Goal: Task Accomplishment & Management: Use online tool/utility

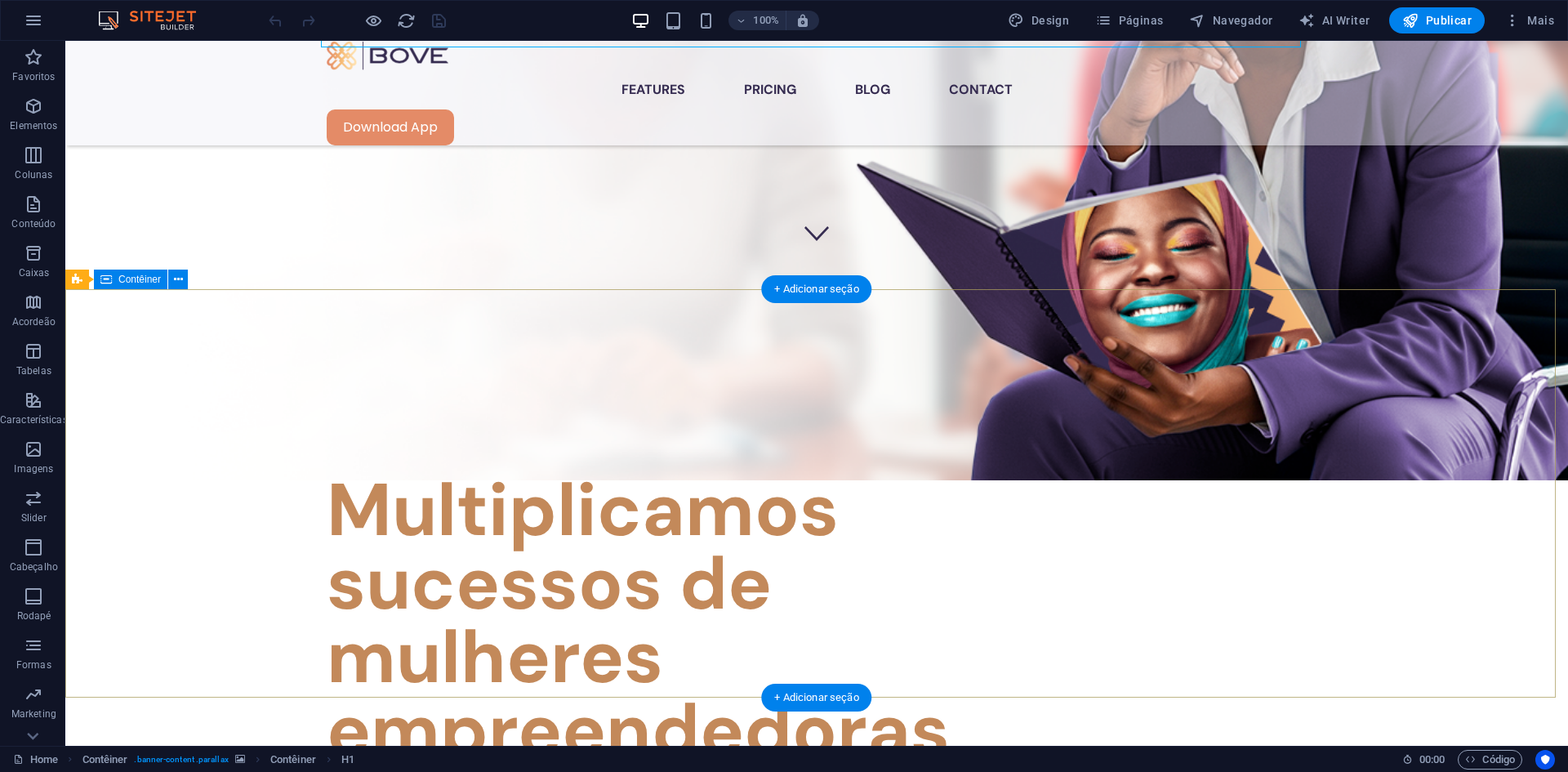
scroll to position [490, 0]
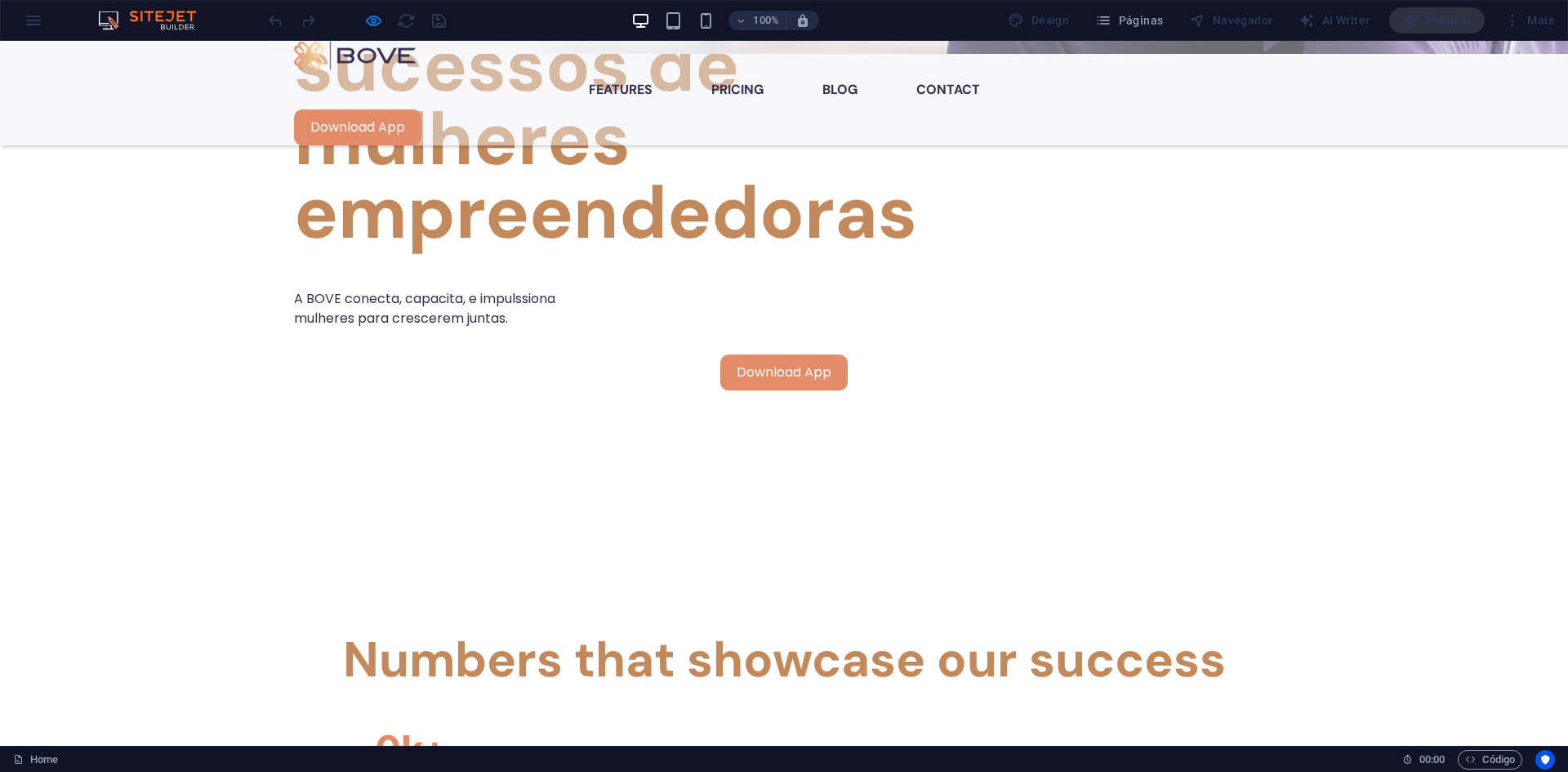
scroll to position [980, 0]
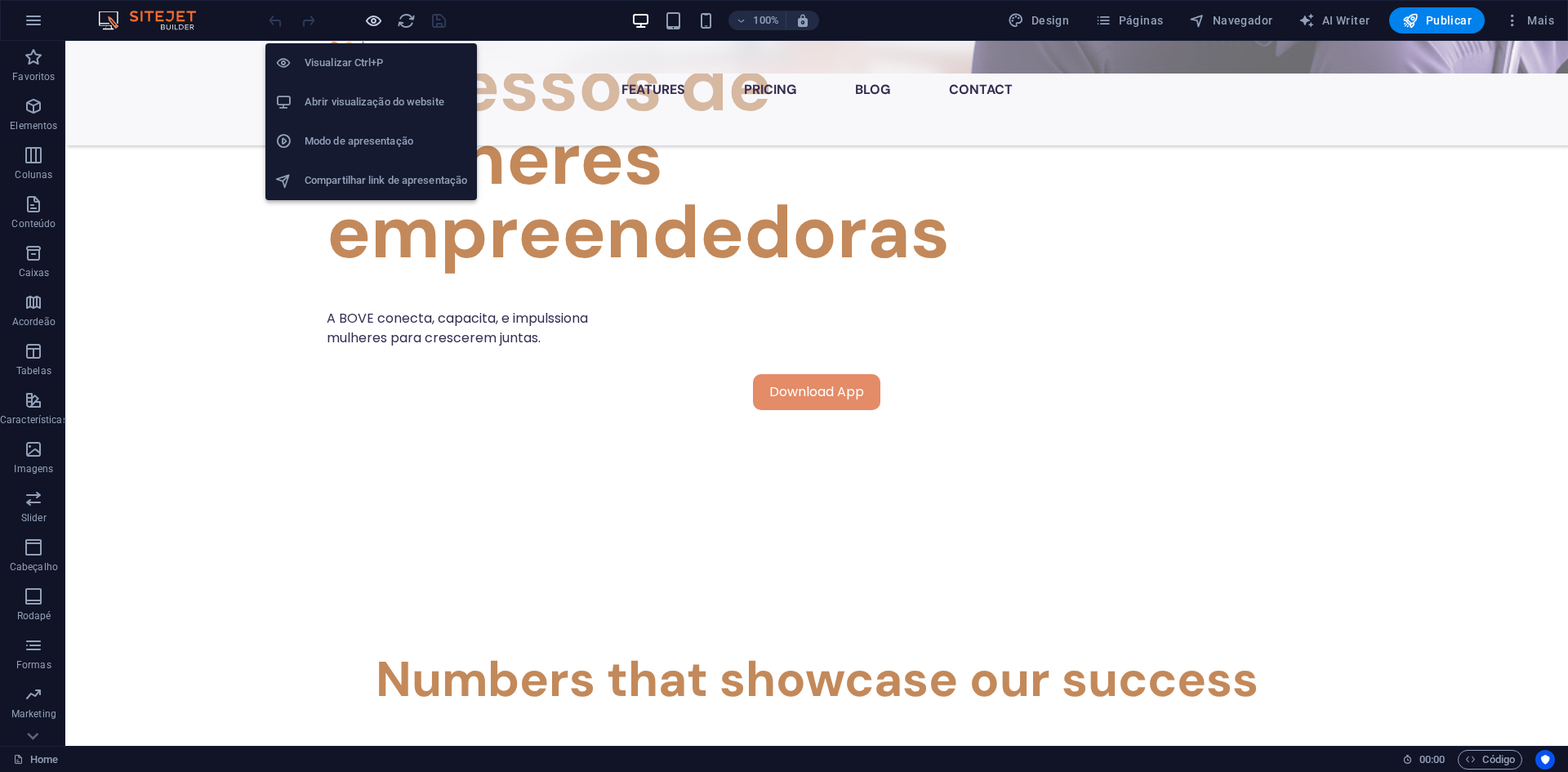
scroll to position [1257, 0]
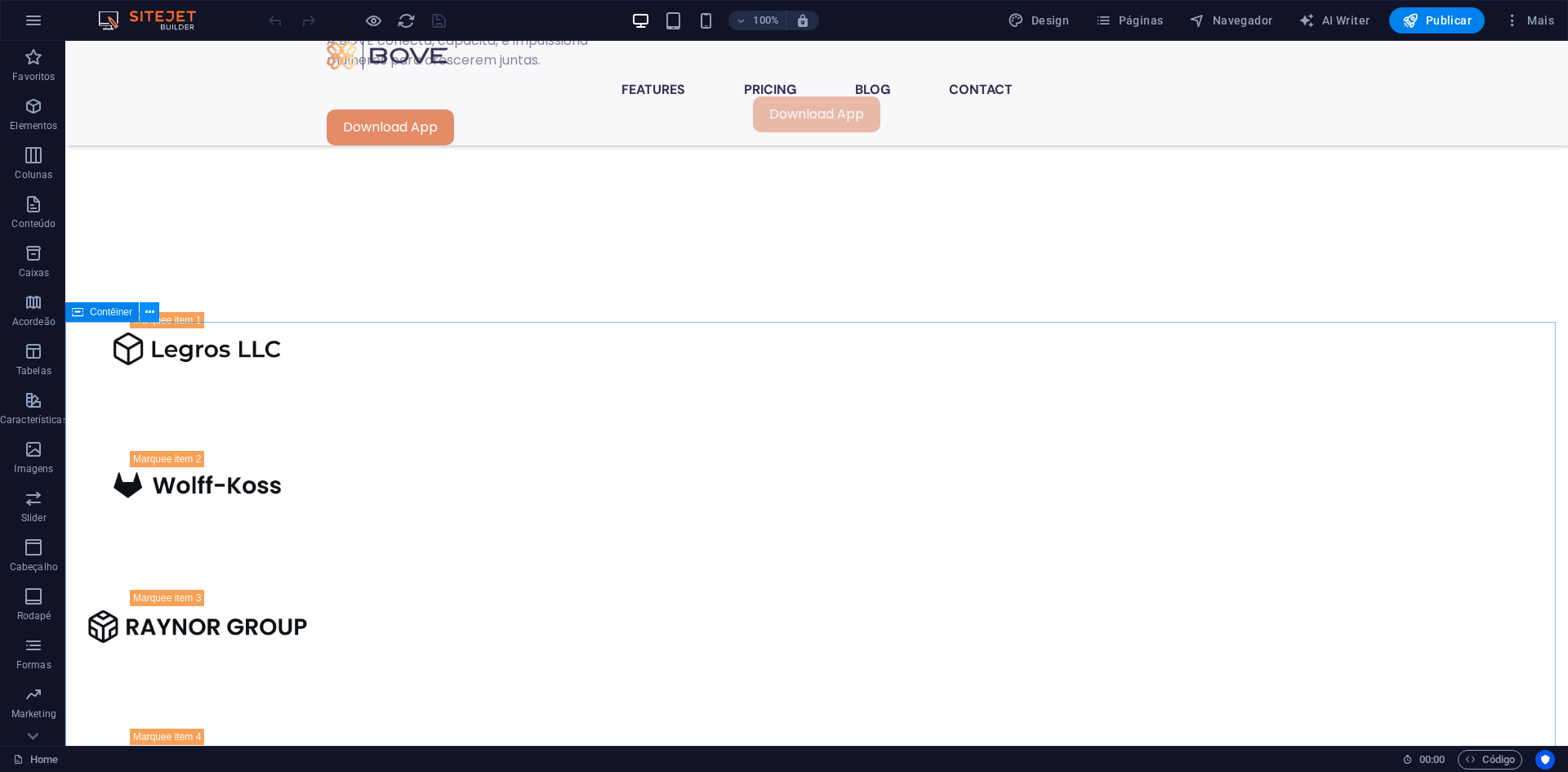
click at [150, 311] on icon at bounding box center [150, 313] width 9 height 17
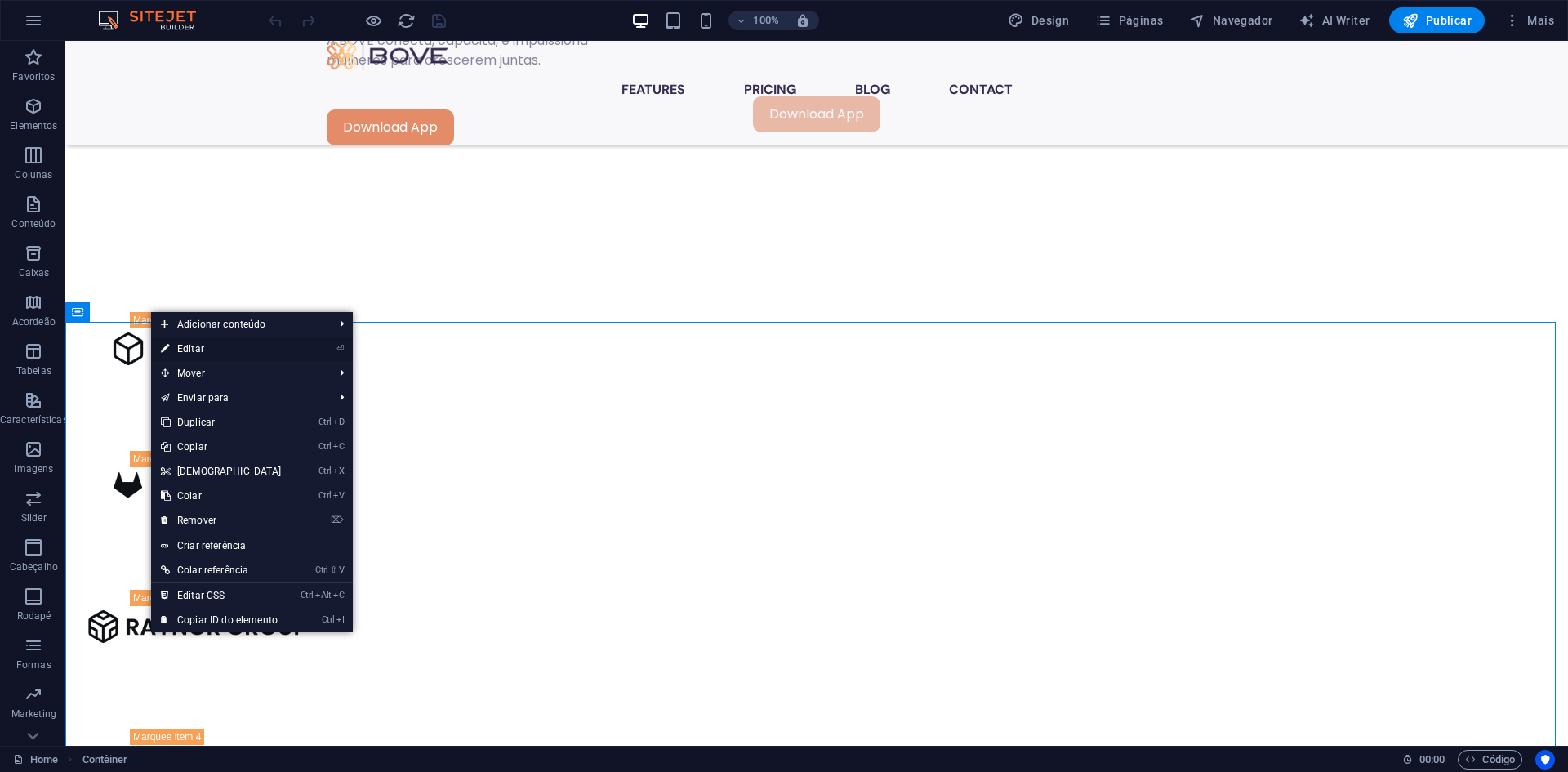
click at [205, 345] on link "⏎ Editar" at bounding box center [222, 349] width 140 height 25
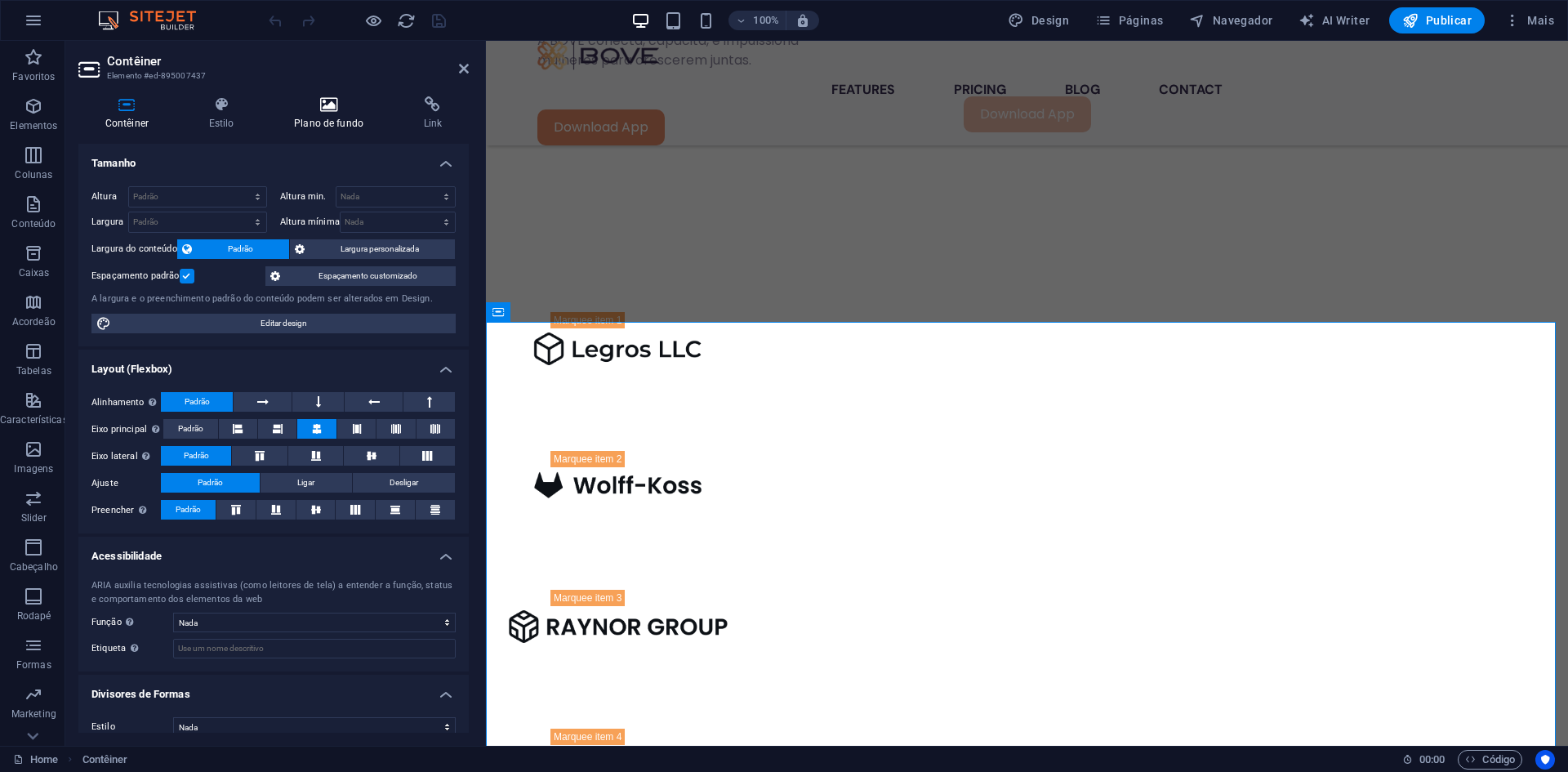
click at [331, 107] on icon at bounding box center [328, 104] width 124 height 16
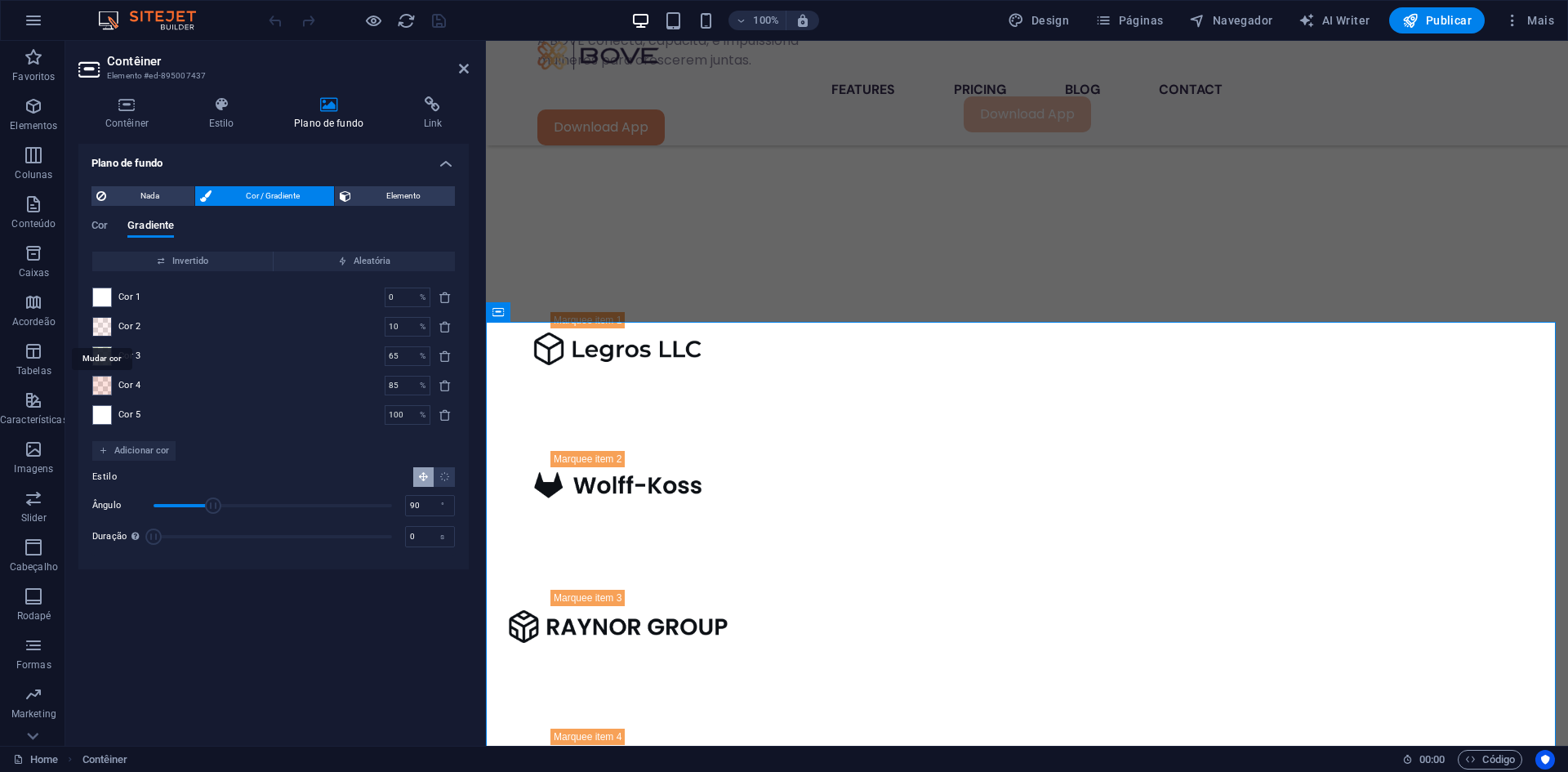
click at [103, 326] on span at bounding box center [102, 326] width 18 height 18
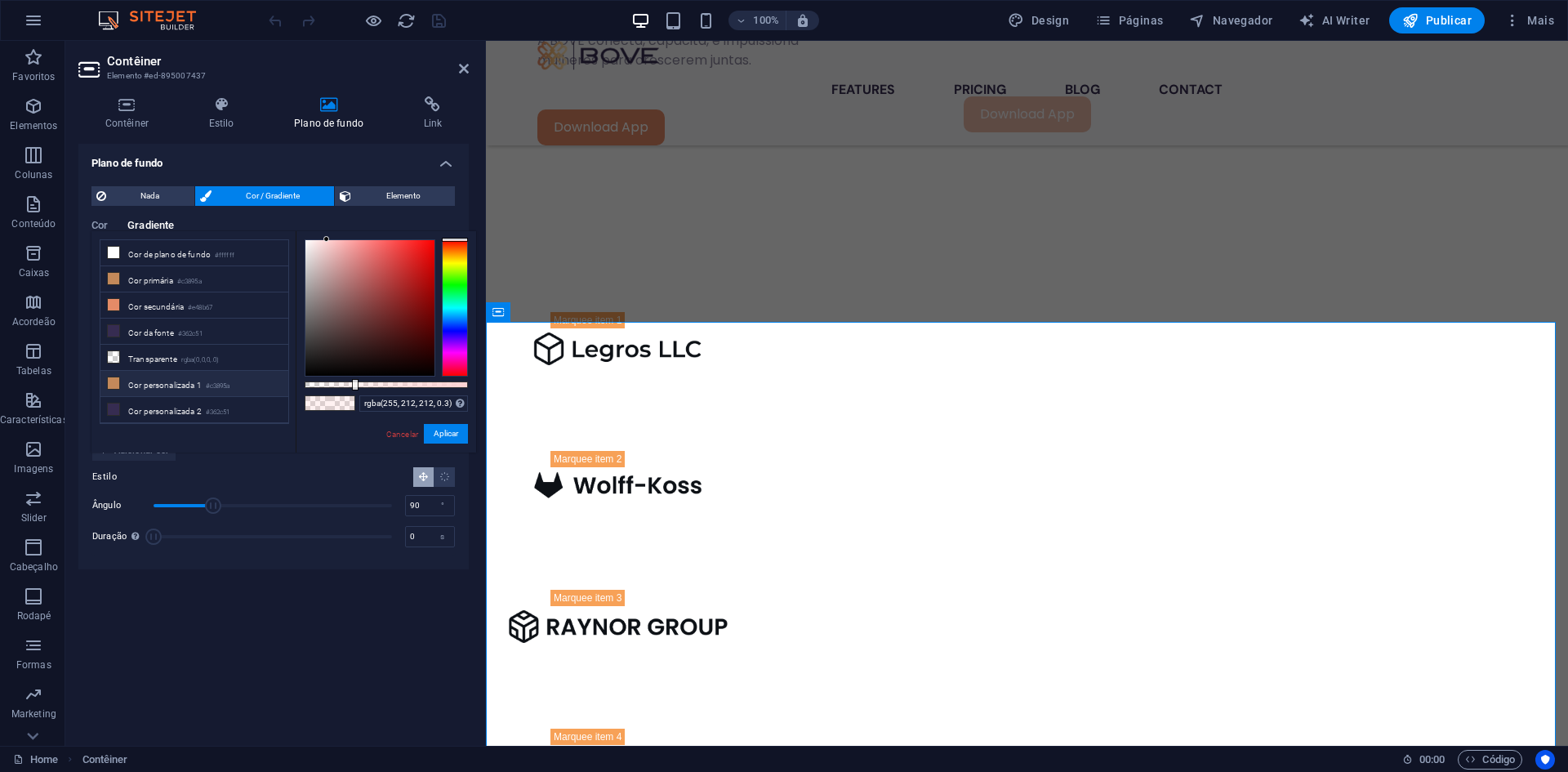
click at [144, 379] on li "Cor personalizada 1 #c3895a" at bounding box center [195, 384] width 188 height 26
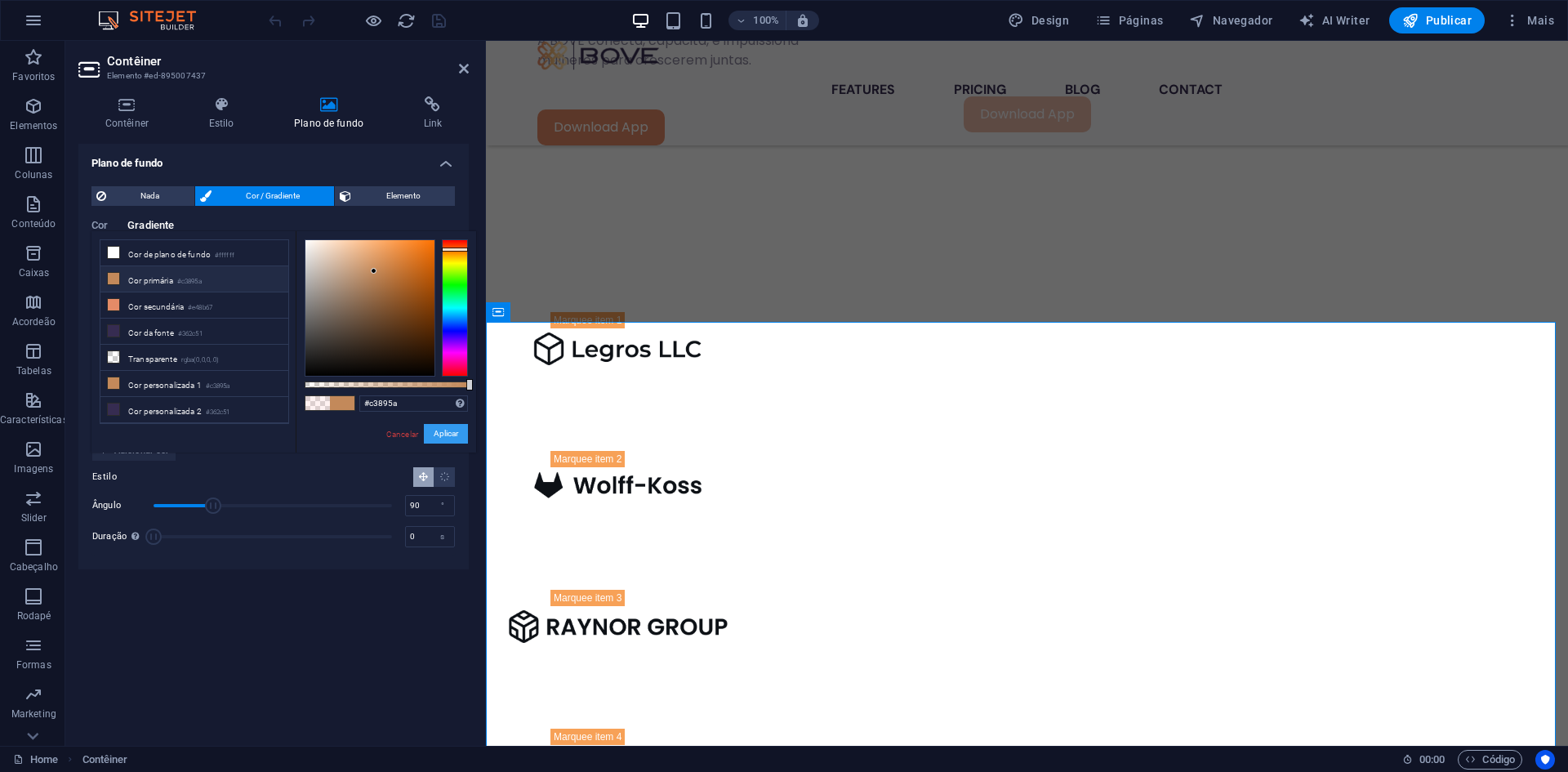
click at [436, 432] on button "Aplicar" at bounding box center [446, 433] width 44 height 19
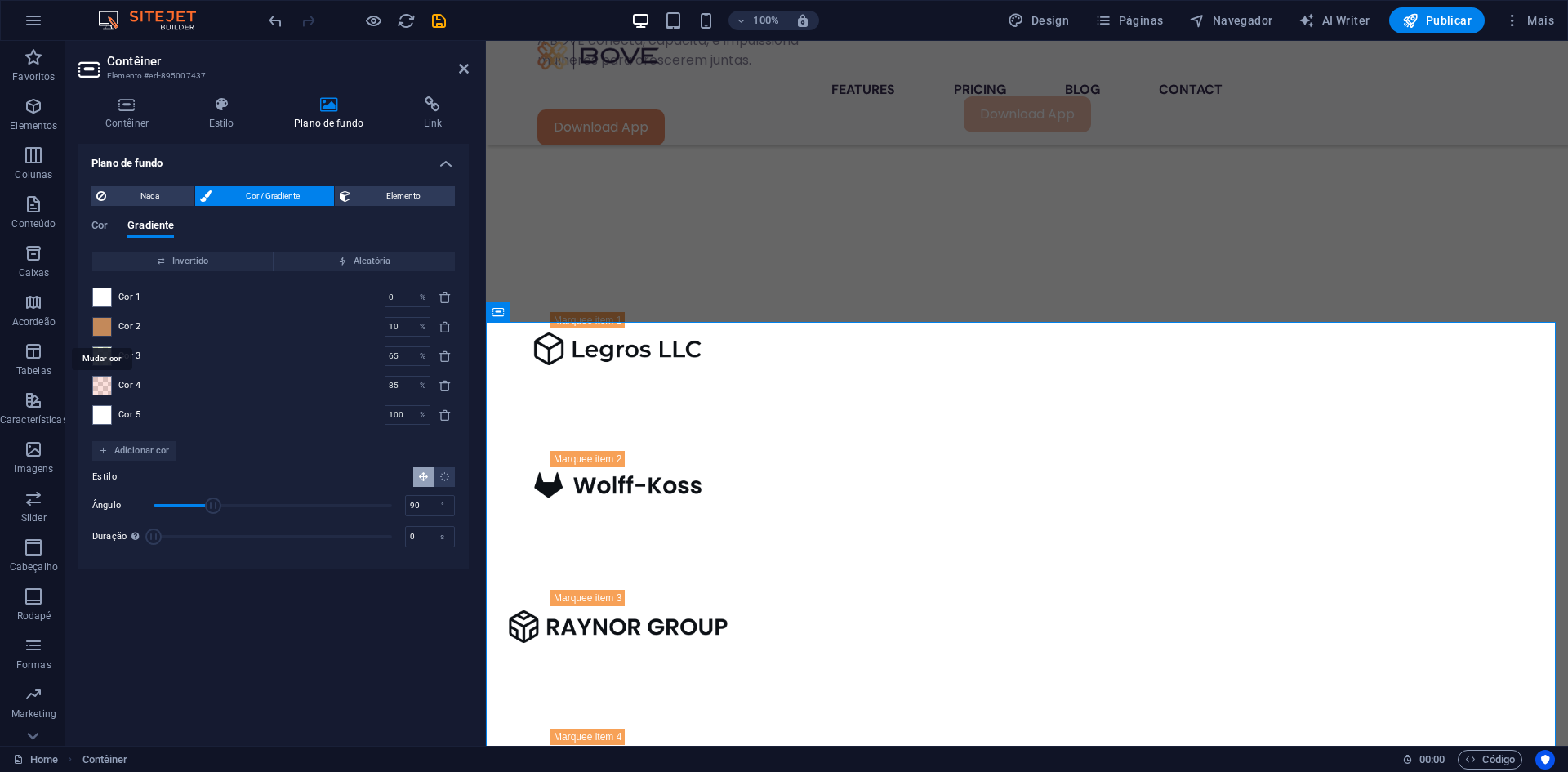
click at [102, 320] on span at bounding box center [102, 326] width 18 height 18
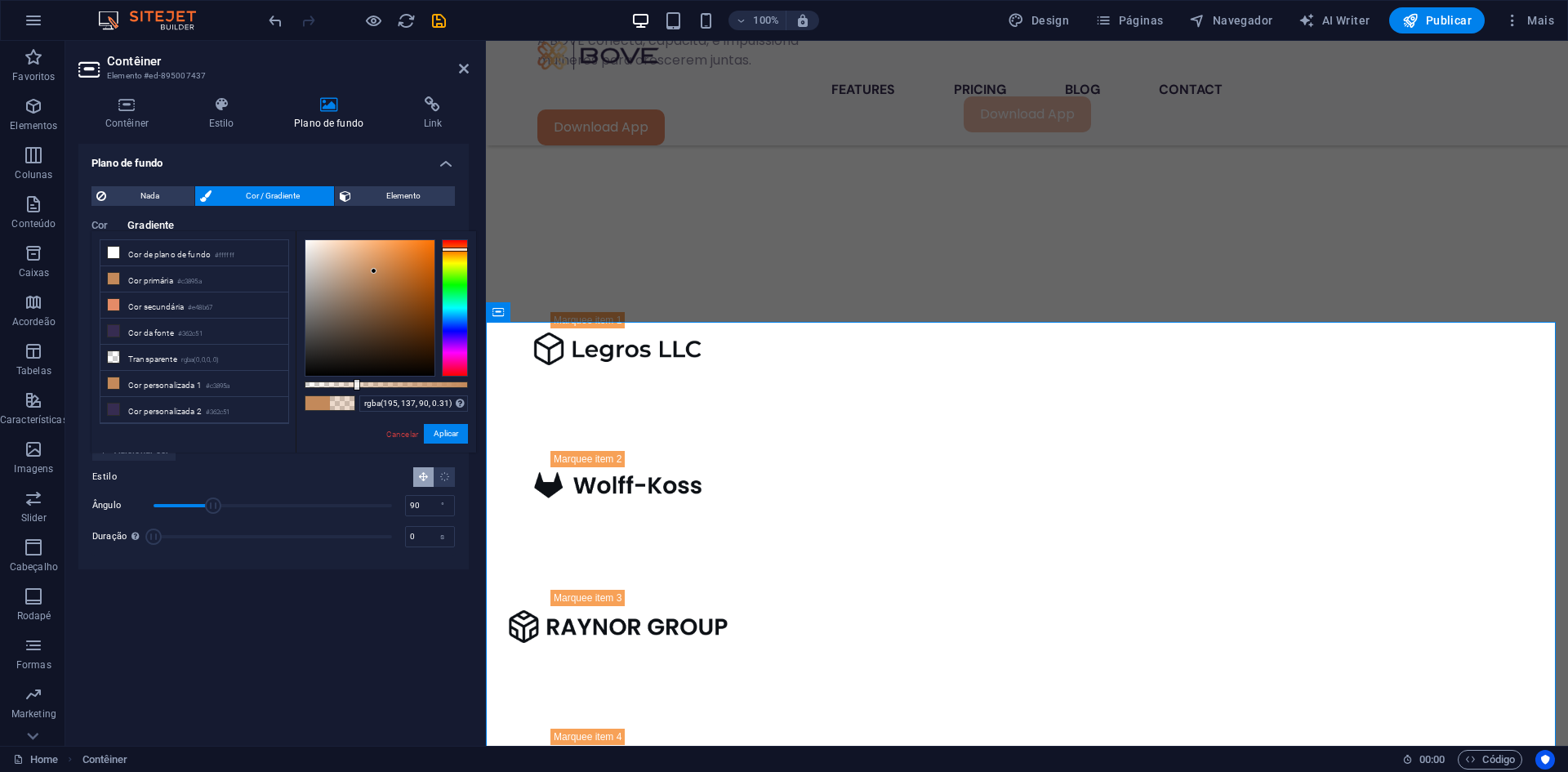
drag, startPoint x: 471, startPoint y: 386, endPoint x: 355, endPoint y: 394, distance: 116.3
click at [355, 394] on div "rgba(195, 137, 90, 0.31) Formatos suportados #0852ed rgb(8, 82, 237) rgba(8, 82…" at bounding box center [386, 460] width 180 height 458
click at [435, 433] on button "Aplicar" at bounding box center [446, 433] width 44 height 19
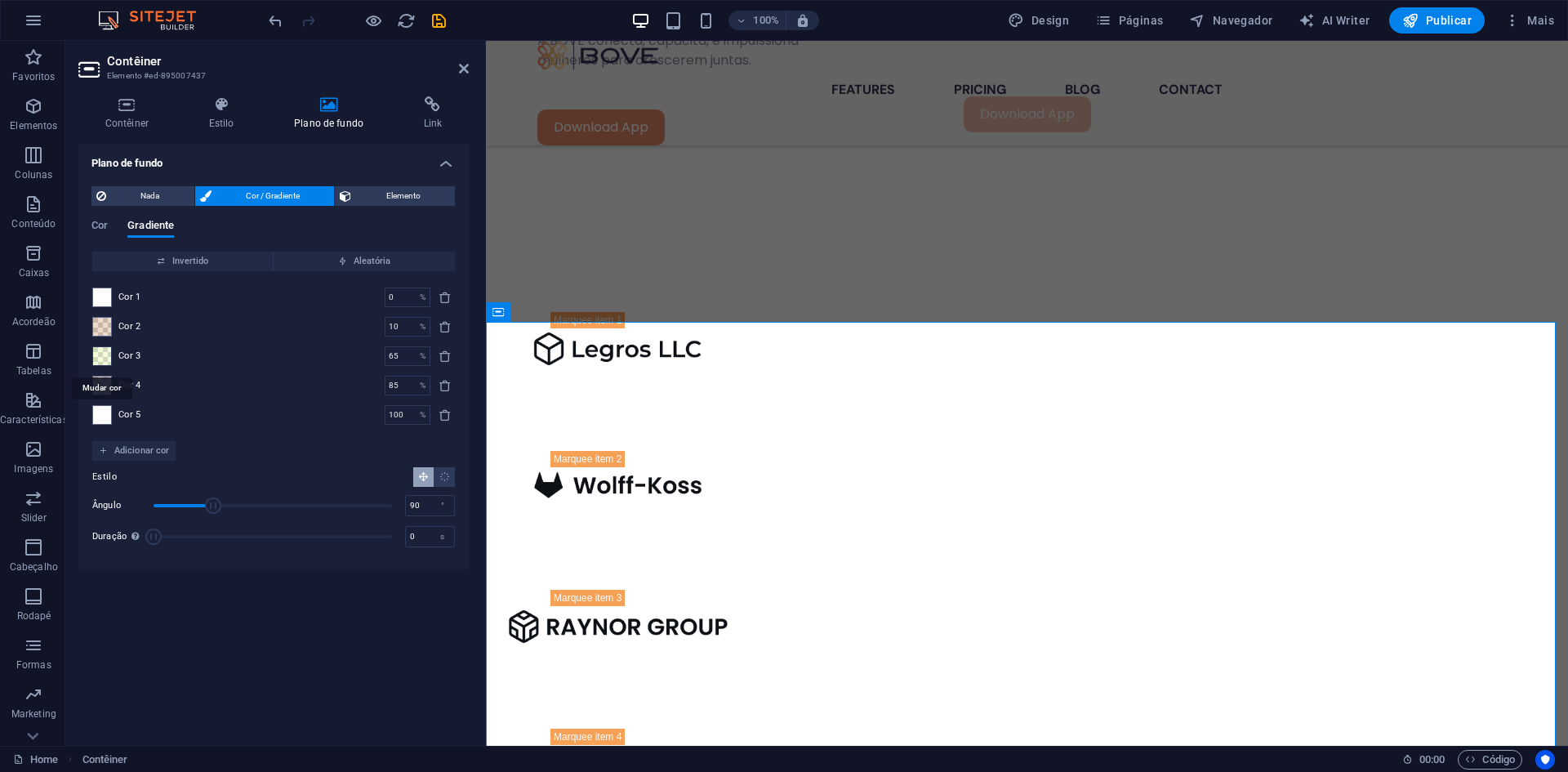
click at [106, 353] on span at bounding box center [102, 356] width 18 height 18
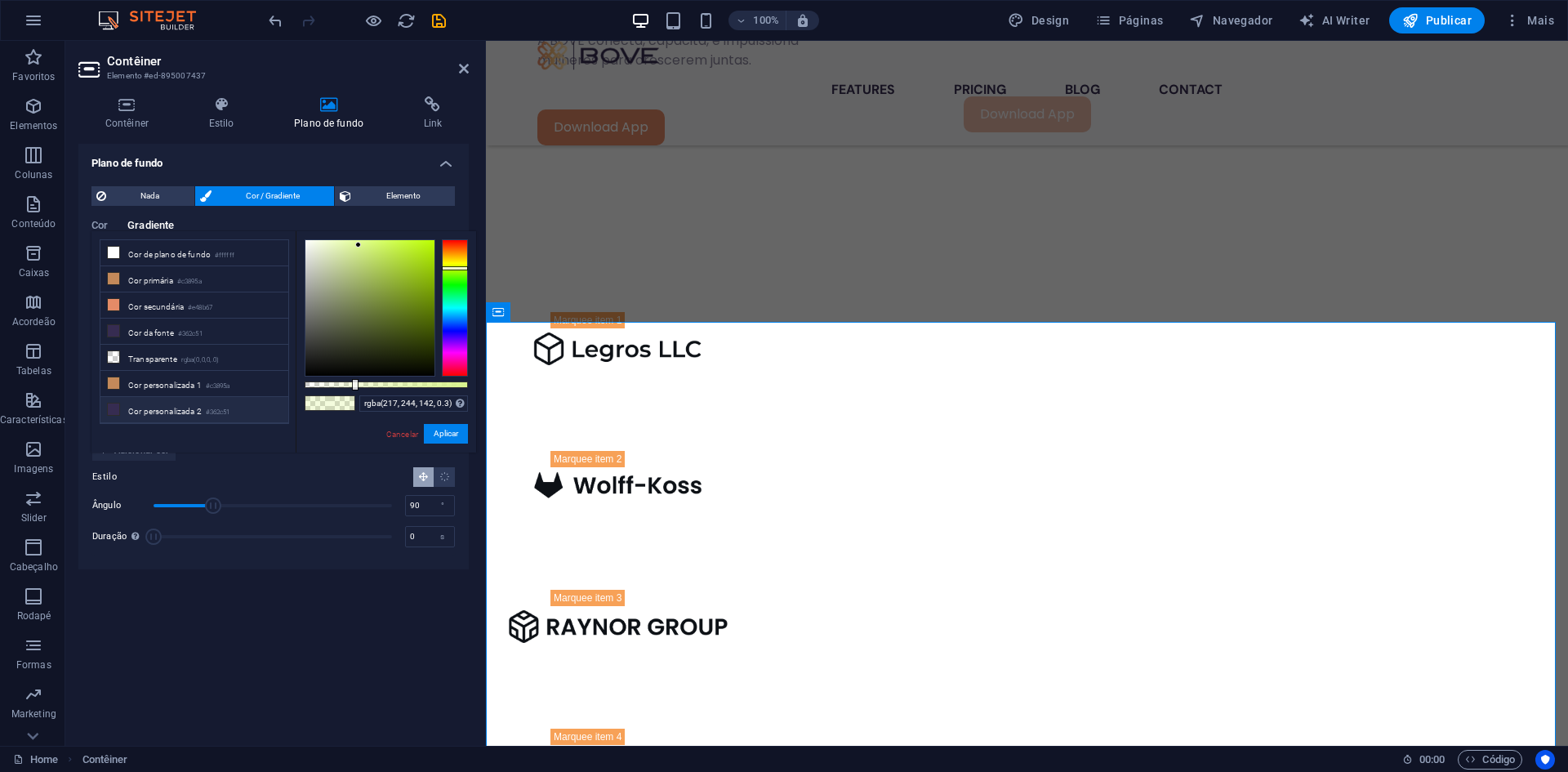
click at [182, 405] on li "Cor personalizada 2 #362c51" at bounding box center [195, 409] width 188 height 26
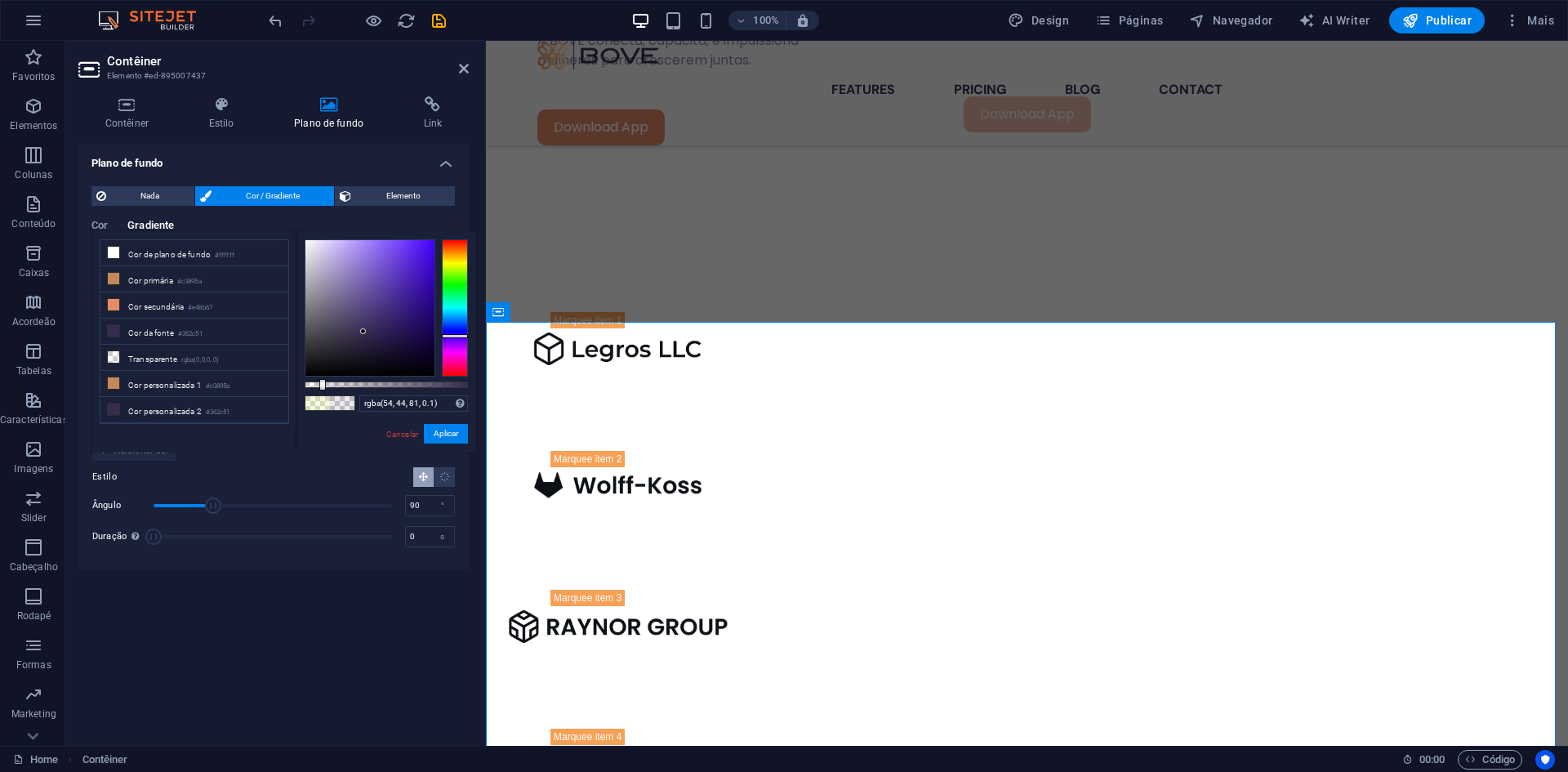
drag, startPoint x: 469, startPoint y: 381, endPoint x: 321, endPoint y: 365, distance: 148.9
click at [321, 365] on div at bounding box center [386, 308] width 163 height 137
click at [456, 430] on button "Aplicar" at bounding box center [446, 433] width 44 height 19
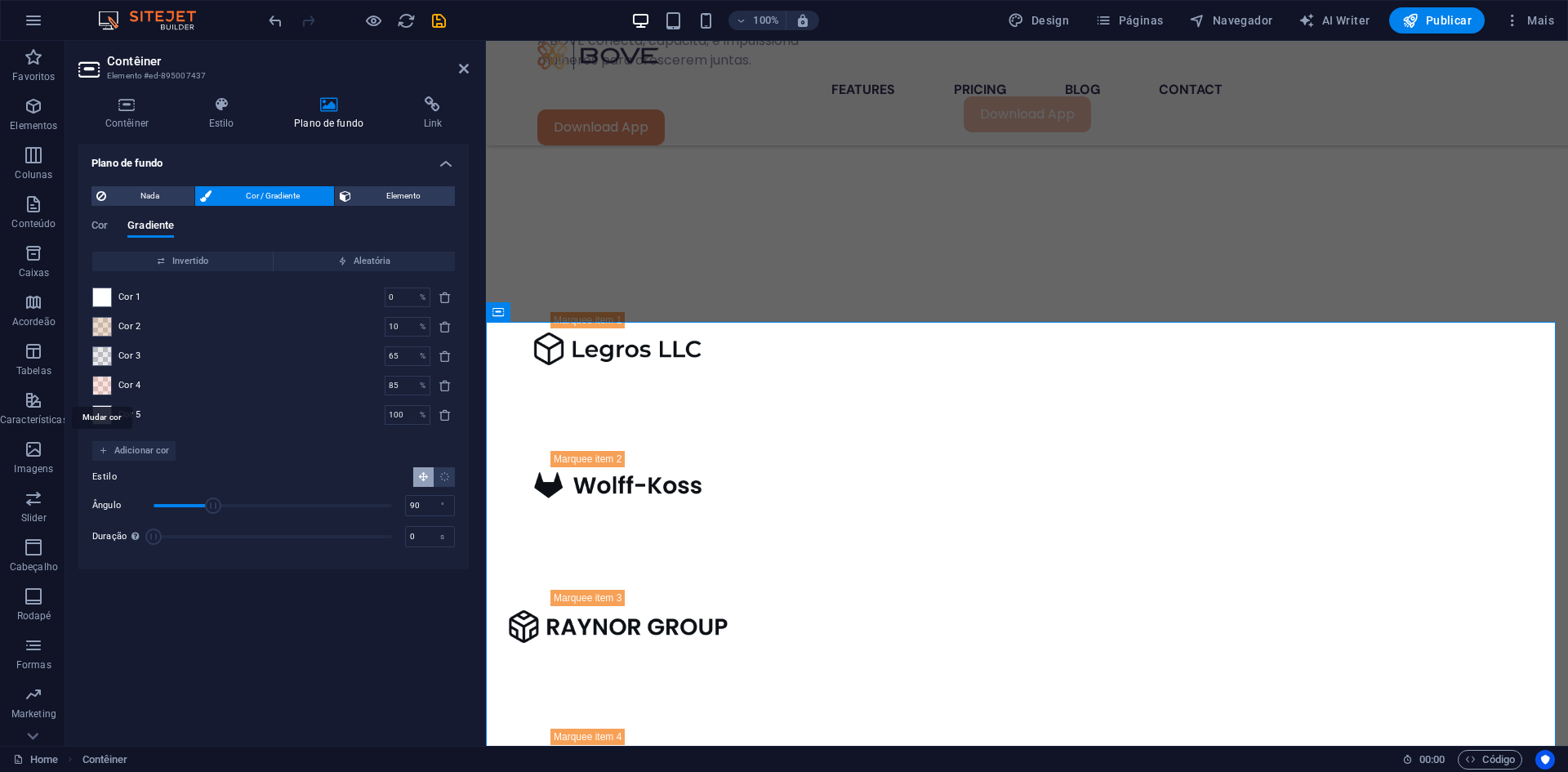
click at [102, 388] on span at bounding box center [102, 386] width 18 height 18
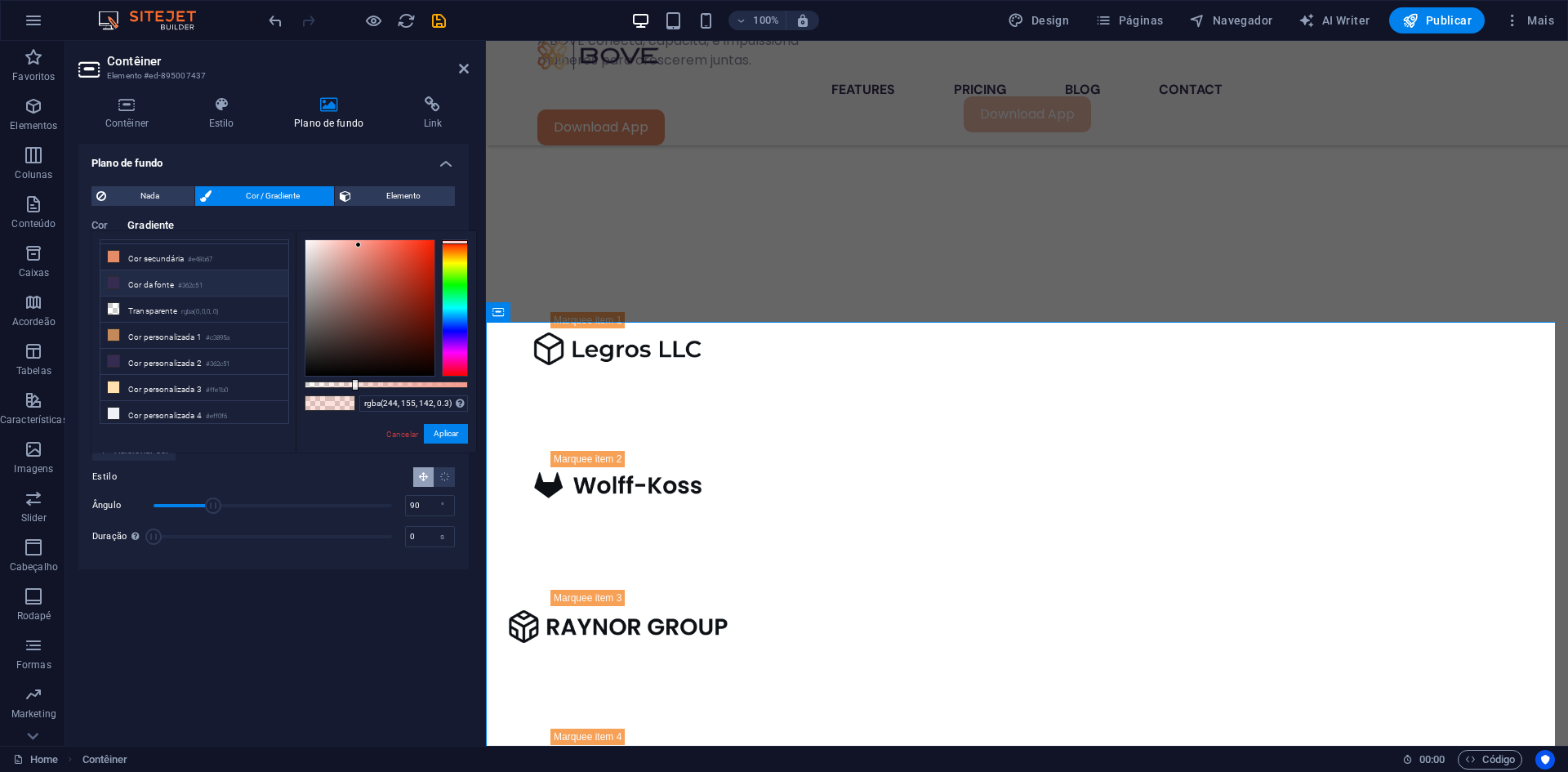
scroll to position [70, 0]
click at [177, 361] on li "Cor personalizada 3 #ffe1b0" at bounding box center [195, 365] width 188 height 26
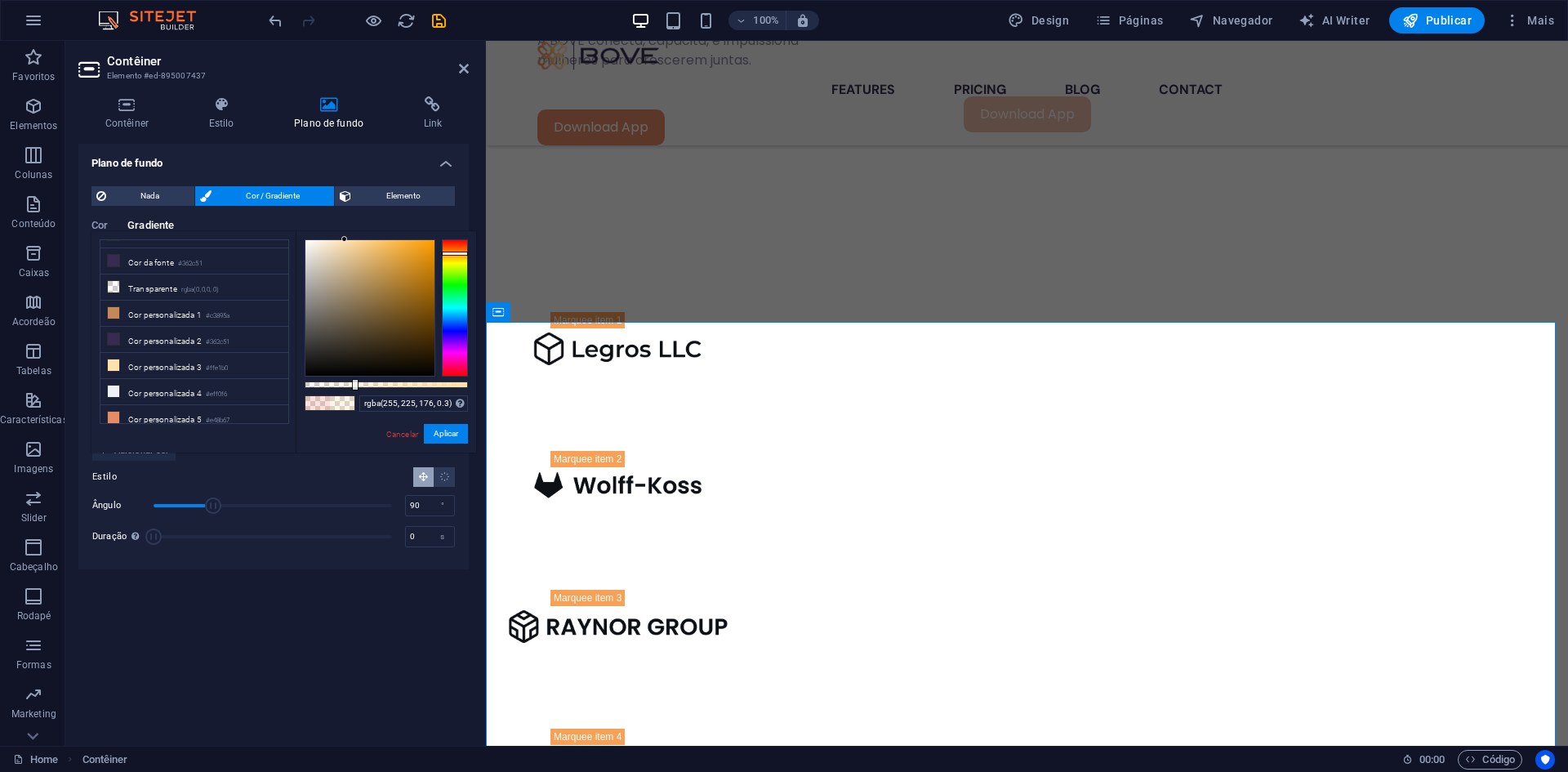
drag, startPoint x: 462, startPoint y: 383, endPoint x: 354, endPoint y: 384, distance: 108.0
click at [354, 384] on div at bounding box center [386, 385] width 163 height 7
click at [447, 437] on button "Aplicar" at bounding box center [446, 433] width 44 height 19
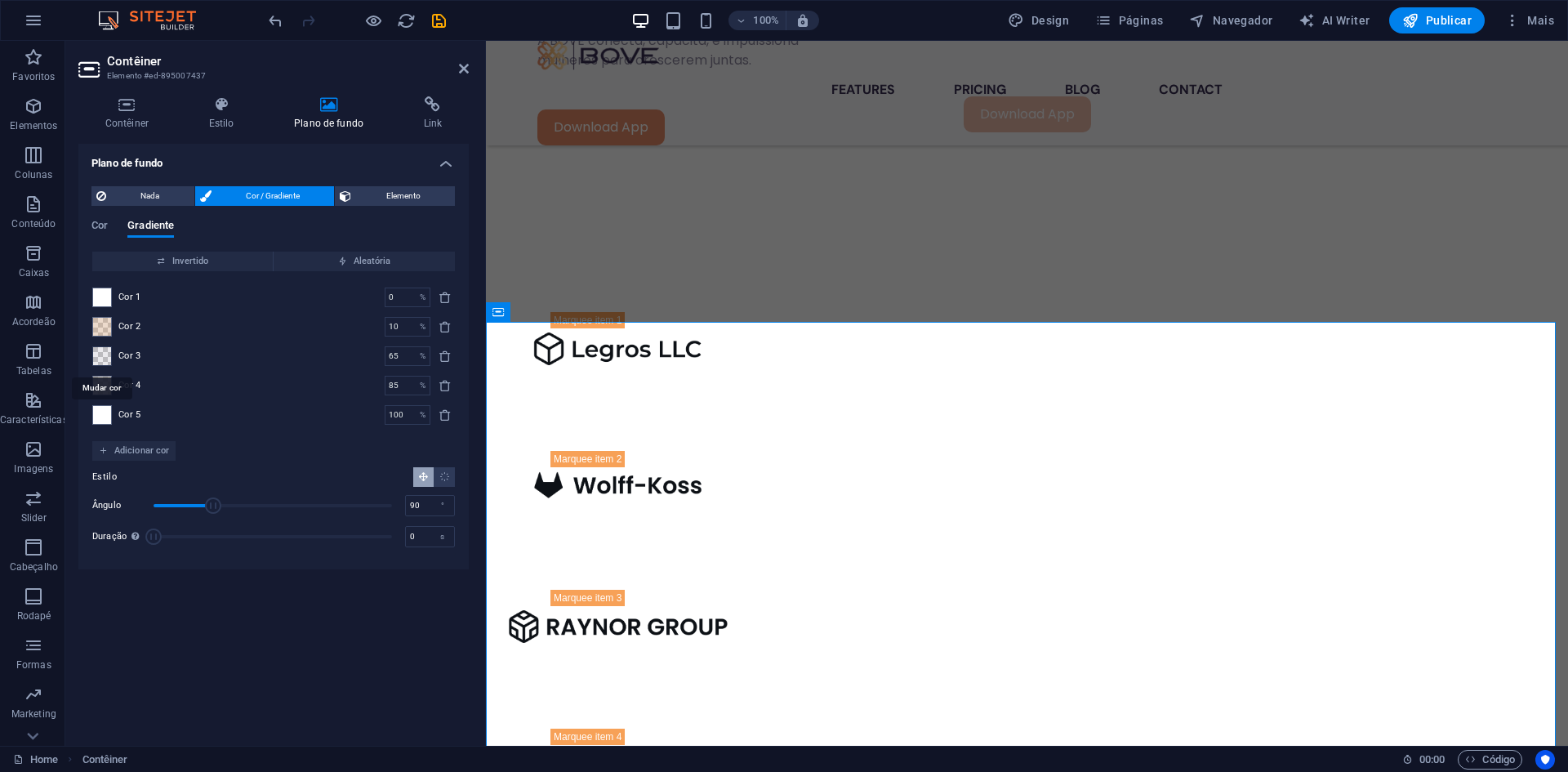
click at [107, 349] on span at bounding box center [102, 356] width 18 height 18
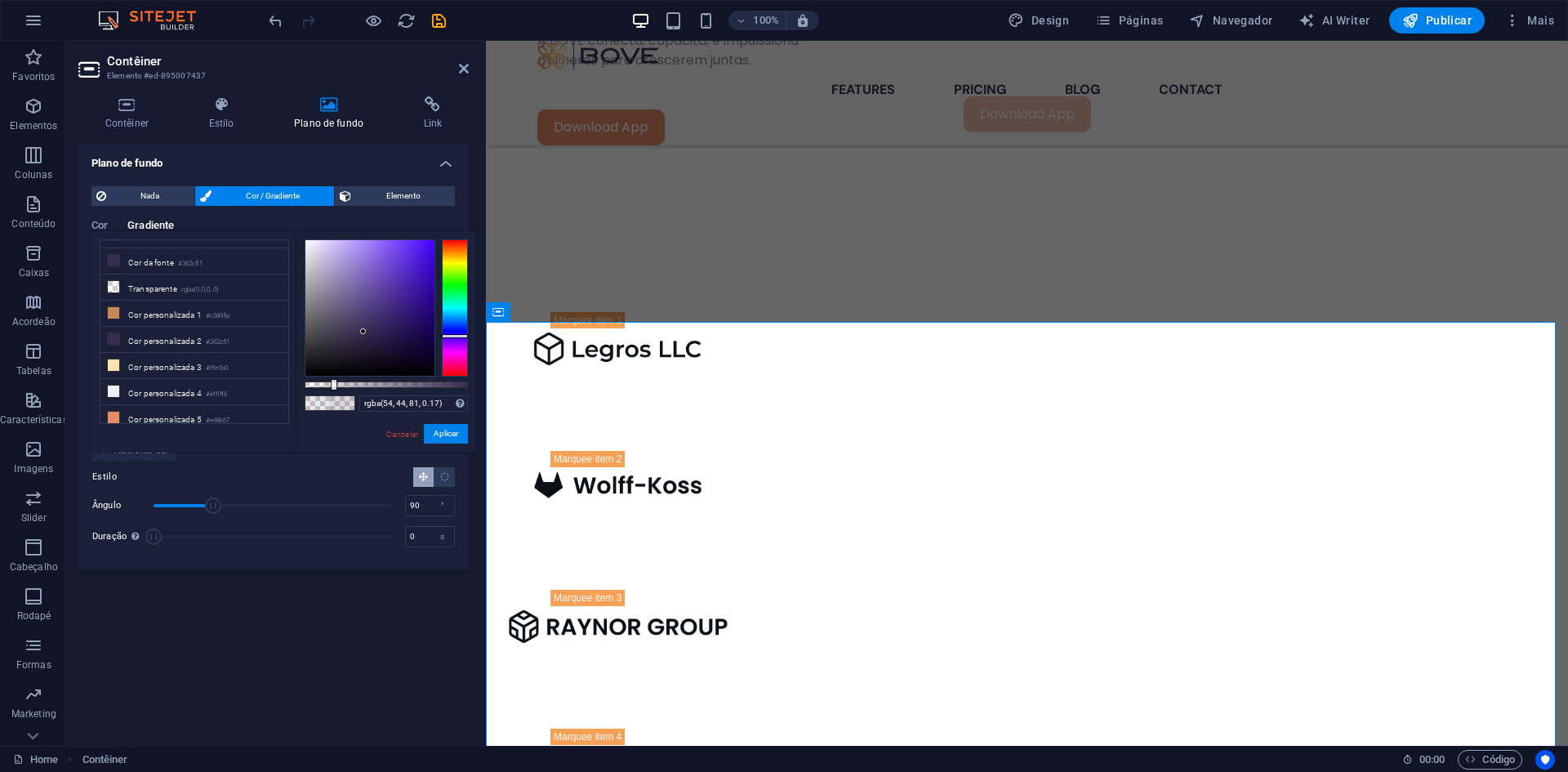
drag, startPoint x: 321, startPoint y: 383, endPoint x: 333, endPoint y: 391, distance: 14.4
click at [333, 391] on div "rgba(54, 44, 81, 0.17) Formatos suportados #0852ed rgb(8, 82, 237) rgba(8, 82, …" at bounding box center [386, 460] width 180 height 458
drag, startPoint x: 333, startPoint y: 379, endPoint x: 322, endPoint y: 382, distance: 11.4
click at [322, 382] on div at bounding box center [324, 385] width 7 height 12
click at [447, 432] on button "Aplicar" at bounding box center [446, 433] width 44 height 19
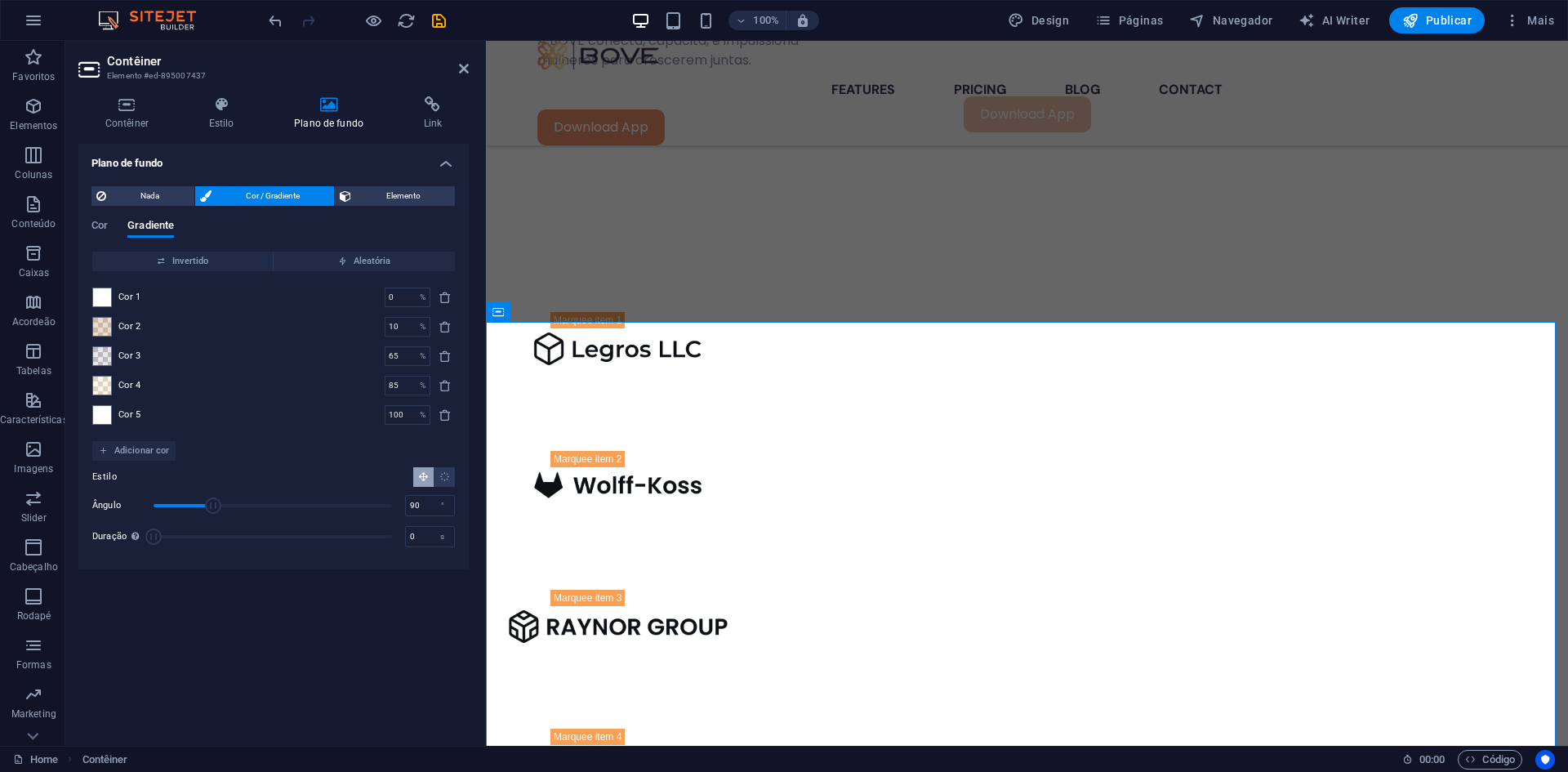
click at [115, 347] on div "Cor 3 65 % ​" at bounding box center [273, 356] width 363 height 19
click at [105, 354] on span at bounding box center [102, 356] width 18 height 18
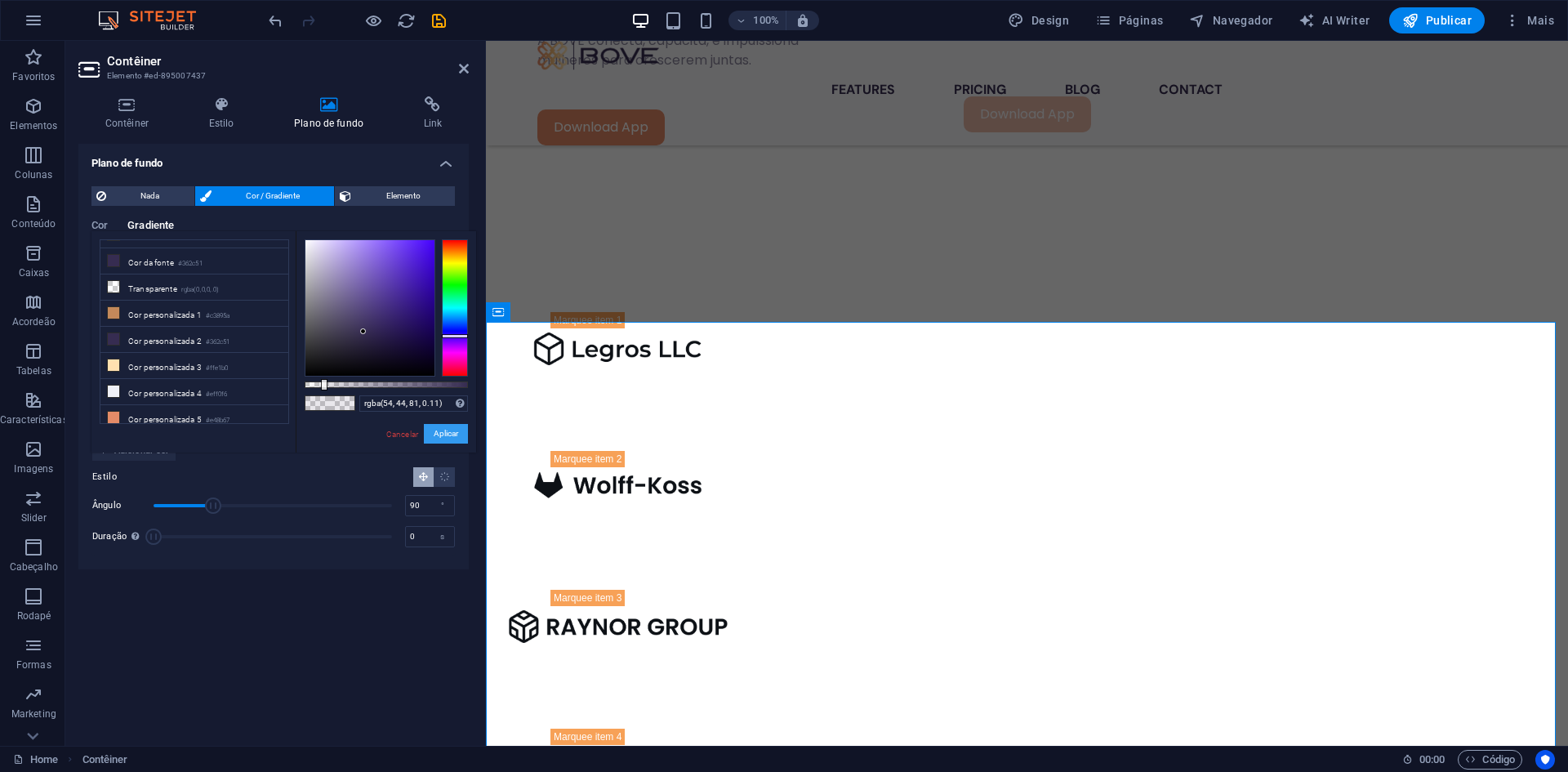
click at [458, 429] on button "Aplicar" at bounding box center [446, 433] width 44 height 19
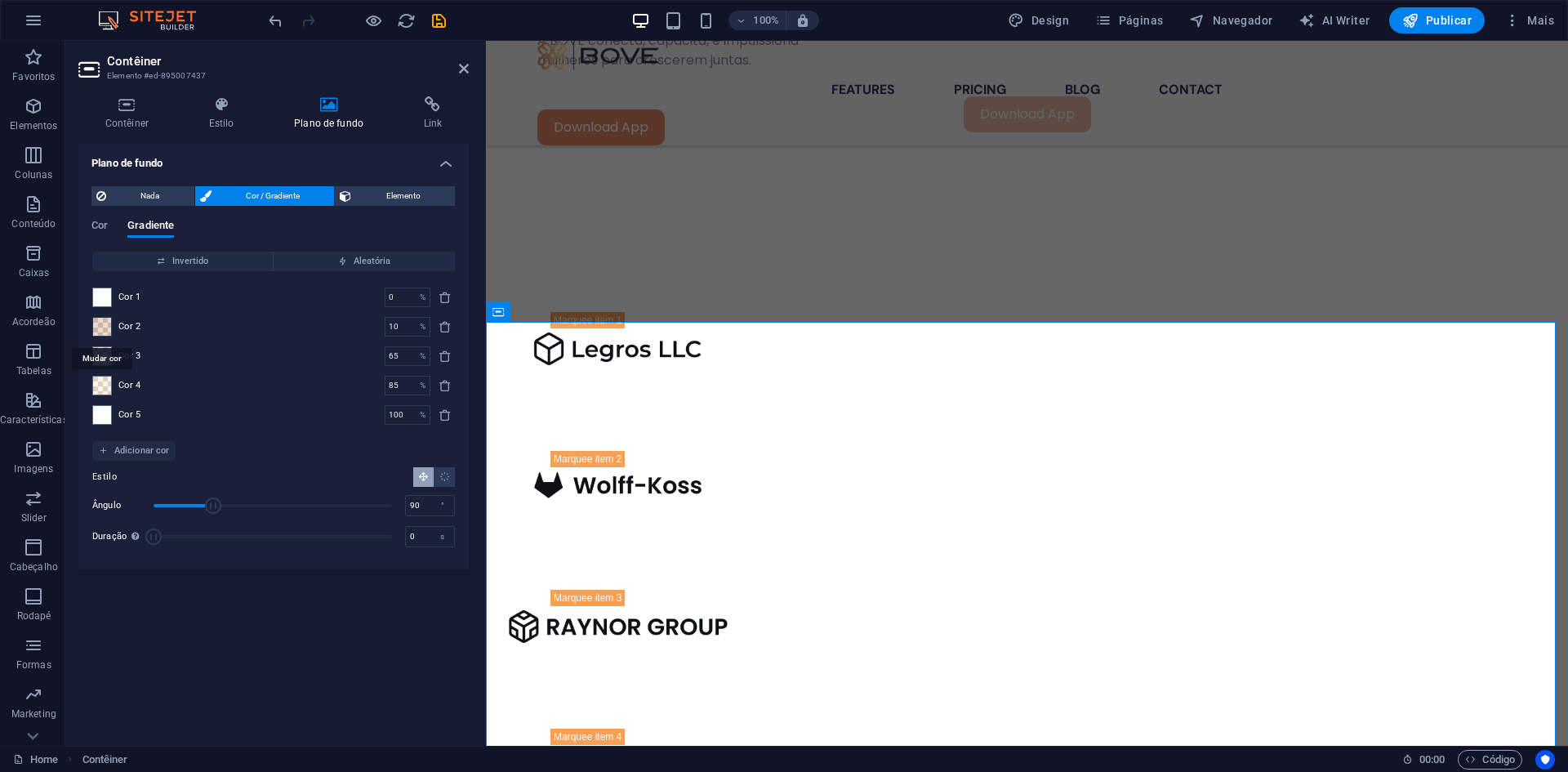
click at [96, 322] on span at bounding box center [102, 326] width 18 height 18
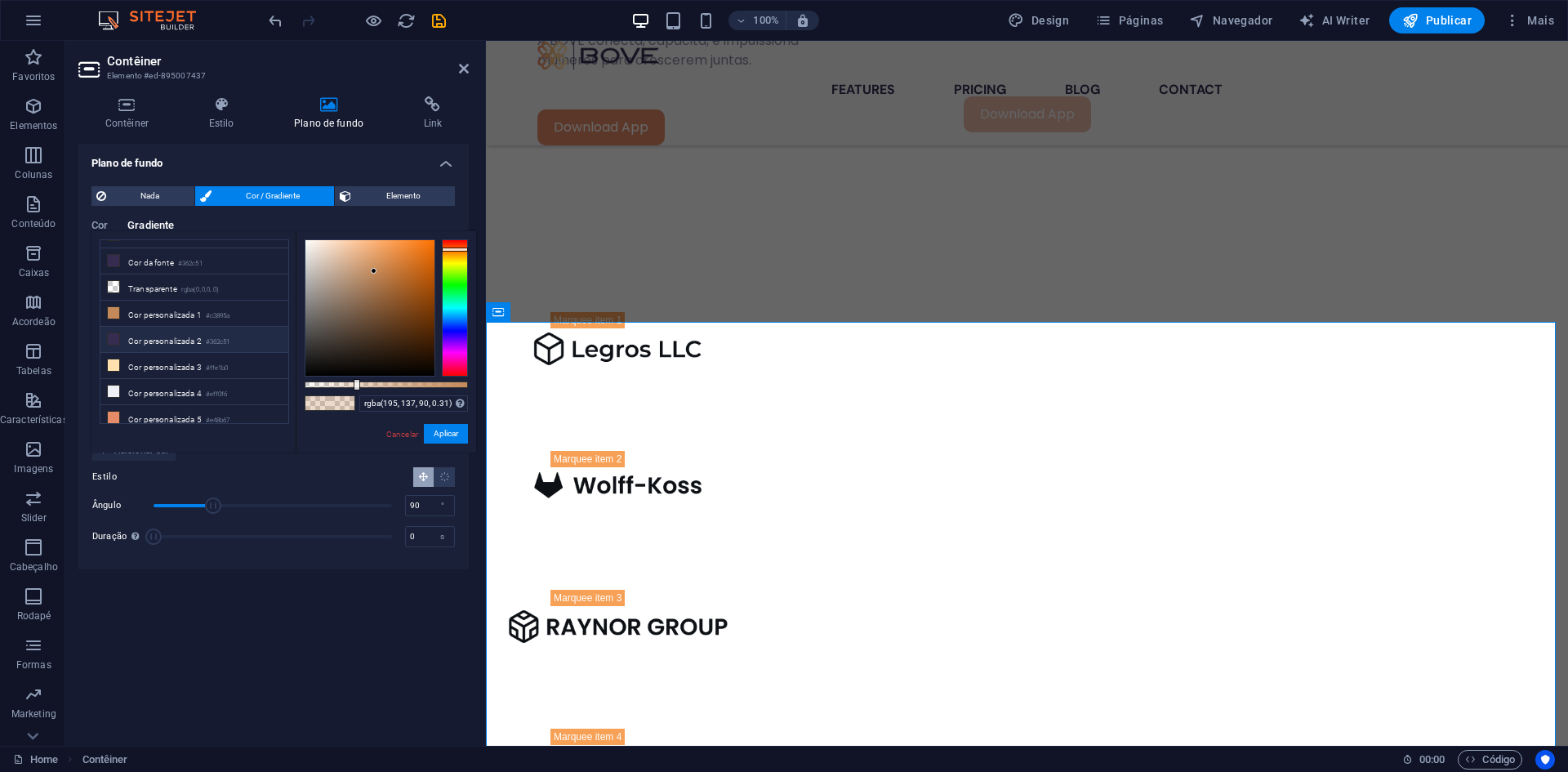
click at [240, 340] on li "Cor personalizada 2 #362c51" at bounding box center [195, 339] width 188 height 26
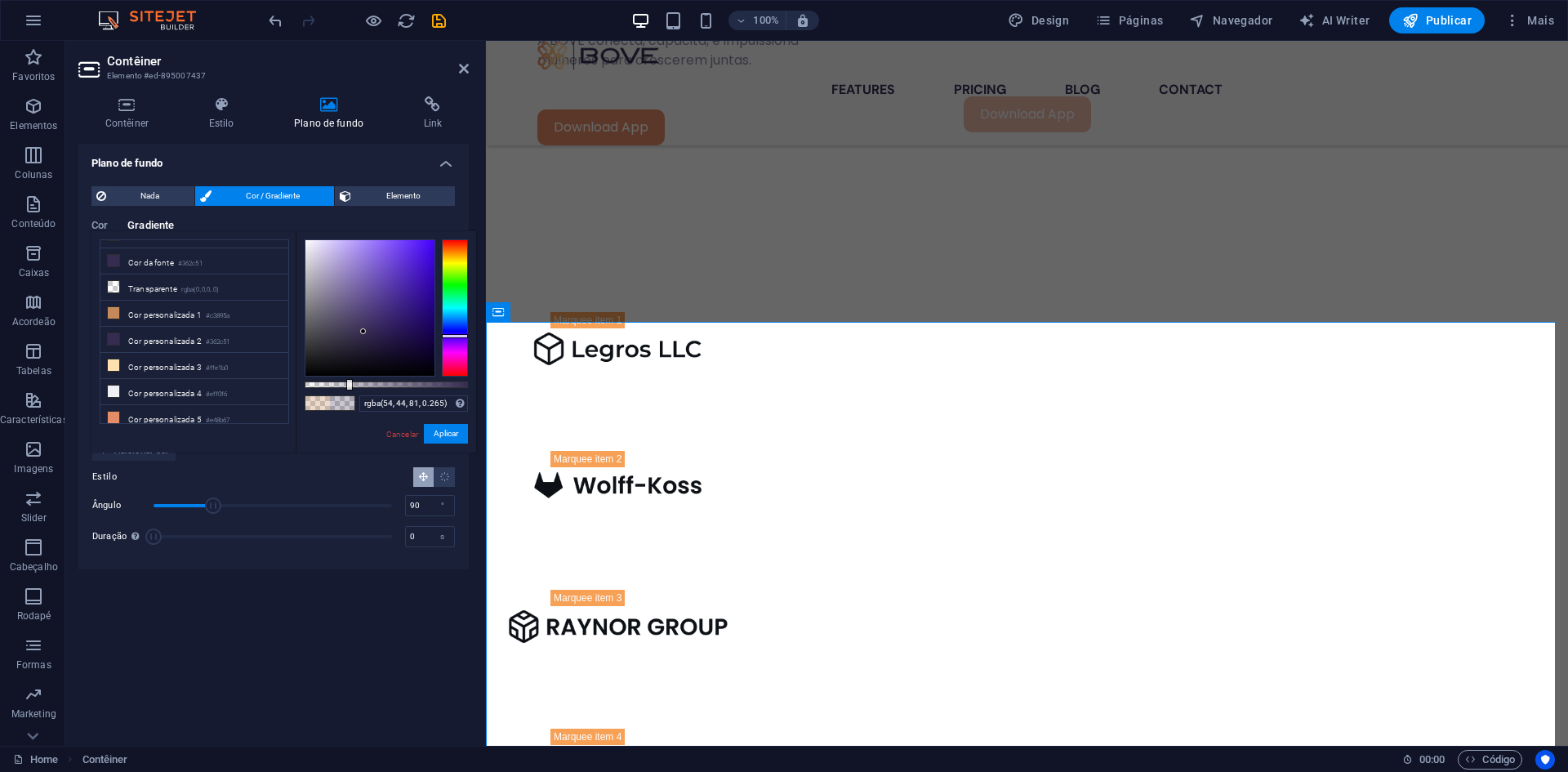
drag, startPoint x: 465, startPoint y: 383, endPoint x: 348, endPoint y: 380, distance: 117.0
click at [348, 382] on div at bounding box center [386, 385] width 163 height 7
click at [443, 435] on button "Aplicar" at bounding box center [446, 433] width 44 height 19
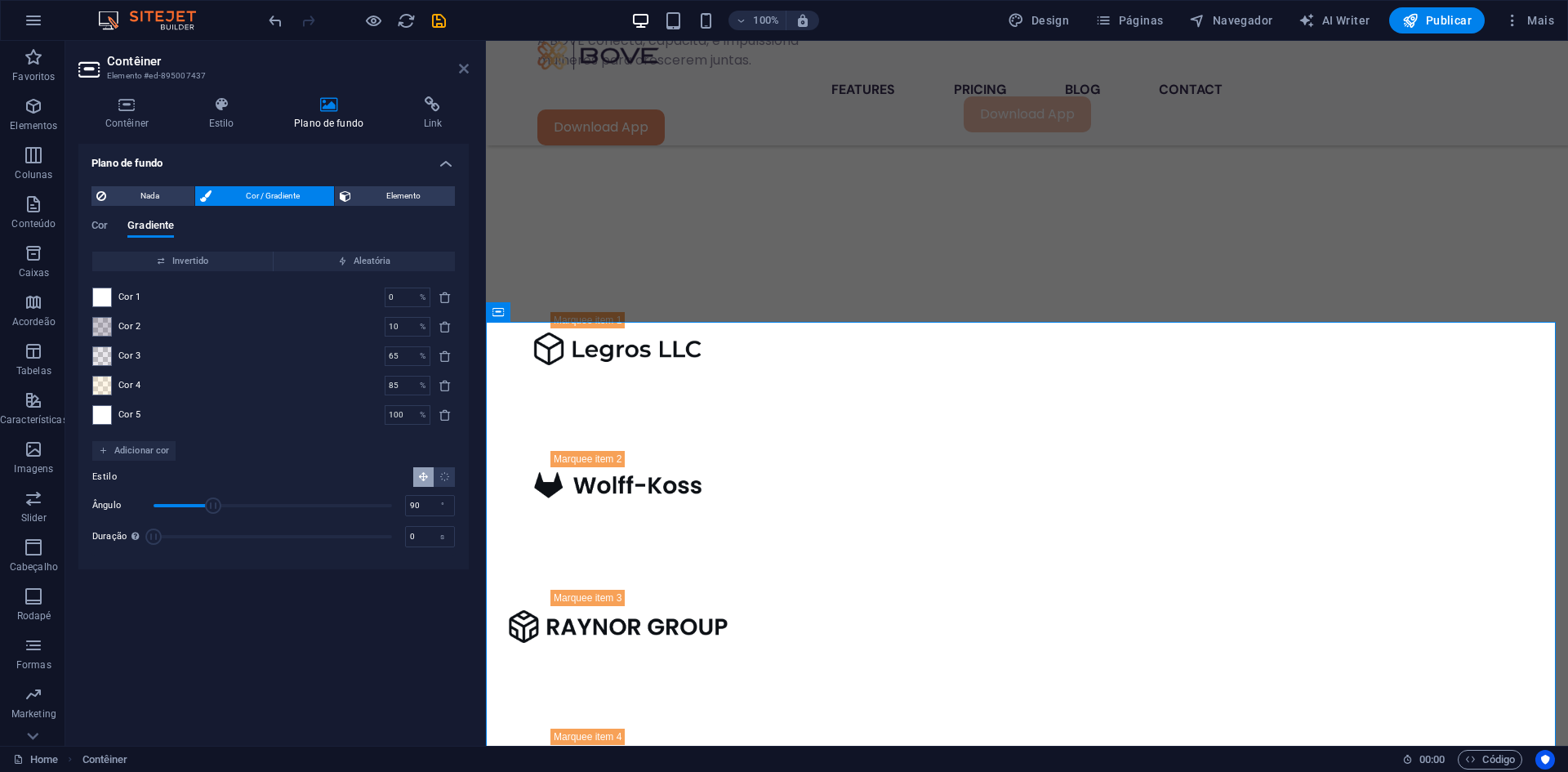
click at [468, 69] on icon at bounding box center [464, 69] width 10 height 13
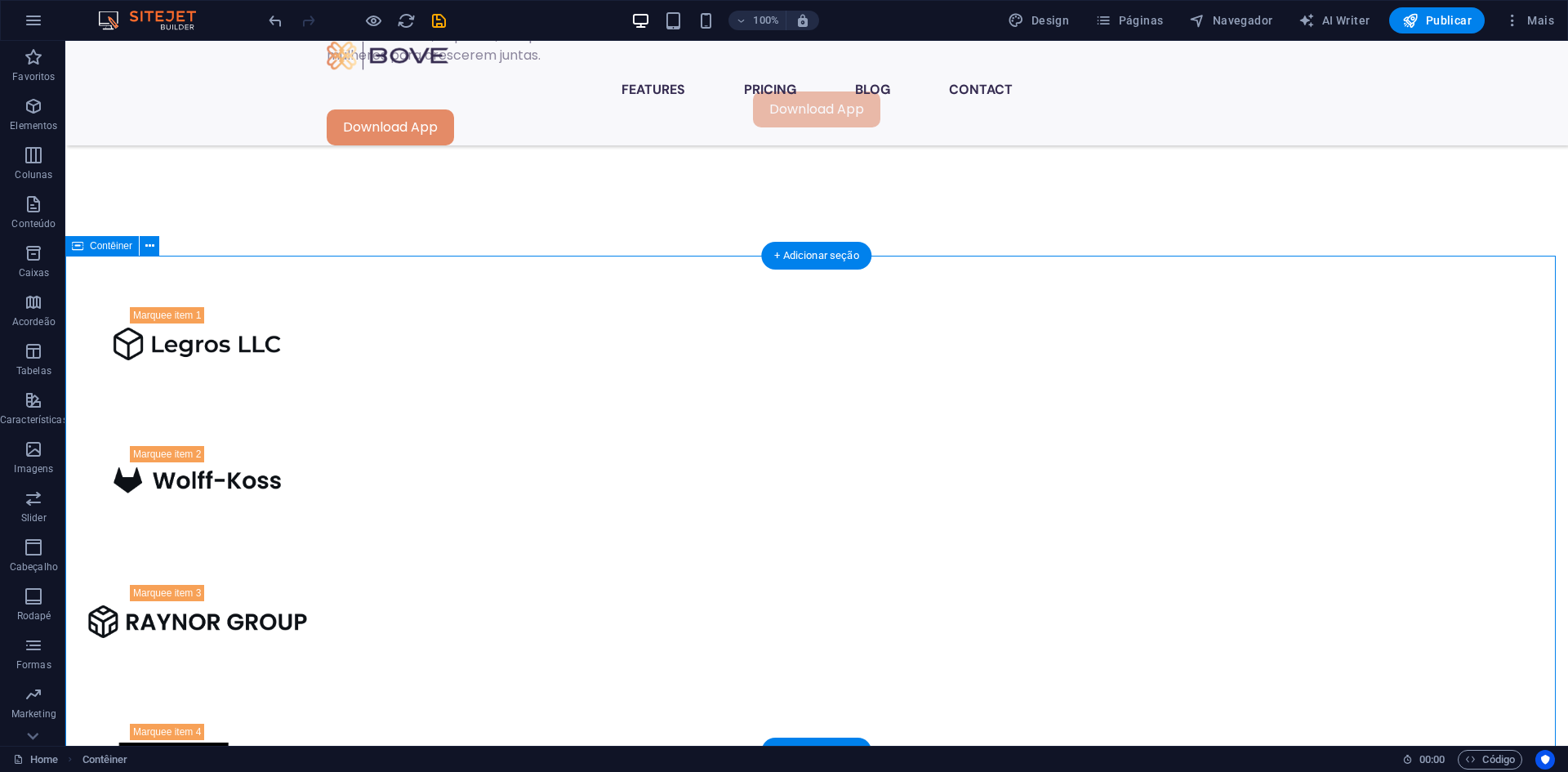
scroll to position [1257, 0]
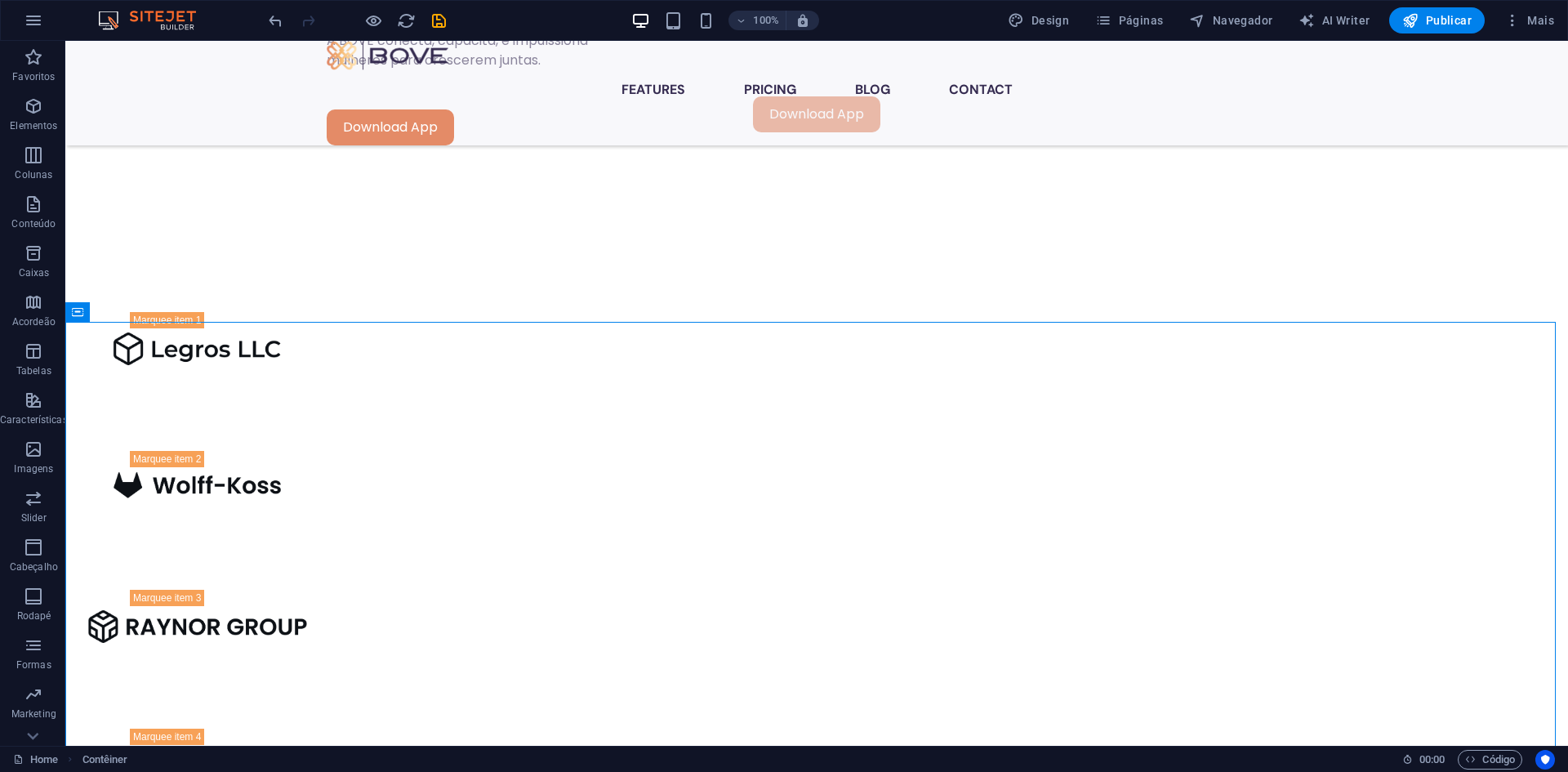
click at [436, 20] on icon "save" at bounding box center [439, 21] width 19 height 19
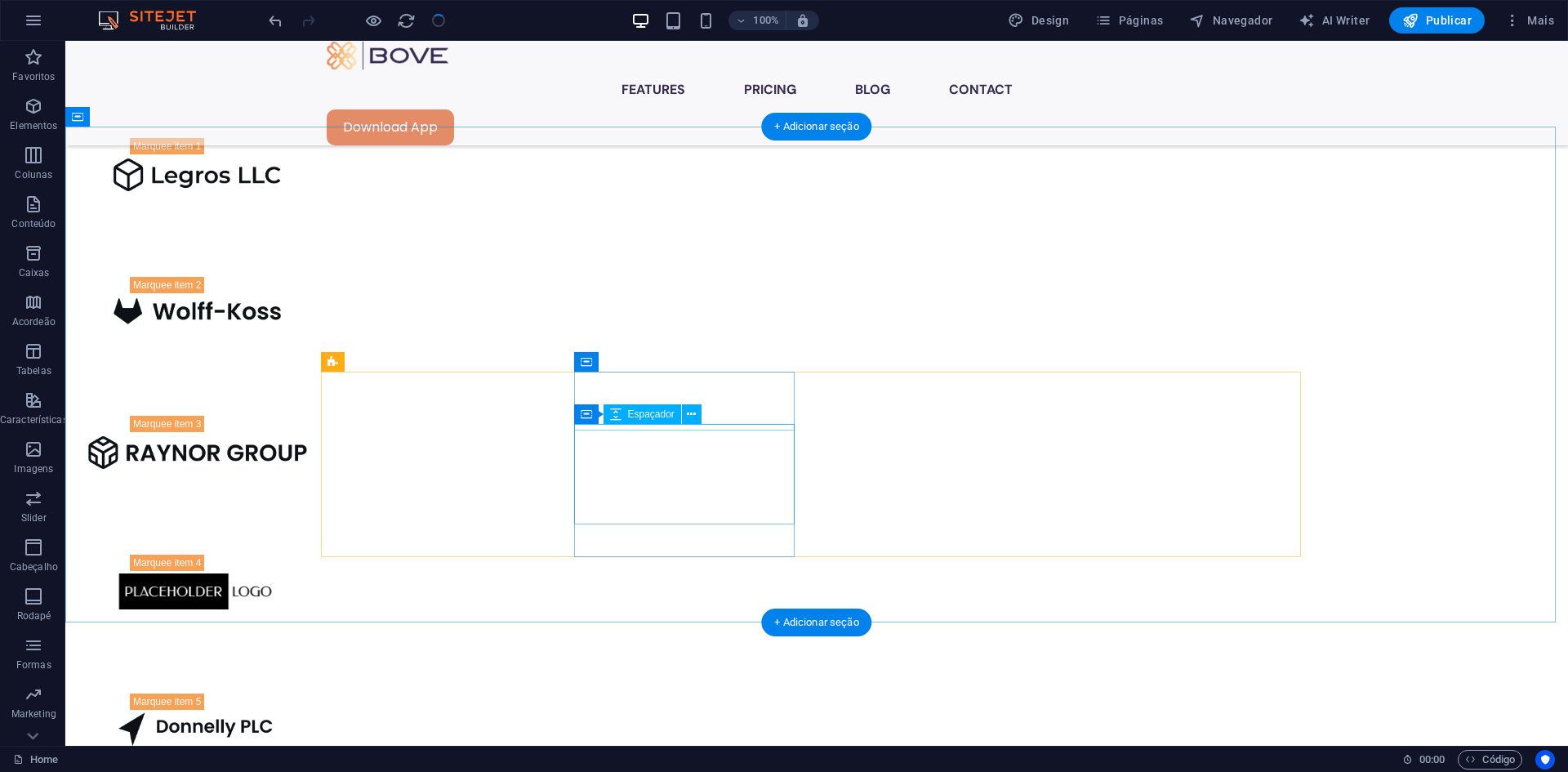
scroll to position [1421, 0]
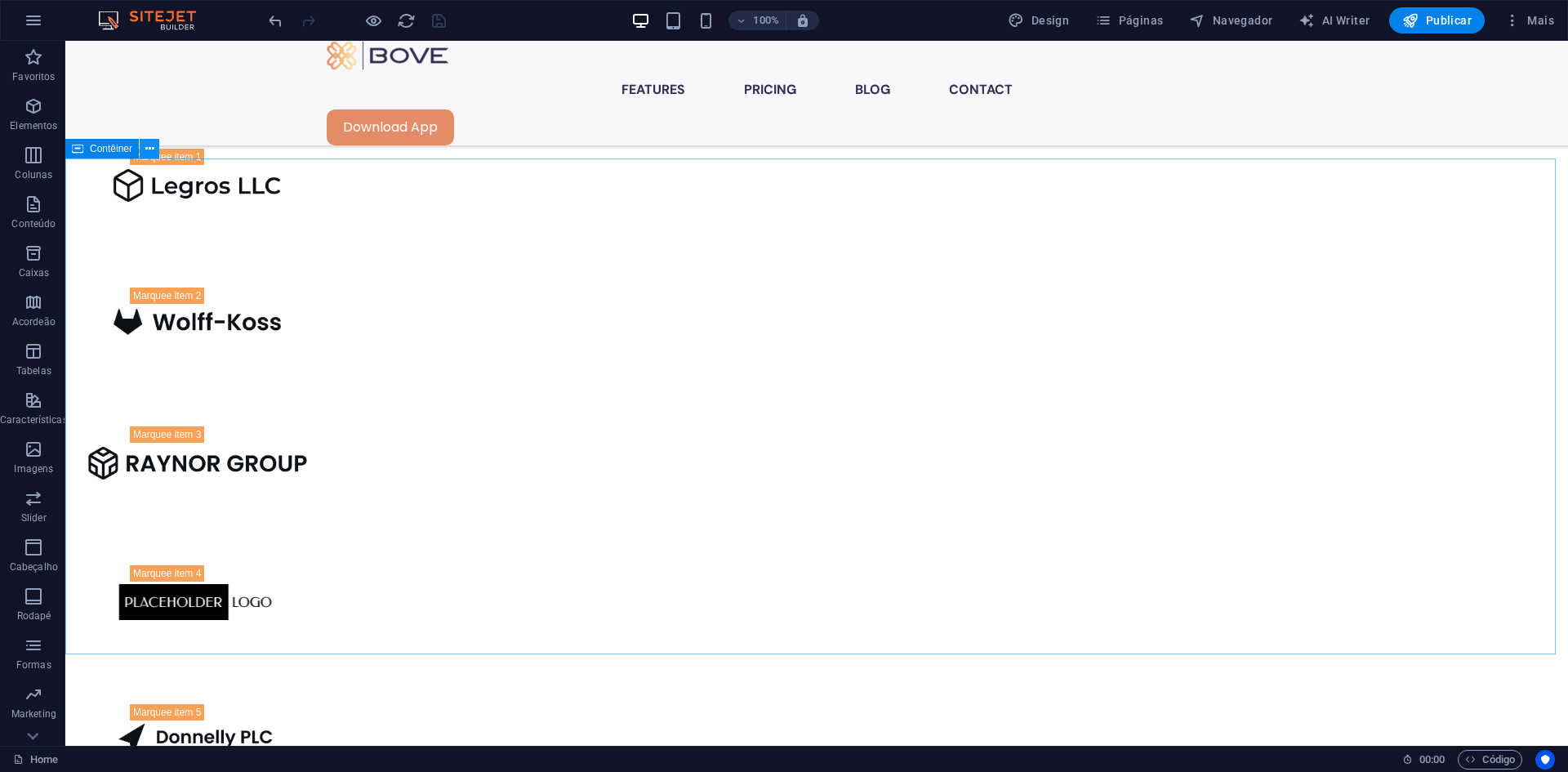
click at [155, 145] on button at bounding box center [150, 149] width 19 height 19
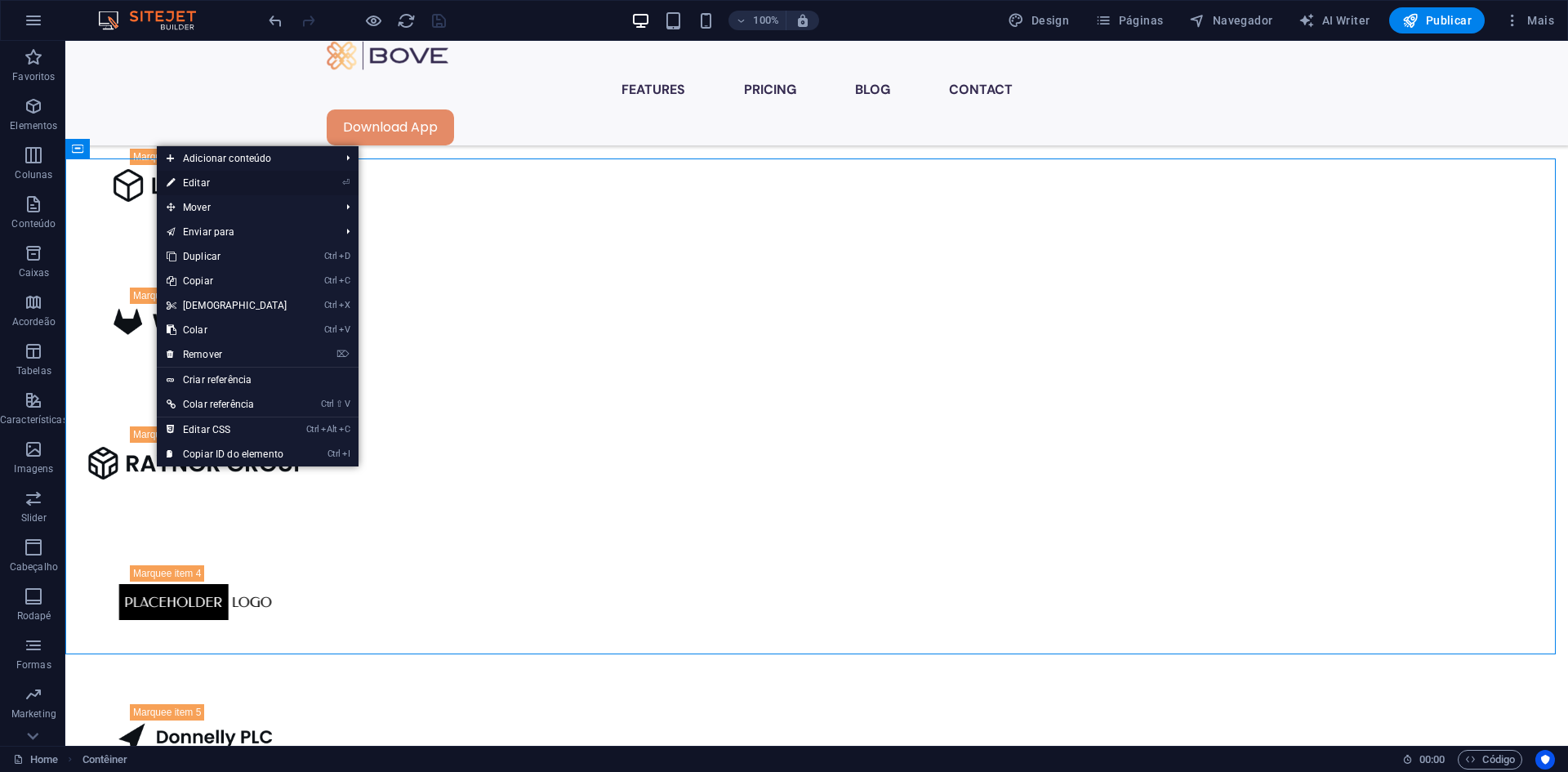
click at [222, 184] on link "⏎ Editar" at bounding box center [227, 183] width 140 height 25
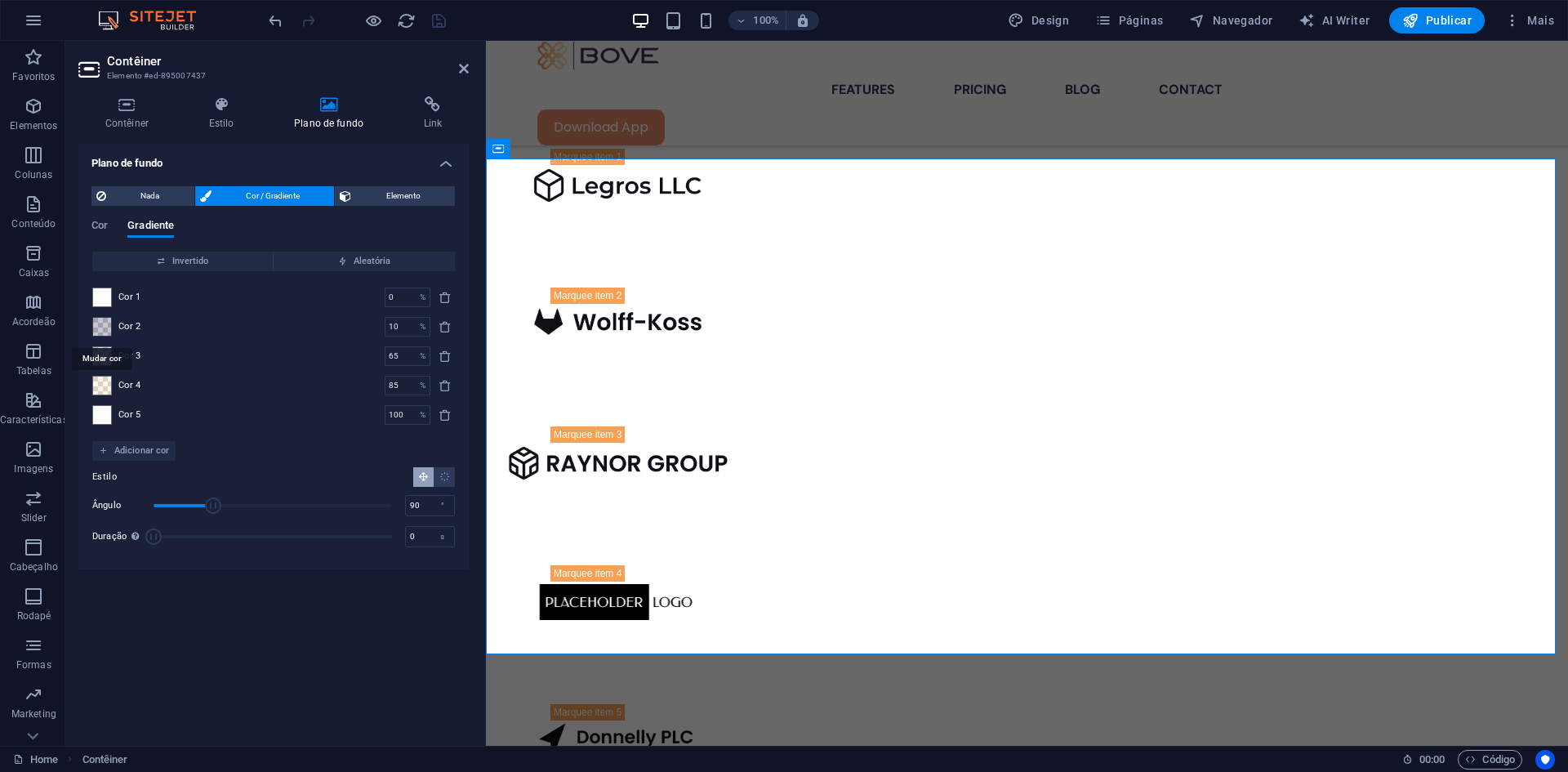
click at [109, 323] on span at bounding box center [102, 326] width 18 height 18
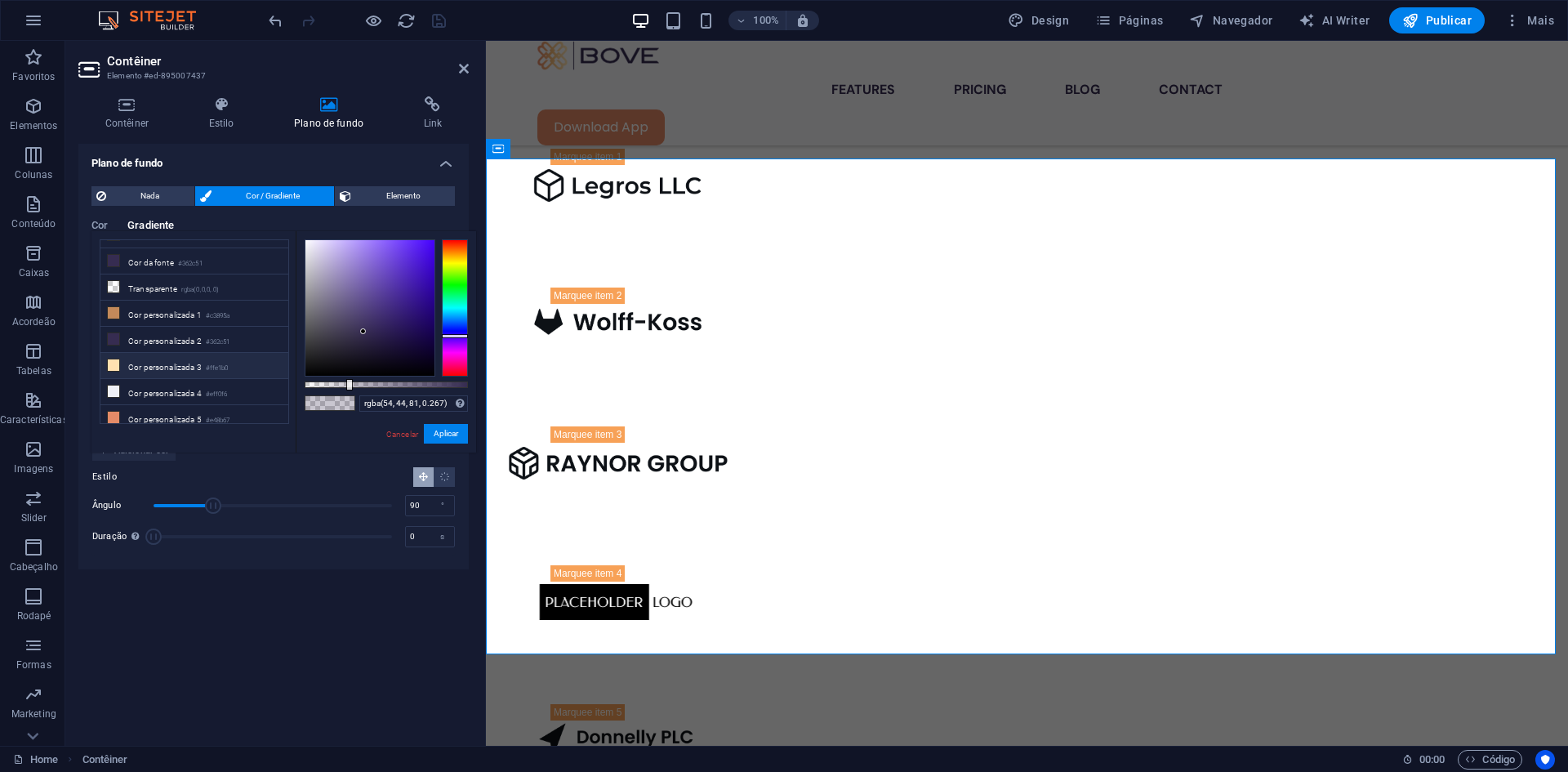
click at [165, 358] on li "Cor personalizada 3 #ffe1b0" at bounding box center [195, 365] width 188 height 26
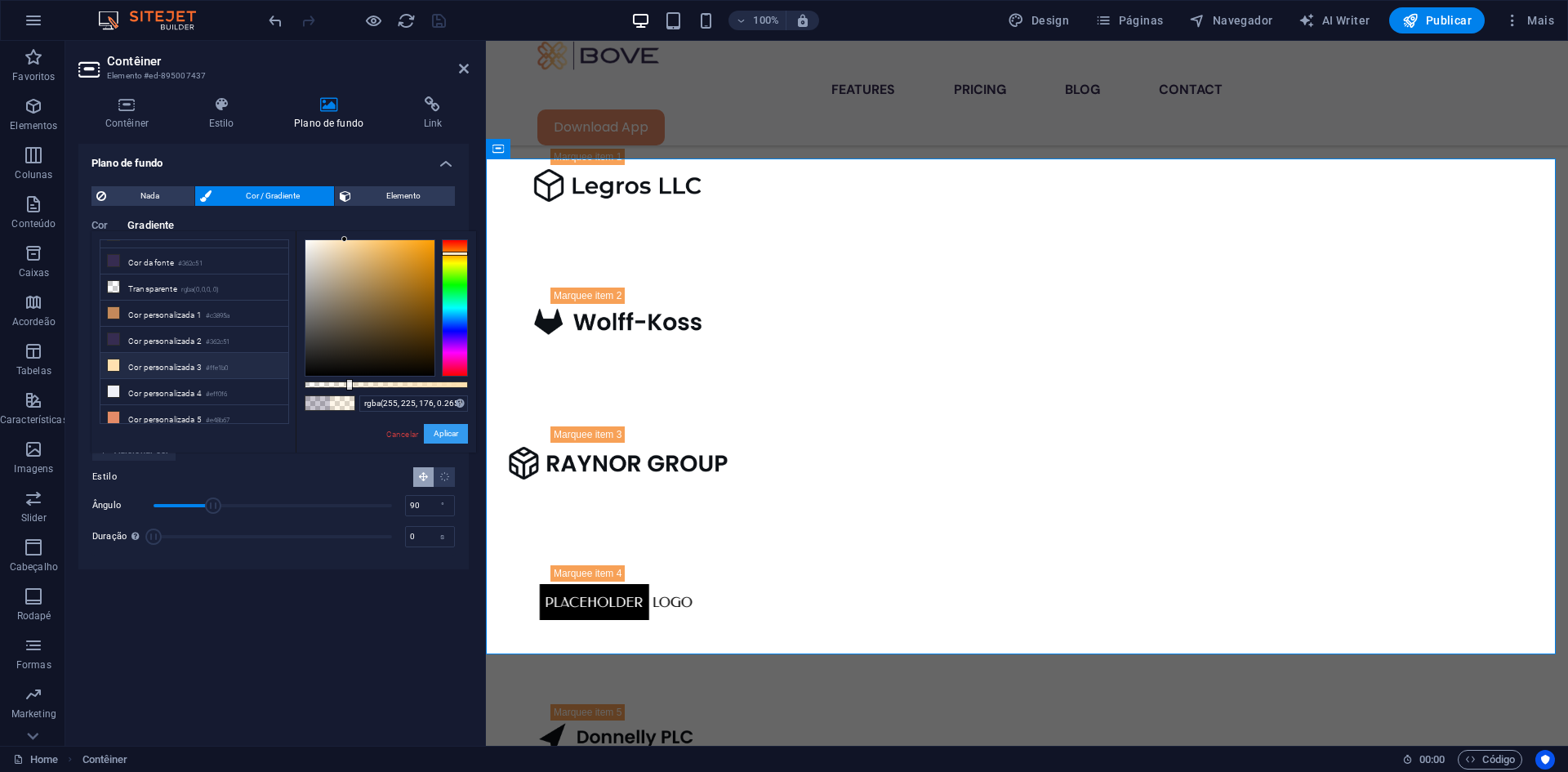
click at [432, 432] on button "Aplicar" at bounding box center [446, 433] width 44 height 19
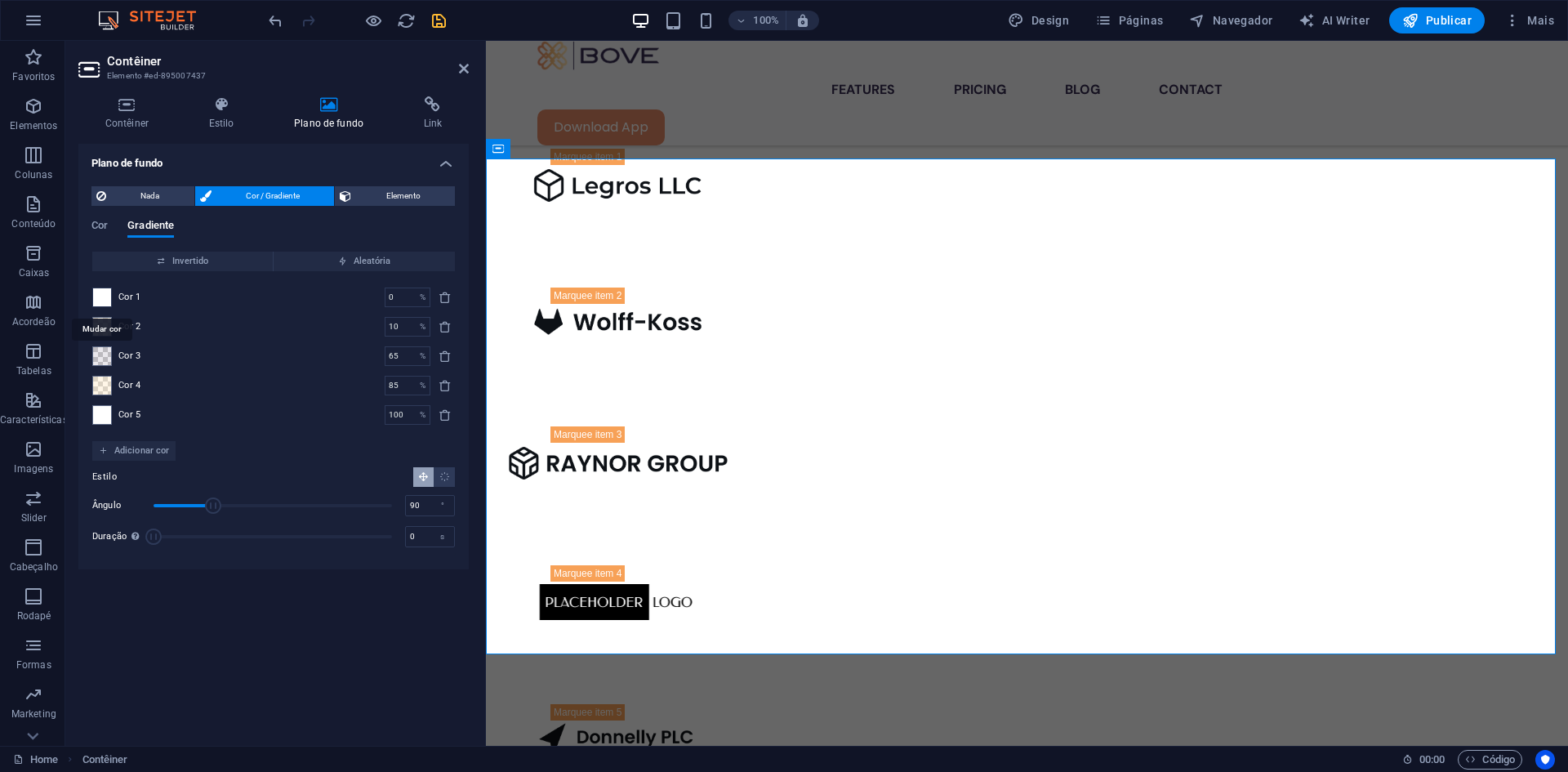
click at [105, 290] on span at bounding box center [102, 297] width 18 height 18
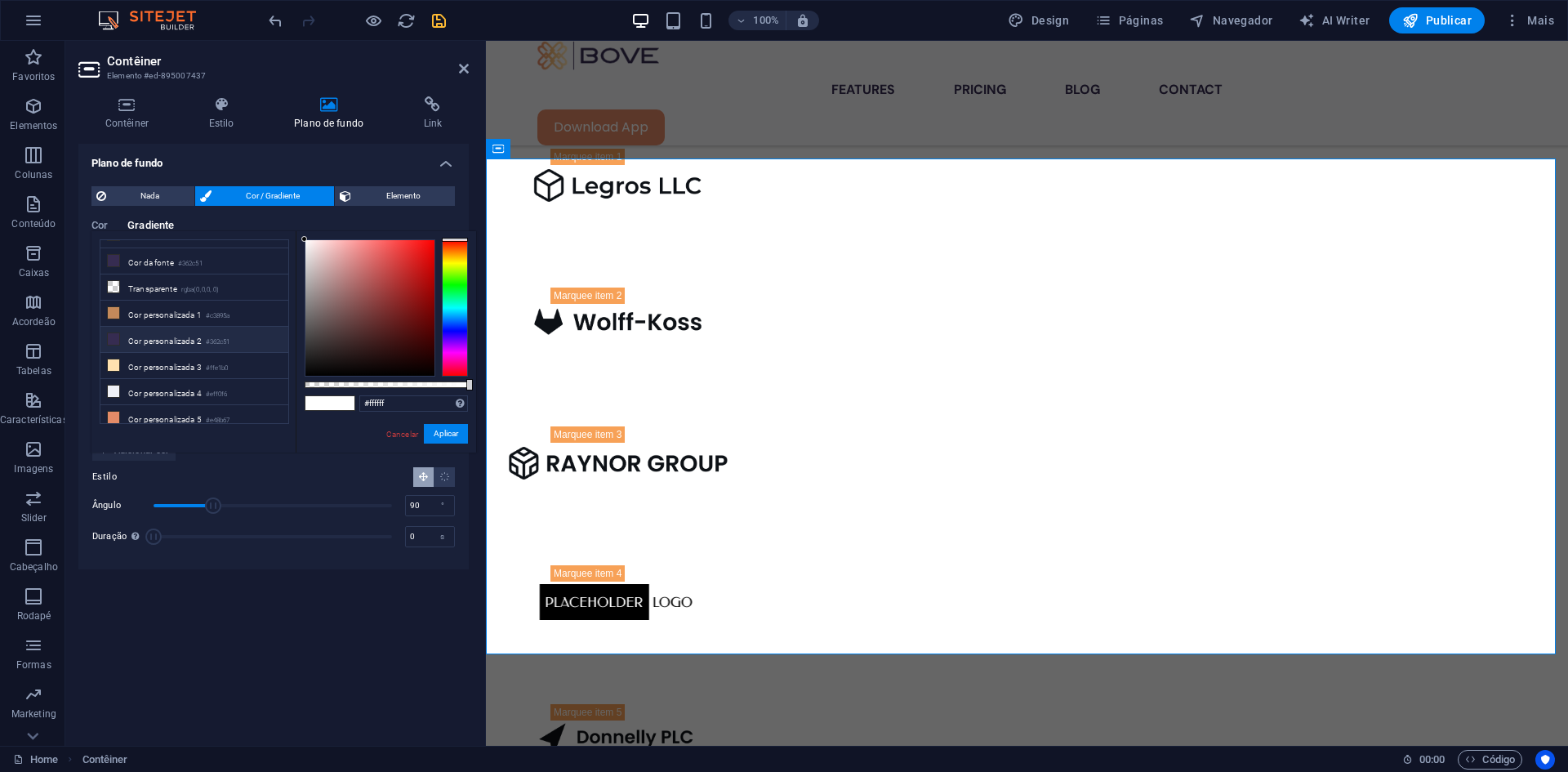
click at [203, 334] on li "Cor personalizada 2 #362c51" at bounding box center [195, 339] width 188 height 26
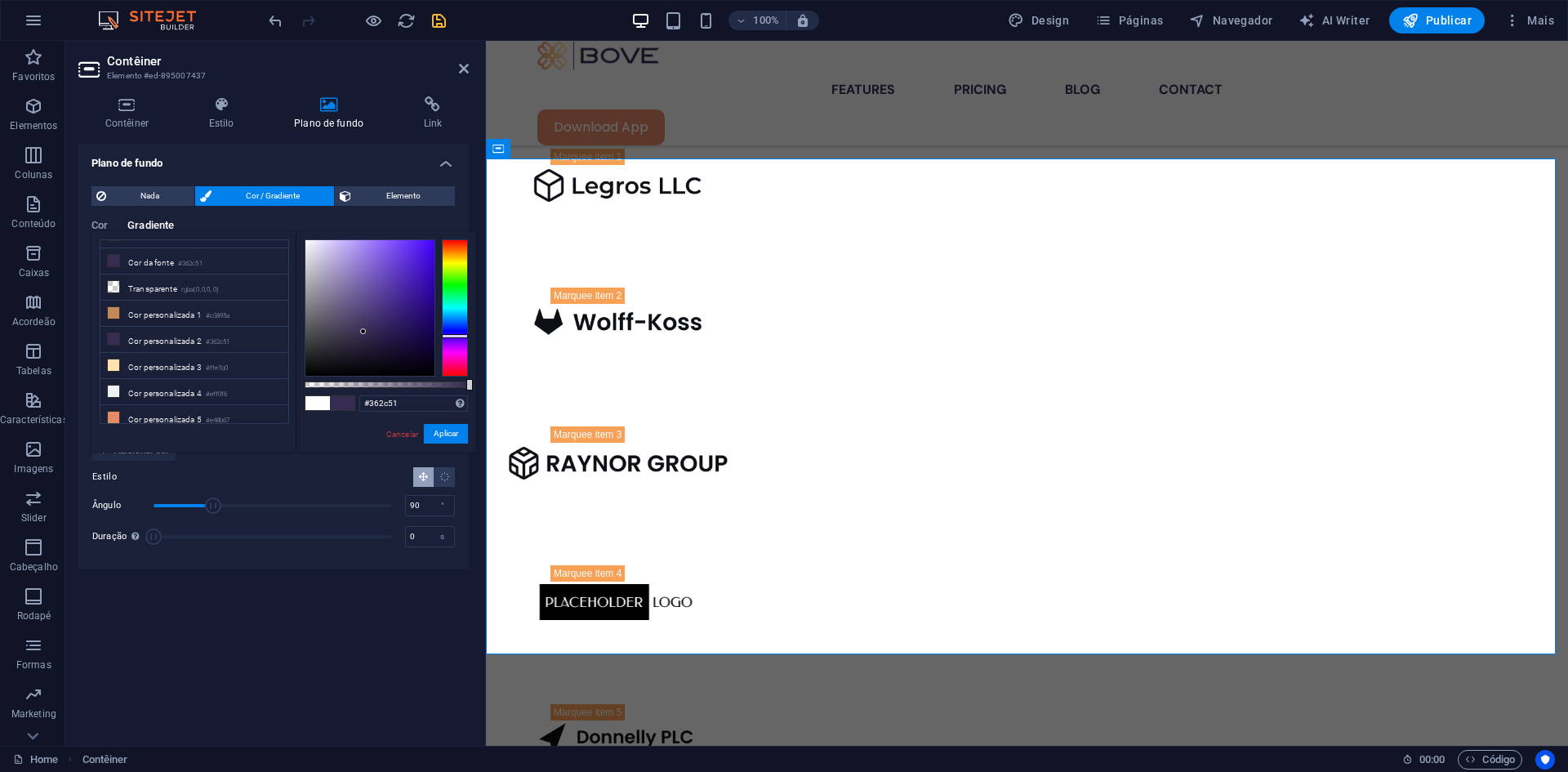
click at [471, 387] on div at bounding box center [469, 385] width 7 height 12
click at [446, 424] on button "Aplicar" at bounding box center [446, 433] width 44 height 19
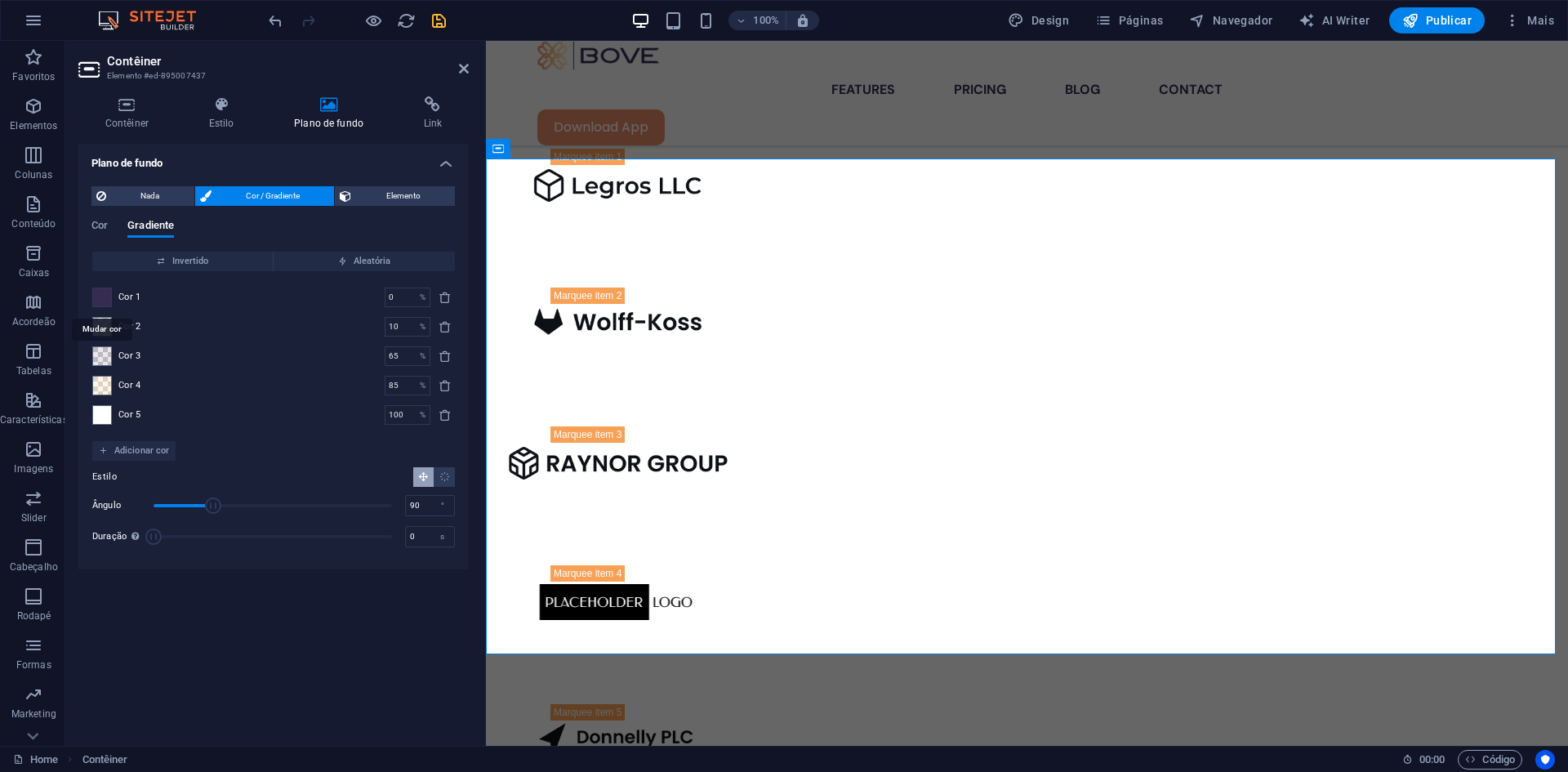
click at [102, 293] on span at bounding box center [102, 297] width 18 height 18
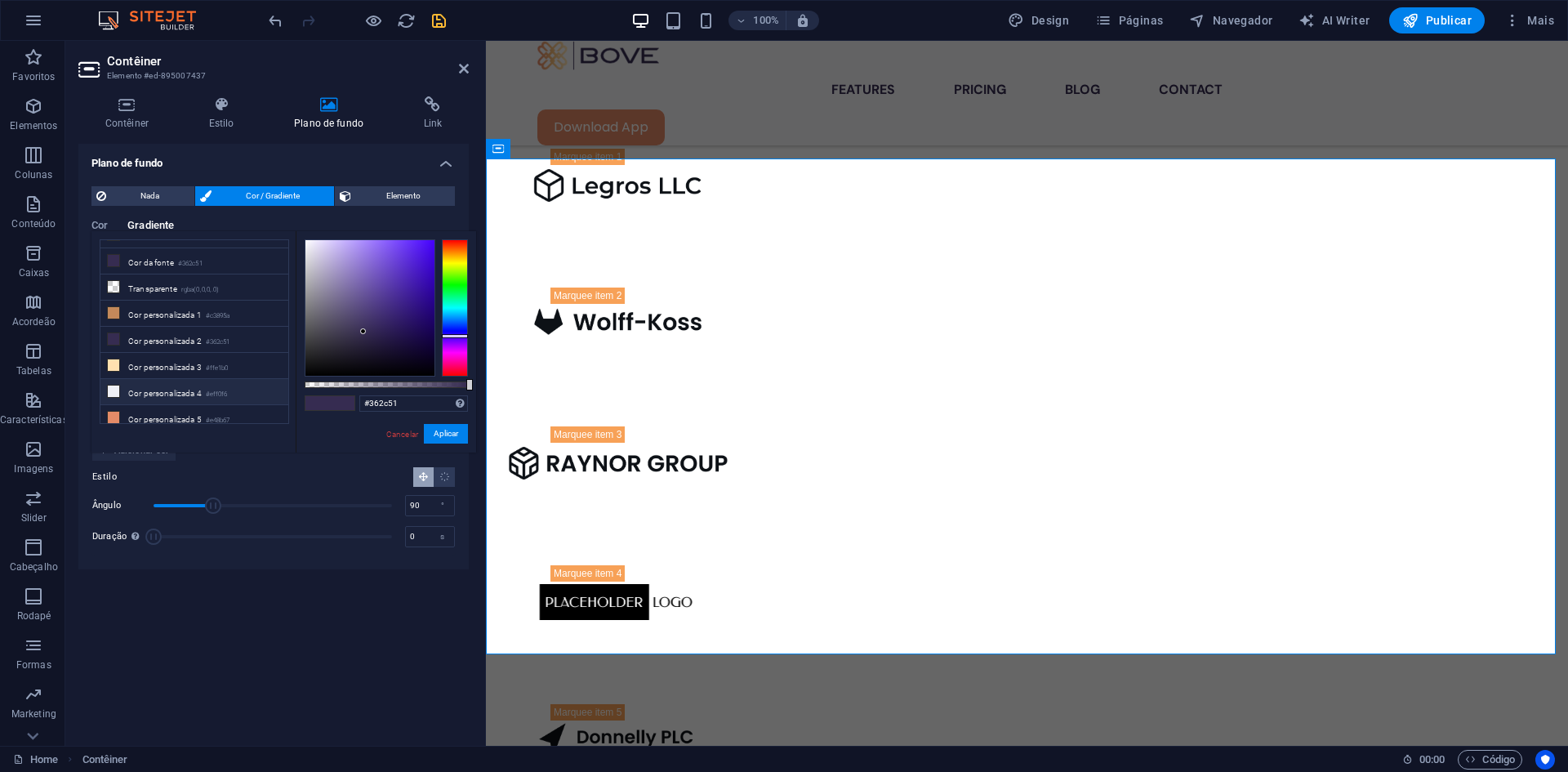
click at [176, 387] on li "Cor personalizada 4 #eff0f6" at bounding box center [195, 391] width 188 height 26
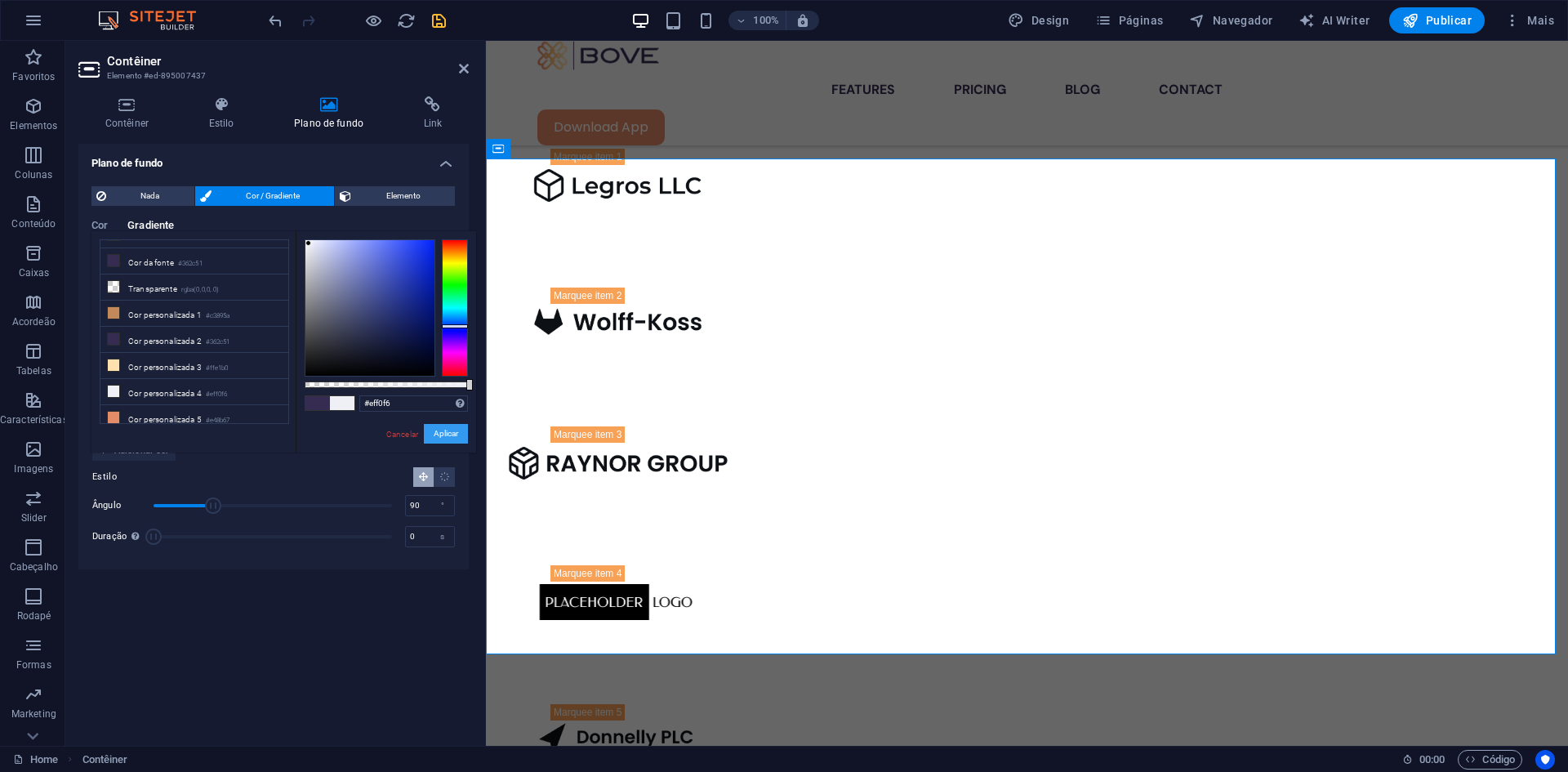
click at [447, 432] on button "Aplicar" at bounding box center [446, 433] width 44 height 19
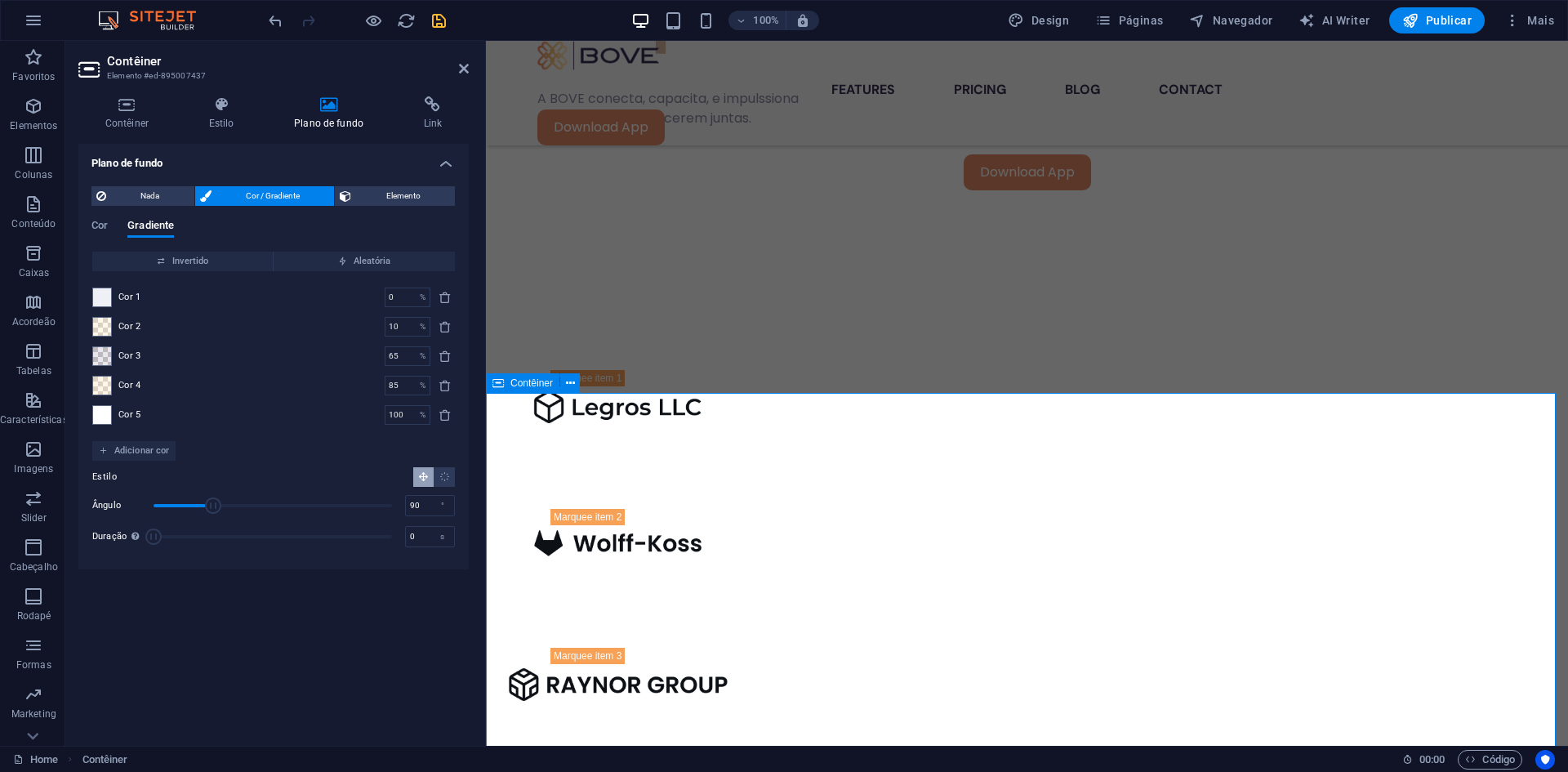
scroll to position [1257, 0]
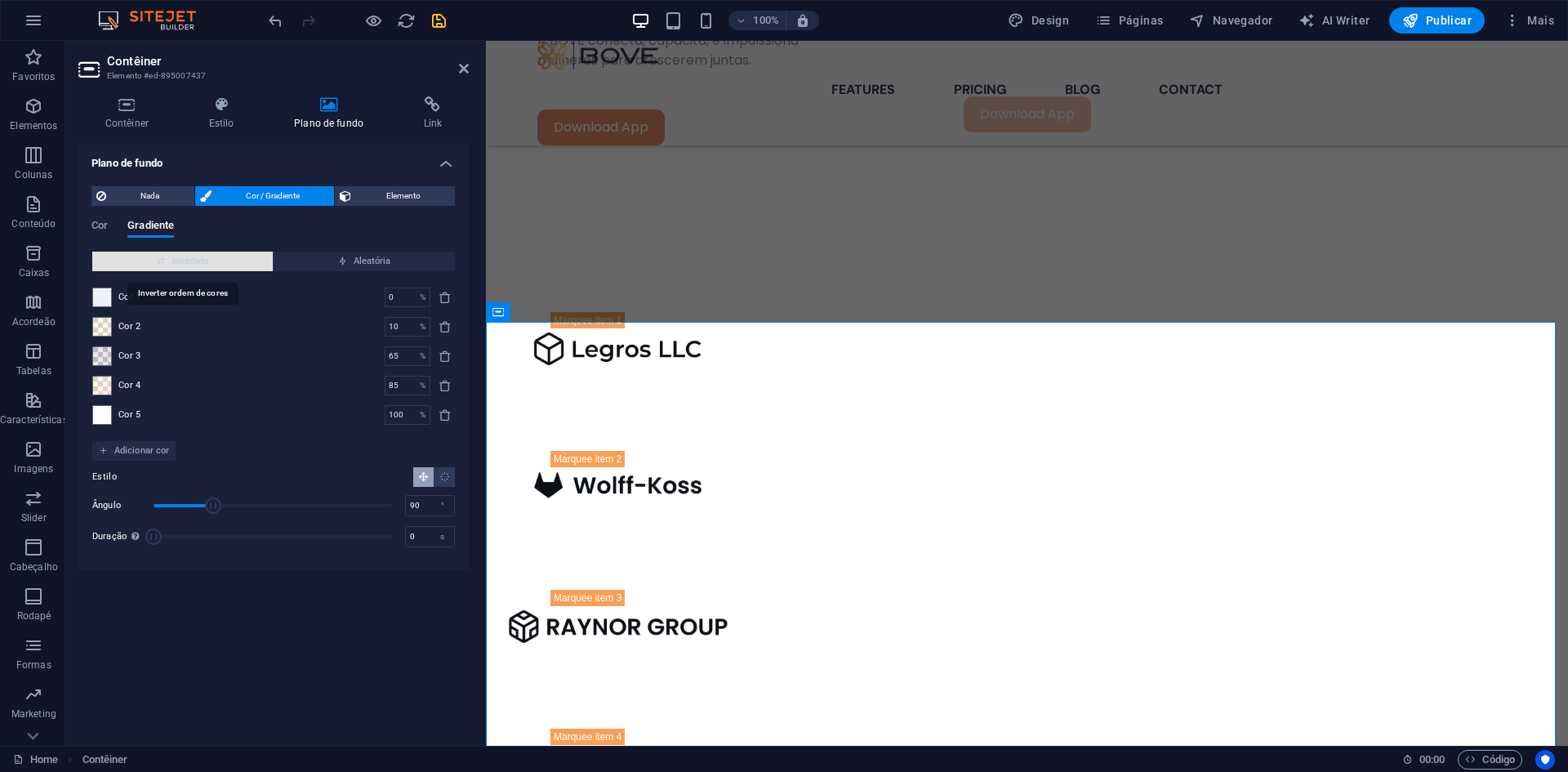
click at [191, 262] on span "Invertido" at bounding box center [182, 261] width 168 height 19
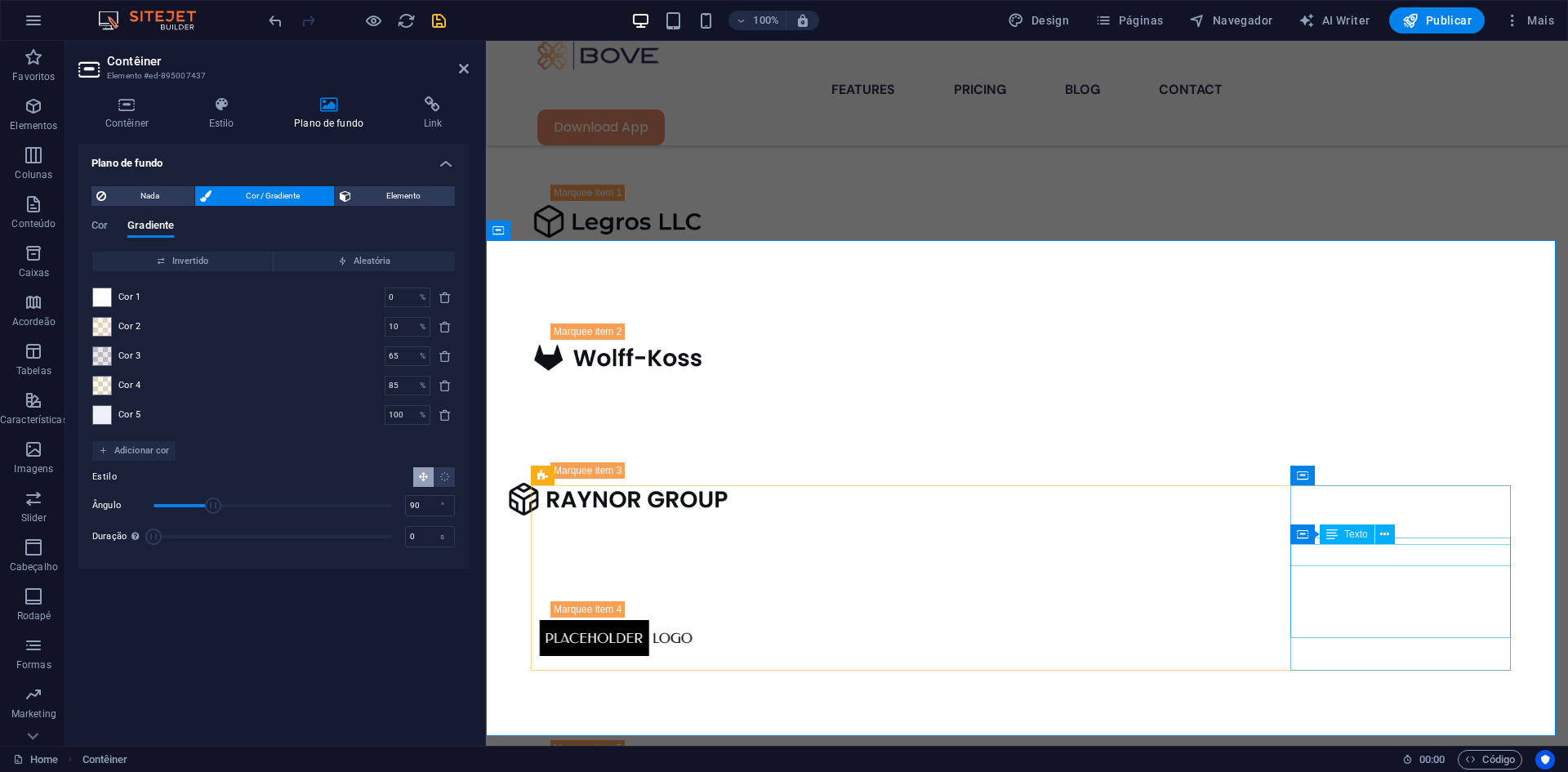
scroll to position [1421, 0]
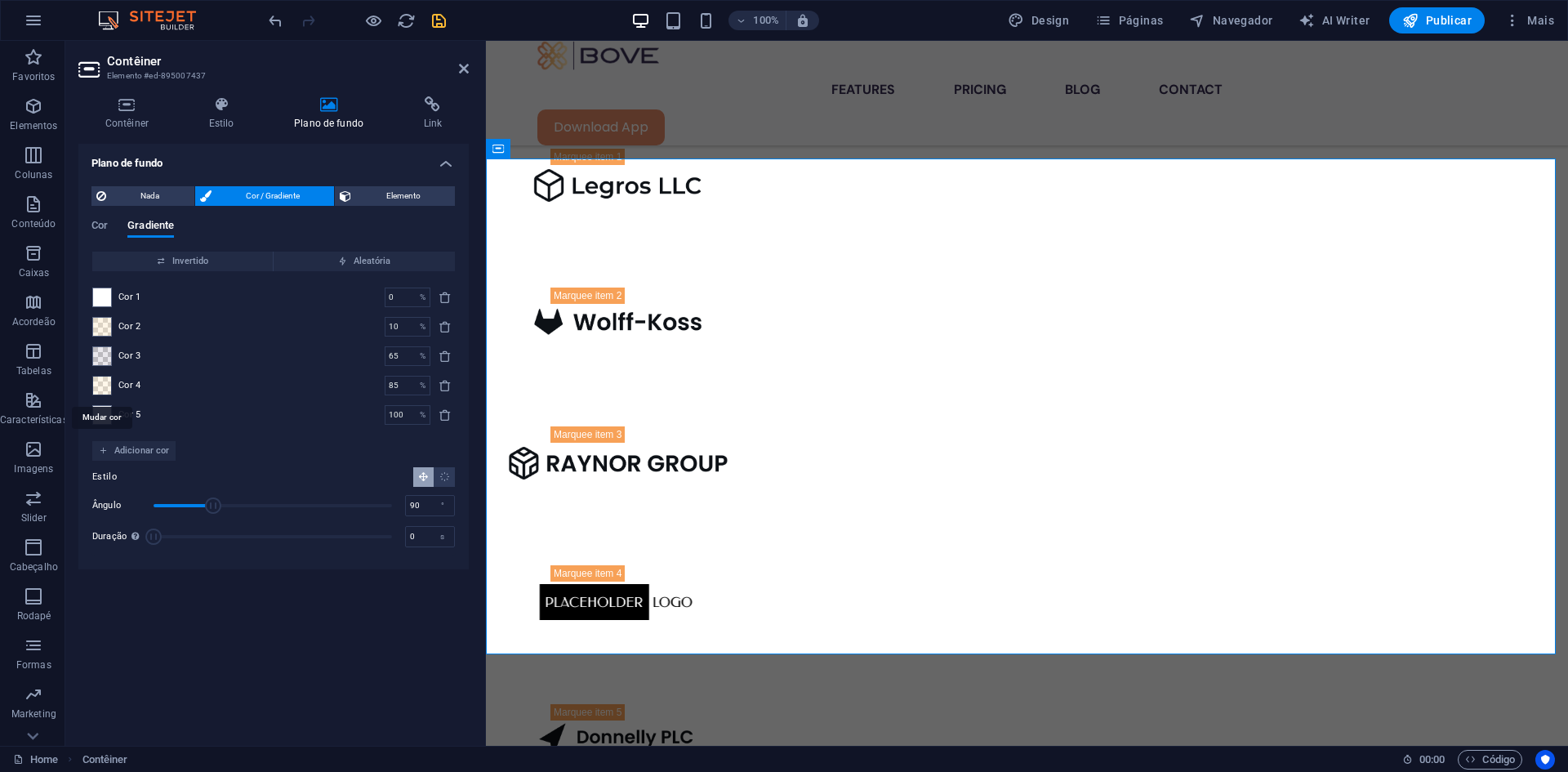
click at [96, 383] on span at bounding box center [102, 386] width 18 height 18
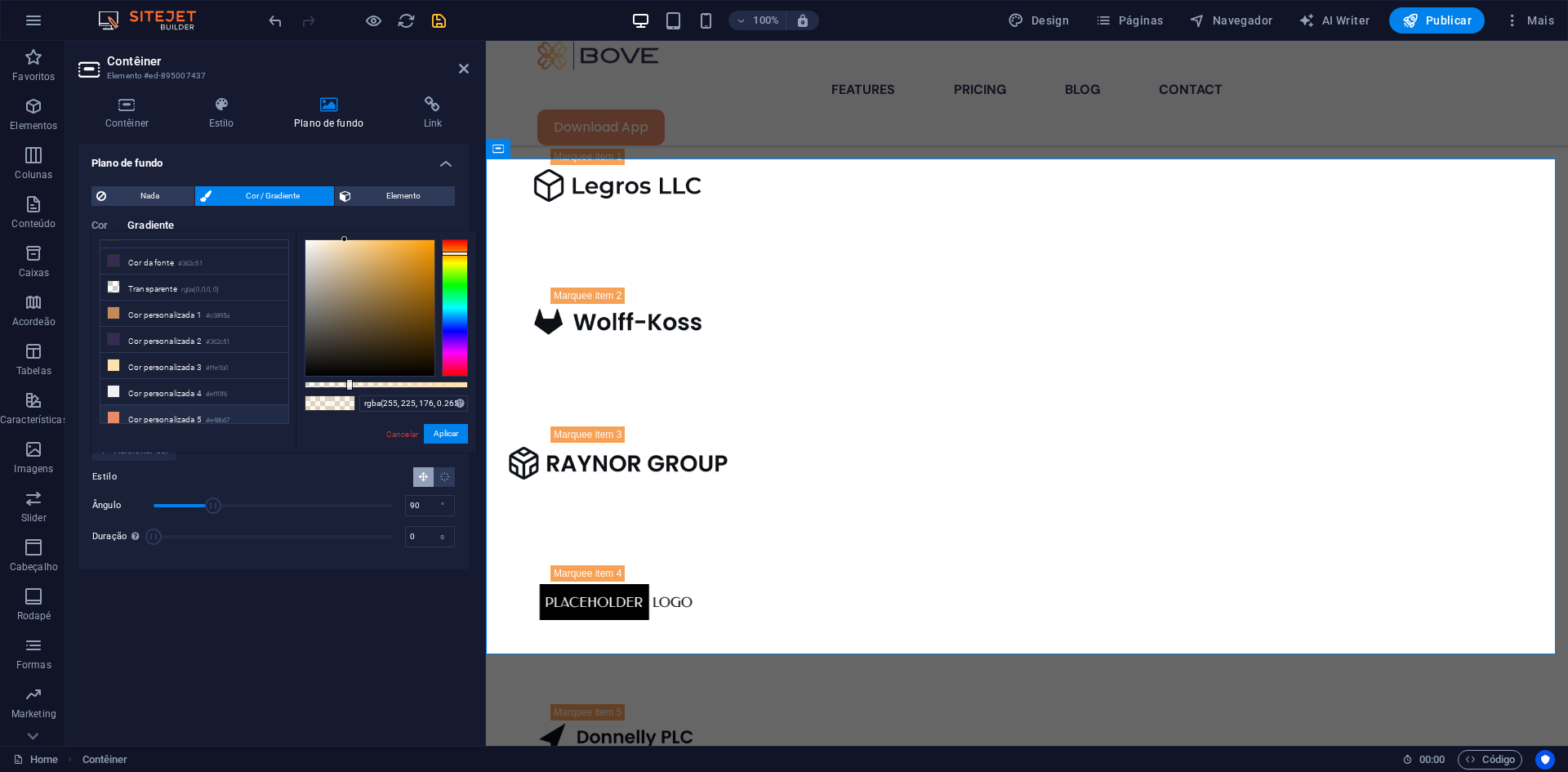
click at [179, 407] on li "Cor personalizada 5 #e48b67" at bounding box center [195, 417] width 188 height 26
drag, startPoint x: 471, startPoint y: 384, endPoint x: 346, endPoint y: 377, distance: 125.2
click at [346, 377] on div "rgba(228, 139, 103, 0.255) Formatos suportados #0852ed rgb(8, 82, 237) rgba(8, …" at bounding box center [386, 460] width 180 height 458
type input "rgba(228, 139, 103, 0.215)"
click at [339, 383] on div at bounding box center [386, 385] width 163 height 7
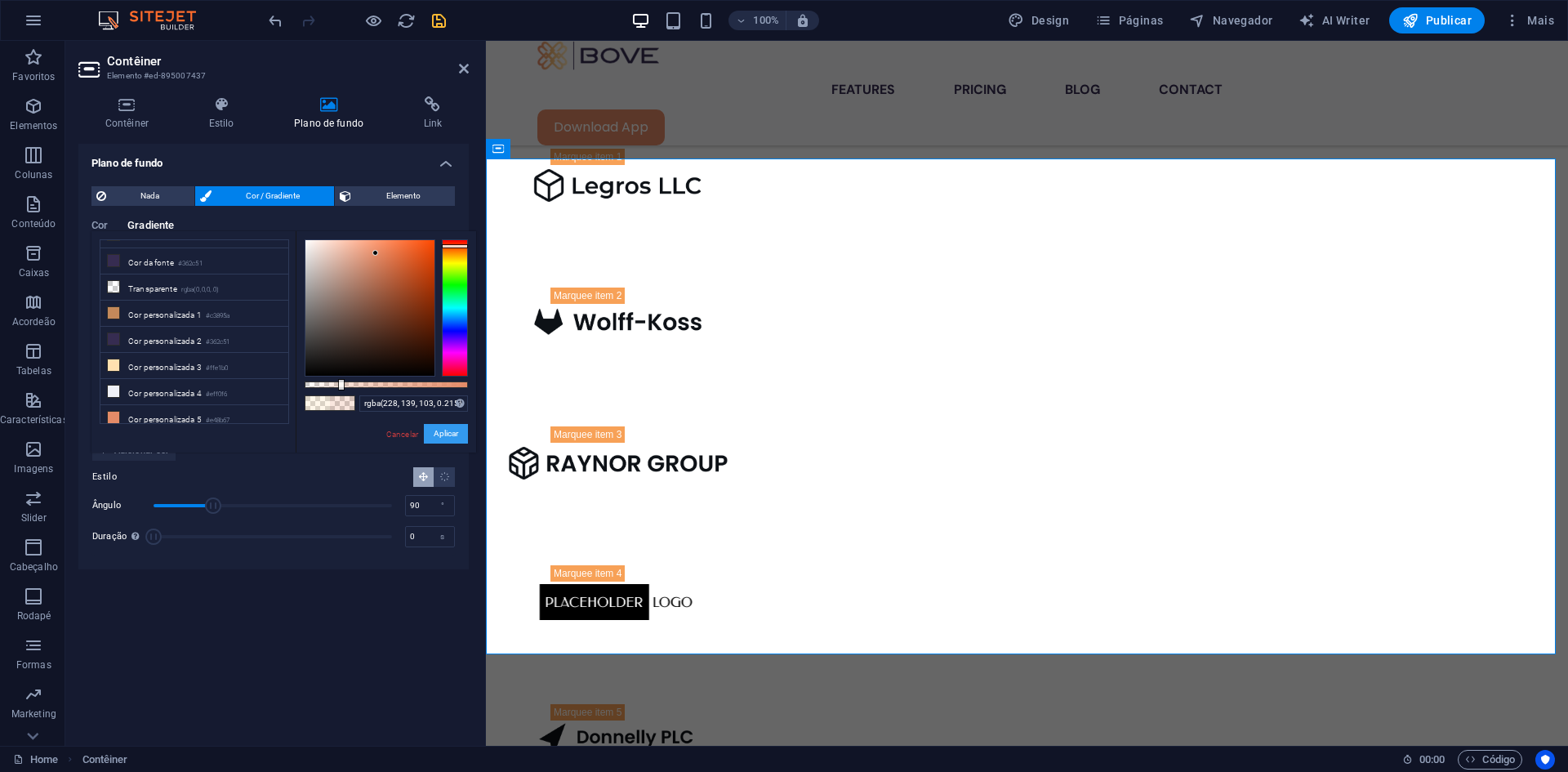
click at [456, 424] on button "Aplicar" at bounding box center [446, 433] width 44 height 19
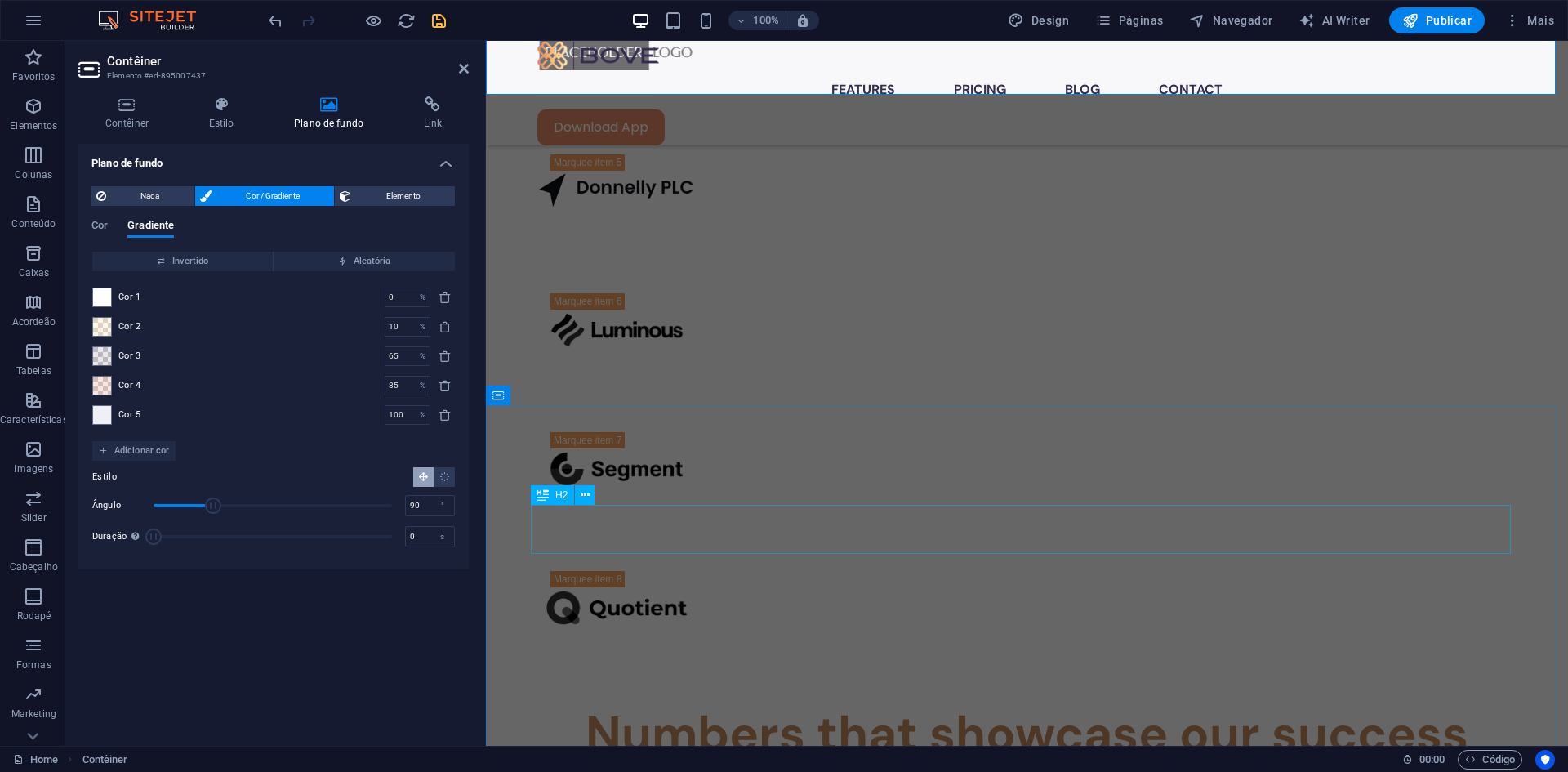
scroll to position [1993, 0]
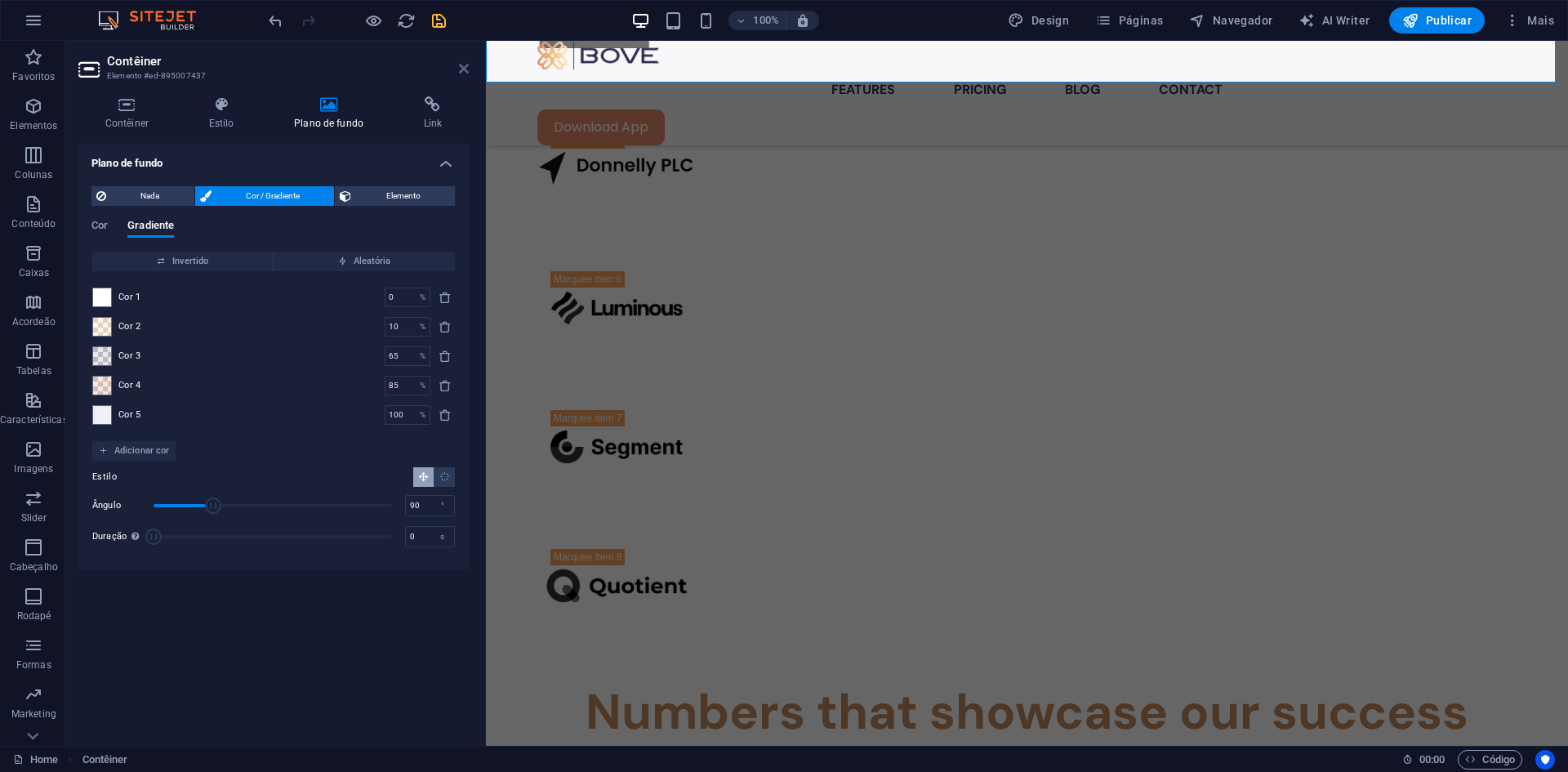
click at [462, 63] on icon at bounding box center [464, 69] width 10 height 13
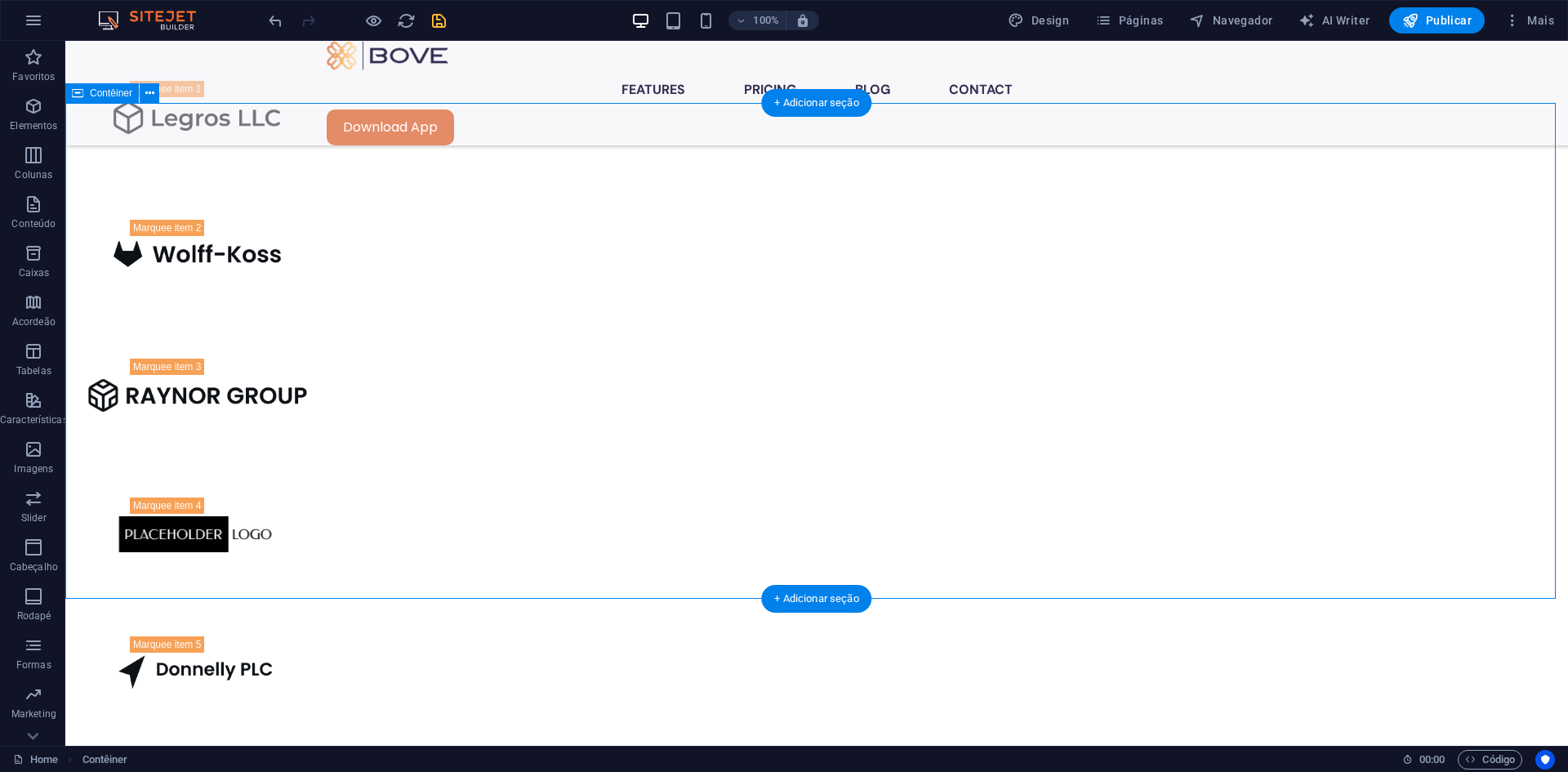
scroll to position [1516, 0]
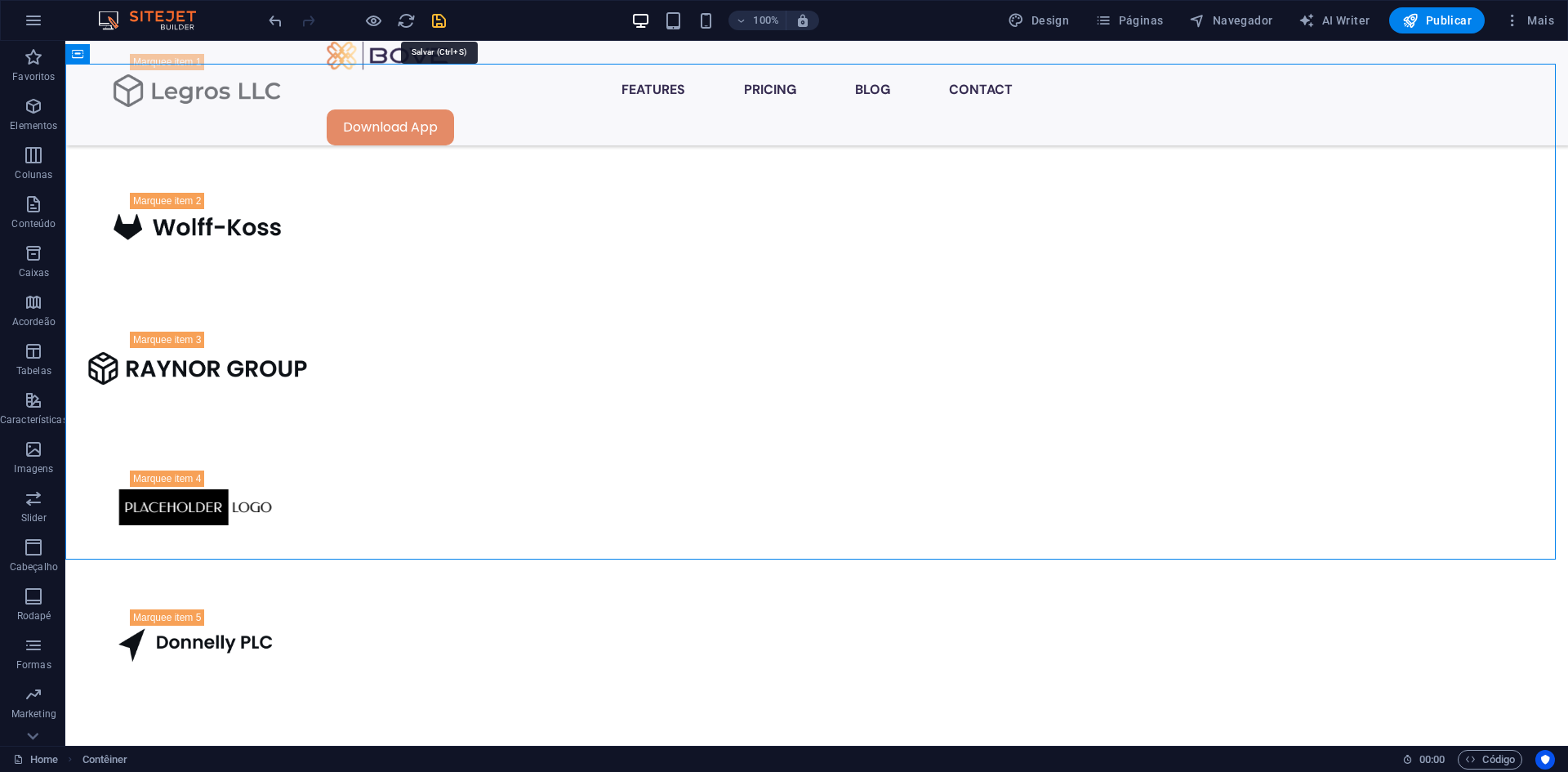
click at [436, 29] on icon "save" at bounding box center [439, 21] width 19 height 19
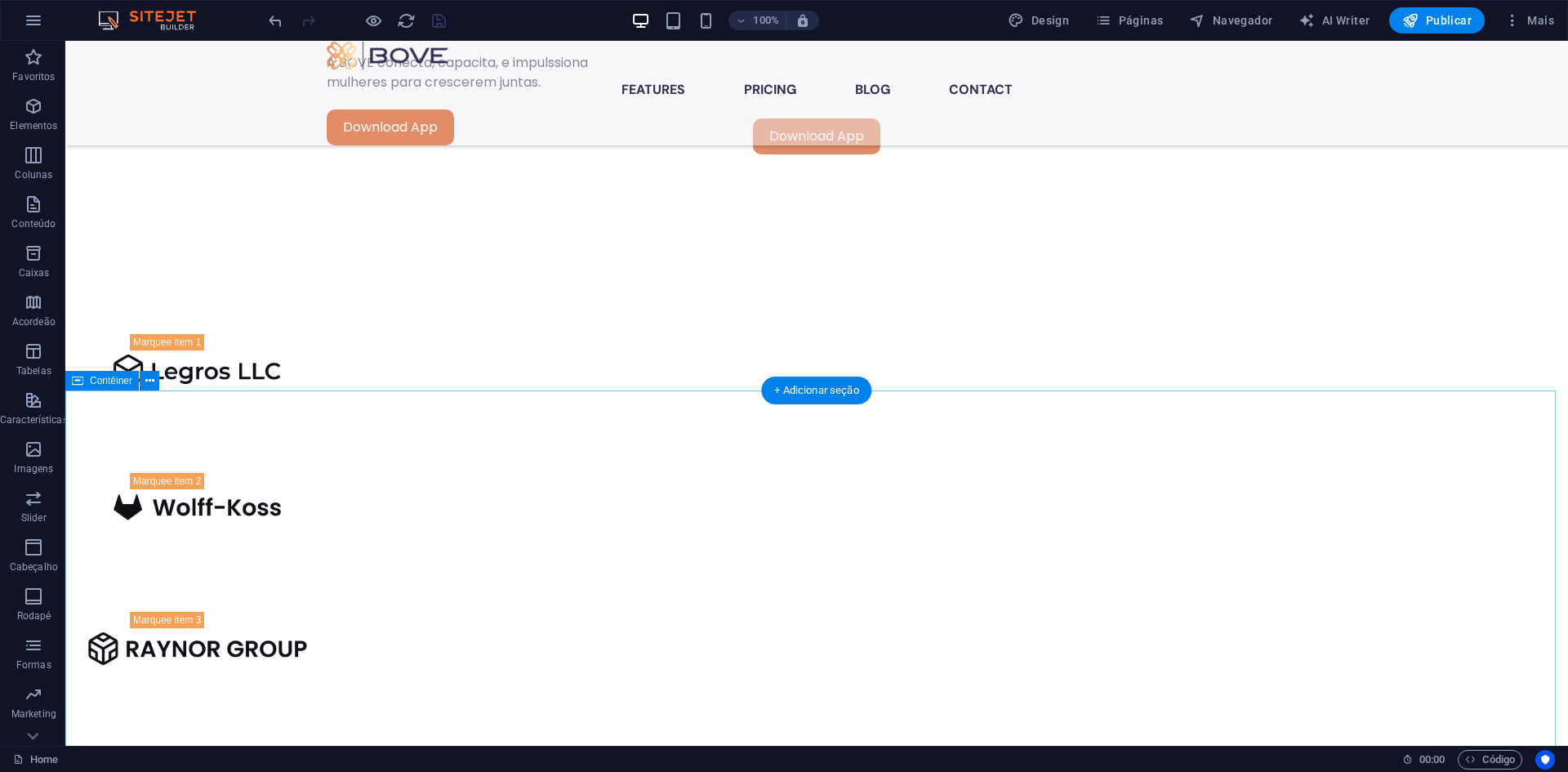
scroll to position [1189, 0]
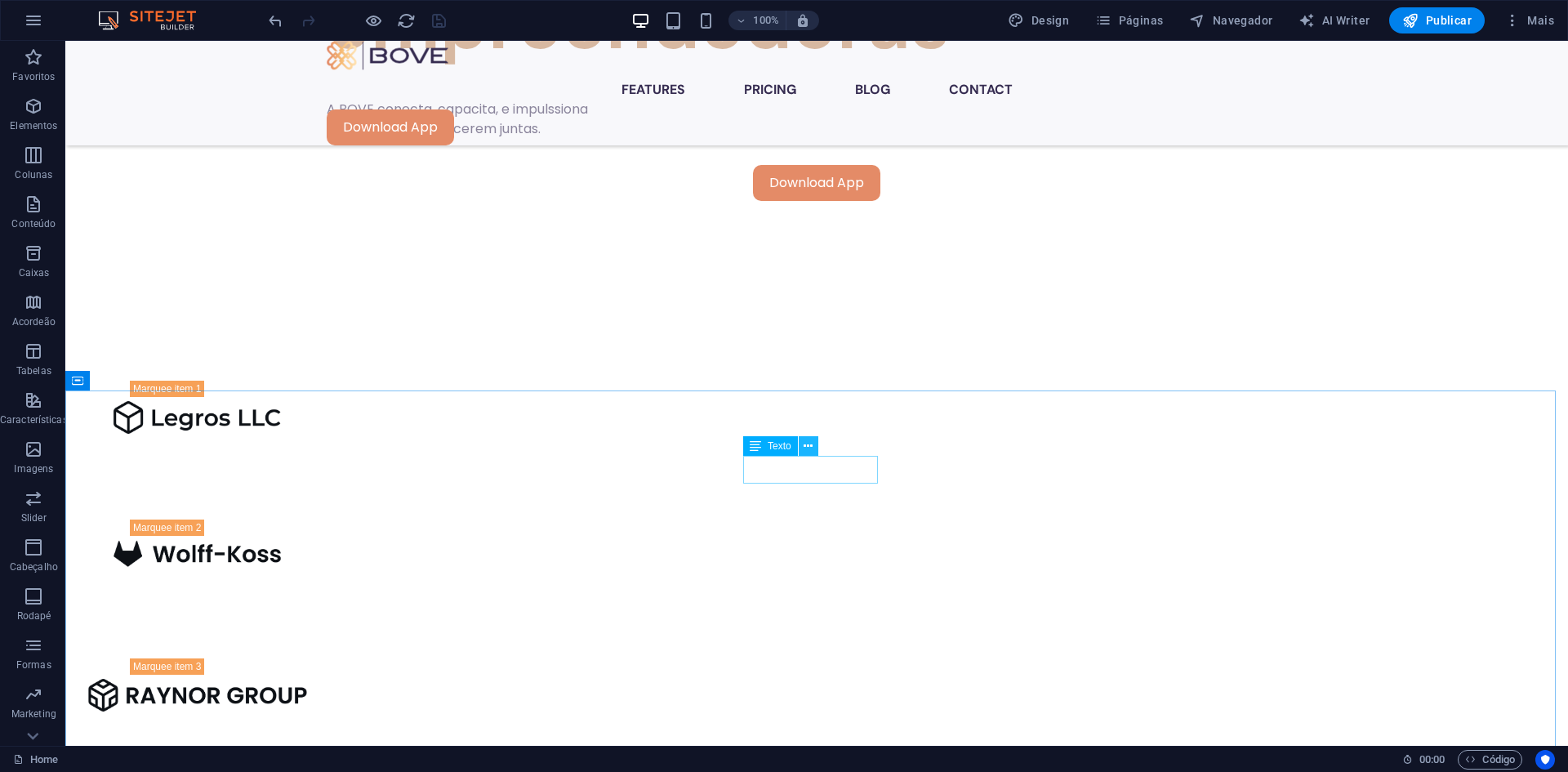
click at [803, 441] on button at bounding box center [808, 446] width 19 height 19
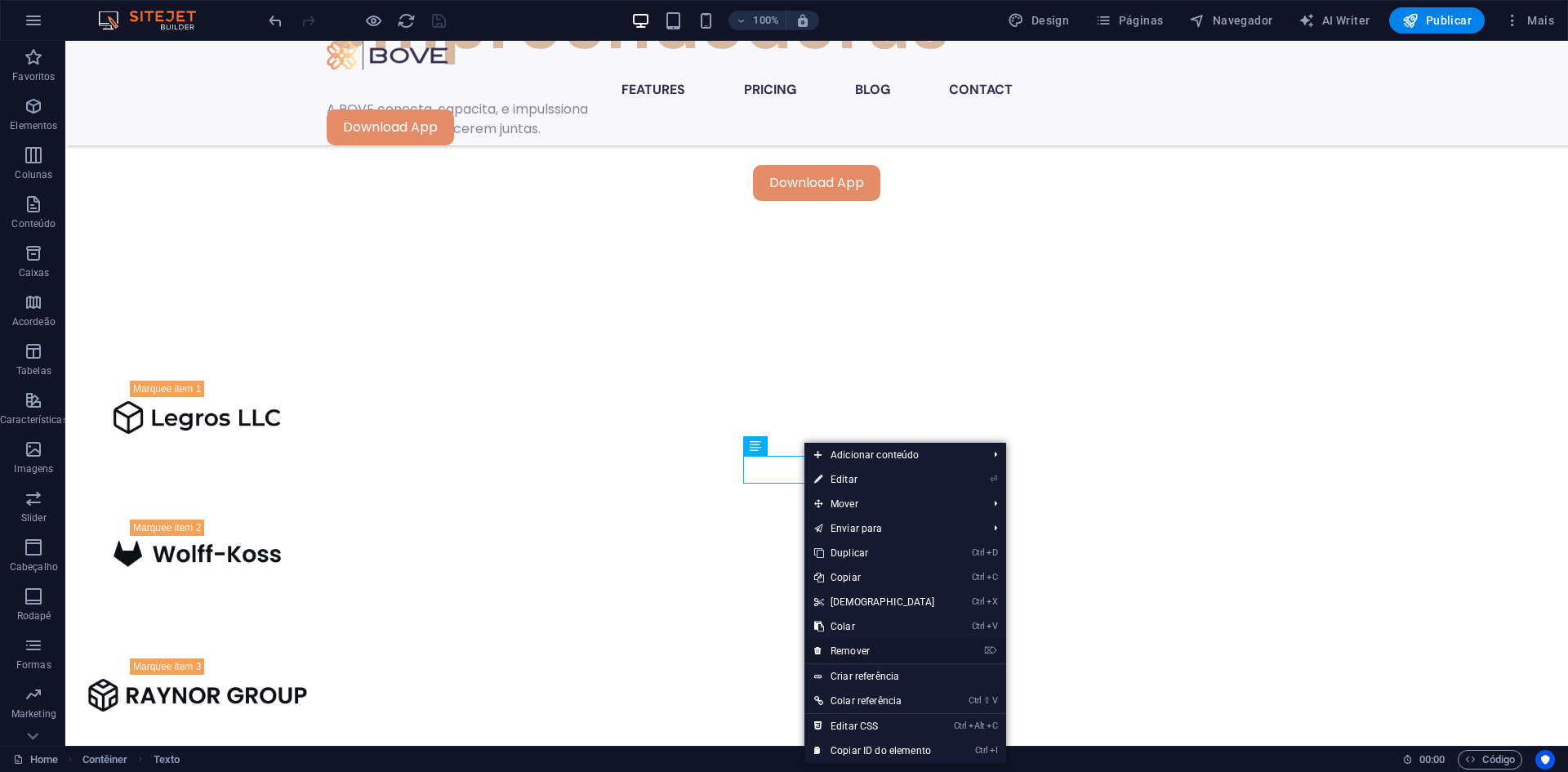
click at [862, 645] on link "⌦ Remover" at bounding box center [875, 651] width 140 height 25
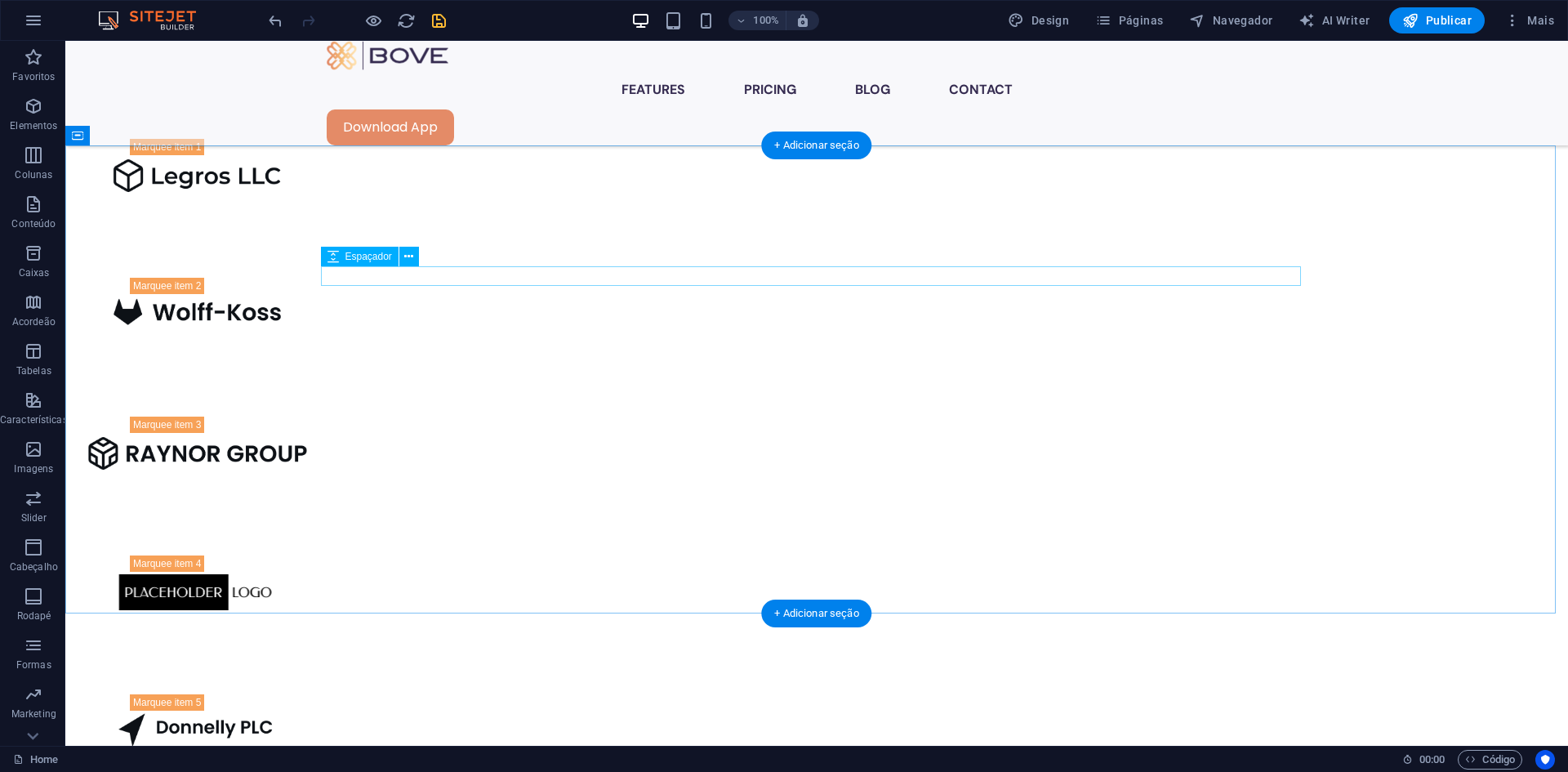
scroll to position [1434, 0]
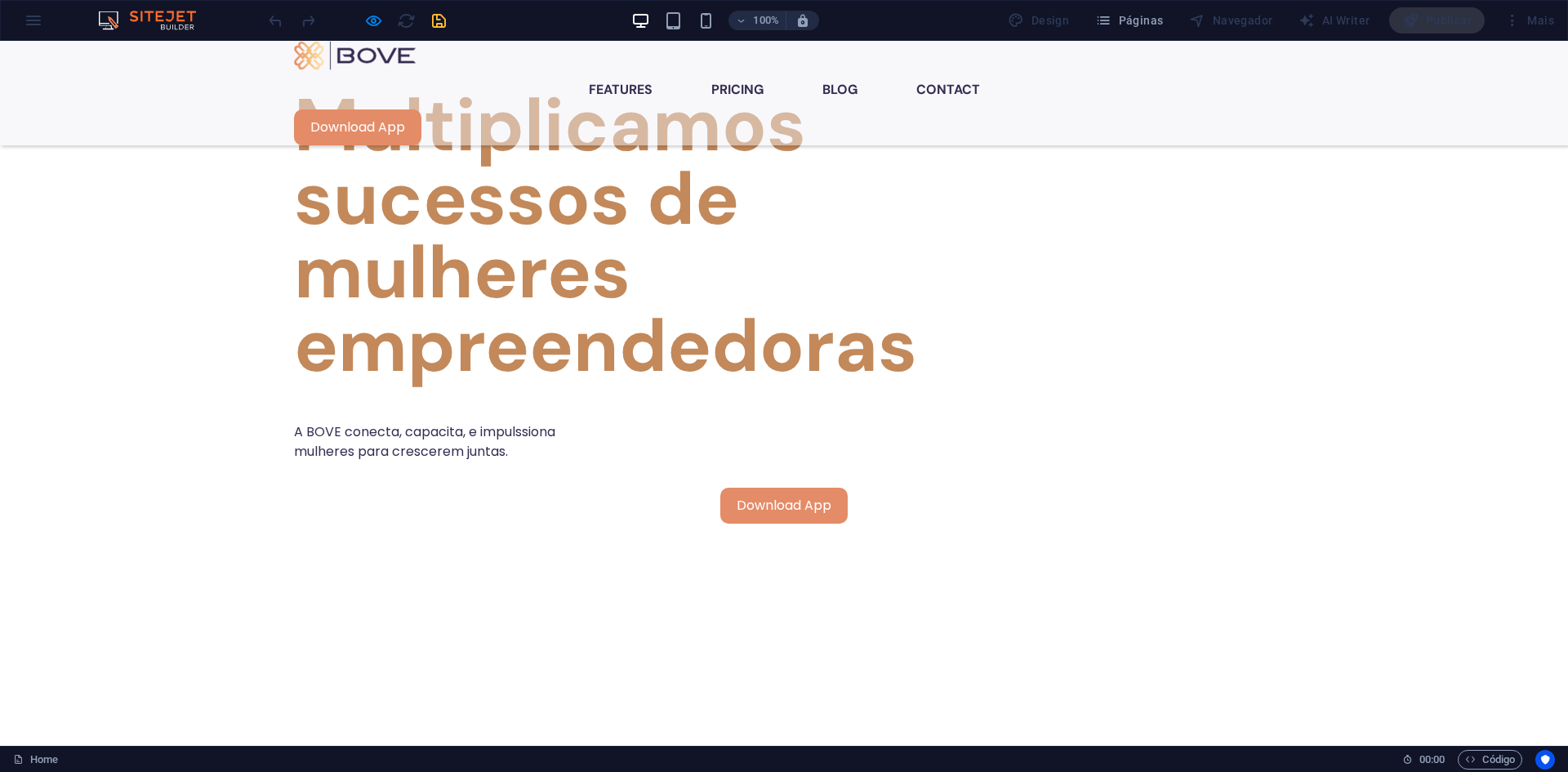
scroll to position [862, 0]
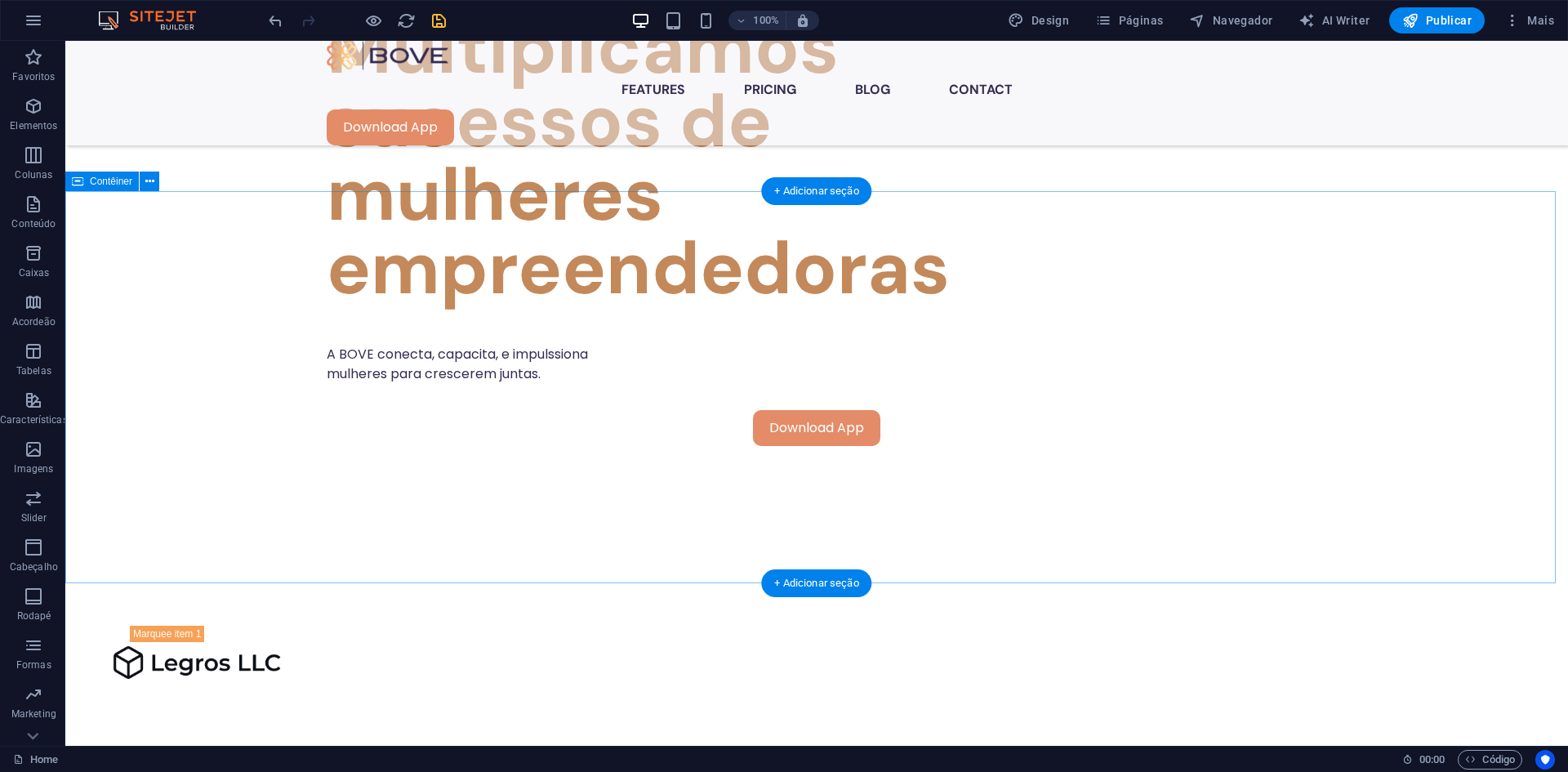
scroll to position [1108, 0]
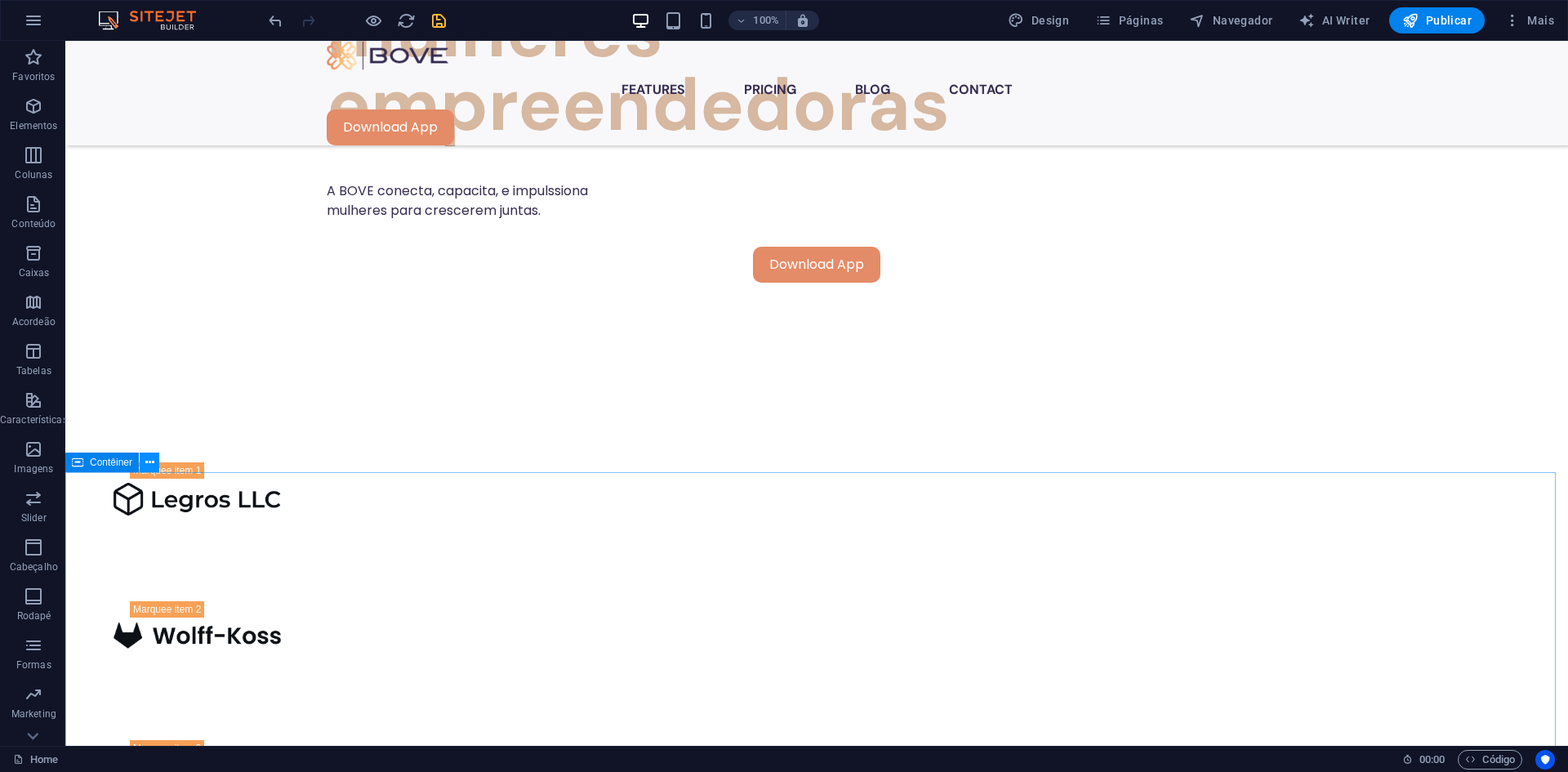
click at [146, 458] on icon at bounding box center [150, 462] width 9 height 17
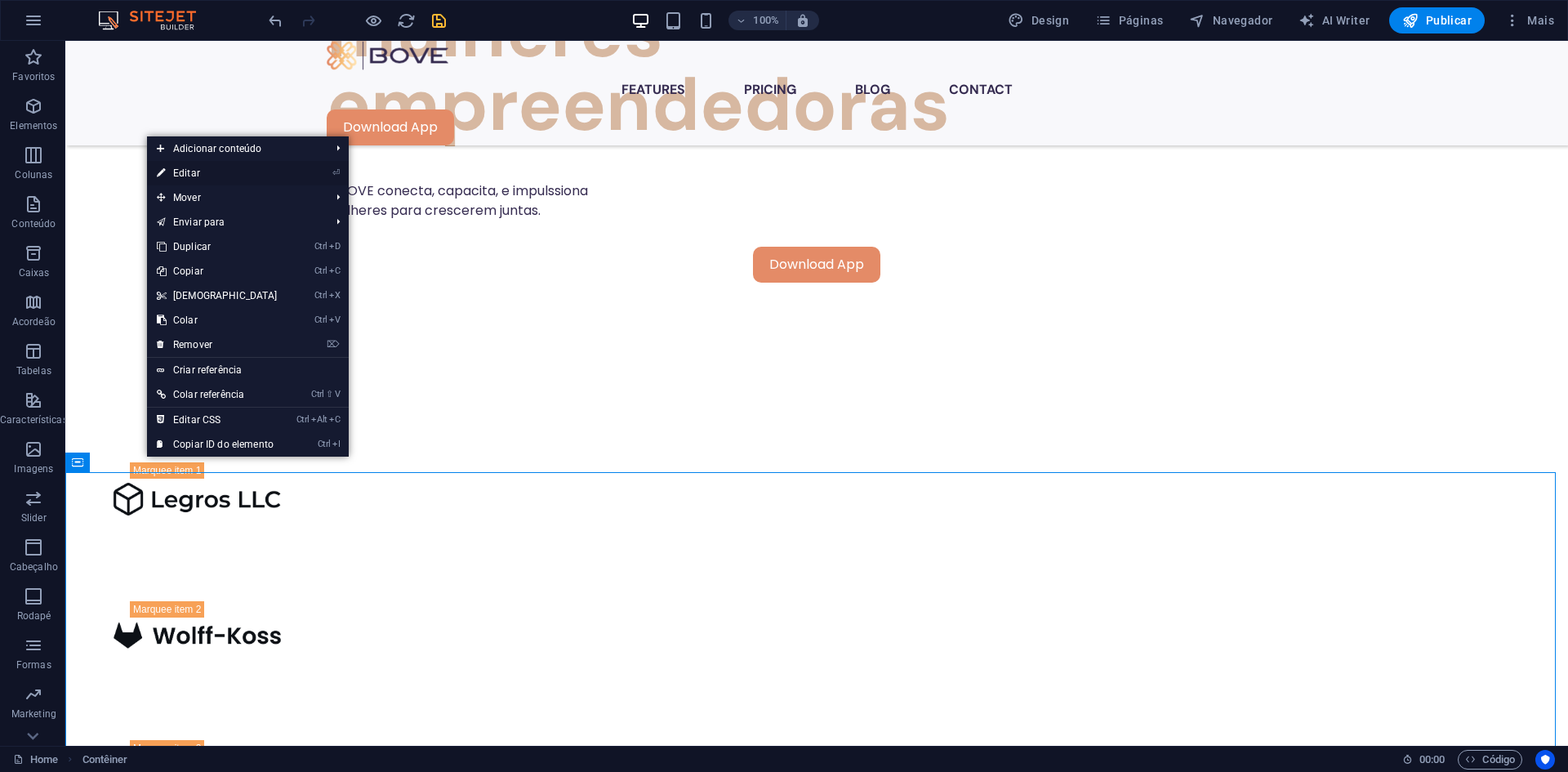
click at [206, 174] on link "⏎ Editar" at bounding box center [217, 174] width 140 height 25
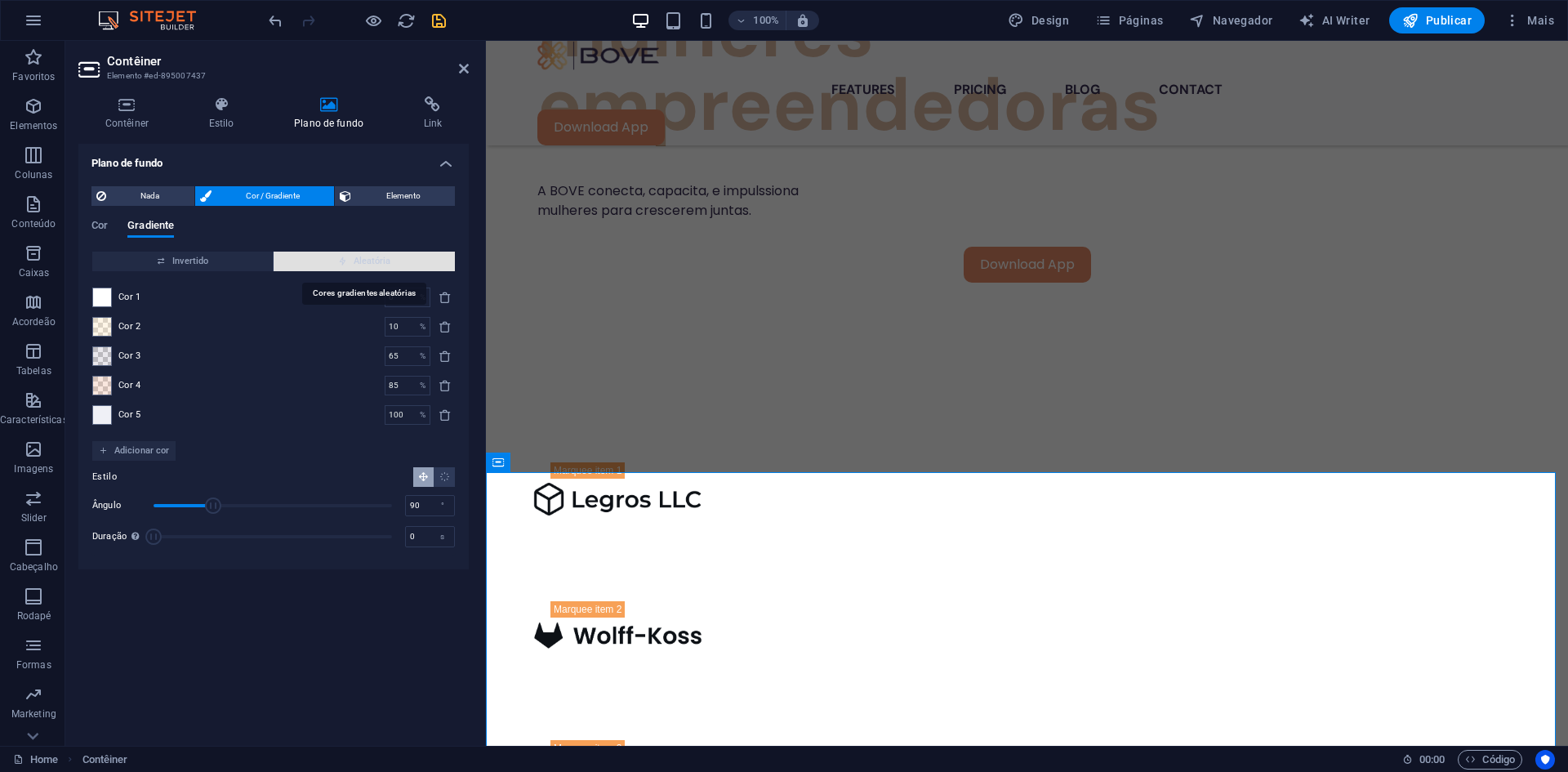
click at [403, 266] on span "Aleatória" at bounding box center [363, 261] width 168 height 19
type input "33"
type input "71"
type input "100"
type input "294"
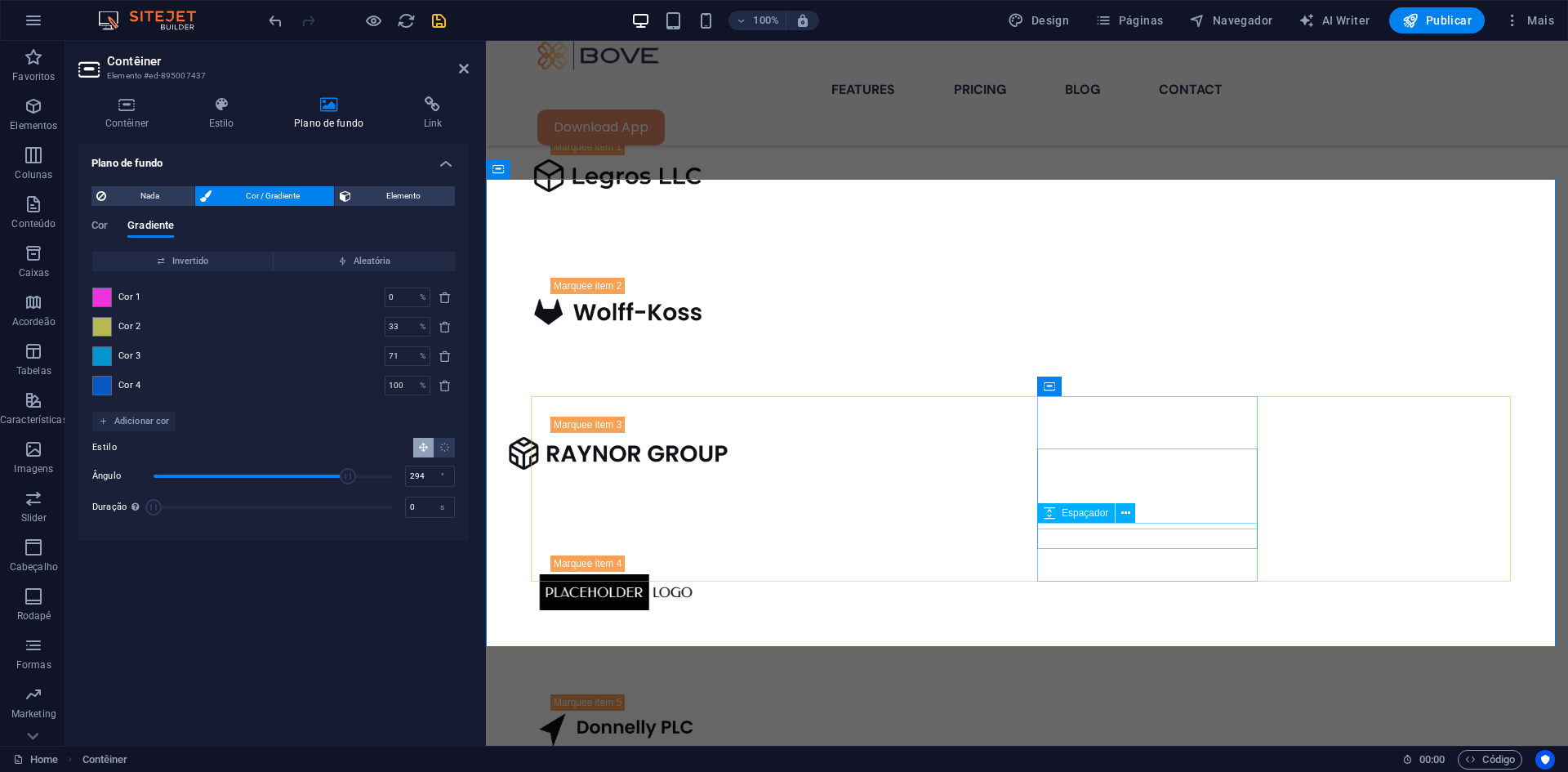
scroll to position [1434, 0]
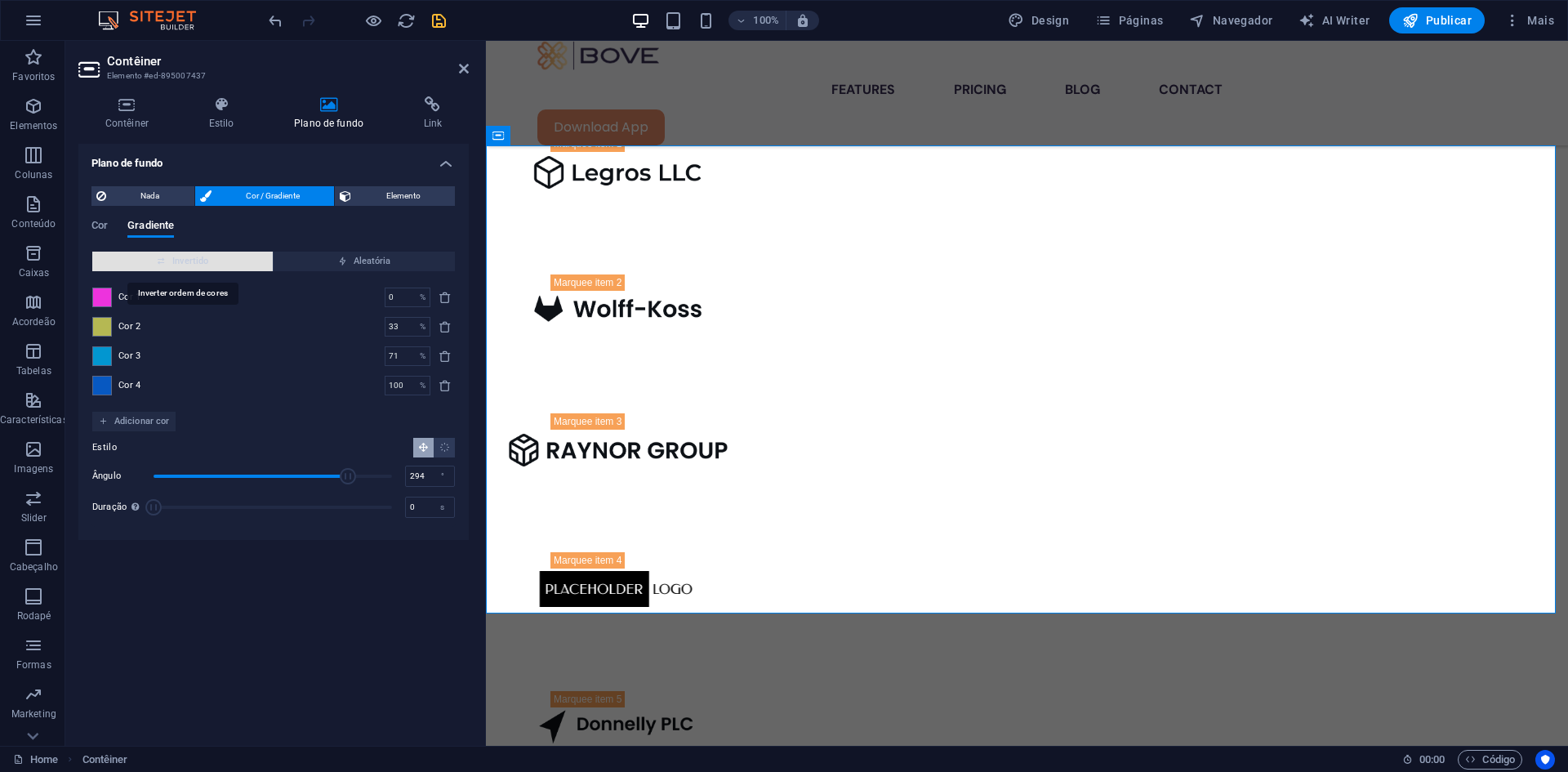
click at [218, 261] on span "Invertido" at bounding box center [182, 261] width 168 height 19
type input "10"
type input "65"
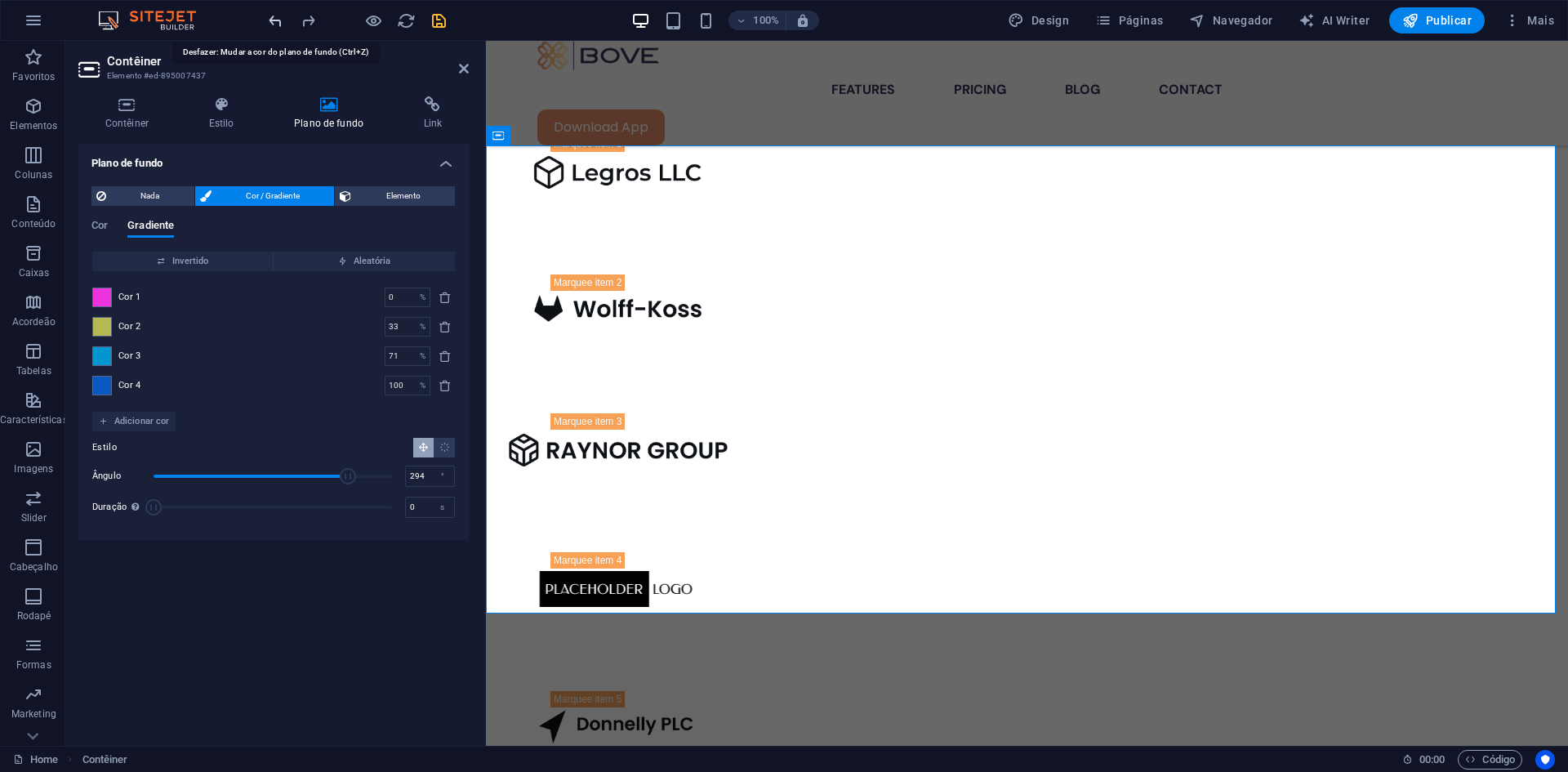
type input "85"
type input "90"
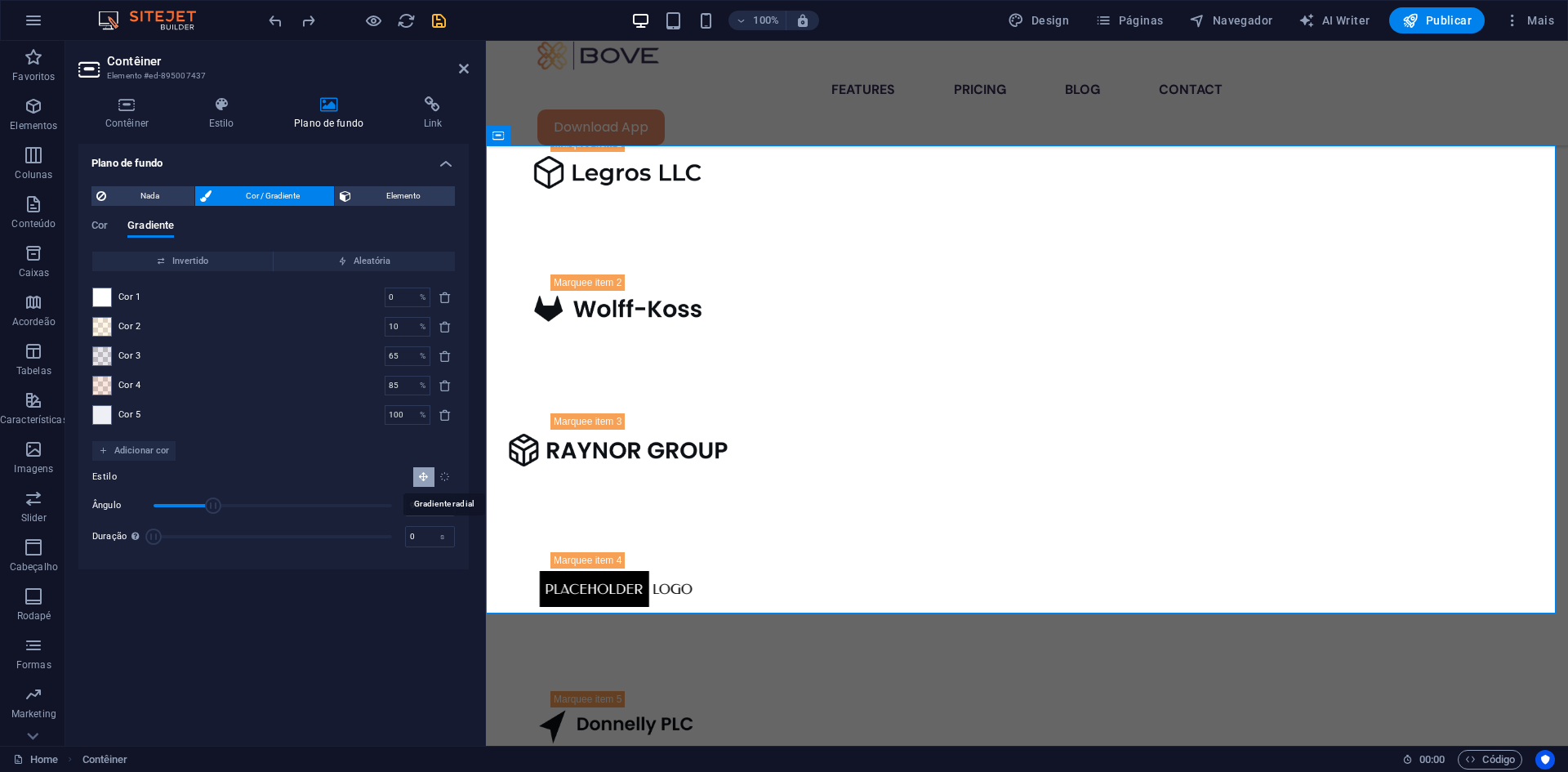
click at [443, 475] on icon "Gradiente radial" at bounding box center [444, 476] width 11 height 11
click at [417, 478] on button "Gradiente linear" at bounding box center [423, 477] width 20 height 19
drag, startPoint x: 219, startPoint y: 507, endPoint x: 249, endPoint y: 511, distance: 30.3
click at [249, 511] on span "Ângulo" at bounding box center [248, 505] width 16 height 16
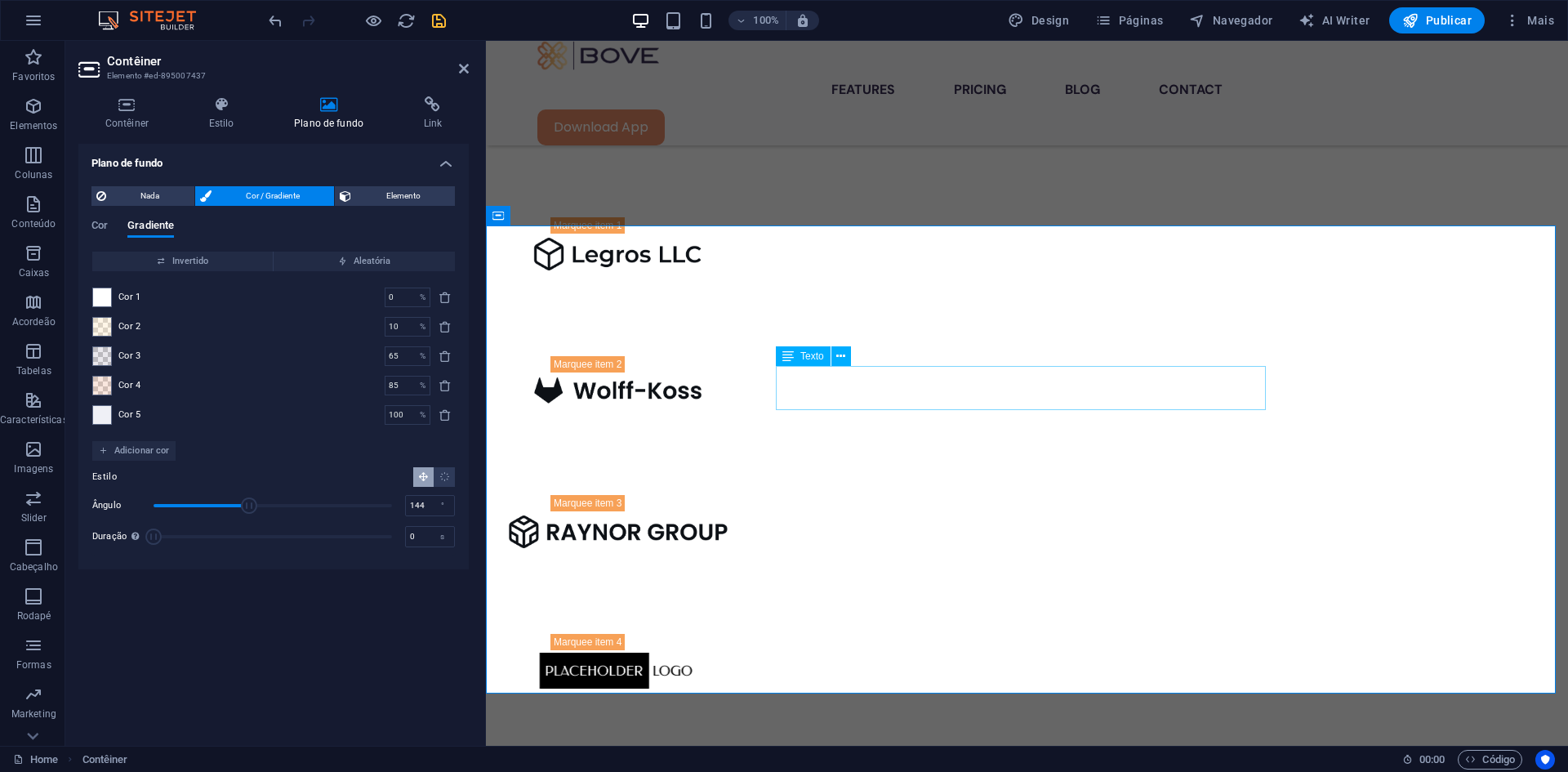
scroll to position [1271, 0]
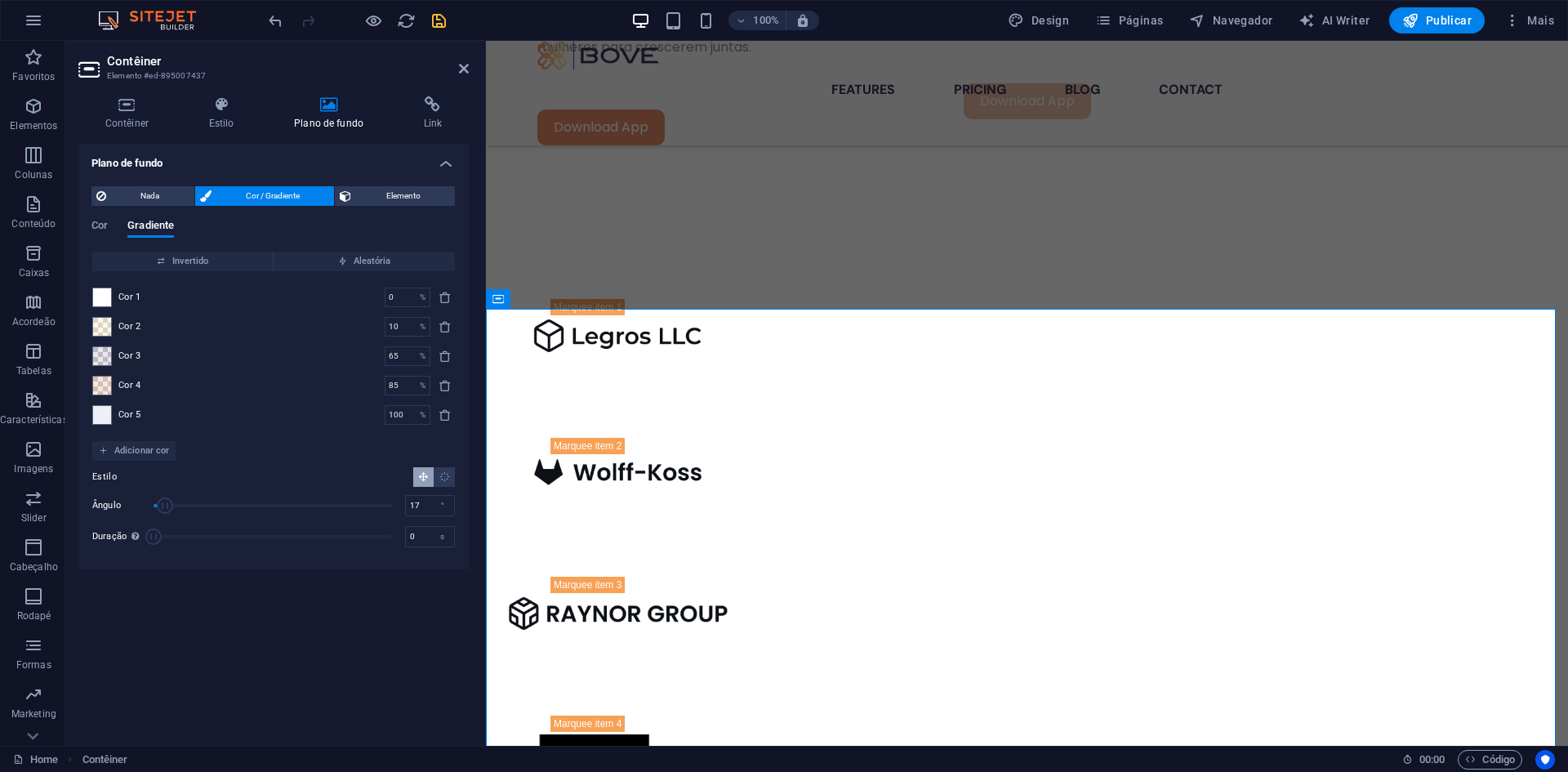
type input "16"
drag, startPoint x: 245, startPoint y: 502, endPoint x: 164, endPoint y: 504, distance: 81.0
click at [164, 504] on span "Ângulo" at bounding box center [164, 505] width 16 height 16
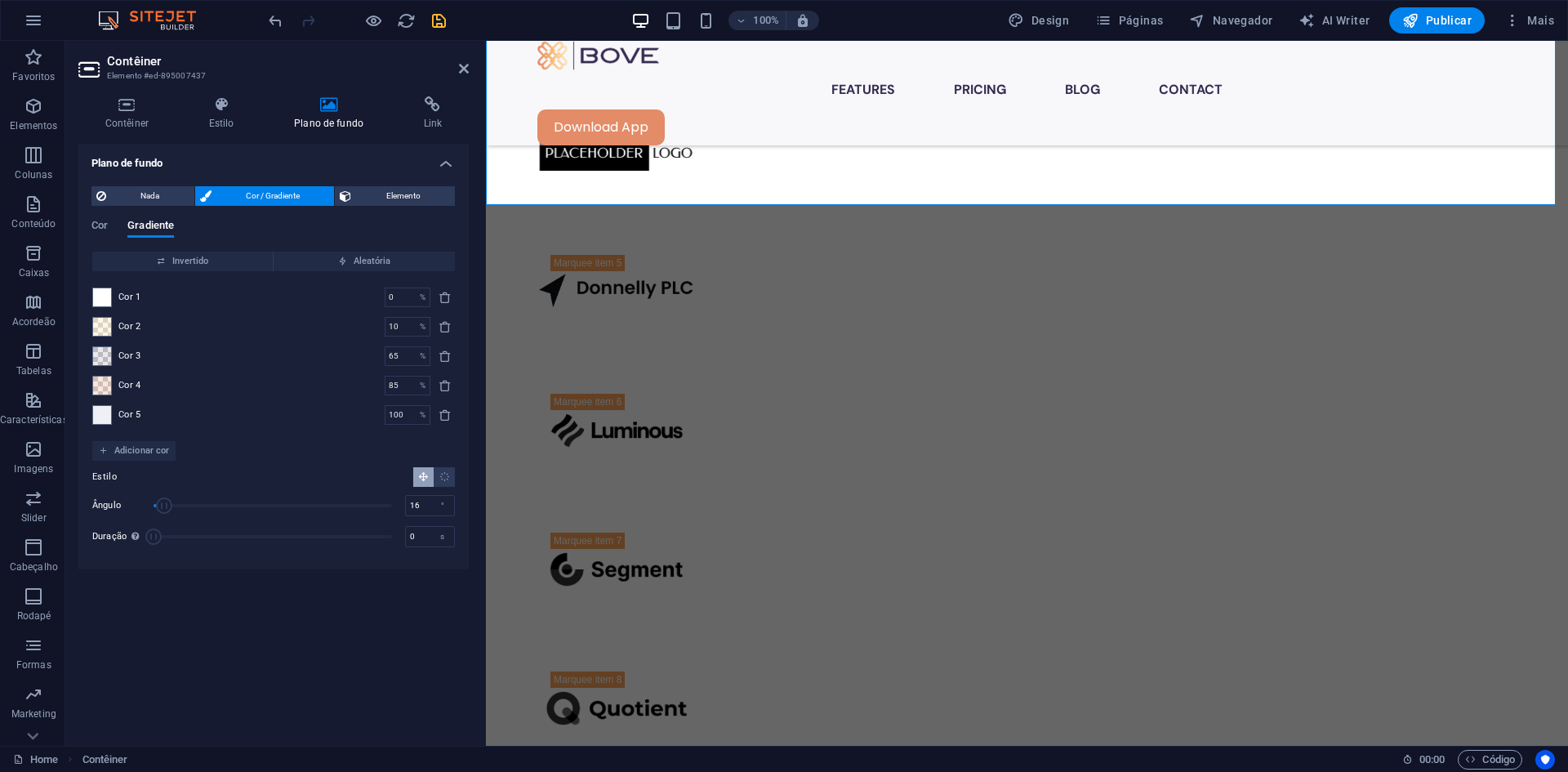
scroll to position [1842, 0]
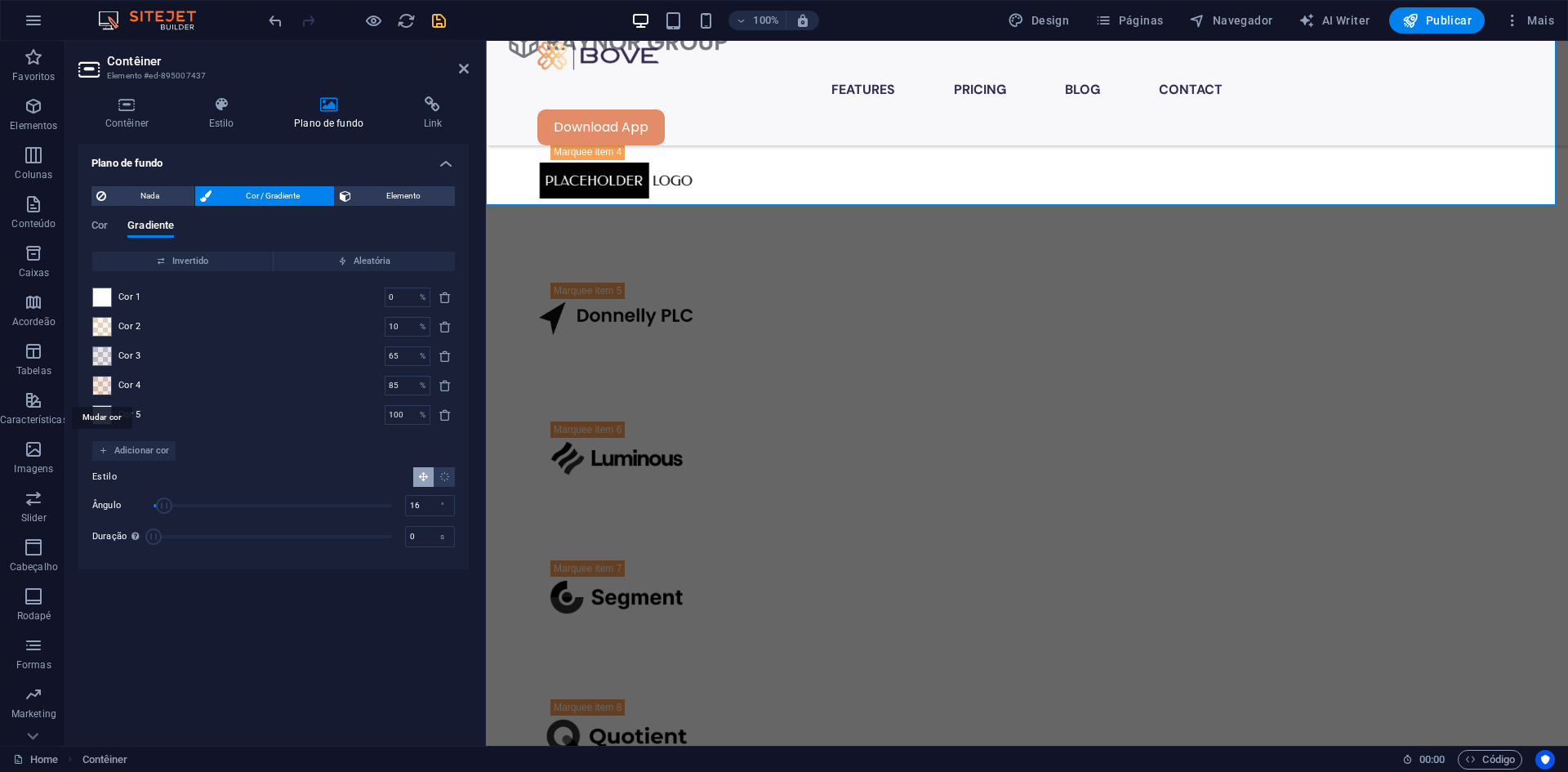
click at [103, 384] on span at bounding box center [102, 386] width 18 height 18
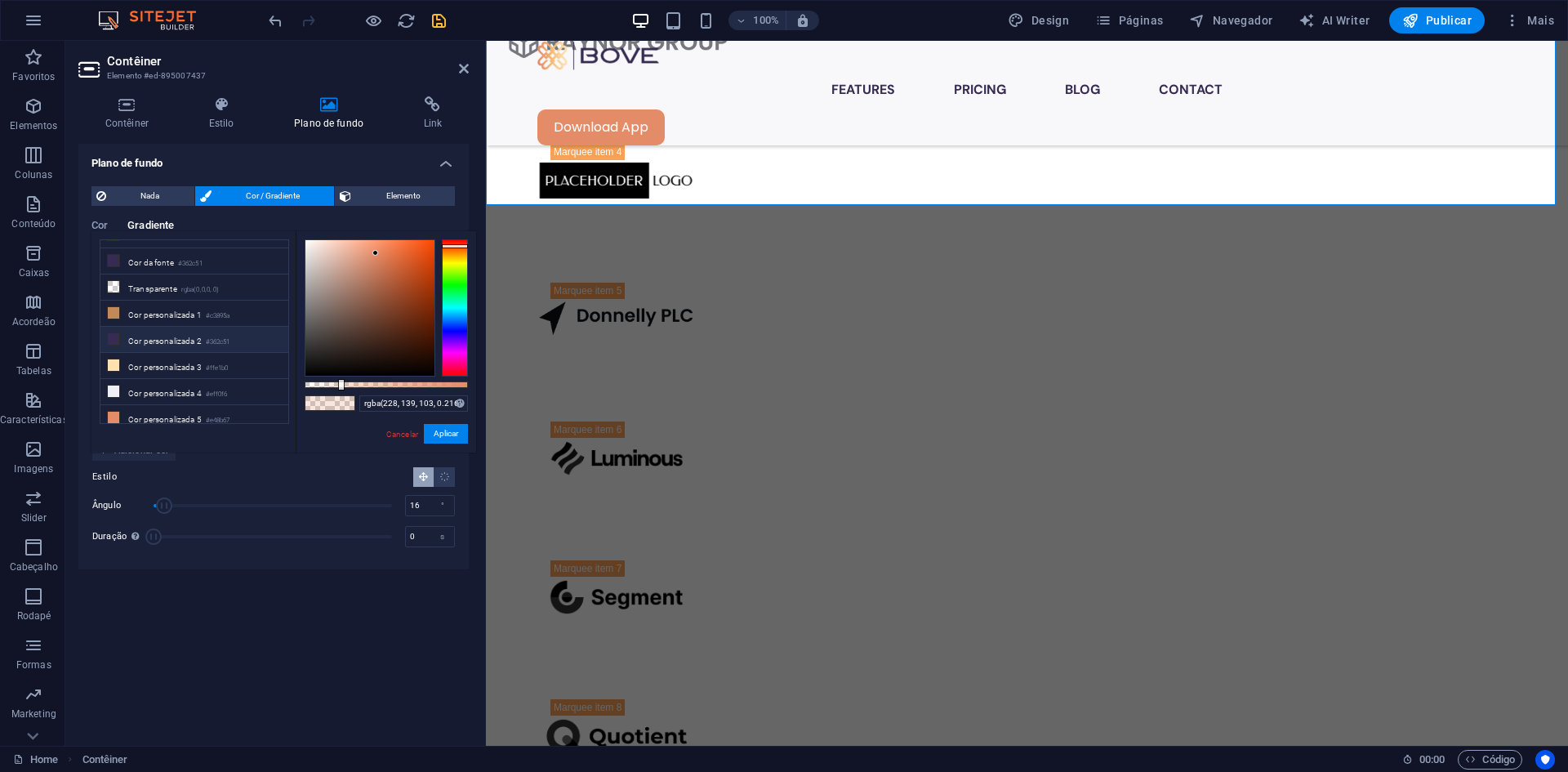
click at [202, 331] on li "Cor personalizada 2 #362c51" at bounding box center [195, 339] width 188 height 26
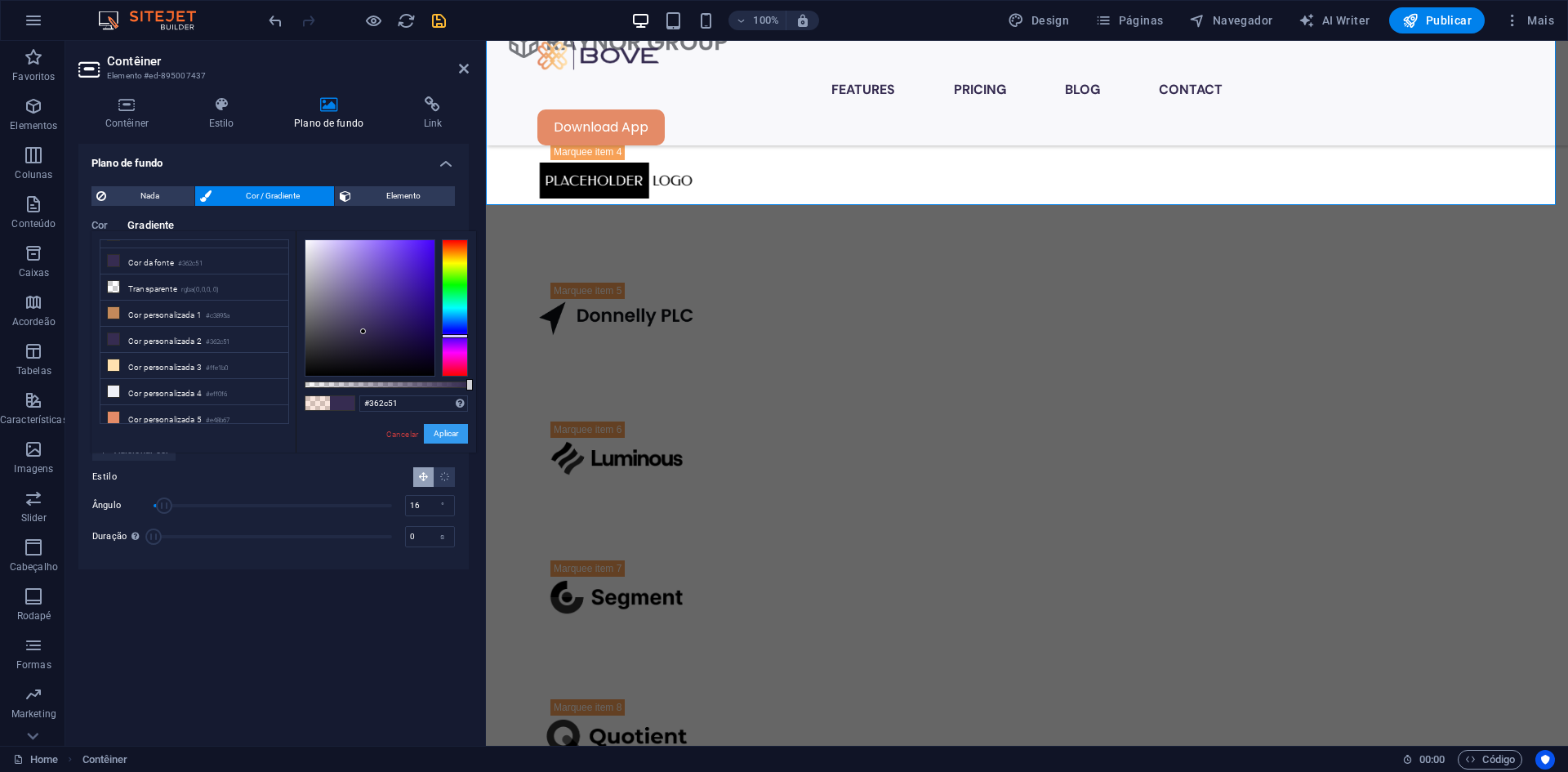
click at [437, 432] on button "Aplicar" at bounding box center [446, 433] width 44 height 19
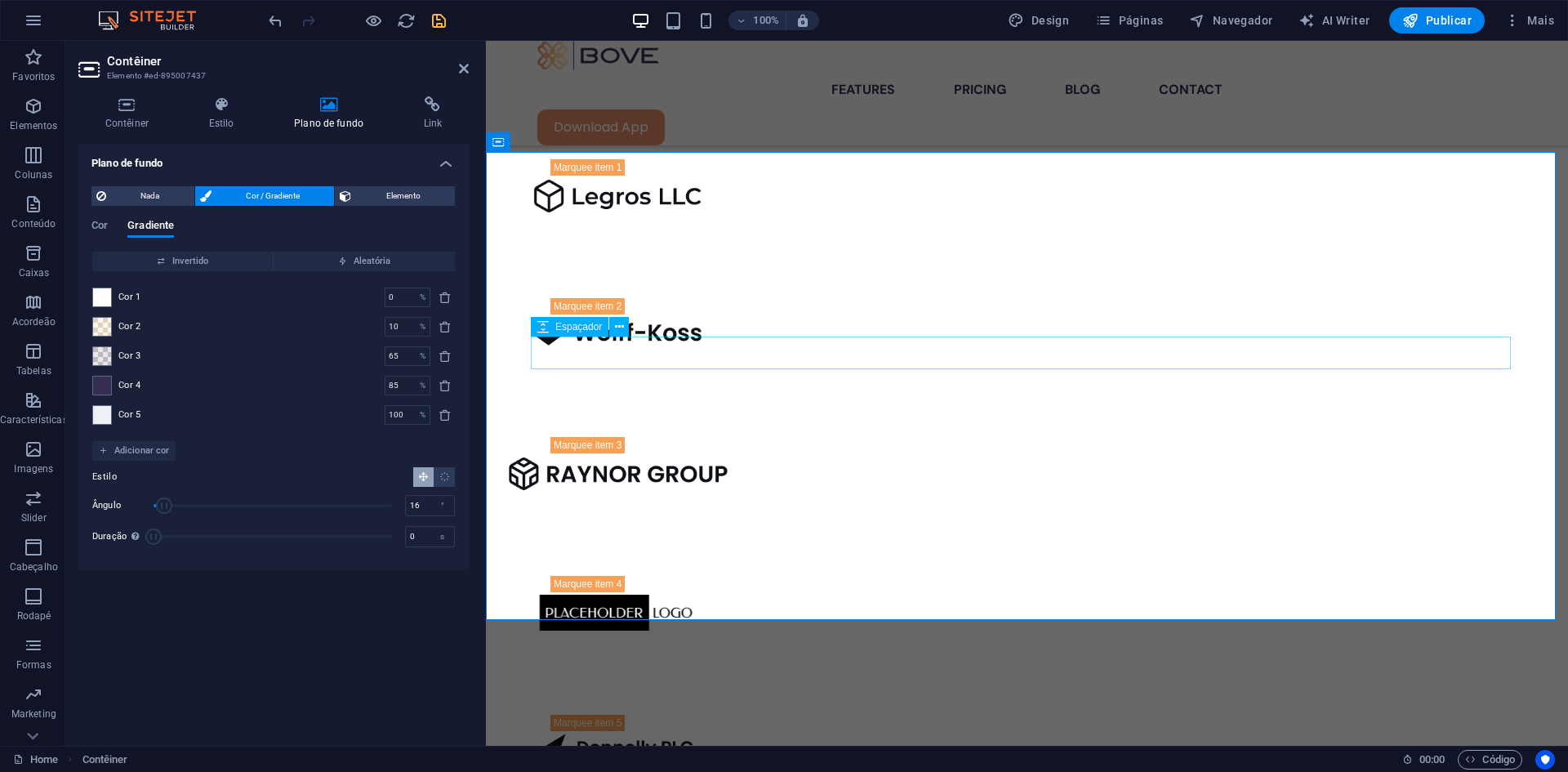
scroll to position [1434, 0]
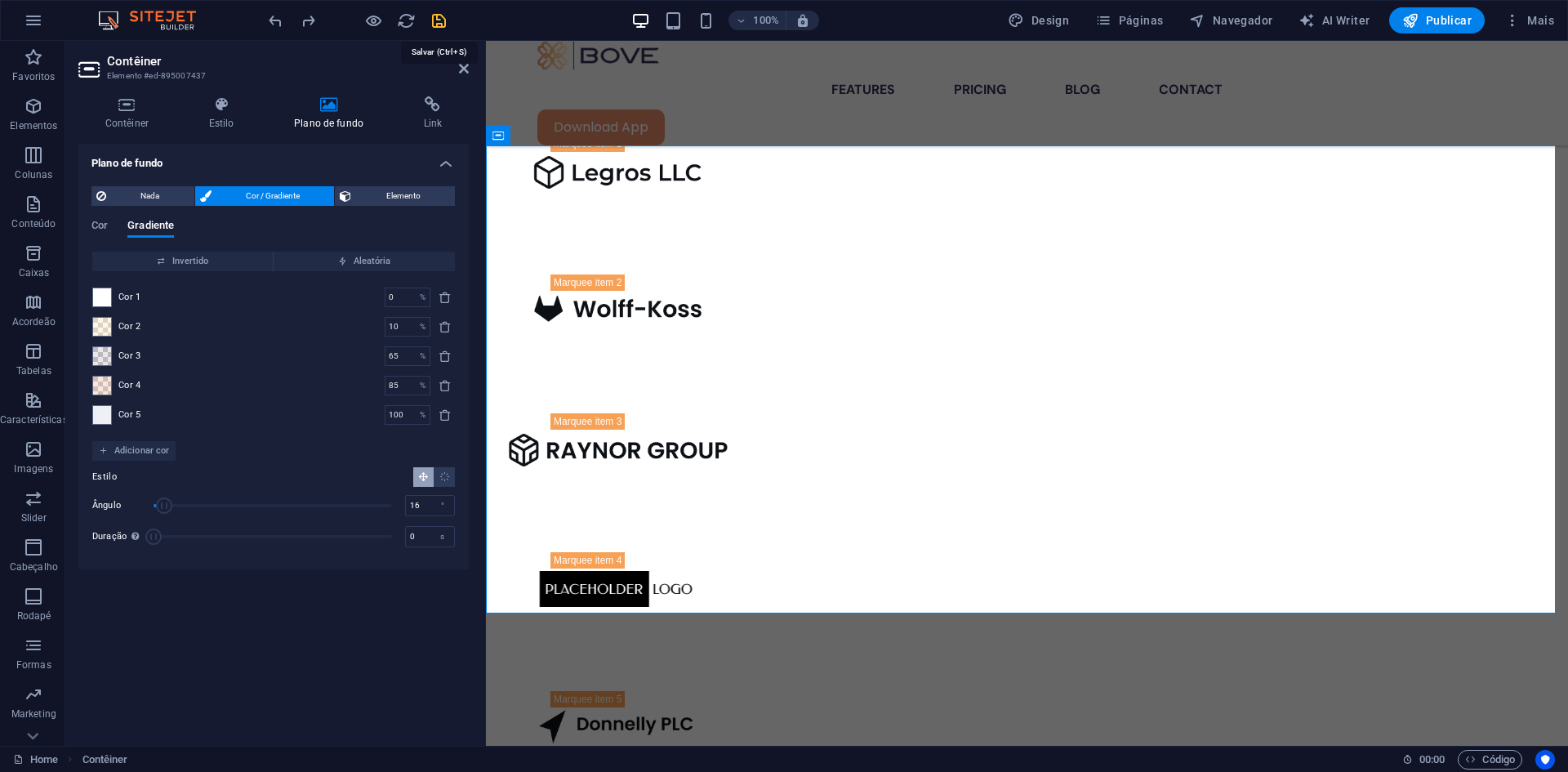
click at [443, 12] on icon "save" at bounding box center [439, 21] width 19 height 19
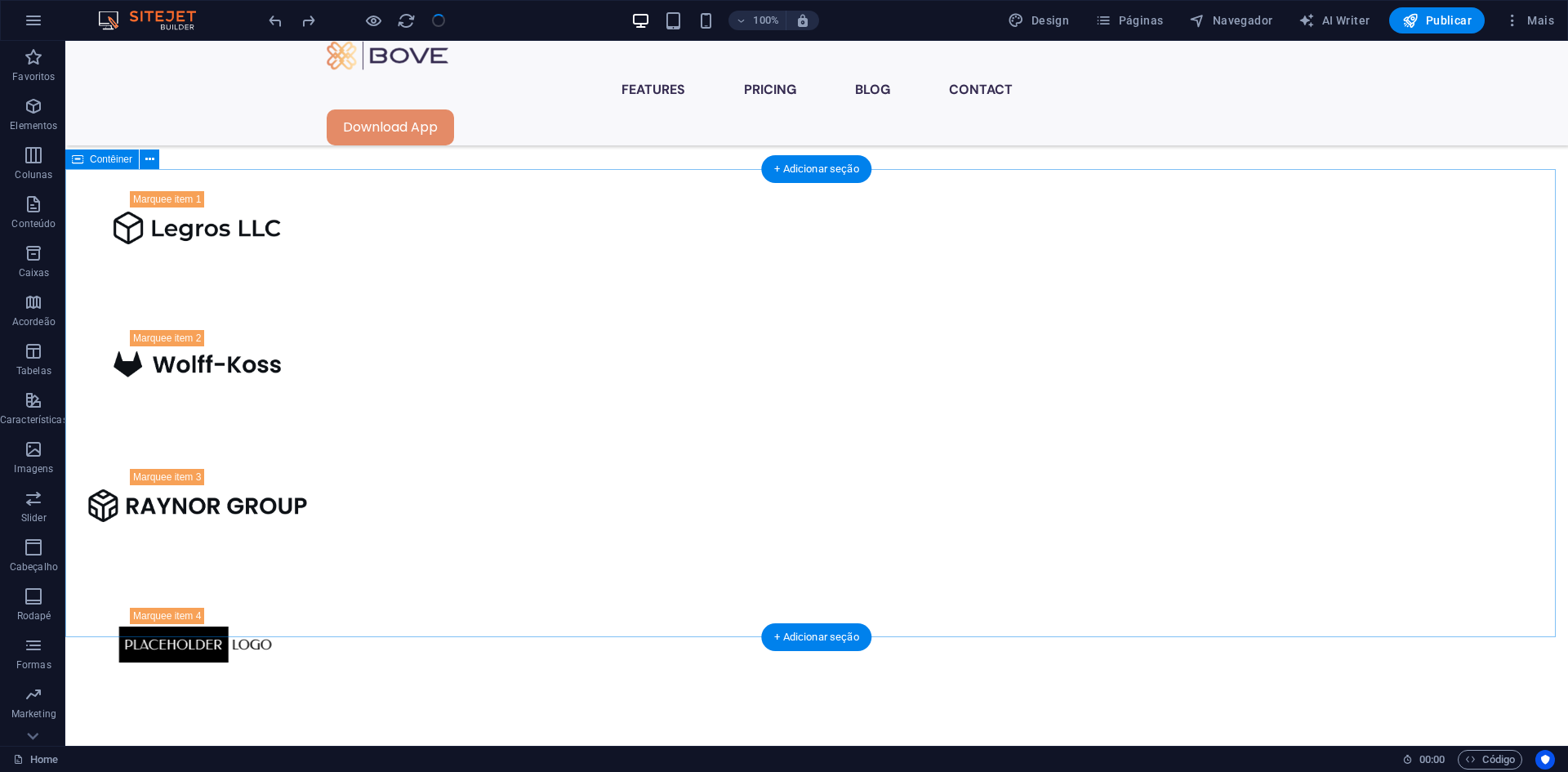
scroll to position [1271, 0]
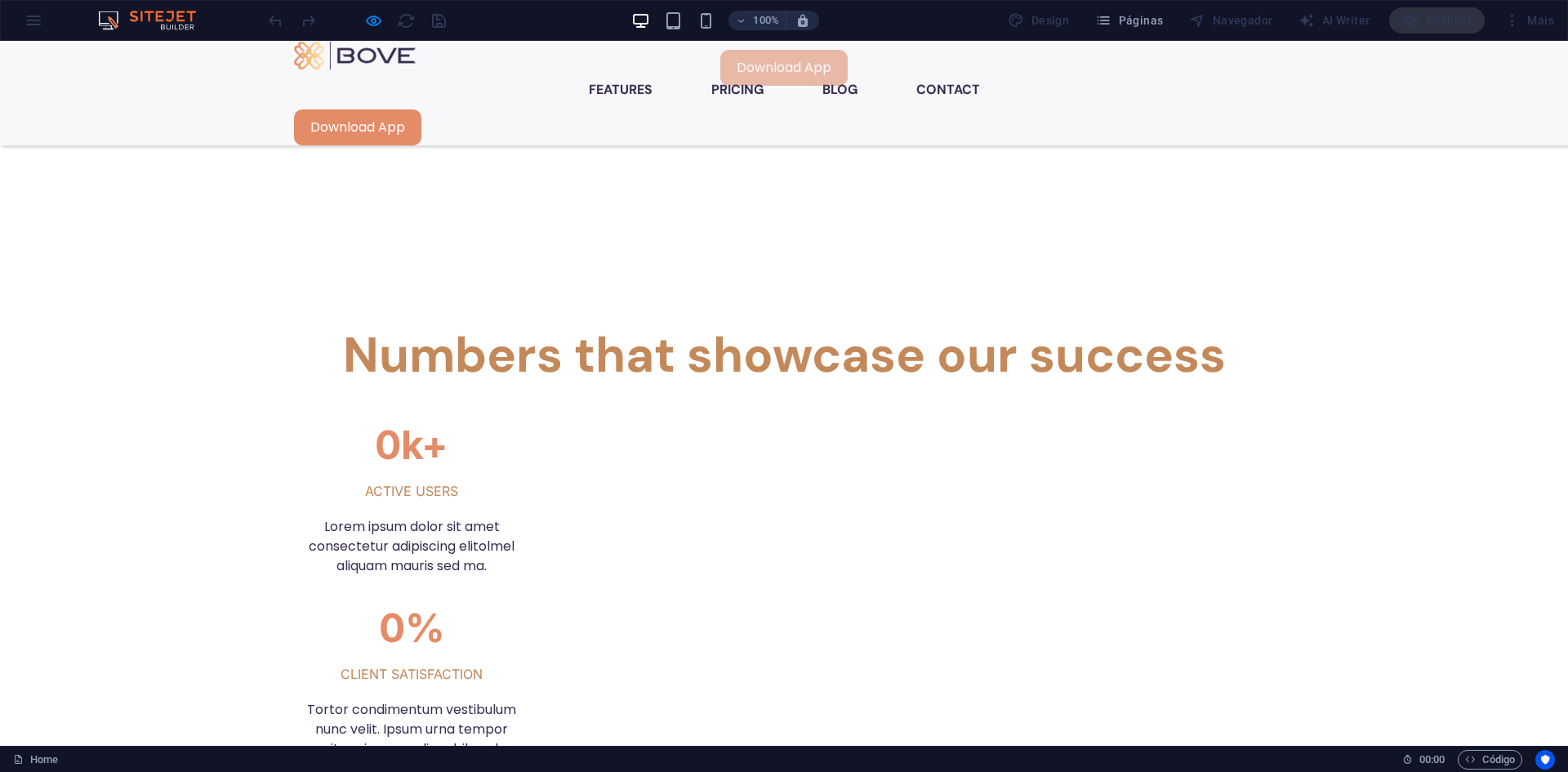
scroll to position [1075, 0]
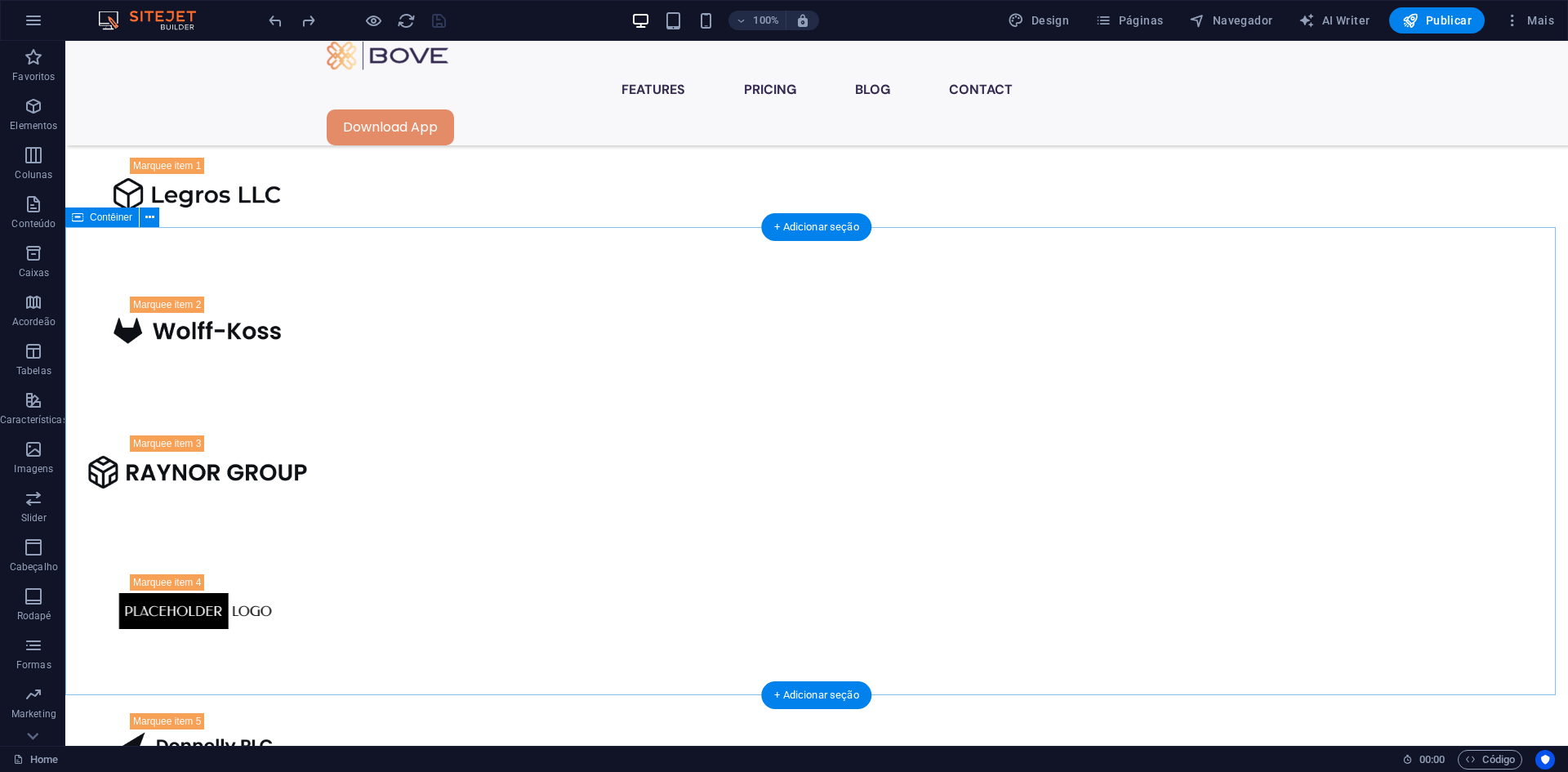
scroll to position [1434, 0]
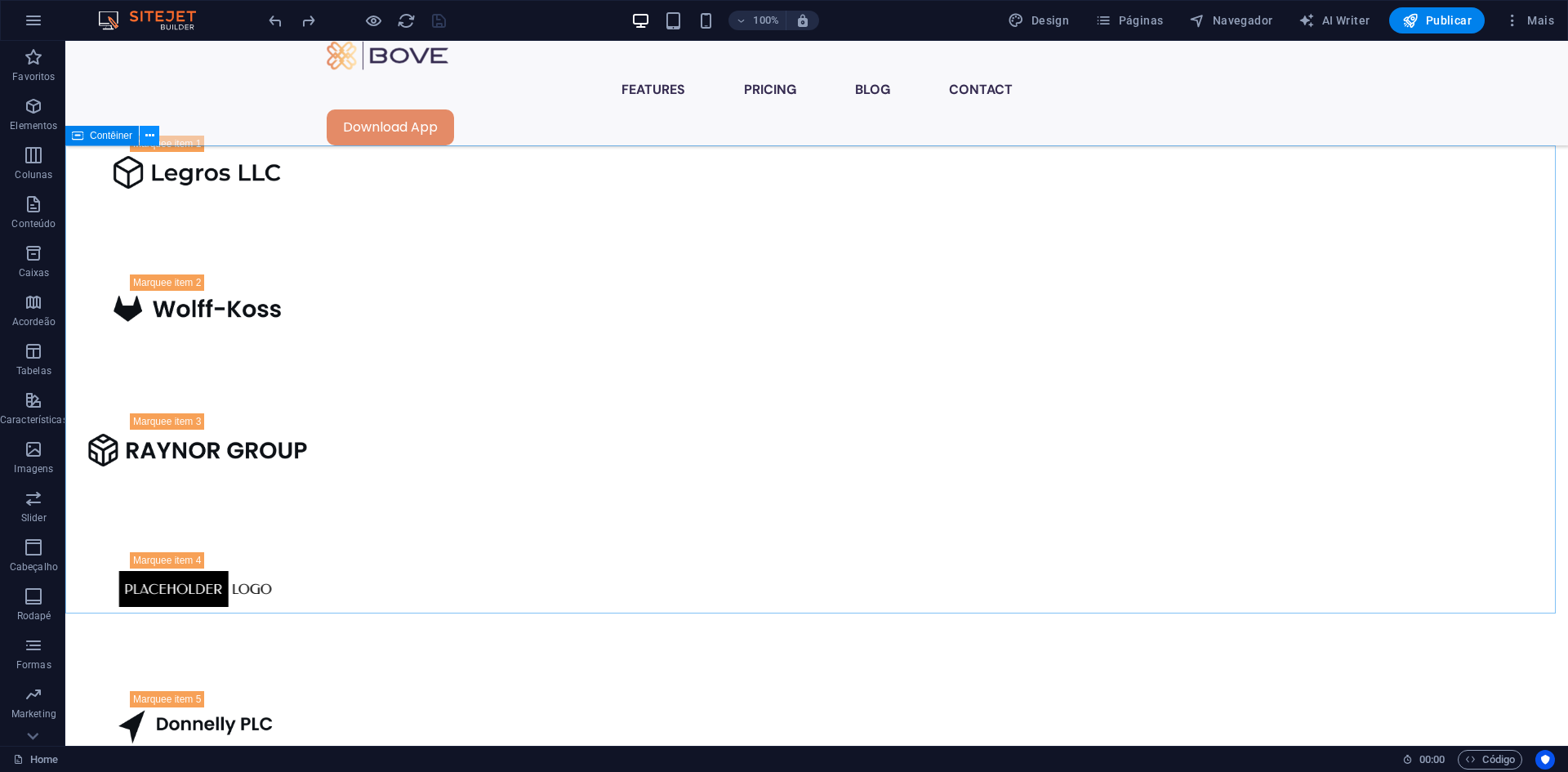
click at [155, 135] on button at bounding box center [150, 135] width 19 height 19
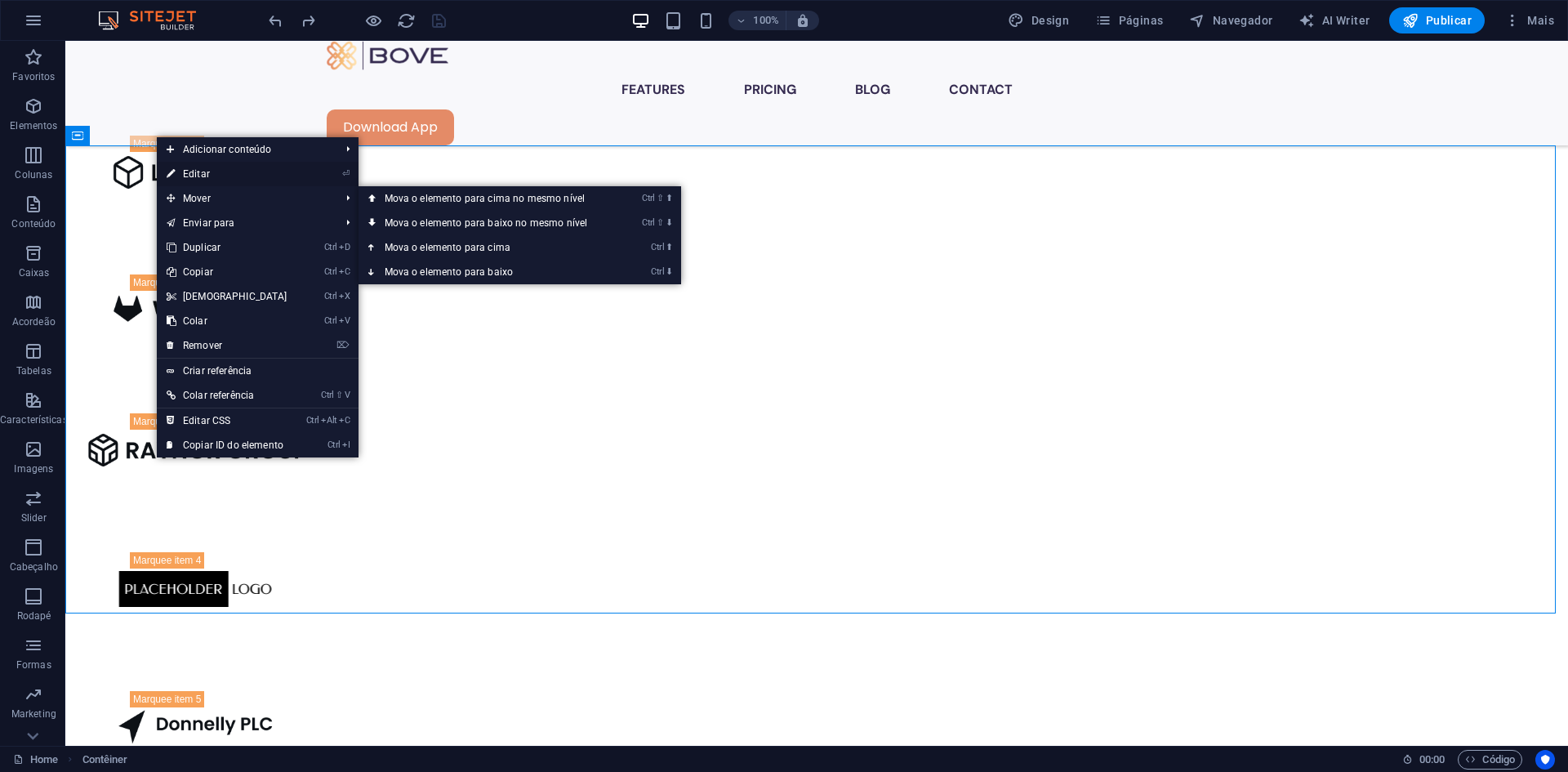
click at [214, 171] on link "⏎ Editar" at bounding box center [227, 175] width 140 height 25
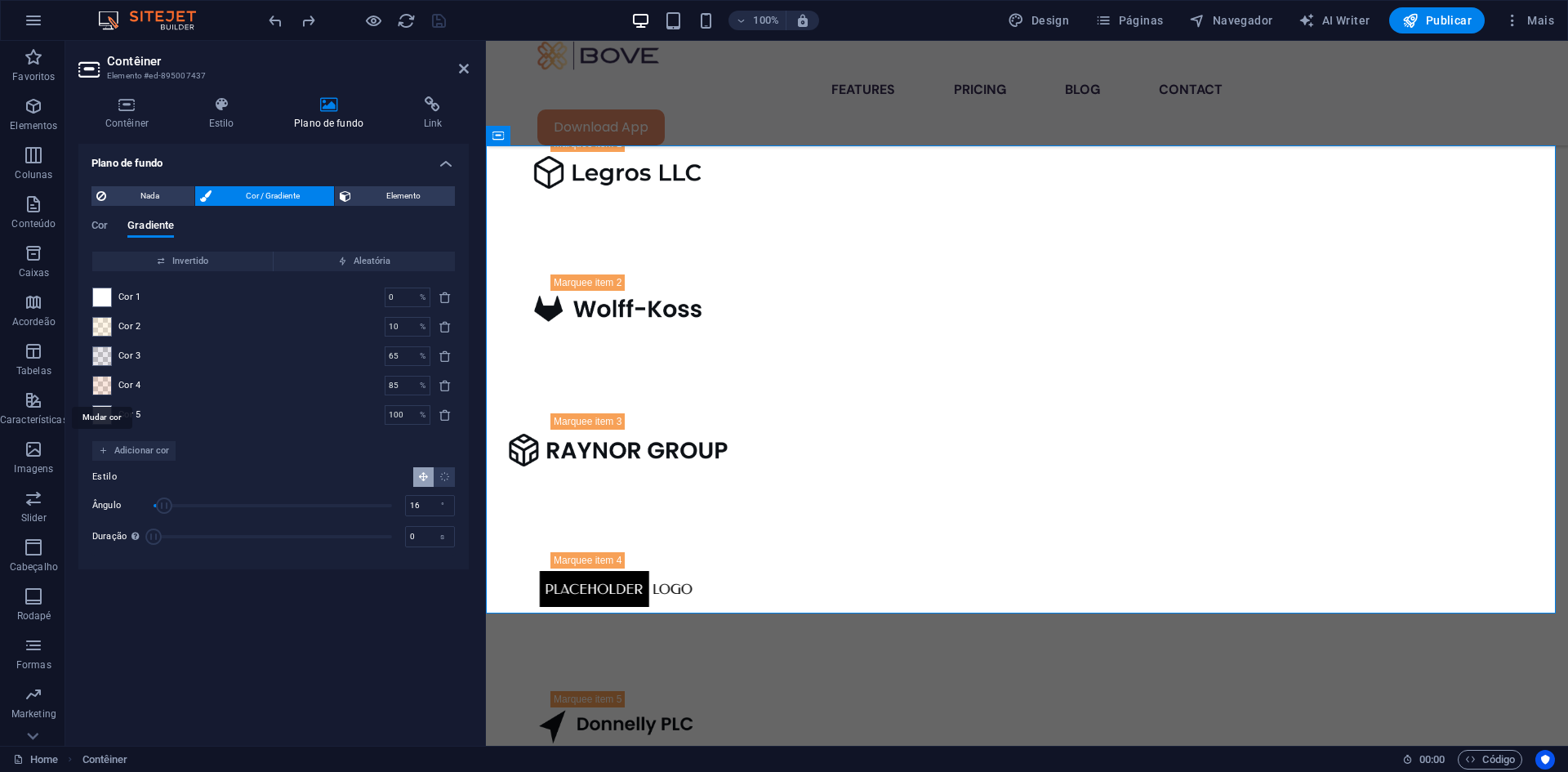
click at [105, 385] on span at bounding box center [102, 386] width 18 height 18
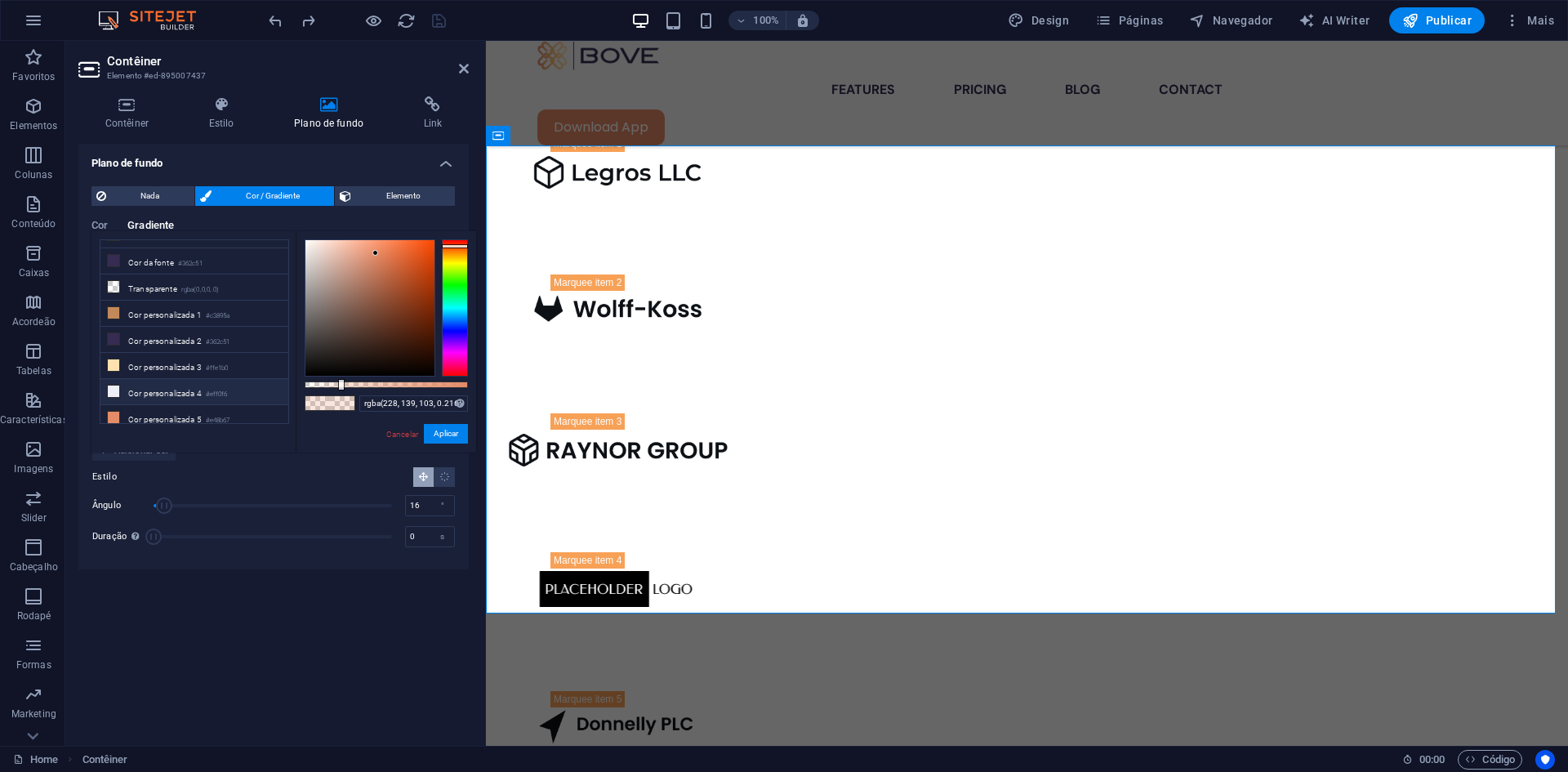
click at [143, 385] on li "Cor personalizada 4 #eff0f6" at bounding box center [195, 391] width 188 height 26
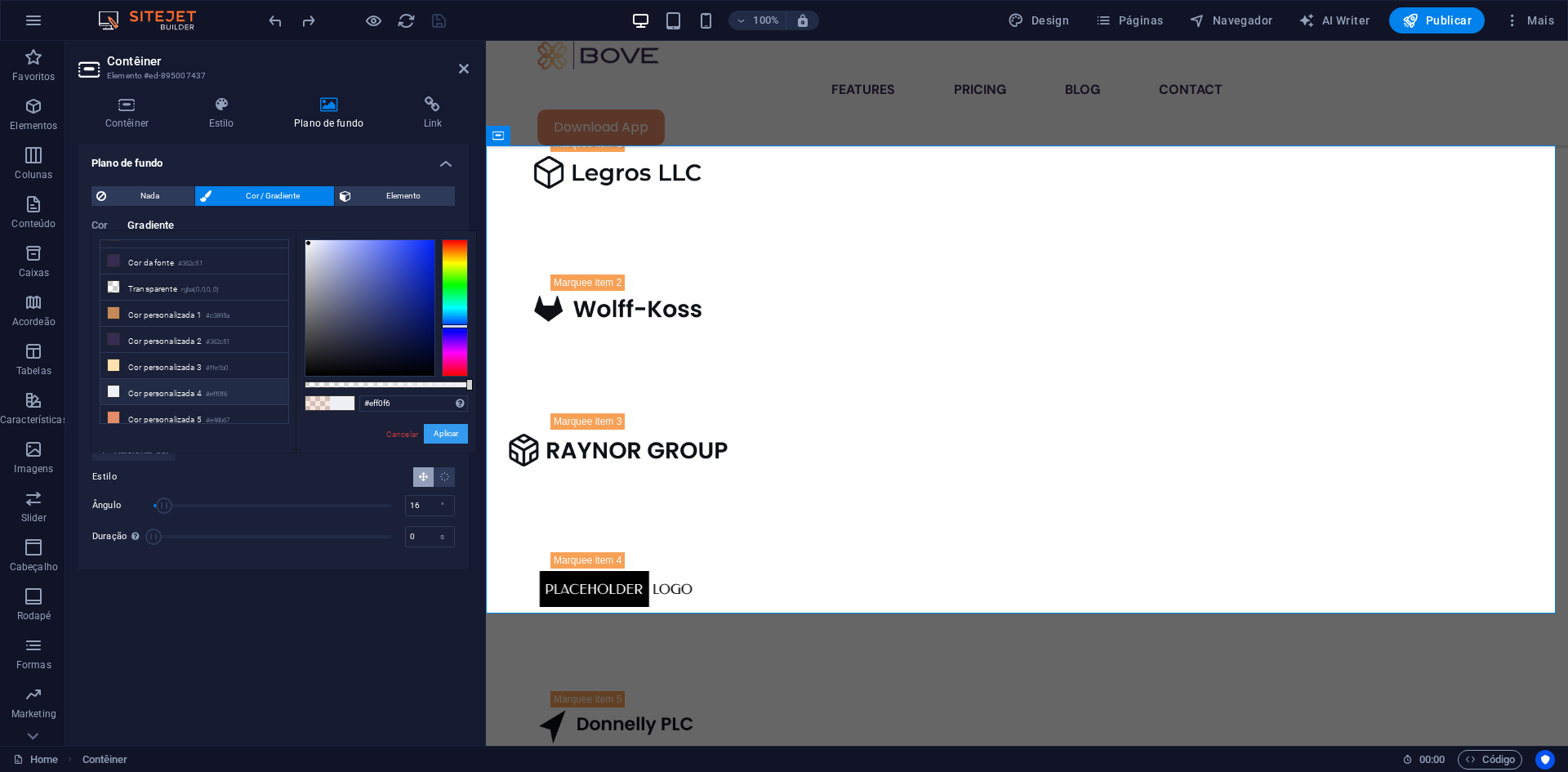
click at [459, 427] on button "Aplicar" at bounding box center [446, 433] width 44 height 19
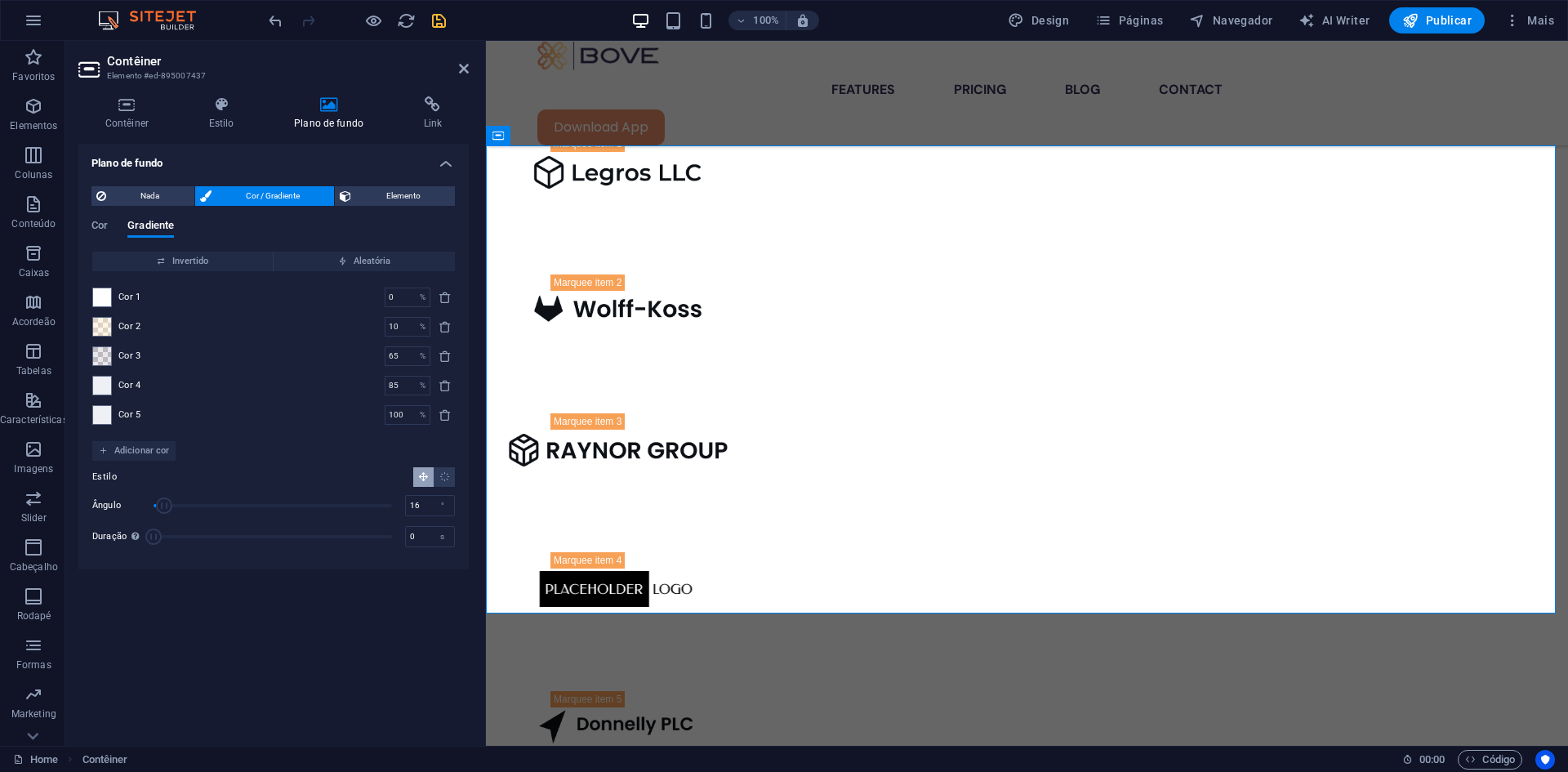
click at [113, 321] on div "Cor 2 10 % ​" at bounding box center [273, 326] width 363 height 19
click at [105, 325] on span at bounding box center [102, 326] width 18 height 18
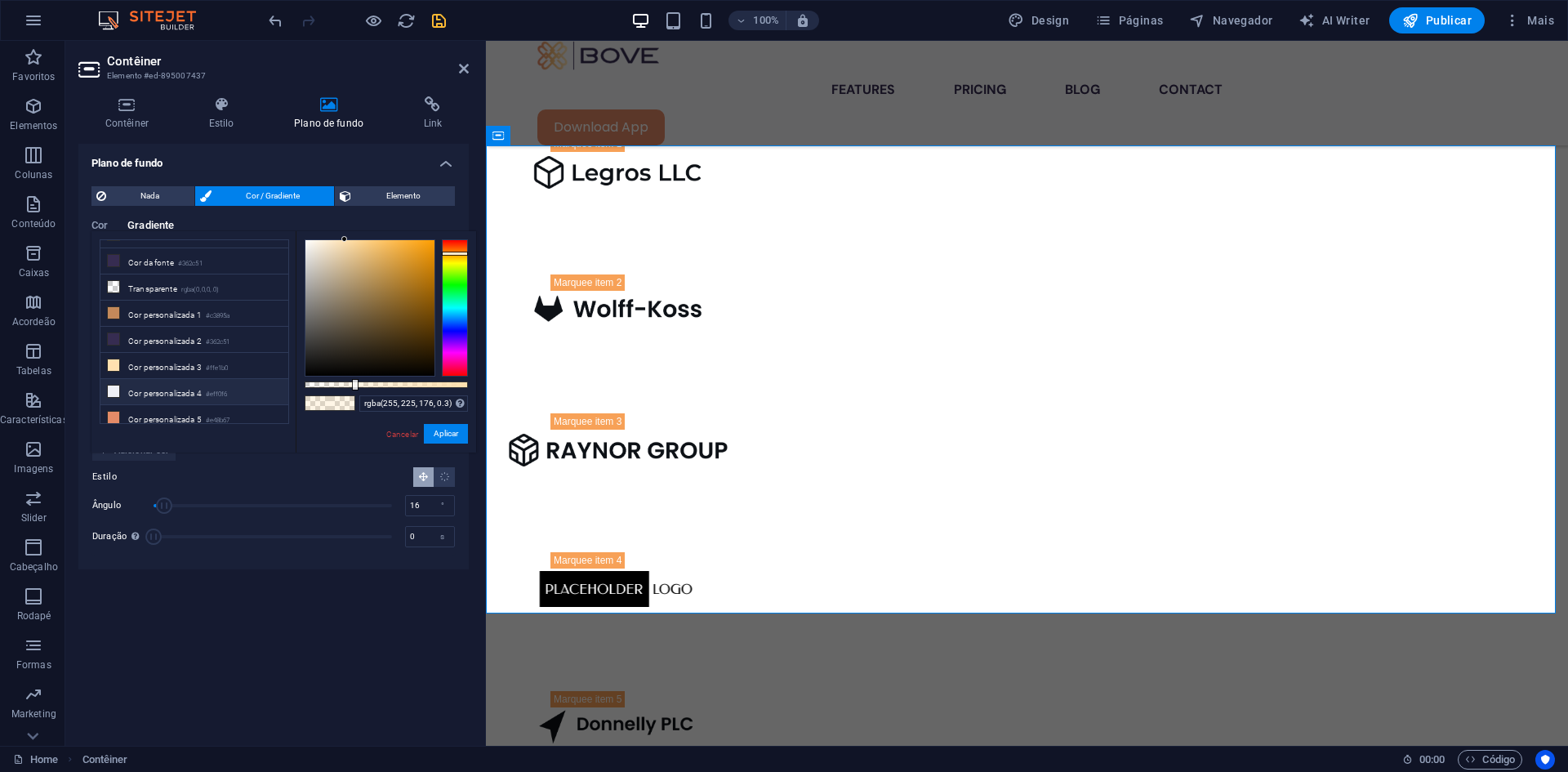
click at [150, 380] on li "Cor personalizada 4 #eff0f6" at bounding box center [195, 391] width 188 height 26
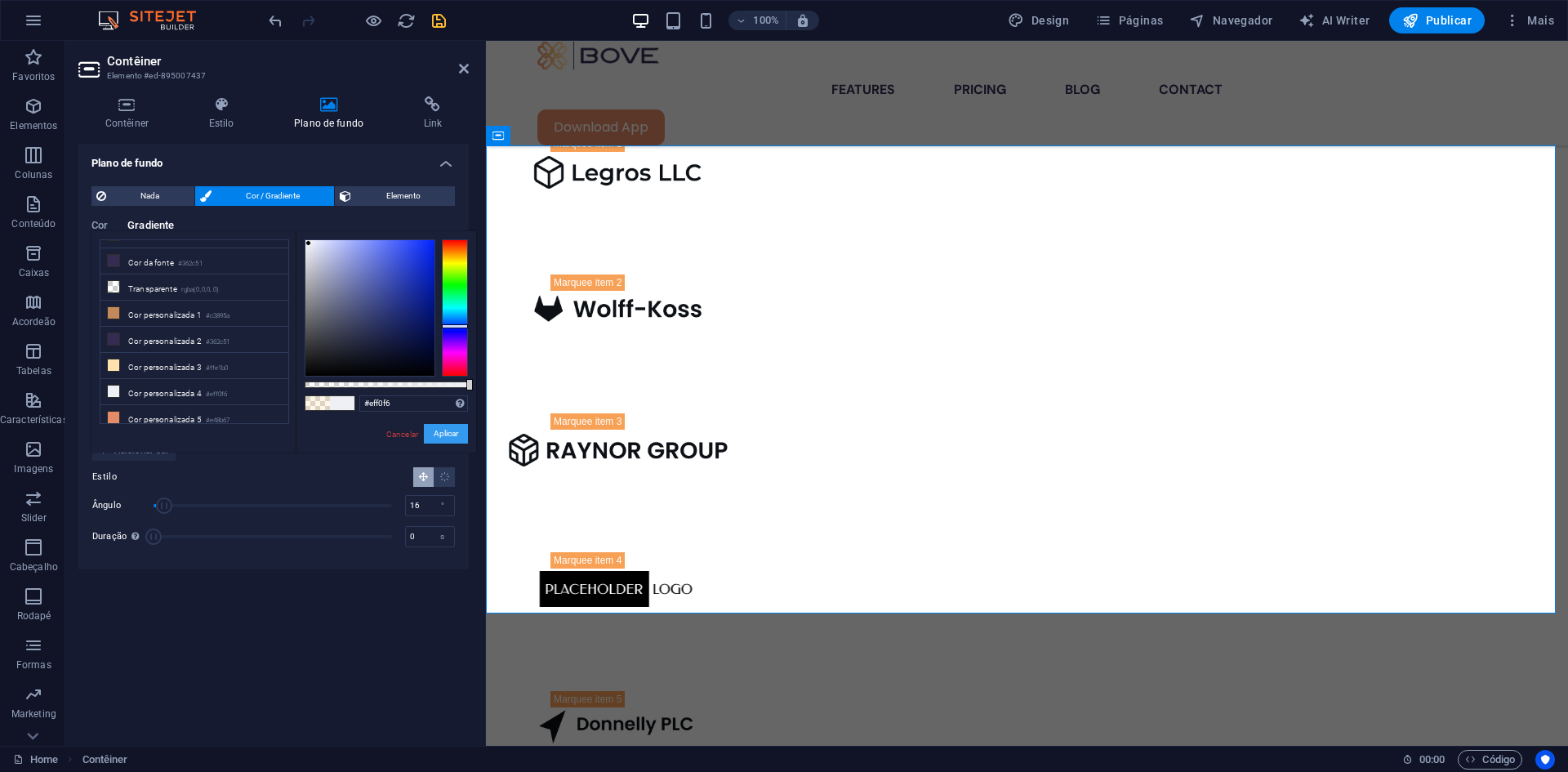
click at [451, 440] on button "Aplicar" at bounding box center [446, 433] width 44 height 19
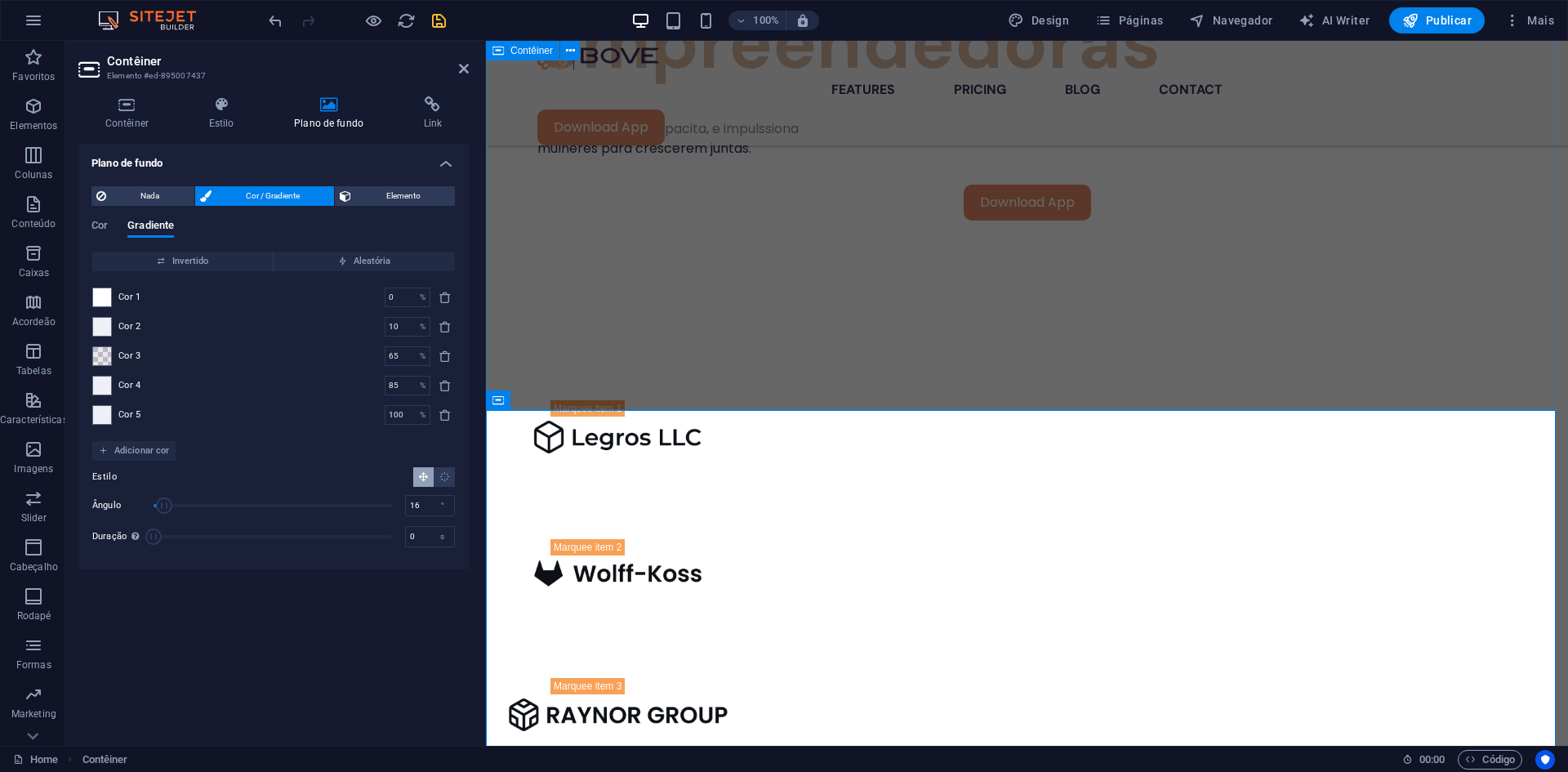
scroll to position [1189, 0]
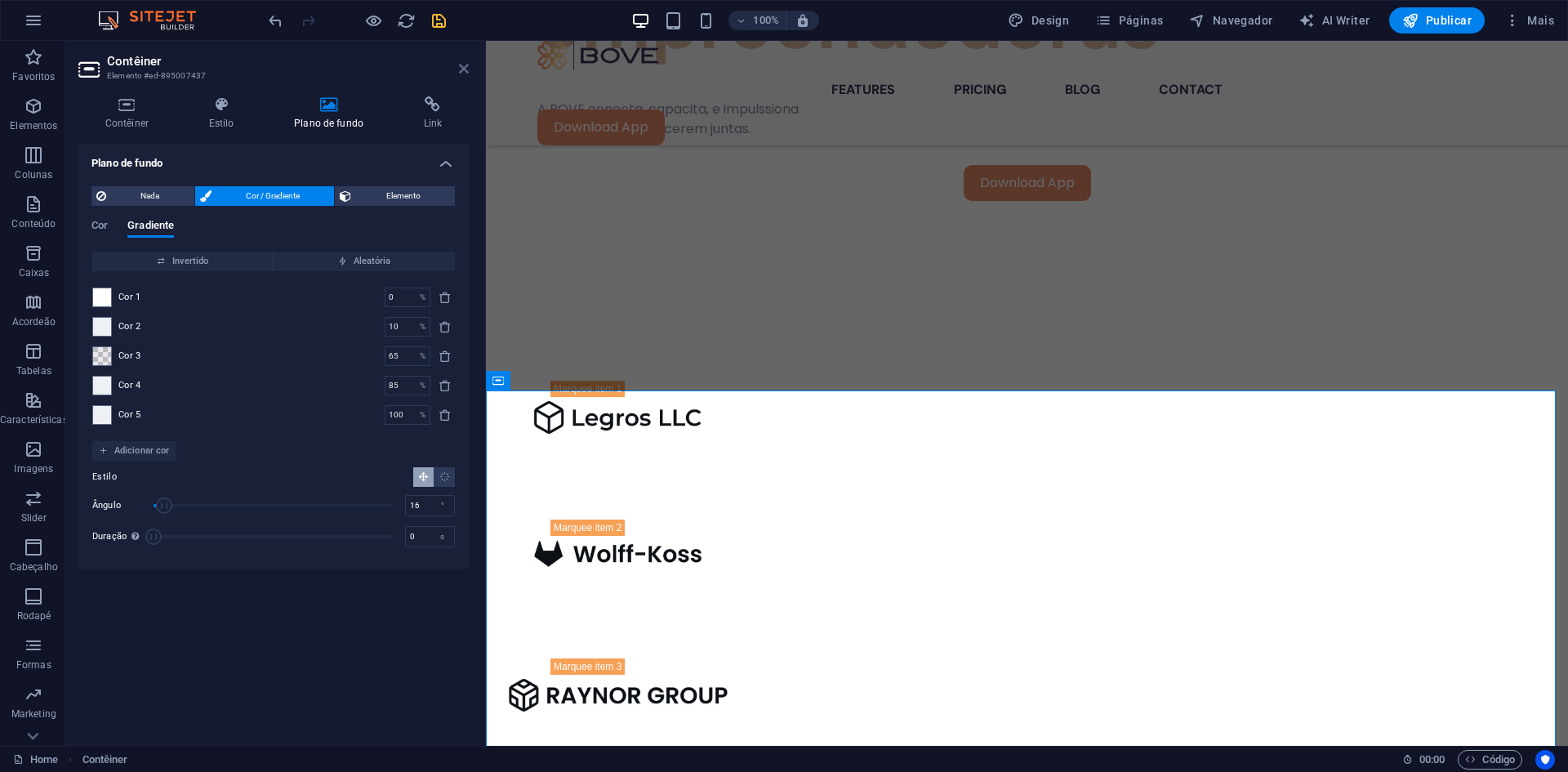
drag, startPoint x: 462, startPoint y: 70, endPoint x: 398, endPoint y: 31, distance: 74.9
click at [462, 70] on icon at bounding box center [464, 69] width 10 height 13
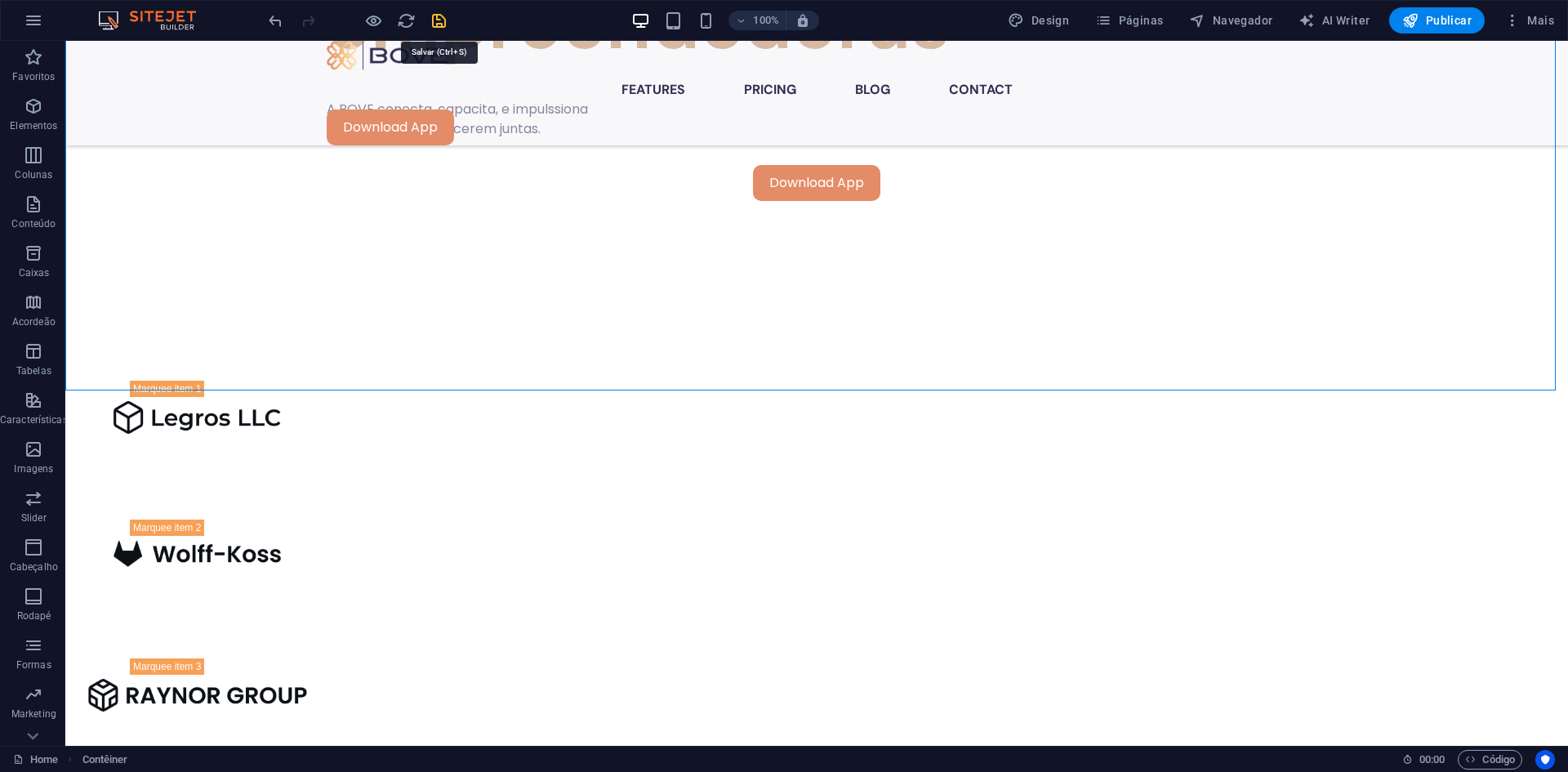
click at [432, 13] on icon "save" at bounding box center [439, 21] width 19 height 19
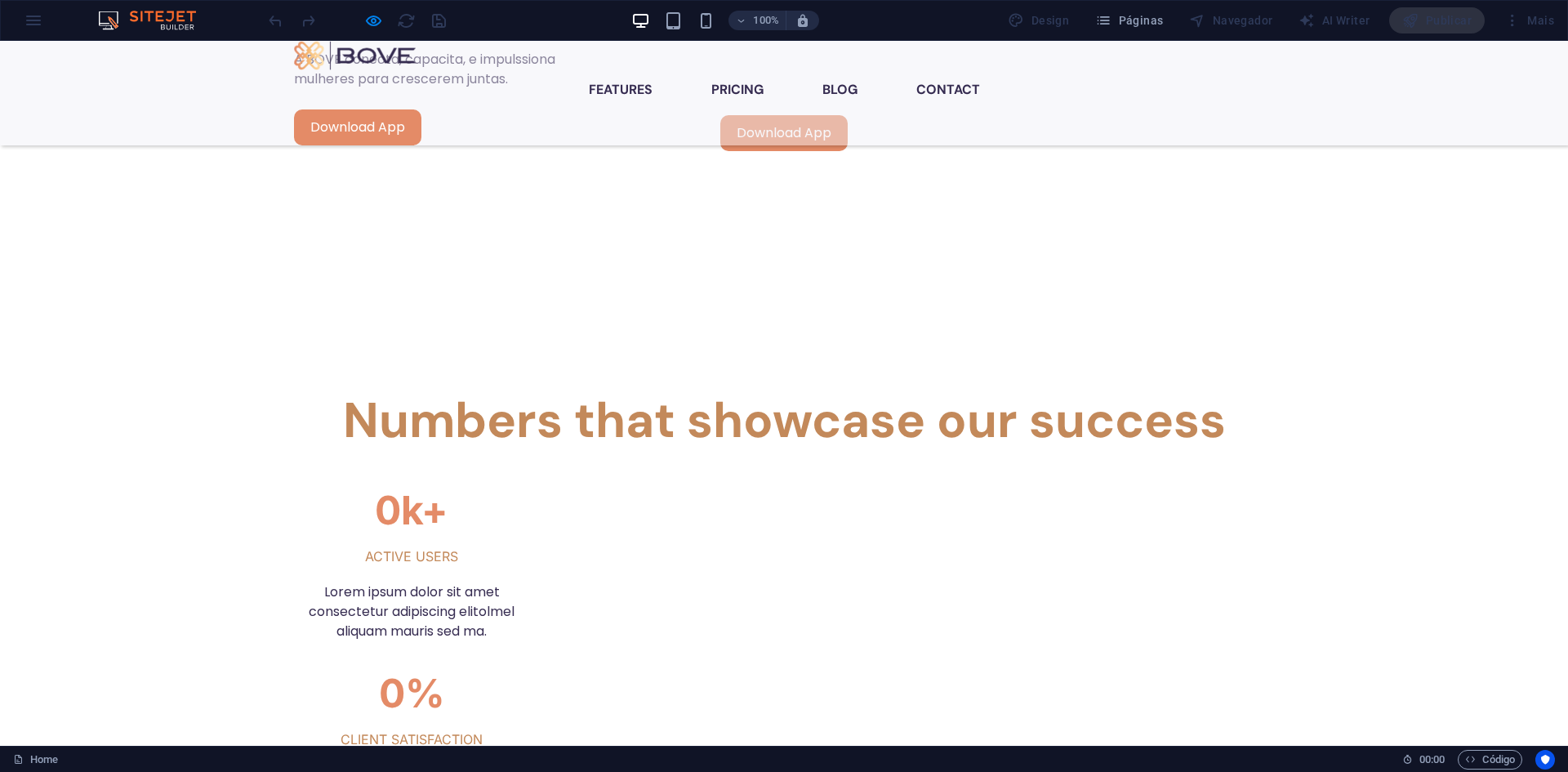
scroll to position [1157, 0]
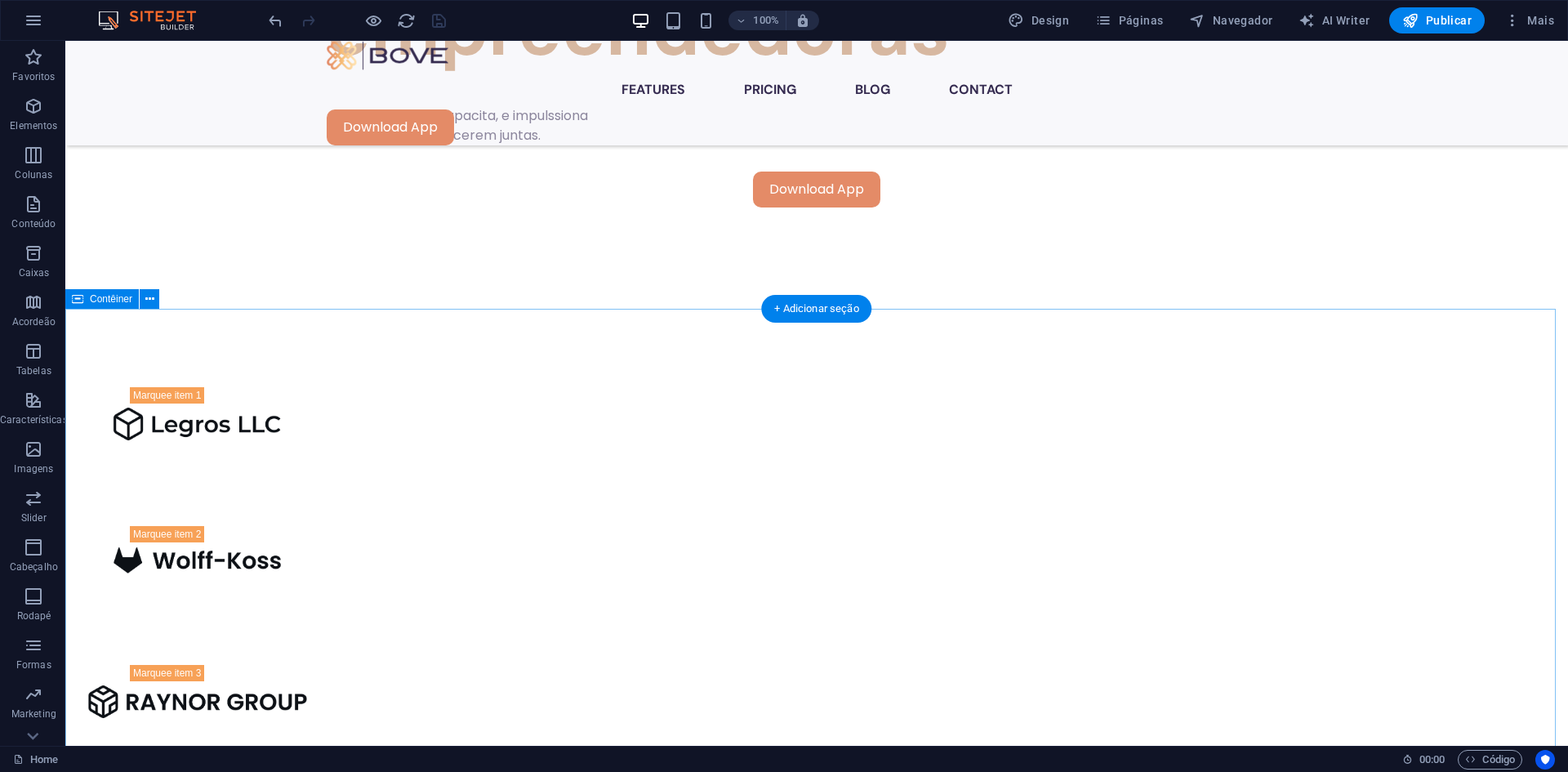
scroll to position [1271, 0]
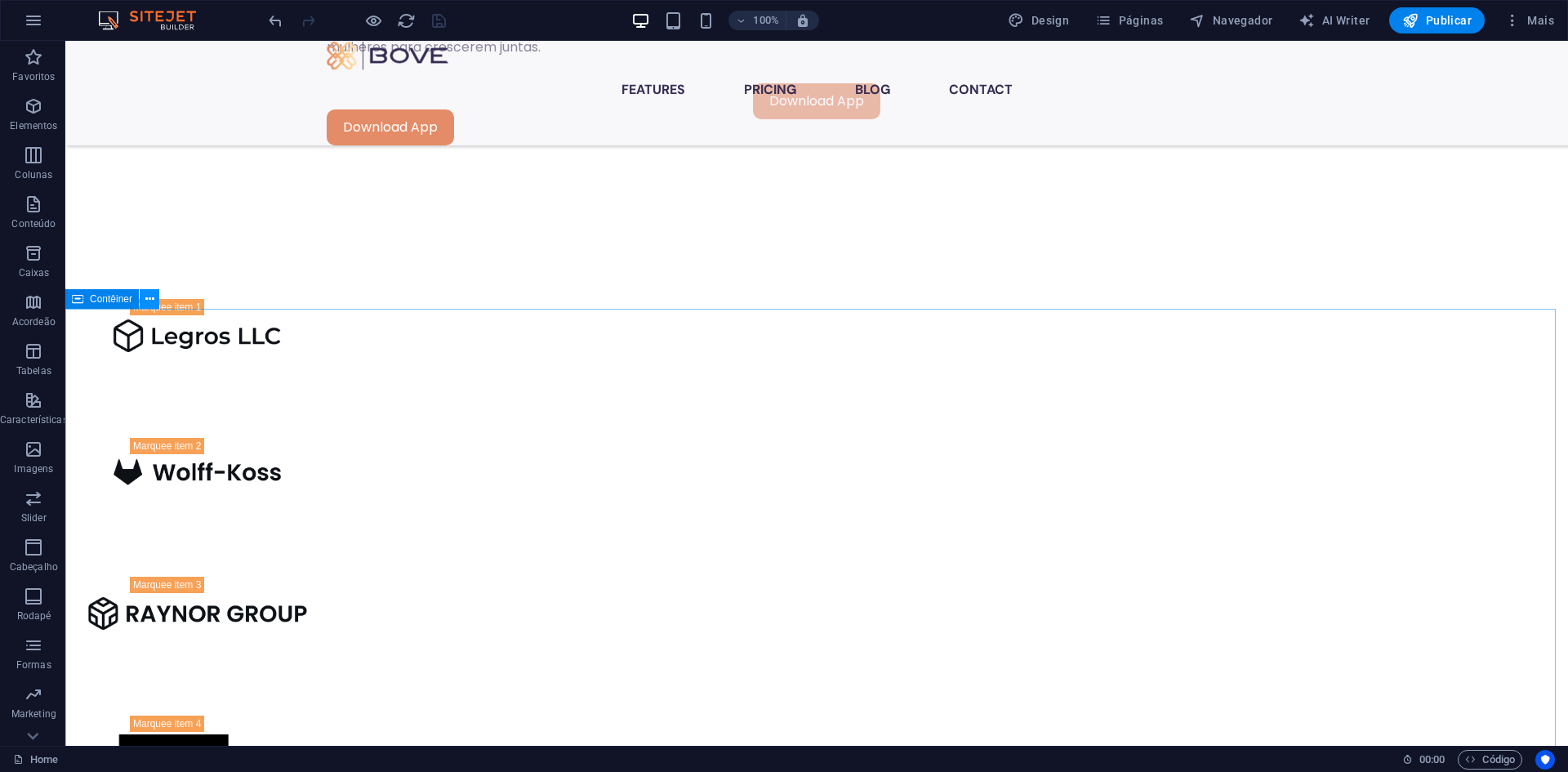
click at [152, 303] on icon at bounding box center [150, 299] width 9 height 17
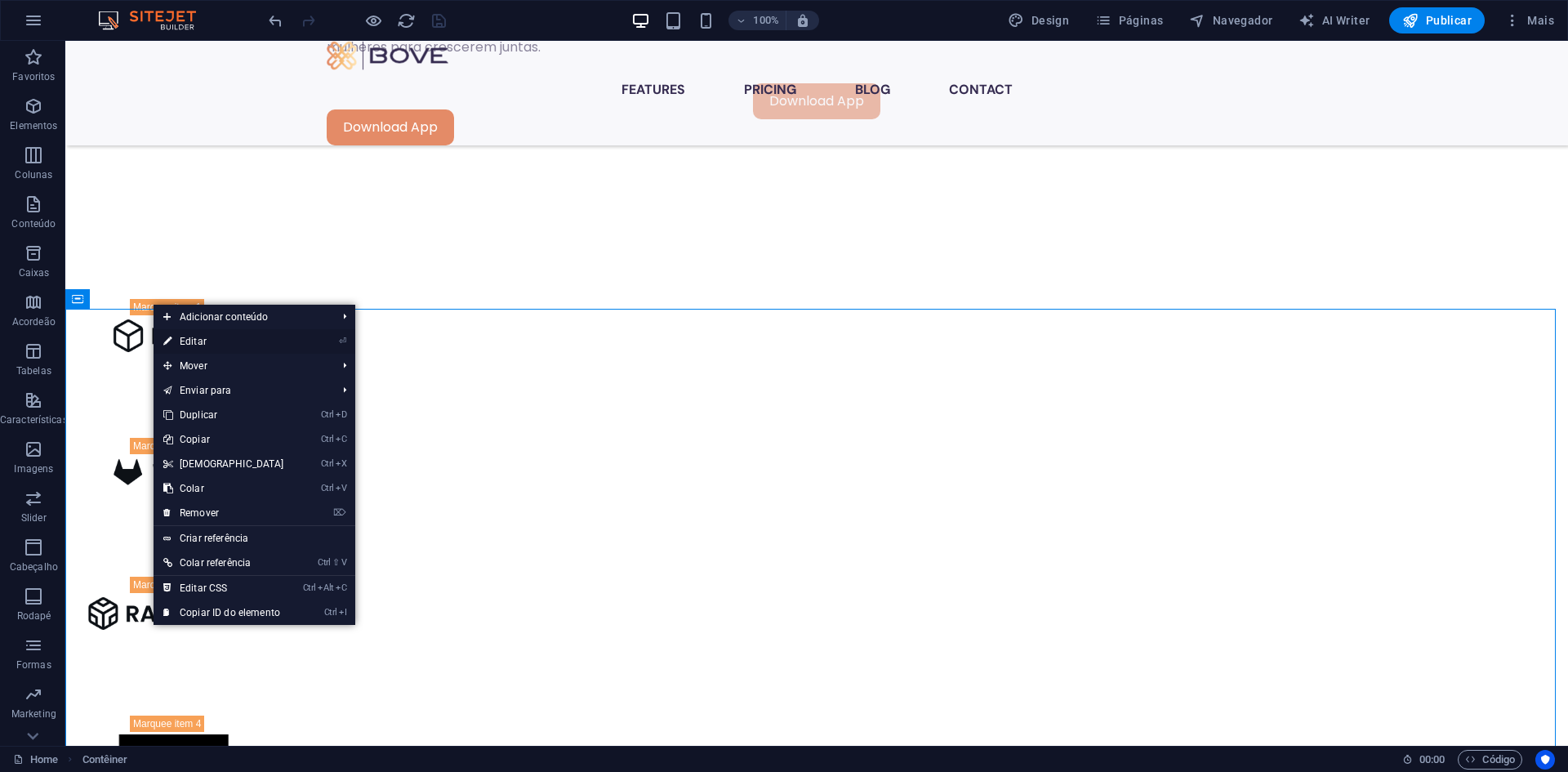
click at [212, 344] on link "⏎ Editar" at bounding box center [223, 341] width 140 height 25
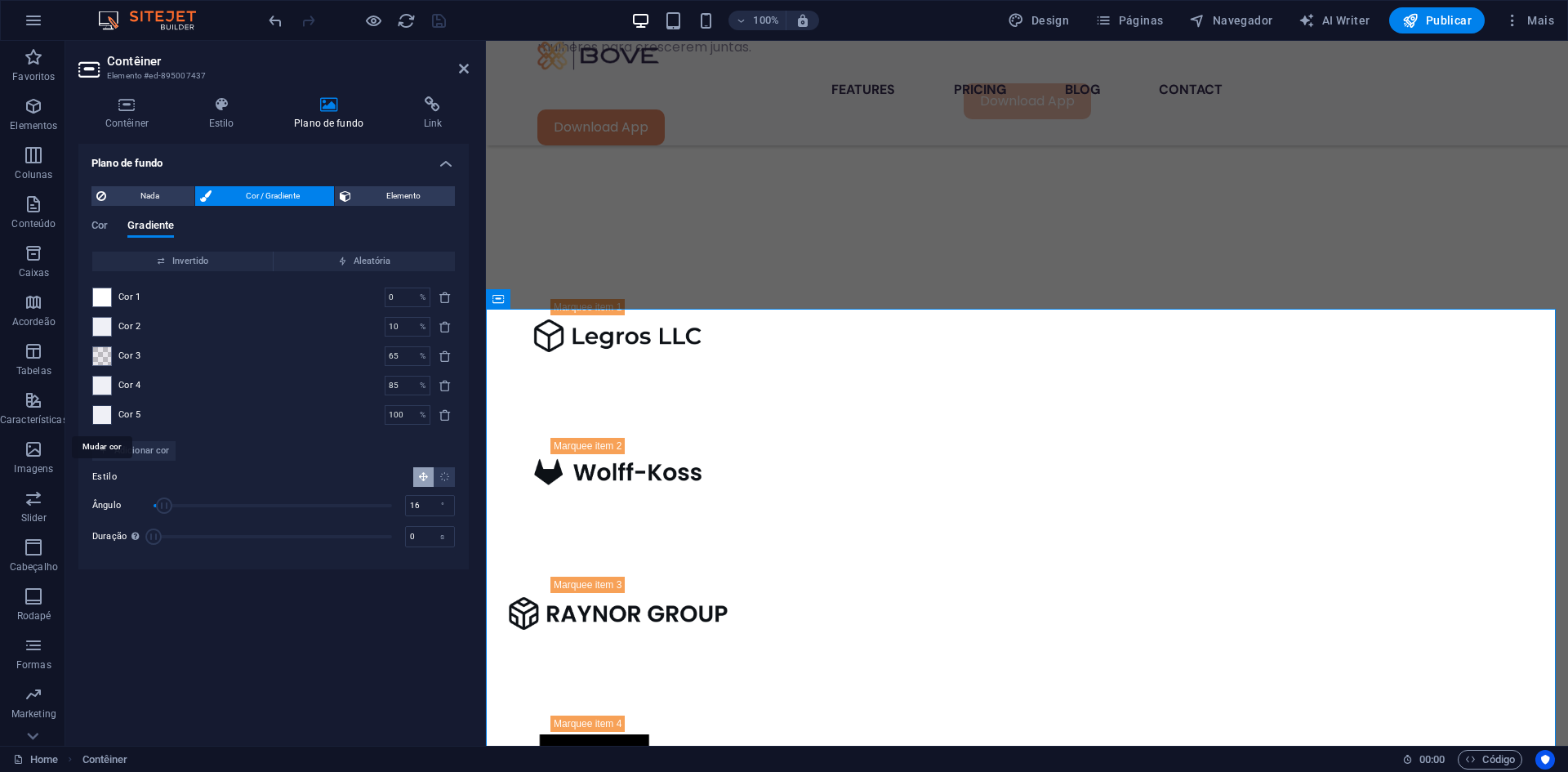
click at [104, 408] on span at bounding box center [102, 414] width 18 height 18
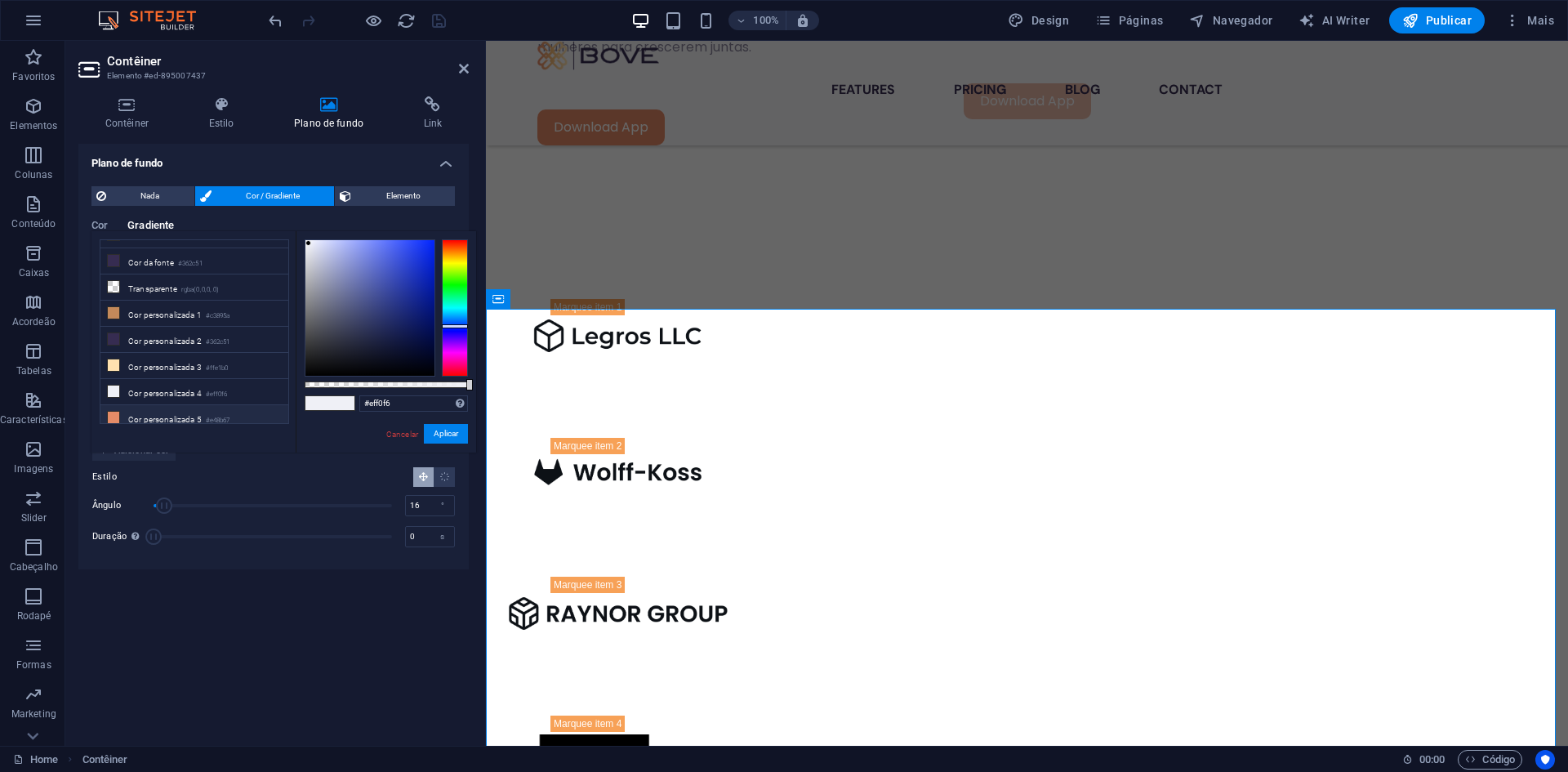
click at [176, 419] on li "Cor personalizada 5 #e48b67" at bounding box center [195, 417] width 188 height 26
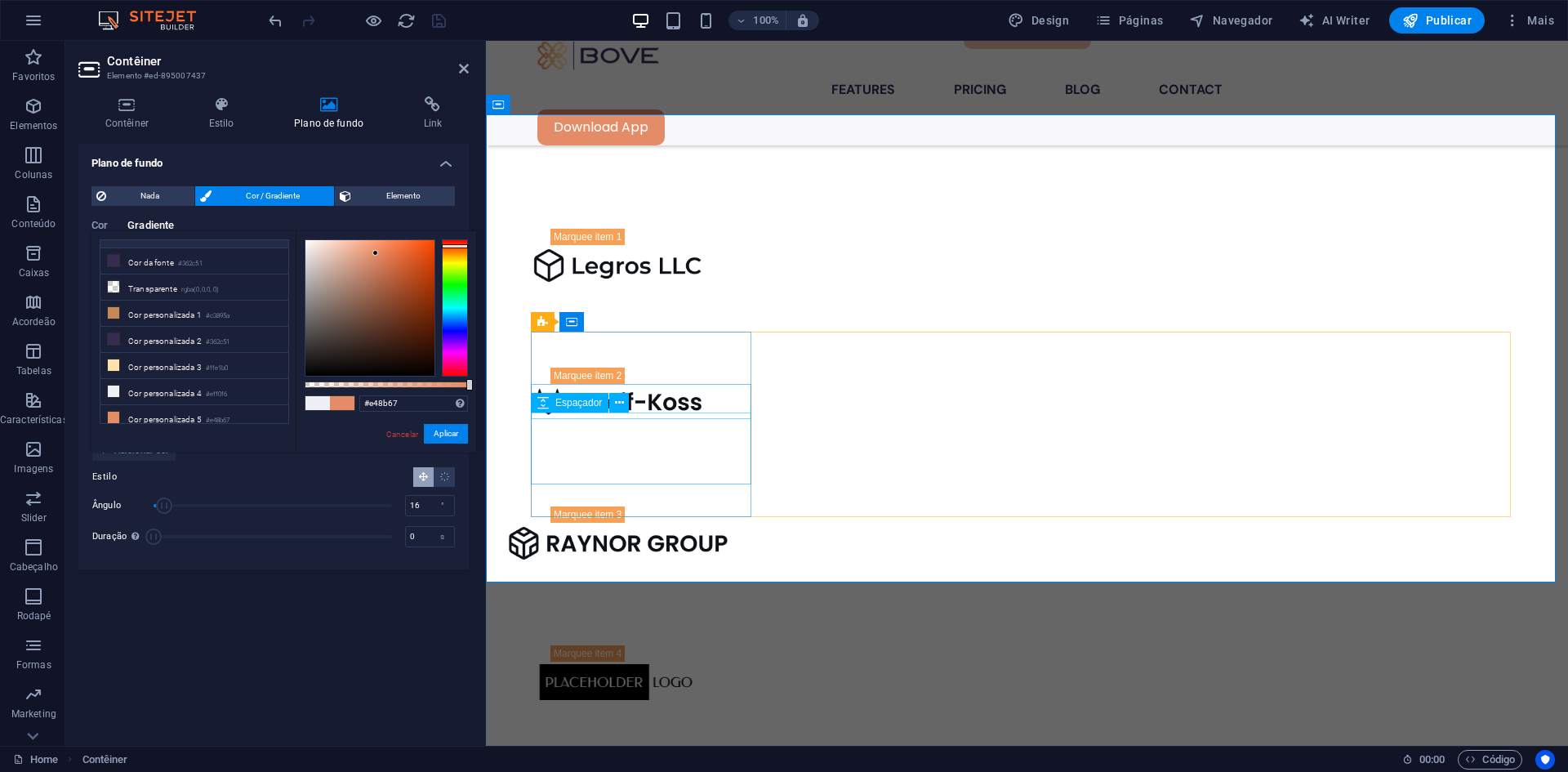
scroll to position [1516, 0]
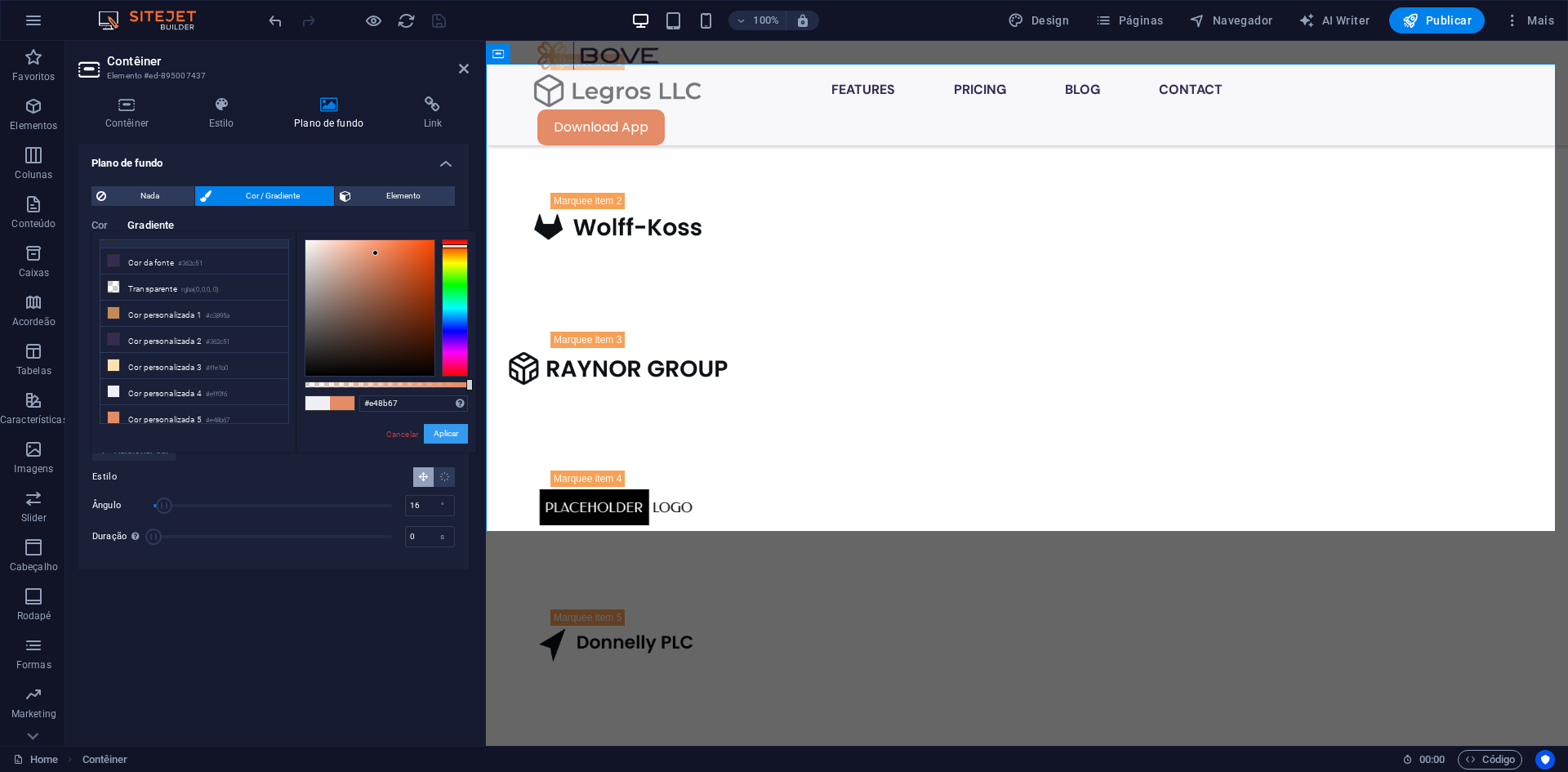
click at [451, 438] on button "Aplicar" at bounding box center [446, 433] width 44 height 19
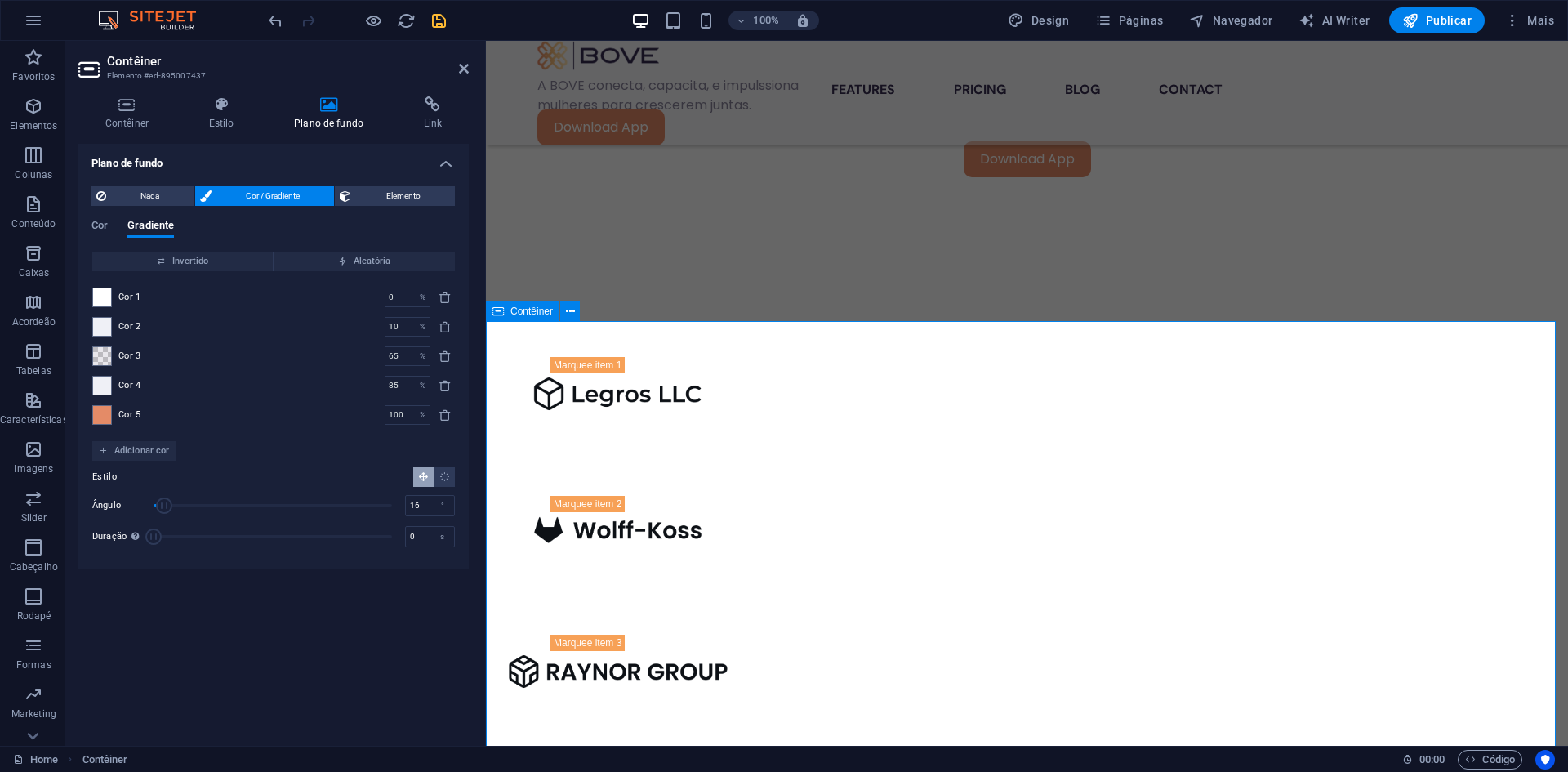
scroll to position [1189, 0]
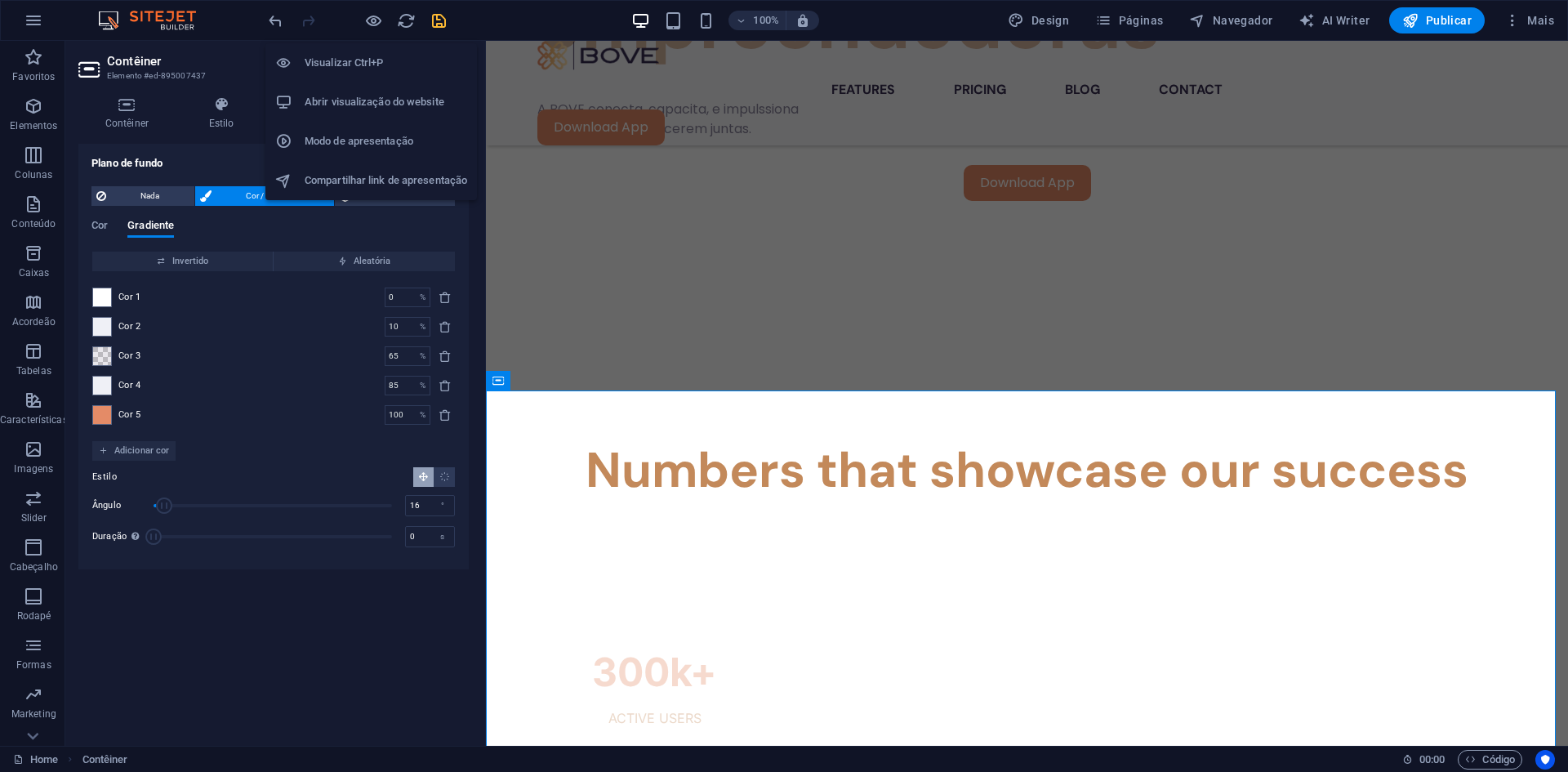
scroll to position [911, 0]
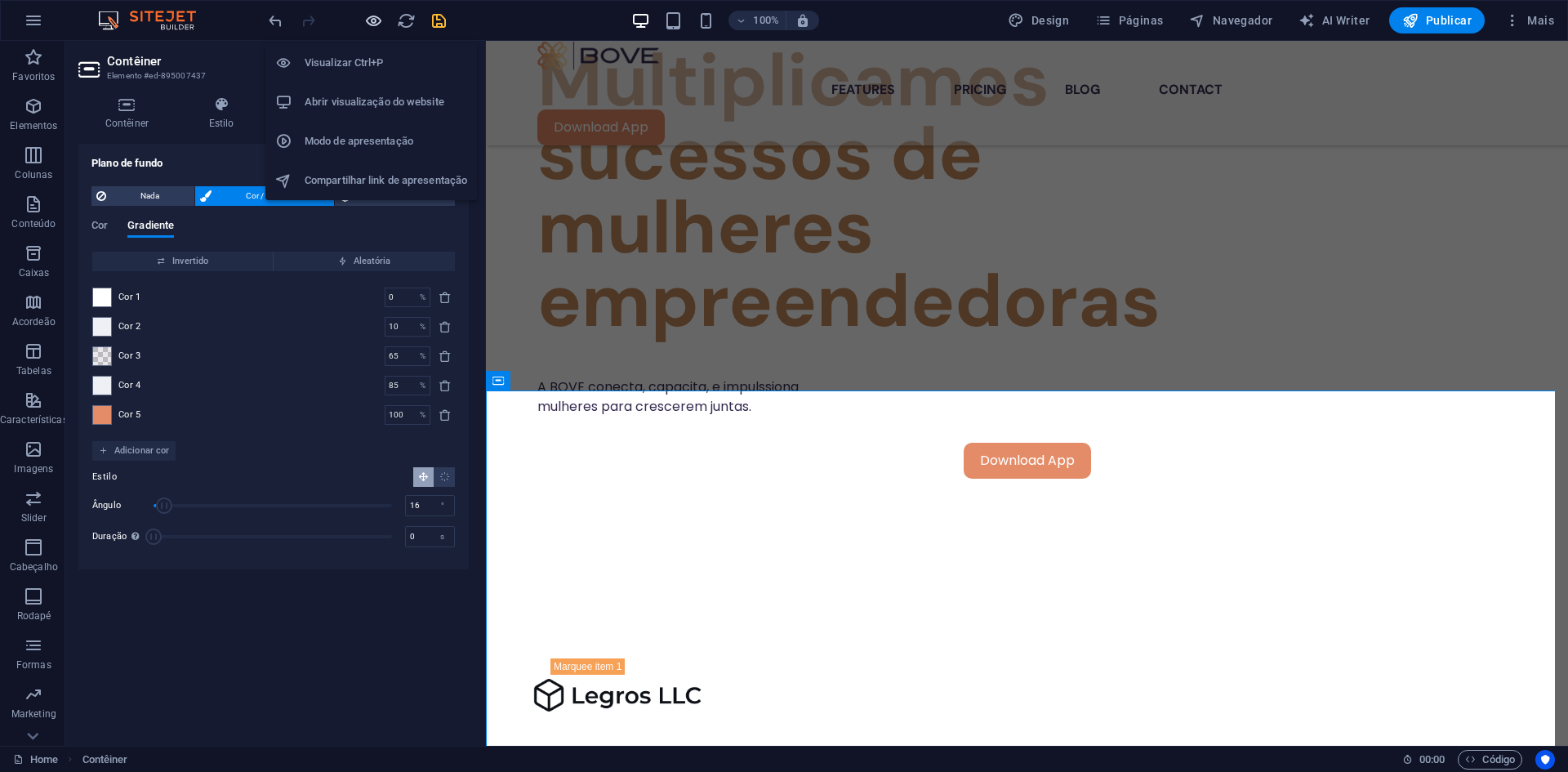
scroll to position [1189, 0]
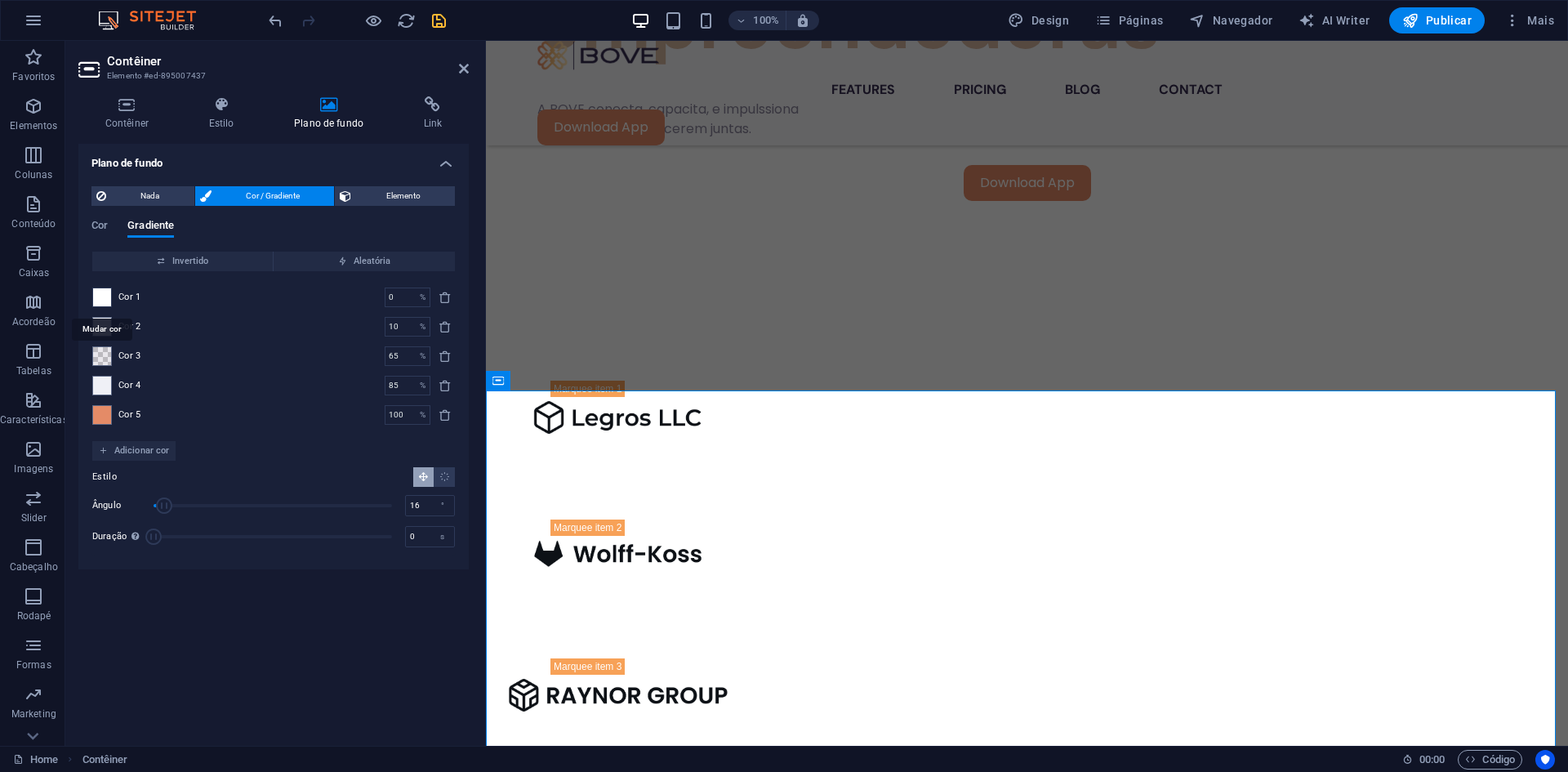
click at [105, 298] on span at bounding box center [102, 297] width 18 height 18
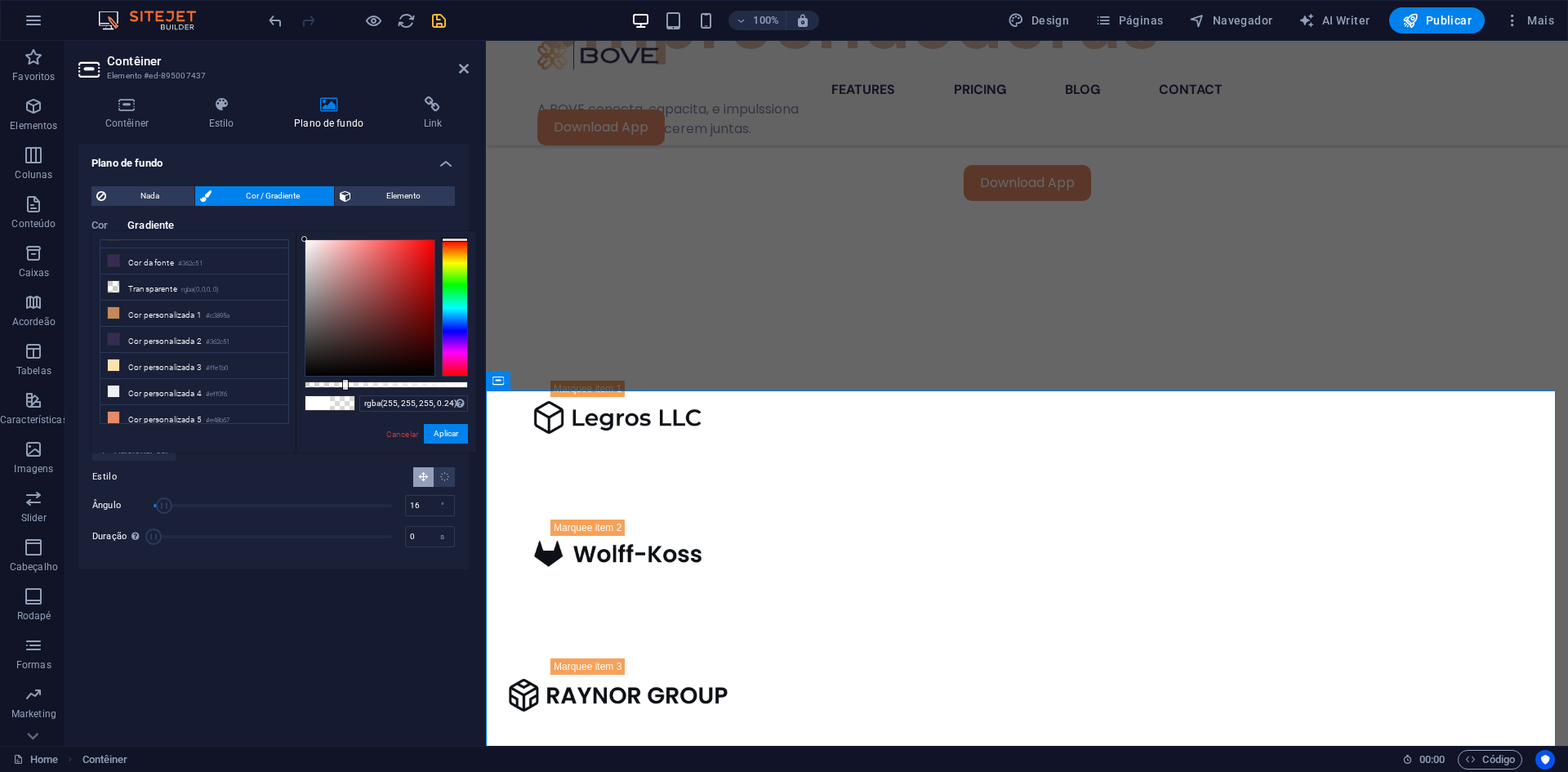
drag, startPoint x: 467, startPoint y: 386, endPoint x: 344, endPoint y: 386, distance: 123.0
click at [344, 386] on div at bounding box center [345, 385] width 7 height 12
click at [450, 434] on button "Aplicar" at bounding box center [446, 433] width 44 height 19
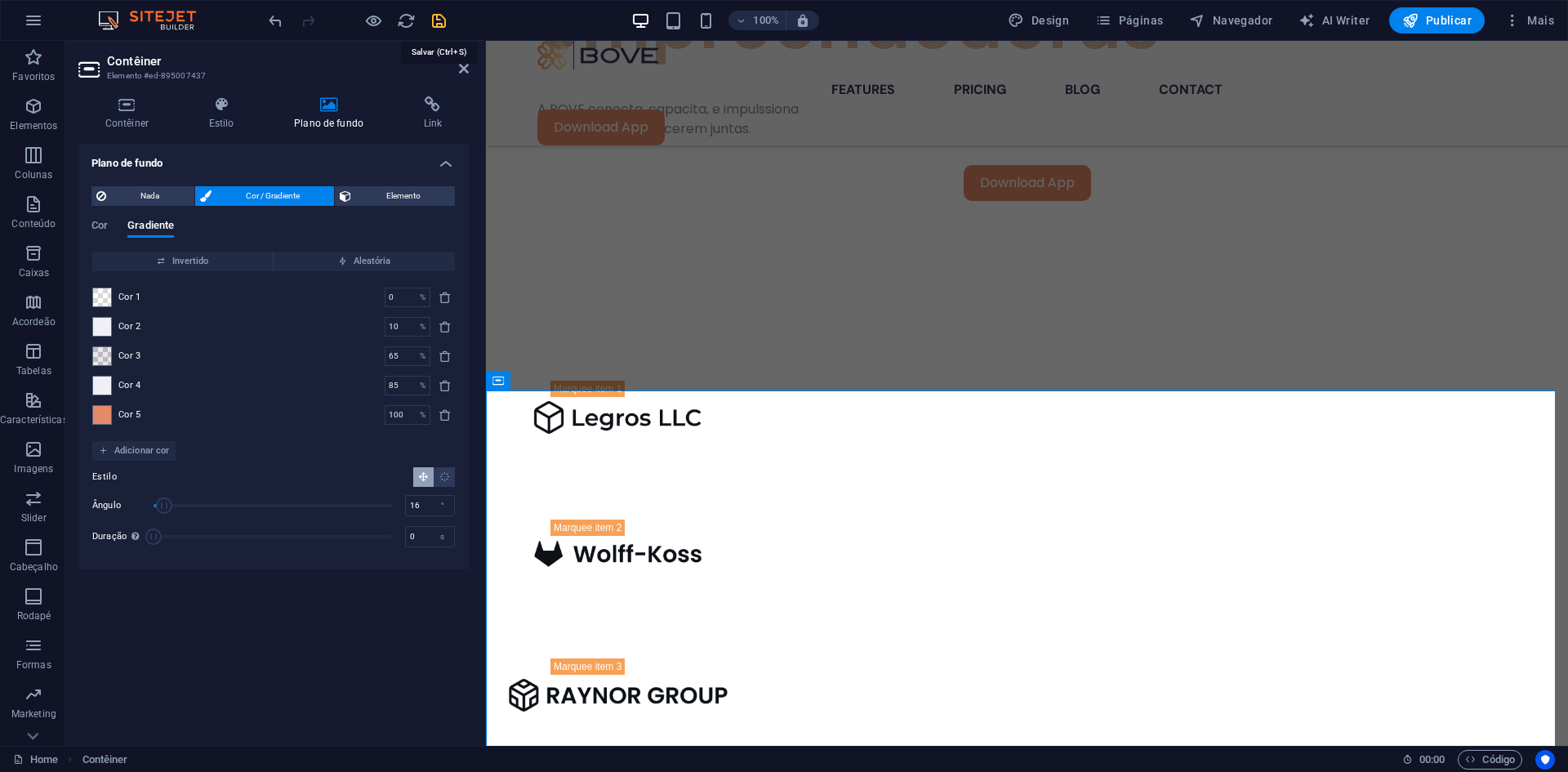
click at [433, 25] on icon "save" at bounding box center [439, 21] width 19 height 19
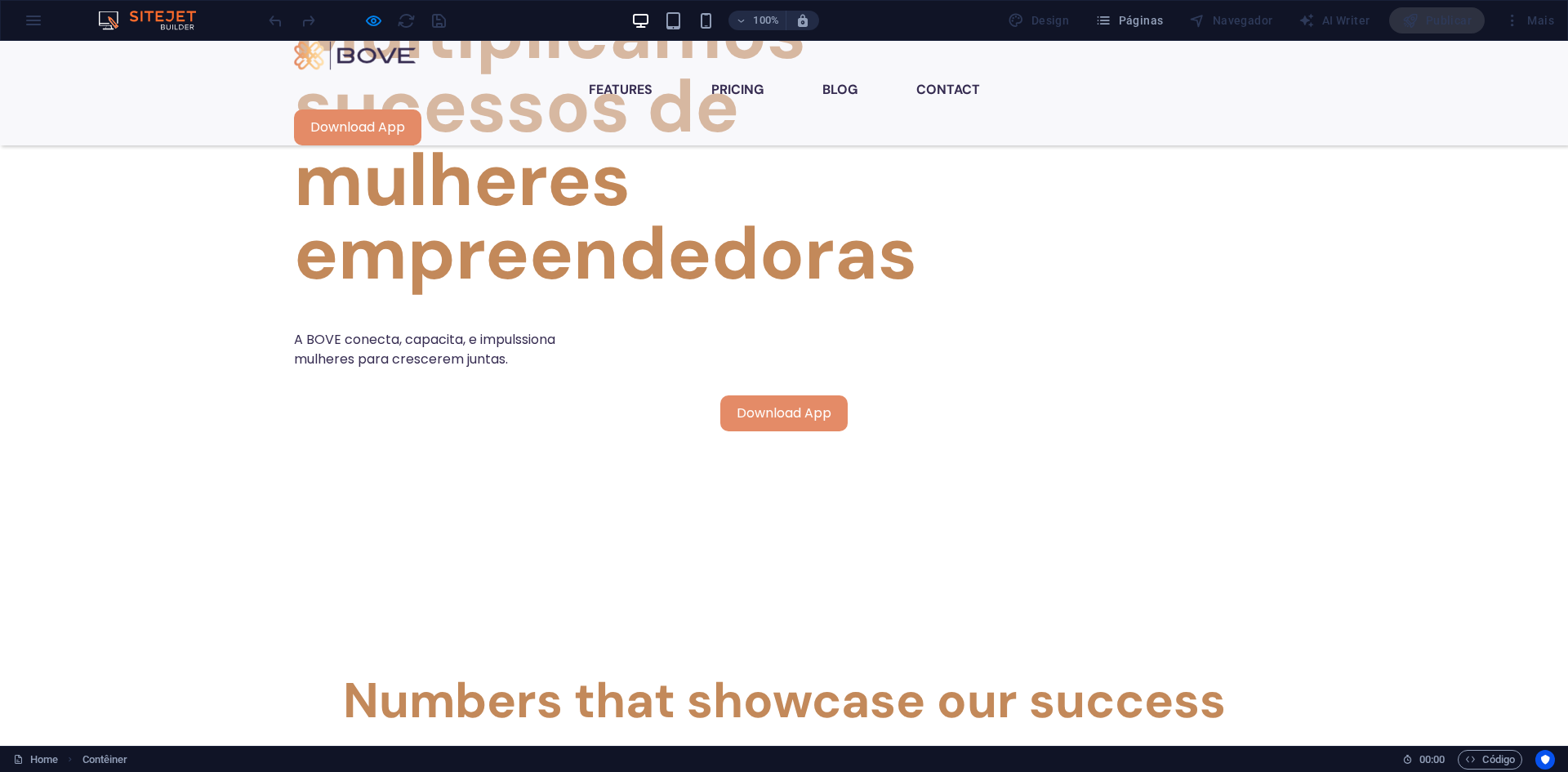
scroll to position [911, 0]
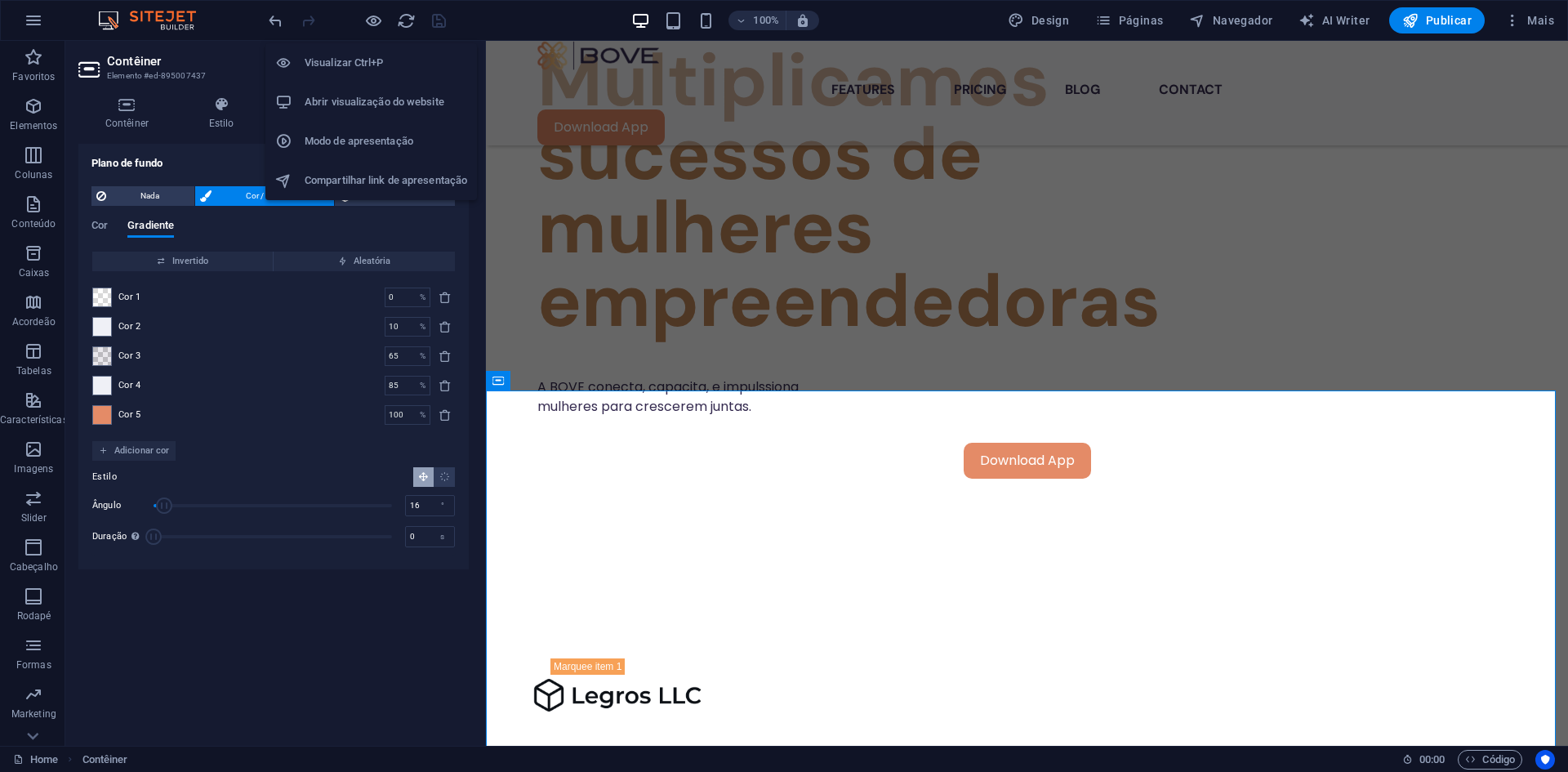
scroll to position [1189, 0]
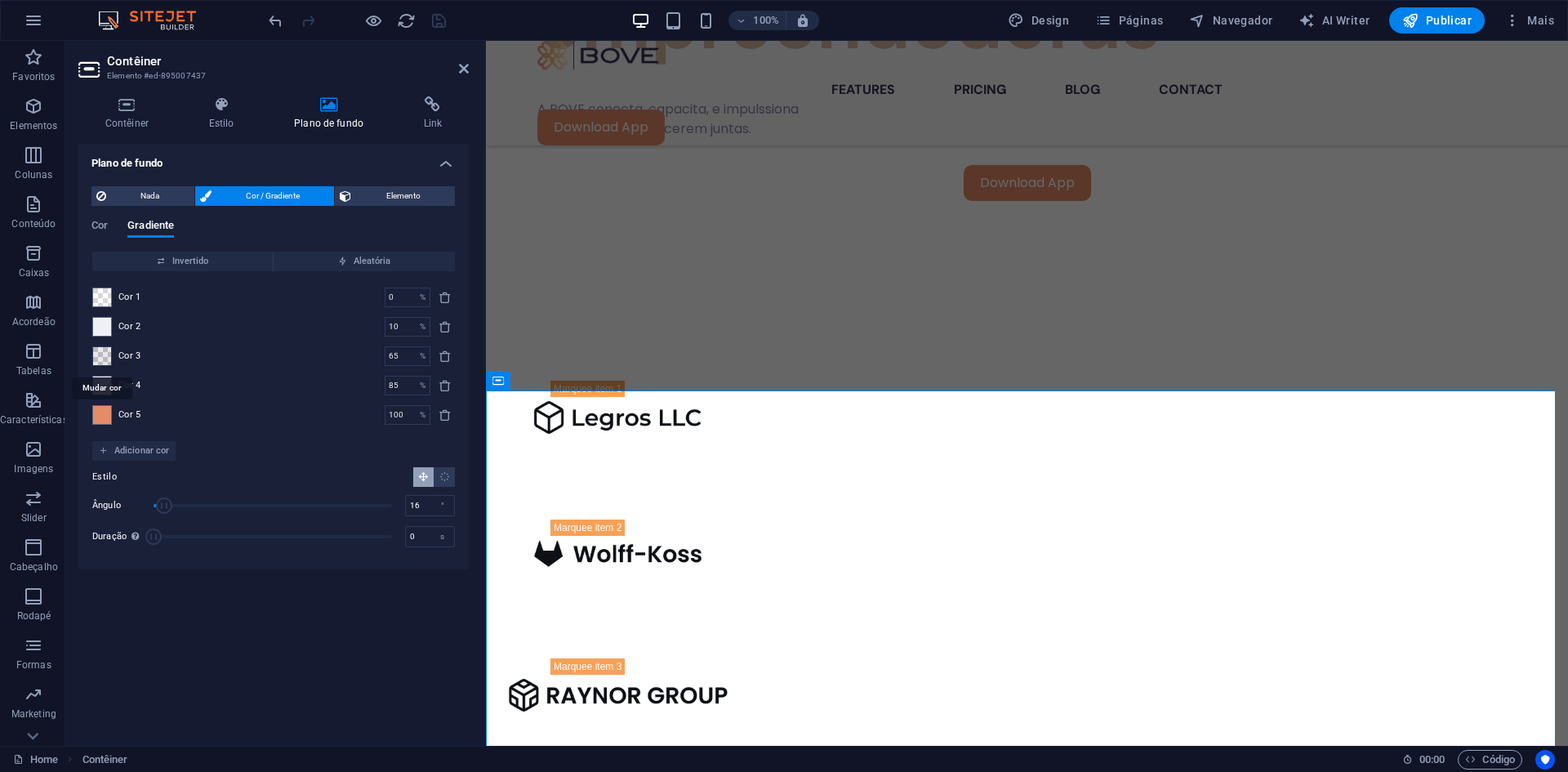
click at [102, 357] on span at bounding box center [102, 356] width 18 height 18
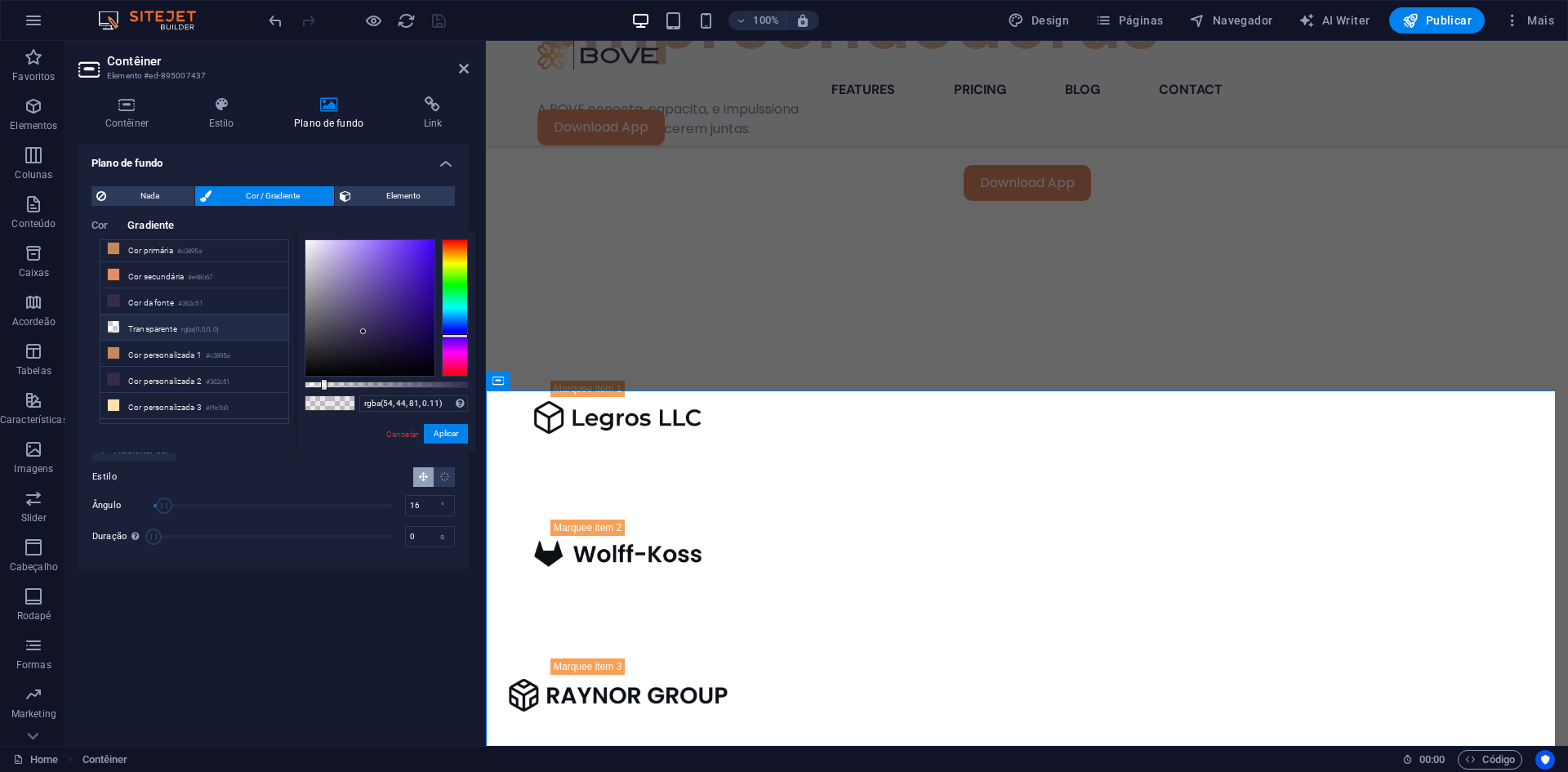
scroll to position [0, 0]
click at [222, 279] on li "Cor primária #c3895a" at bounding box center [195, 279] width 188 height 26
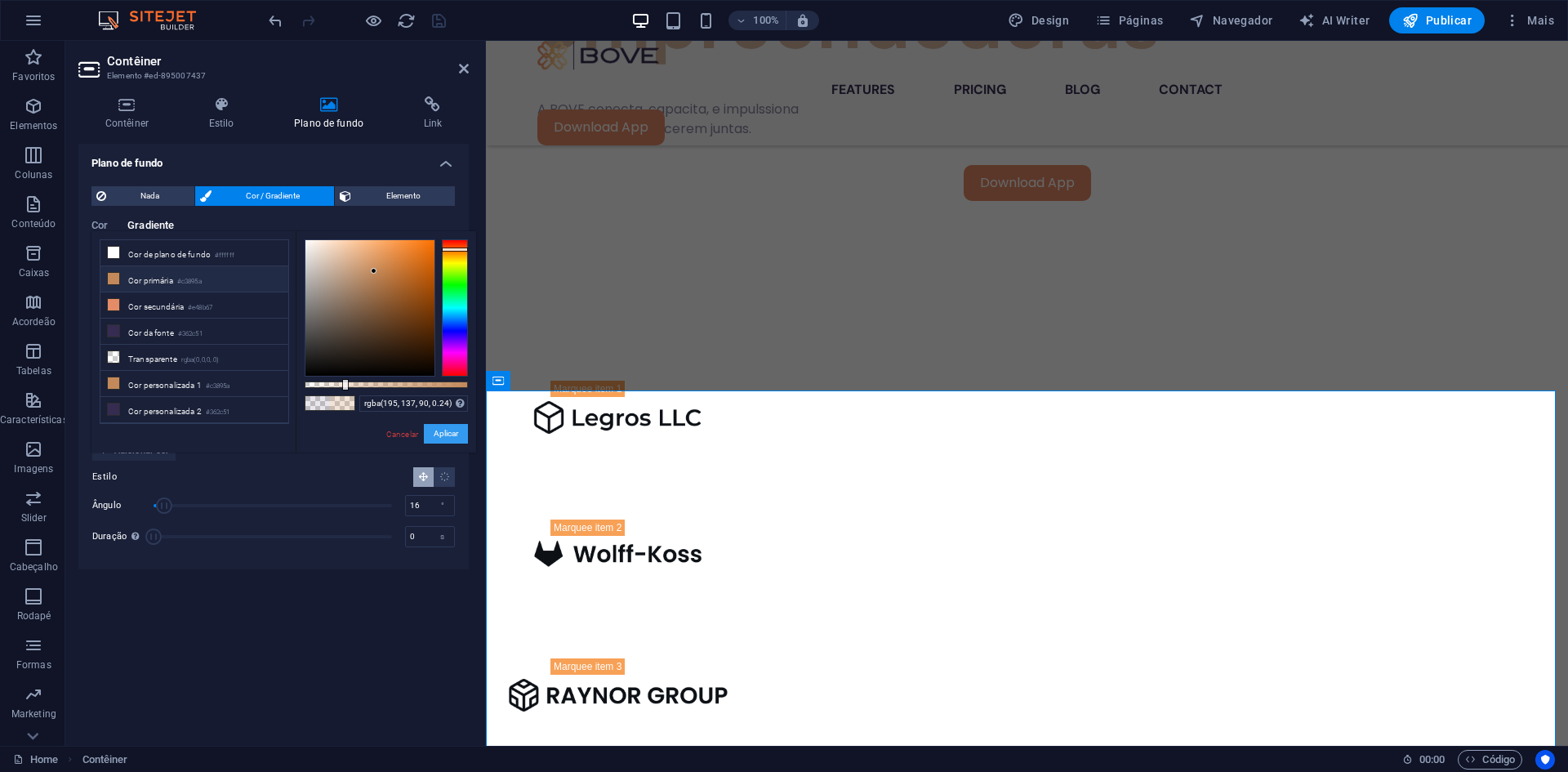
click at [449, 440] on button "Aplicar" at bounding box center [446, 433] width 44 height 19
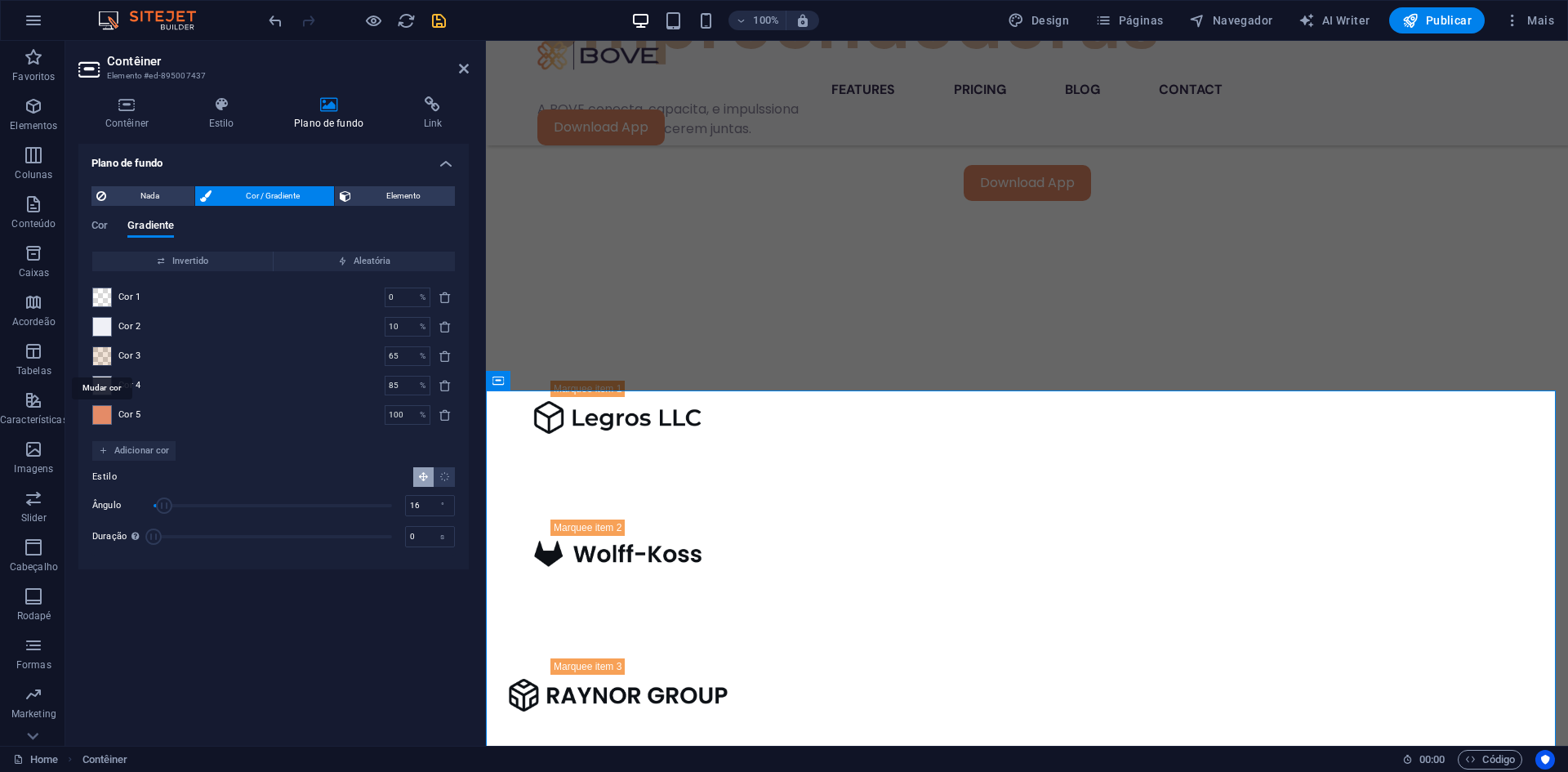
click at [107, 359] on span at bounding box center [102, 356] width 18 height 18
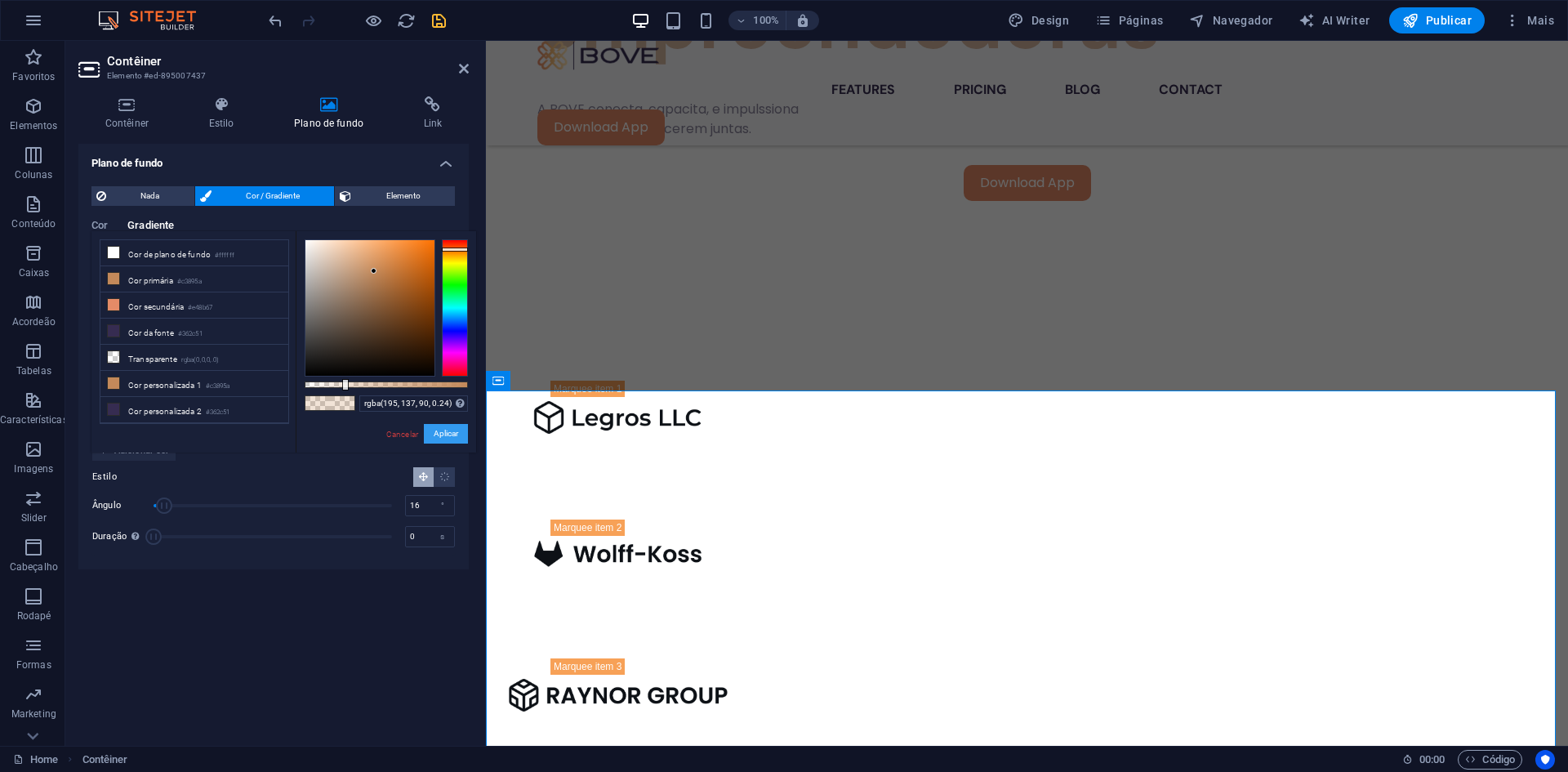
click at [446, 432] on button "Aplicar" at bounding box center [446, 433] width 44 height 19
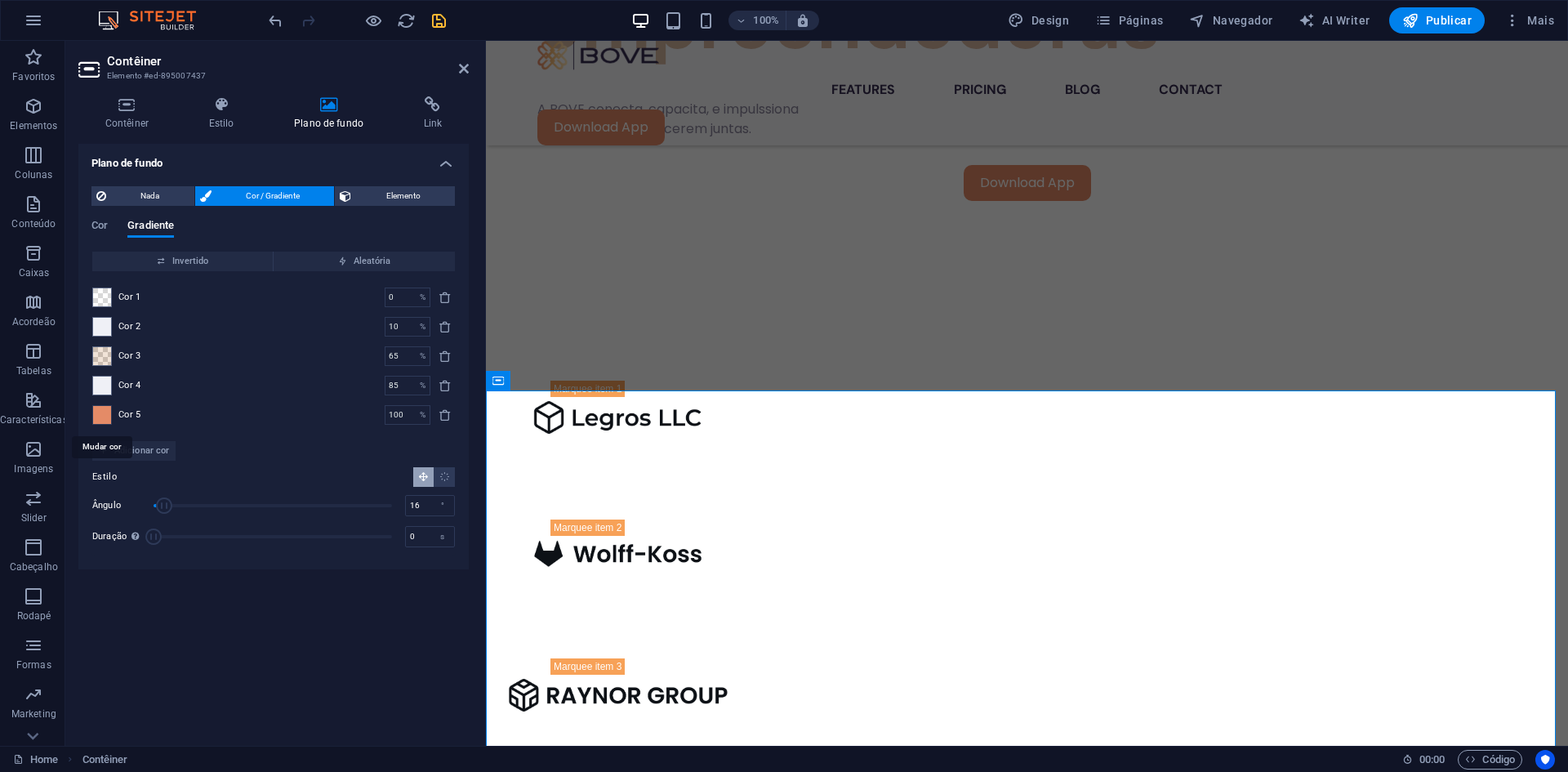
click at [100, 415] on span at bounding box center [102, 414] width 18 height 18
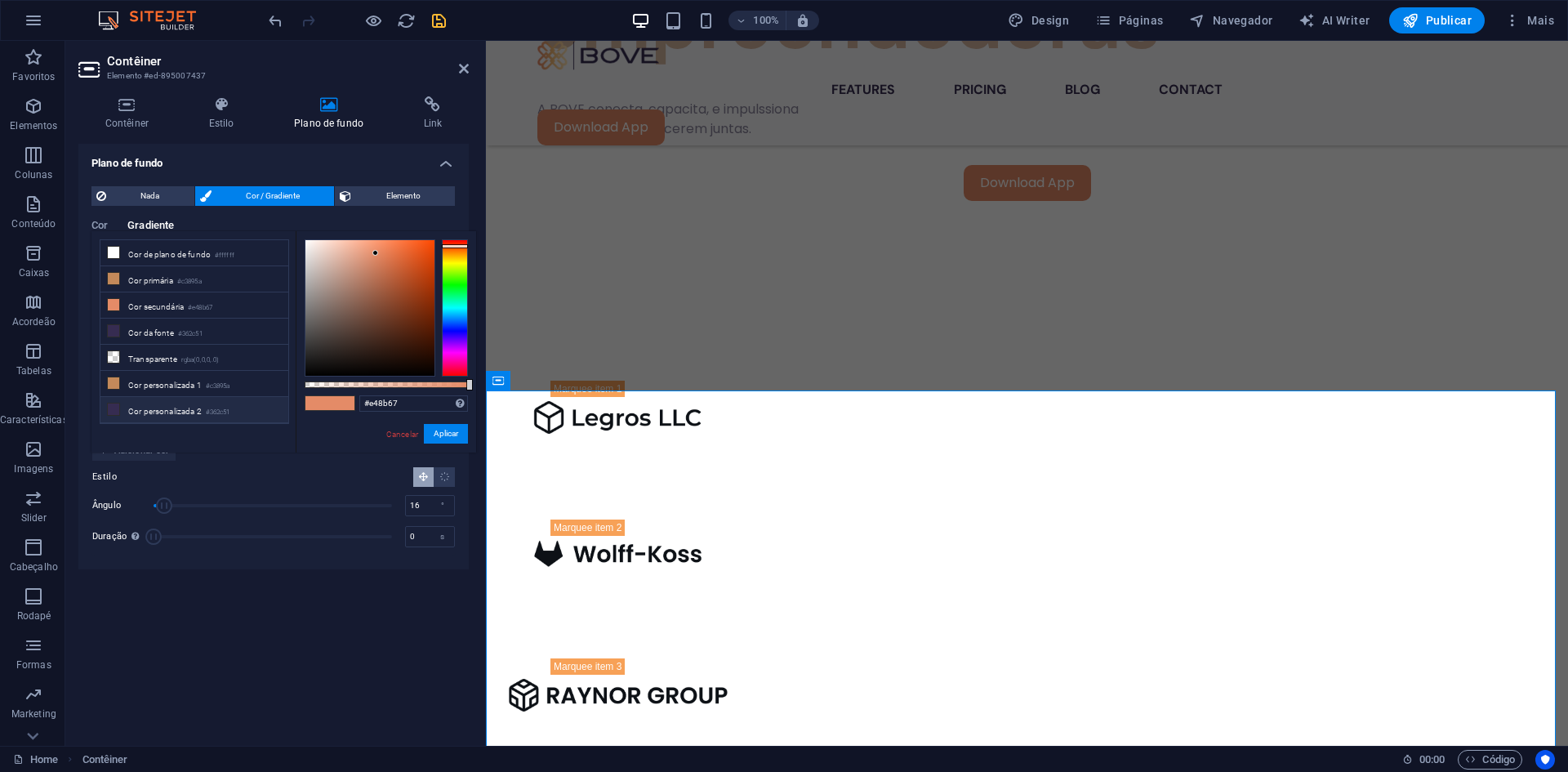
click at [218, 398] on li "Cor personalizada 2 #362c51" at bounding box center [195, 409] width 188 height 26
type input "#362c51"
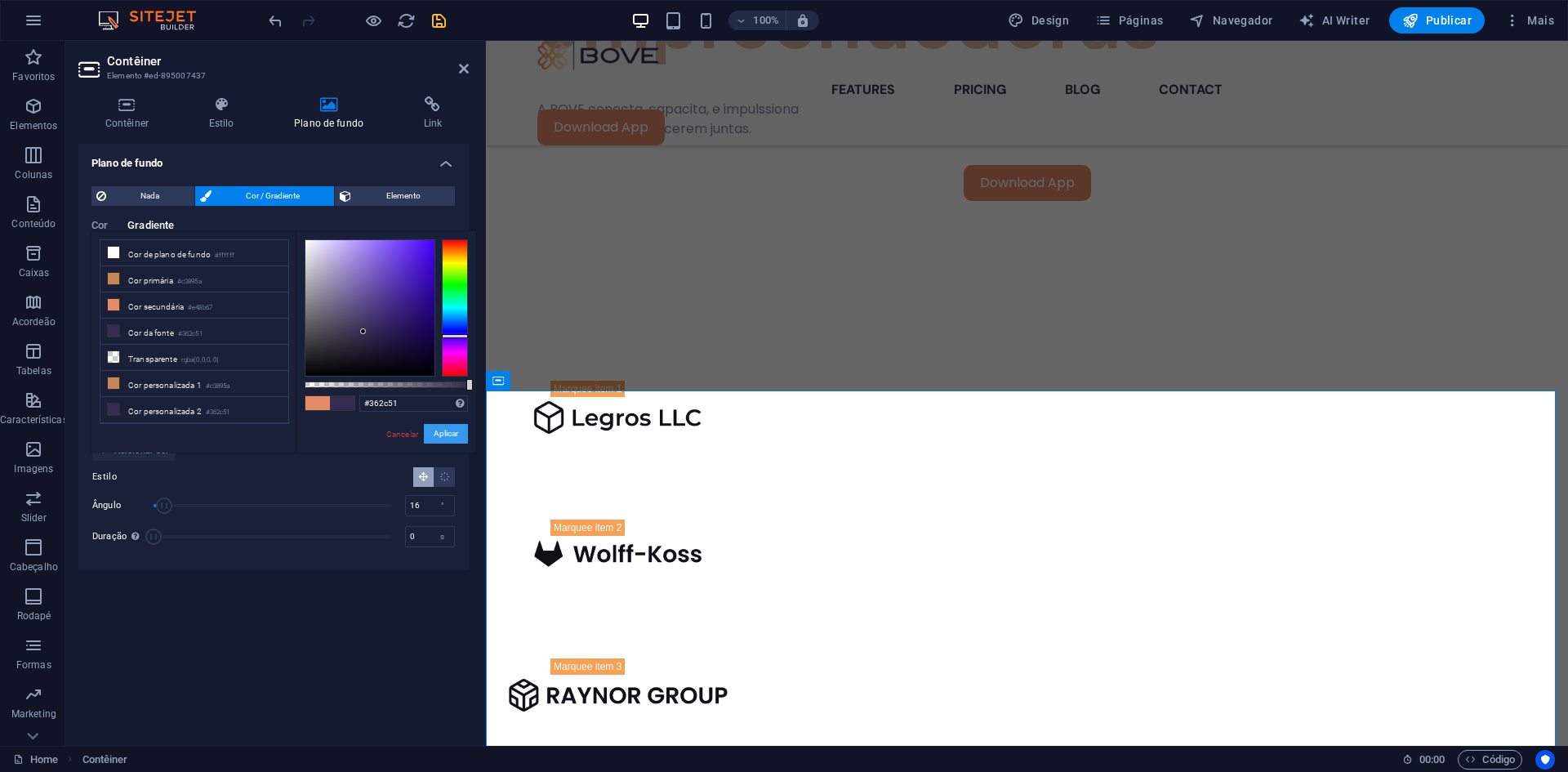
click at [452, 438] on button "Aplicar" at bounding box center [446, 433] width 44 height 19
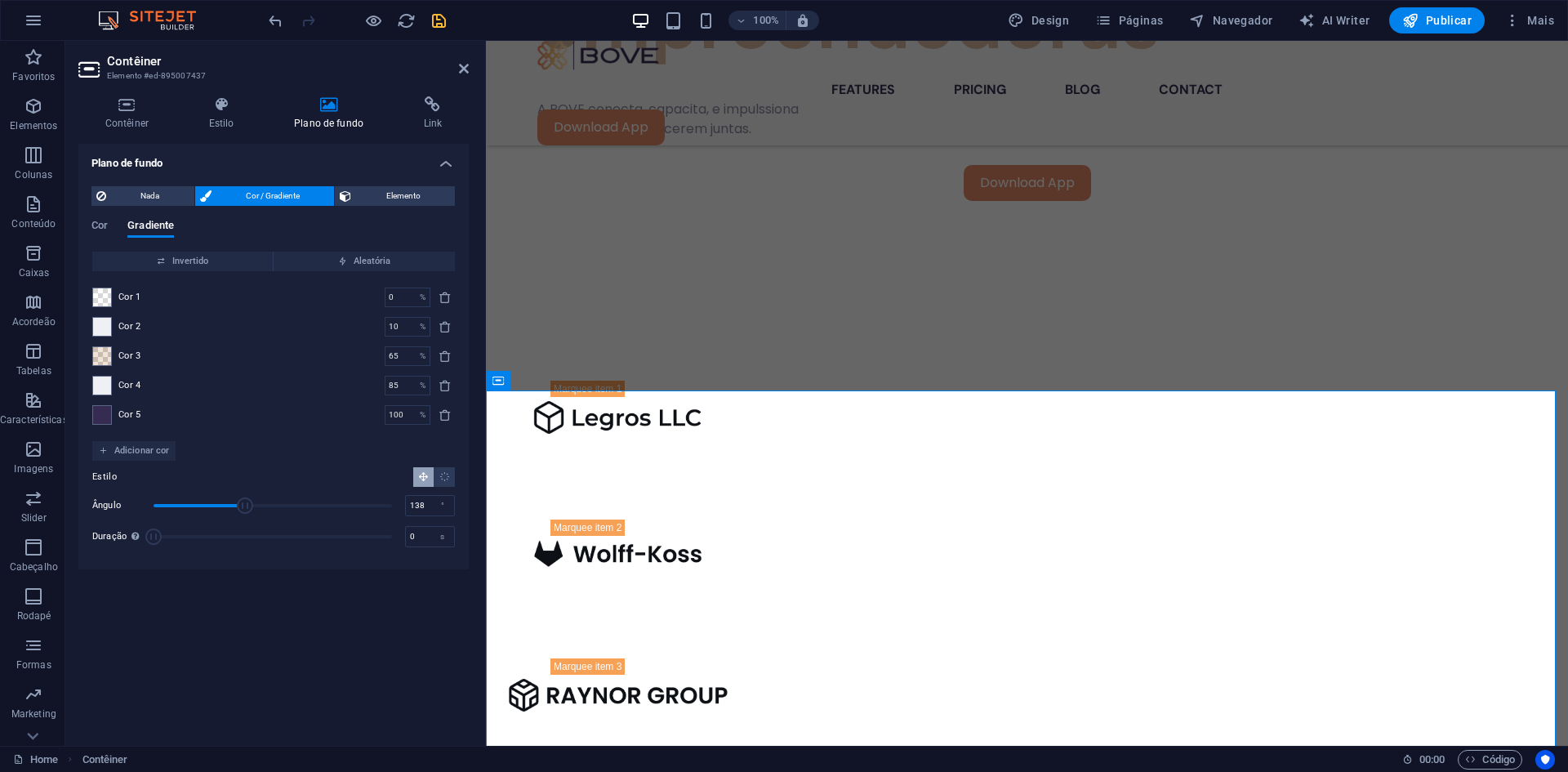
drag, startPoint x: 172, startPoint y: 503, endPoint x: 245, endPoint y: 515, distance: 74.0
click at [245, 515] on span "Ângulo" at bounding box center [272, 505] width 239 height 25
drag, startPoint x: 243, startPoint y: 510, endPoint x: 219, endPoint y: 503, distance: 25.0
click at [219, 503] on span "Ângulo" at bounding box center [219, 505] width 16 height 16
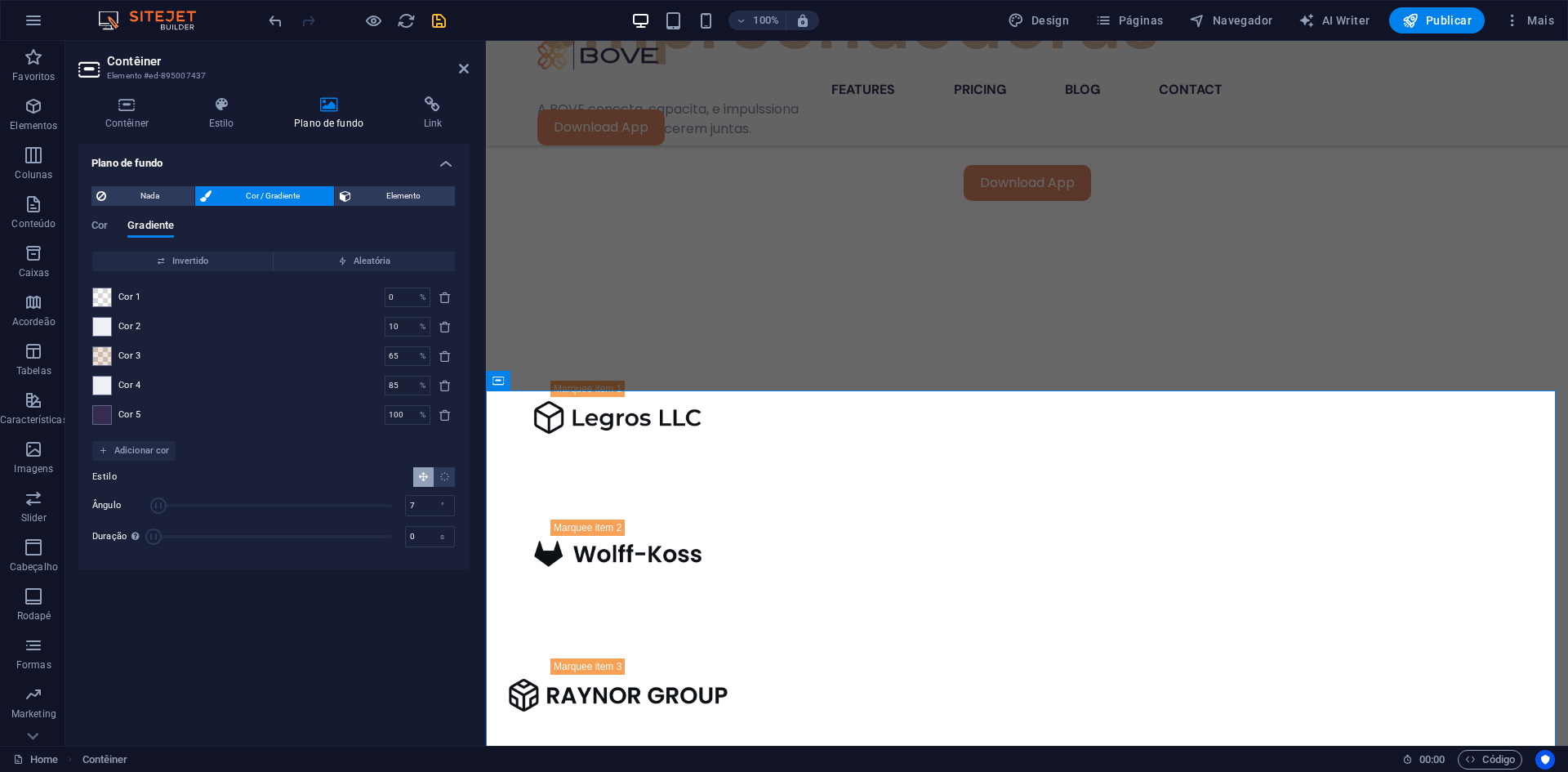
drag, startPoint x: 219, startPoint y: 503, endPoint x: 158, endPoint y: 507, distance: 61.1
click at [158, 507] on span "Ângulo" at bounding box center [158, 505] width 16 height 16
type input "0"
click at [152, 501] on span "Ângulo" at bounding box center [153, 505] width 16 height 16
click at [108, 409] on span at bounding box center [102, 414] width 18 height 18
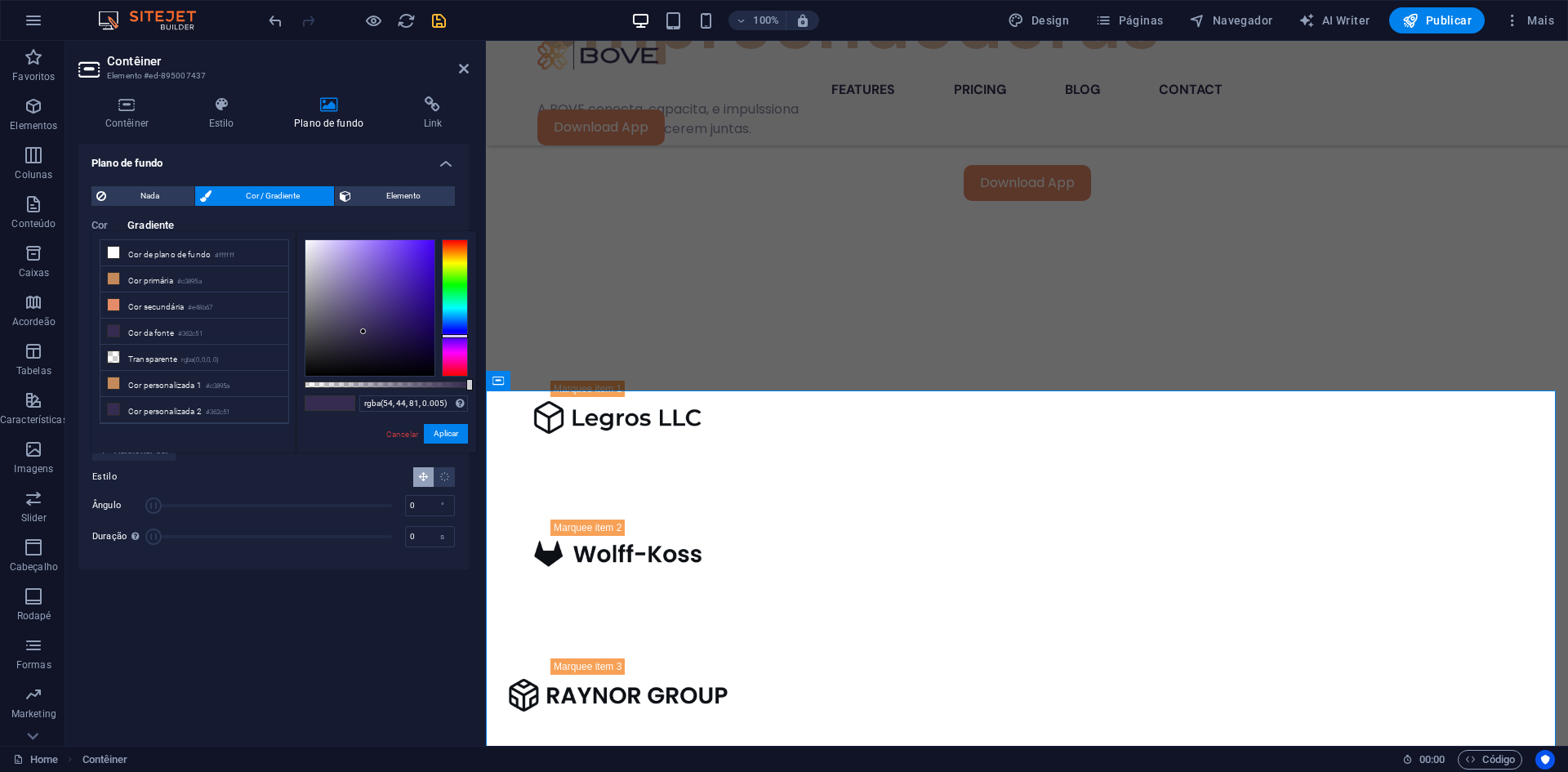
click at [305, 382] on div at bounding box center [386, 385] width 163 height 7
click at [433, 431] on button "Aplicar" at bounding box center [446, 433] width 44 height 19
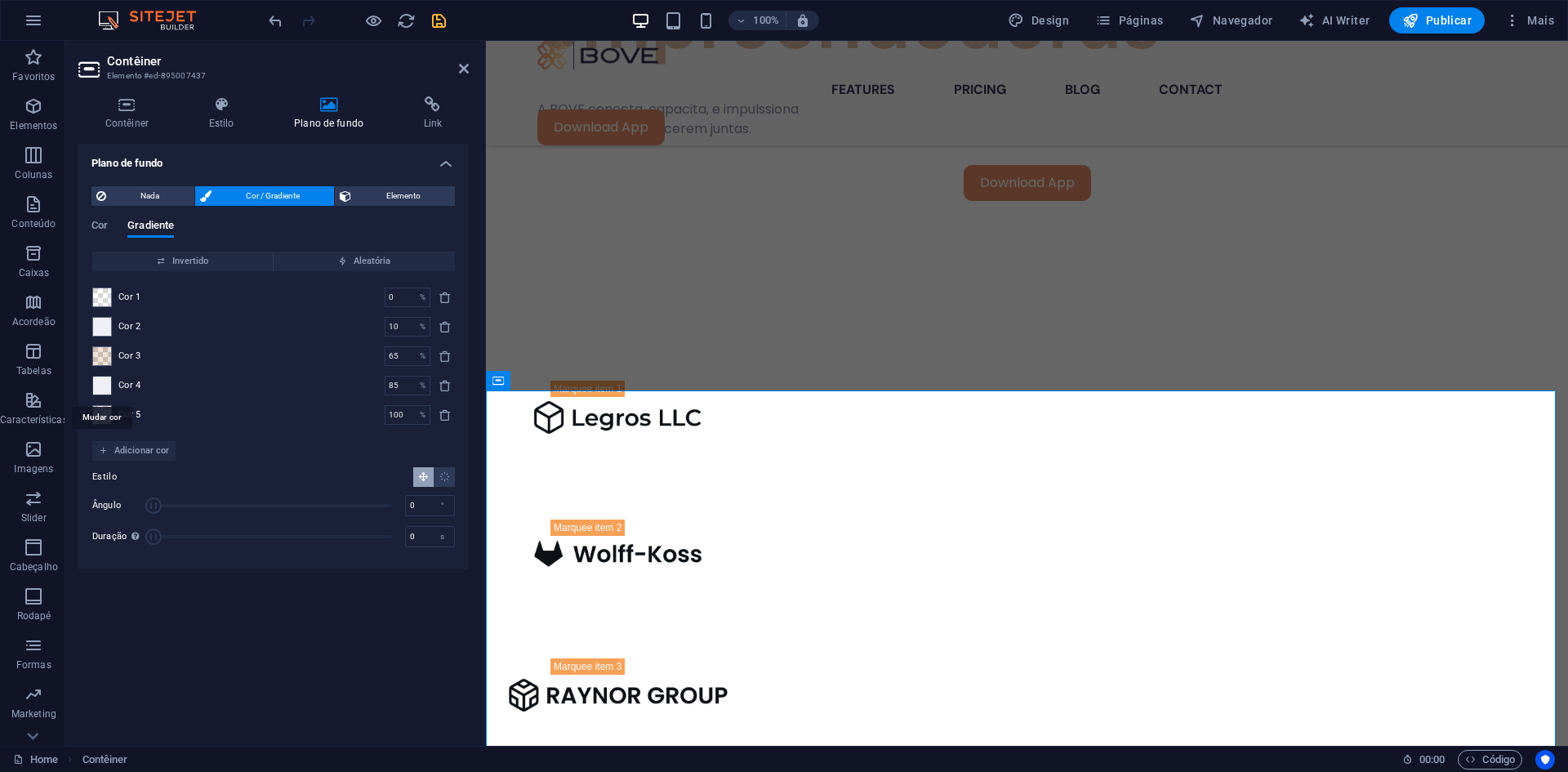
click at [99, 385] on span at bounding box center [102, 386] width 18 height 18
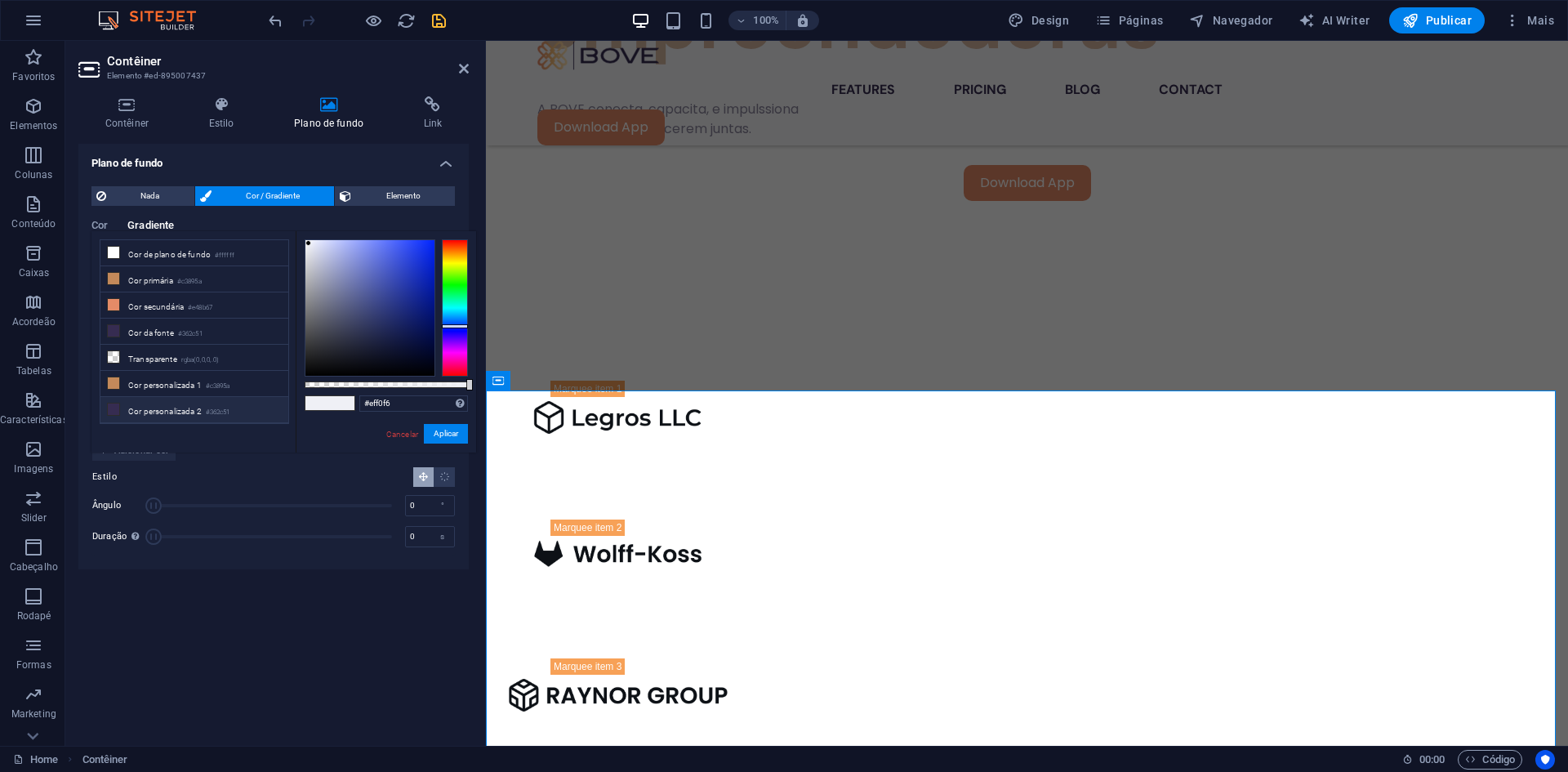
click at [109, 406] on icon at bounding box center [113, 409] width 12 height 12
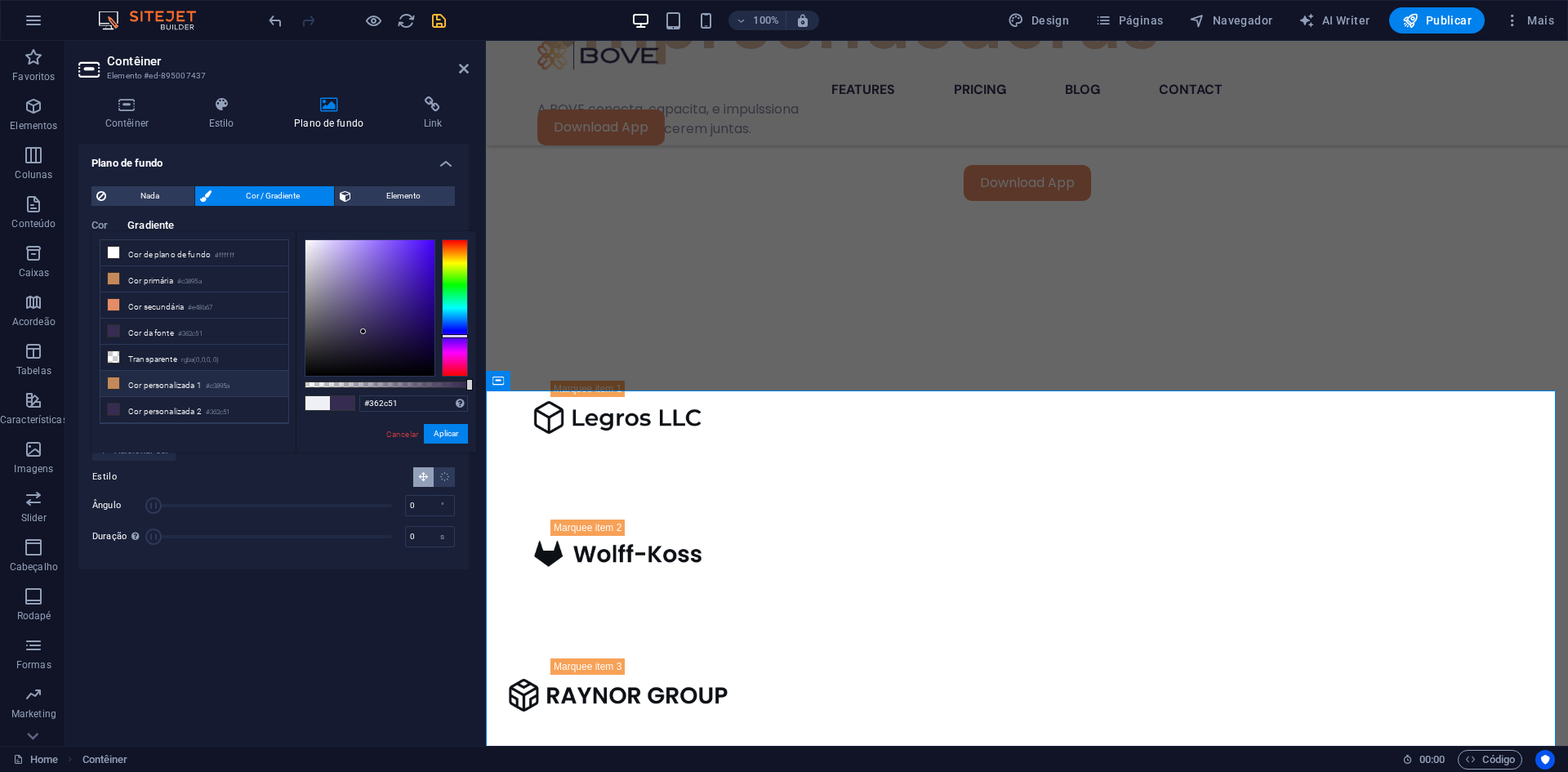
click at [116, 385] on span at bounding box center [114, 384] width 13 height 13
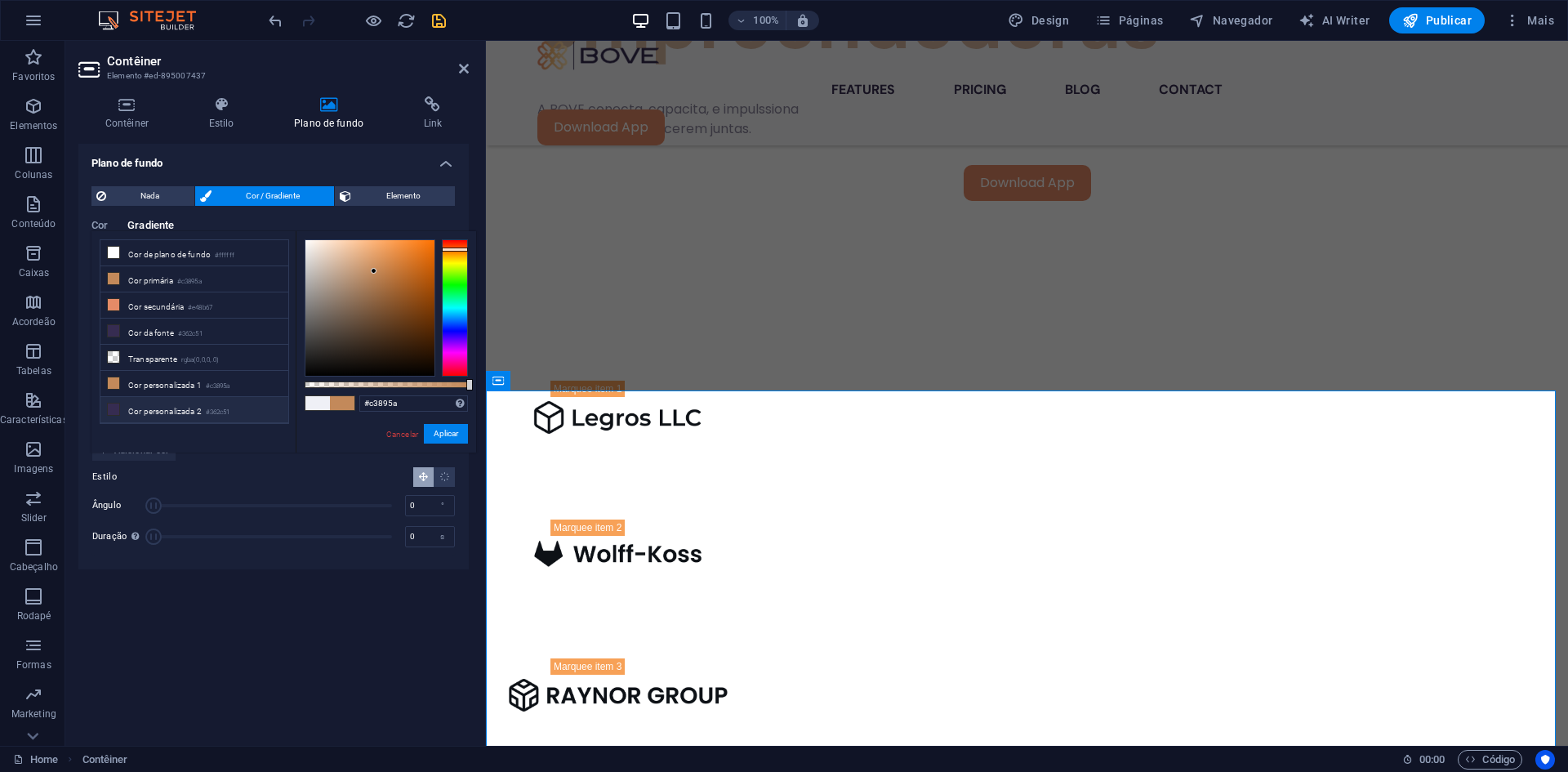
click at [110, 404] on icon at bounding box center [113, 409] width 12 height 12
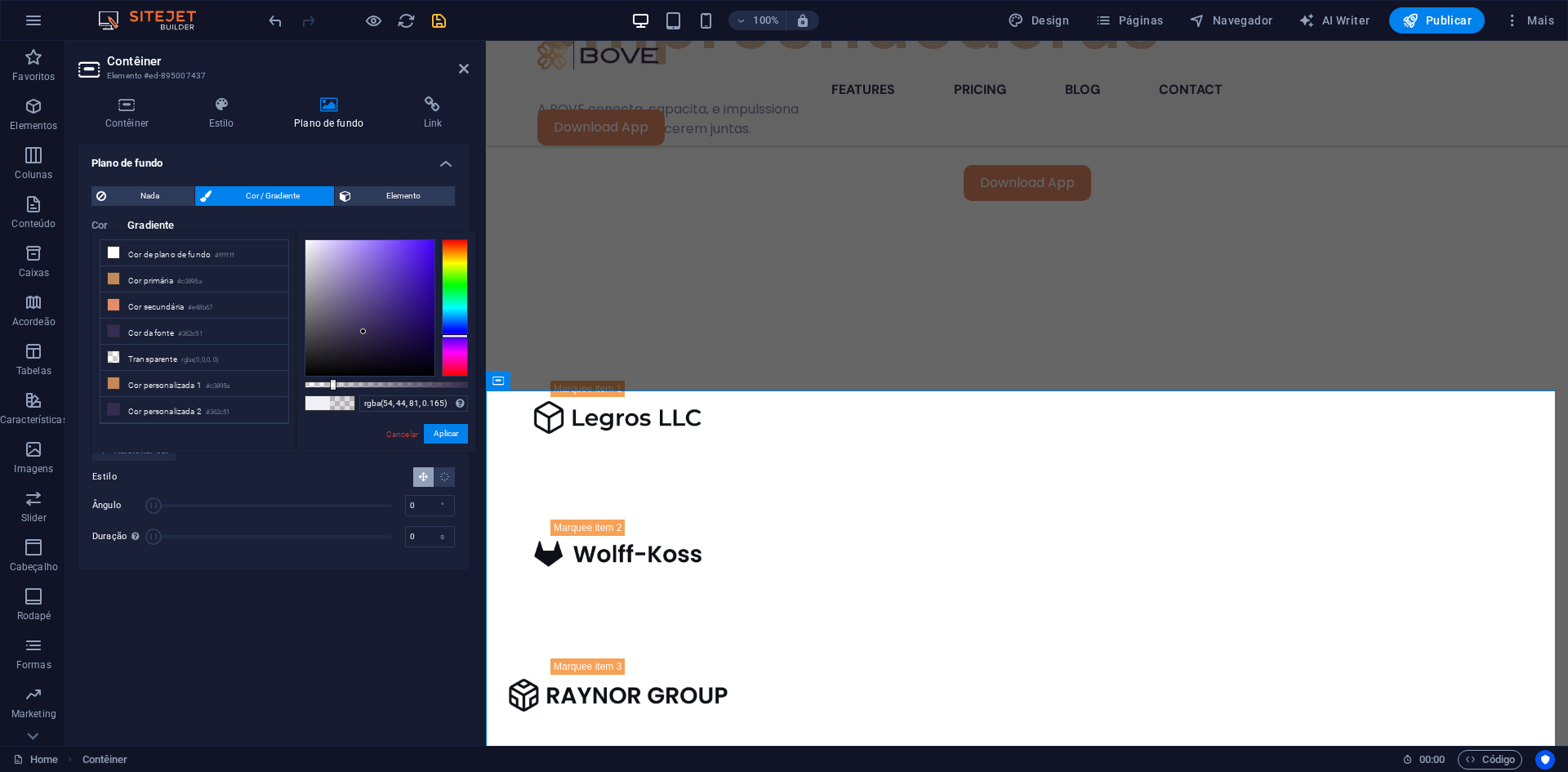
drag, startPoint x: 465, startPoint y: 383, endPoint x: 332, endPoint y: 388, distance: 133.1
click at [332, 387] on div at bounding box center [386, 385] width 163 height 7
click at [458, 433] on button "Aplicar" at bounding box center [446, 433] width 44 height 19
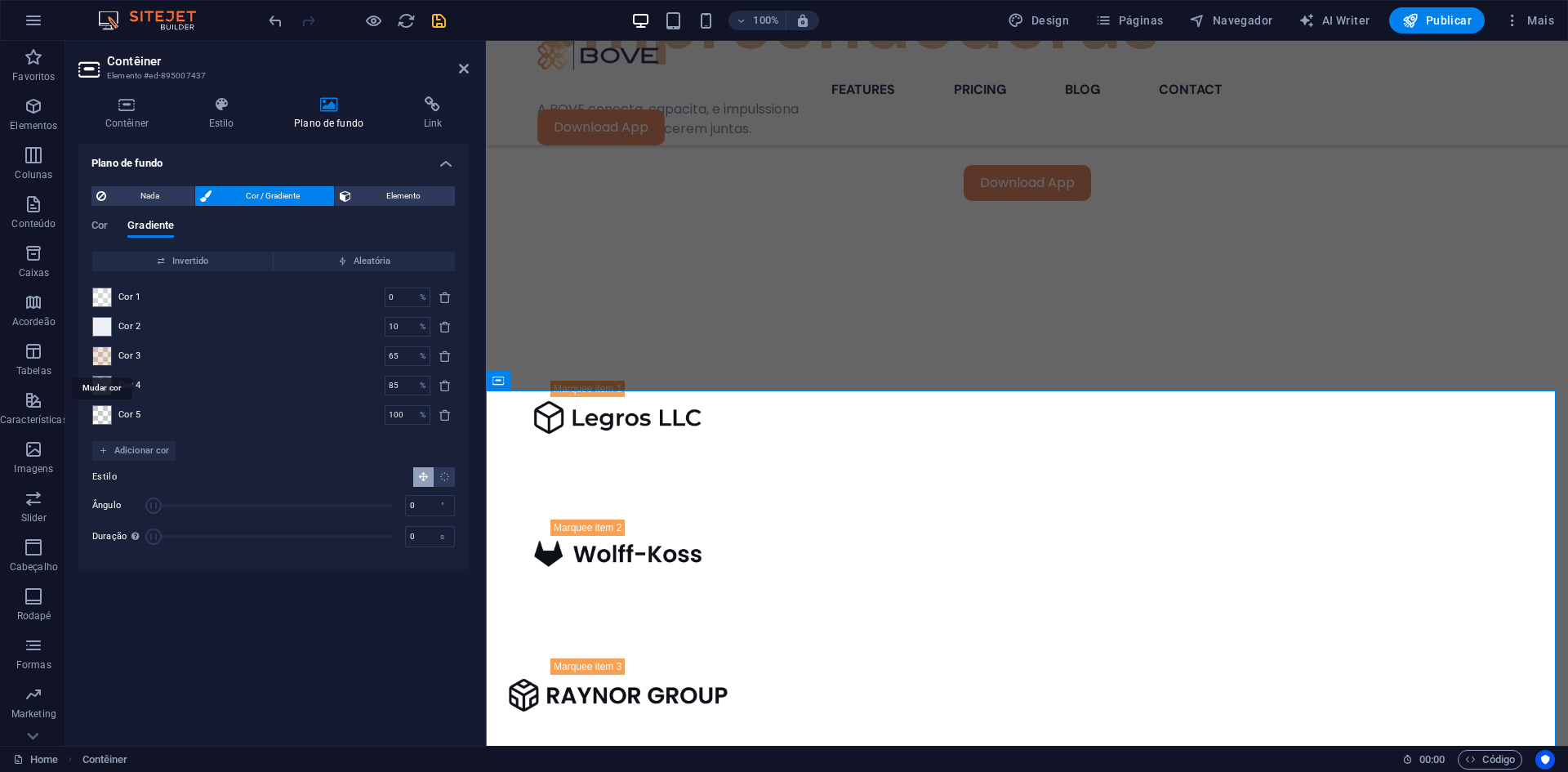
click at [99, 355] on span at bounding box center [102, 356] width 18 height 18
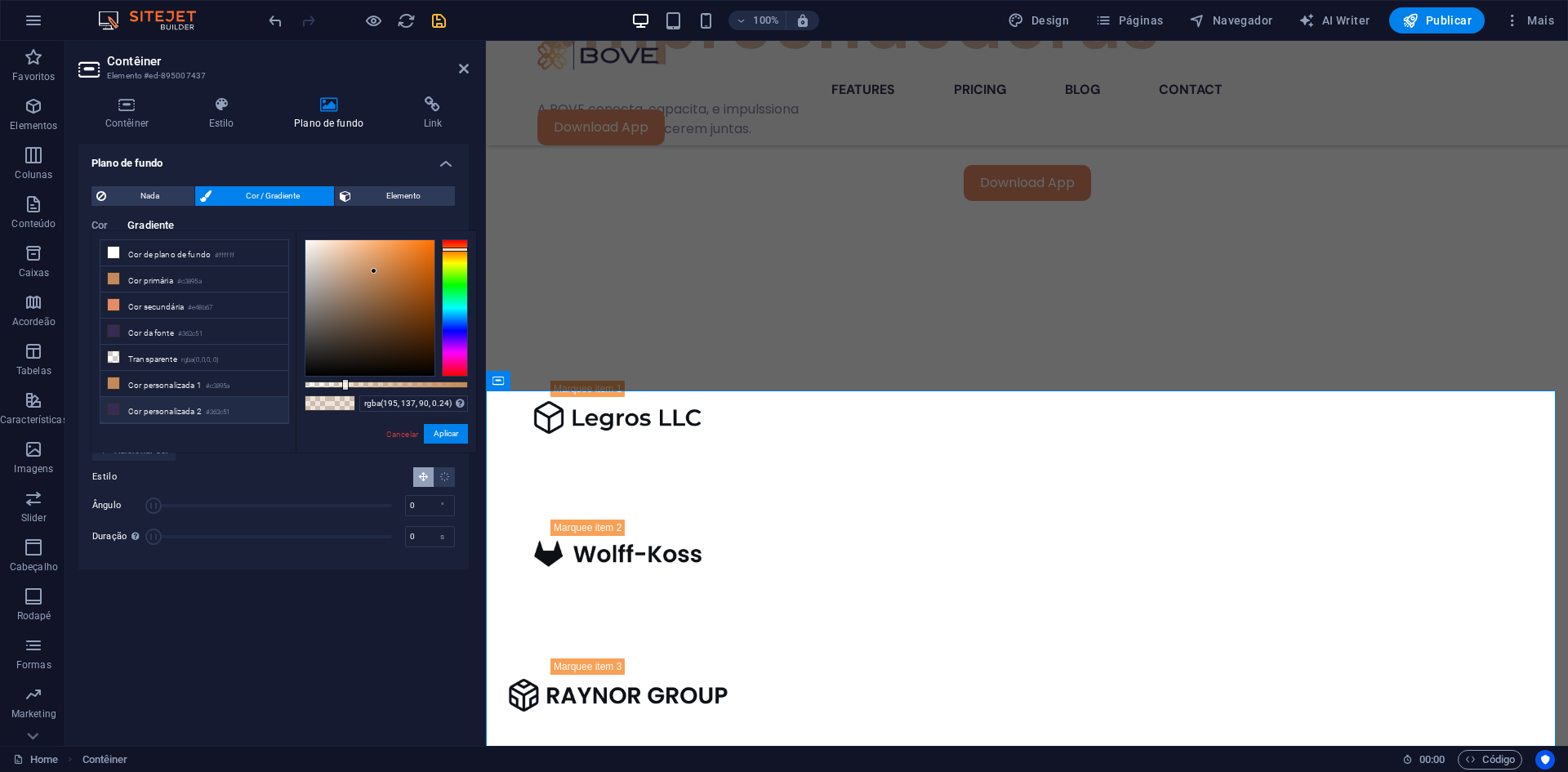
click at [140, 402] on li "Cor personalizada 2 #362c51" at bounding box center [195, 409] width 188 height 26
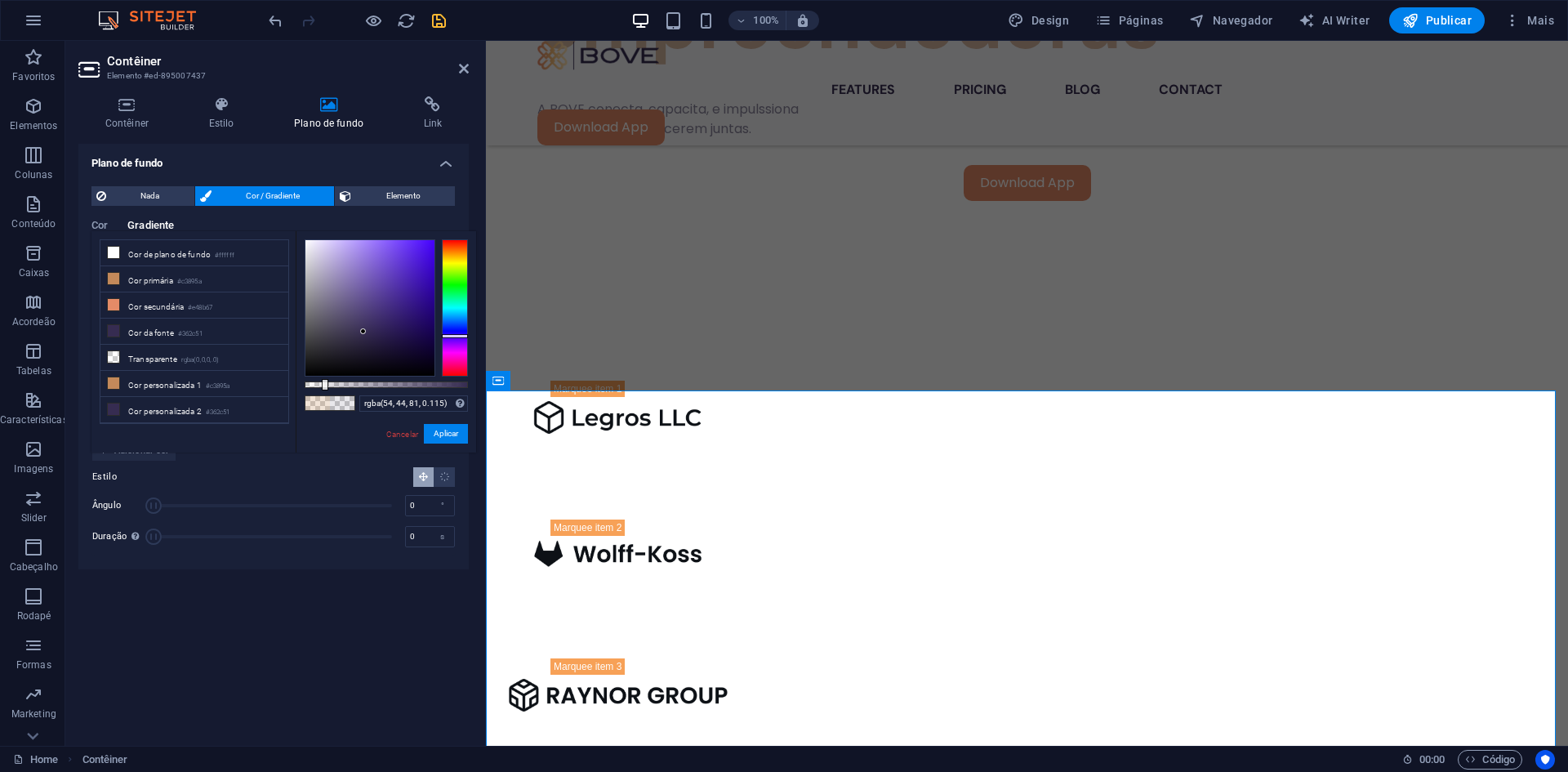
drag, startPoint x: 469, startPoint y: 383, endPoint x: 323, endPoint y: 389, distance: 146.1
click at [323, 389] on div at bounding box center [325, 385] width 7 height 12
click at [439, 422] on div "rgba(54, 44, 81, 0.115) Formatos suportados #0852ed rgb(8, 82, 237) rgba(8, 82,…" at bounding box center [386, 460] width 180 height 458
click at [438, 427] on button "Aplicar" at bounding box center [446, 433] width 44 height 19
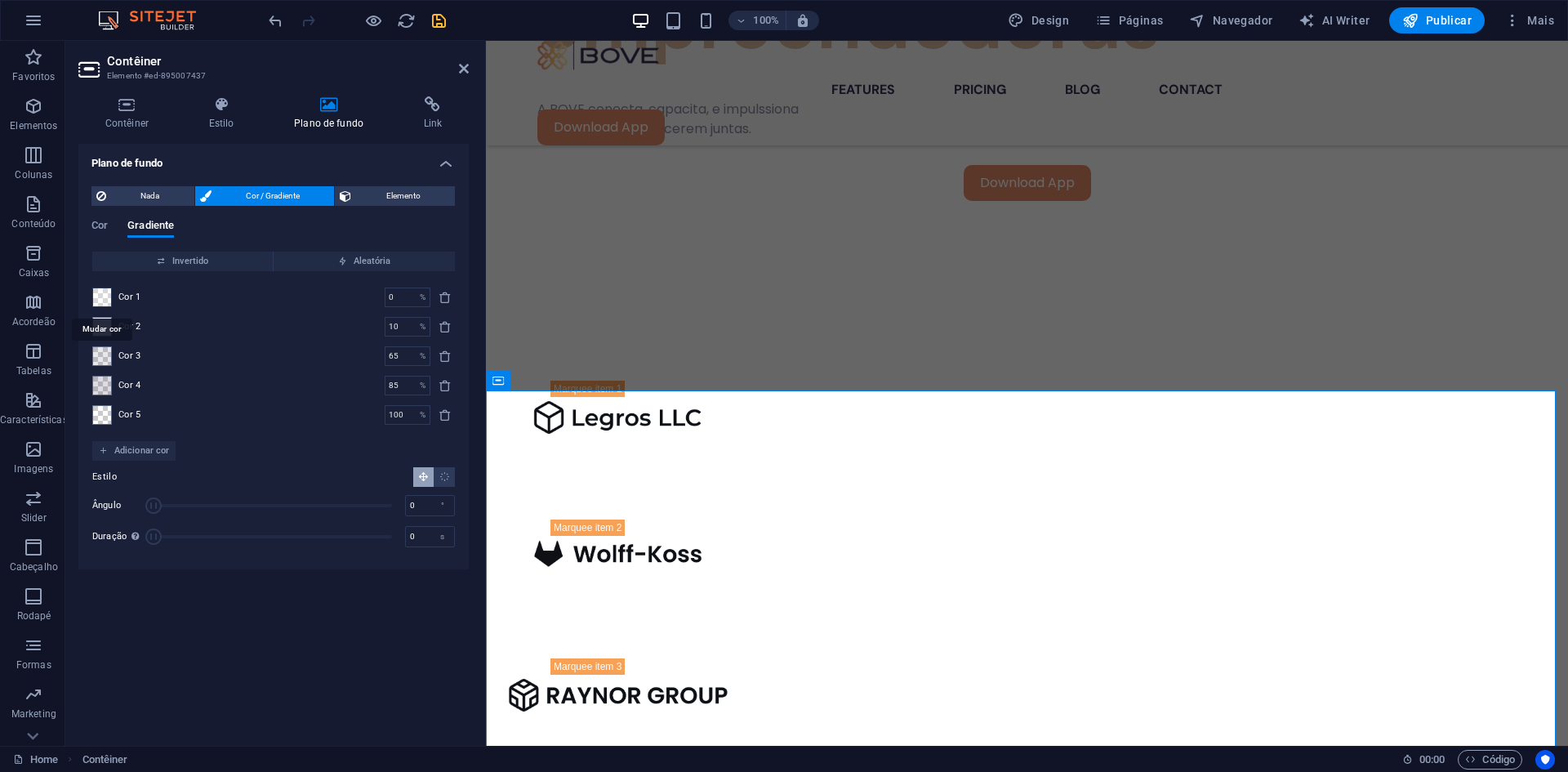
click at [104, 306] on div at bounding box center [102, 297] width 19 height 19
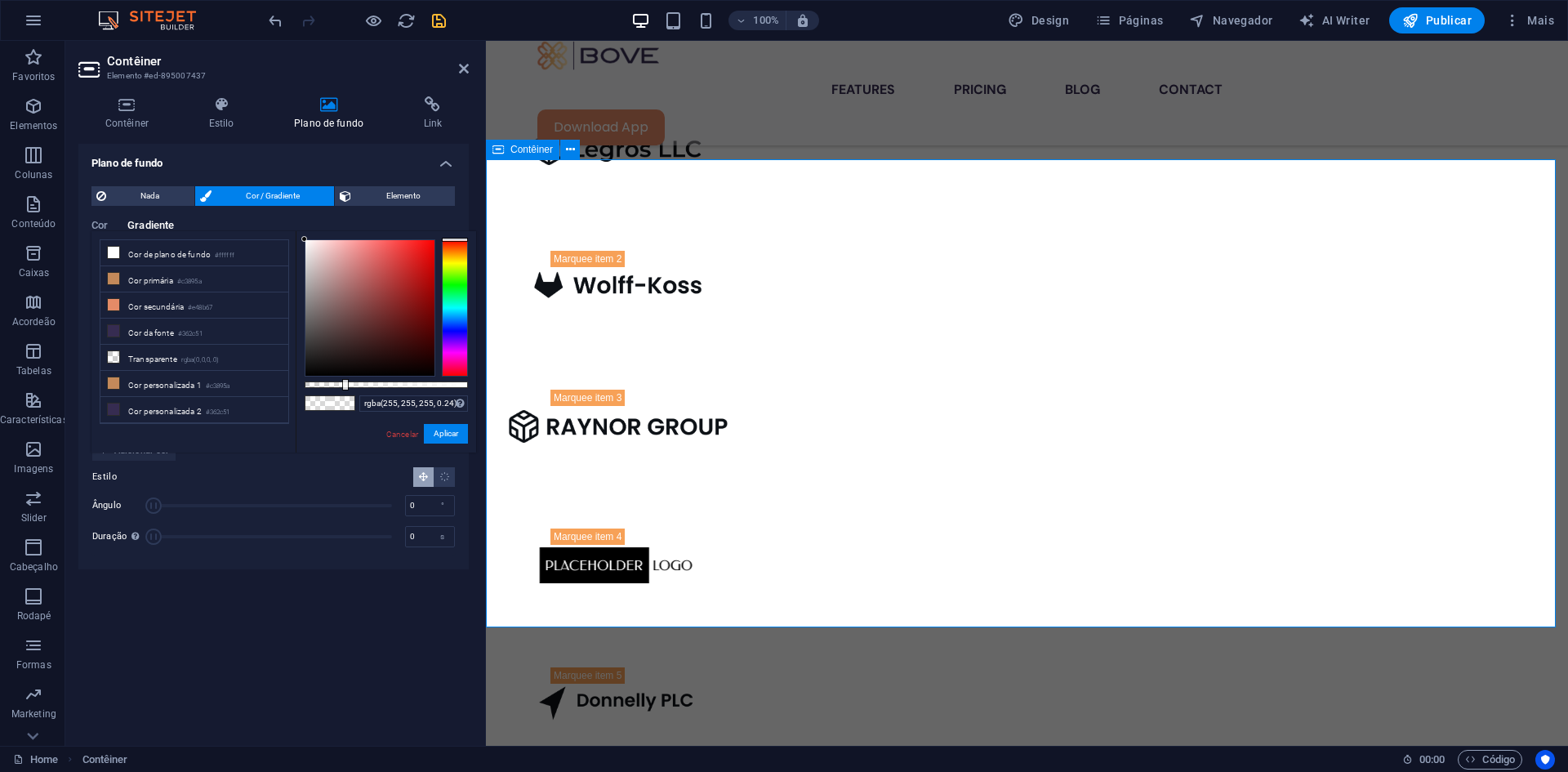
scroll to position [1516, 0]
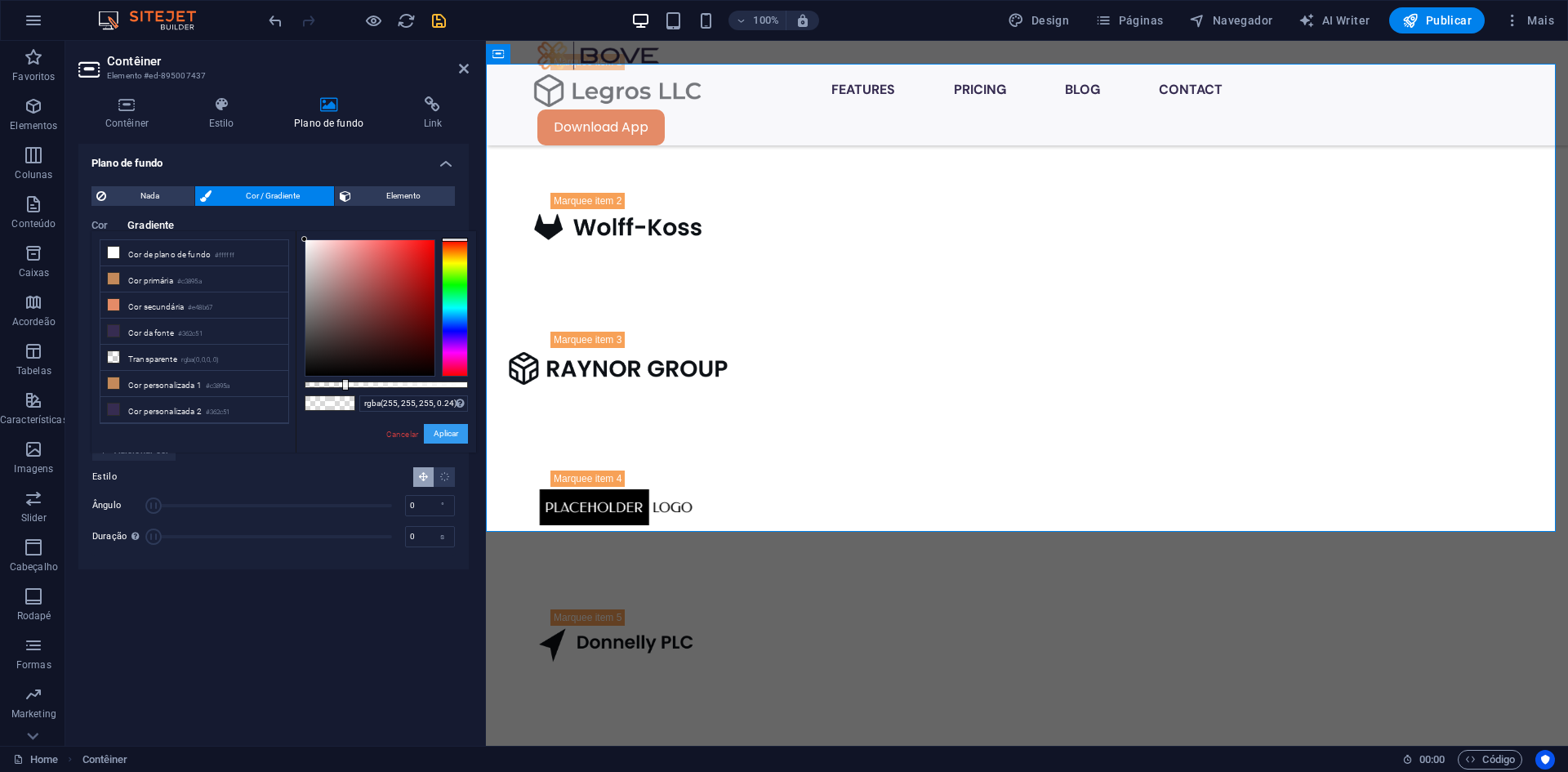
click at [457, 432] on button "Aplicar" at bounding box center [446, 433] width 44 height 19
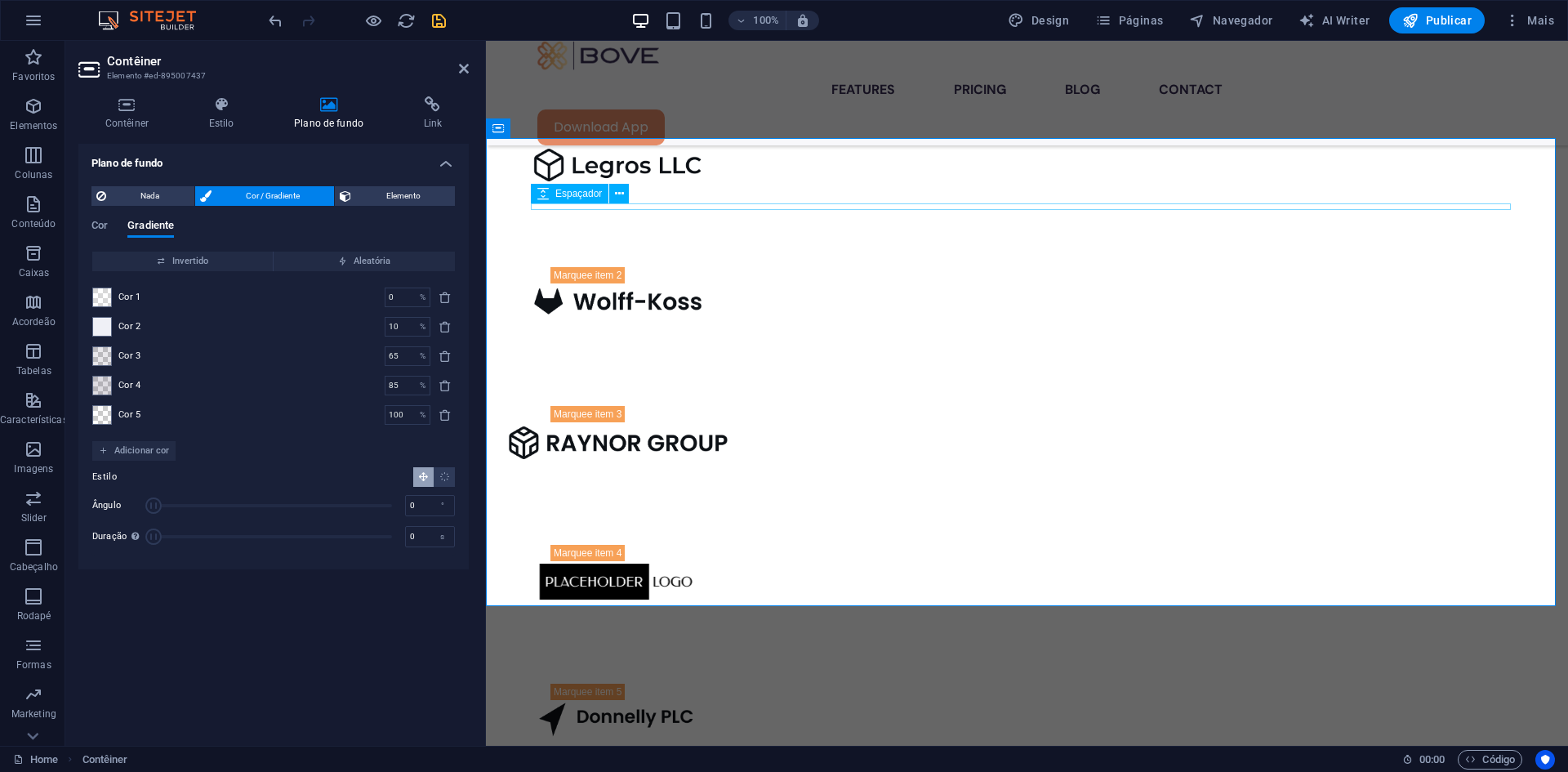
scroll to position [1434, 0]
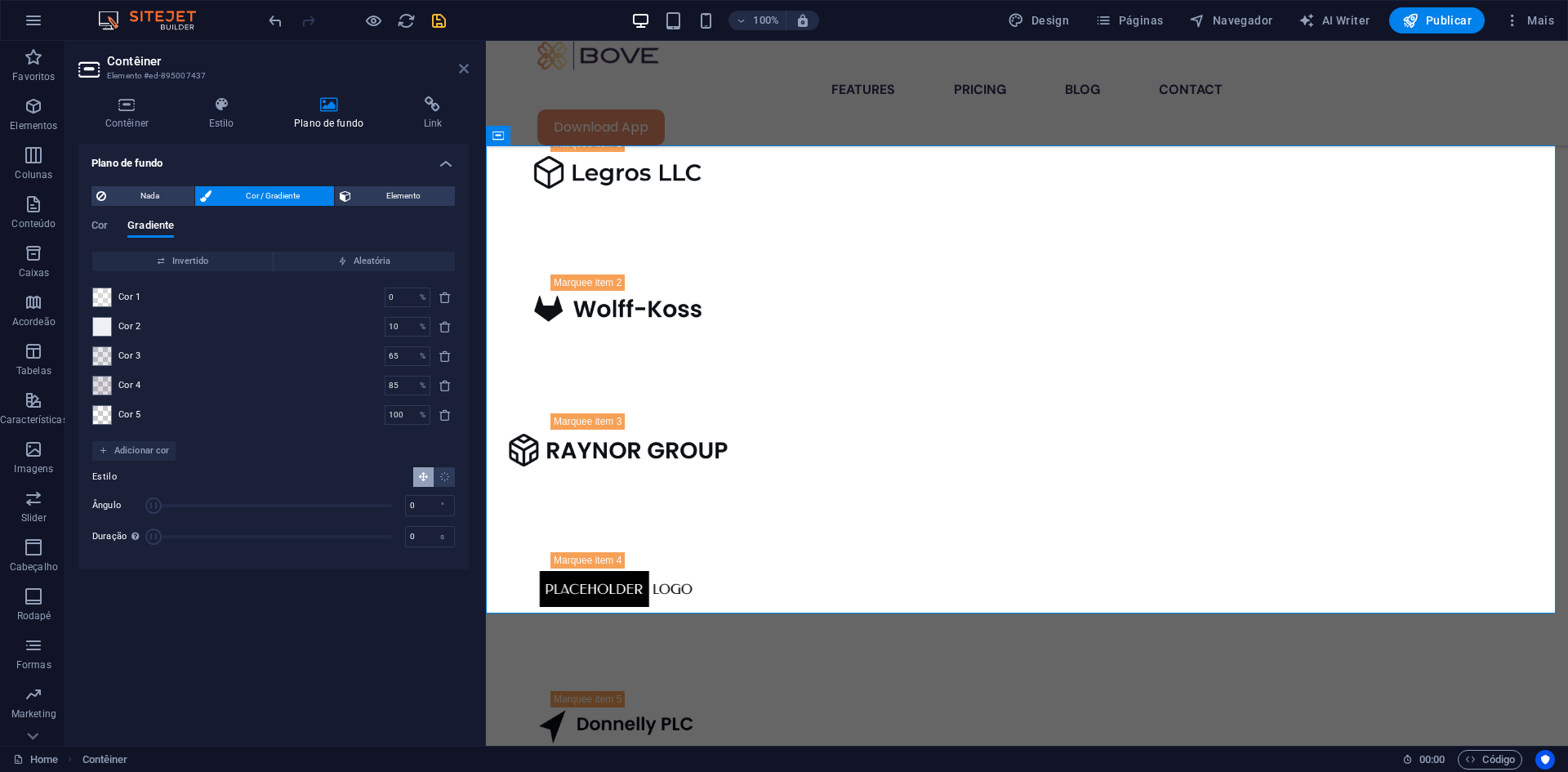
click at [463, 72] on icon at bounding box center [464, 69] width 10 height 13
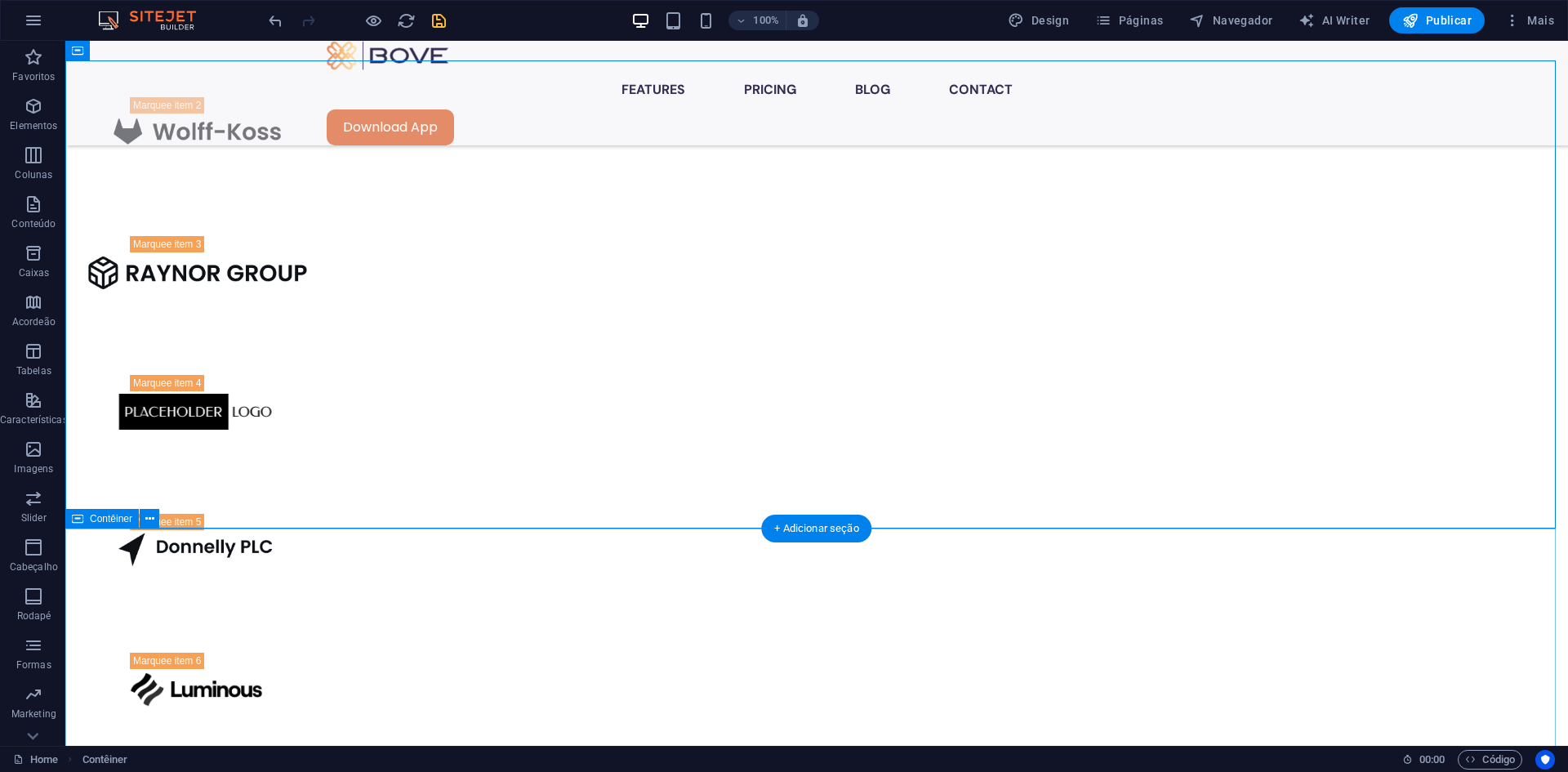
scroll to position [1516, 0]
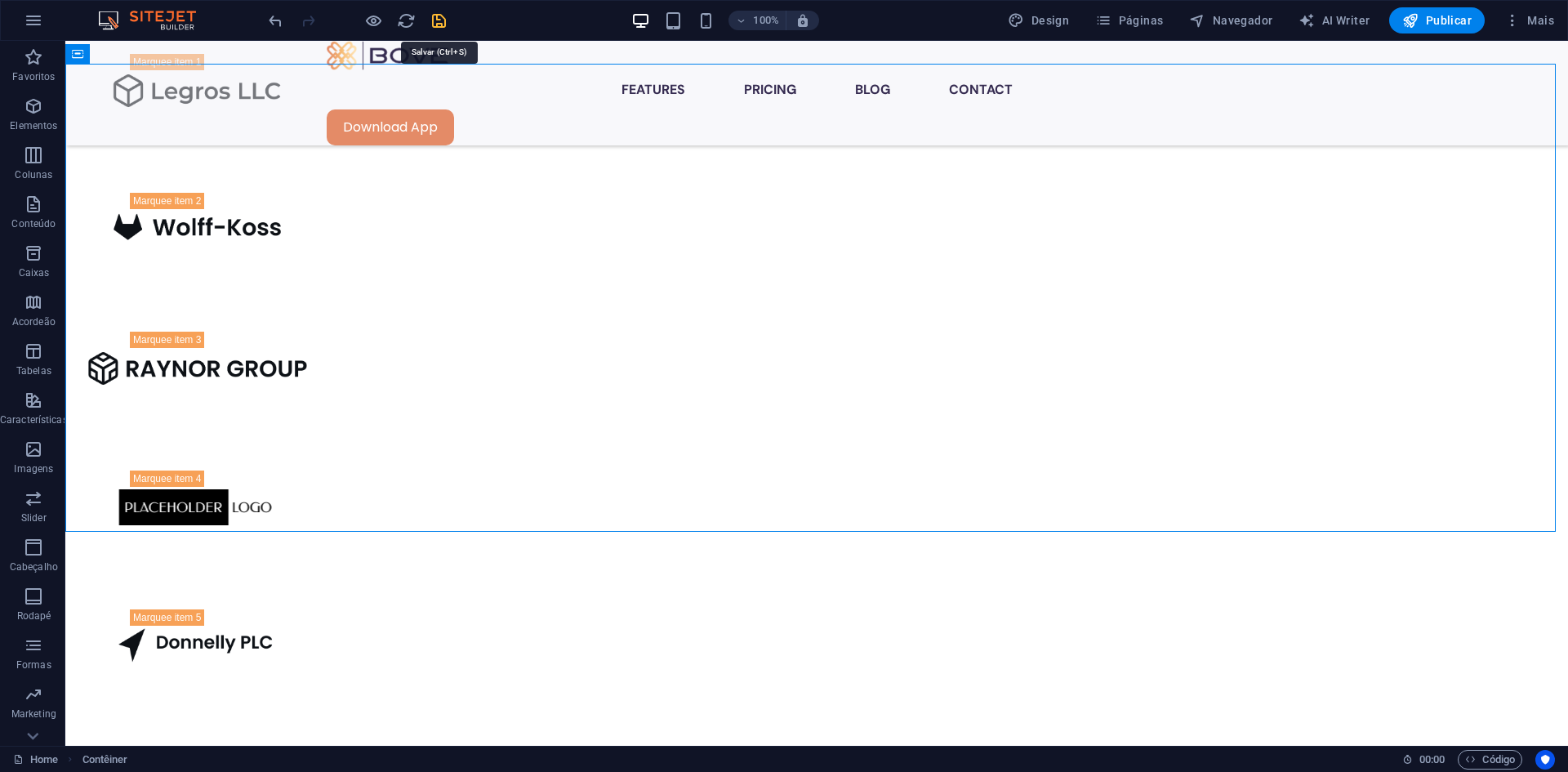
click at [436, 12] on icon "save" at bounding box center [439, 21] width 19 height 19
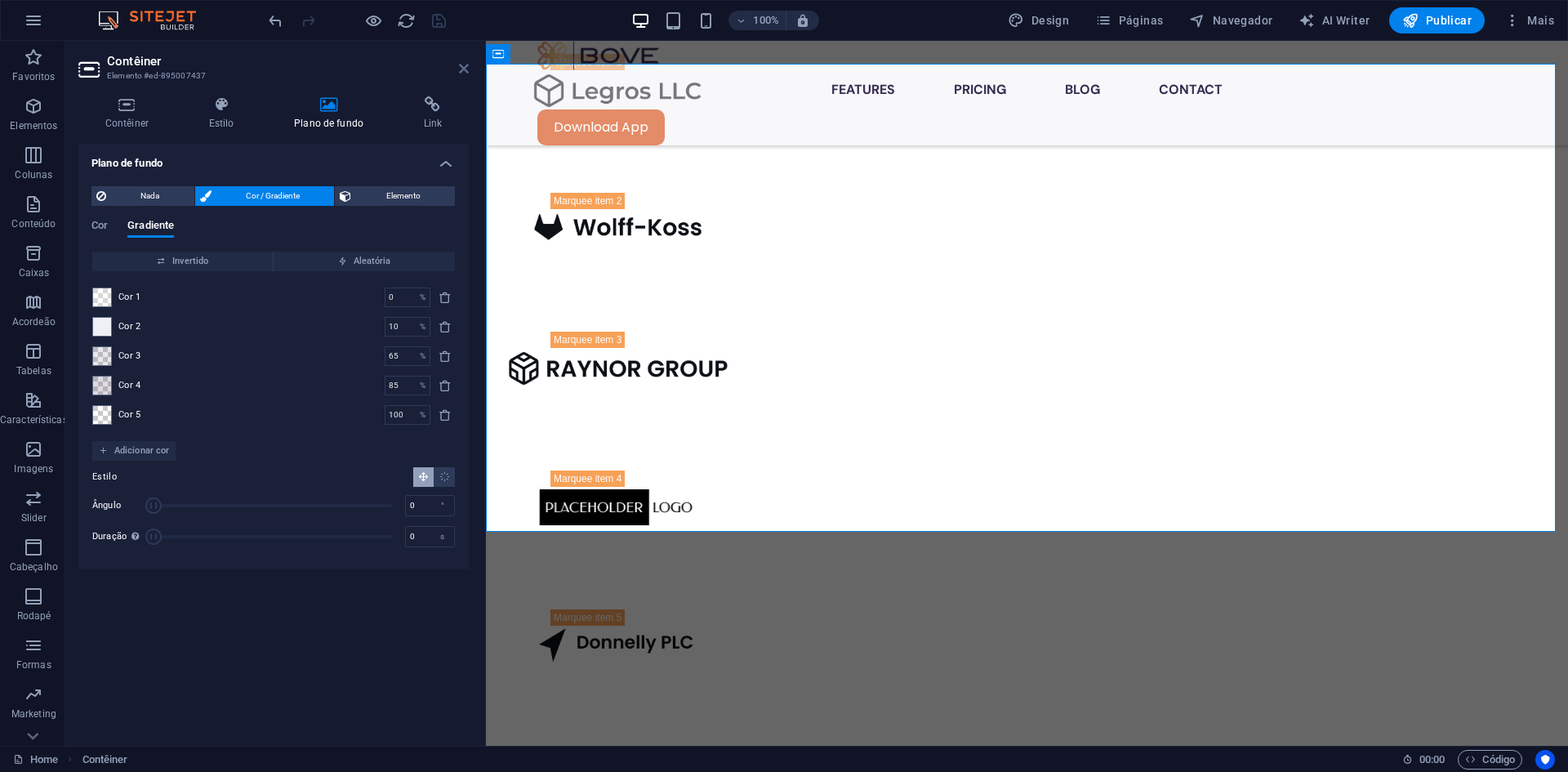
drag, startPoint x: 466, startPoint y: 69, endPoint x: 402, endPoint y: 28, distance: 76.0
click at [466, 69] on icon at bounding box center [464, 69] width 10 height 13
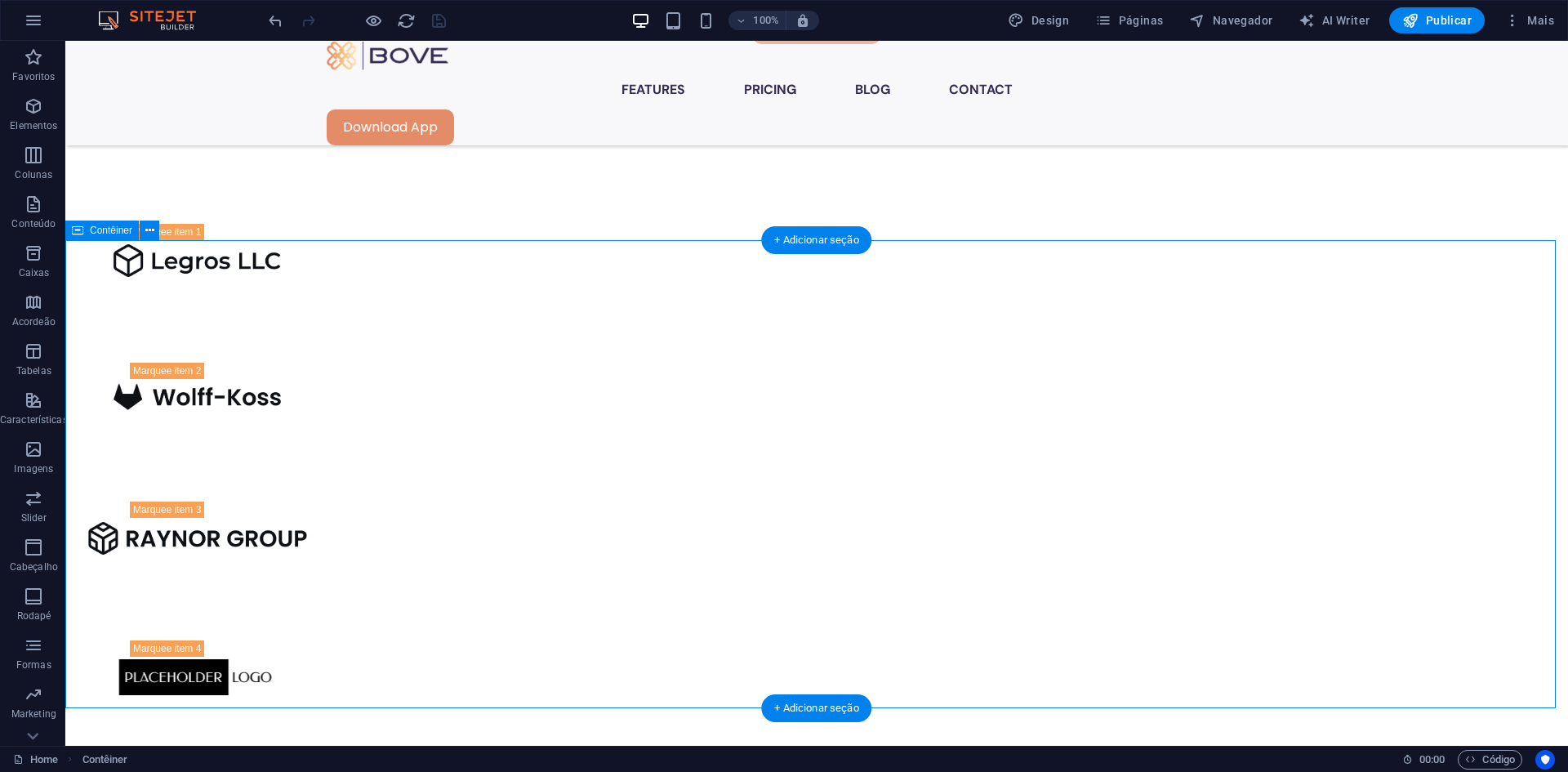
scroll to position [1352, 0]
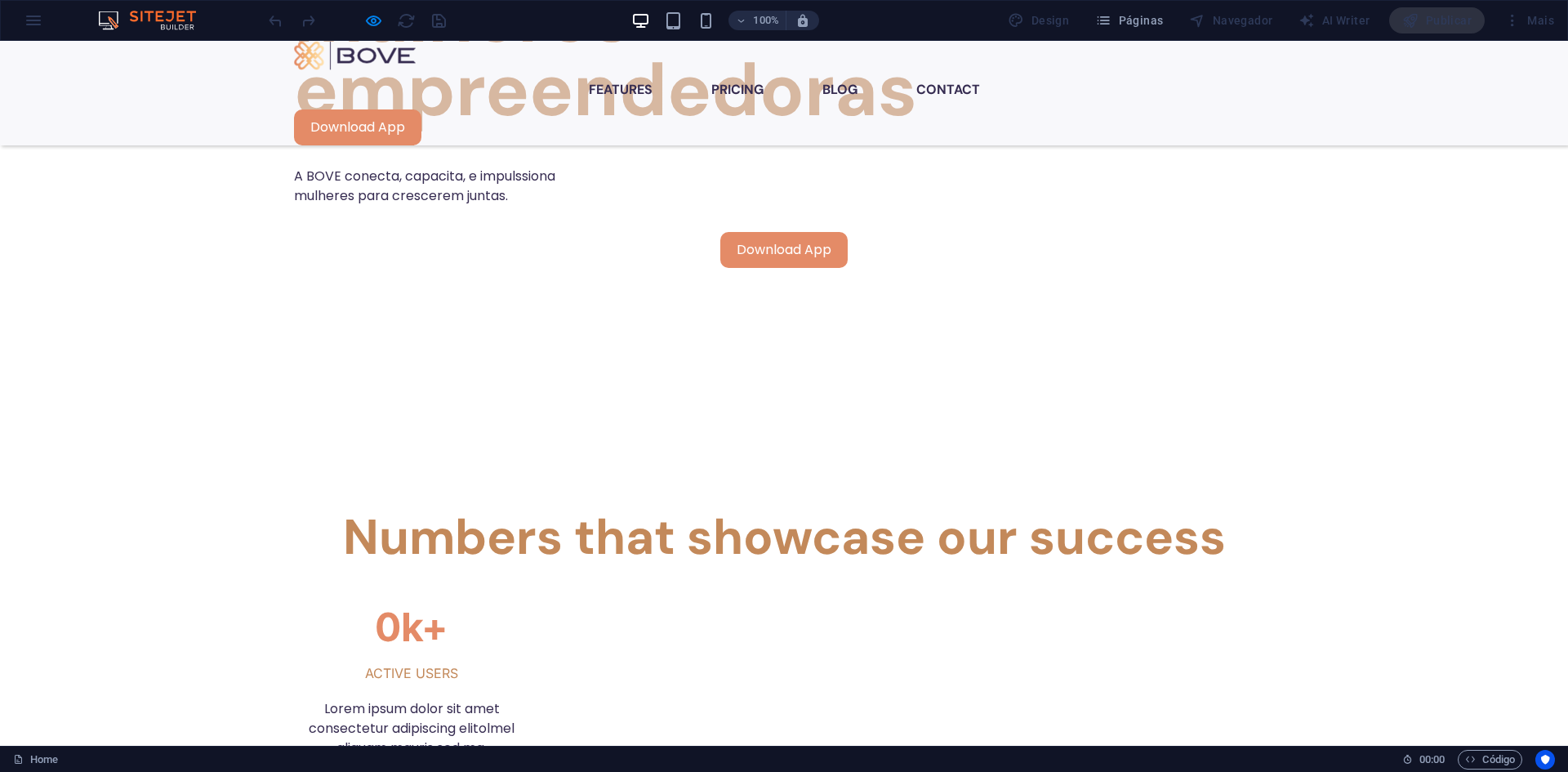
scroll to position [1157, 0]
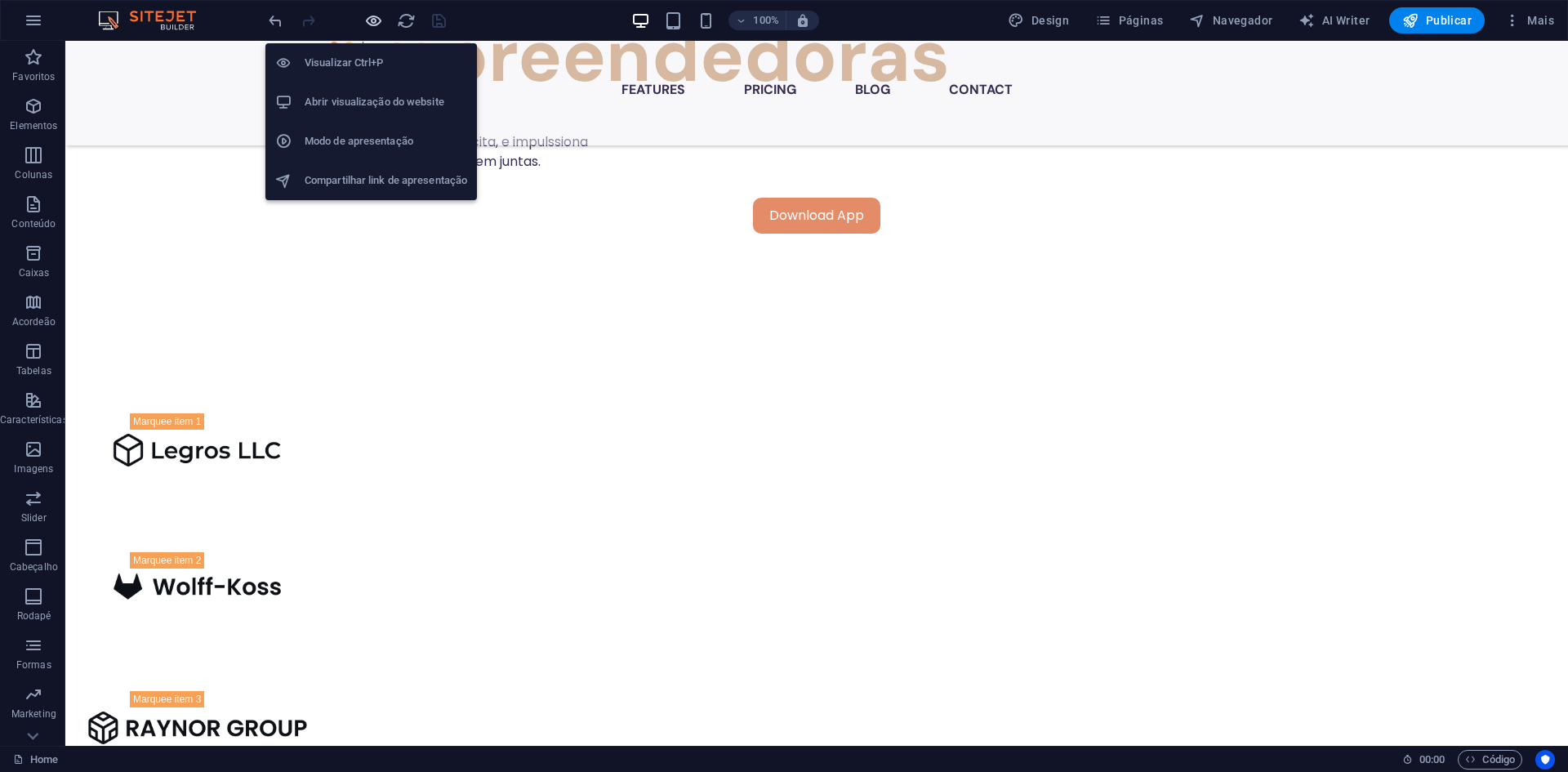
scroll to position [1434, 0]
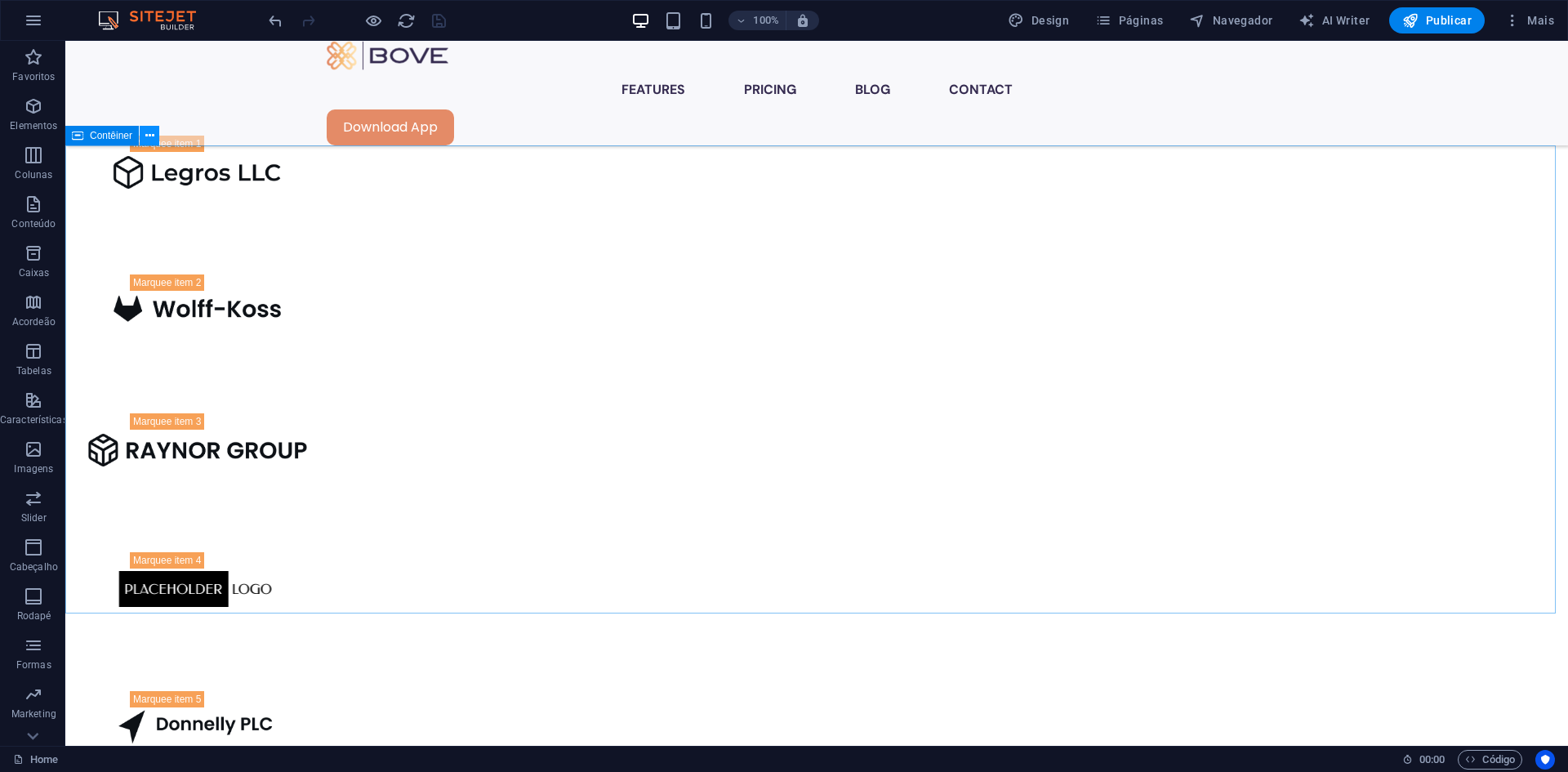
click at [155, 134] on button at bounding box center [150, 135] width 19 height 19
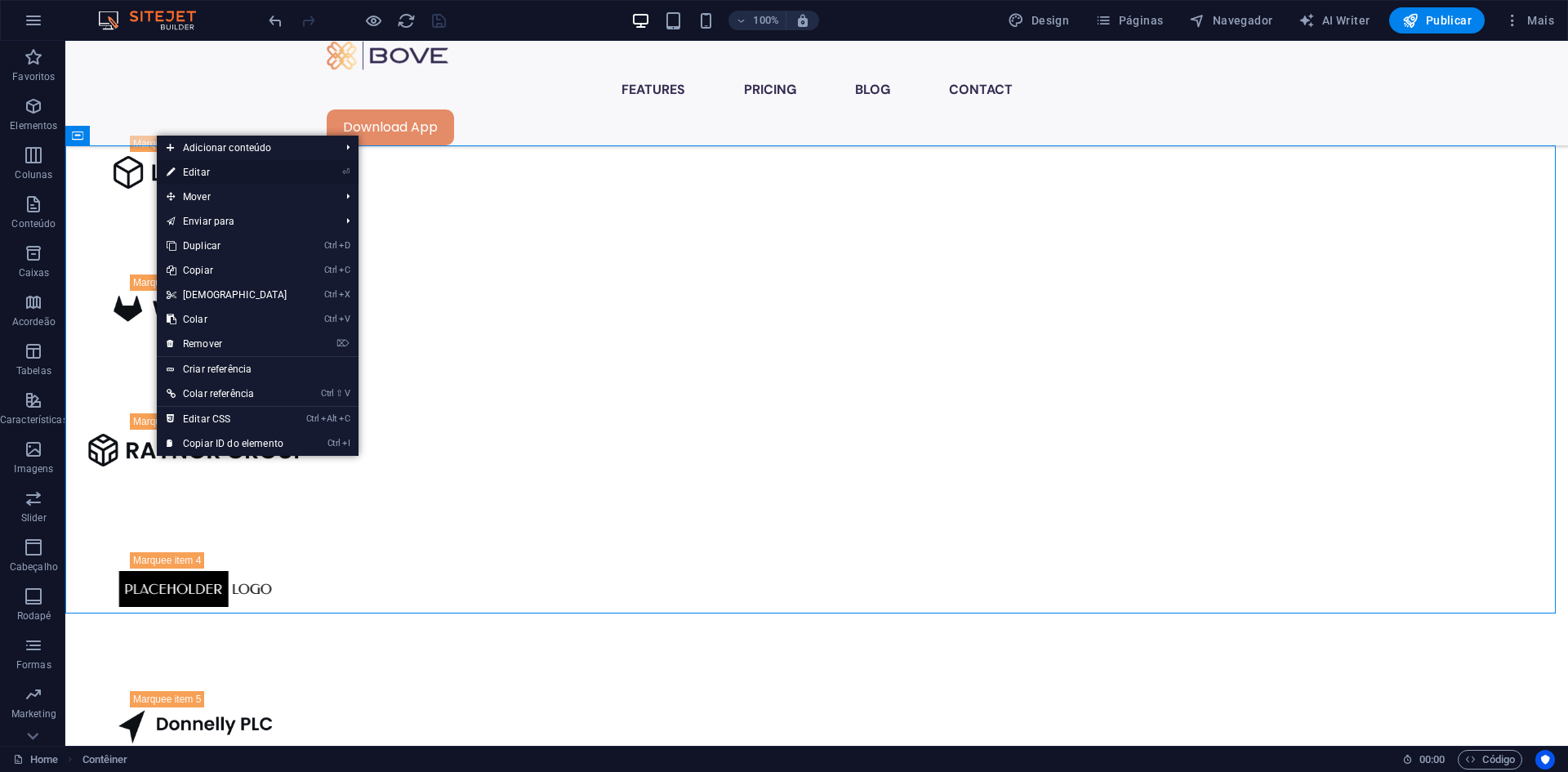
click at [238, 171] on link "⏎ Editar" at bounding box center [227, 173] width 140 height 25
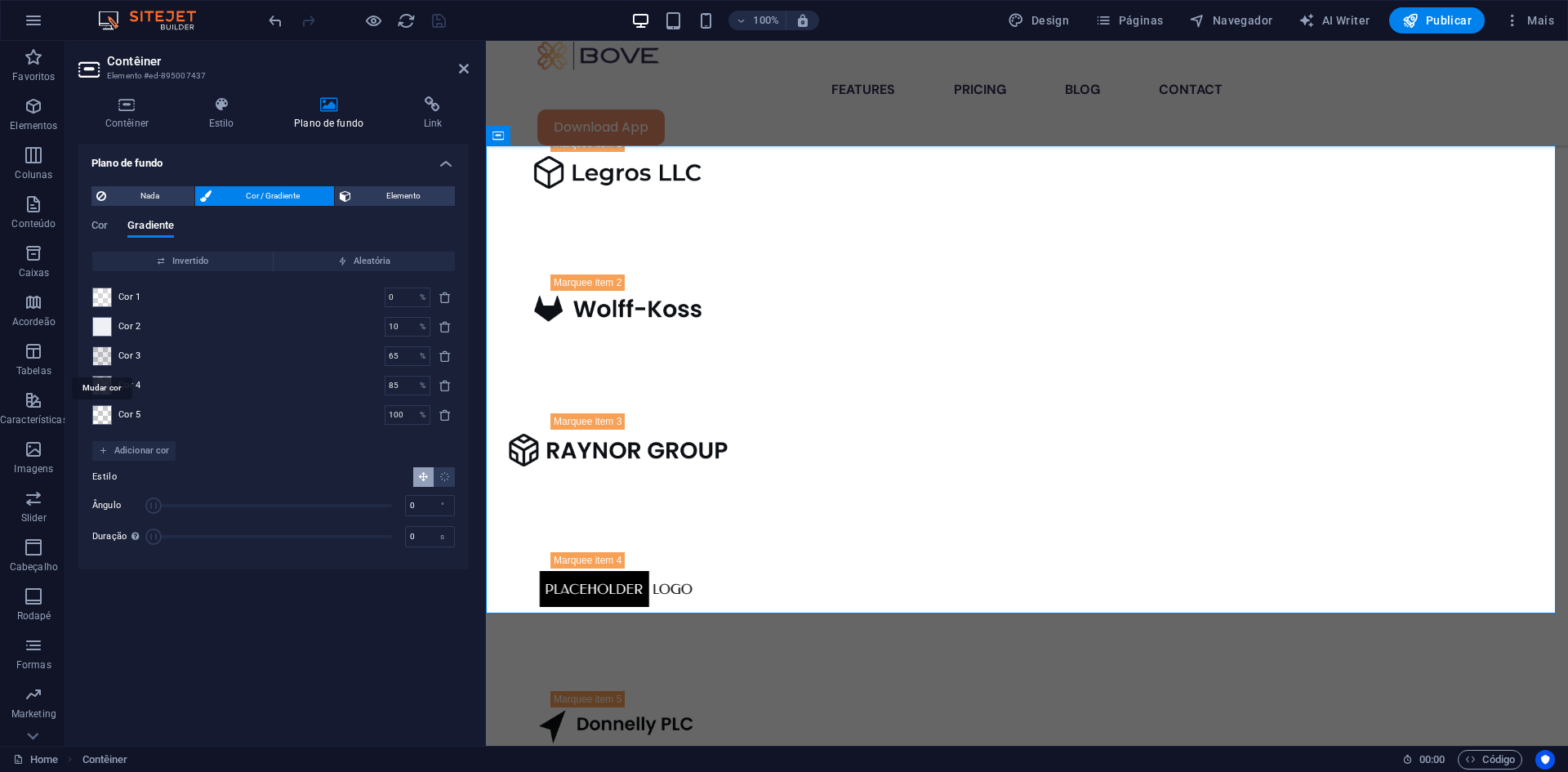
click at [106, 360] on span at bounding box center [102, 356] width 18 height 18
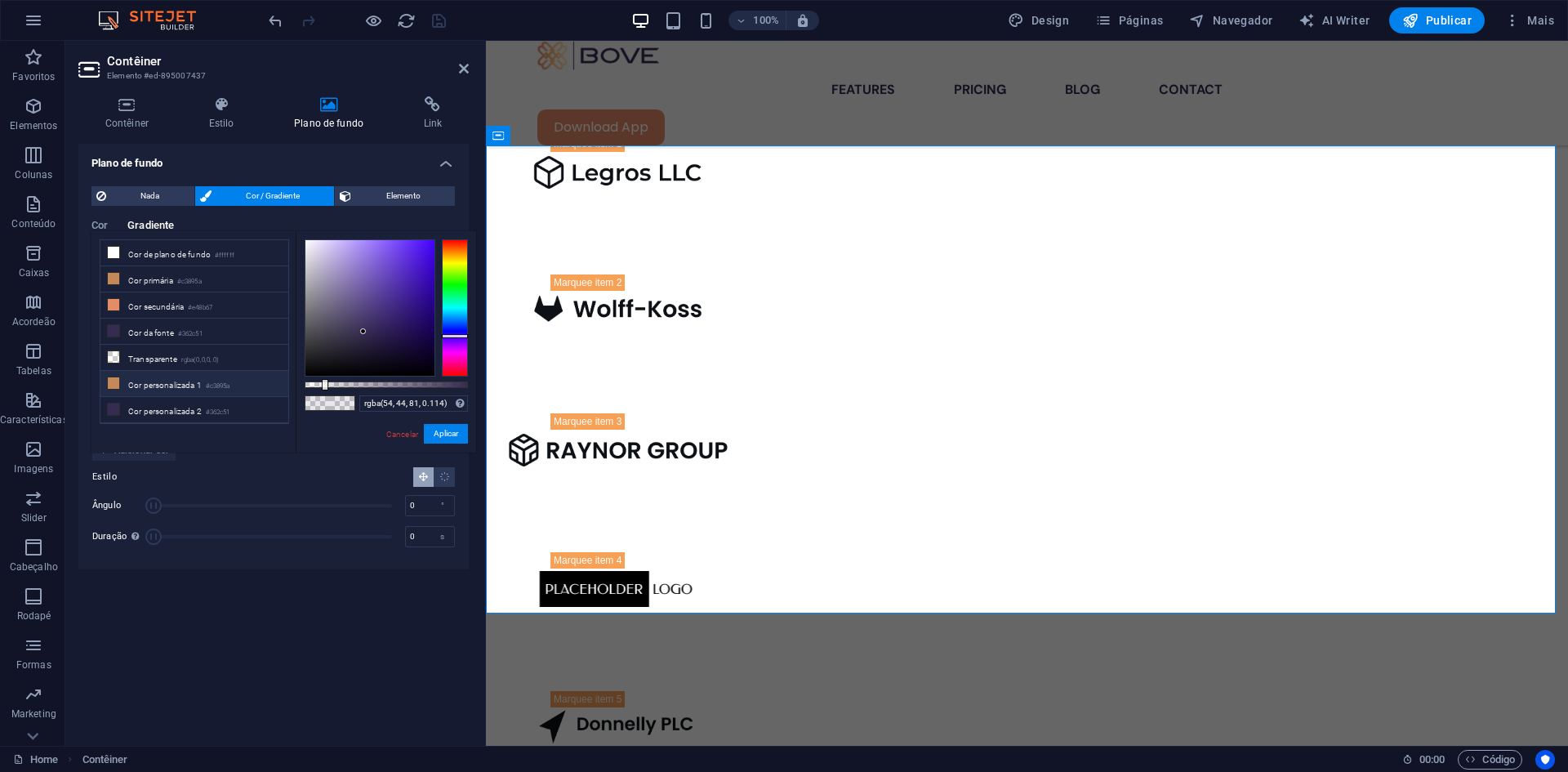
click at [139, 373] on li "Cor personalizada 1 #c3895a" at bounding box center [195, 384] width 188 height 26
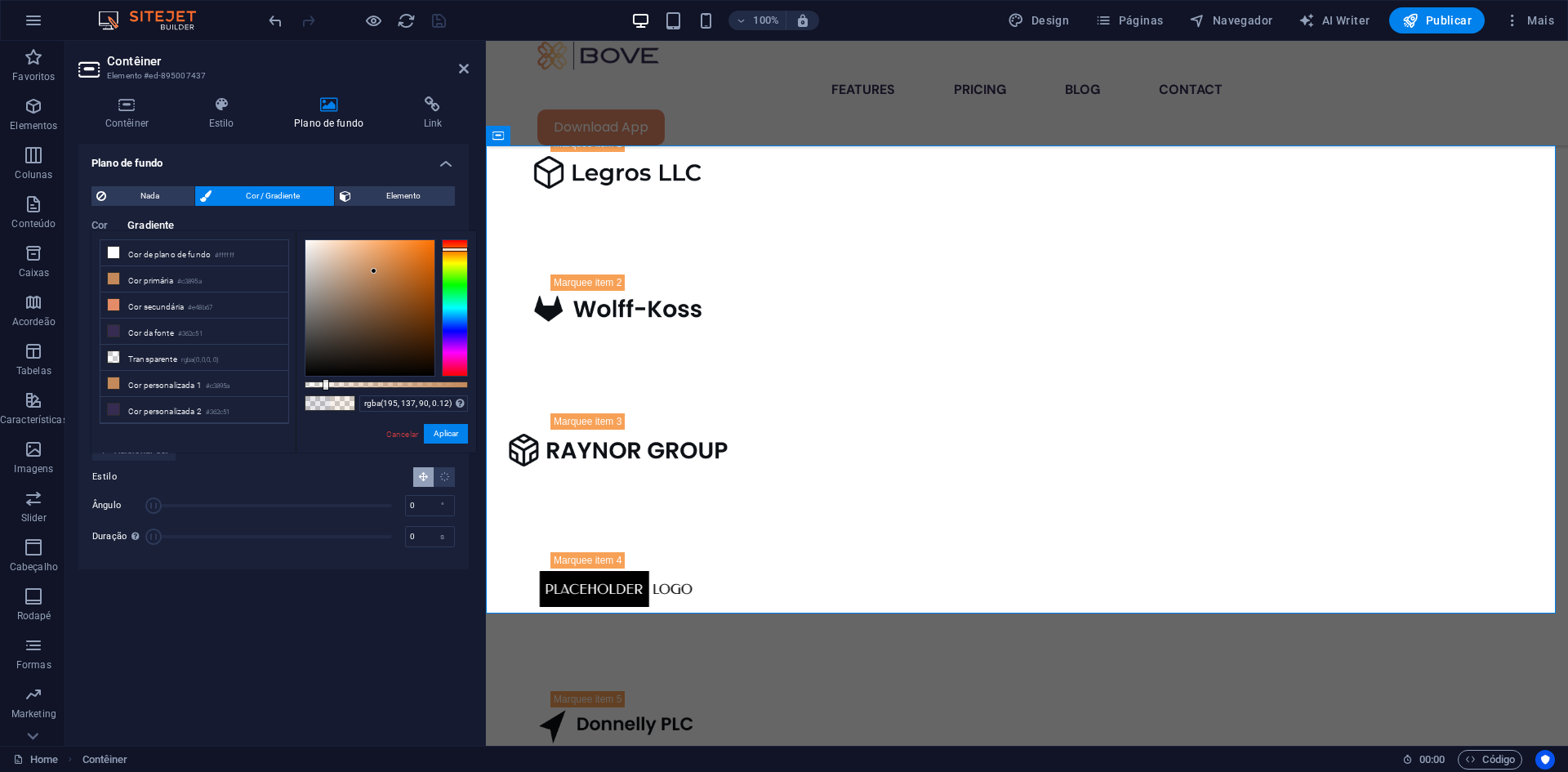
drag, startPoint x: 341, startPoint y: 382, endPoint x: 324, endPoint y: 384, distance: 17.1
click at [324, 384] on div at bounding box center [386, 385] width 163 height 7
click at [447, 434] on button "Aplicar" at bounding box center [446, 433] width 44 height 19
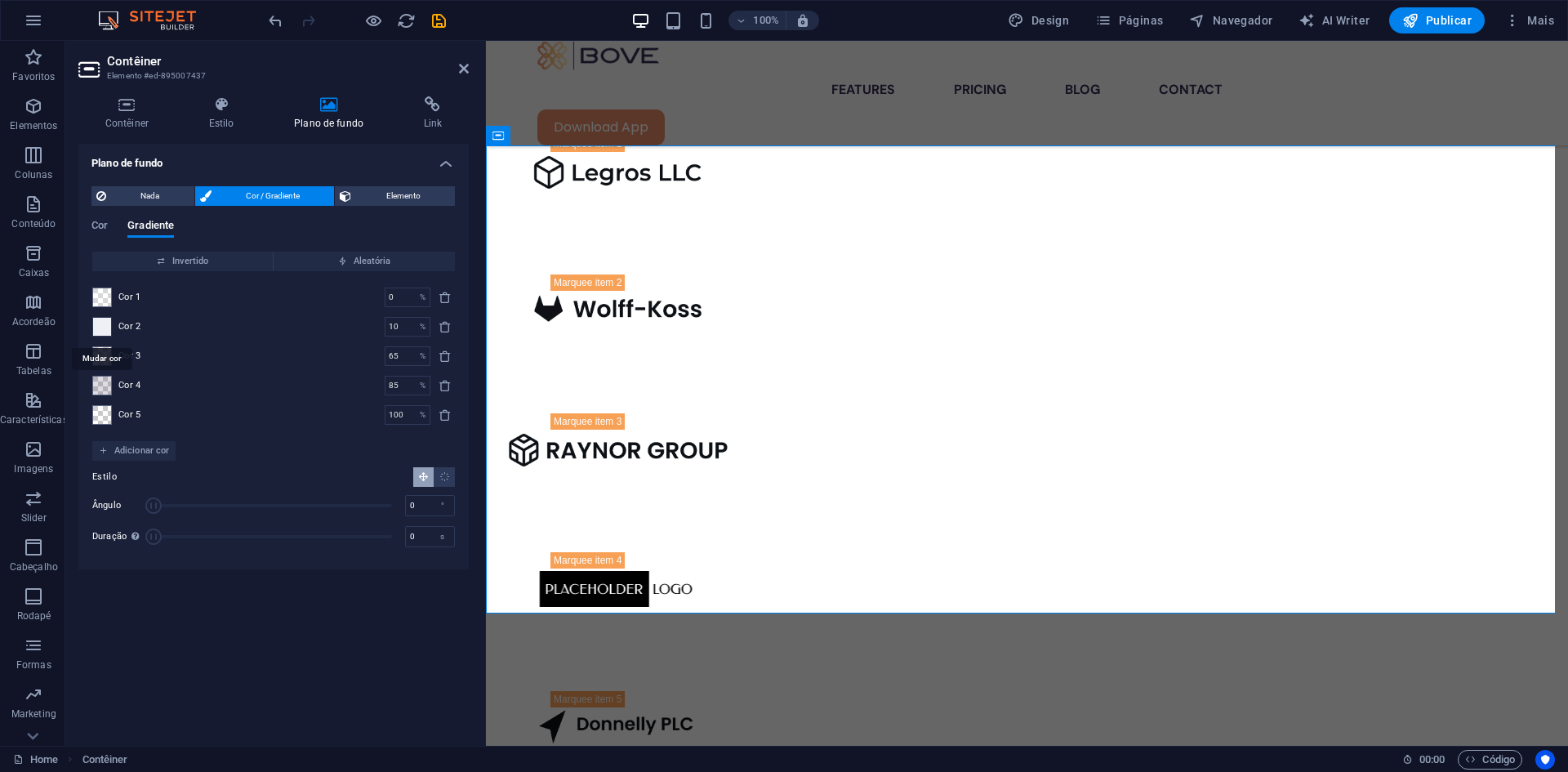
click at [106, 332] on span at bounding box center [102, 326] width 18 height 18
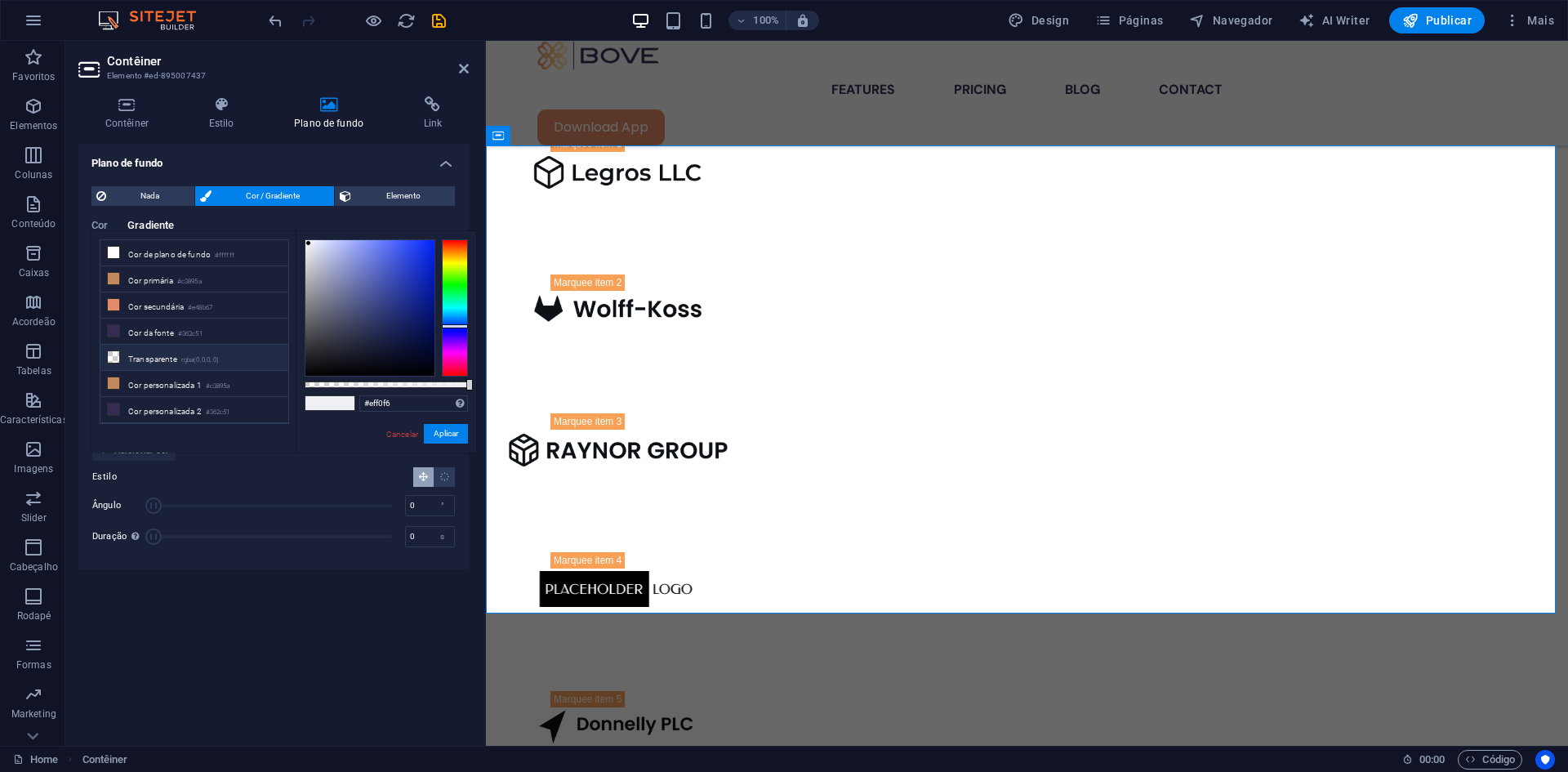
scroll to position [70, 0]
click at [125, 359] on li "Cor personalizada 3 #ffe1b0" at bounding box center [195, 365] width 188 height 26
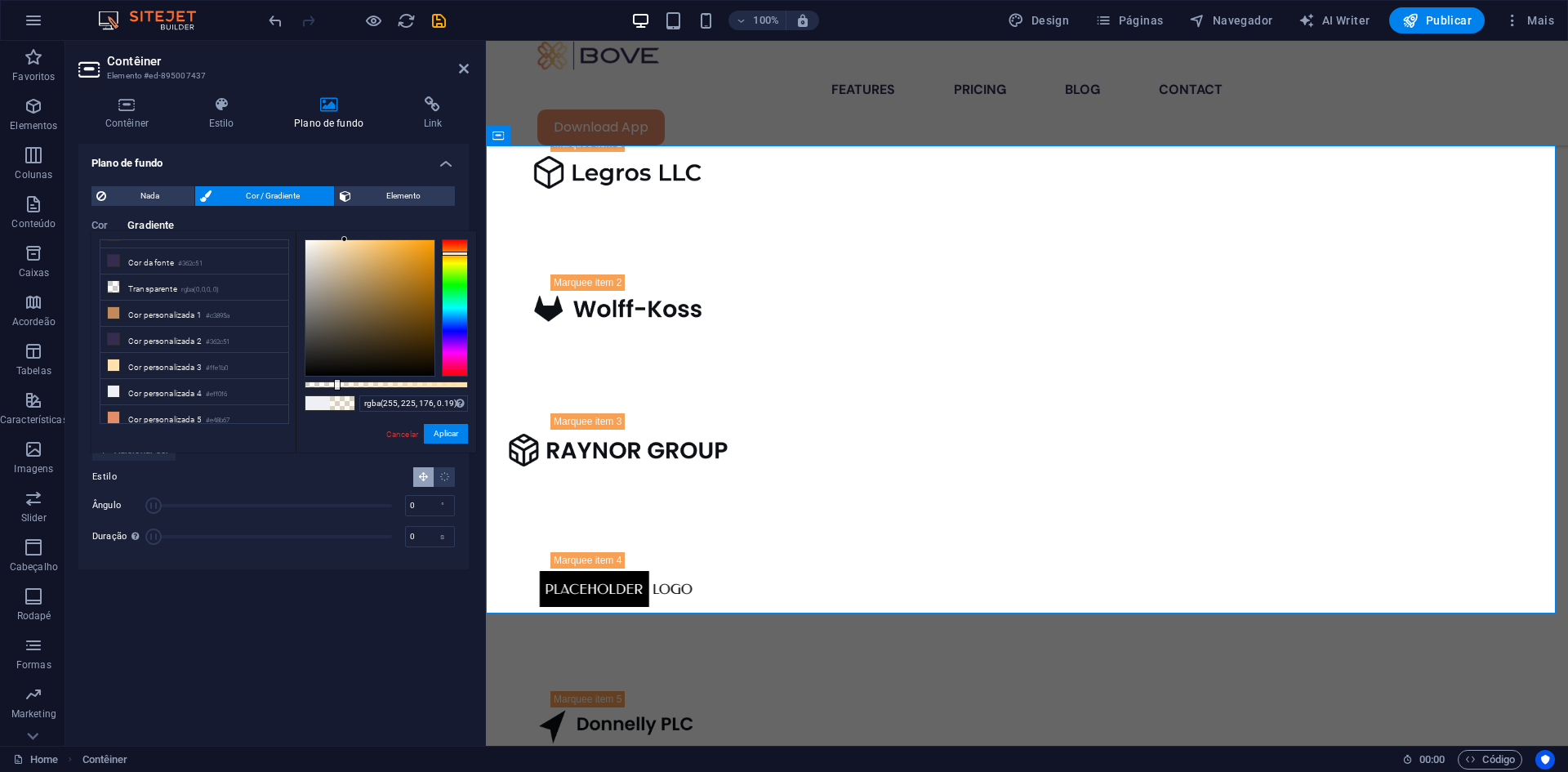
drag, startPoint x: 469, startPoint y: 384, endPoint x: 336, endPoint y: 386, distance: 133.0
click at [336, 386] on div at bounding box center [337, 385] width 7 height 12
click at [436, 433] on button "Aplicar" at bounding box center [446, 433] width 44 height 19
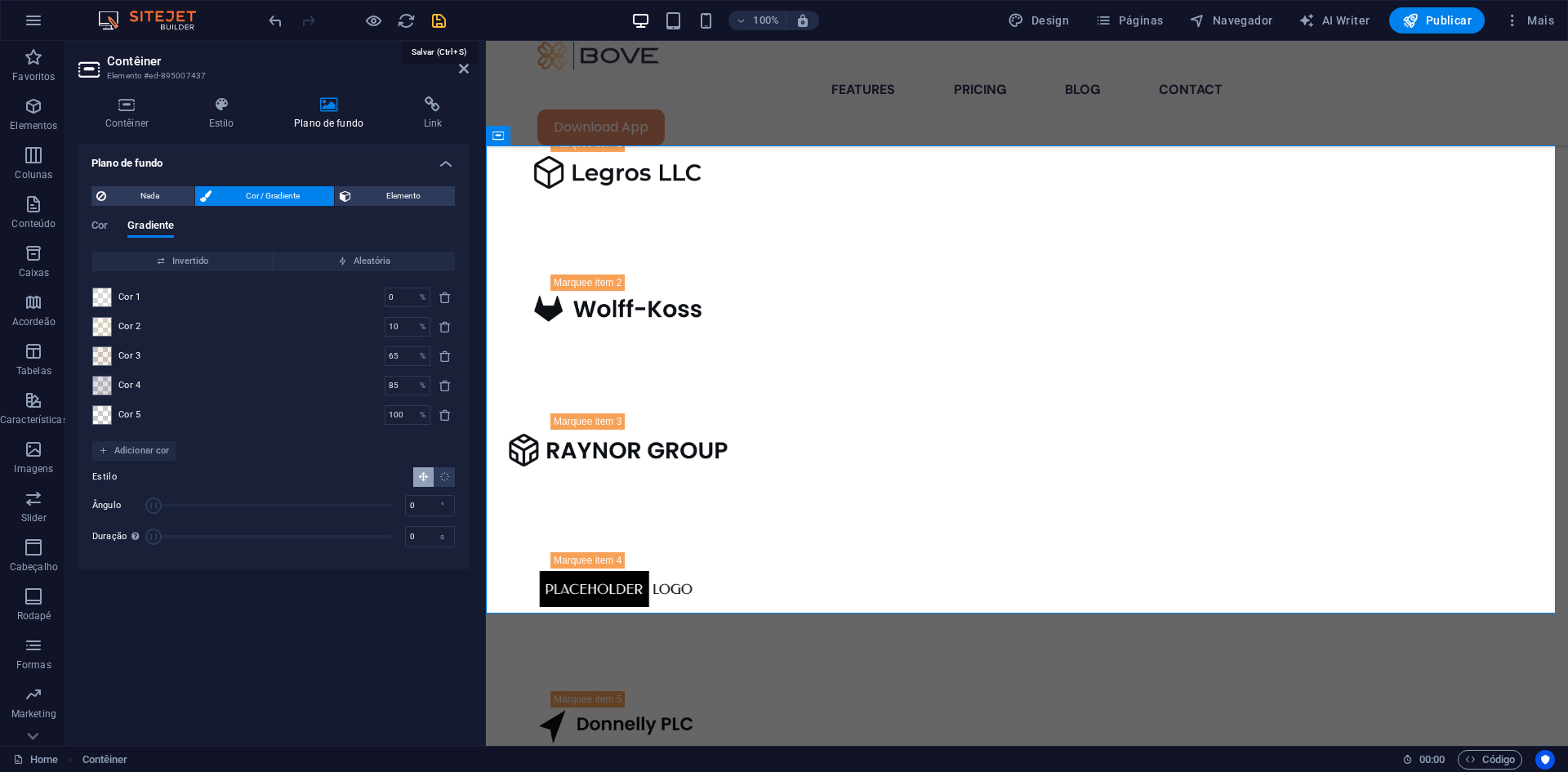
click at [433, 12] on icon "save" at bounding box center [439, 21] width 19 height 19
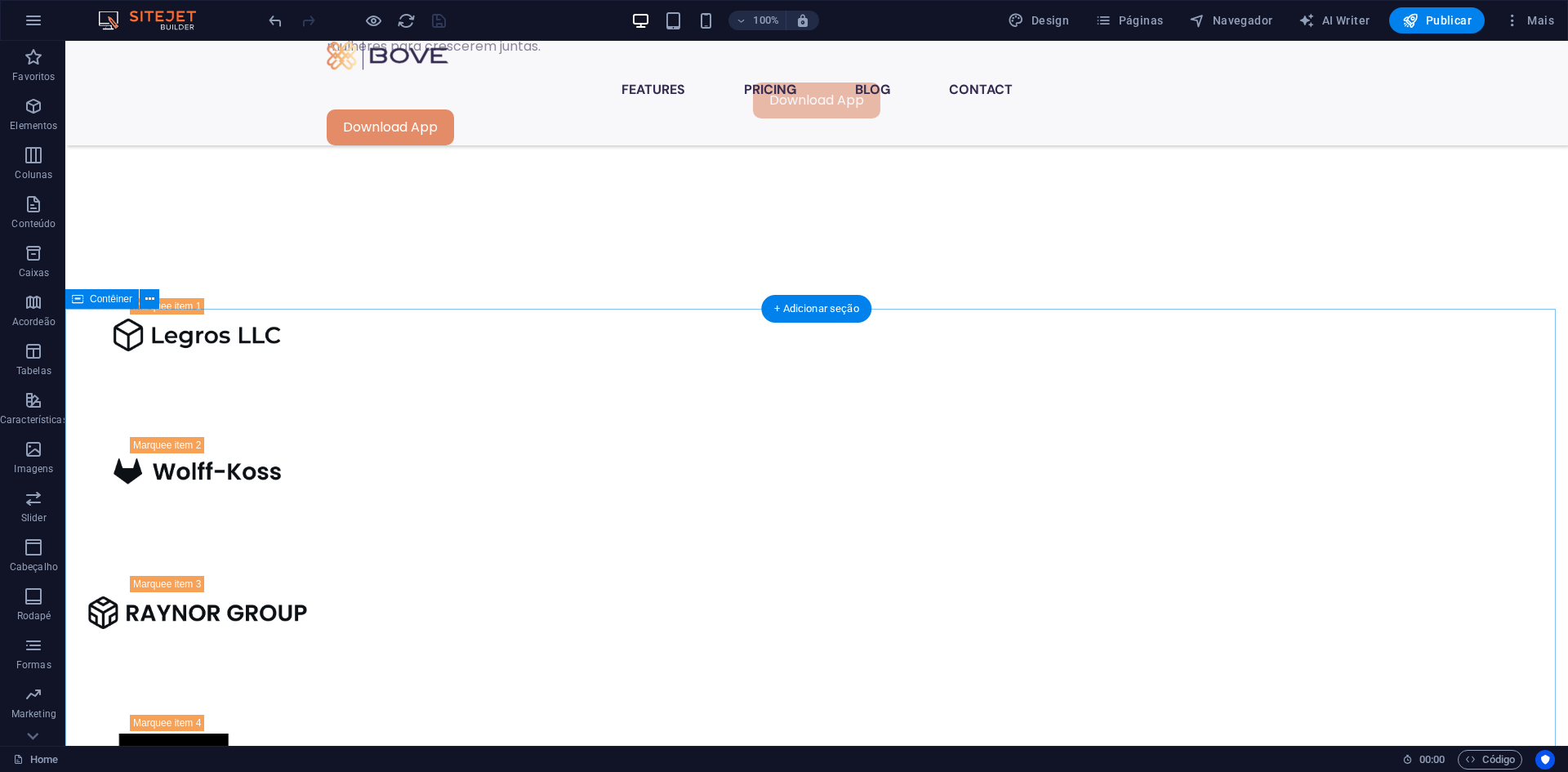
scroll to position [1271, 0]
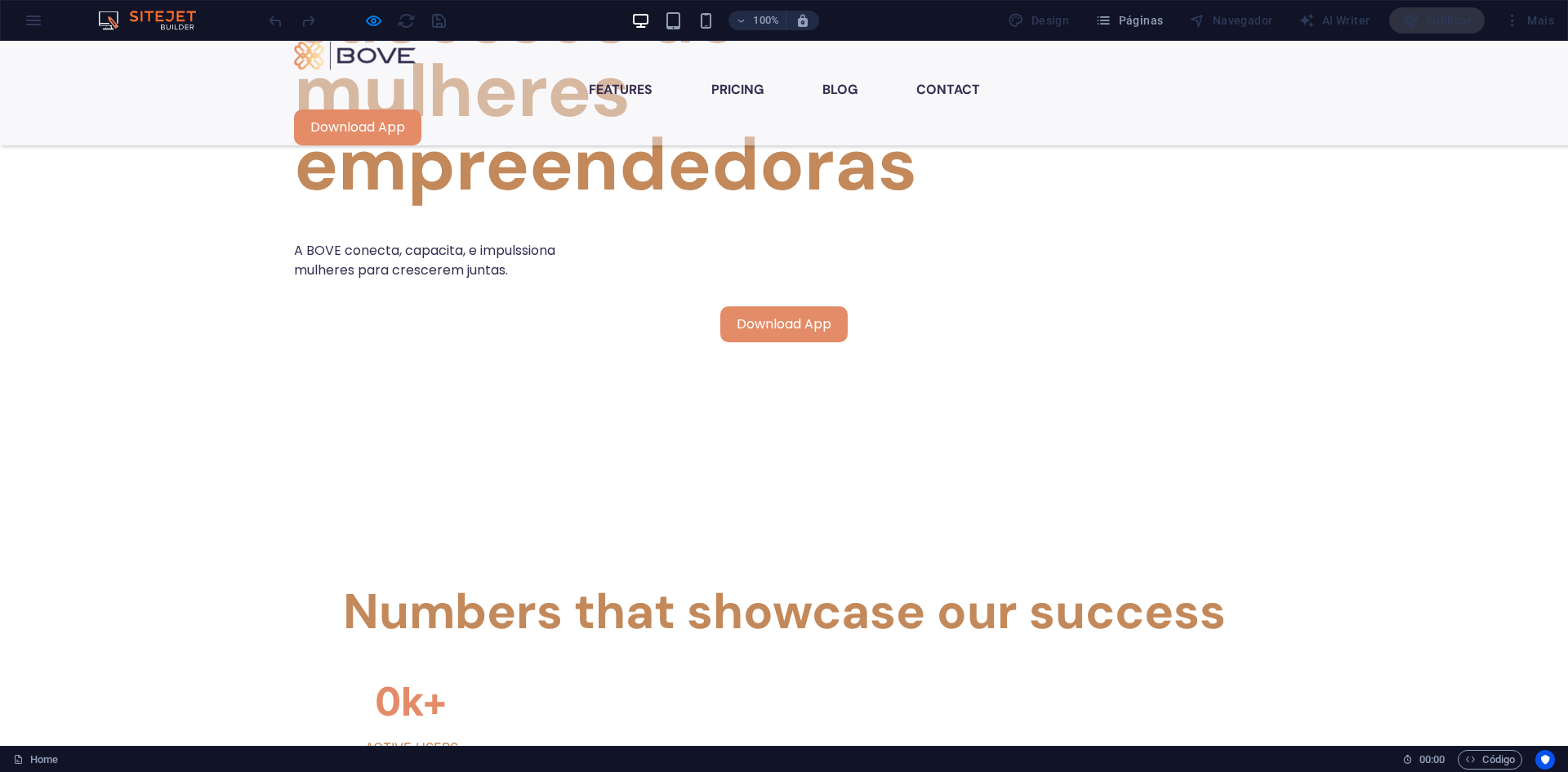
scroll to position [994, 0]
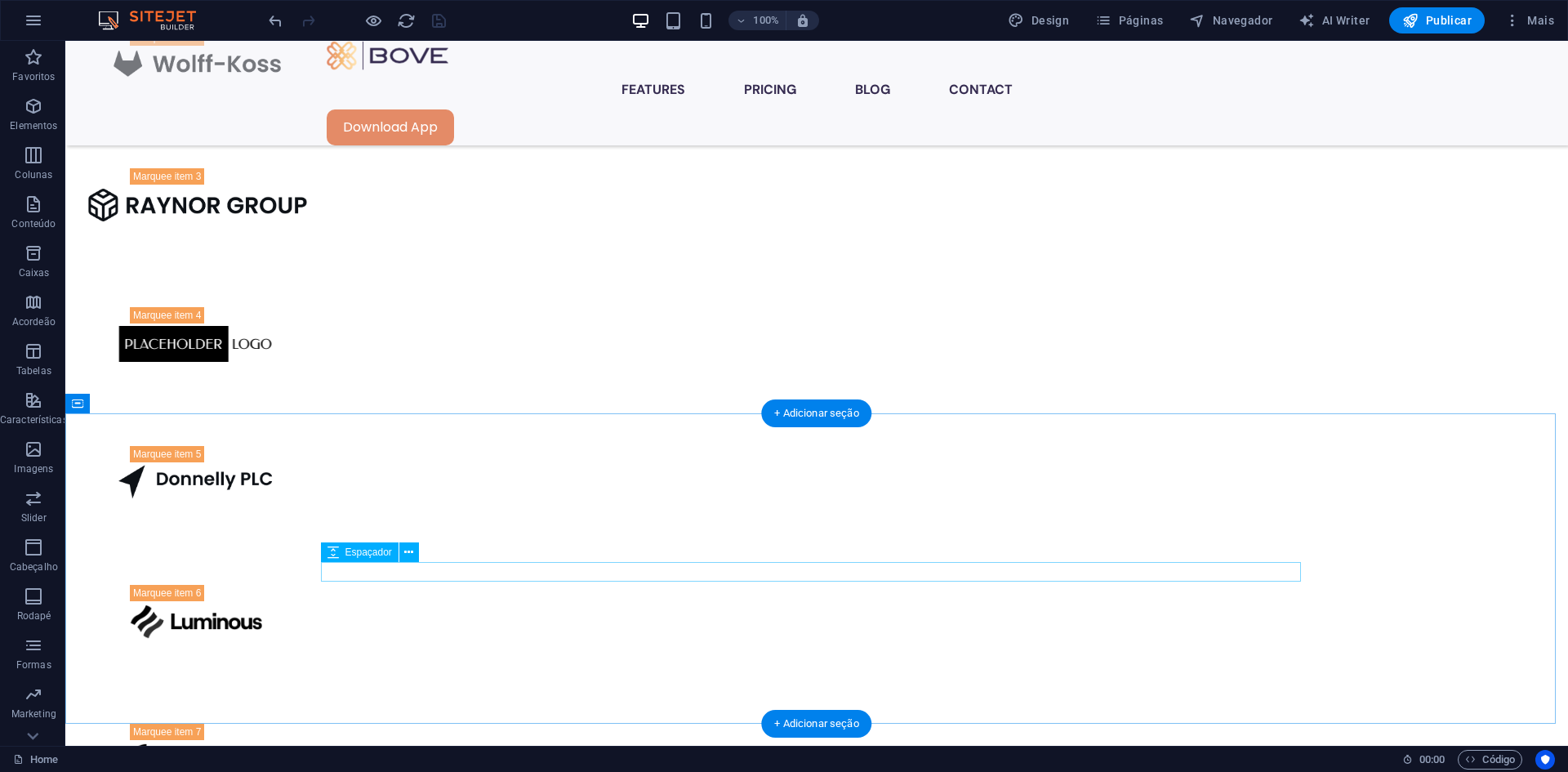
scroll to position [1598, 0]
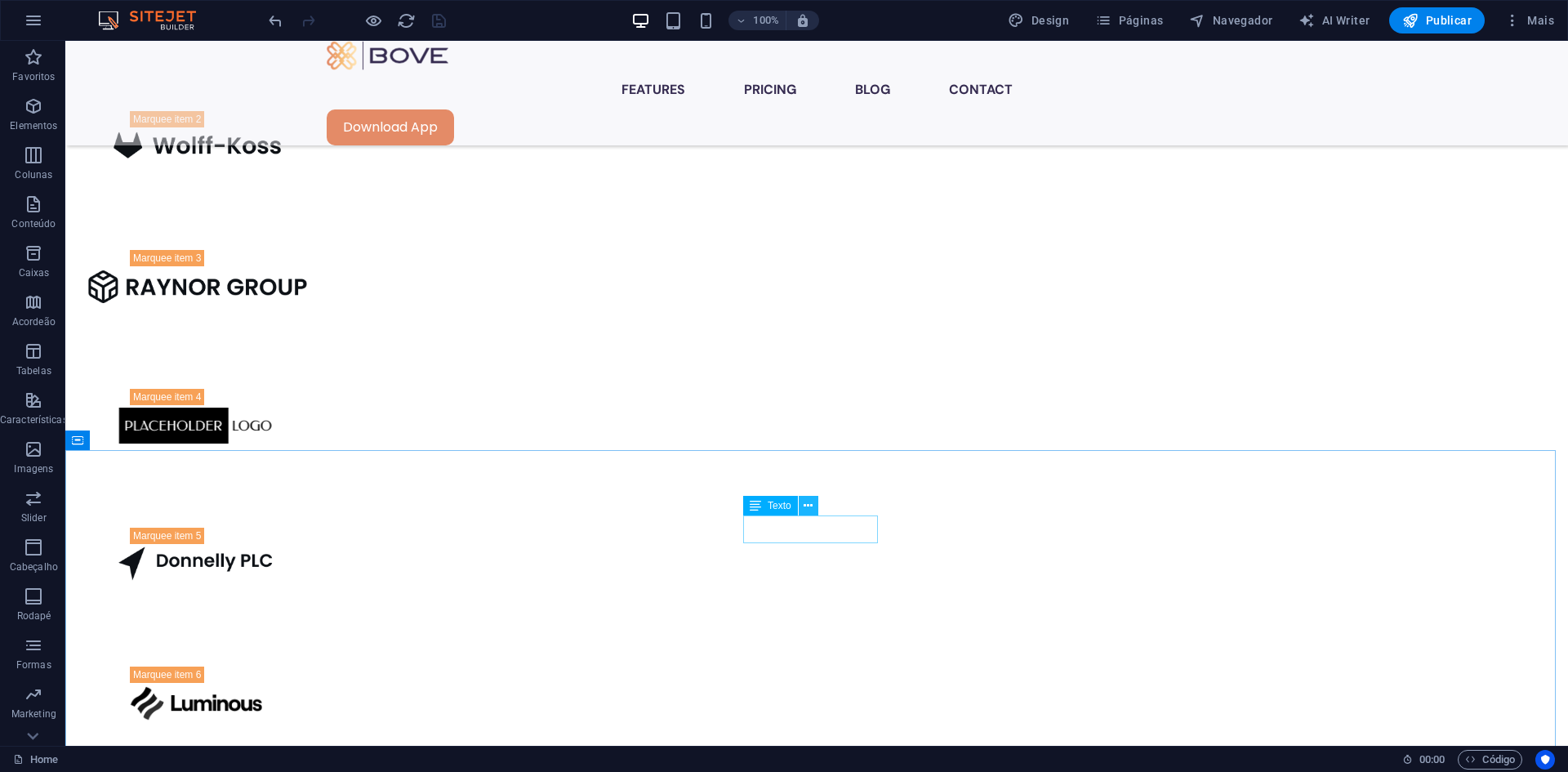
drag, startPoint x: 807, startPoint y: 503, endPoint x: 817, endPoint y: 502, distance: 10.0
click at [812, 503] on icon at bounding box center [807, 506] width 9 height 17
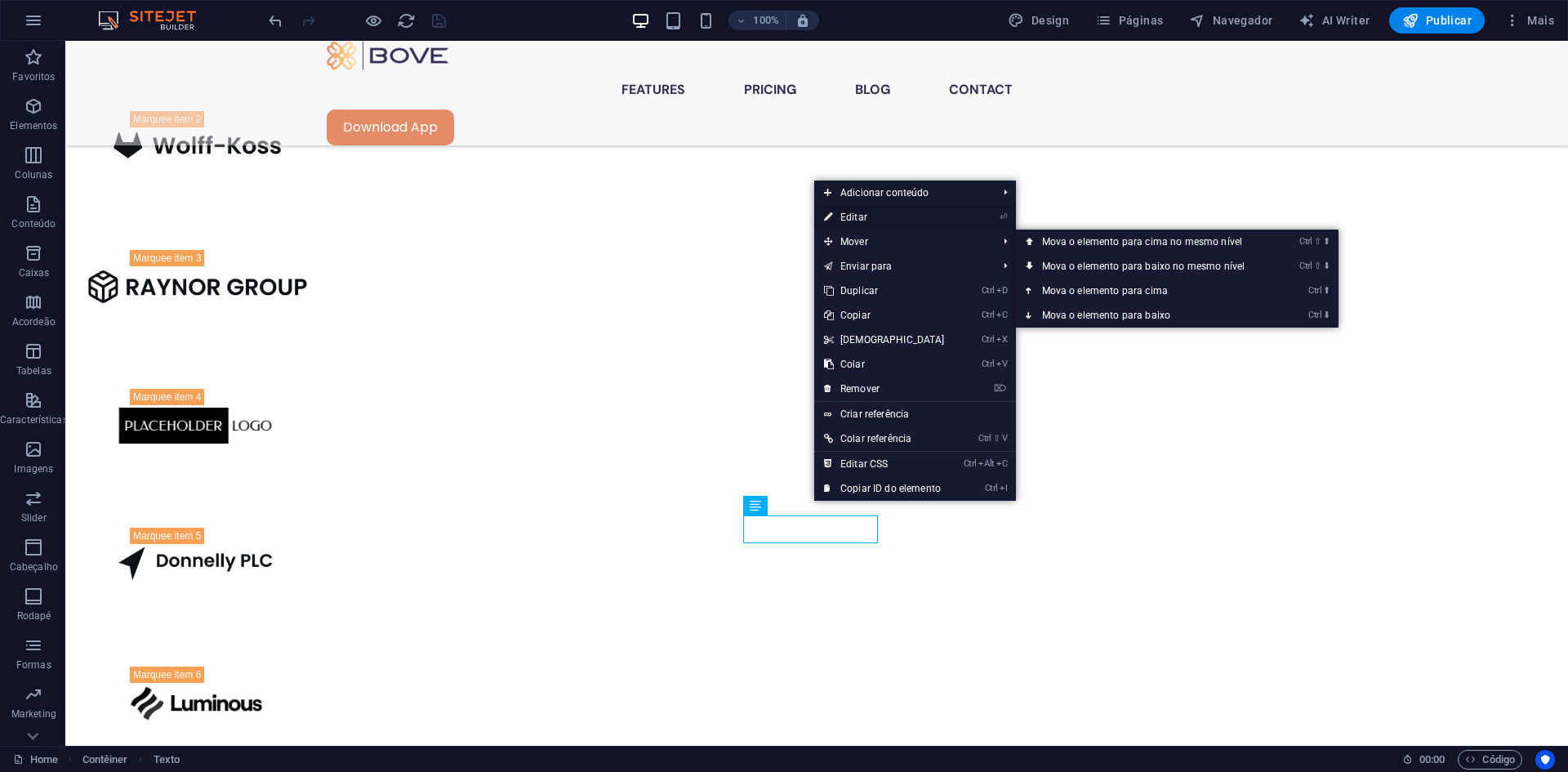
click at [846, 212] on link "⏎ Editar" at bounding box center [884, 218] width 140 height 25
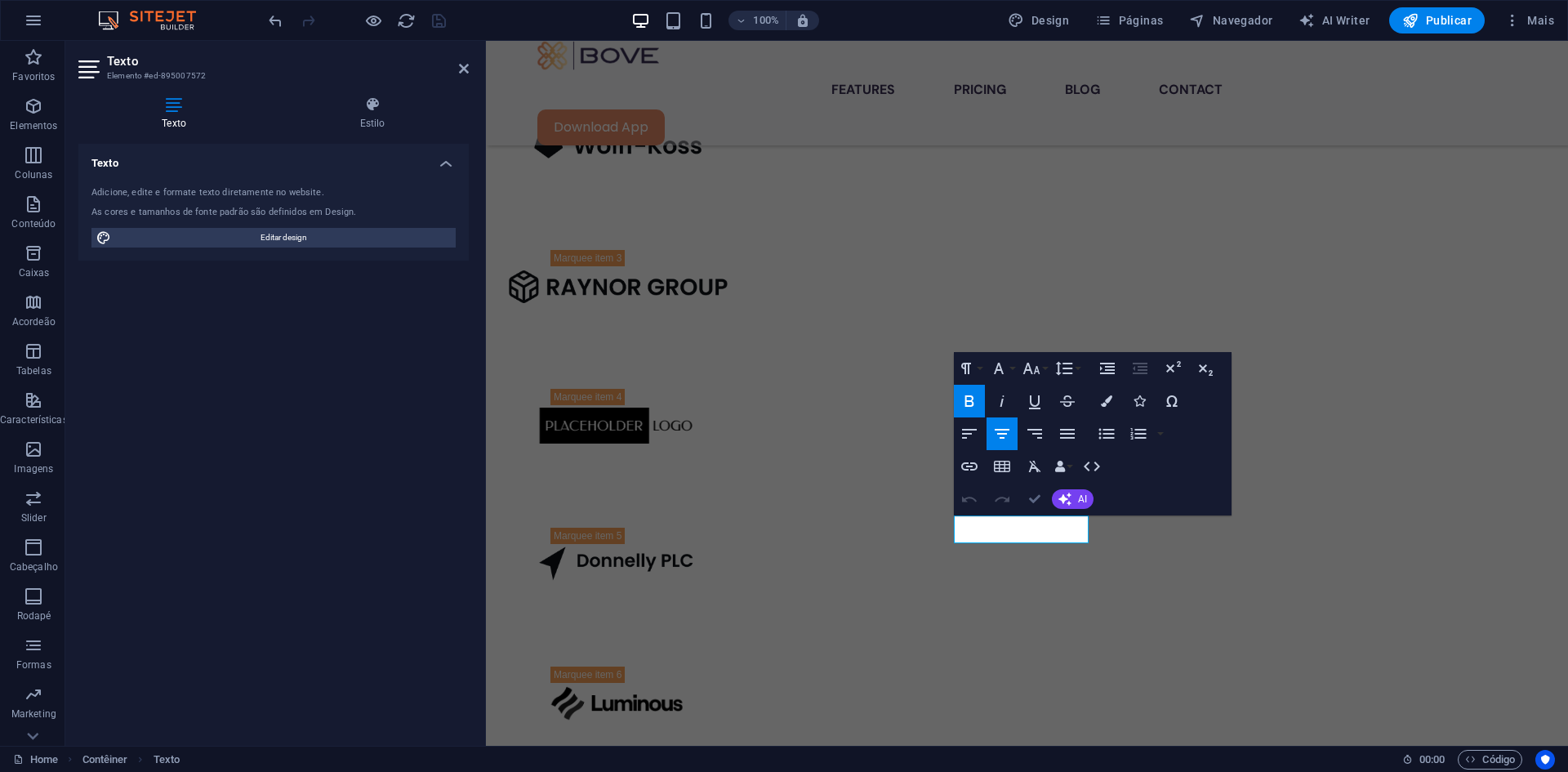
drag, startPoint x: 1038, startPoint y: 492, endPoint x: 966, endPoint y: 453, distance: 81.9
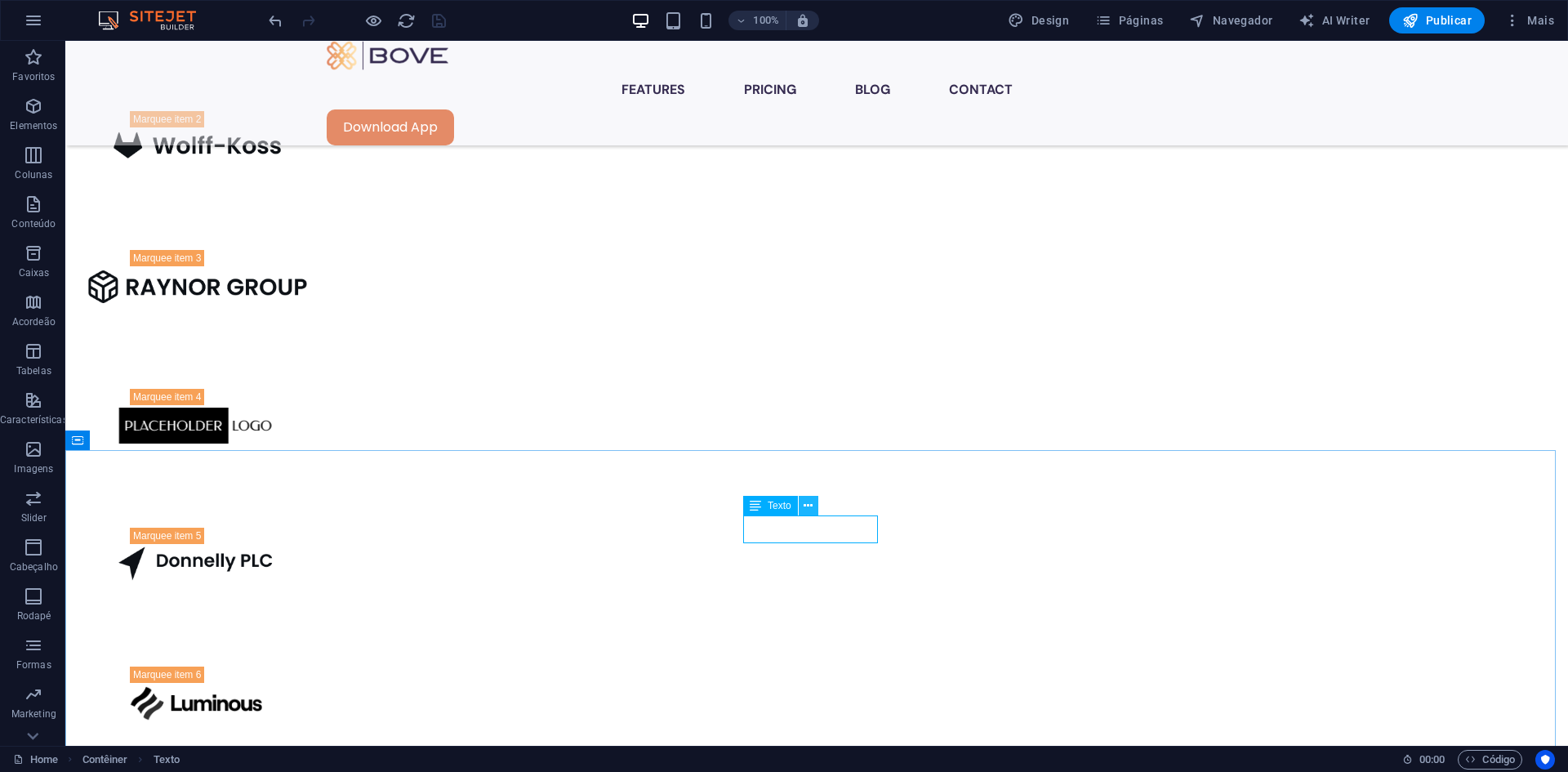
click at [809, 504] on icon at bounding box center [807, 506] width 9 height 17
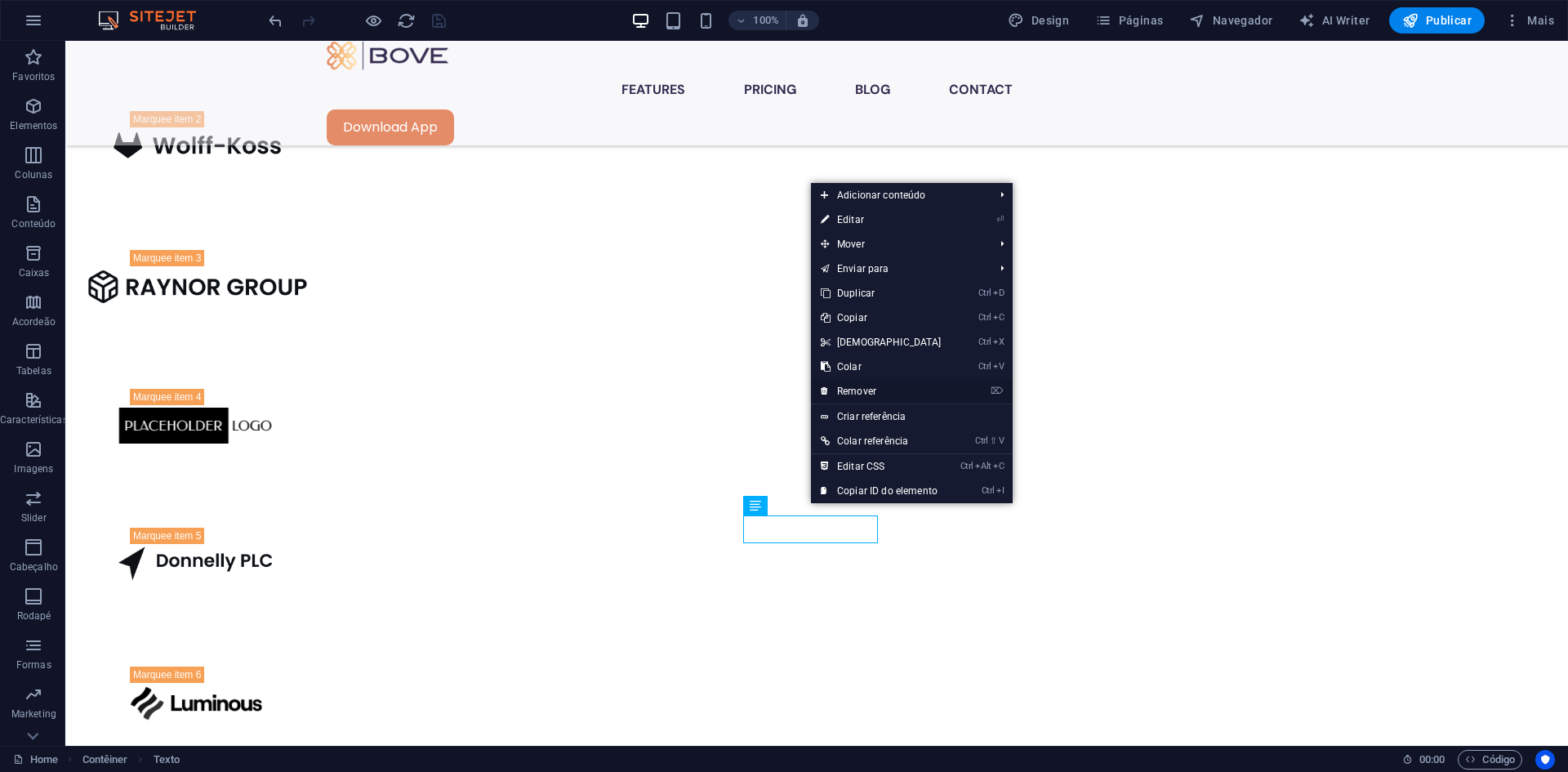
click at [869, 383] on link "⌦ Remover" at bounding box center [881, 391] width 140 height 25
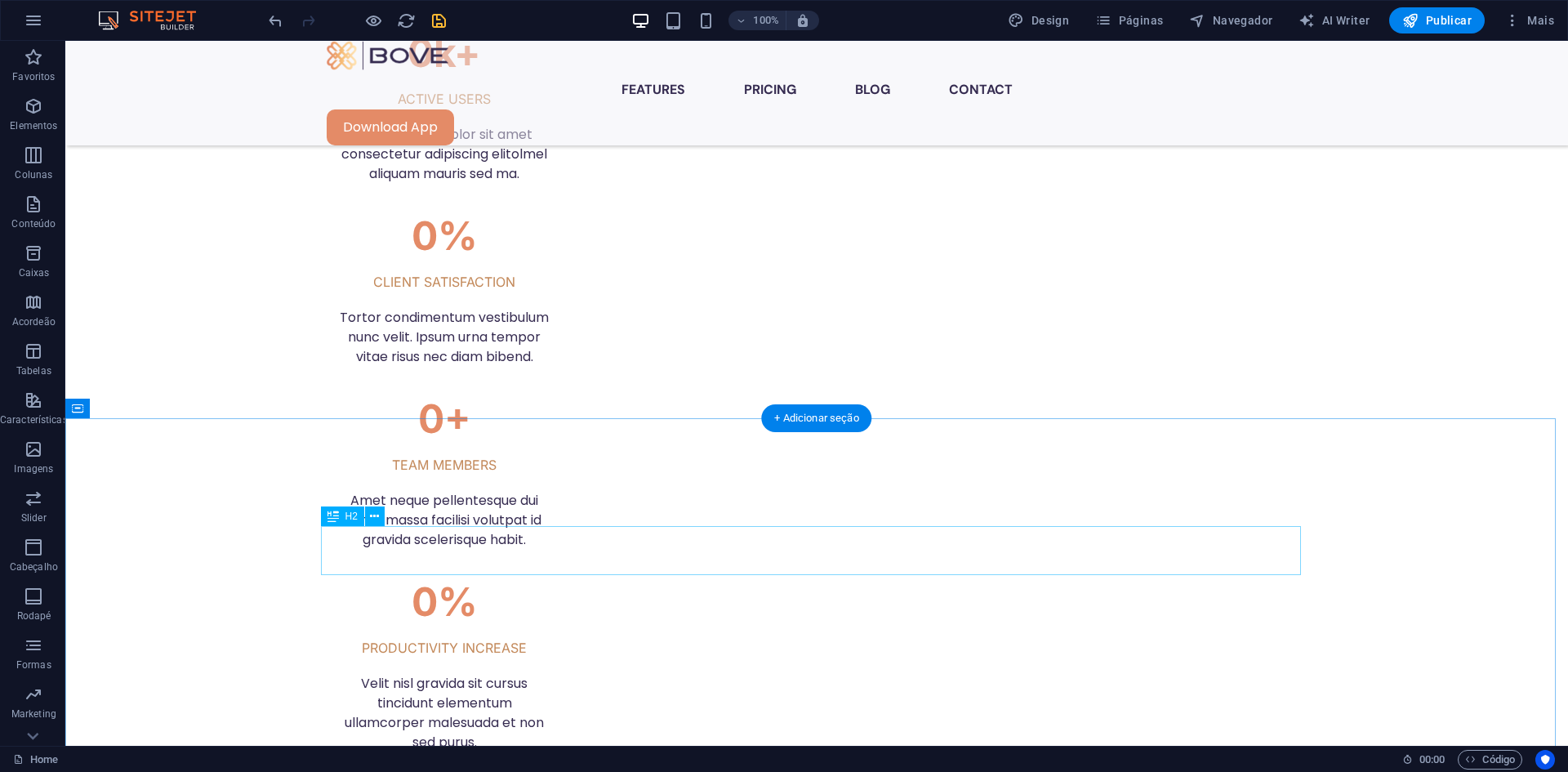
scroll to position [2746, 0]
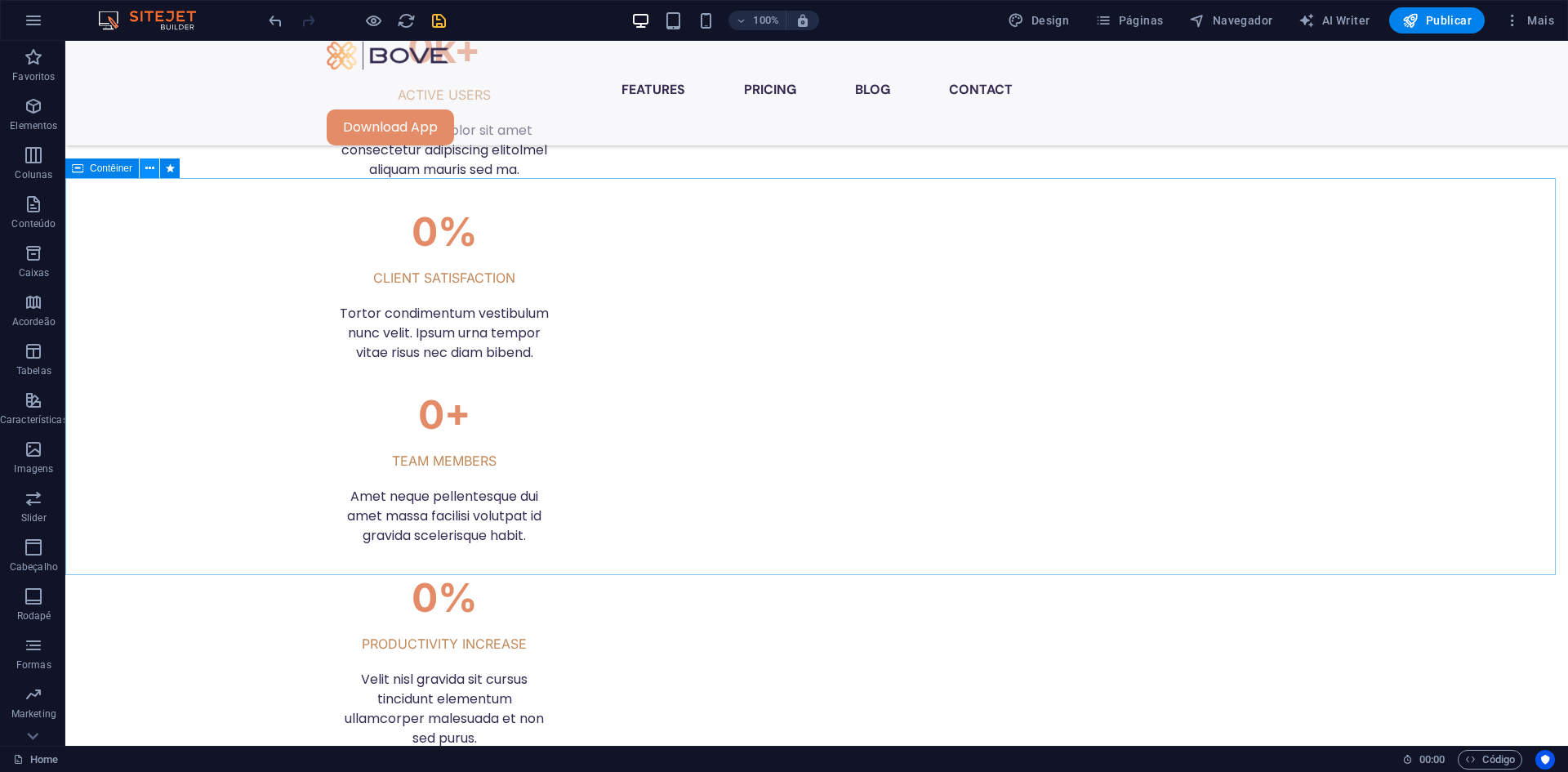
click at [155, 168] on button at bounding box center [150, 168] width 19 height 19
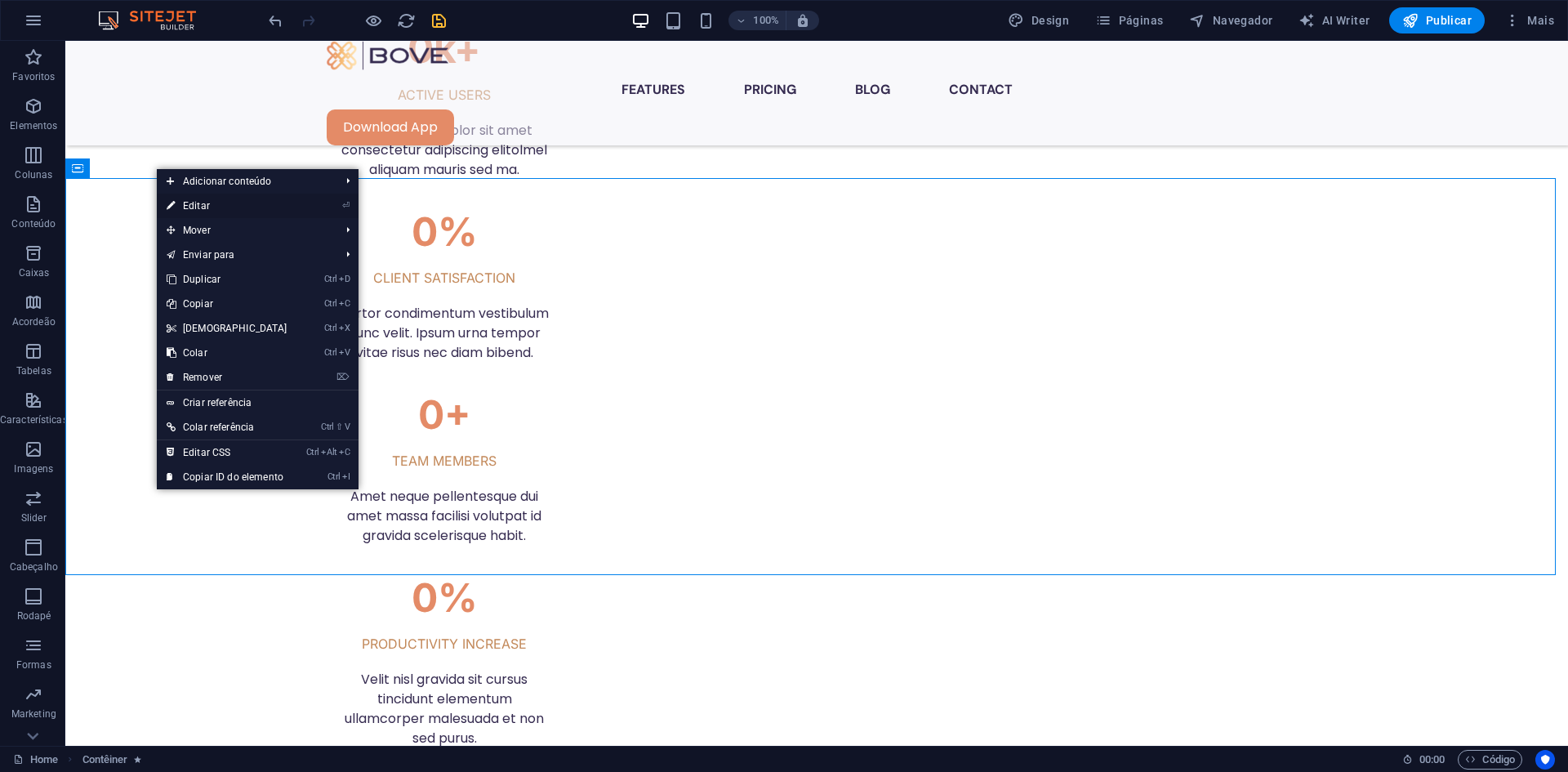
click at [204, 209] on link "⏎ Editar" at bounding box center [227, 206] width 140 height 25
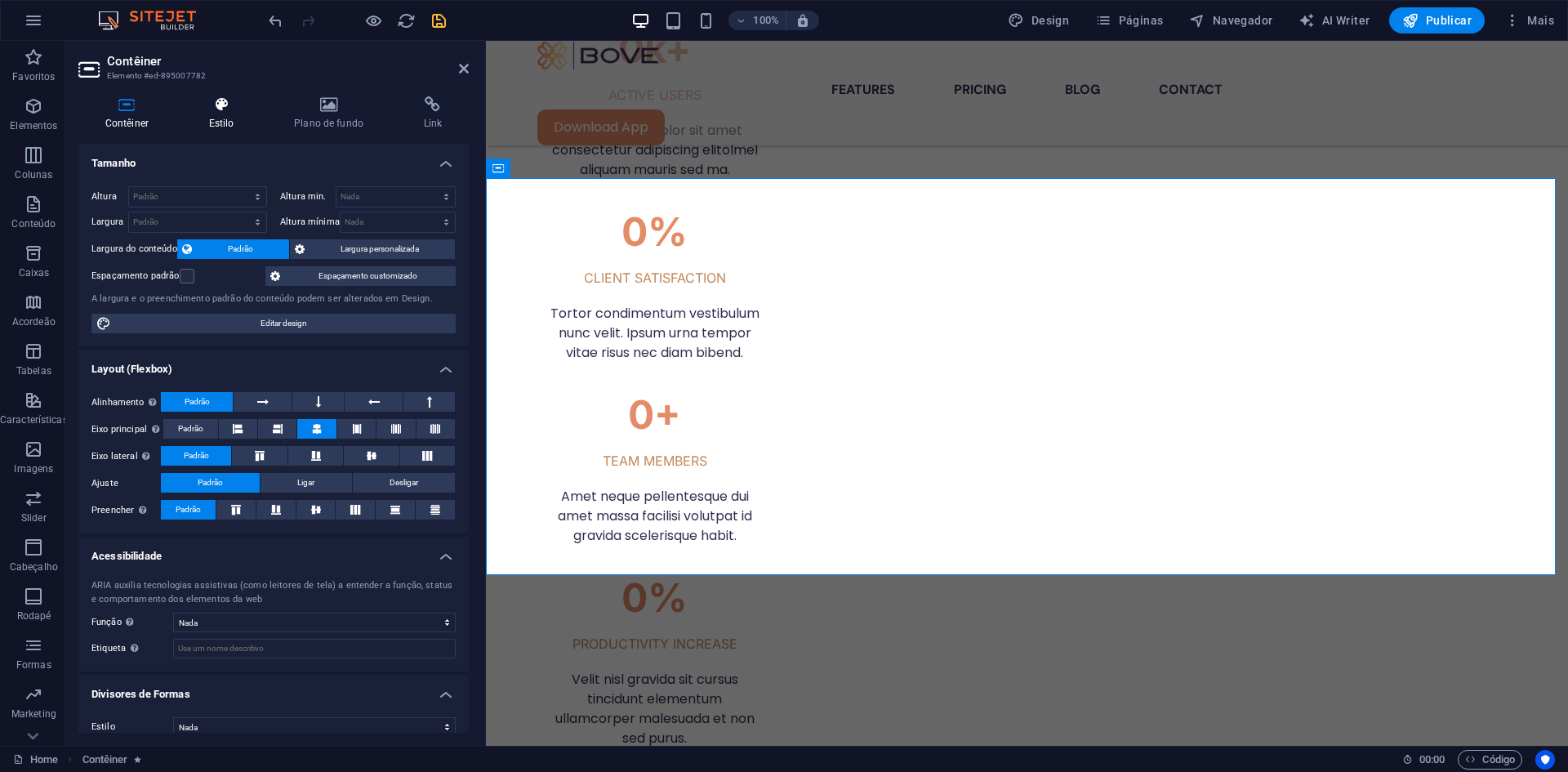
click at [224, 111] on icon at bounding box center [222, 104] width 79 height 16
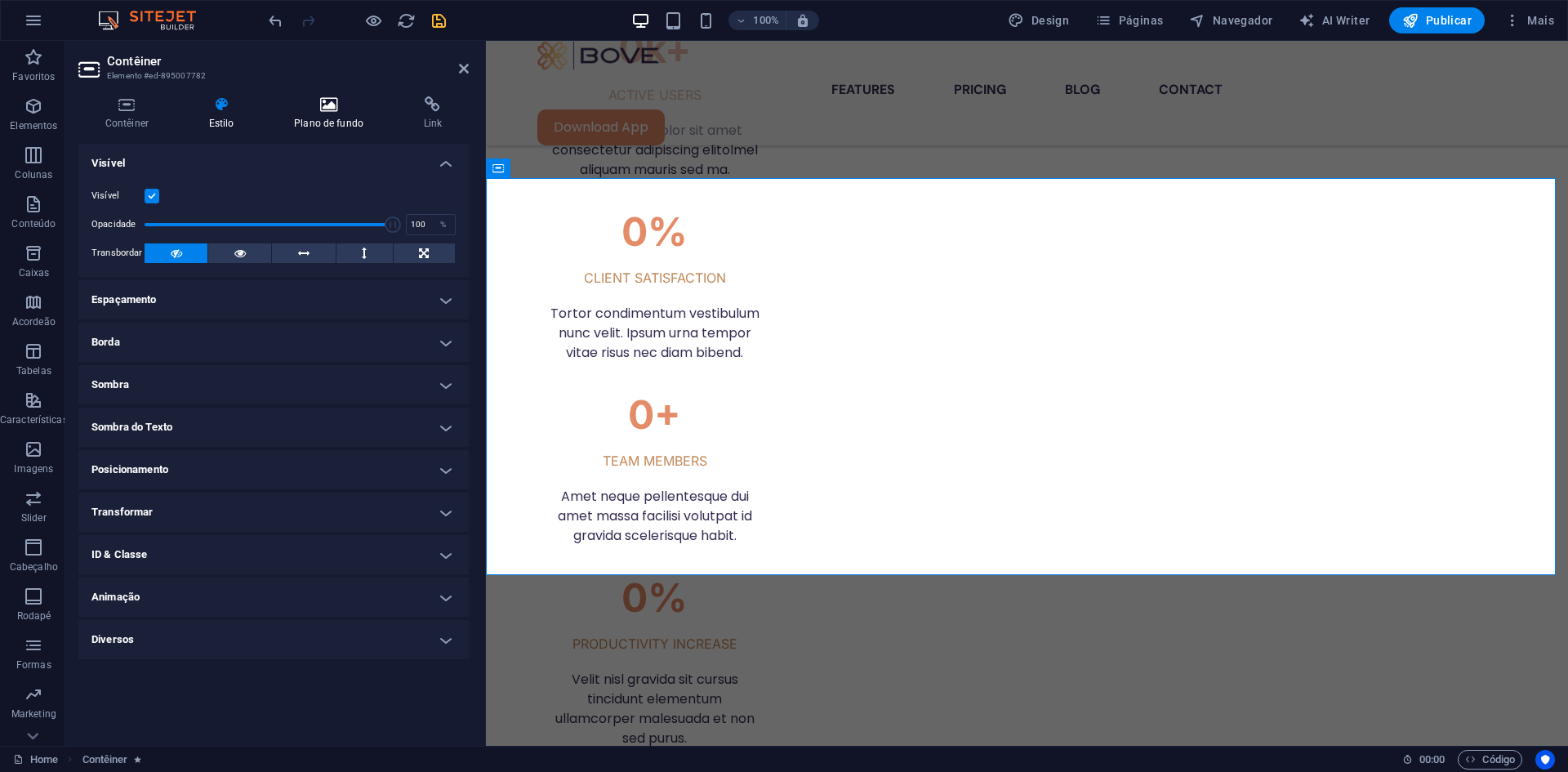
click at [316, 113] on h4 "Plano de fundo" at bounding box center [331, 113] width 129 height 35
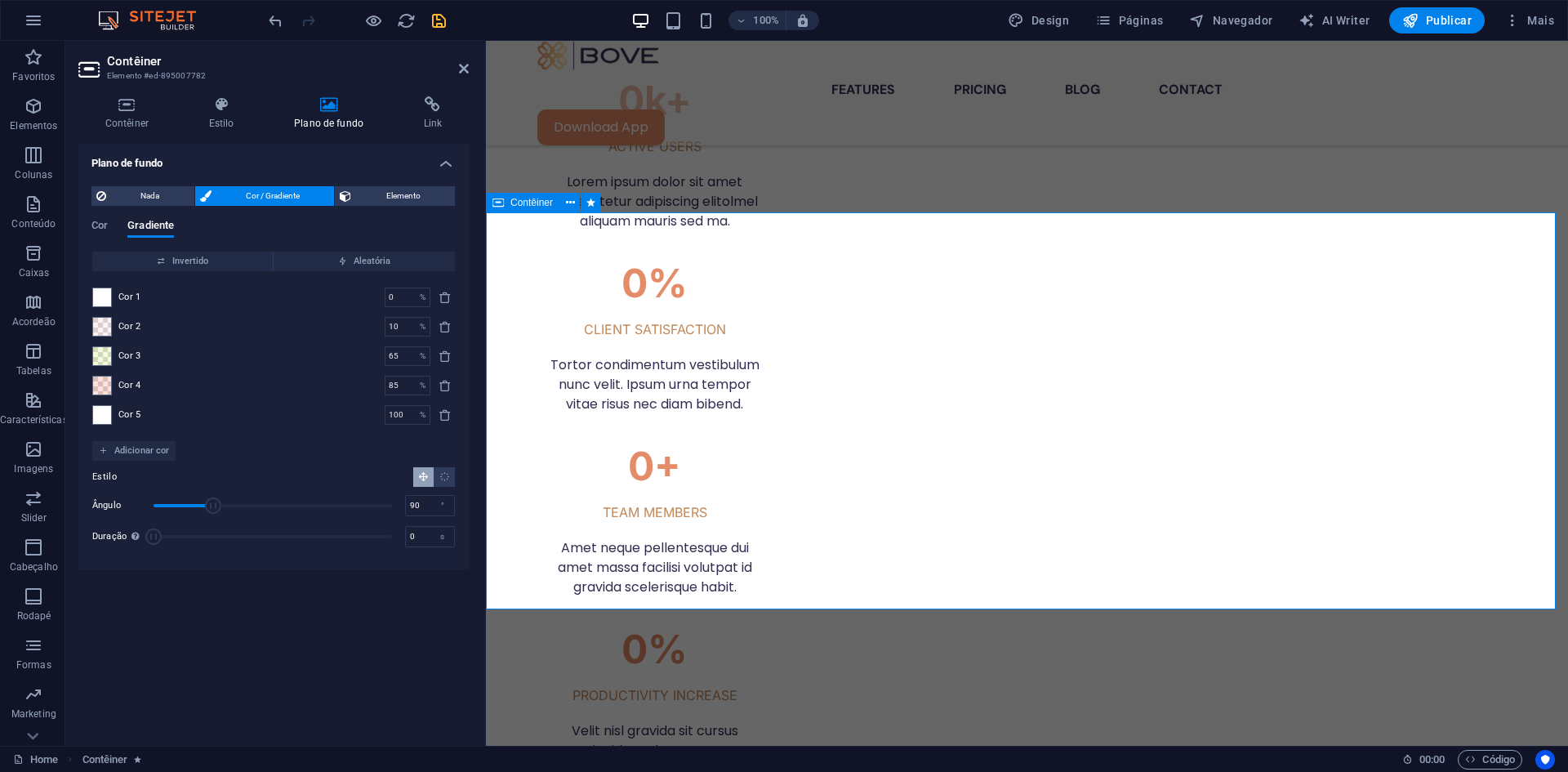
scroll to position [2664, 0]
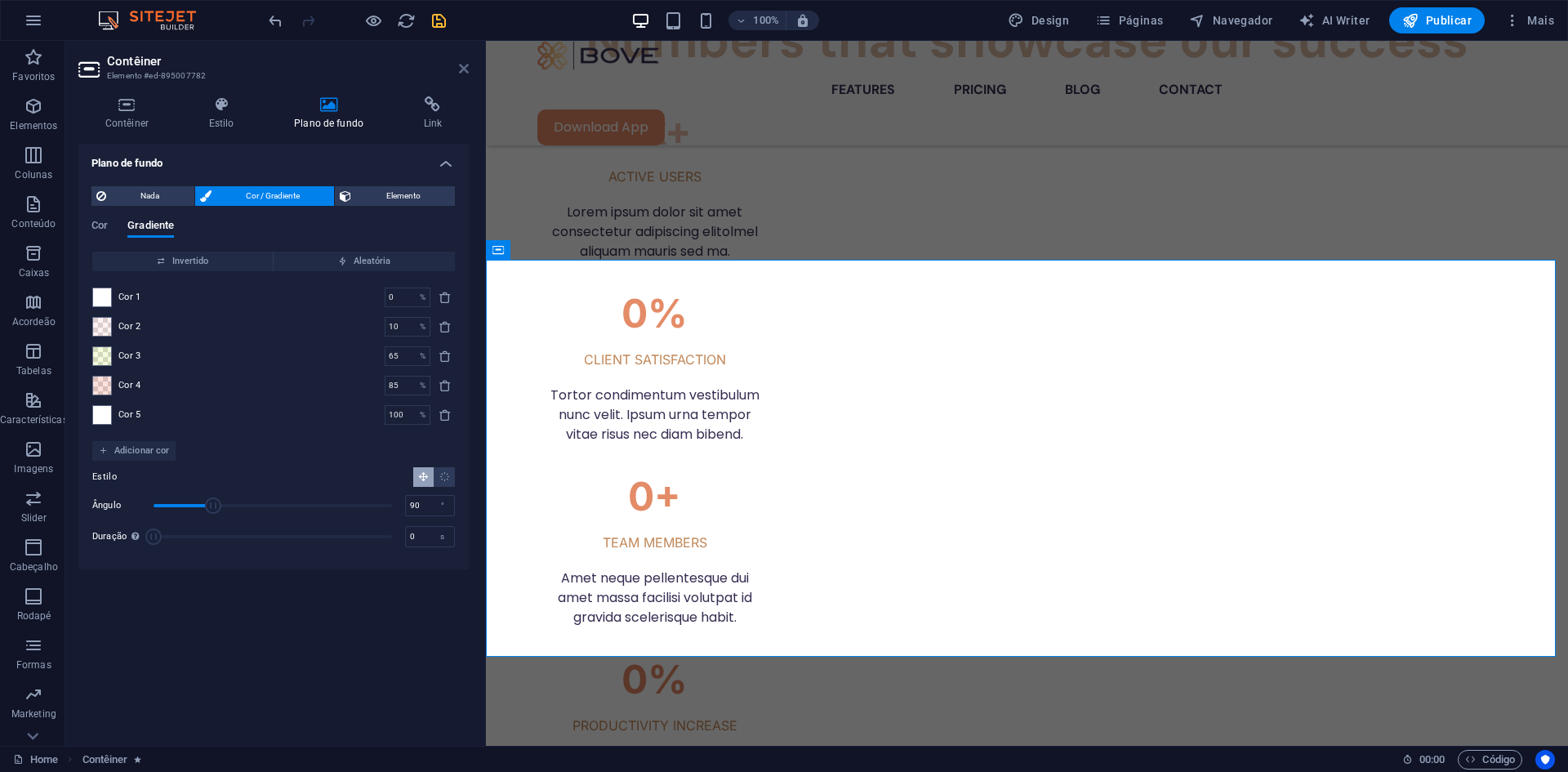
click at [466, 67] on icon at bounding box center [464, 69] width 10 height 13
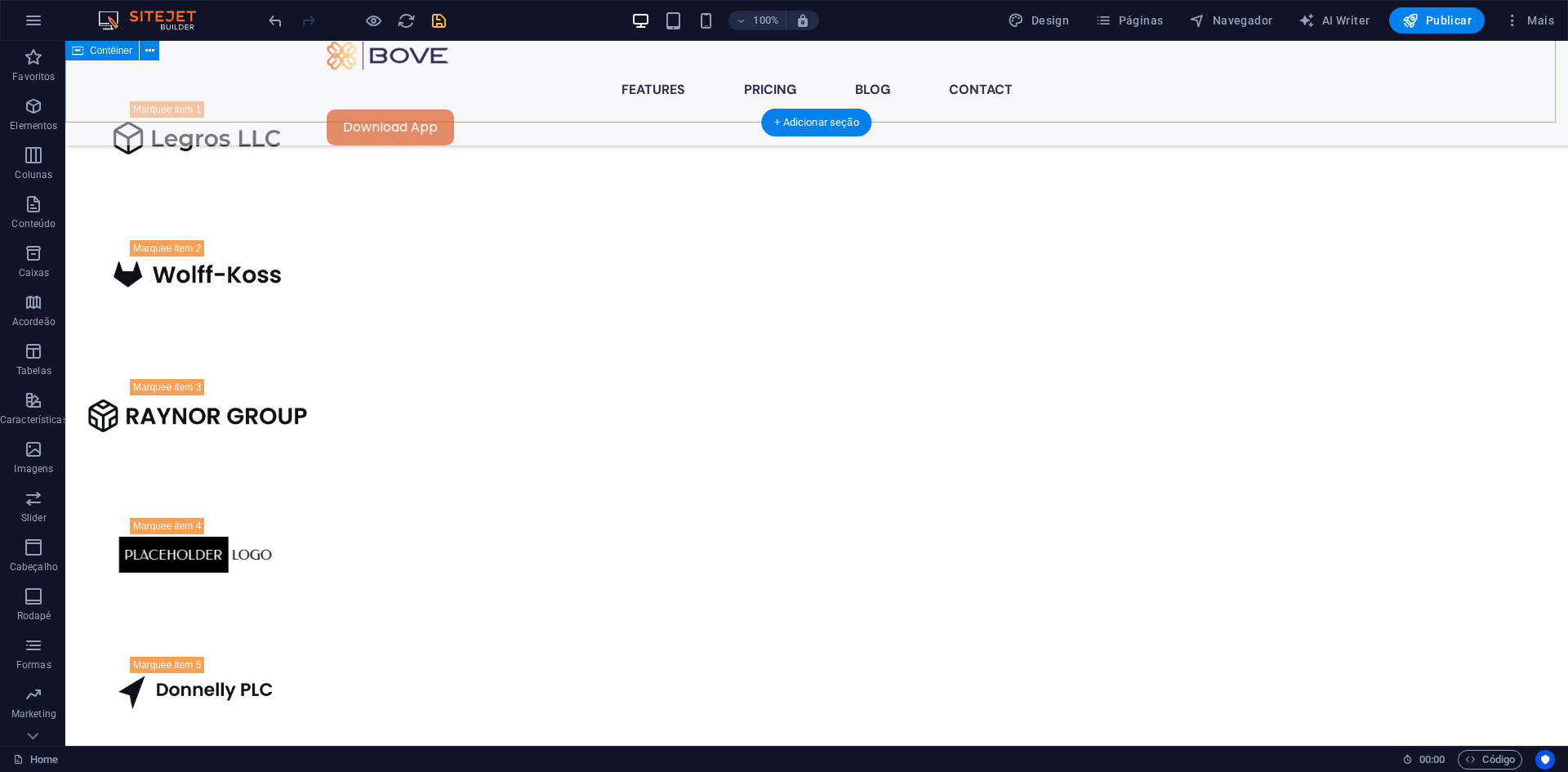
scroll to position [1439, 0]
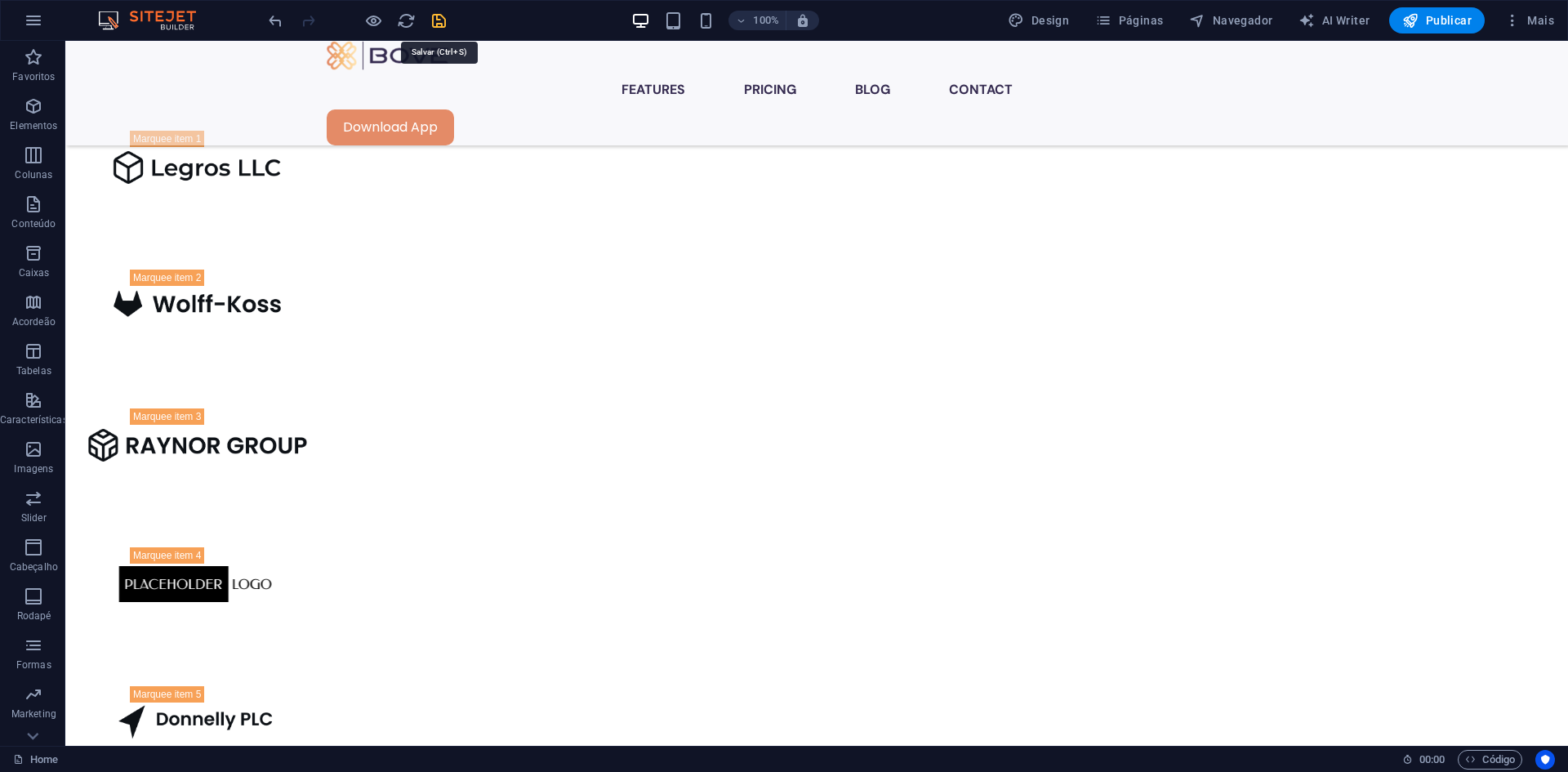
click at [433, 19] on icon "save" at bounding box center [439, 21] width 19 height 19
click at [144, 133] on button at bounding box center [150, 130] width 19 height 19
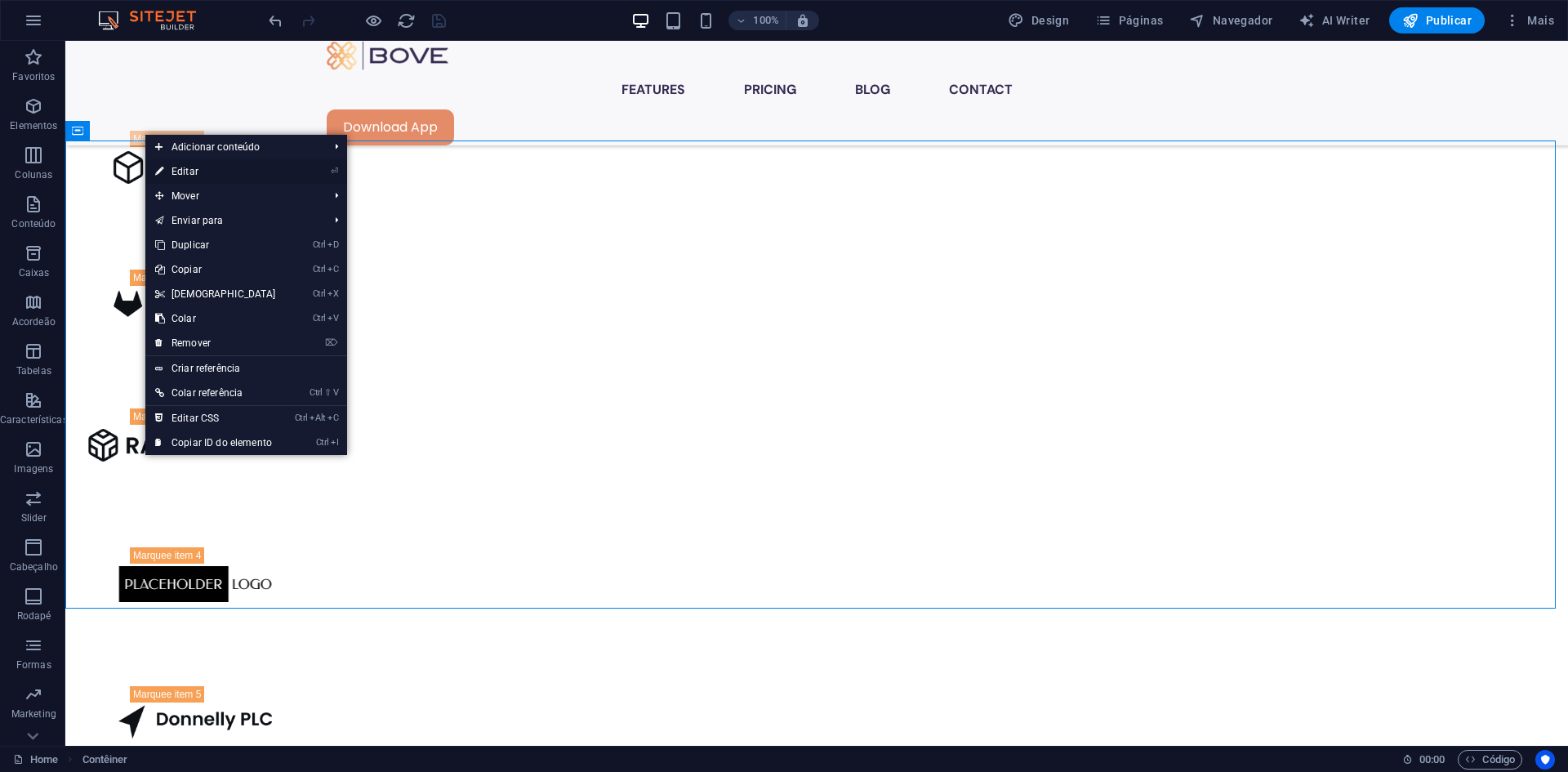
click at [184, 164] on link "⏎ Editar" at bounding box center [216, 172] width 140 height 25
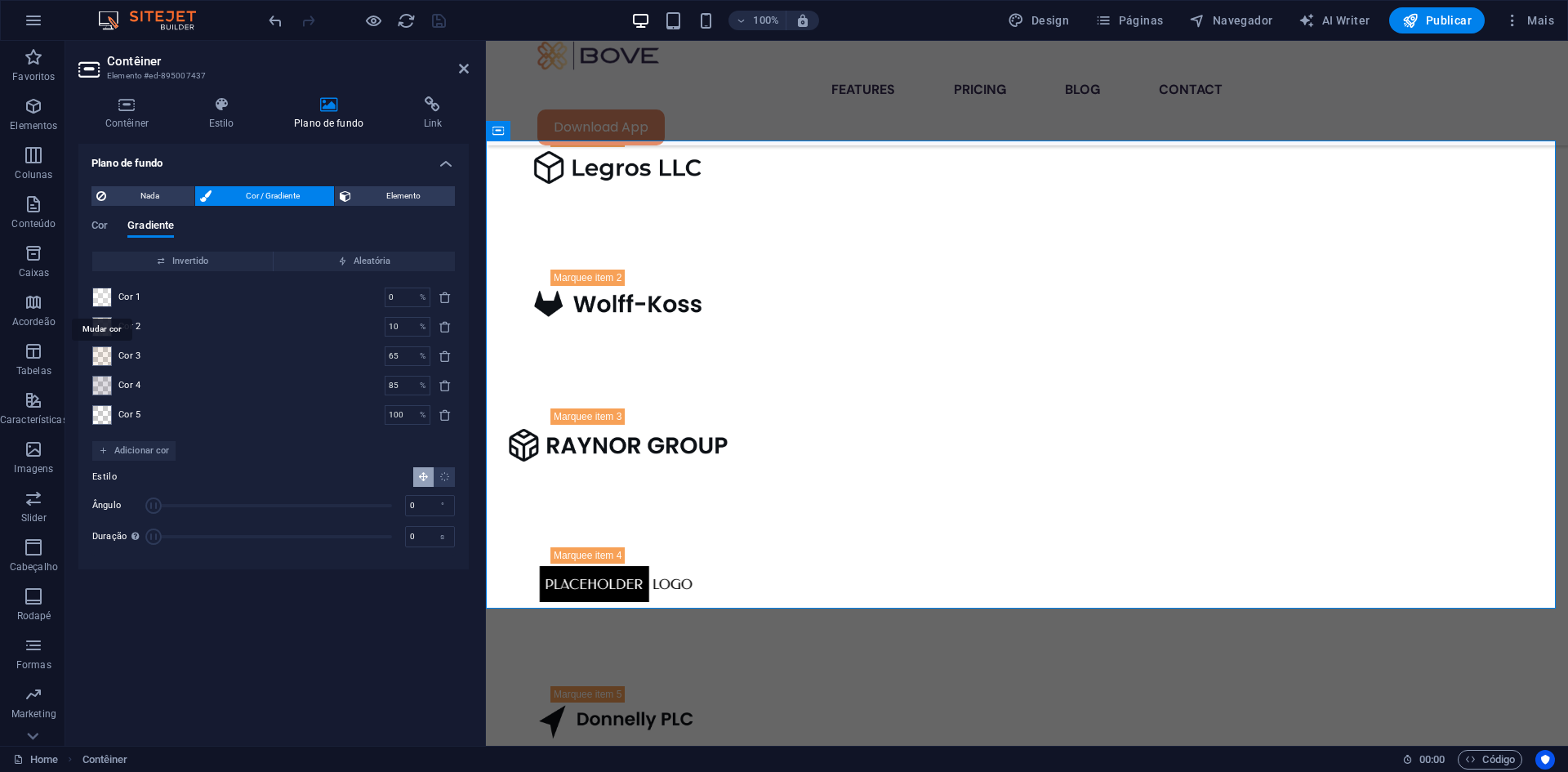
click at [103, 294] on span at bounding box center [102, 297] width 18 height 18
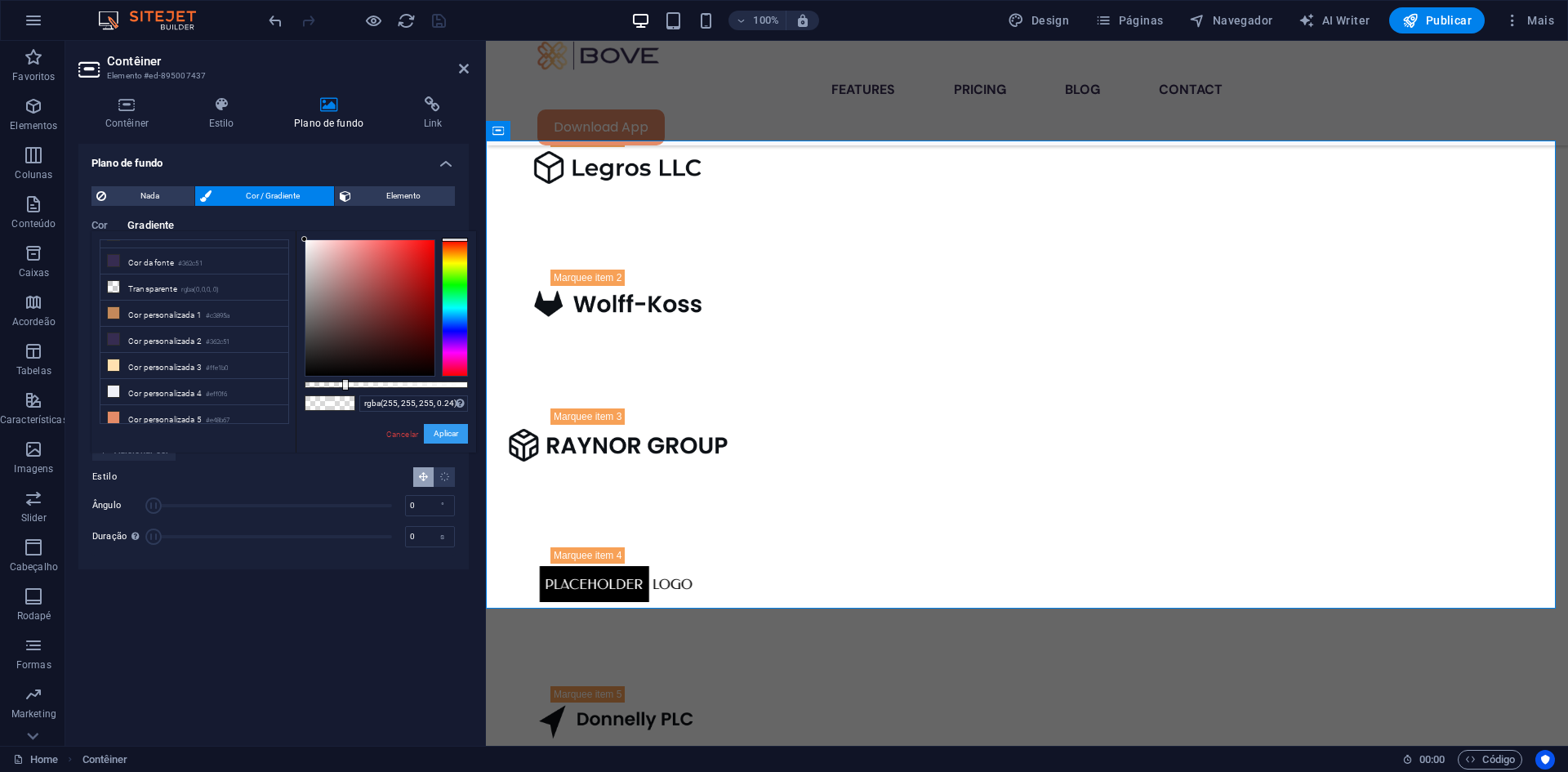
click at [435, 431] on button "Aplicar" at bounding box center [446, 433] width 44 height 19
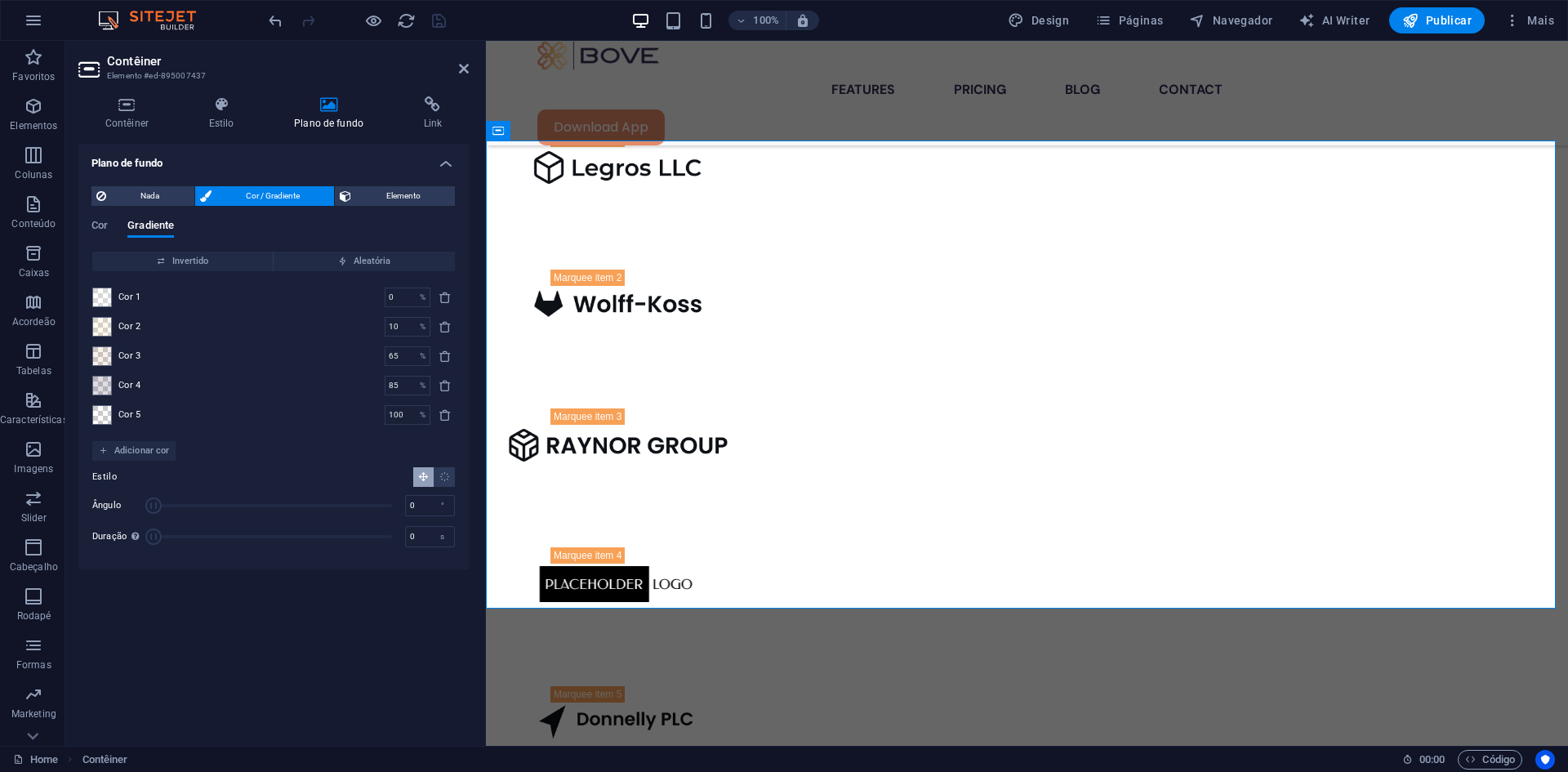
click at [114, 327] on div "Cor 2 10 % ​" at bounding box center [273, 326] width 363 height 19
click at [109, 327] on span at bounding box center [102, 326] width 18 height 18
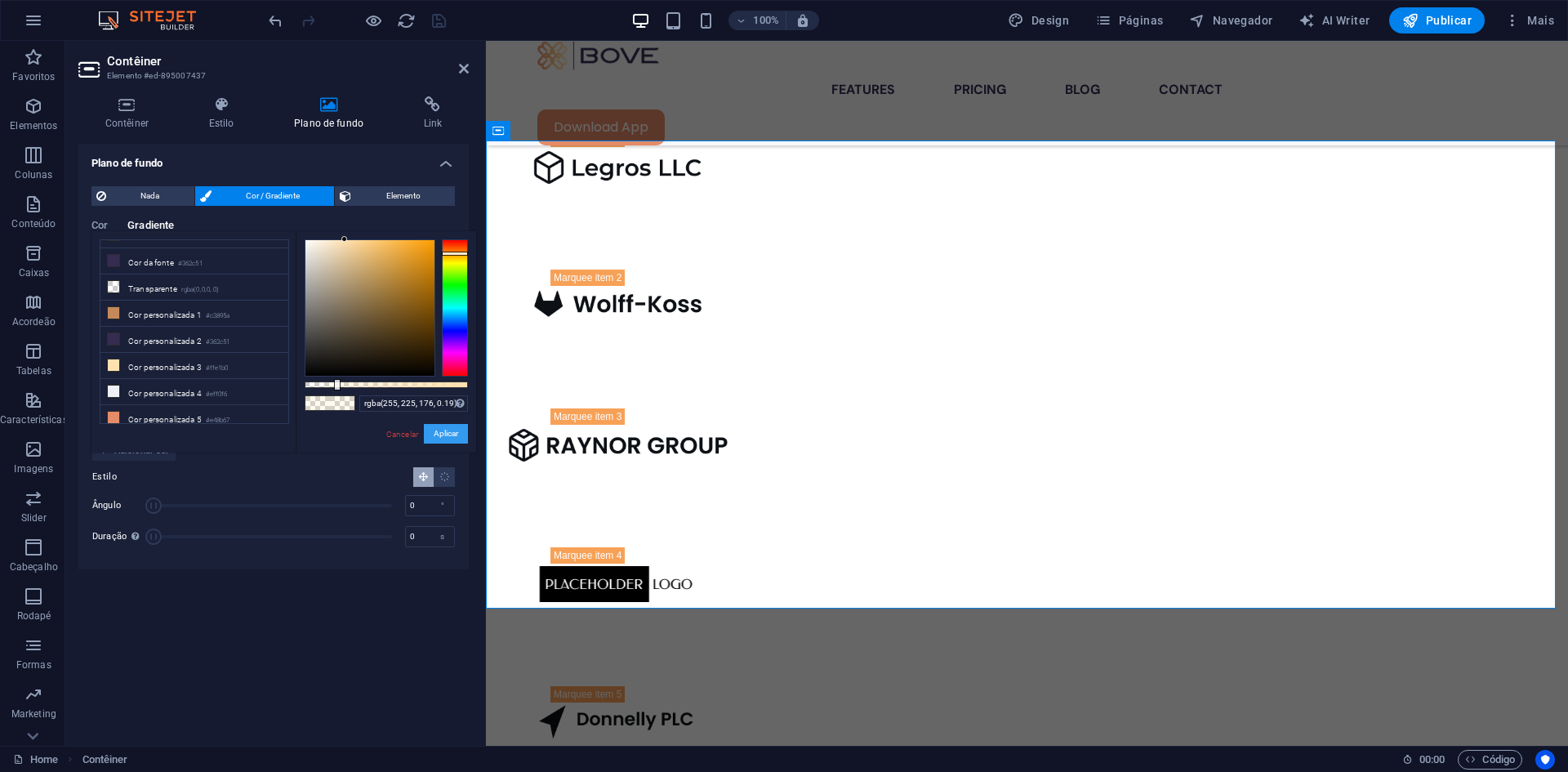
click at [444, 431] on button "Aplicar" at bounding box center [446, 433] width 44 height 19
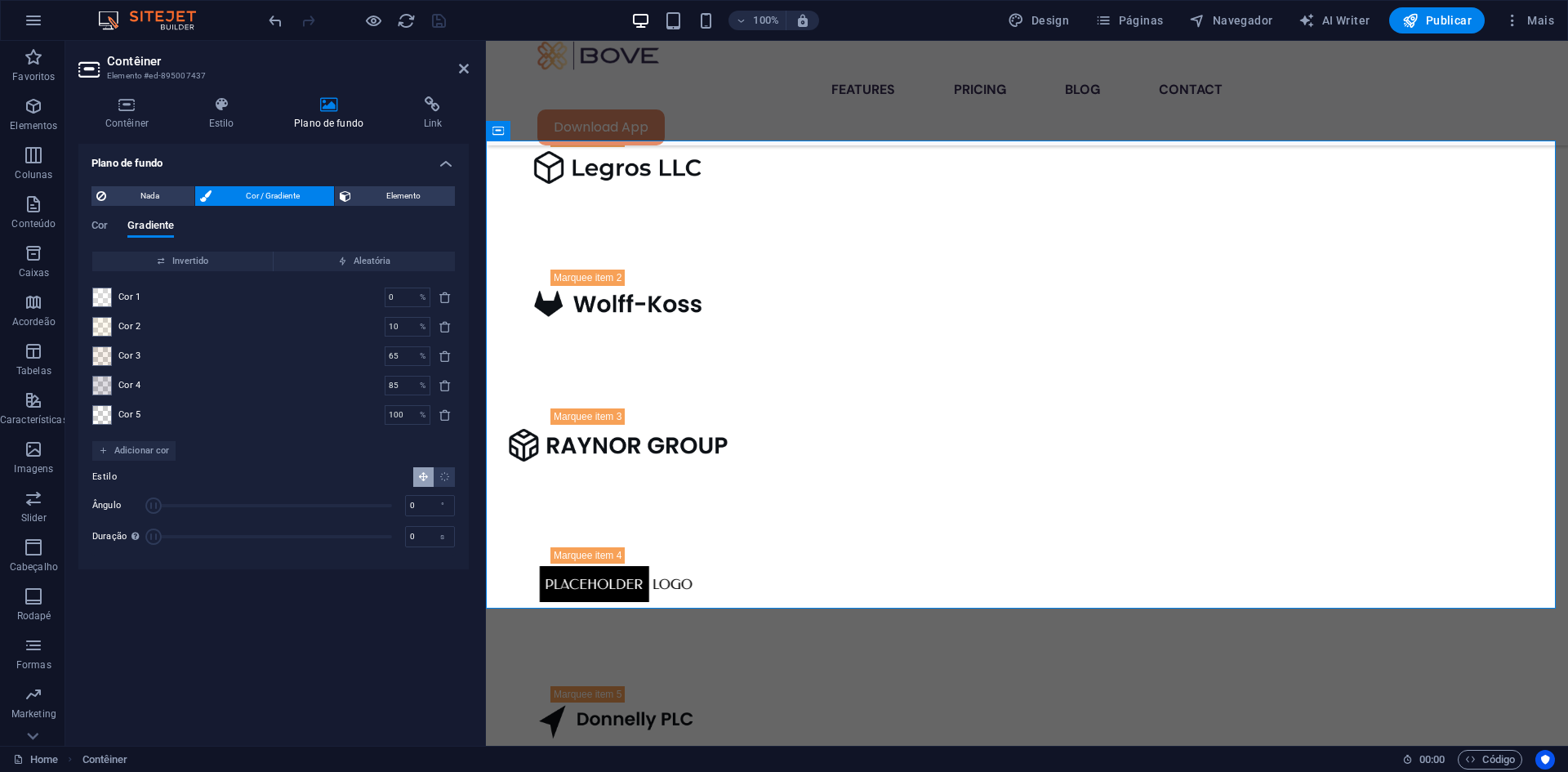
click at [117, 361] on div "Cor 3 65 % ​" at bounding box center [273, 356] width 363 height 19
click at [104, 355] on span at bounding box center [102, 356] width 18 height 18
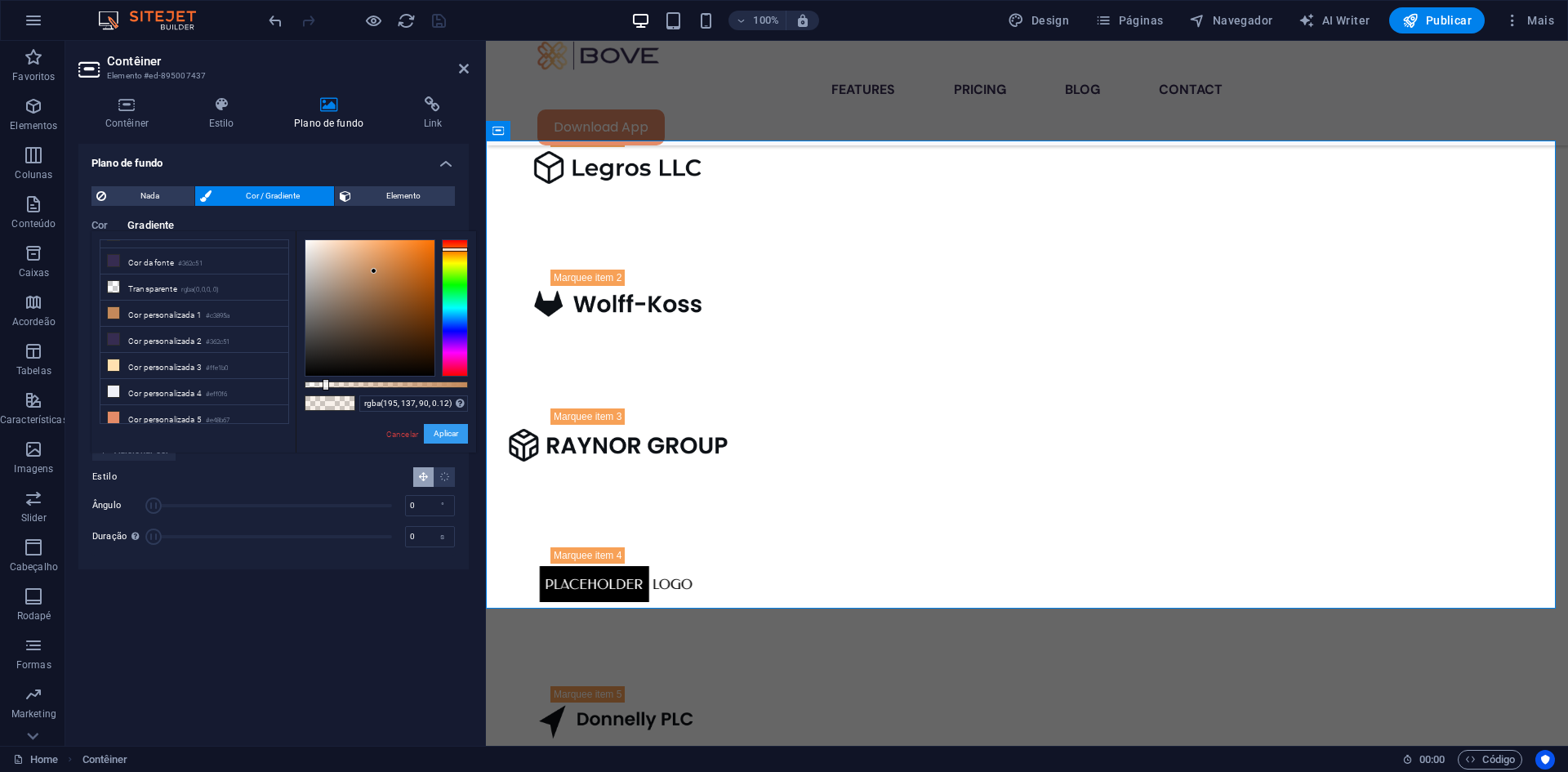
click at [426, 432] on button "Aplicar" at bounding box center [446, 433] width 44 height 19
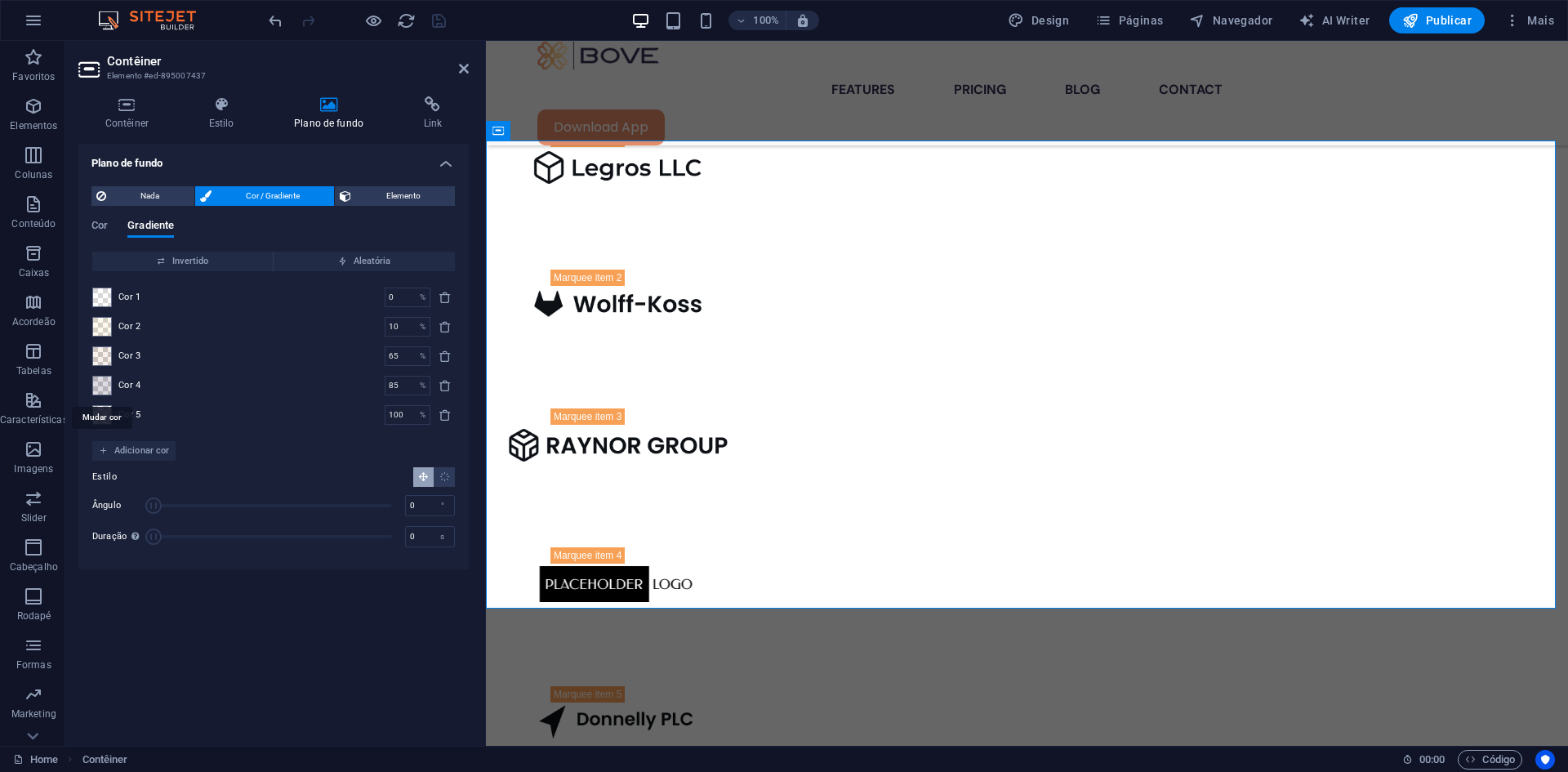
click at [107, 383] on span at bounding box center [102, 386] width 18 height 18
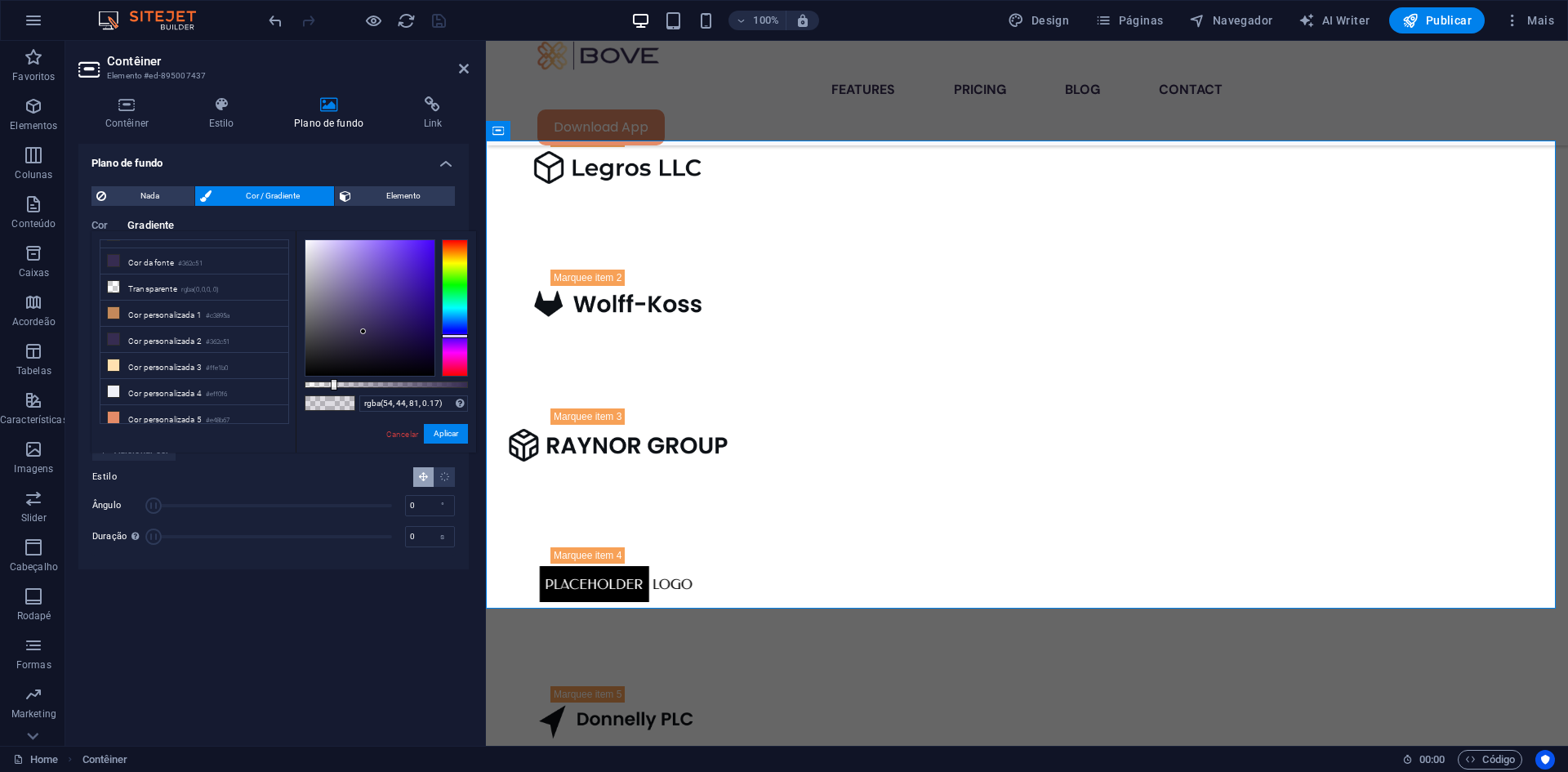
click at [333, 383] on div at bounding box center [334, 385] width 7 height 12
click at [443, 438] on button "Aplicar" at bounding box center [446, 433] width 44 height 19
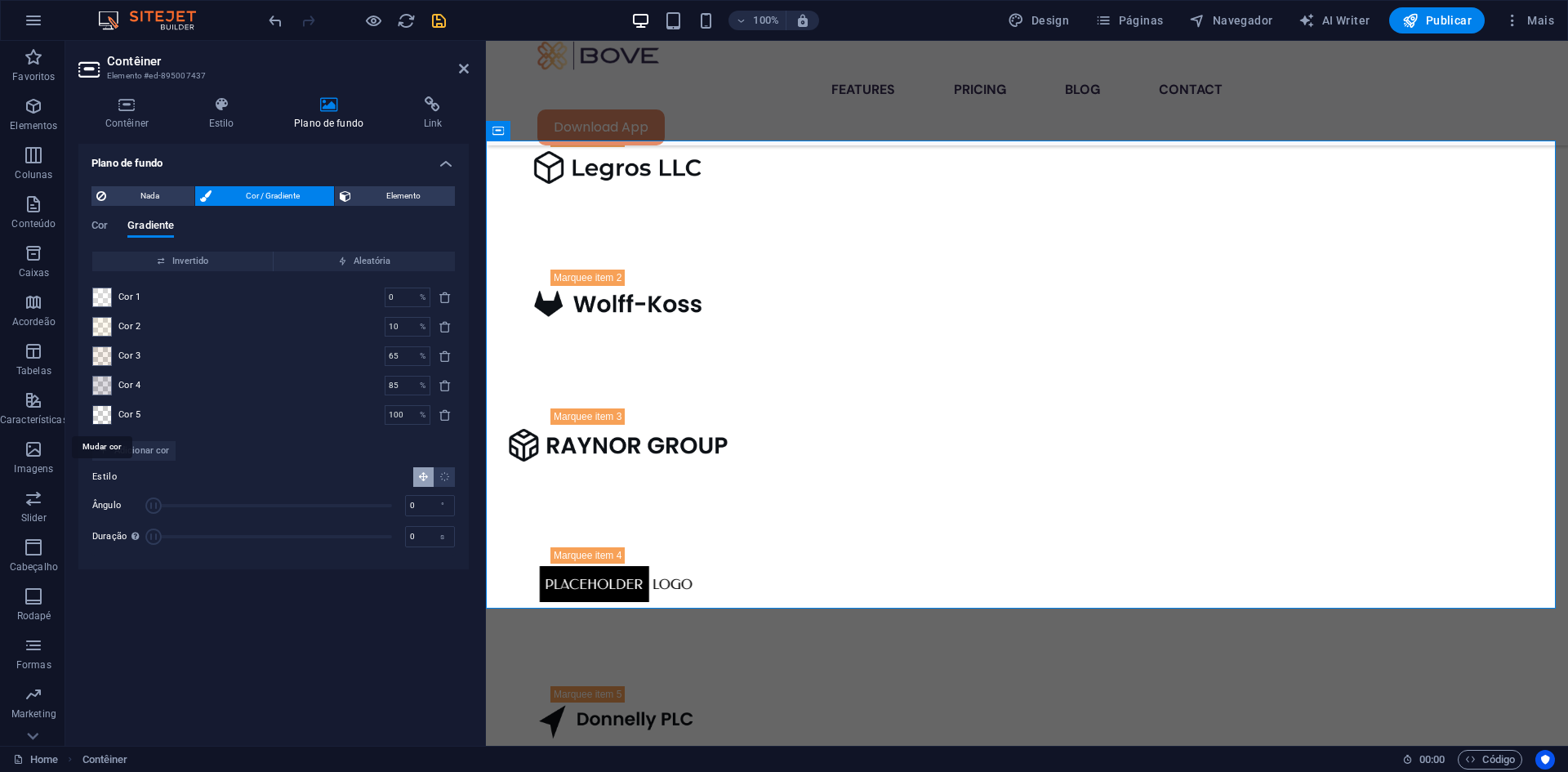
click at [108, 409] on span at bounding box center [102, 414] width 18 height 18
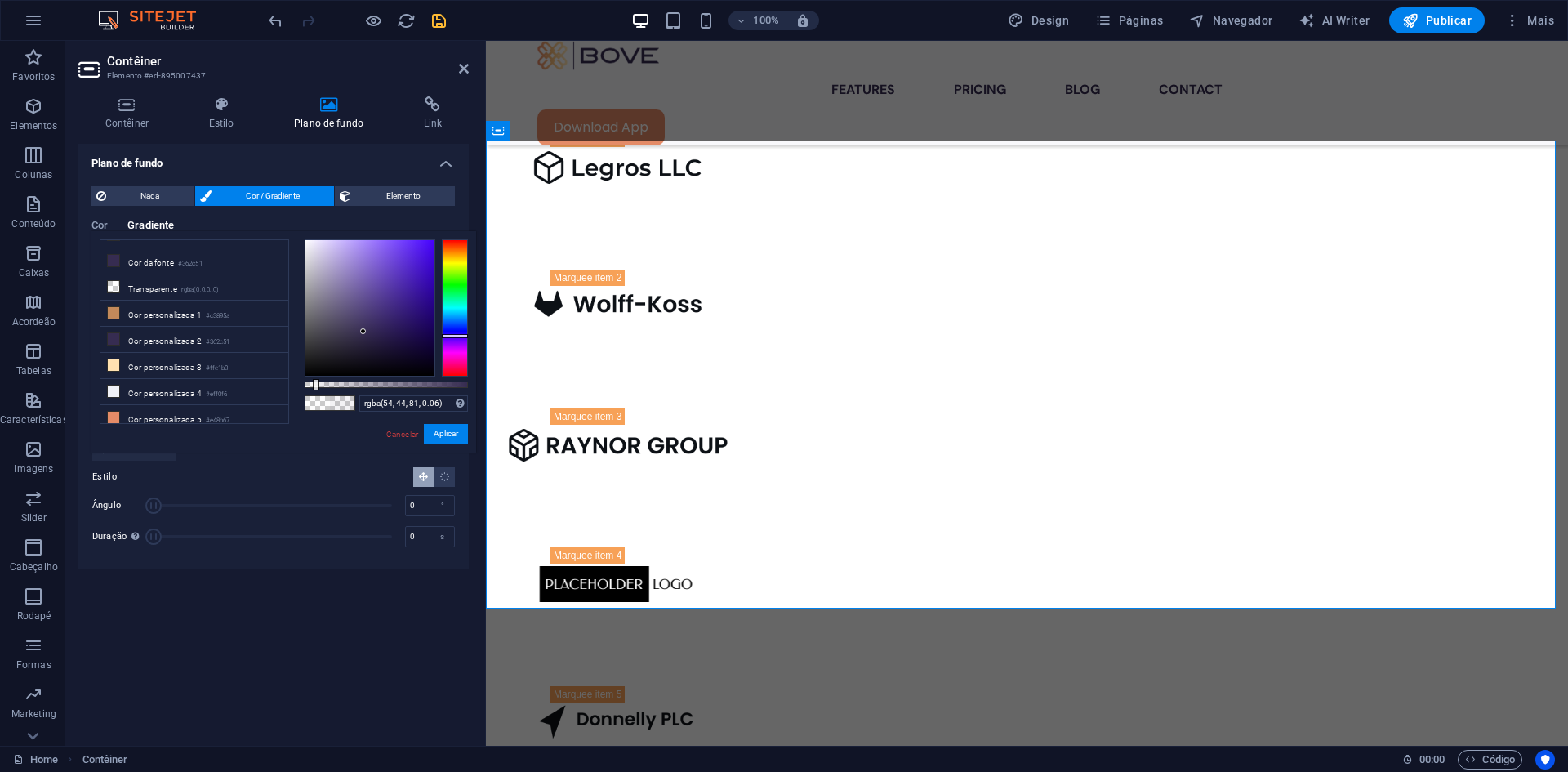
type input "rgba(54, 44, 81, 0)"
drag, startPoint x: 311, startPoint y: 385, endPoint x: 261, endPoint y: 392, distance: 50.5
click at [261, 392] on div "less Cor de plano de fundo #ffffff Cor primária #c3895a Cor secundária #e48b67 …" at bounding box center [283, 341] width 385 height 222
click at [448, 433] on button "Aplicar" at bounding box center [446, 433] width 44 height 19
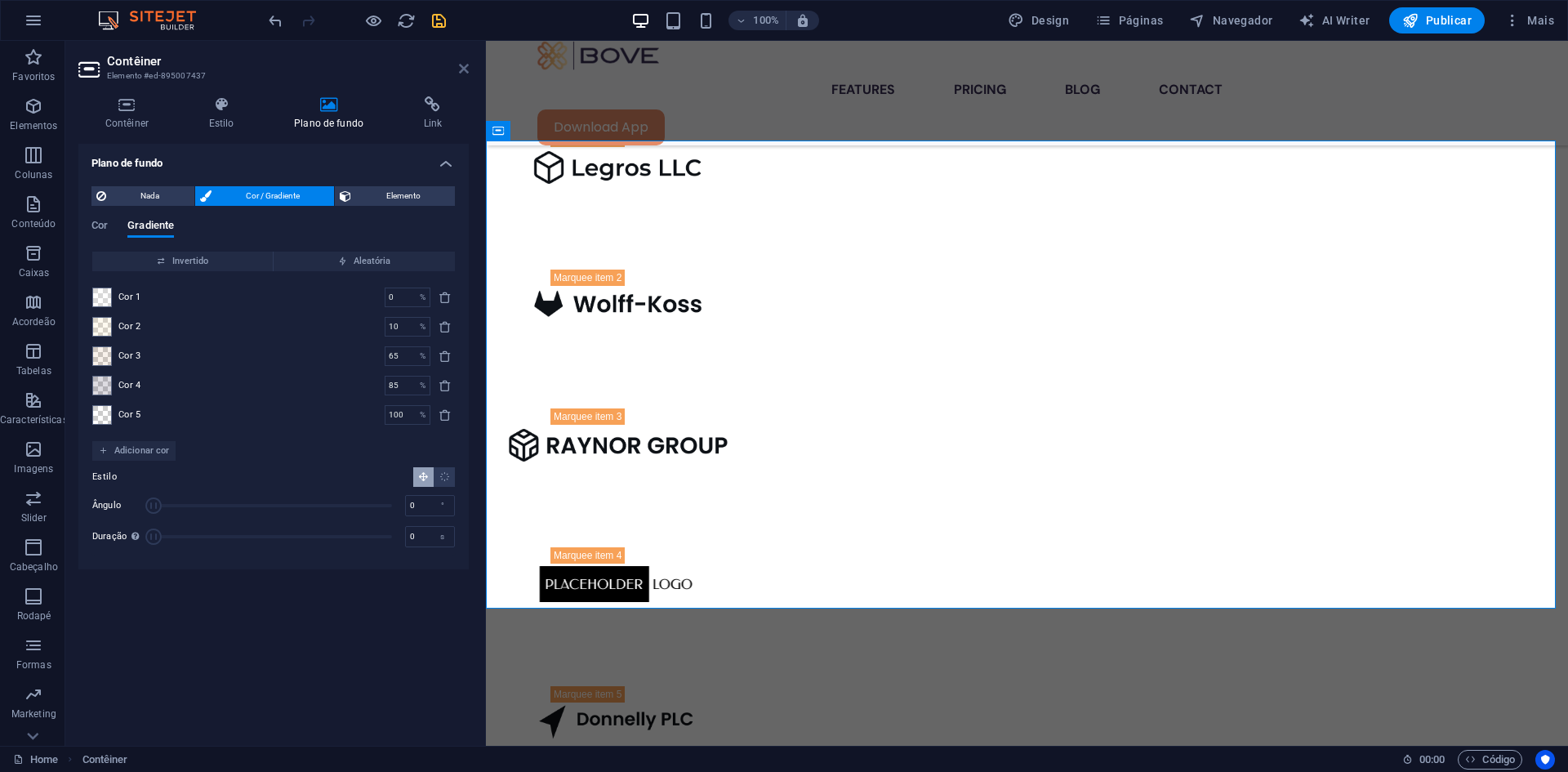
click at [468, 65] on icon at bounding box center [464, 69] width 10 height 13
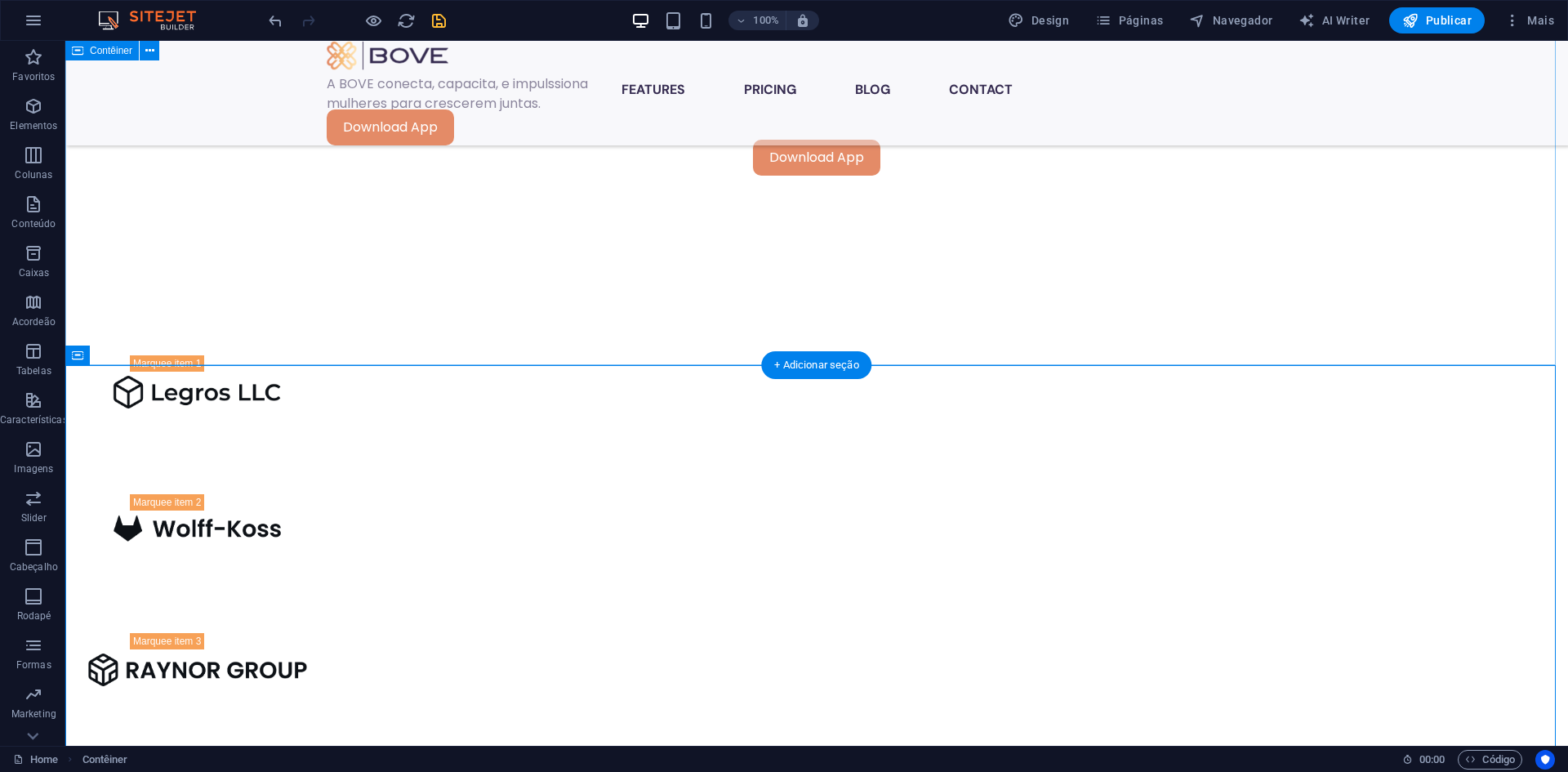
scroll to position [1194, 0]
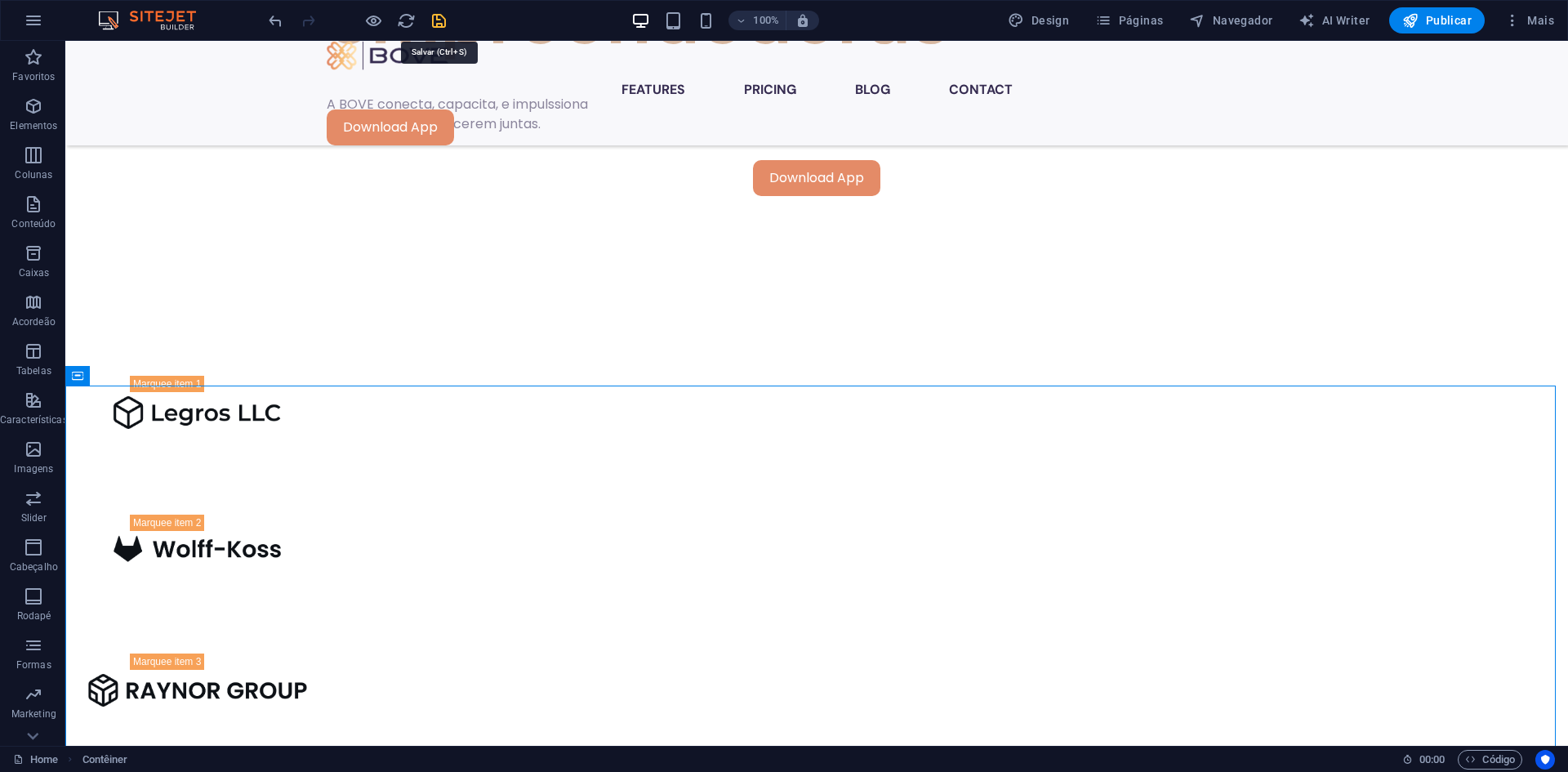
drag, startPoint x: 436, startPoint y: 17, endPoint x: 441, endPoint y: 26, distance: 10.3
click at [437, 19] on icon "save" at bounding box center [439, 21] width 19 height 19
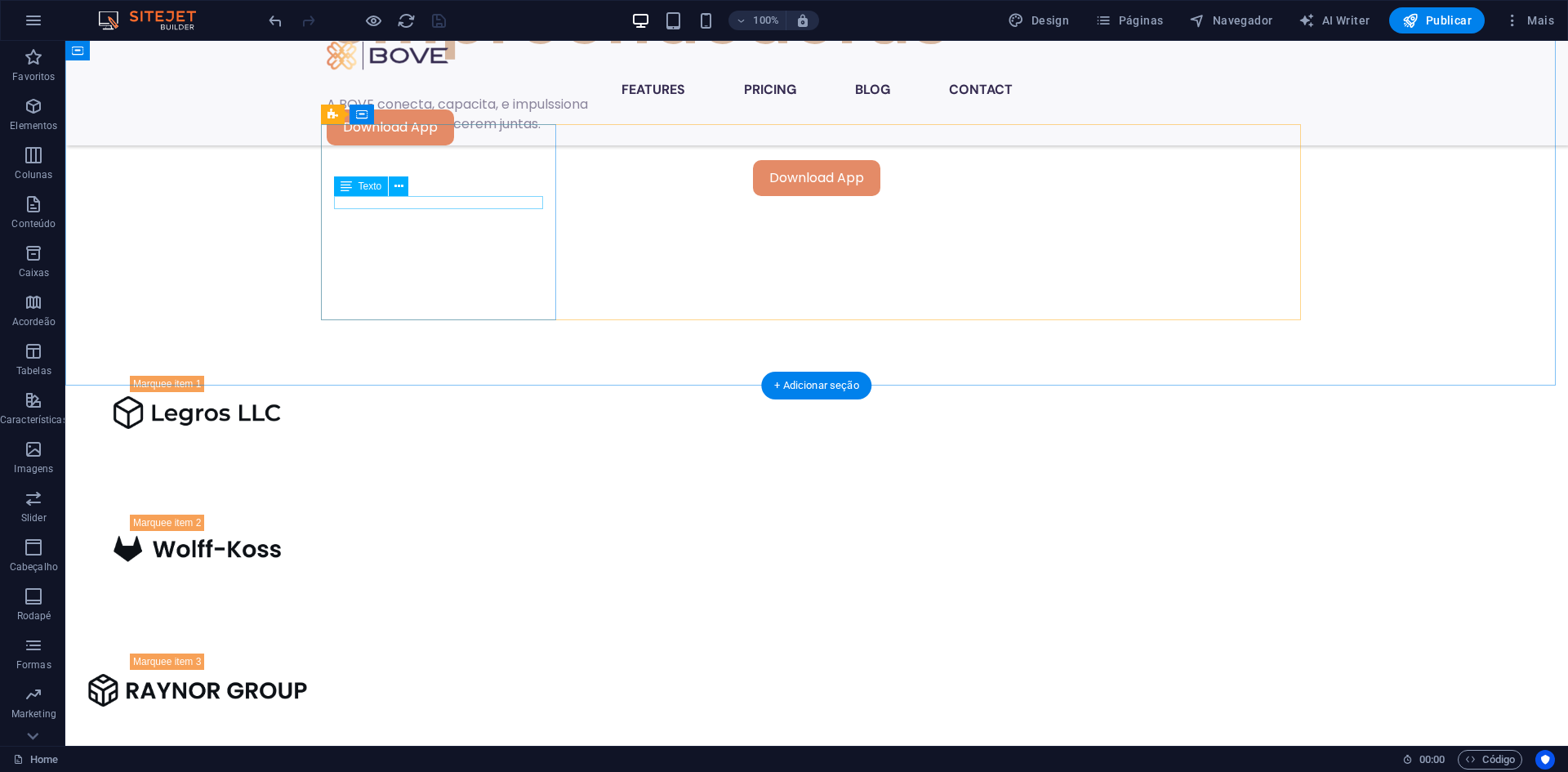
click at [461, 199] on div "Arraste aqui para substituir o conteúdo existente. Pressione “Ctrl” se quiser c…" at bounding box center [816, 393] width 1503 height 705
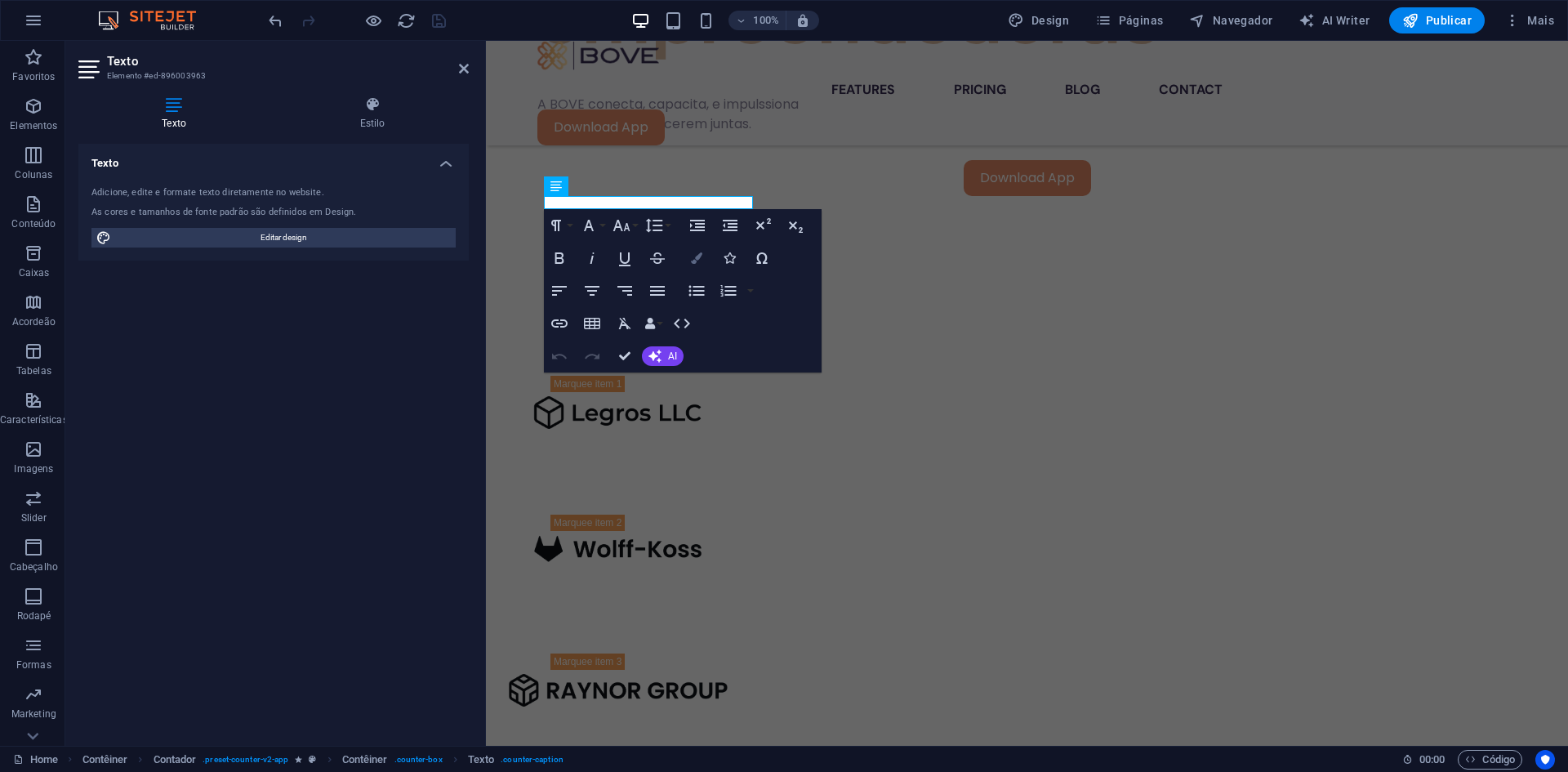
click at [686, 254] on button "Colors" at bounding box center [696, 258] width 31 height 33
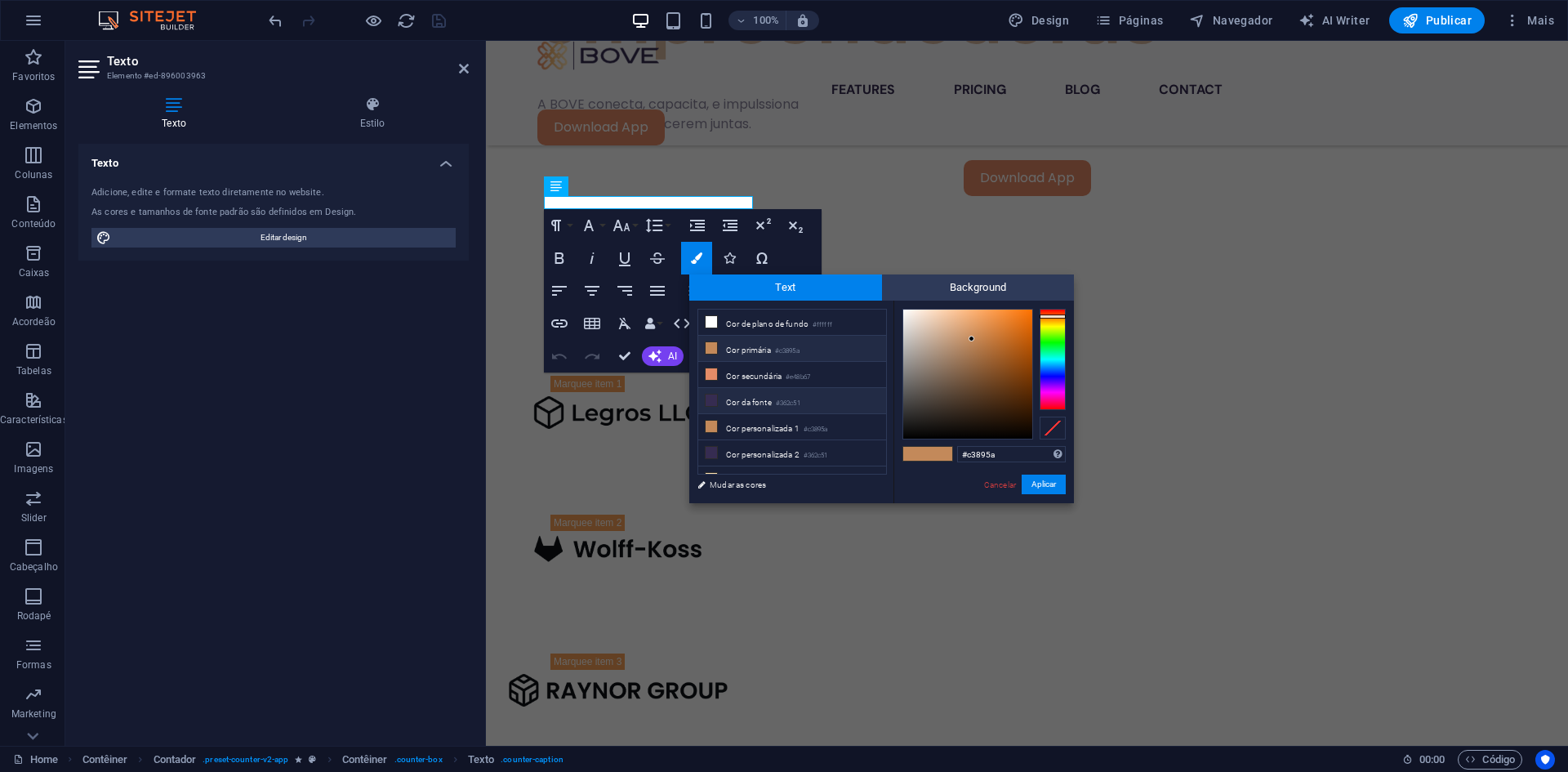
click at [732, 396] on li "Cor da fonte #362c51" at bounding box center [792, 400] width 188 height 26
type input "#362c51"
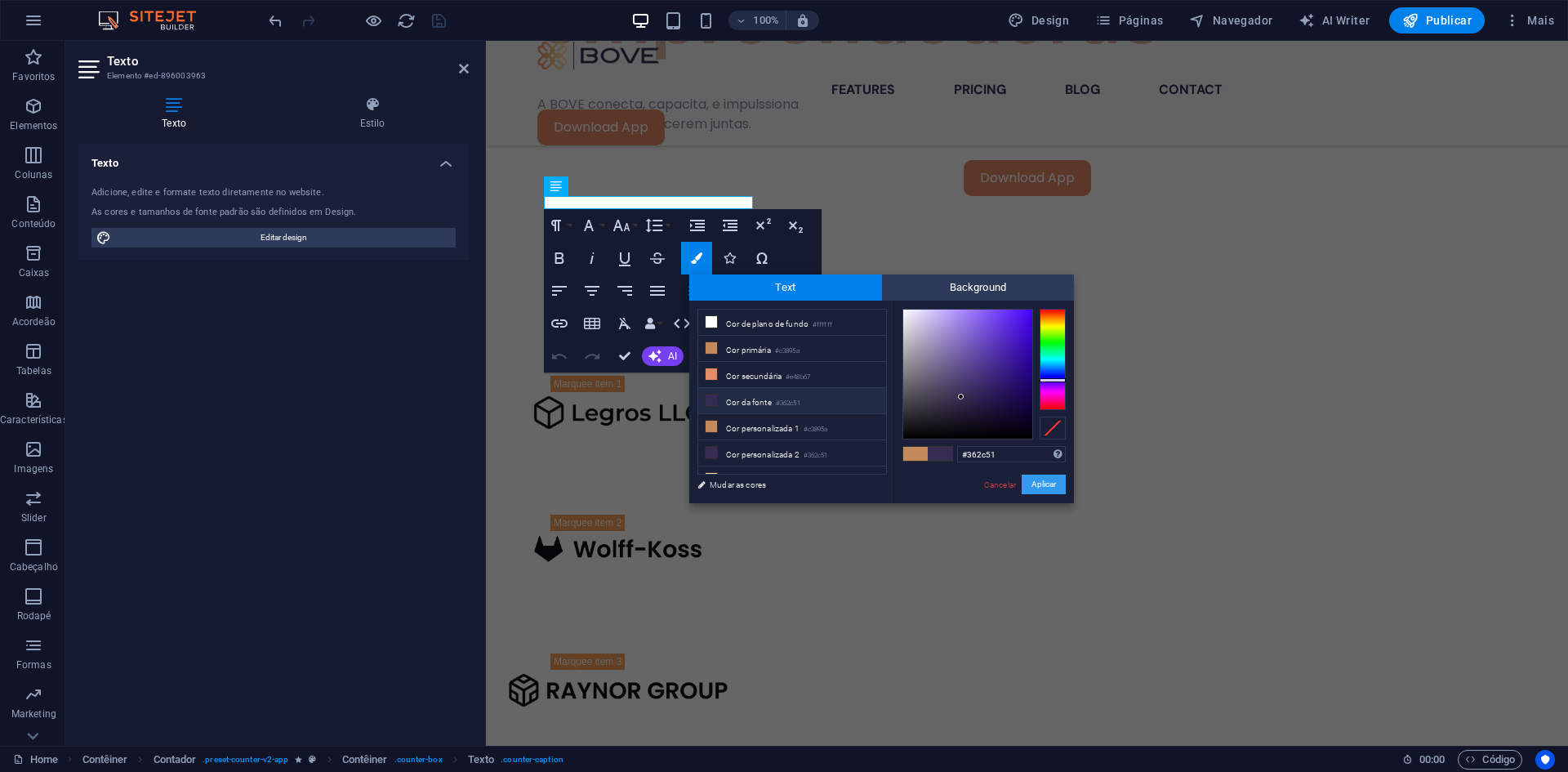
drag, startPoint x: 576, startPoint y: 438, endPoint x: 1063, endPoint y: 480, distance: 488.8
click at [1063, 480] on button "Aplicar" at bounding box center [1043, 484] width 44 height 19
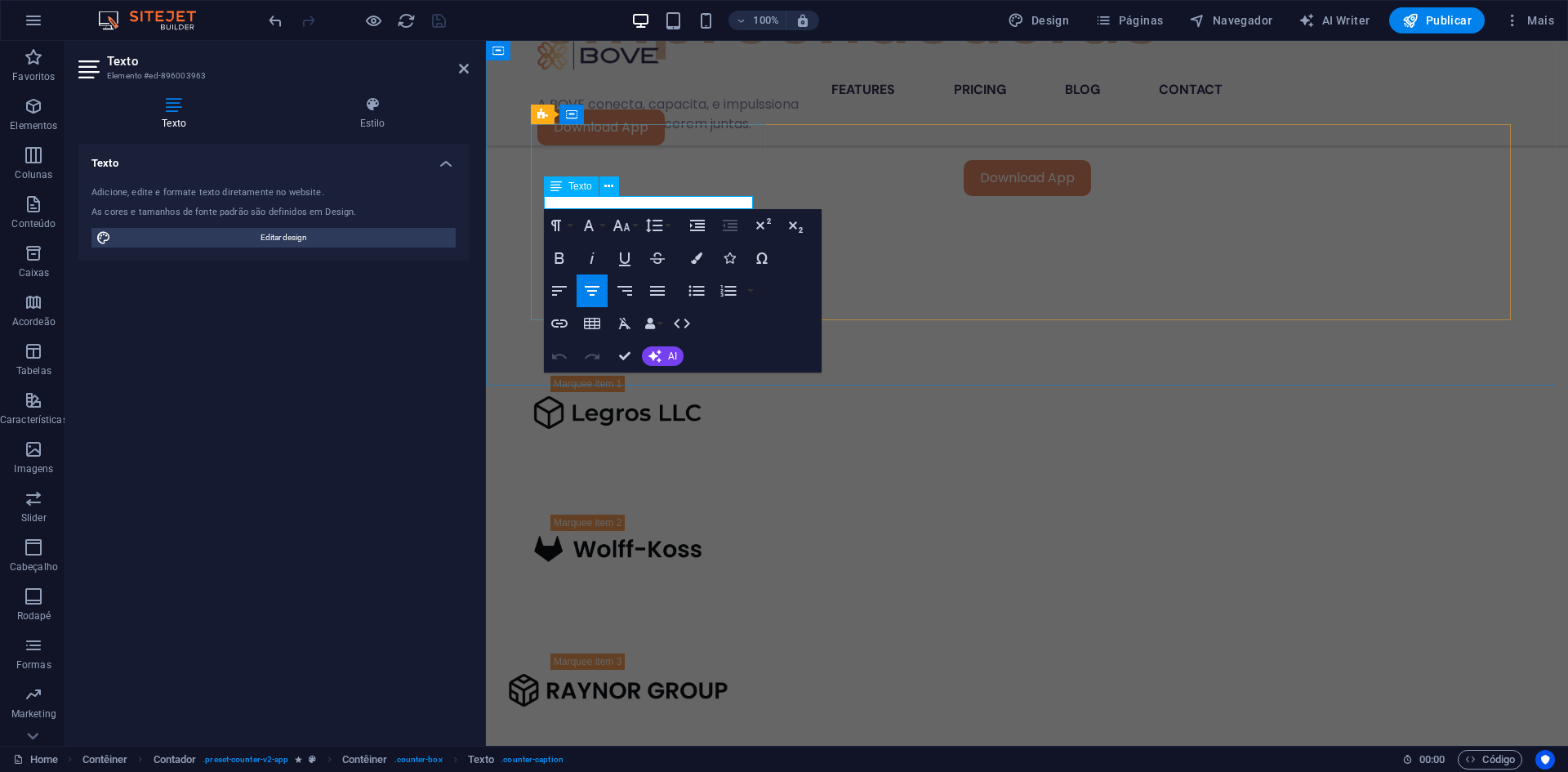
drag, startPoint x: 709, startPoint y: 200, endPoint x: 592, endPoint y: 200, distance: 117.0
click at [696, 260] on icon "button" at bounding box center [696, 258] width 12 height 12
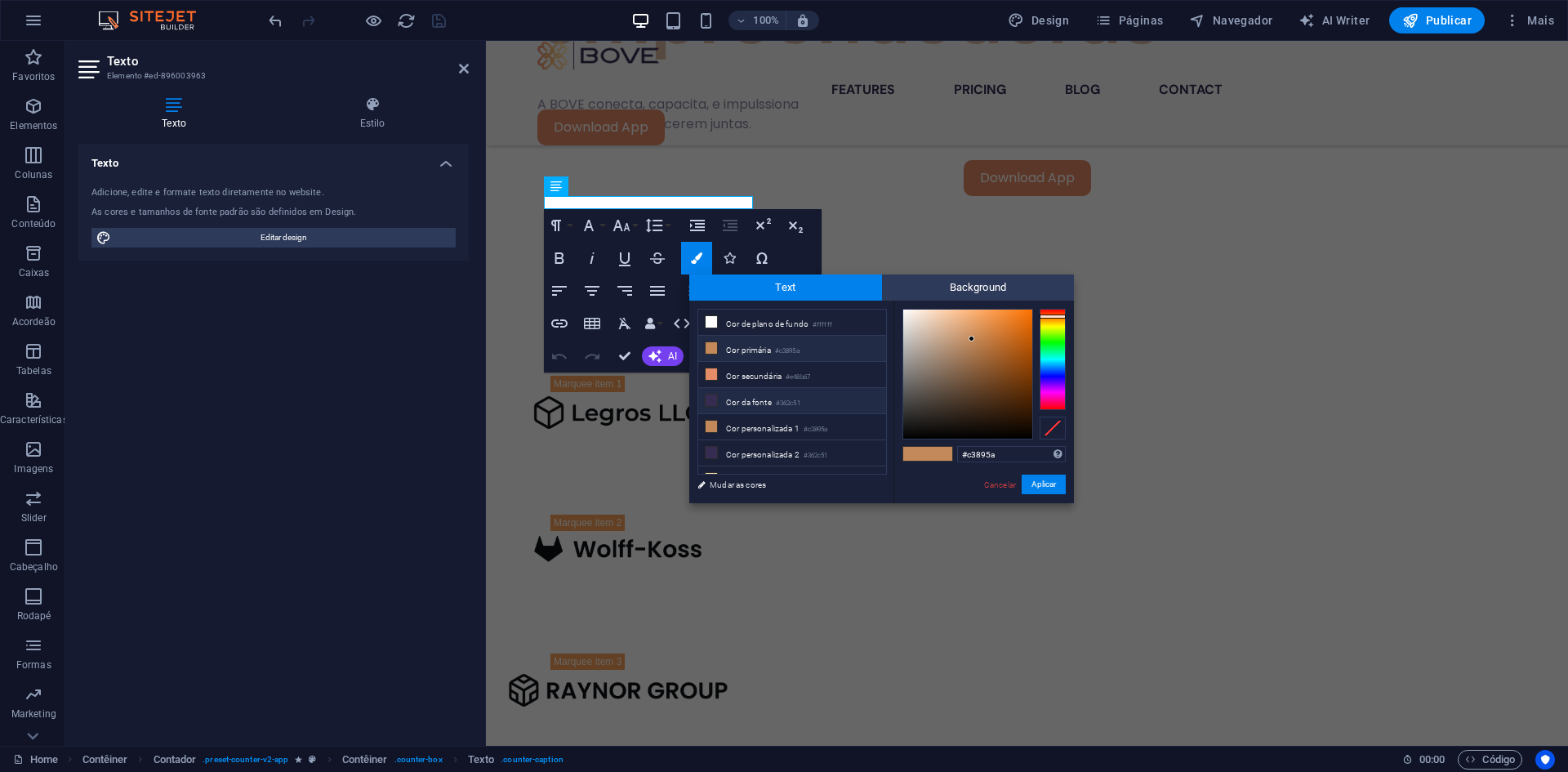
click at [765, 399] on li "Cor da fonte #362c51" at bounding box center [792, 400] width 188 height 26
type input "#362c51"
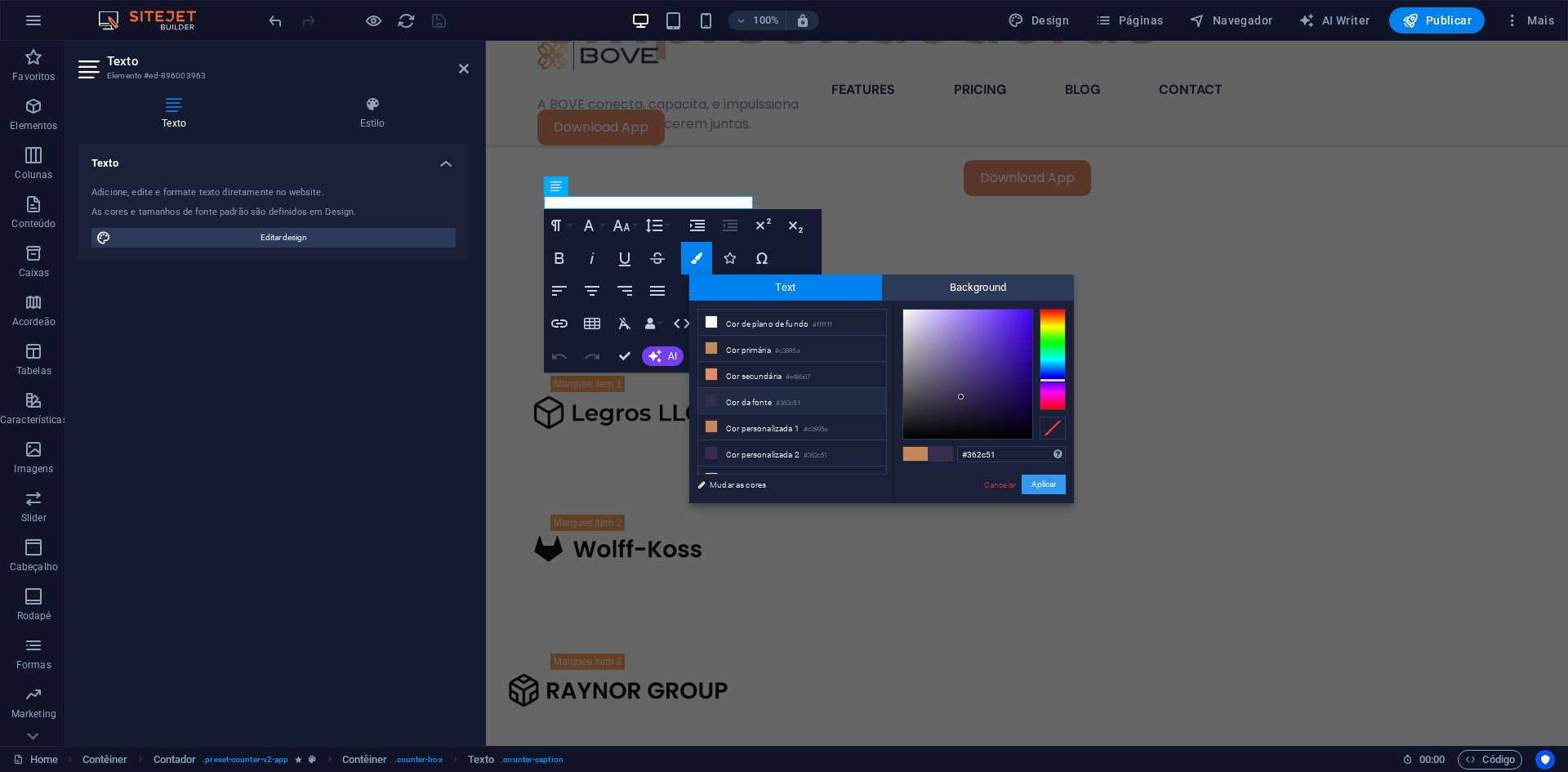
click at [1047, 487] on button "Aplicar" at bounding box center [1043, 484] width 44 height 19
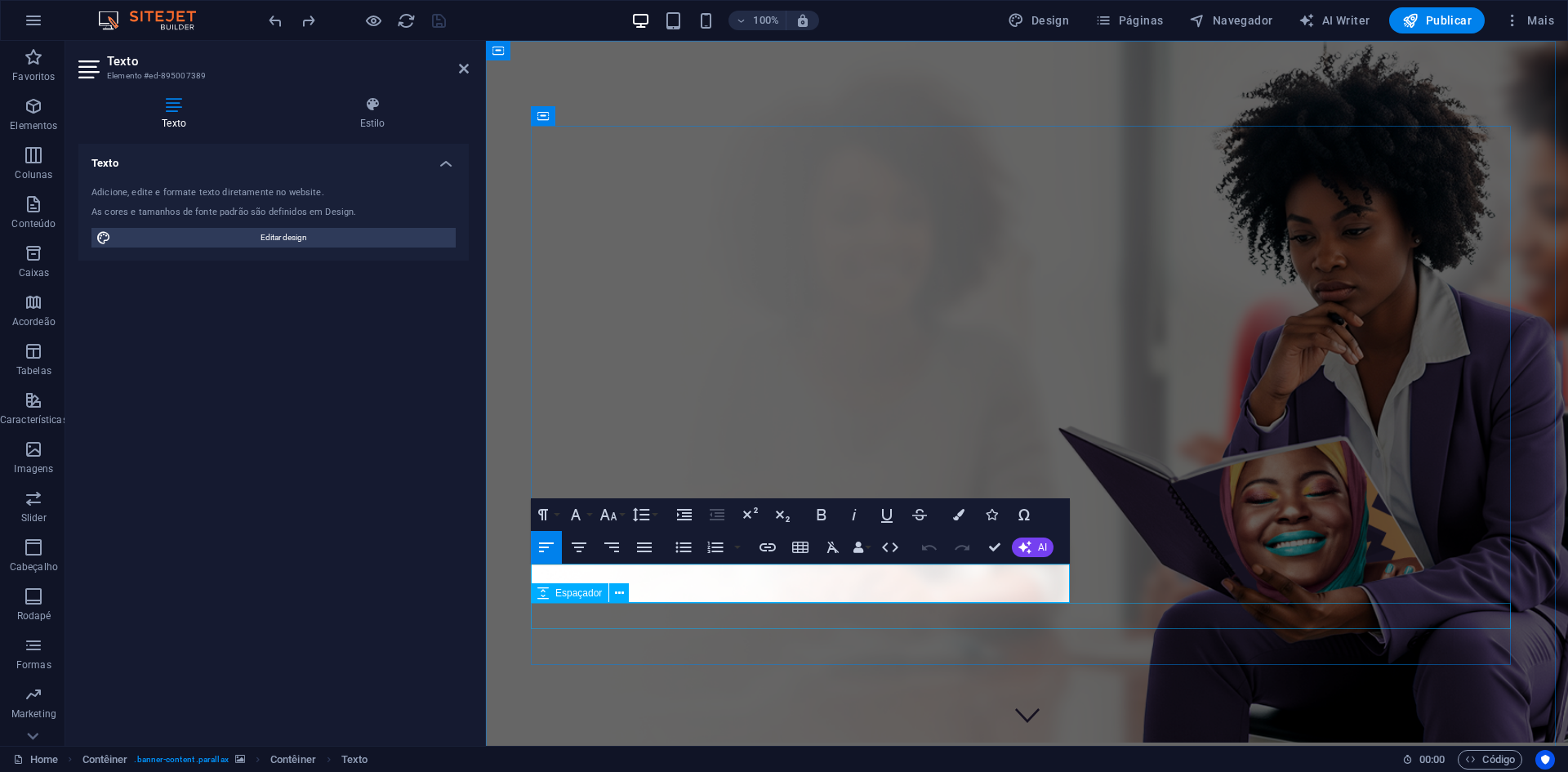
drag, startPoint x: 801, startPoint y: 602, endPoint x: 1205, endPoint y: 595, distance: 404.1
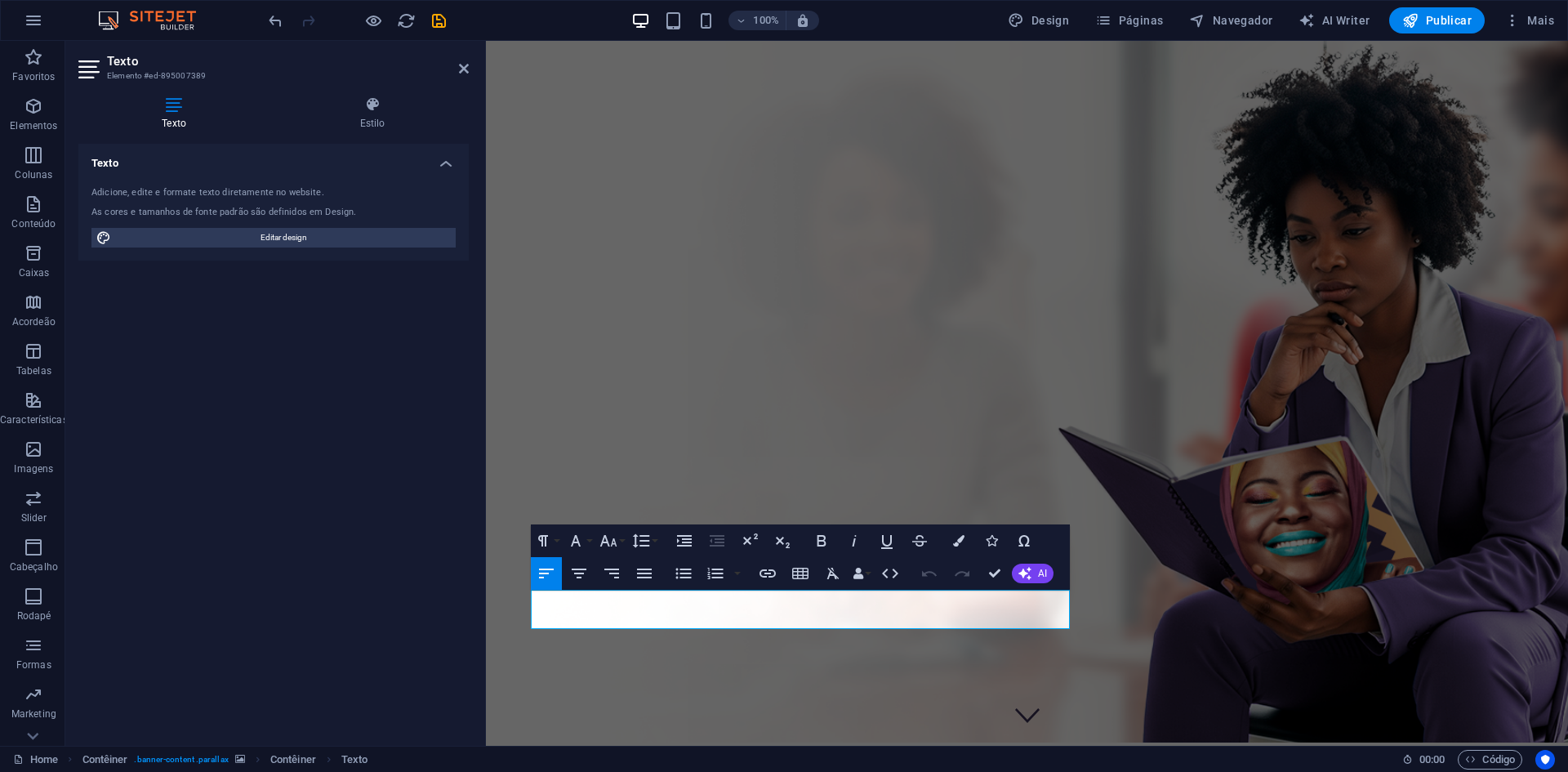
drag, startPoint x: 751, startPoint y: 620, endPoint x: 492, endPoint y: 594, distance: 260.3
click at [616, 544] on icon "button" at bounding box center [609, 541] width 17 height 12
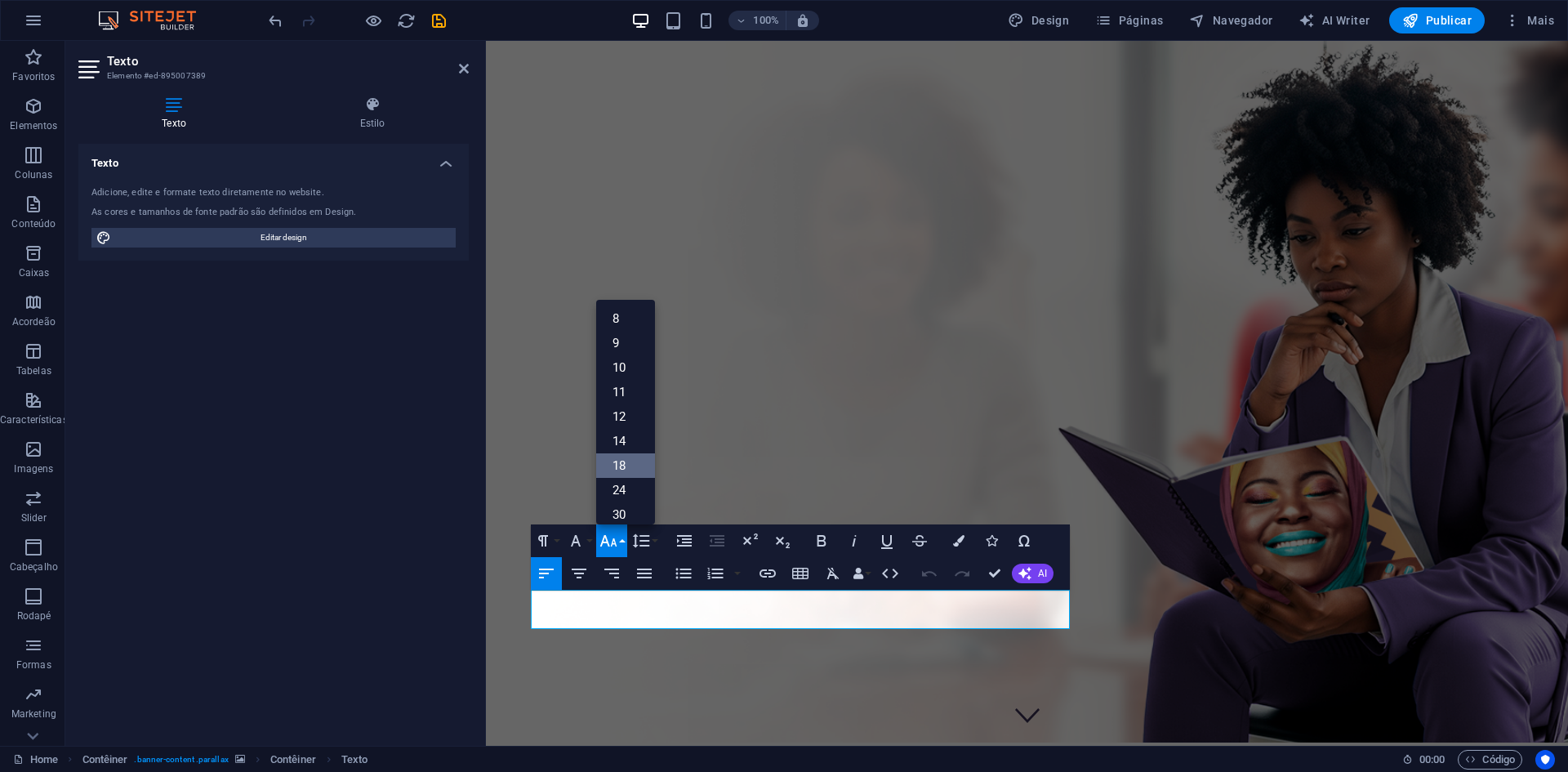
click at [619, 462] on link "18" at bounding box center [625, 466] width 59 height 25
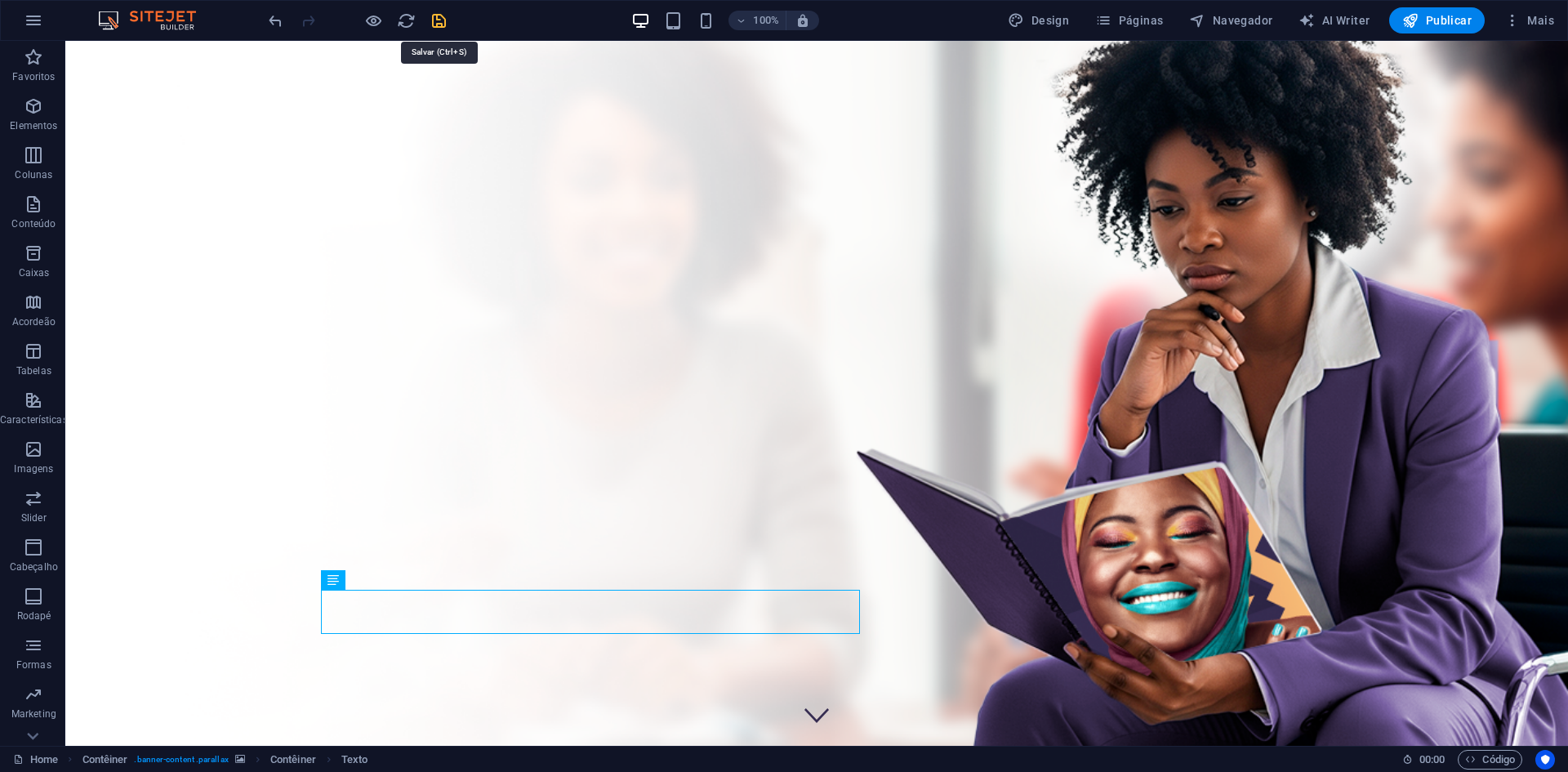
click at [437, 19] on icon "save" at bounding box center [439, 21] width 19 height 19
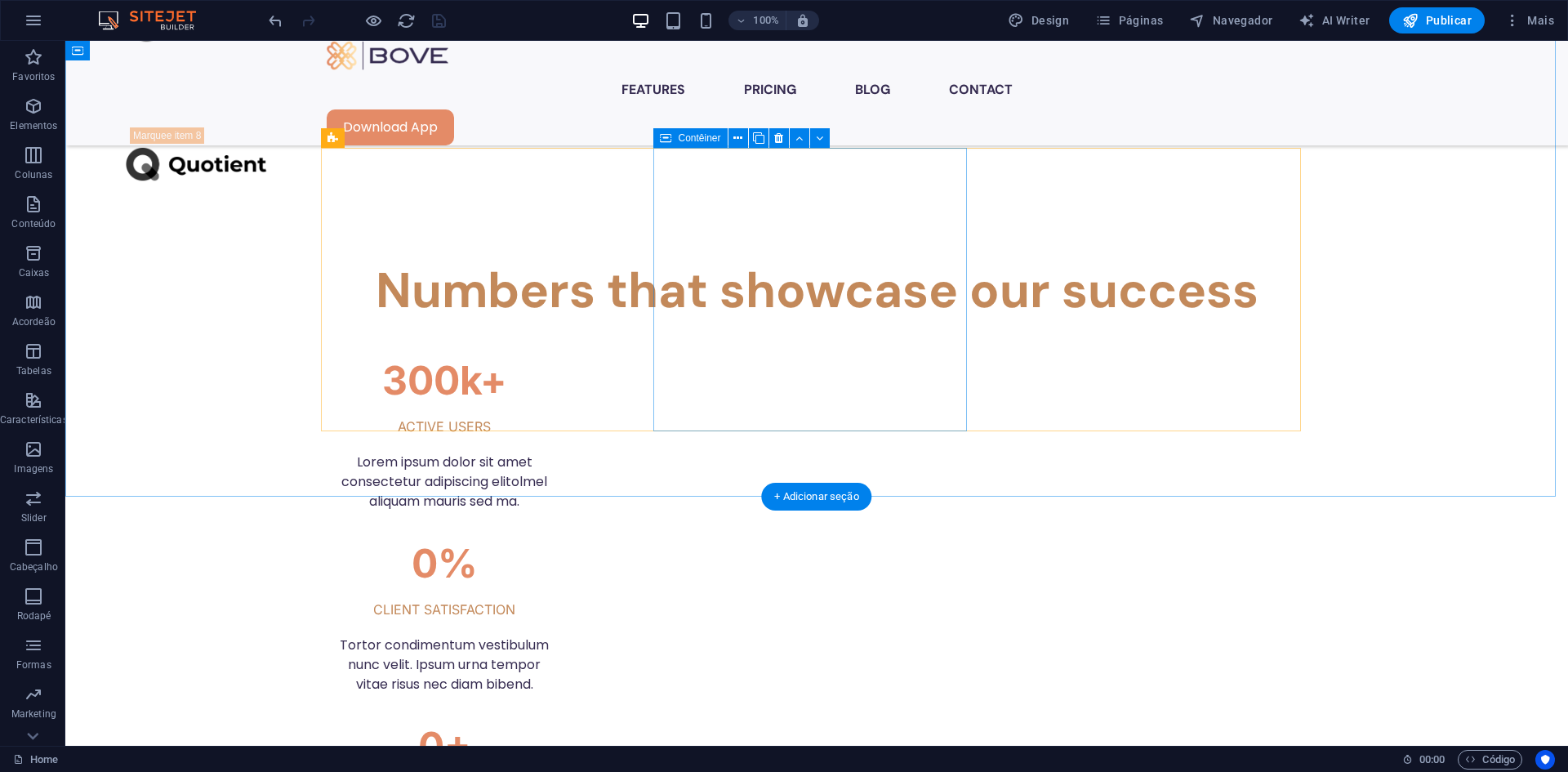
scroll to position [2450, 0]
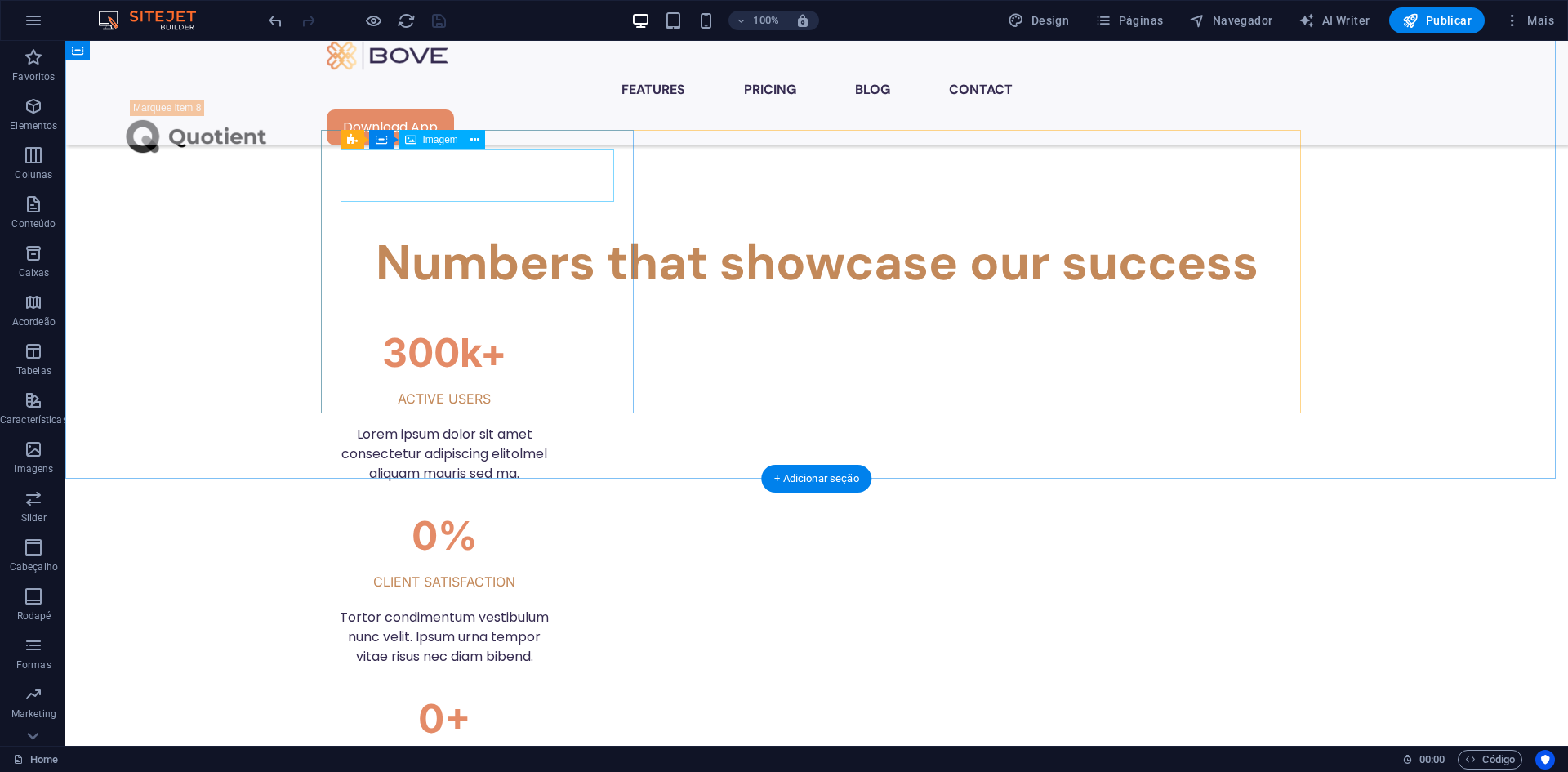
select select "px"
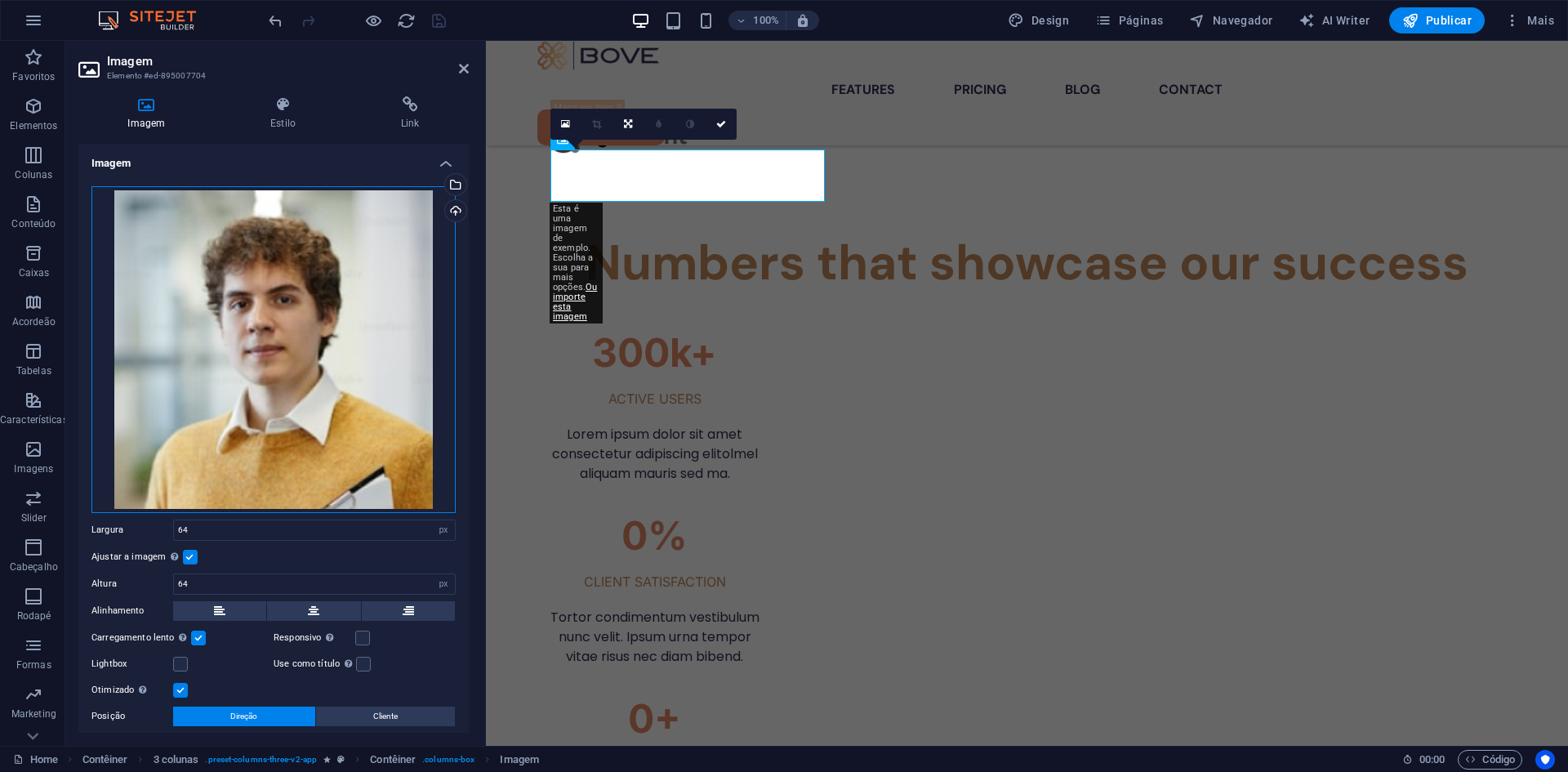
click at [250, 276] on div "Arraste os arquivos aqui, clique para escolher os arquivos ou selecione os arqu…" at bounding box center [273, 349] width 364 height 327
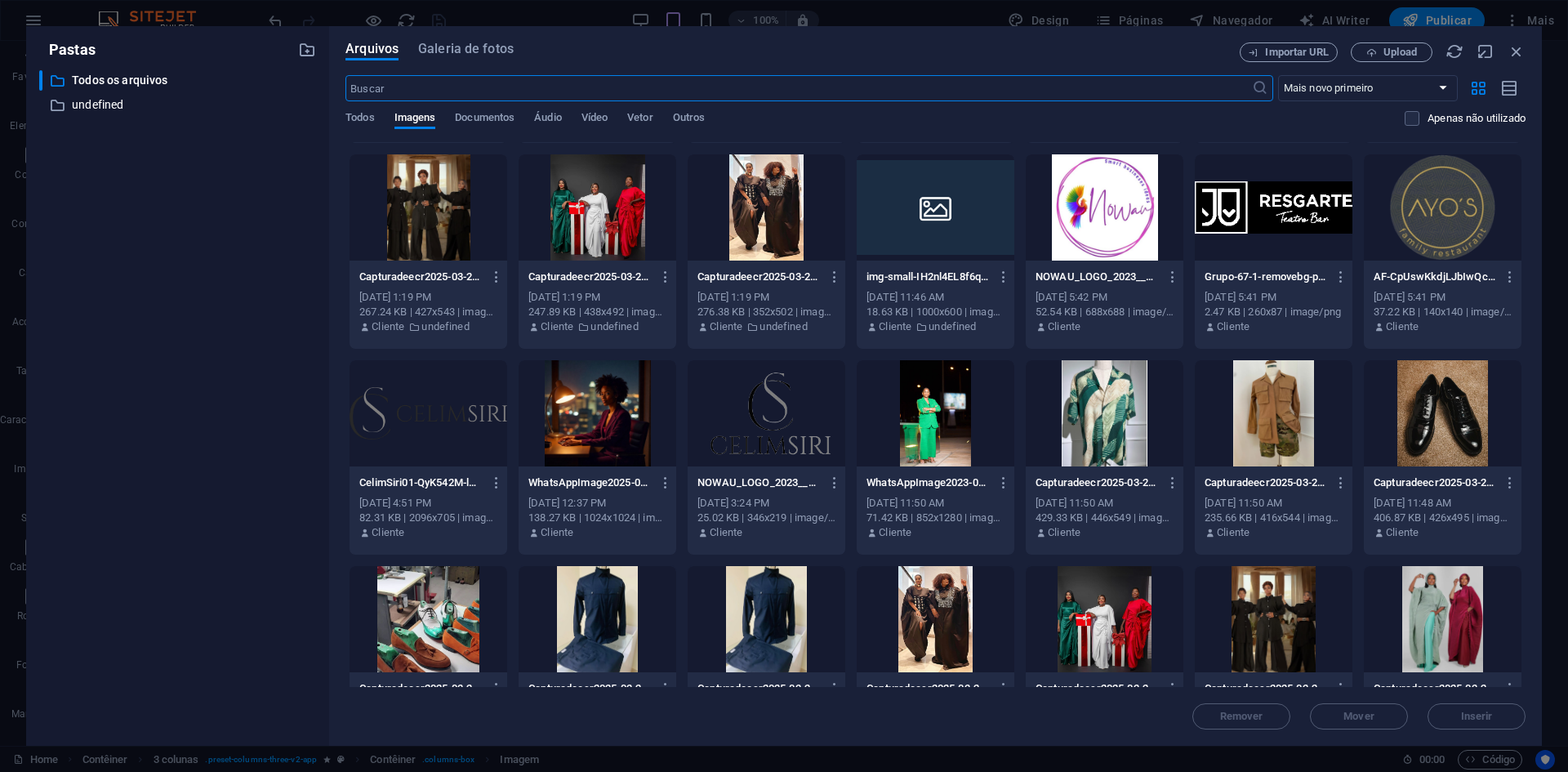
scroll to position [245, 0]
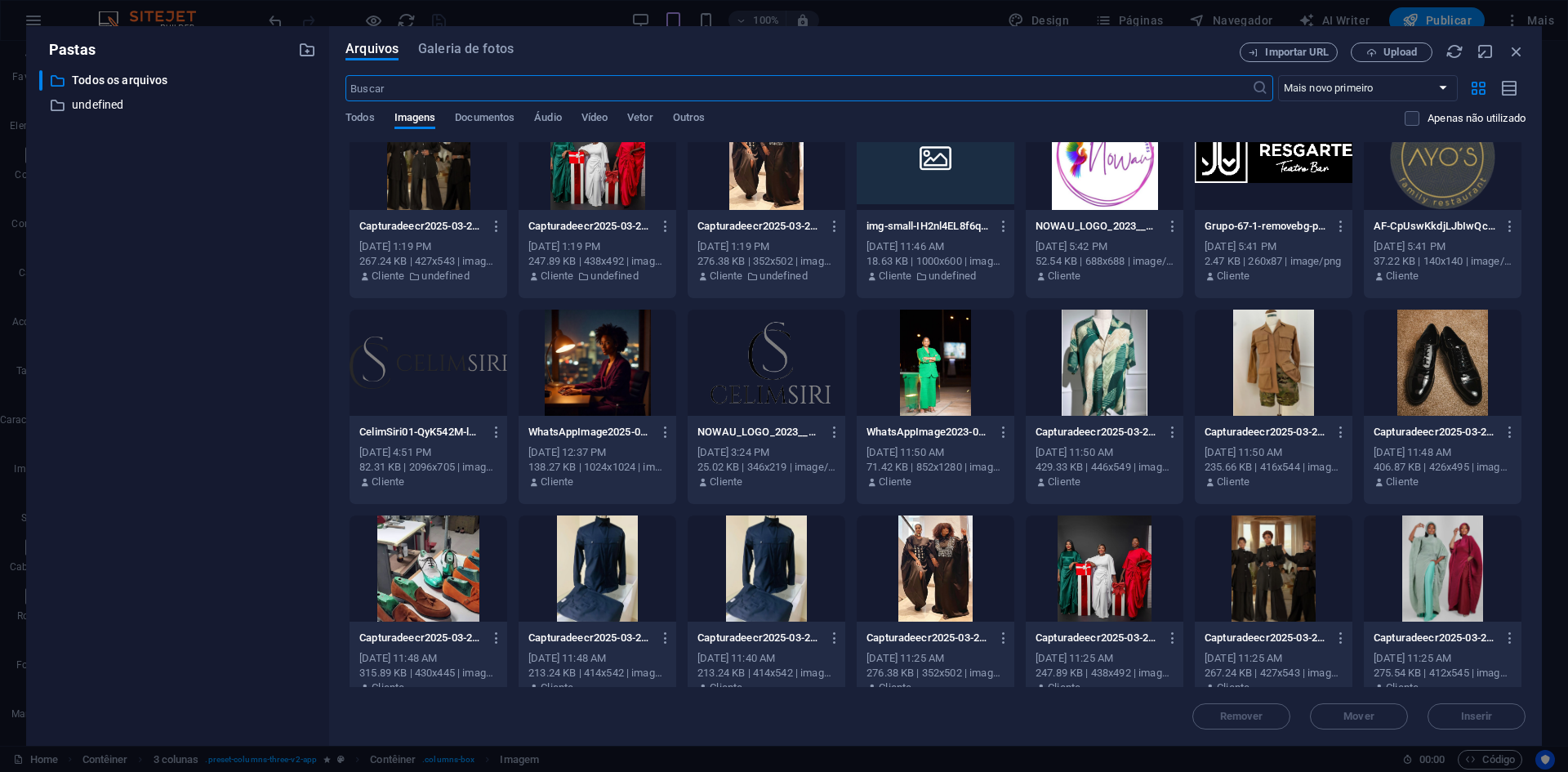
click at [953, 367] on div at bounding box center [935, 363] width 157 height 106
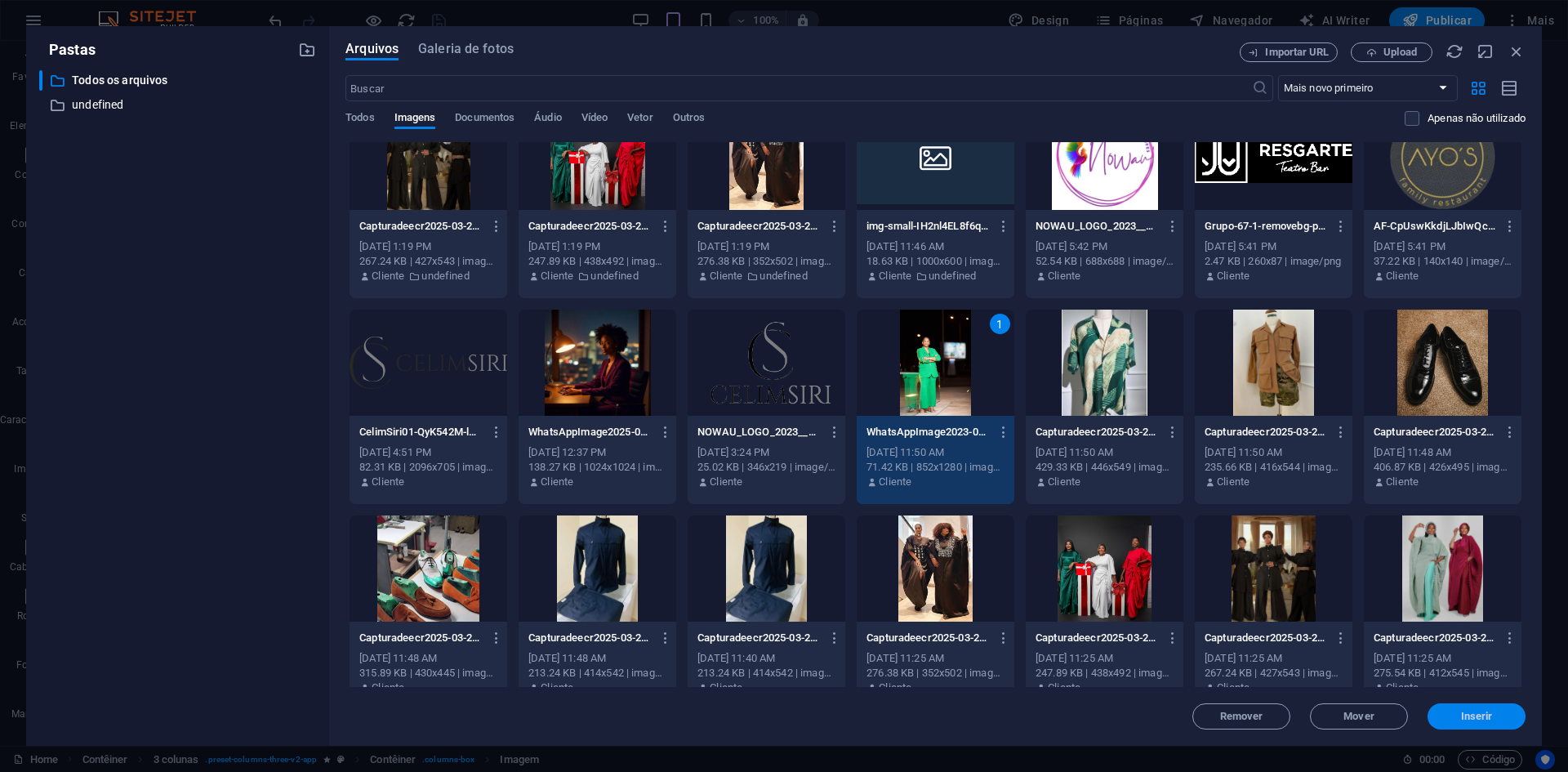
click at [1478, 715] on span "Inserir" at bounding box center [1476, 716] width 32 height 10
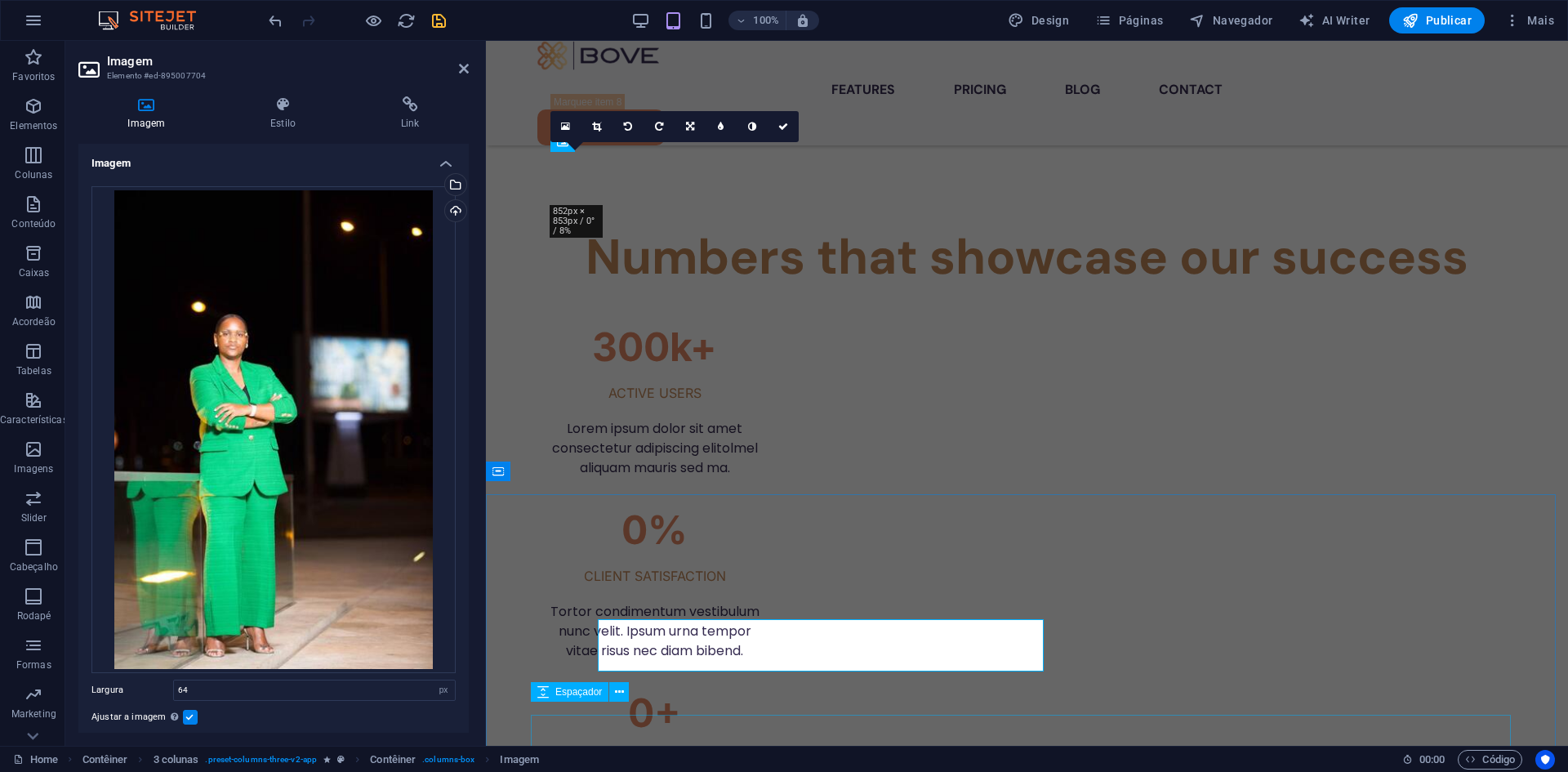
scroll to position [2447, 0]
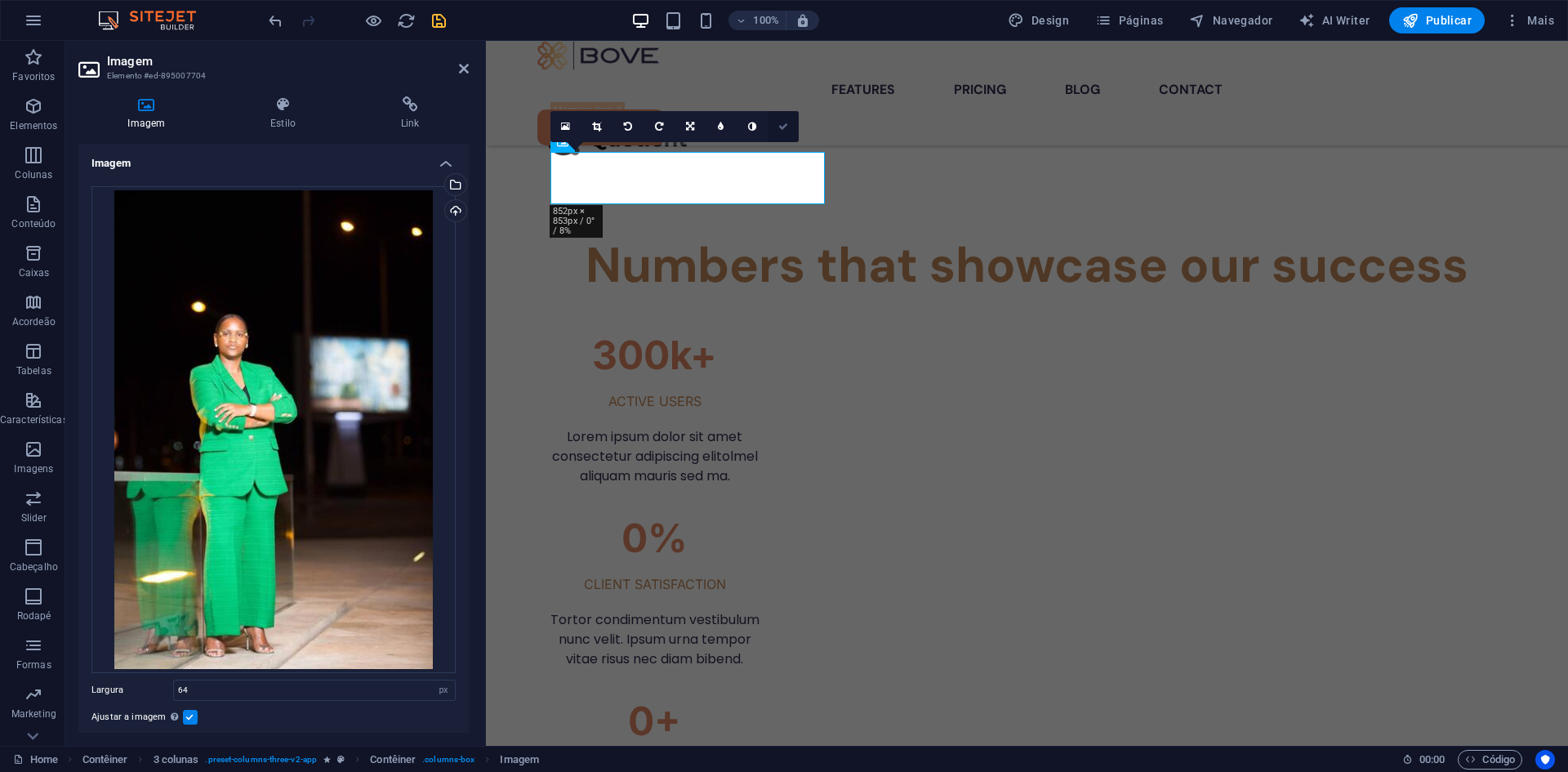
click at [784, 126] on icon at bounding box center [784, 127] width 10 height 10
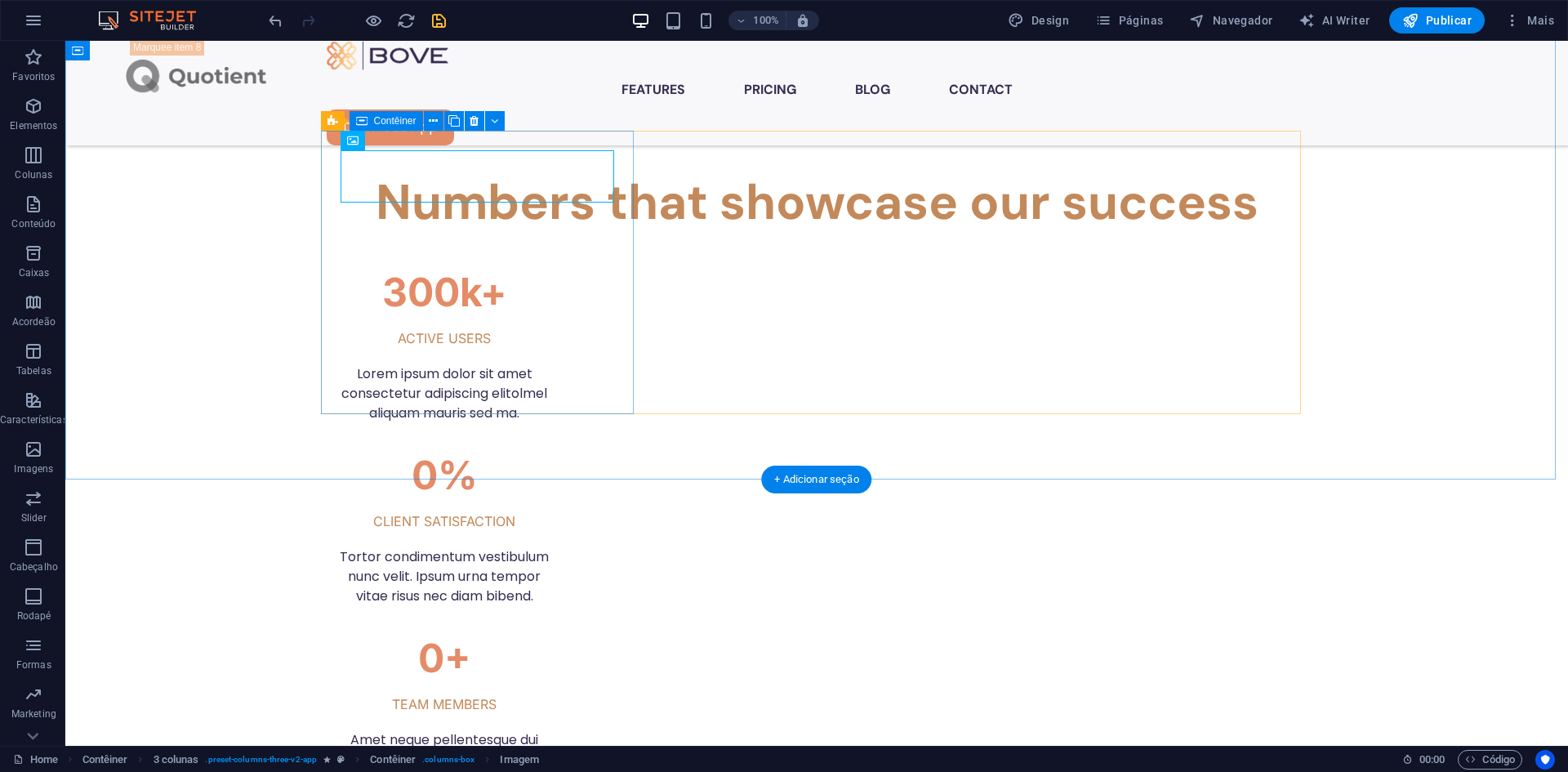
scroll to position [2529, 0]
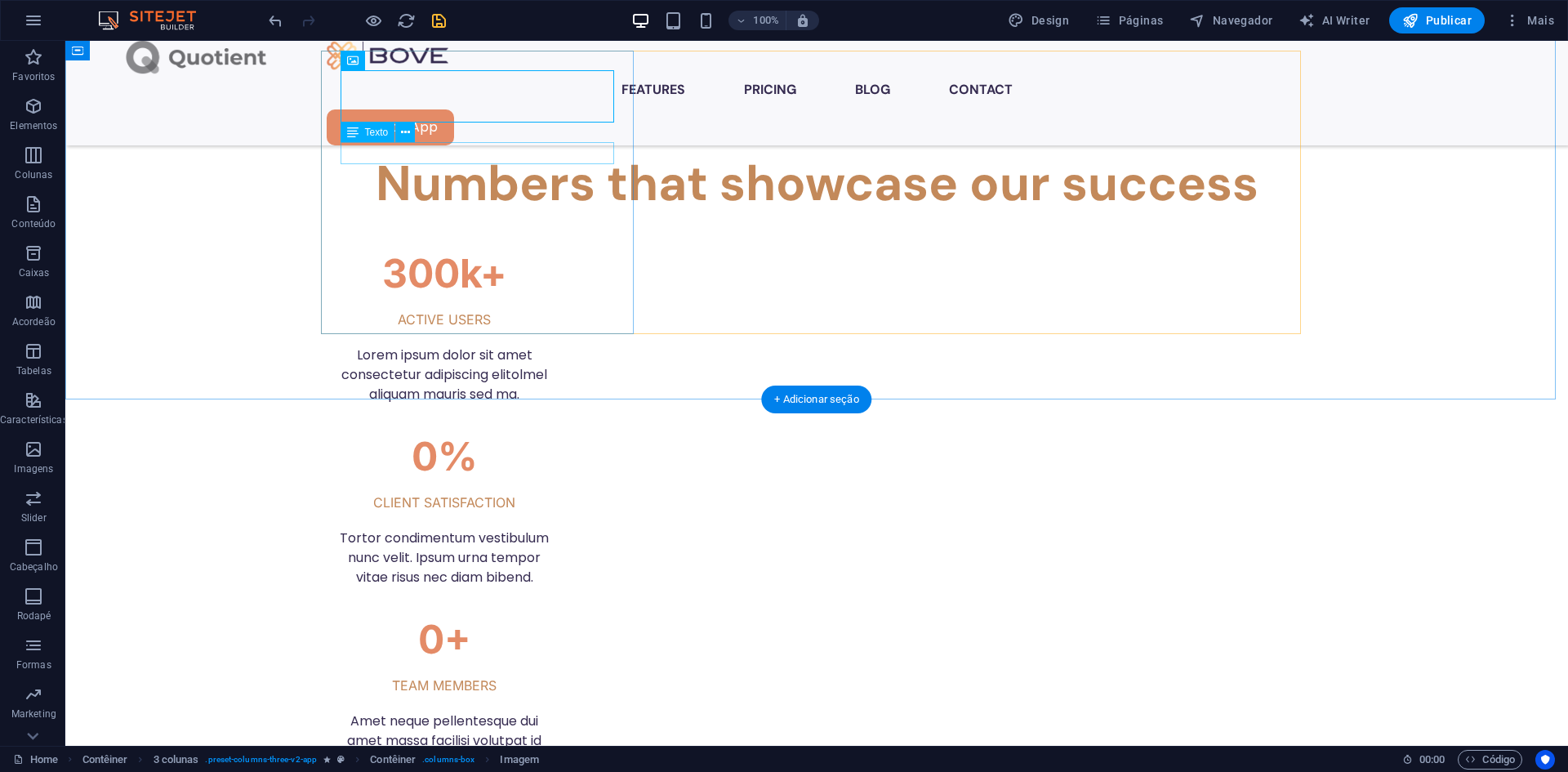
drag, startPoint x: 481, startPoint y: 147, endPoint x: 547, endPoint y: 189, distance: 78.2
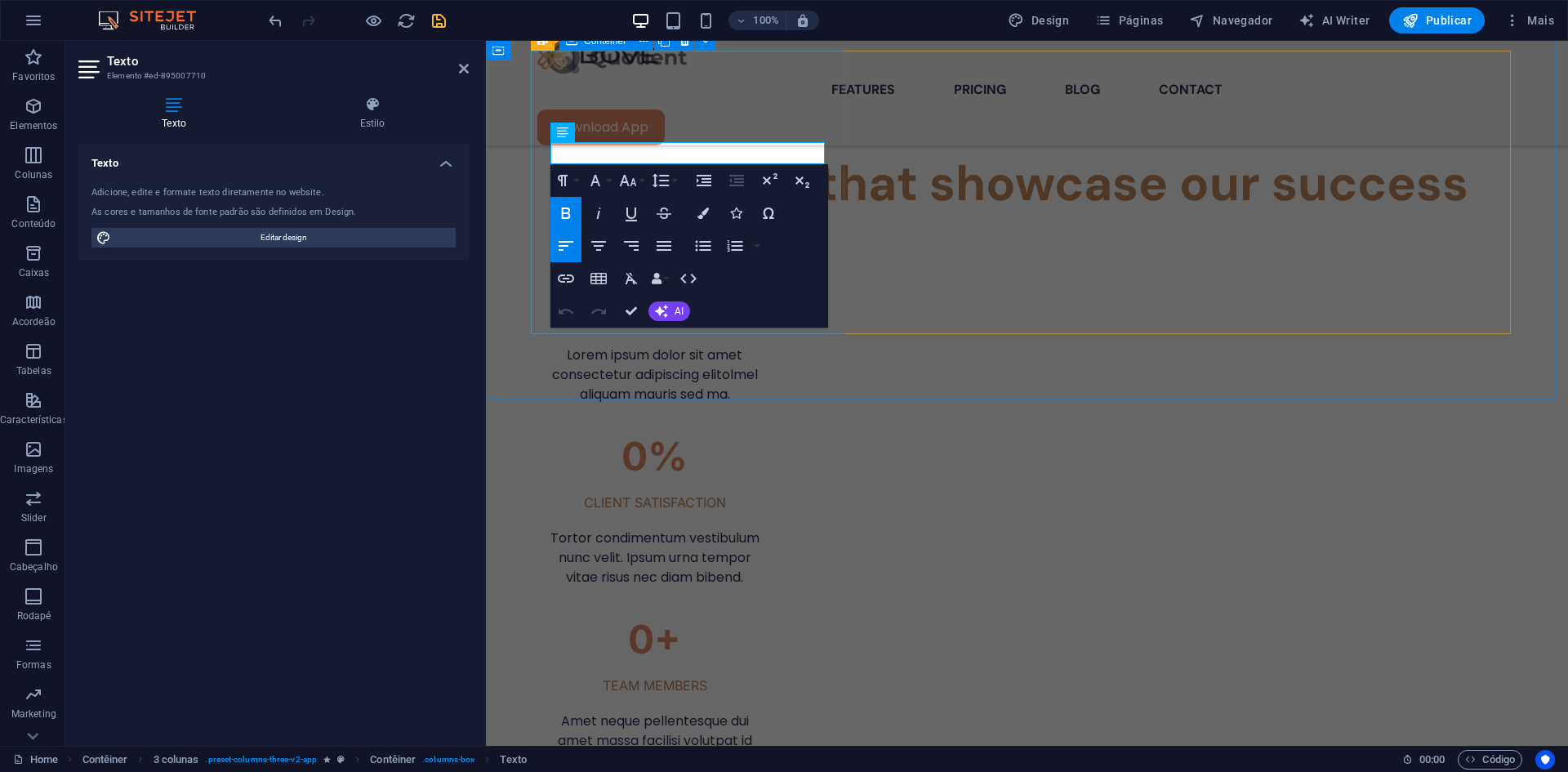
drag, startPoint x: 727, startPoint y: 152, endPoint x: 548, endPoint y: 143, distance: 179.2
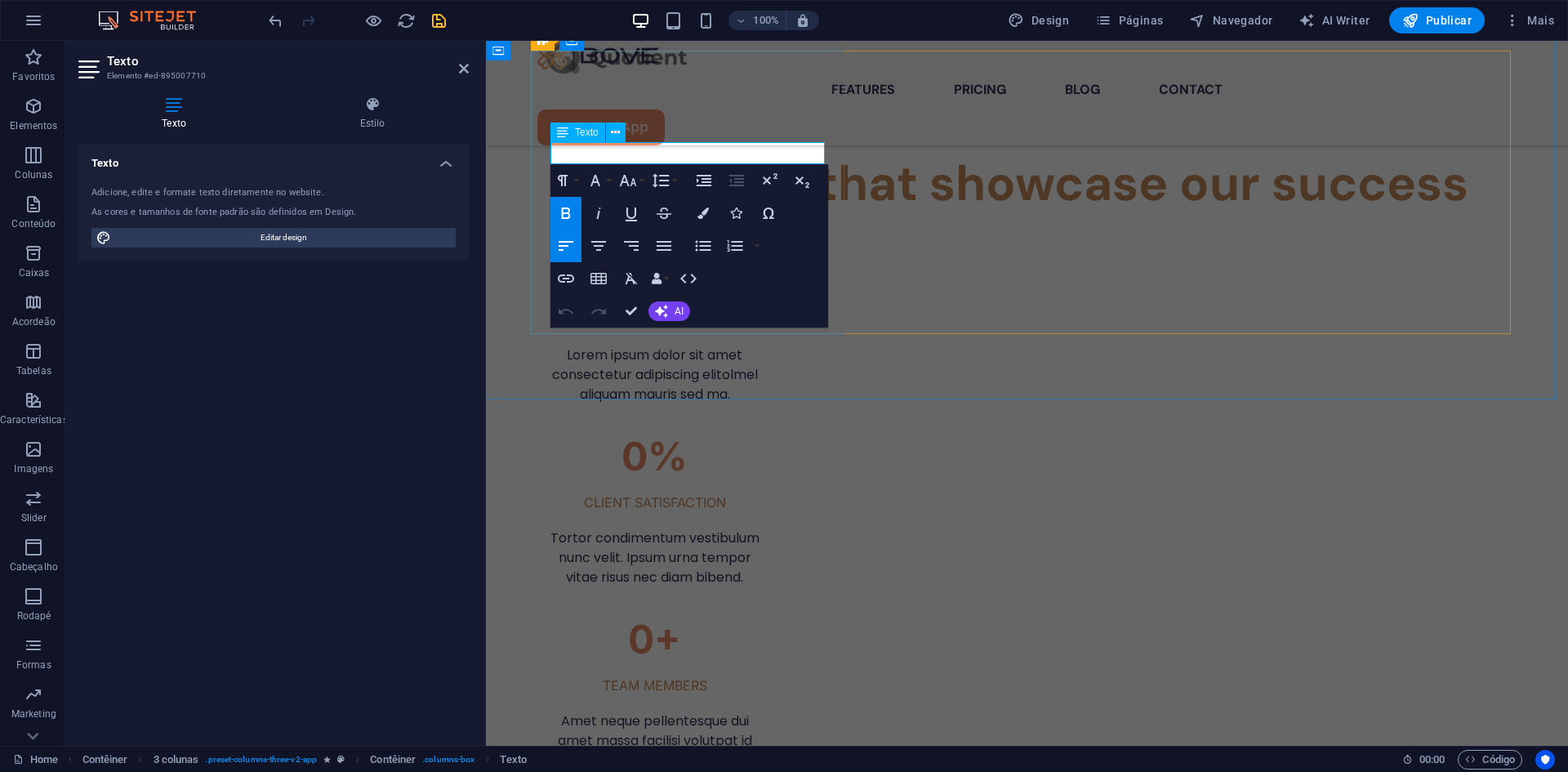
drag, startPoint x: 558, startPoint y: 150, endPoint x: 703, endPoint y: 151, distance: 145.0
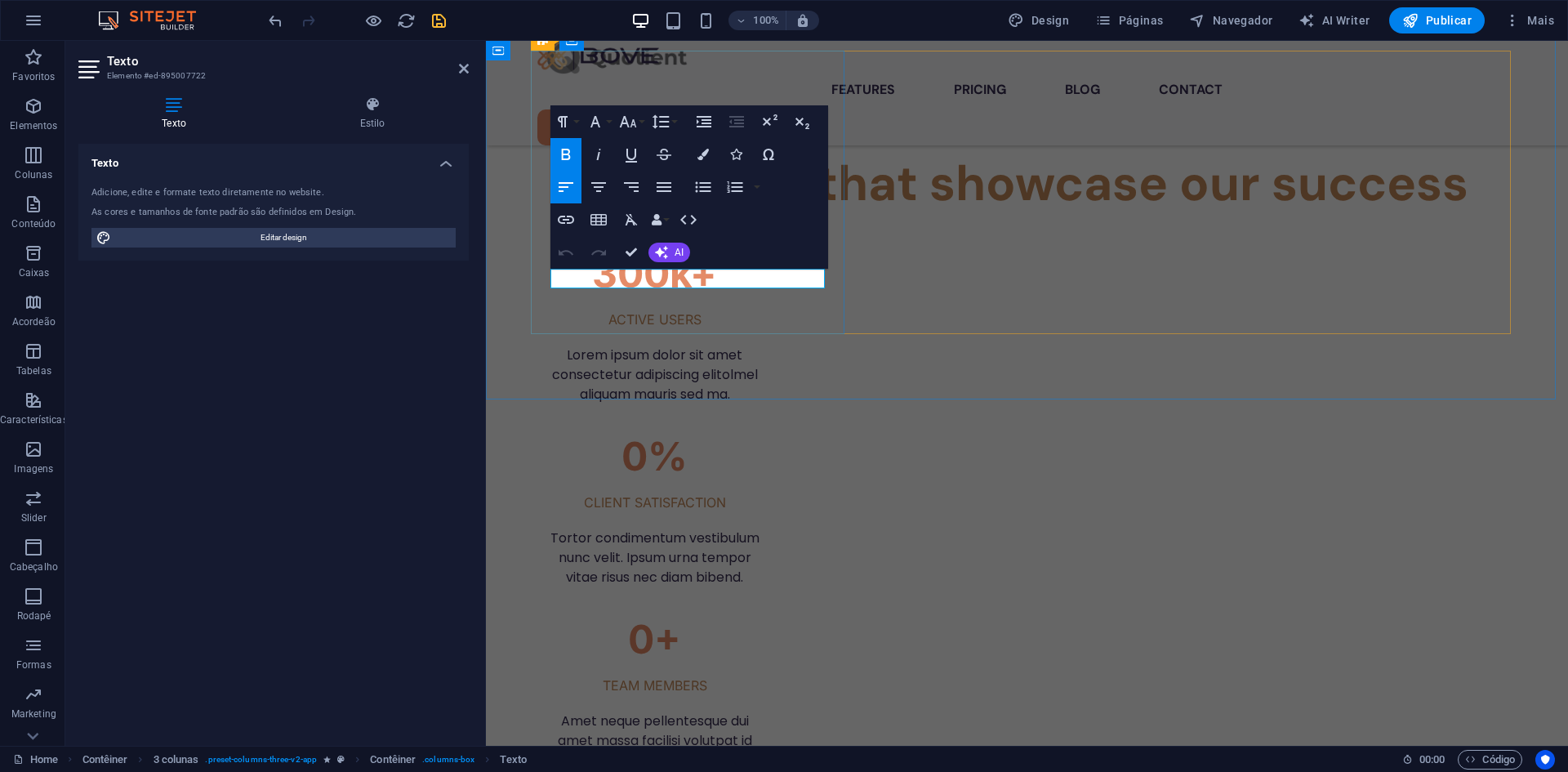
drag, startPoint x: 702, startPoint y: 278, endPoint x: 548, endPoint y: 285, distance: 154.2
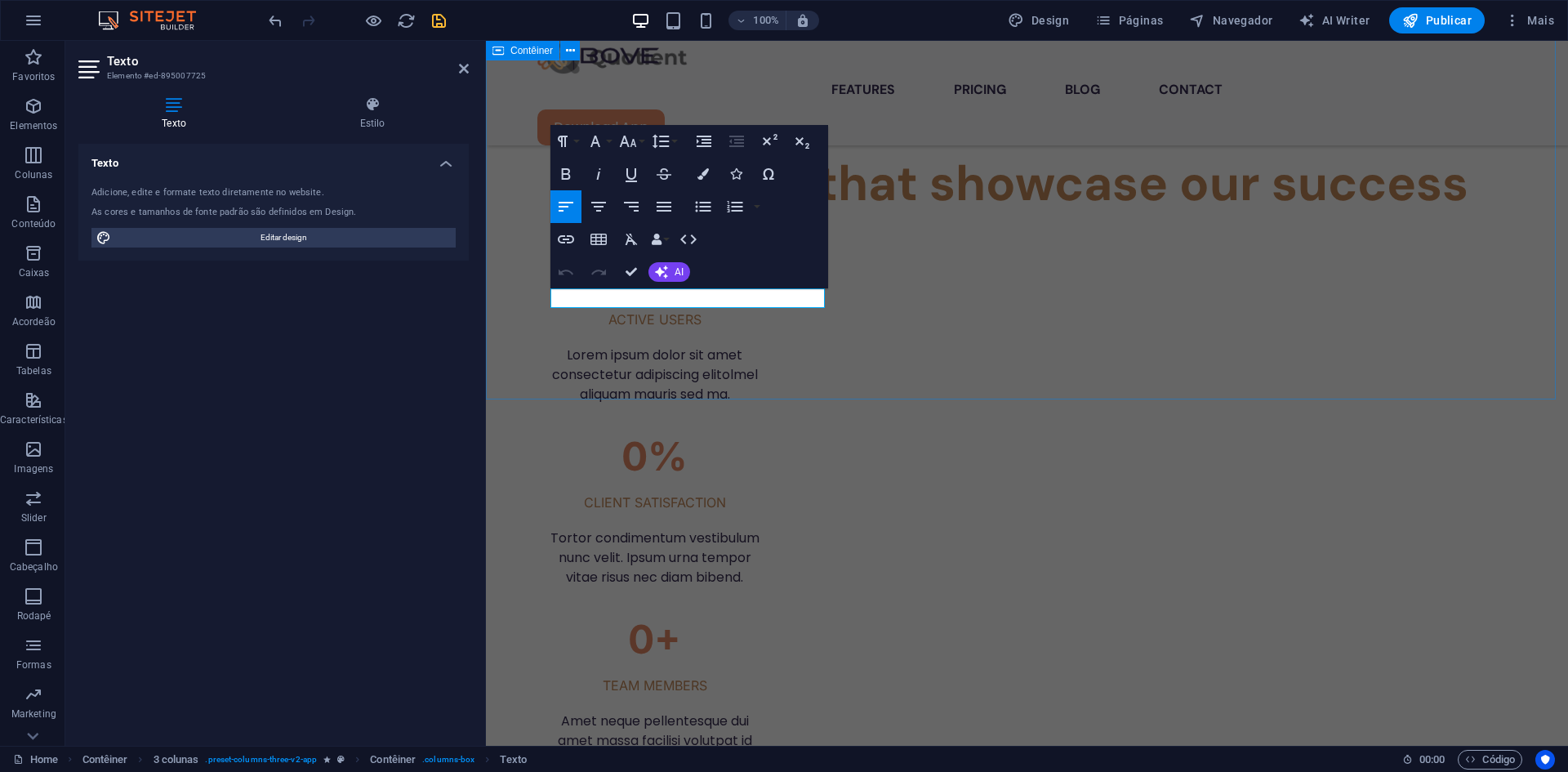
drag, startPoint x: 727, startPoint y: 296, endPoint x: 524, endPoint y: 300, distance: 203.0
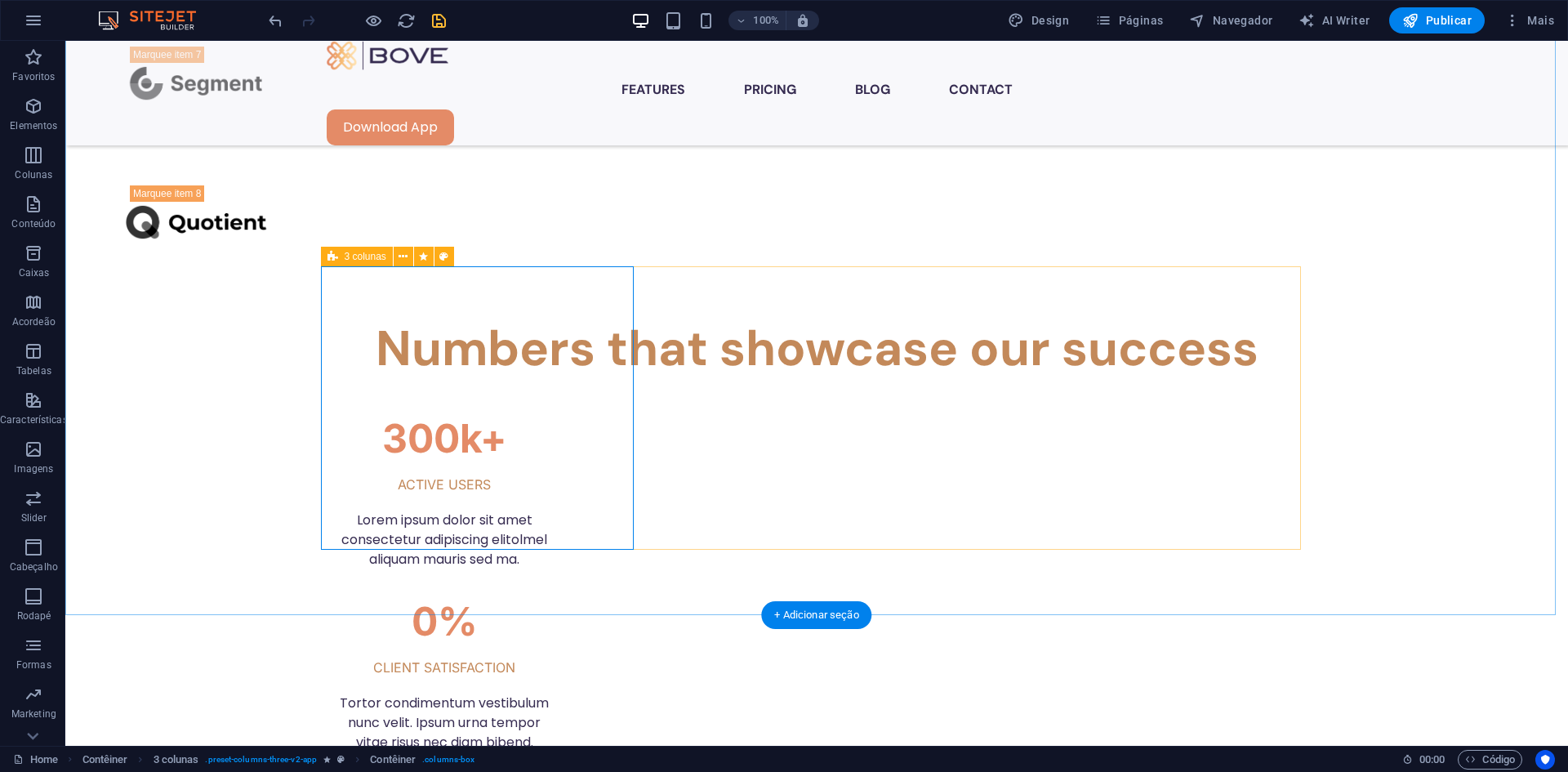
scroll to position [2366, 0]
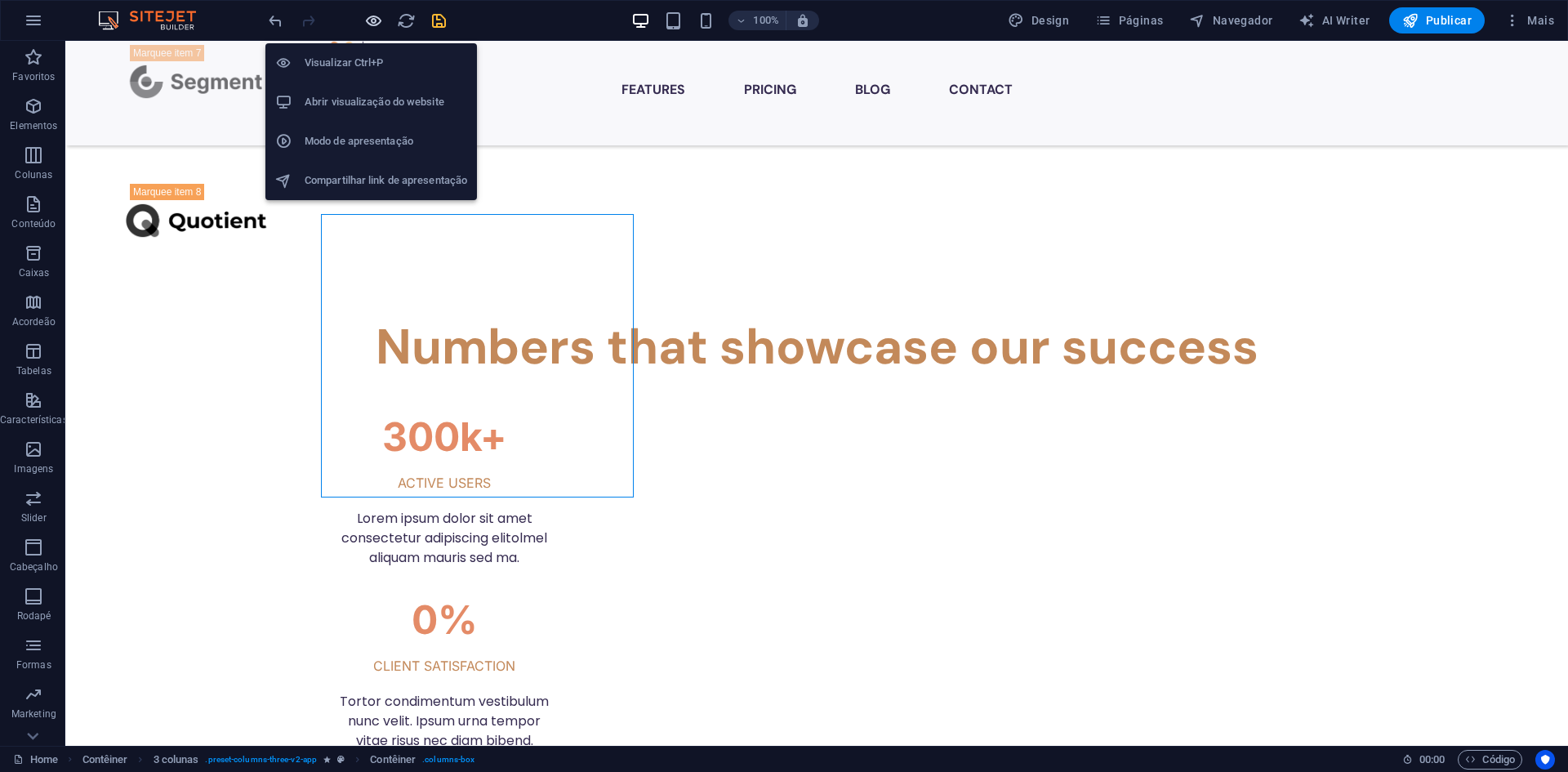
click at [371, 22] on icon "button" at bounding box center [374, 21] width 19 height 19
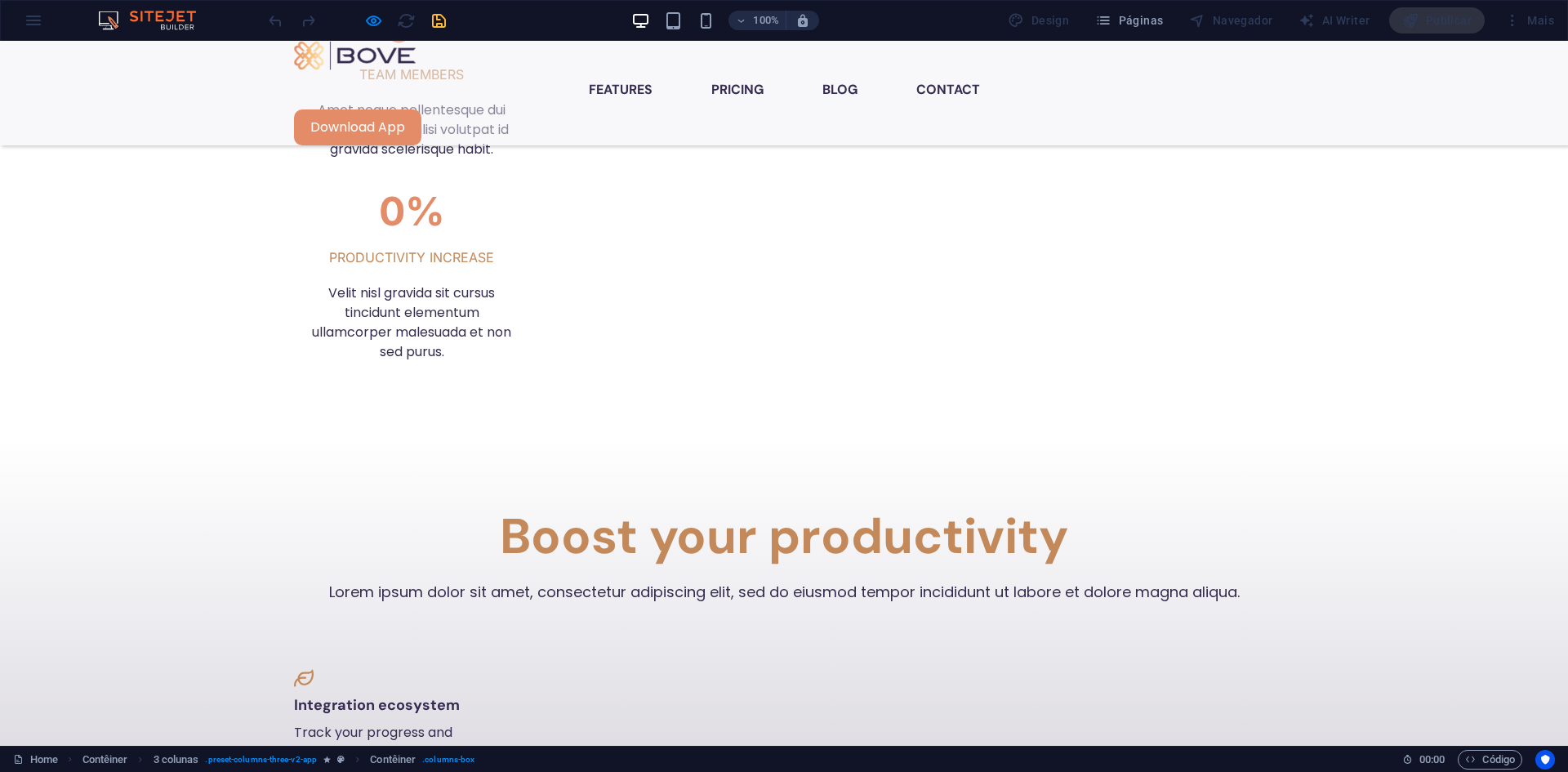
scroll to position [2088, 0]
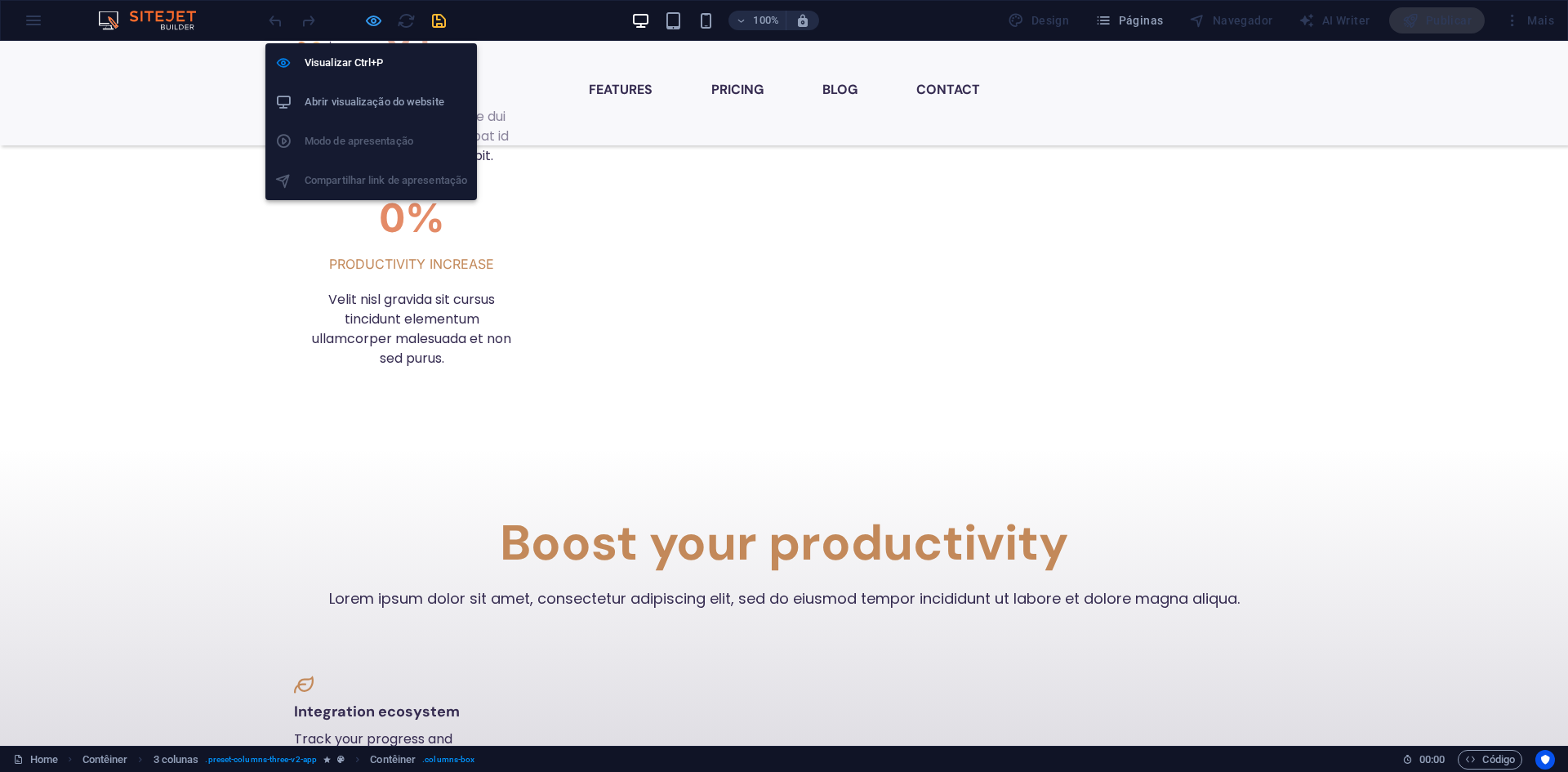
click at [373, 21] on icon "button" at bounding box center [374, 21] width 19 height 19
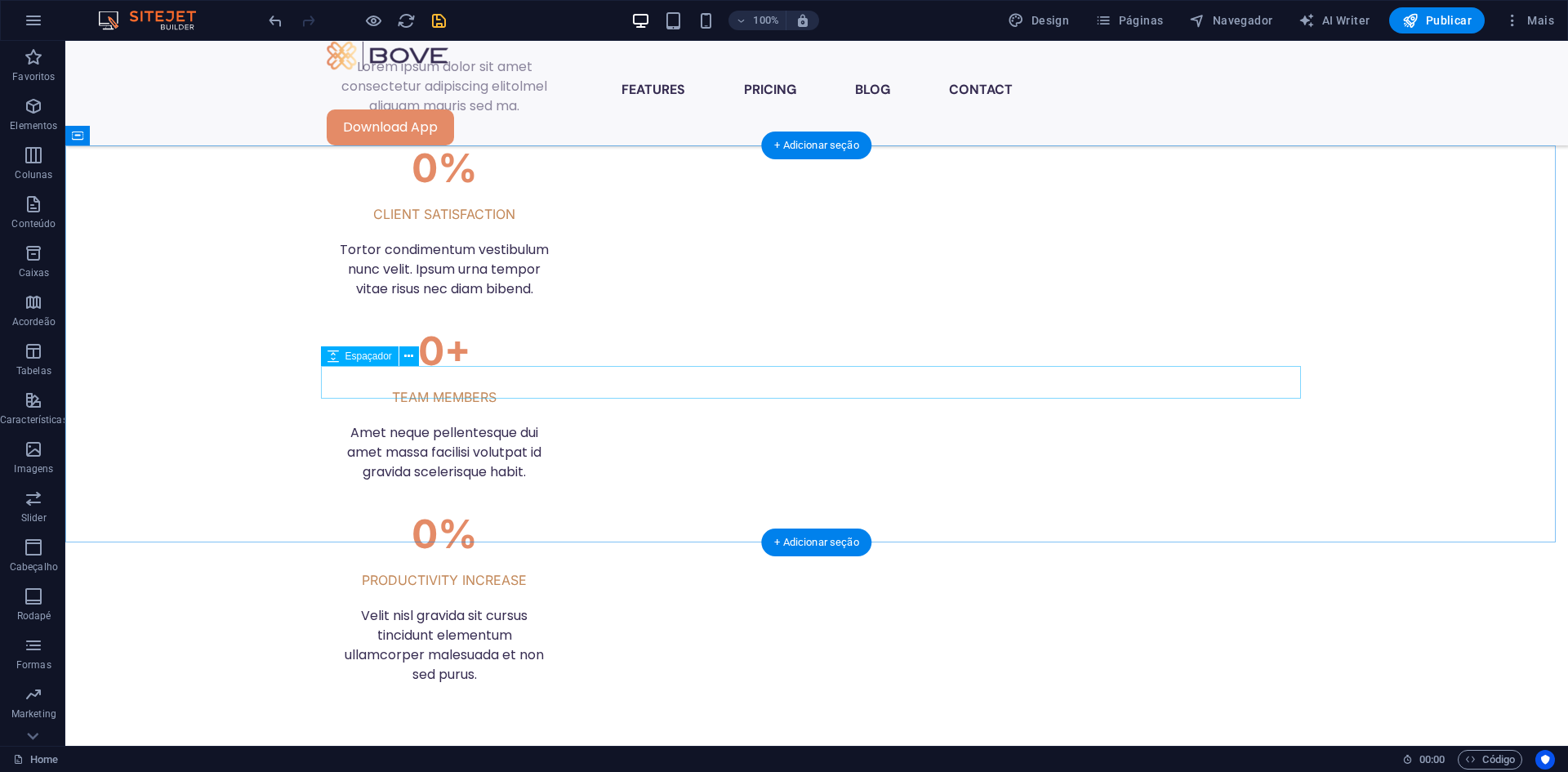
scroll to position [2832, 0]
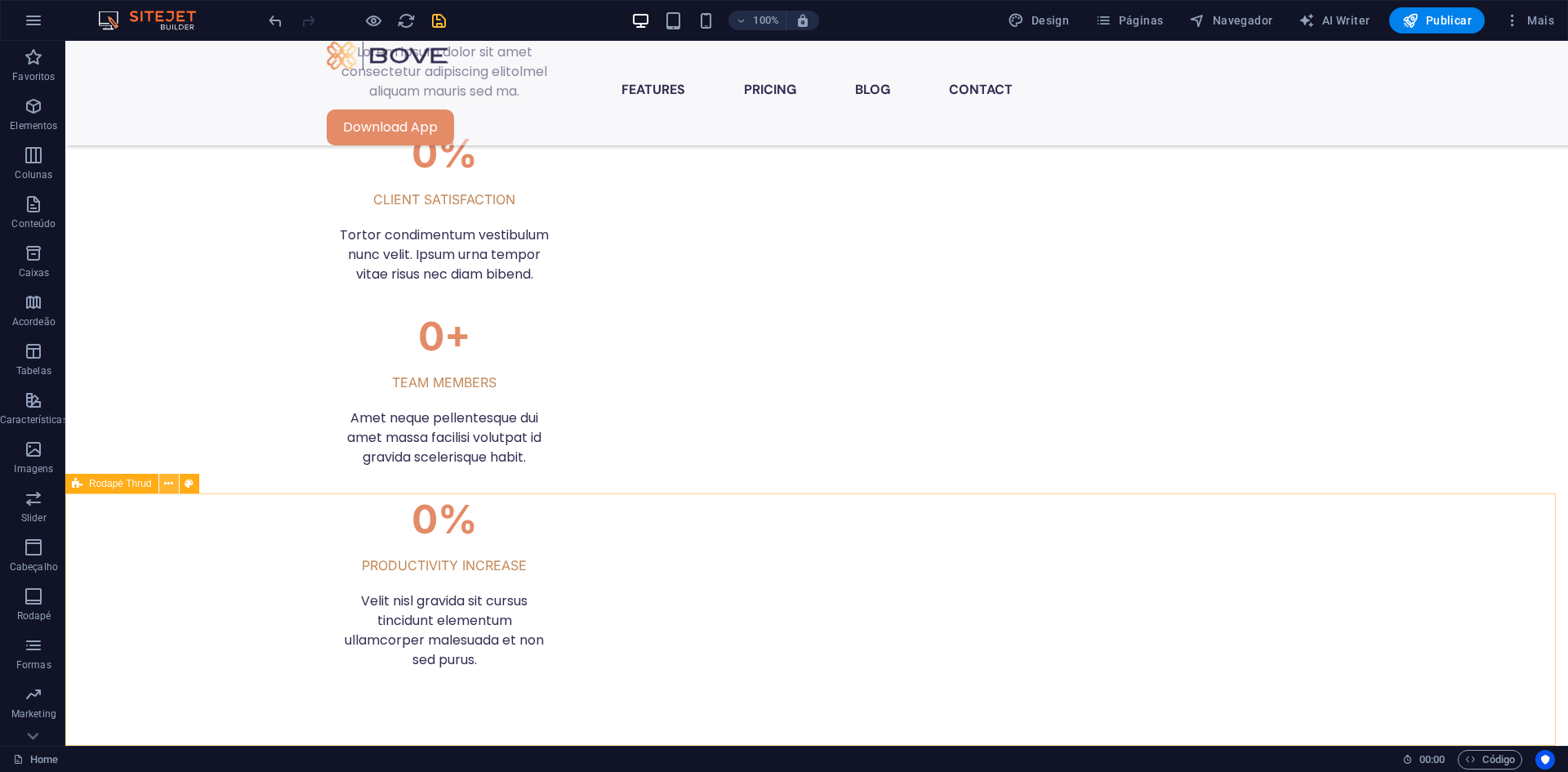
click at [169, 491] on icon at bounding box center [168, 484] width 9 height 17
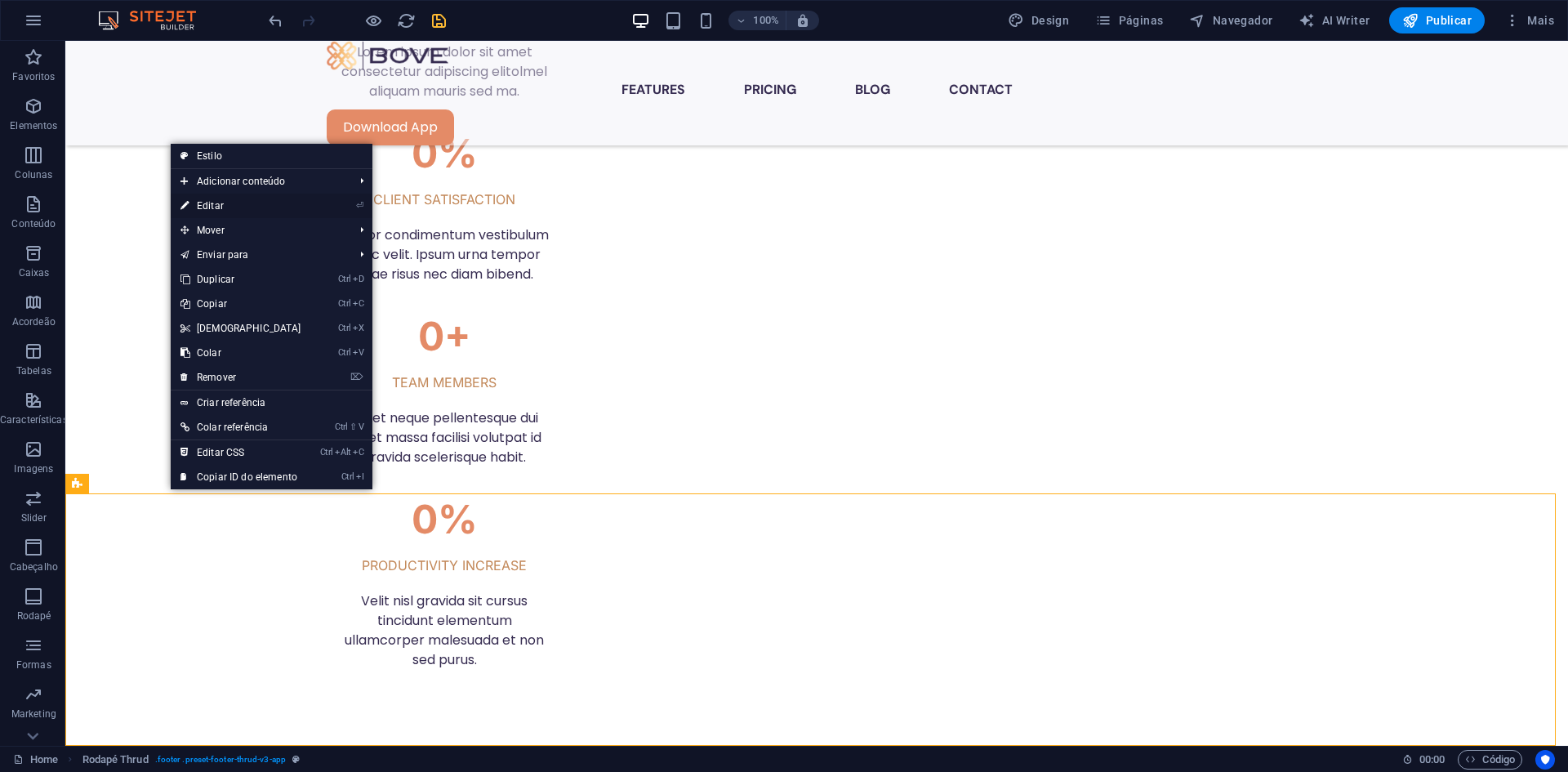
click at [221, 200] on link "⏎ Editar" at bounding box center [241, 206] width 140 height 25
select select "footer"
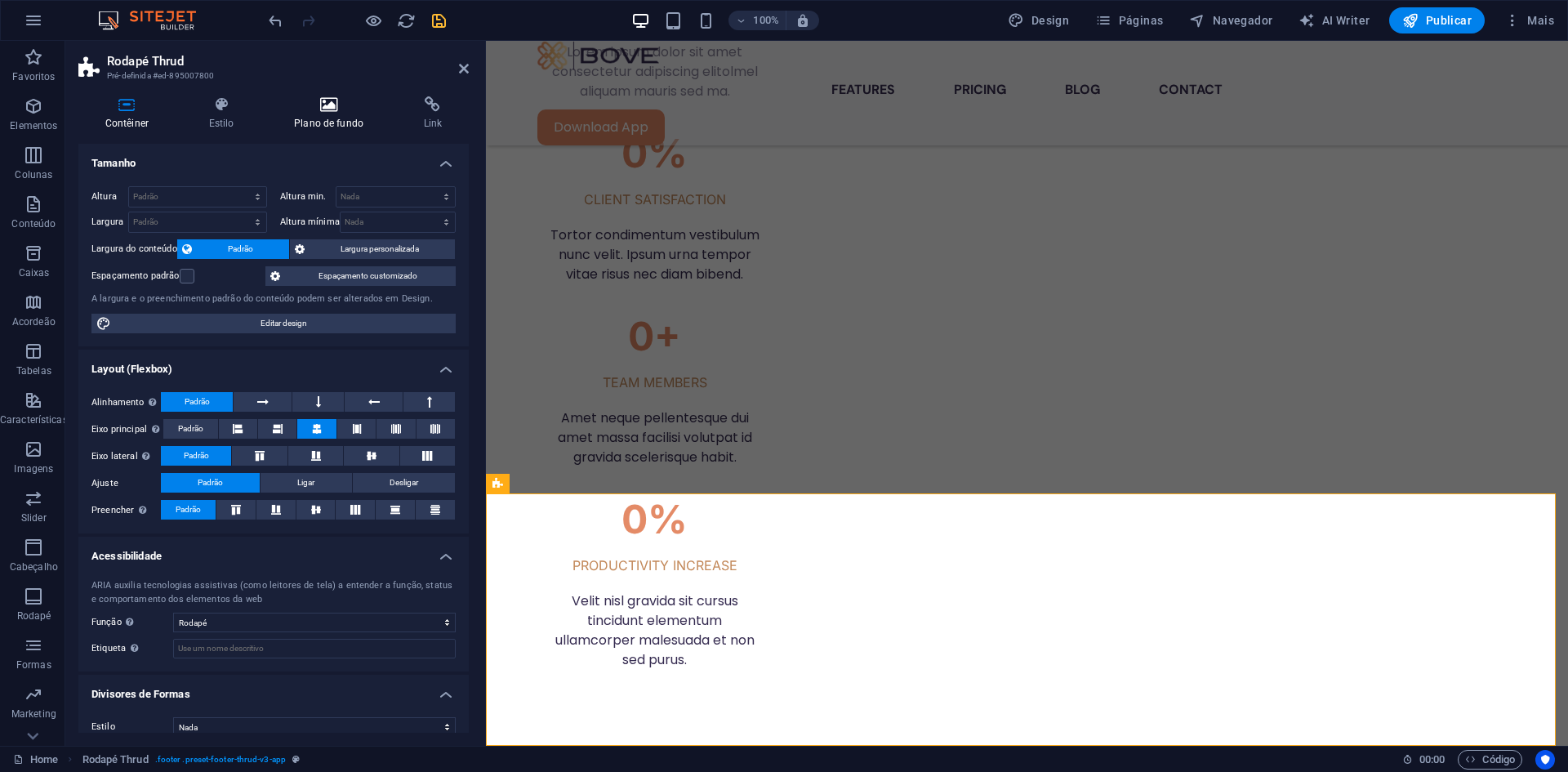
click at [314, 112] on icon at bounding box center [328, 104] width 124 height 16
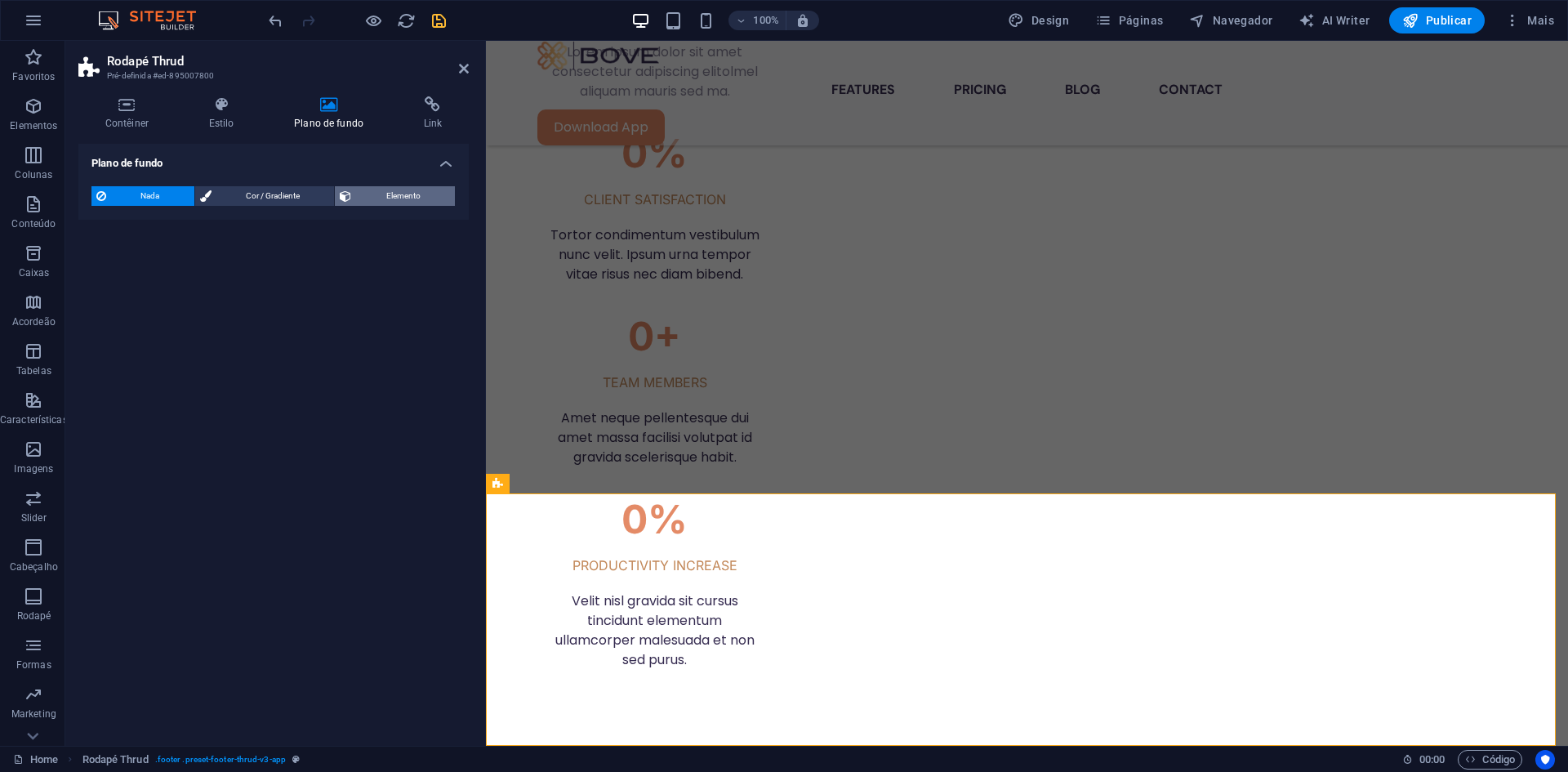
click at [376, 190] on span "Elemento" at bounding box center [403, 196] width 94 height 19
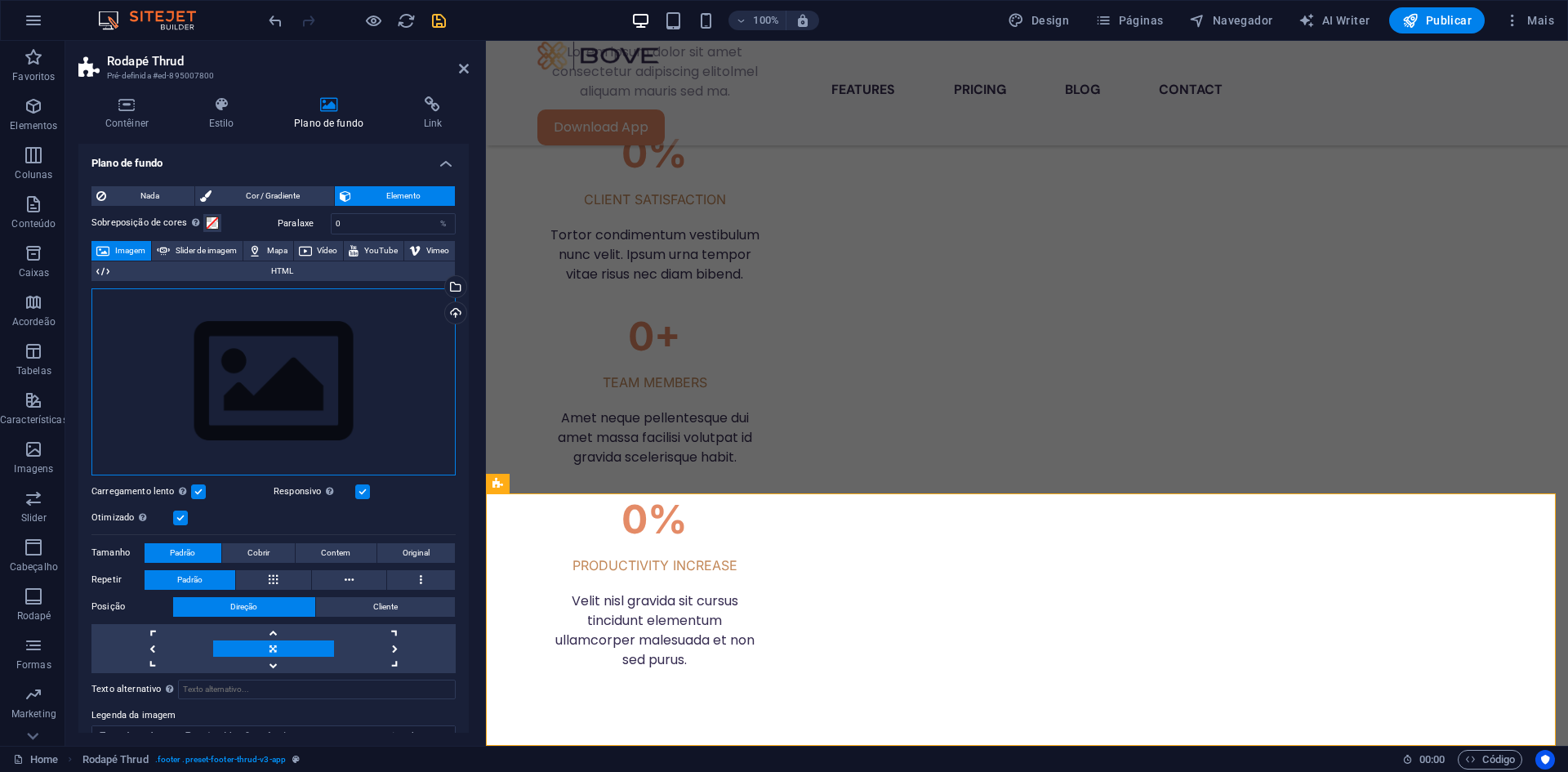
click at [258, 365] on div "Arraste os arquivos aqui, clique para escolher os arquivos ou selecione os arqu…" at bounding box center [273, 382] width 364 height 187
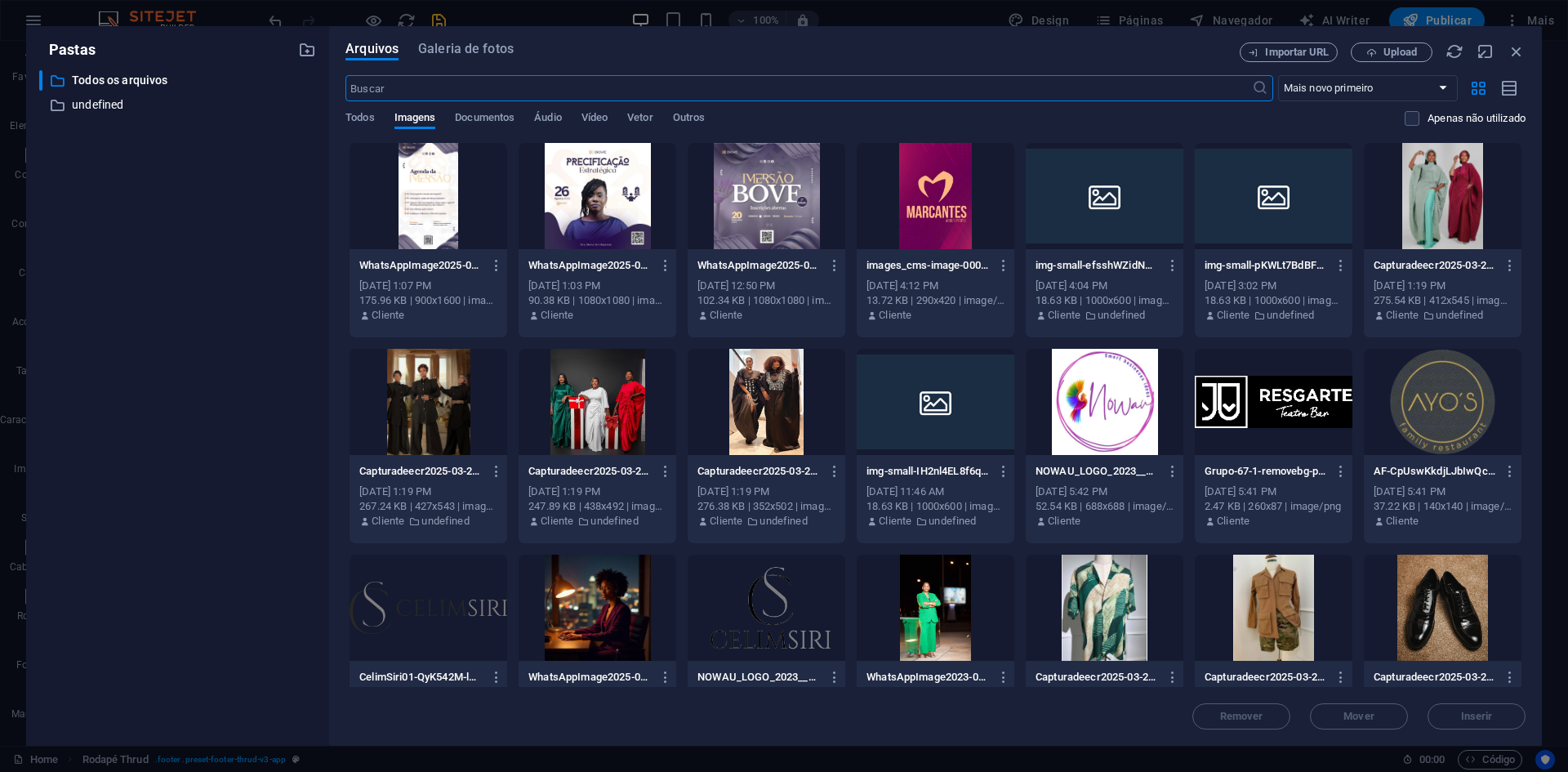
scroll to position [3792, 0]
click at [1402, 55] on span "Upload" at bounding box center [1400, 52] width 34 height 10
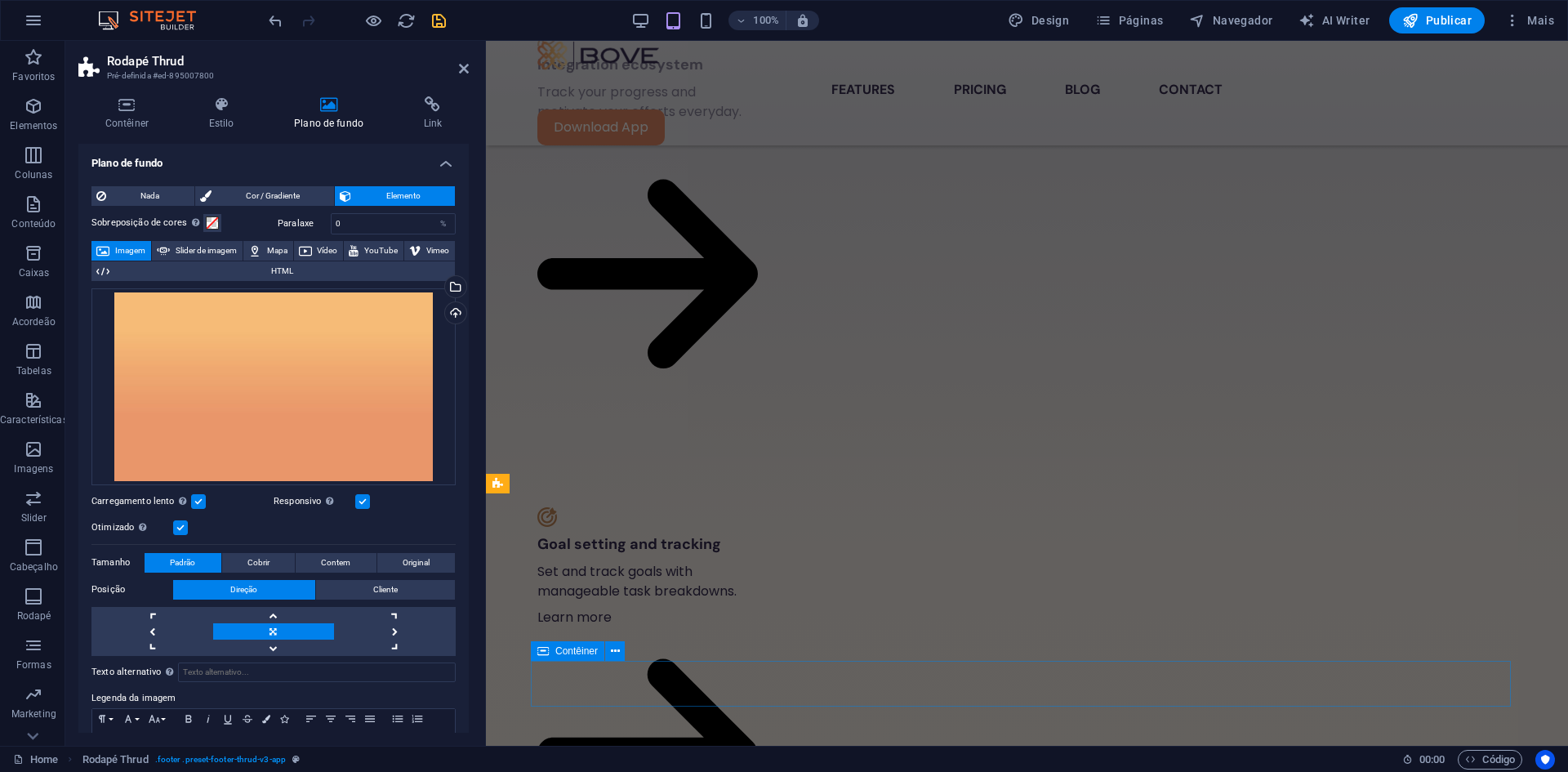
scroll to position [2832, 0]
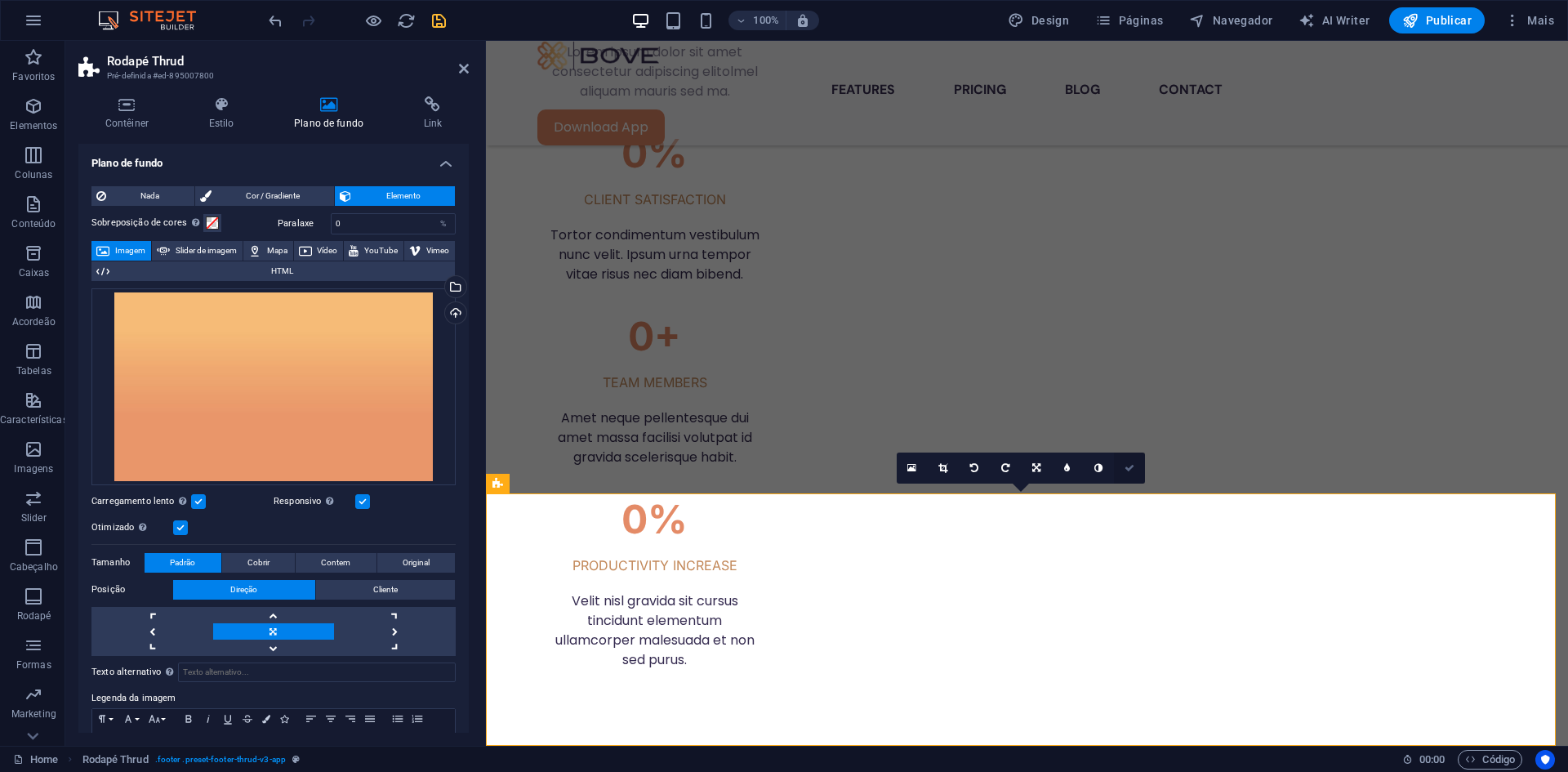
click at [1129, 468] on icon at bounding box center [1130, 468] width 10 height 10
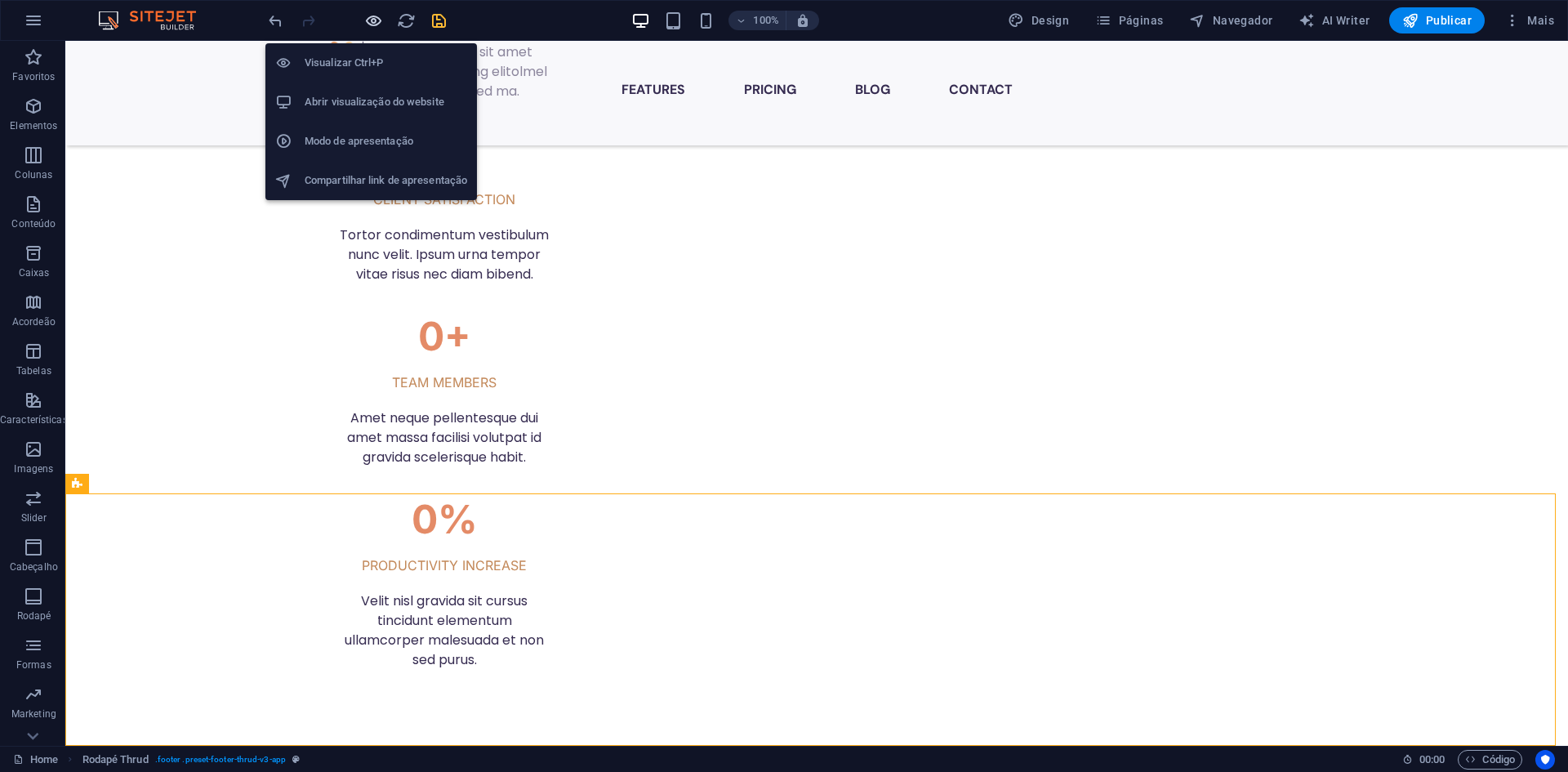
click at [376, 21] on icon "button" at bounding box center [374, 21] width 19 height 19
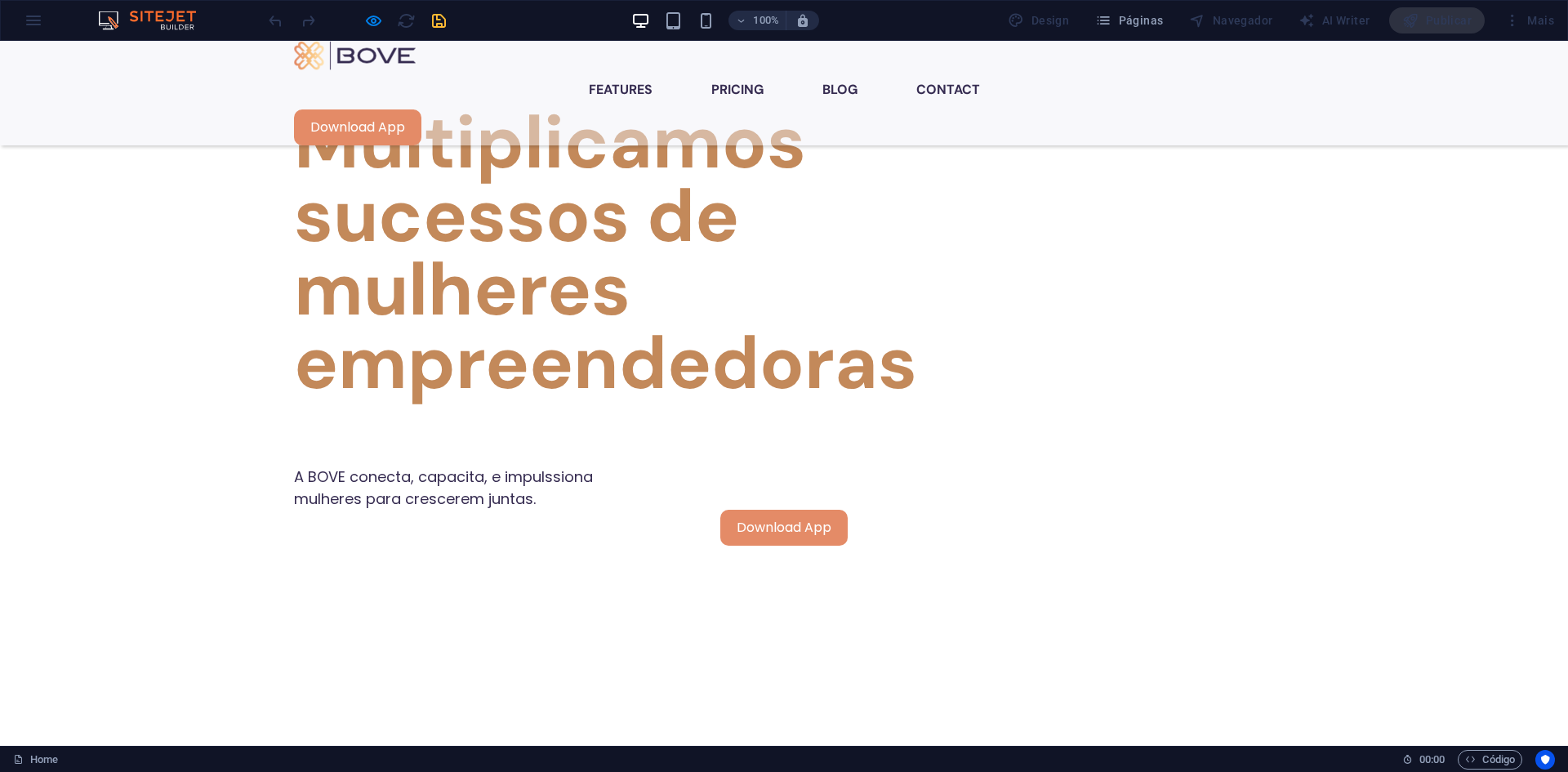
scroll to position [839, 0]
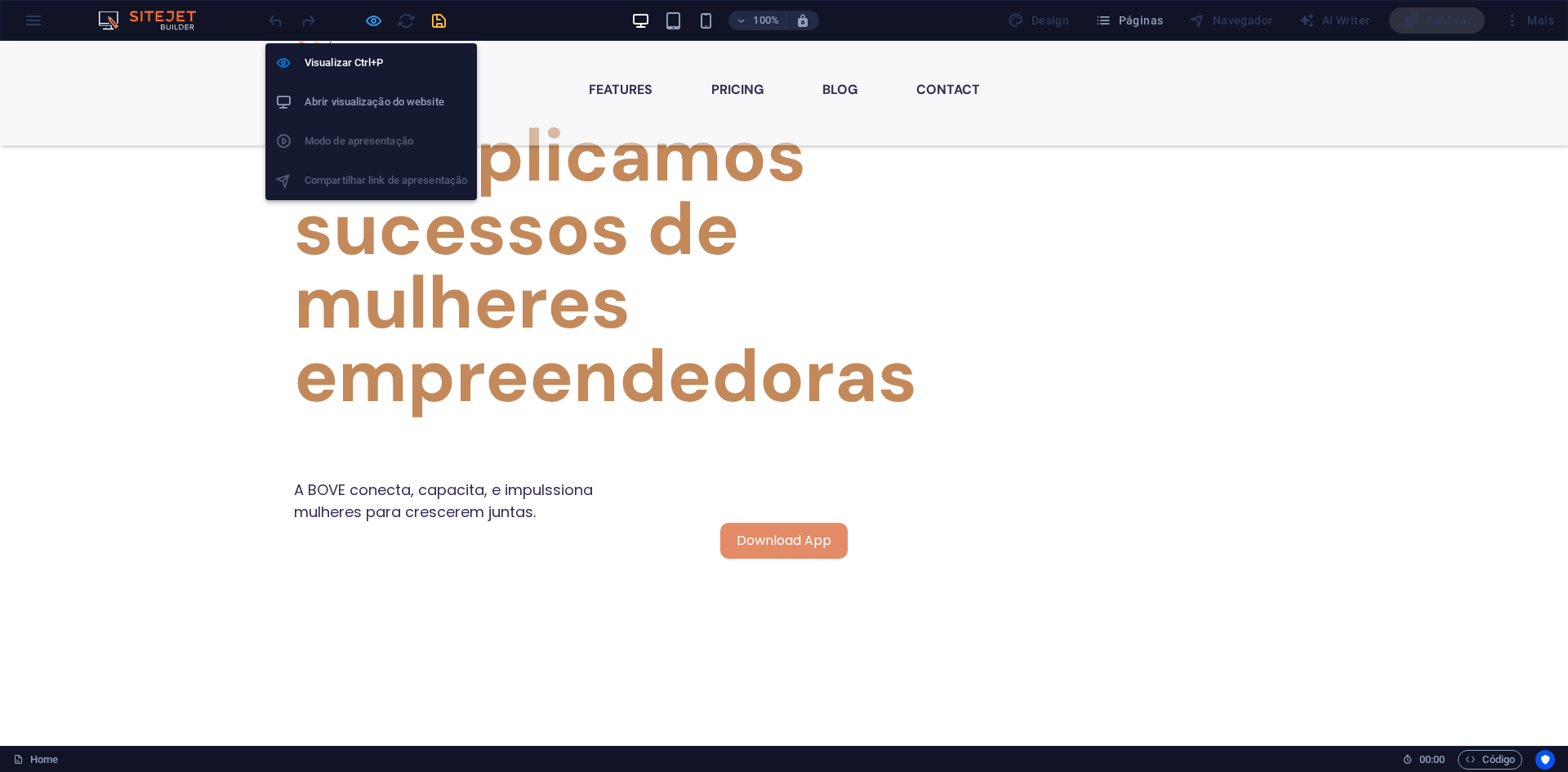
click at [375, 19] on icon "button" at bounding box center [374, 21] width 19 height 19
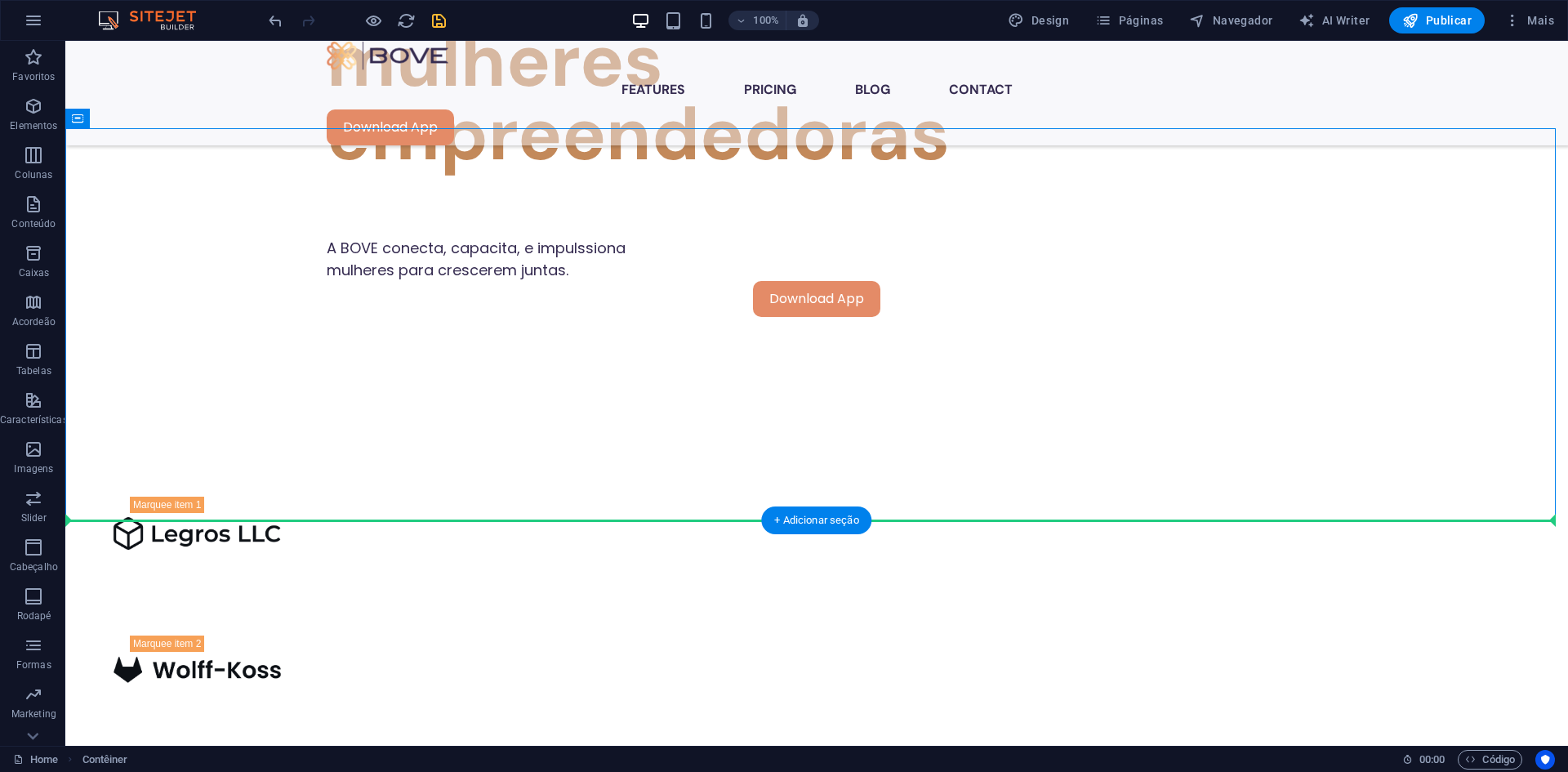
scroll to position [1085, 0]
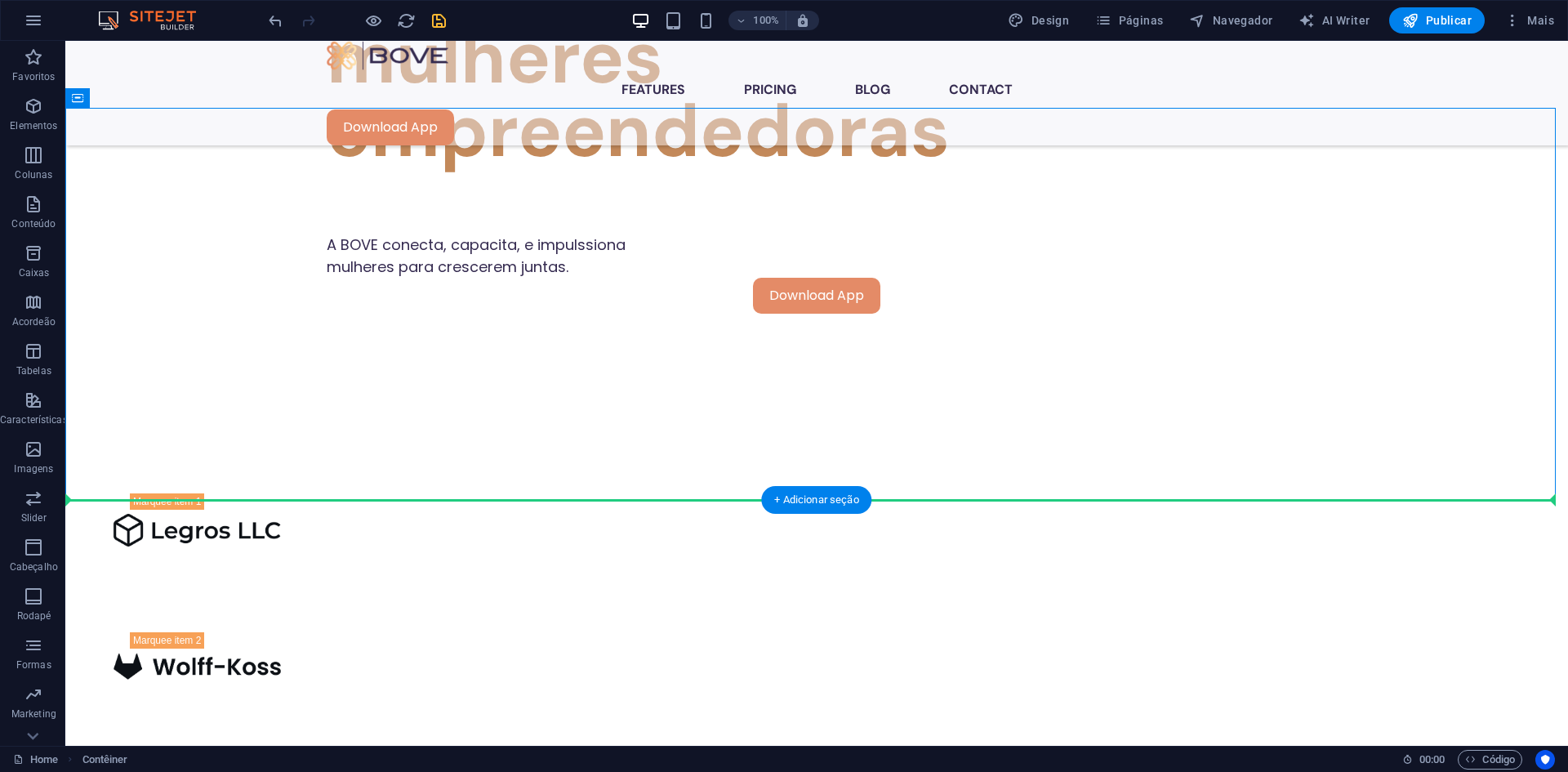
drag, startPoint x: 169, startPoint y: 386, endPoint x: 208, endPoint y: 576, distance: 194.0
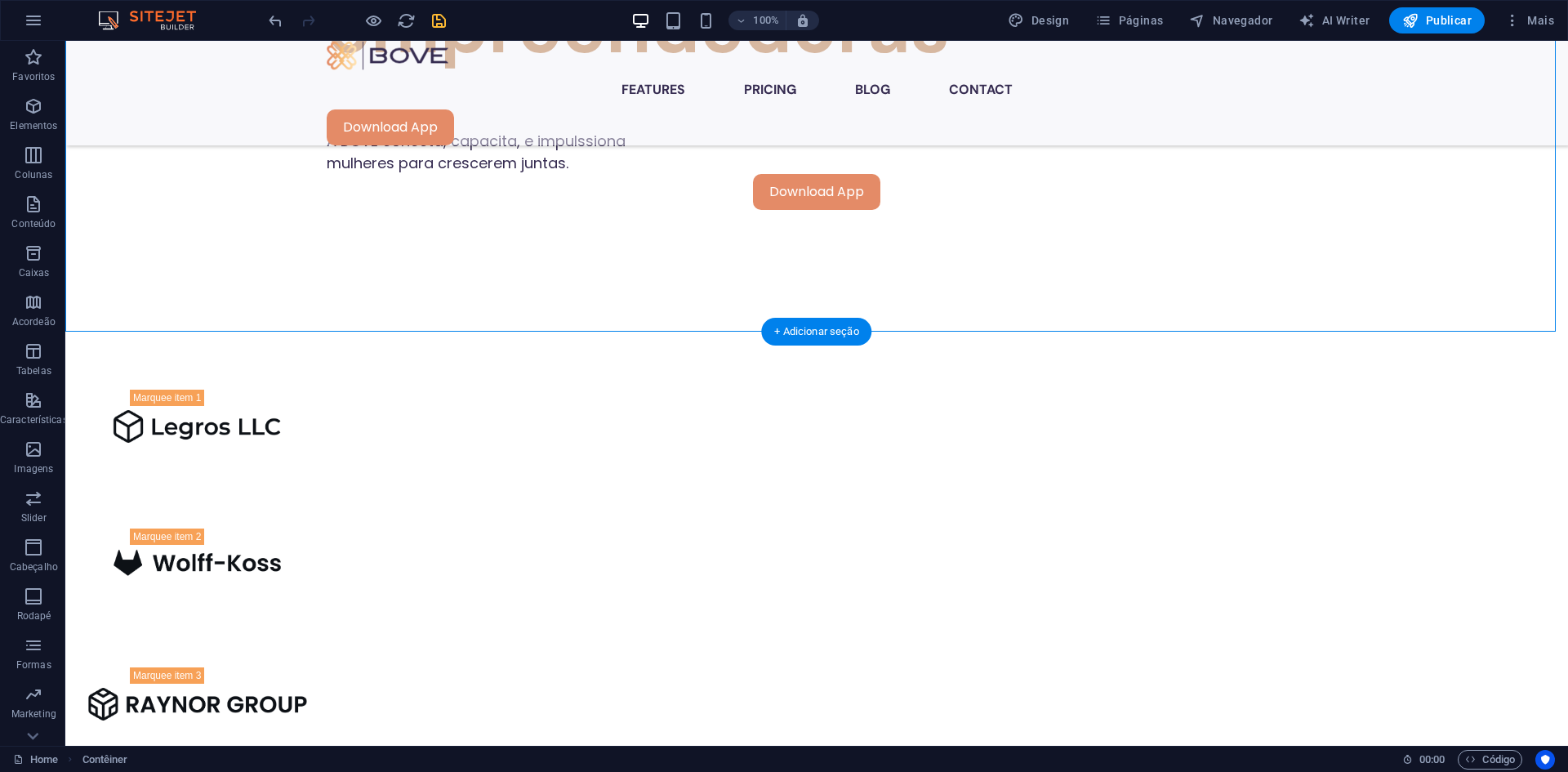
scroll to position [1404, 0]
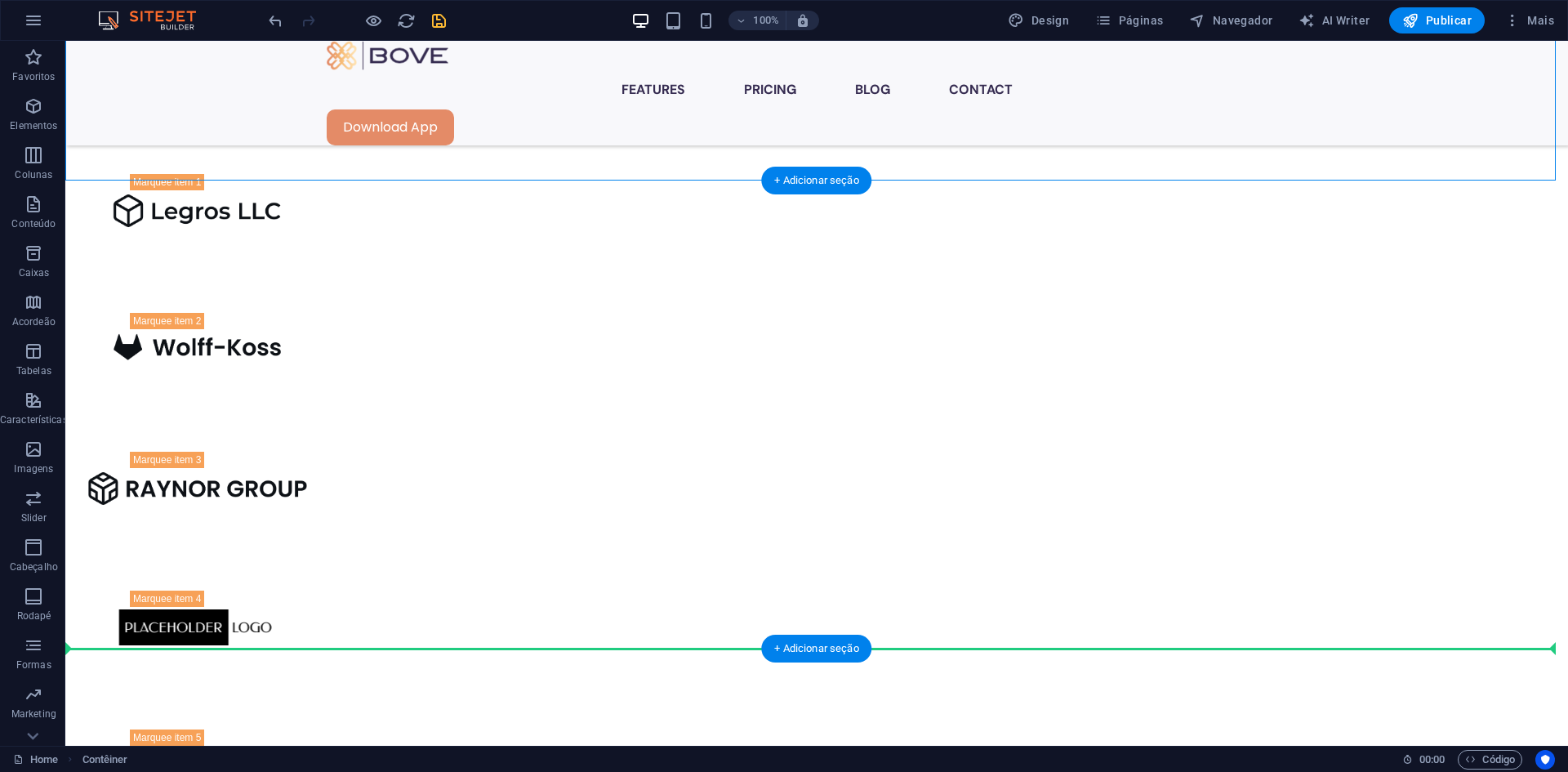
drag, startPoint x: 193, startPoint y: 133, endPoint x: 218, endPoint y: 589, distance: 456.7
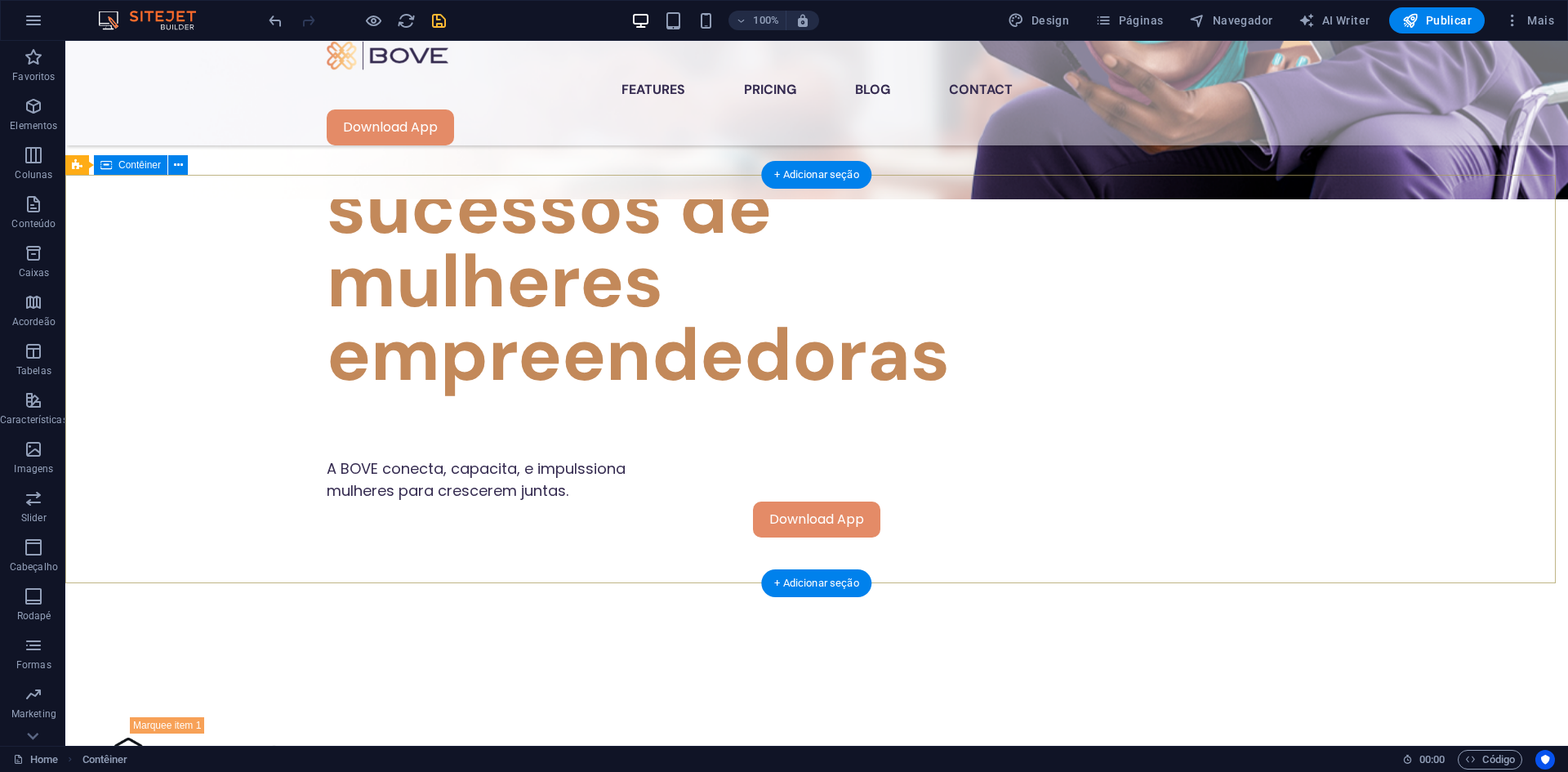
scroll to position [1012, 0]
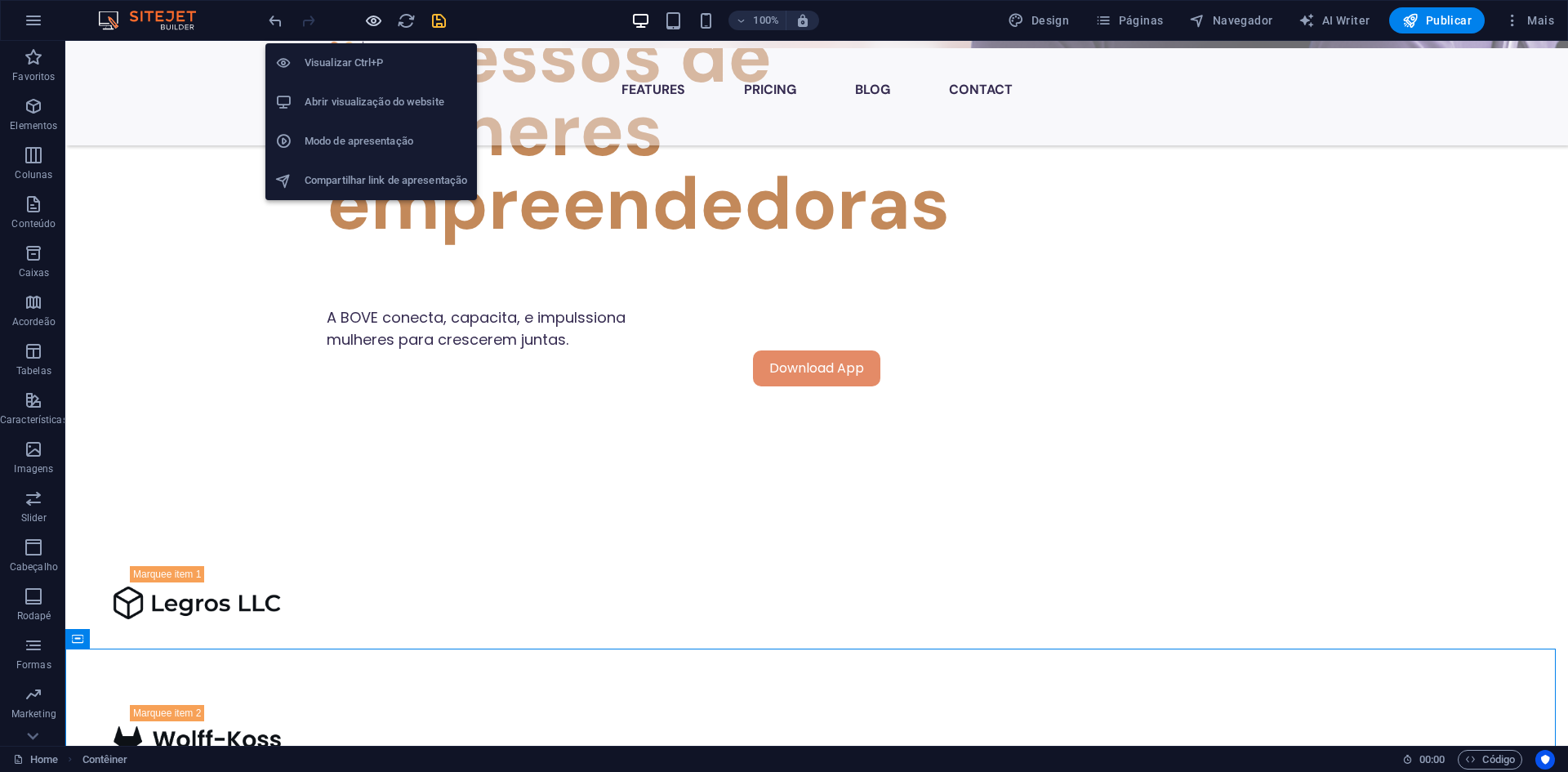
click at [371, 20] on icon "button" at bounding box center [374, 21] width 19 height 19
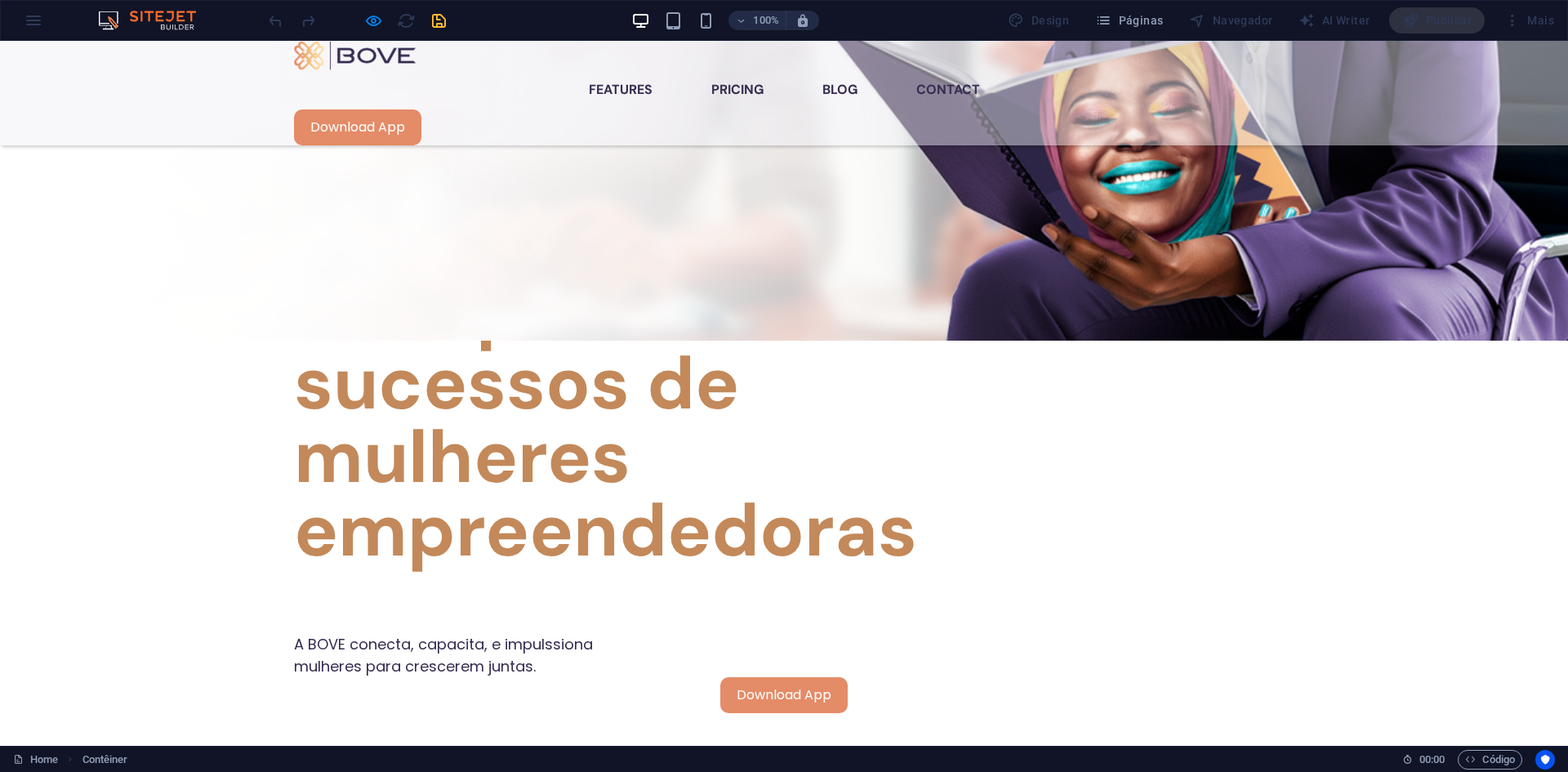
scroll to position [603, 0]
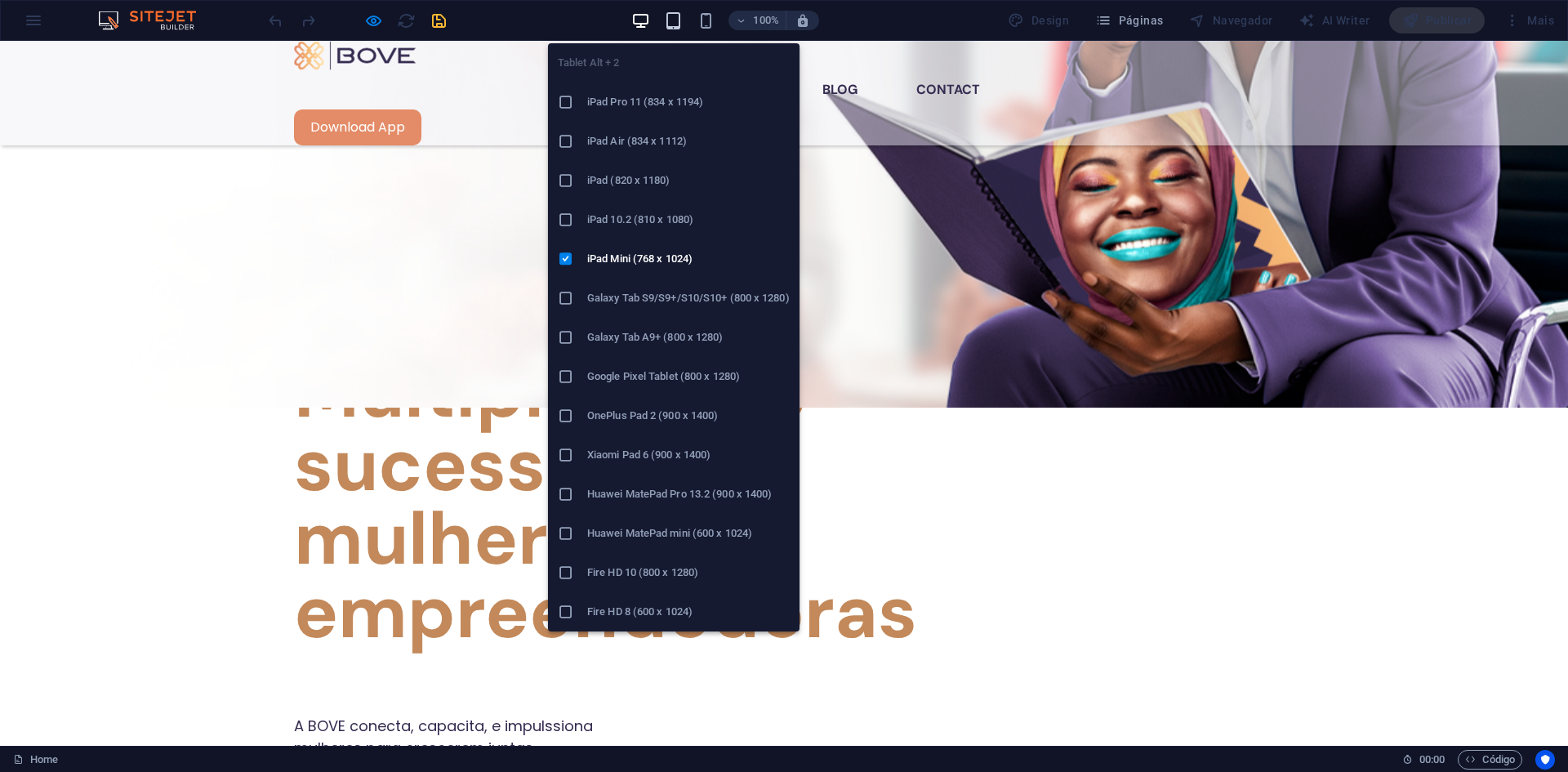
click at [683, 19] on icon "button" at bounding box center [673, 21] width 19 height 19
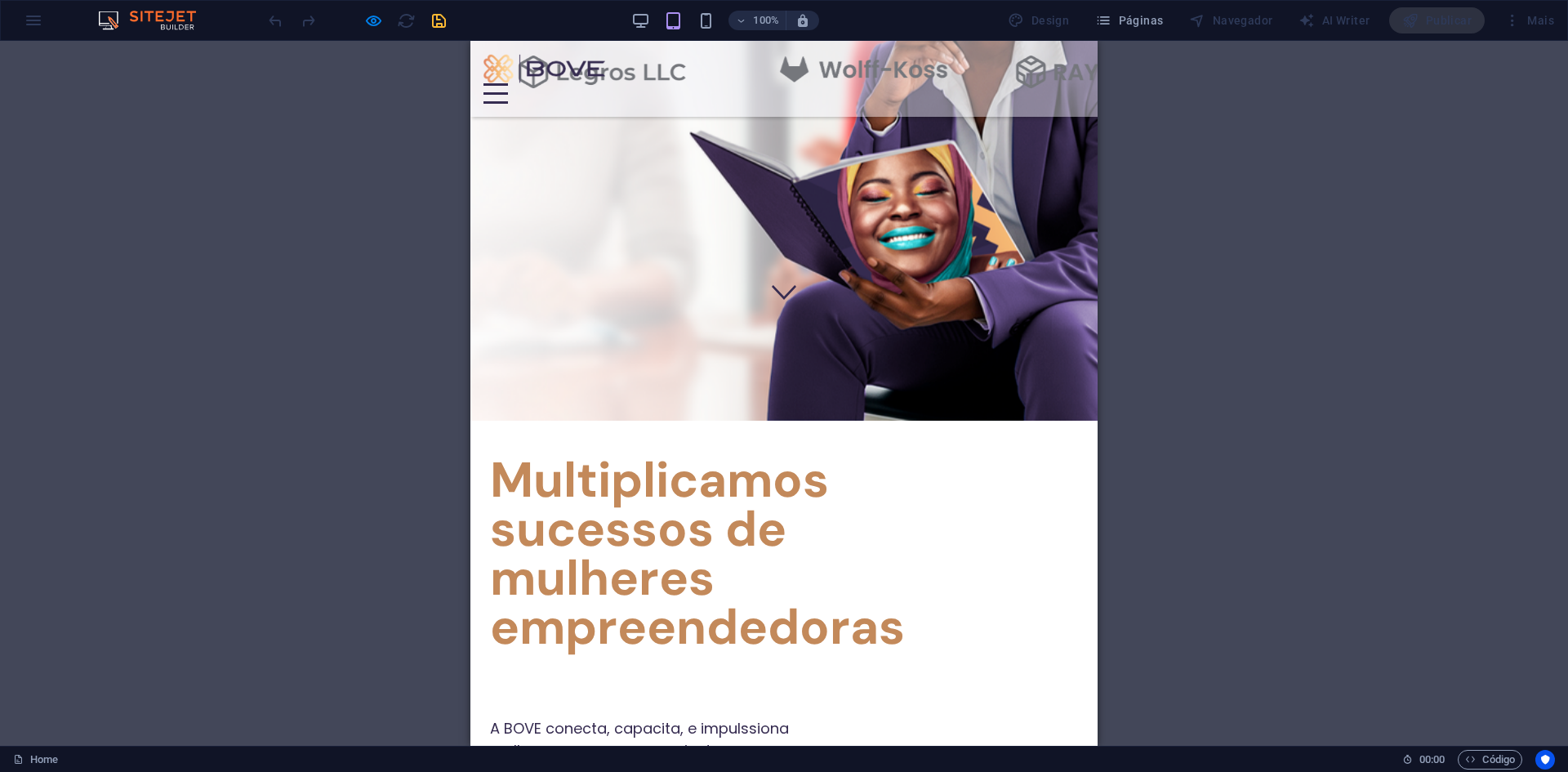
scroll to position [440, 0]
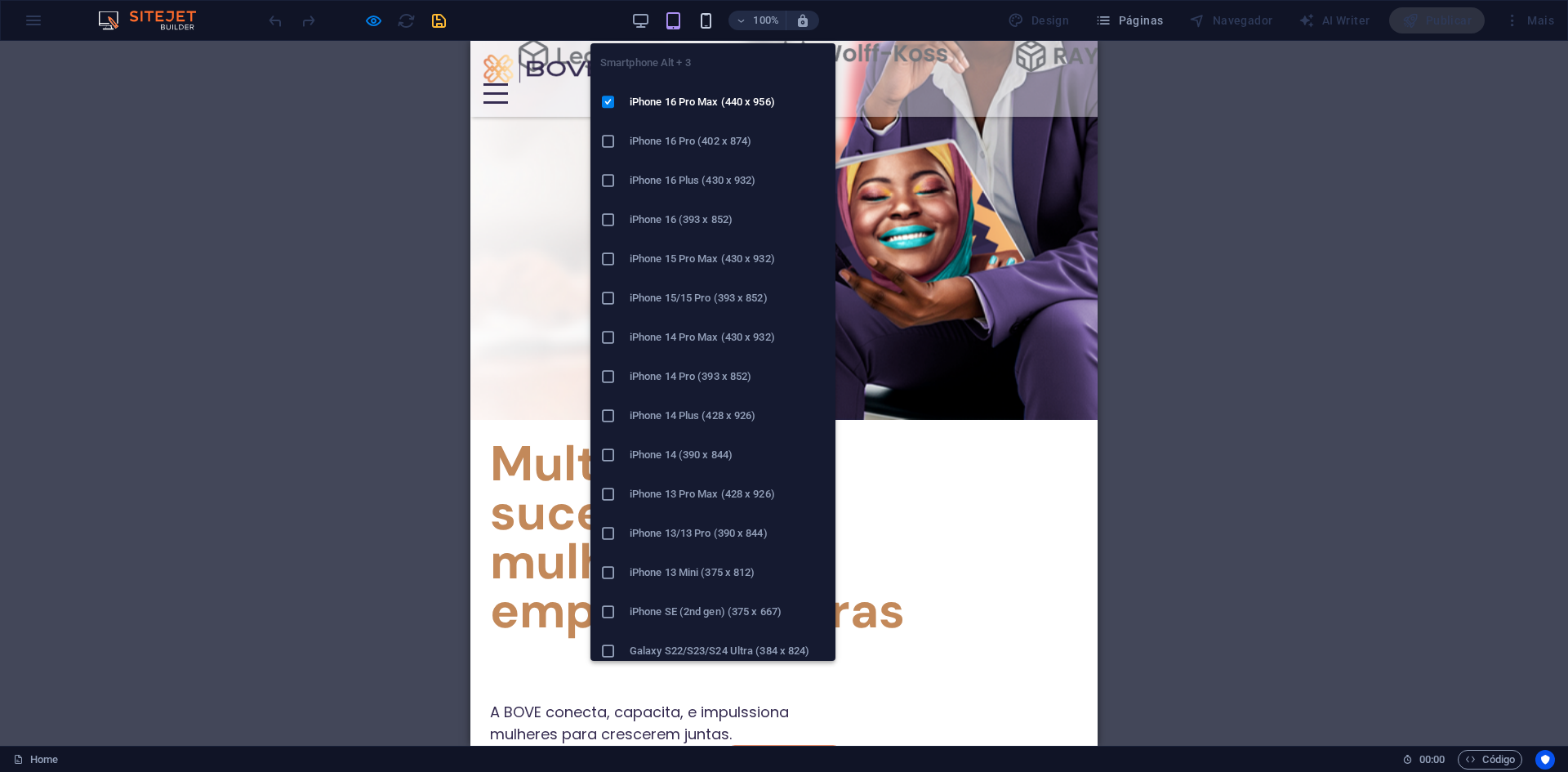
click at [709, 24] on icon "button" at bounding box center [706, 21] width 19 height 19
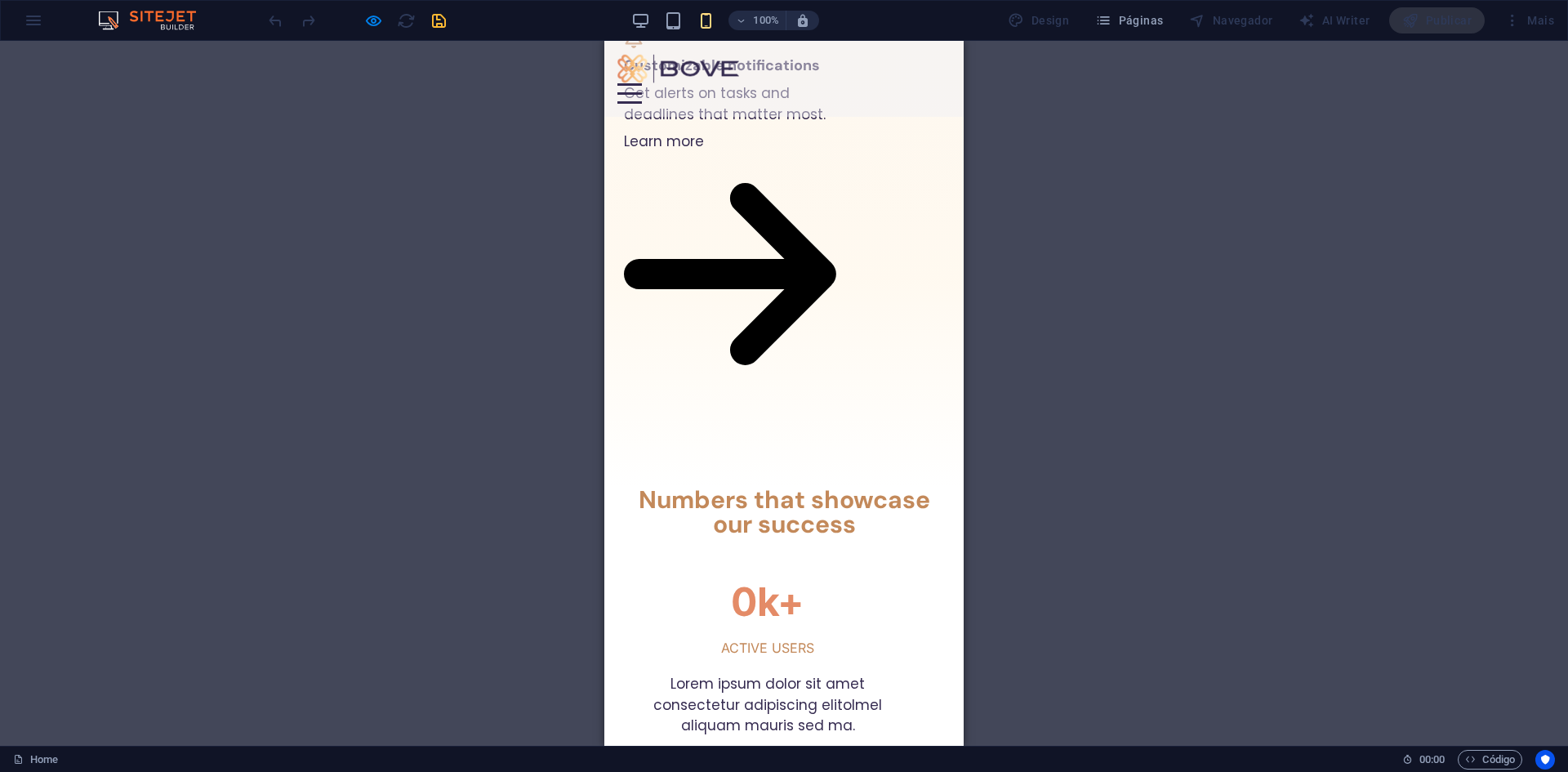
scroll to position [2726, 0]
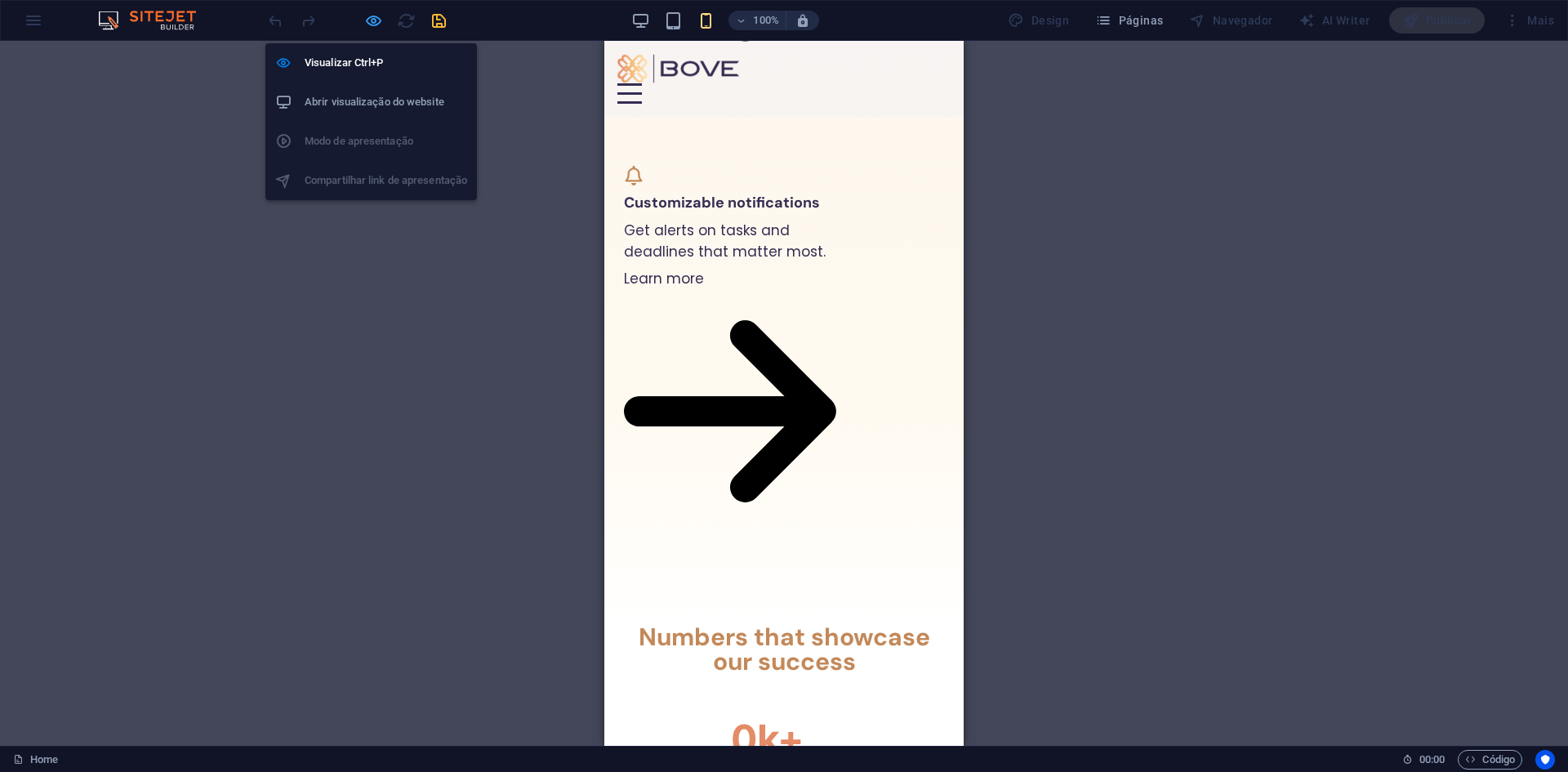
click at [374, 17] on icon "button" at bounding box center [374, 21] width 19 height 19
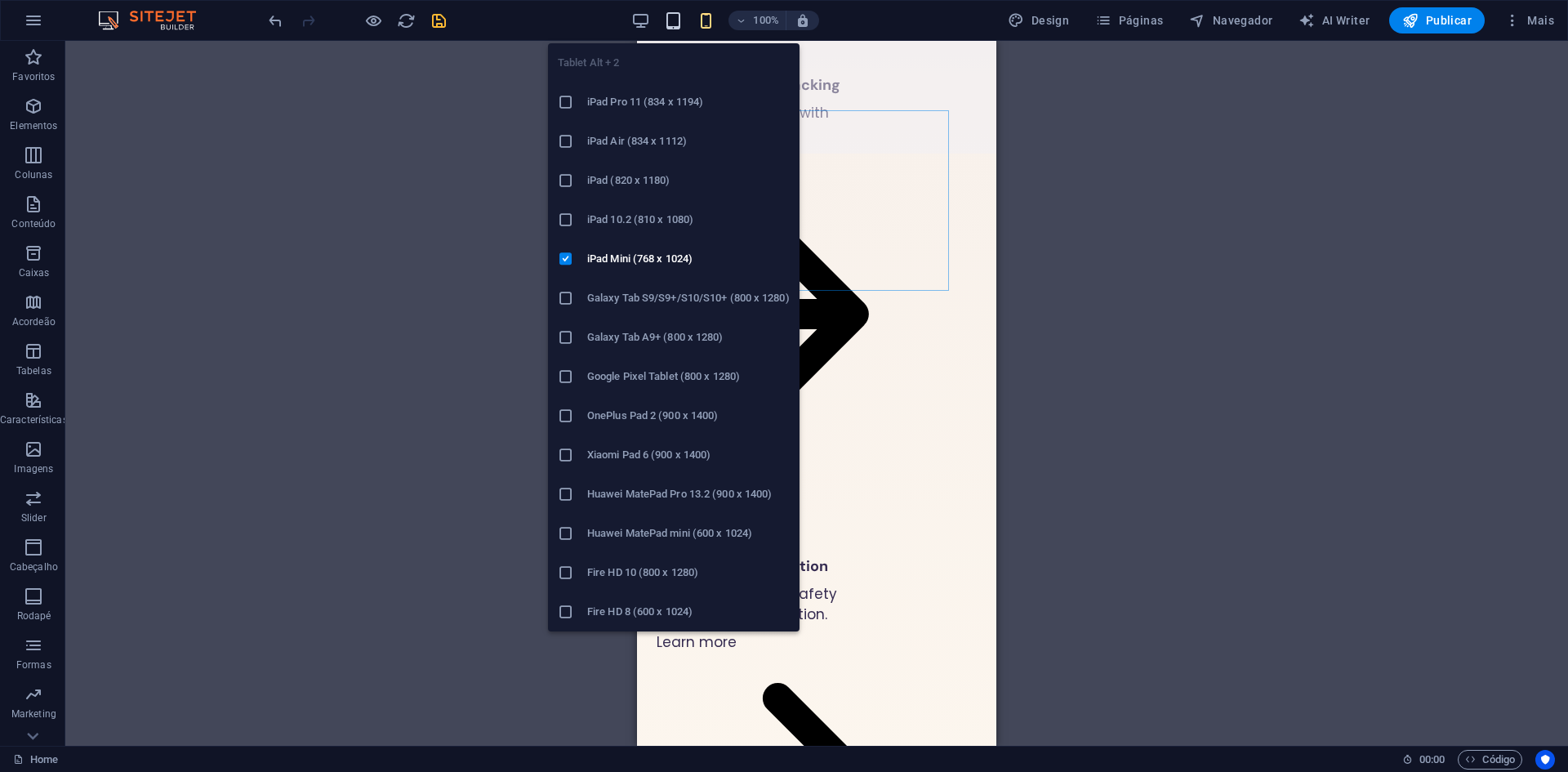
click at [670, 22] on icon "button" at bounding box center [673, 21] width 19 height 19
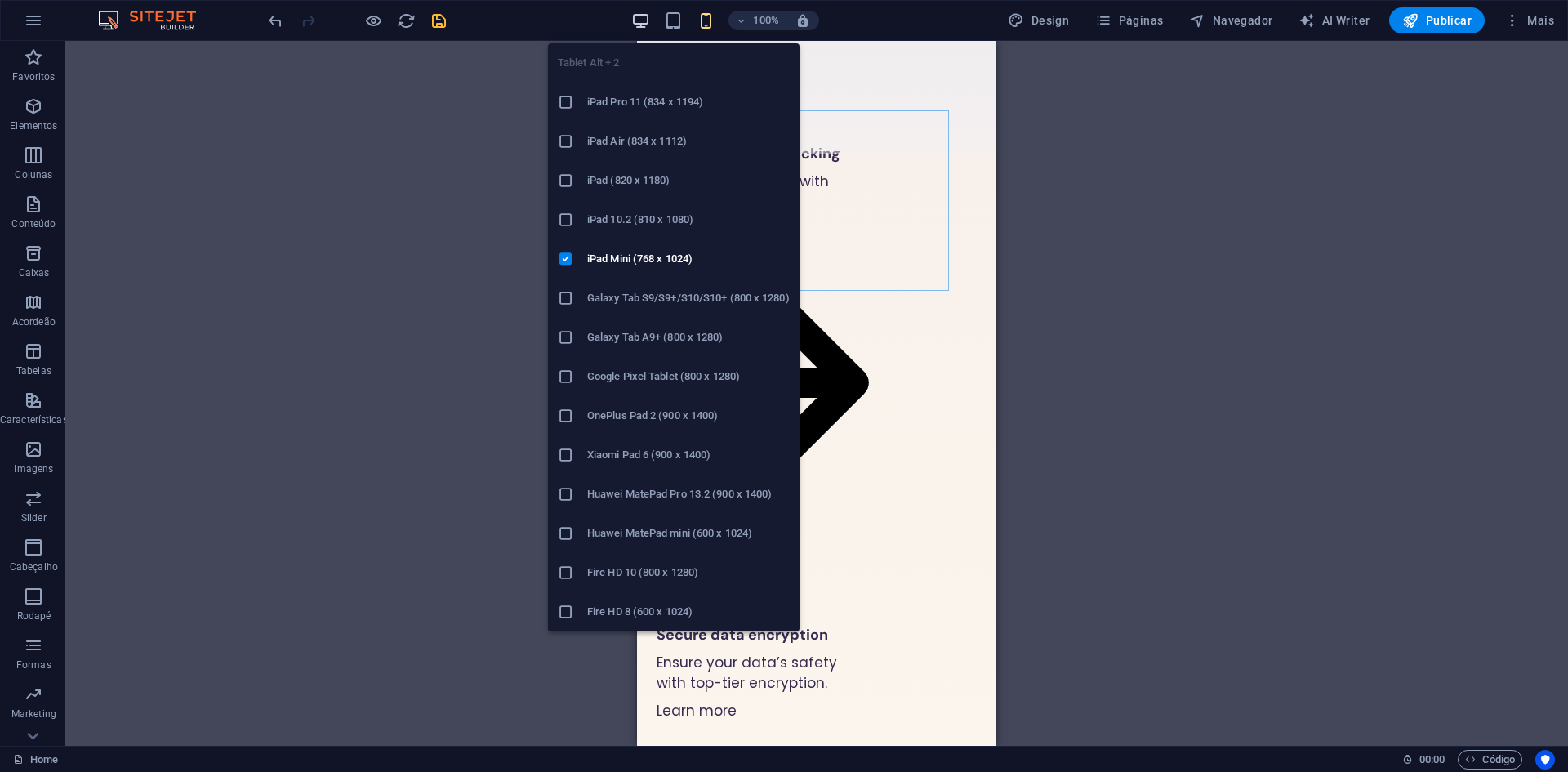
scroll to position [2379, 0]
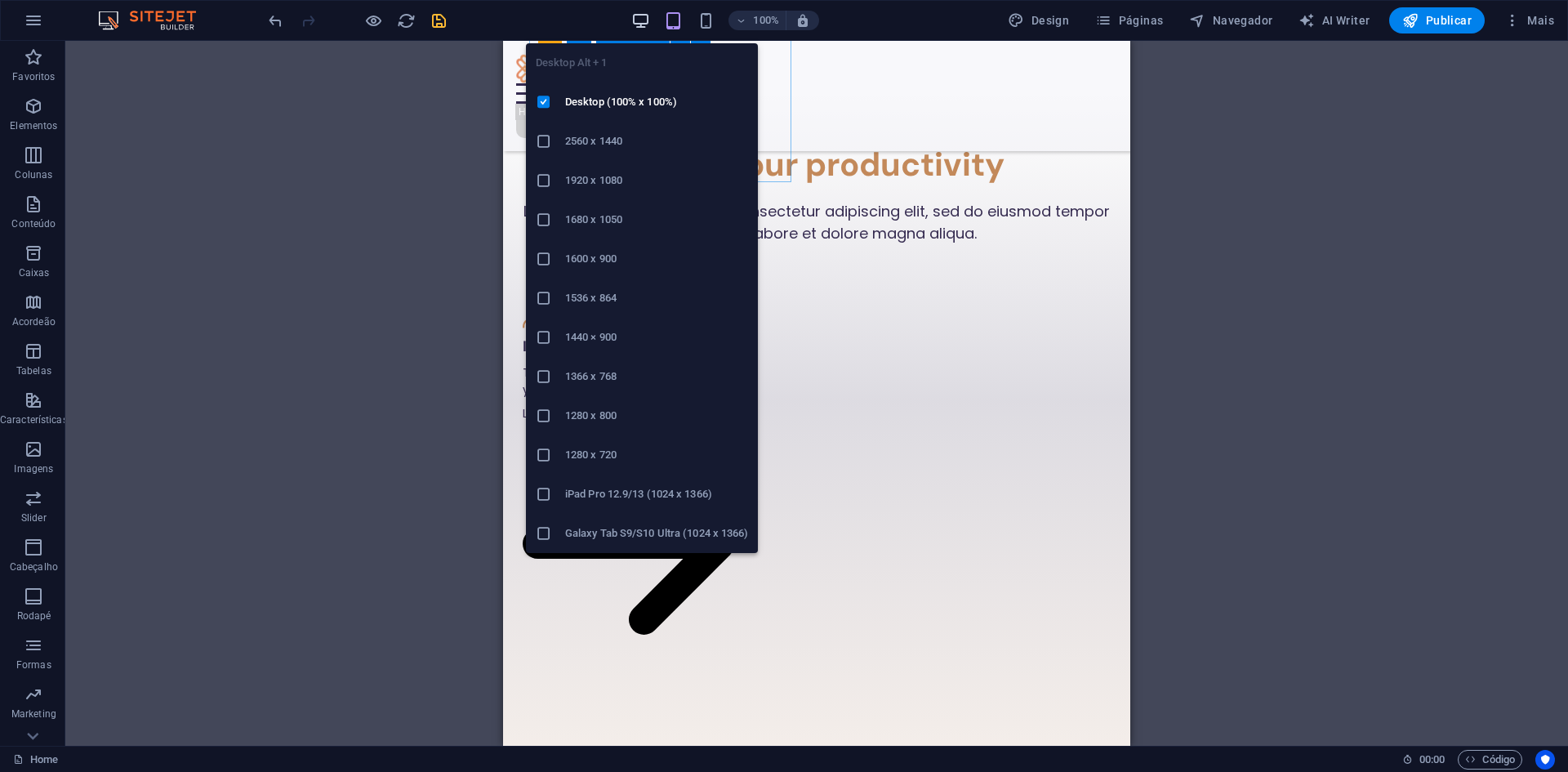
click at [642, 25] on icon "button" at bounding box center [641, 21] width 19 height 19
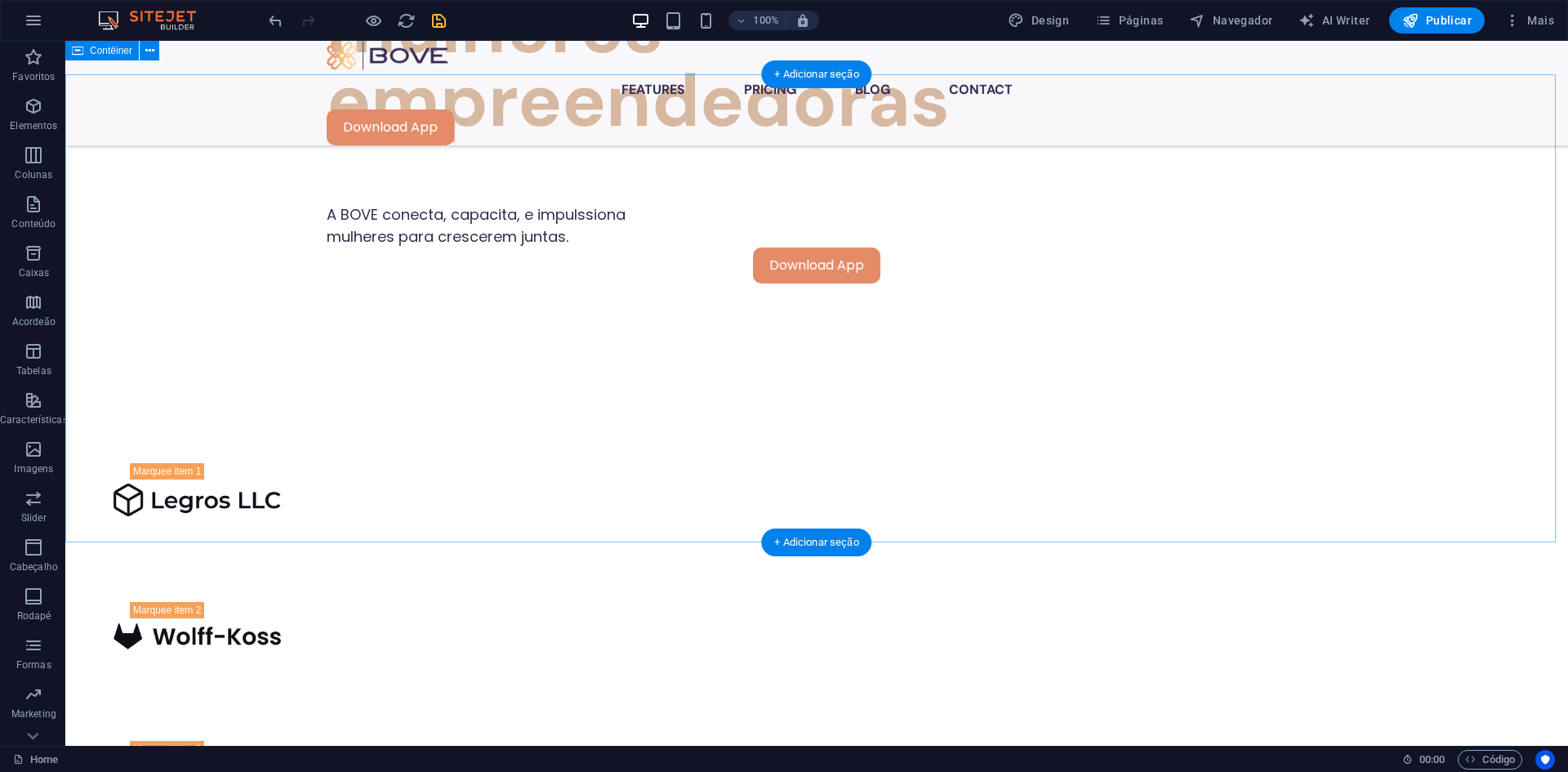
scroll to position [1053, 0]
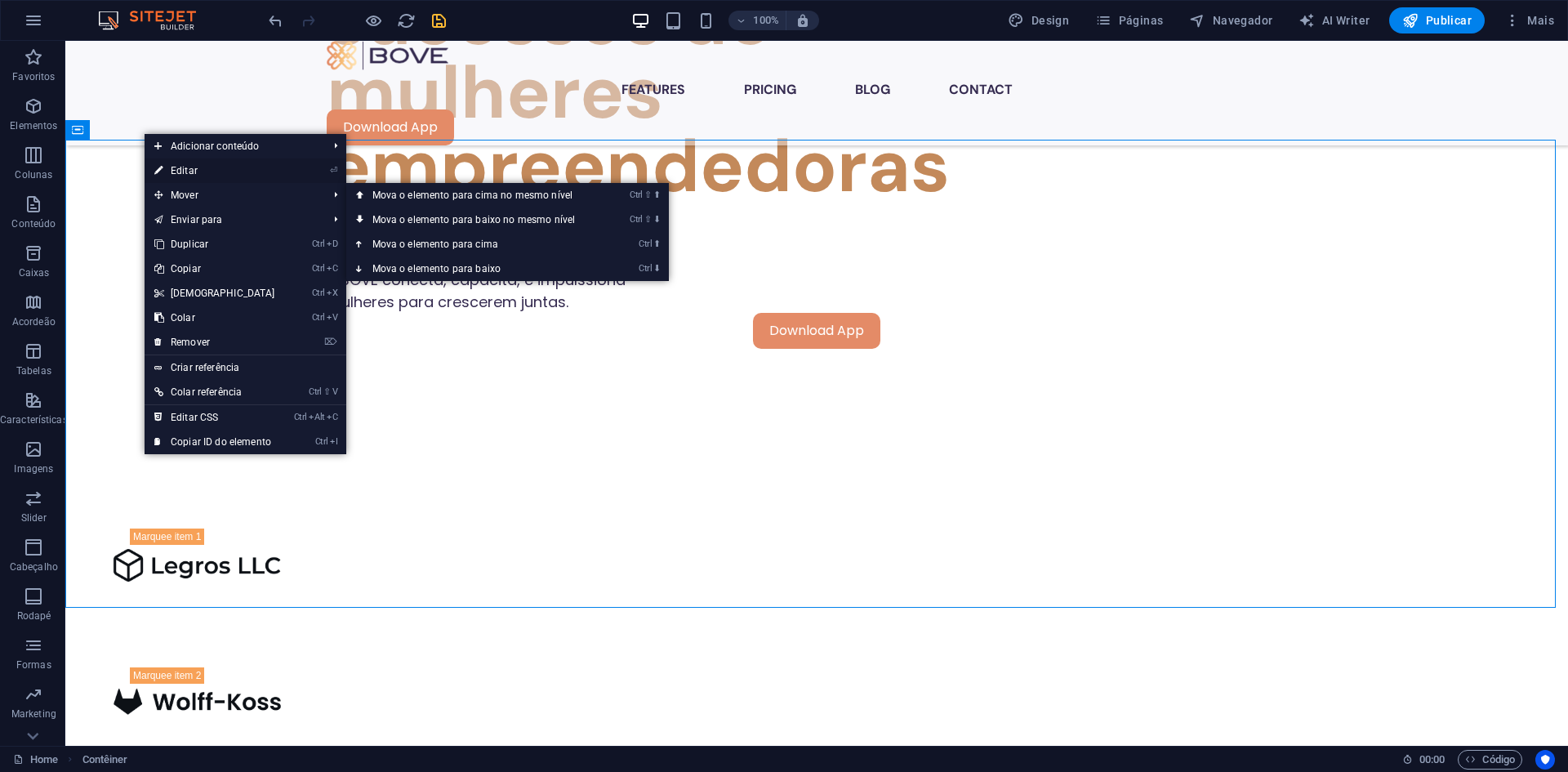
click at [189, 163] on link "⏎ Editar" at bounding box center [215, 171] width 140 height 25
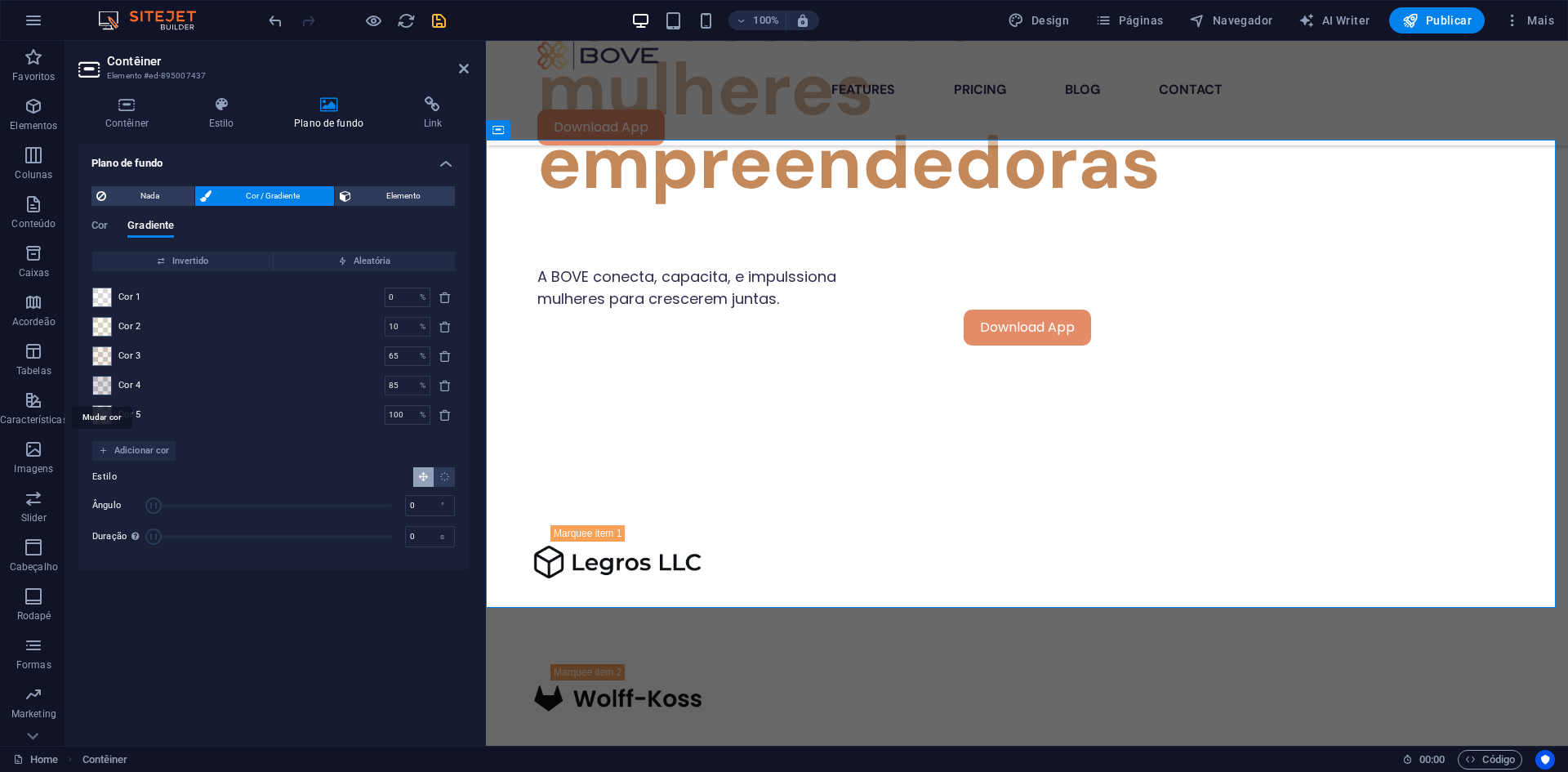
click at [111, 382] on div at bounding box center [102, 386] width 19 height 19
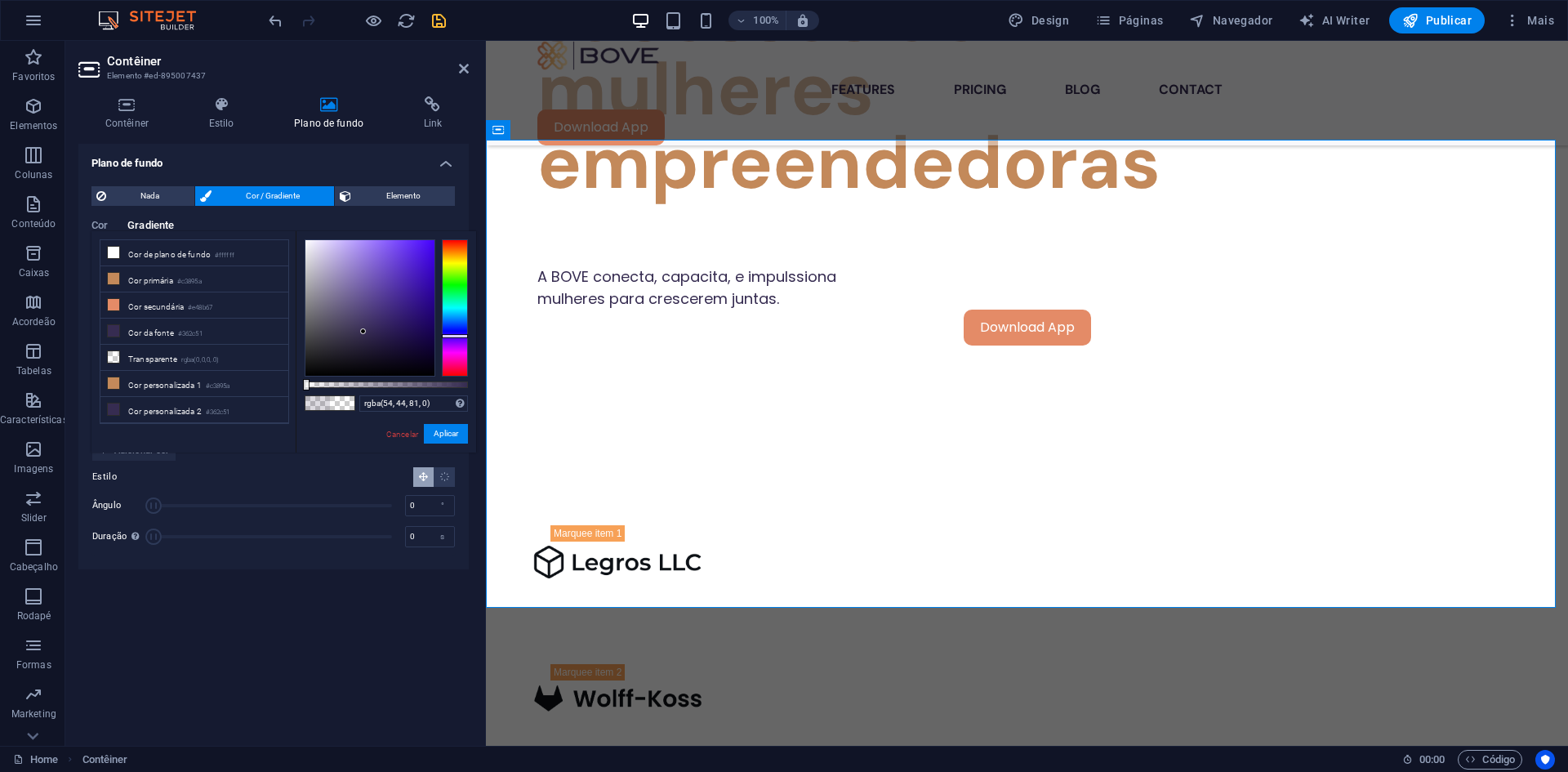
drag, startPoint x: 333, startPoint y: 383, endPoint x: 303, endPoint y: 399, distance: 34.0
click at [303, 399] on div "rgba(54, 44, 81, 0) Formatos suportados #0852ed rgb(8, 82, 237) rgba(8, 82, 237…" at bounding box center [386, 460] width 180 height 458
click at [448, 434] on button "Aplicar" at bounding box center [446, 433] width 44 height 19
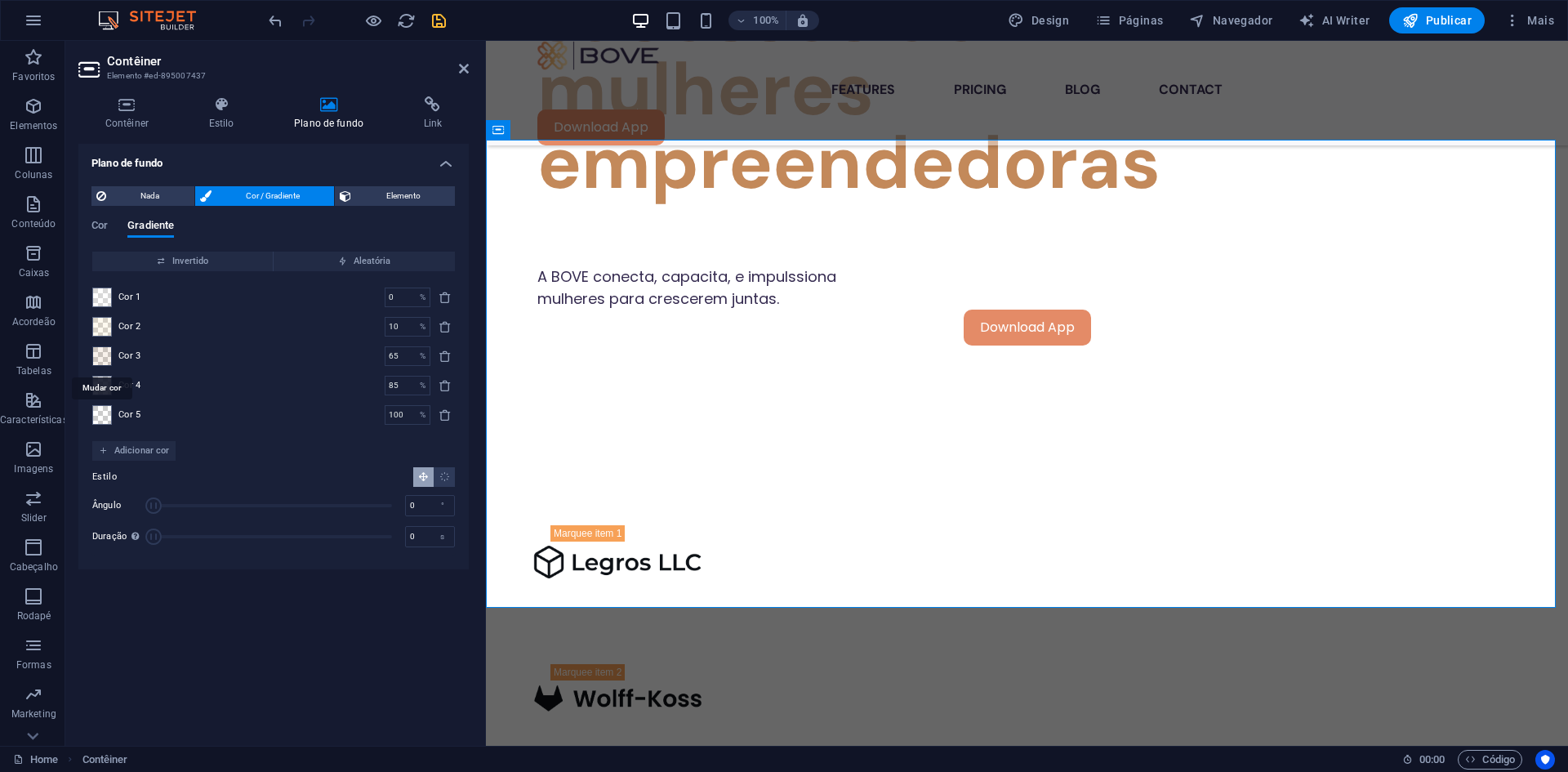
click at [95, 352] on span at bounding box center [102, 356] width 18 height 18
click at [0, 0] on div "less Cor de plano de fundo #ffffff Cor primária #c3895a Cor secundária #e48b67 …" at bounding box center [0, 0] width 0 height 0
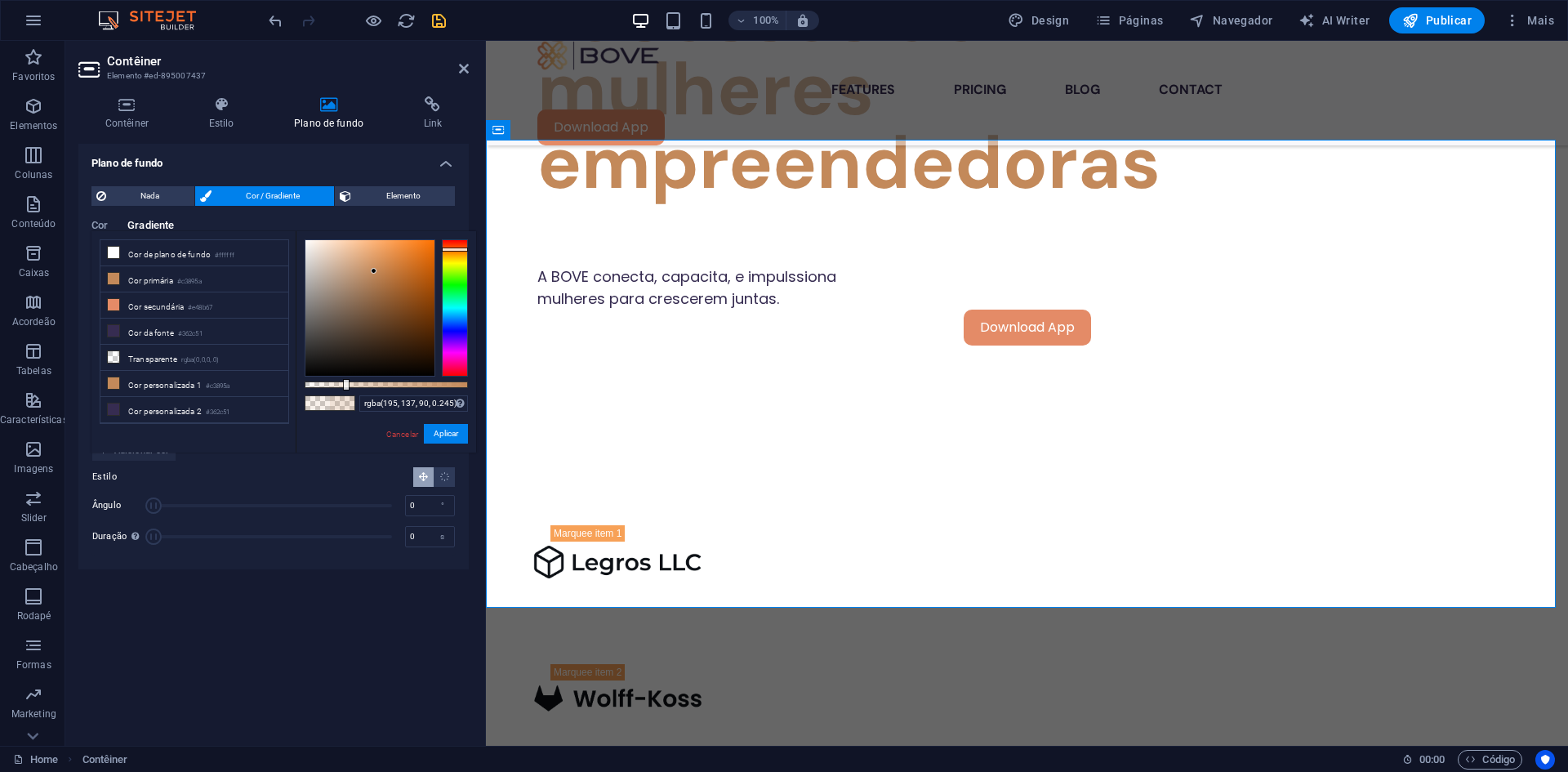
drag, startPoint x: 321, startPoint y: 382, endPoint x: 344, endPoint y: 390, distance: 24.4
click at [344, 390] on div "rgba(195, 137, 90, 0.245) Formatos suportados #0852ed rgb(8, 82, 237) rgba(8, 8…" at bounding box center [386, 460] width 180 height 458
click at [429, 428] on button "Aplicar" at bounding box center [446, 433] width 44 height 19
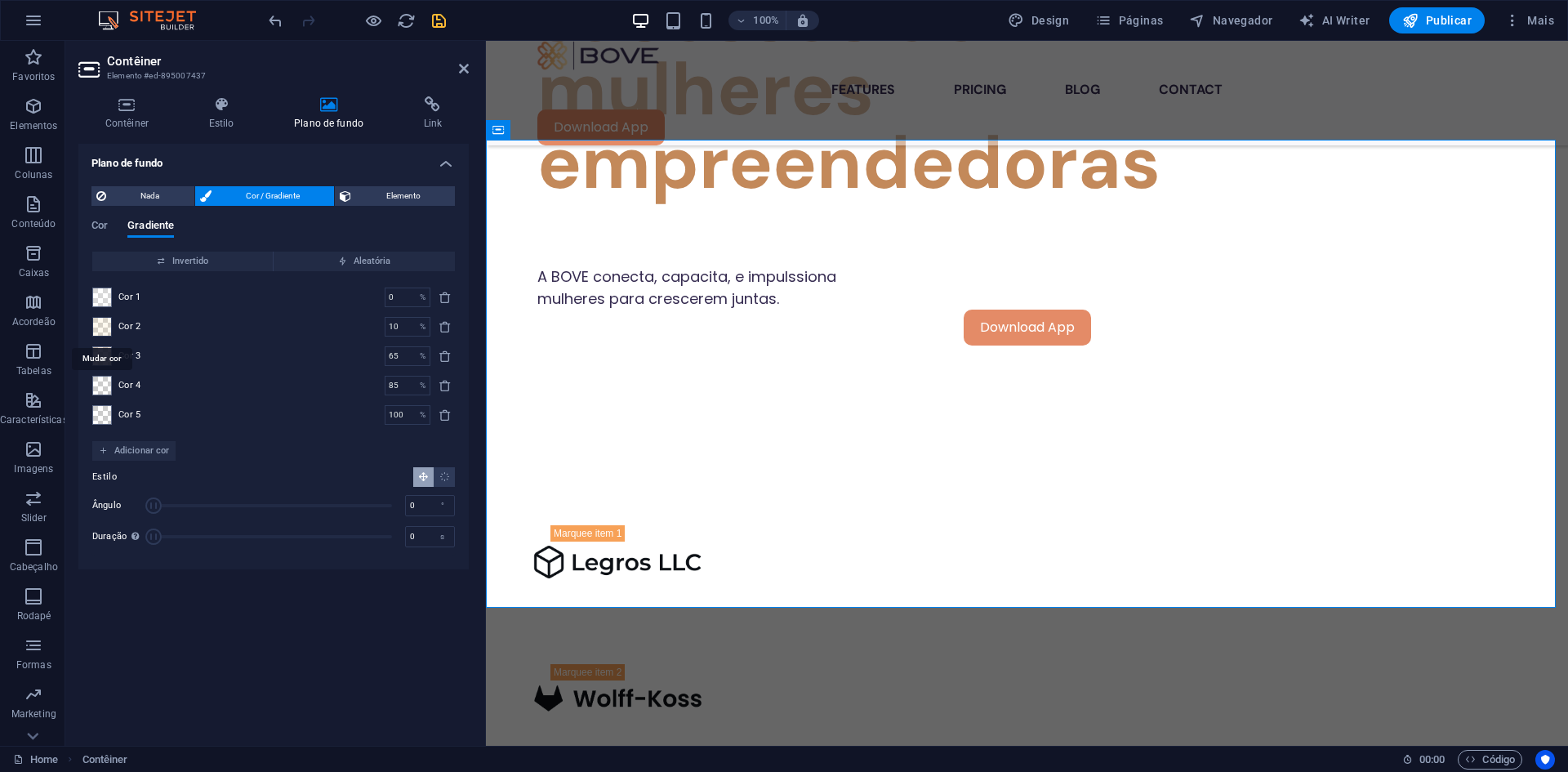
click at [109, 332] on span at bounding box center [102, 326] width 18 height 18
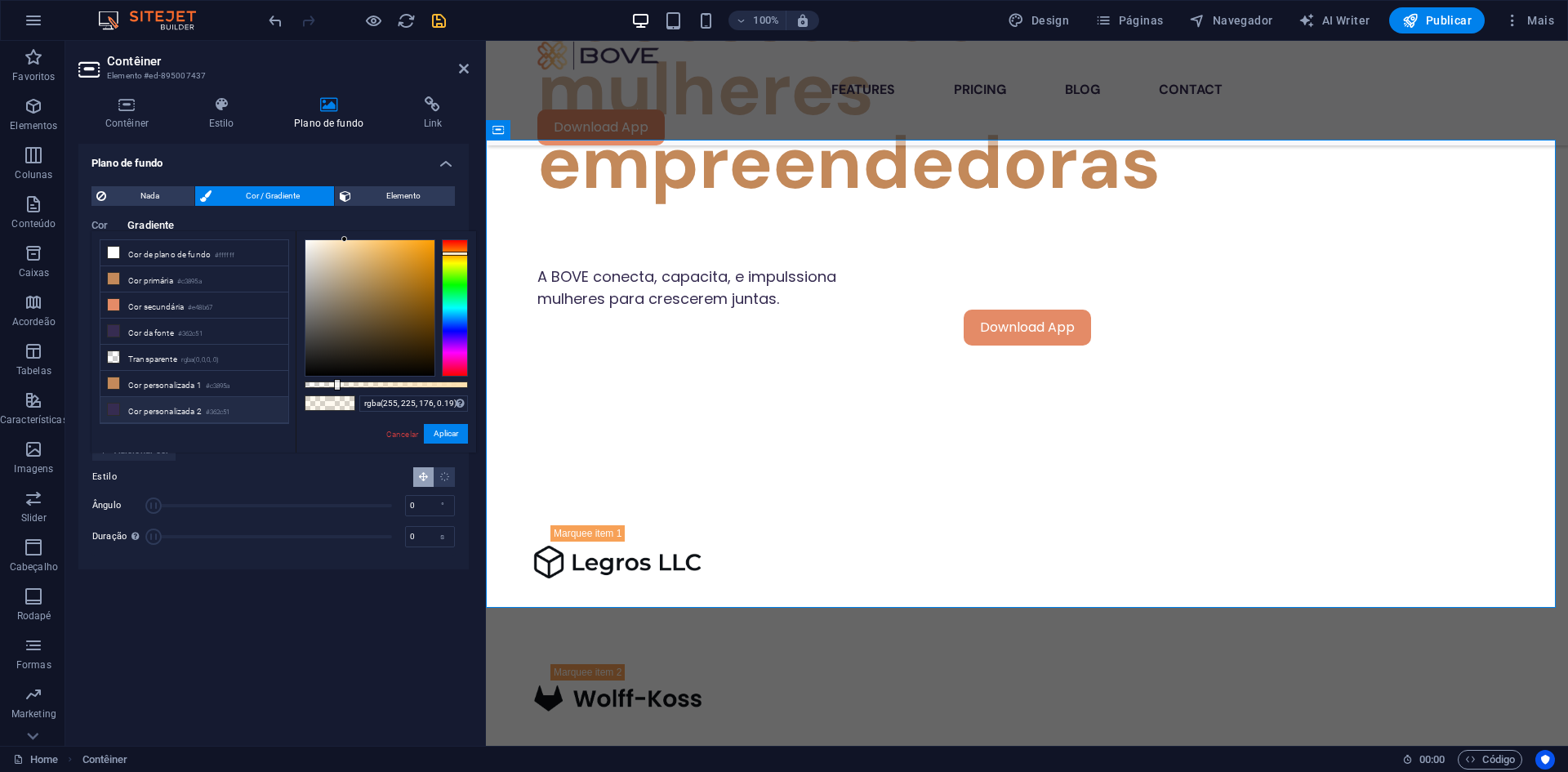
click at [168, 397] on li "Cor personalizada 2 #362c51" at bounding box center [195, 409] width 188 height 26
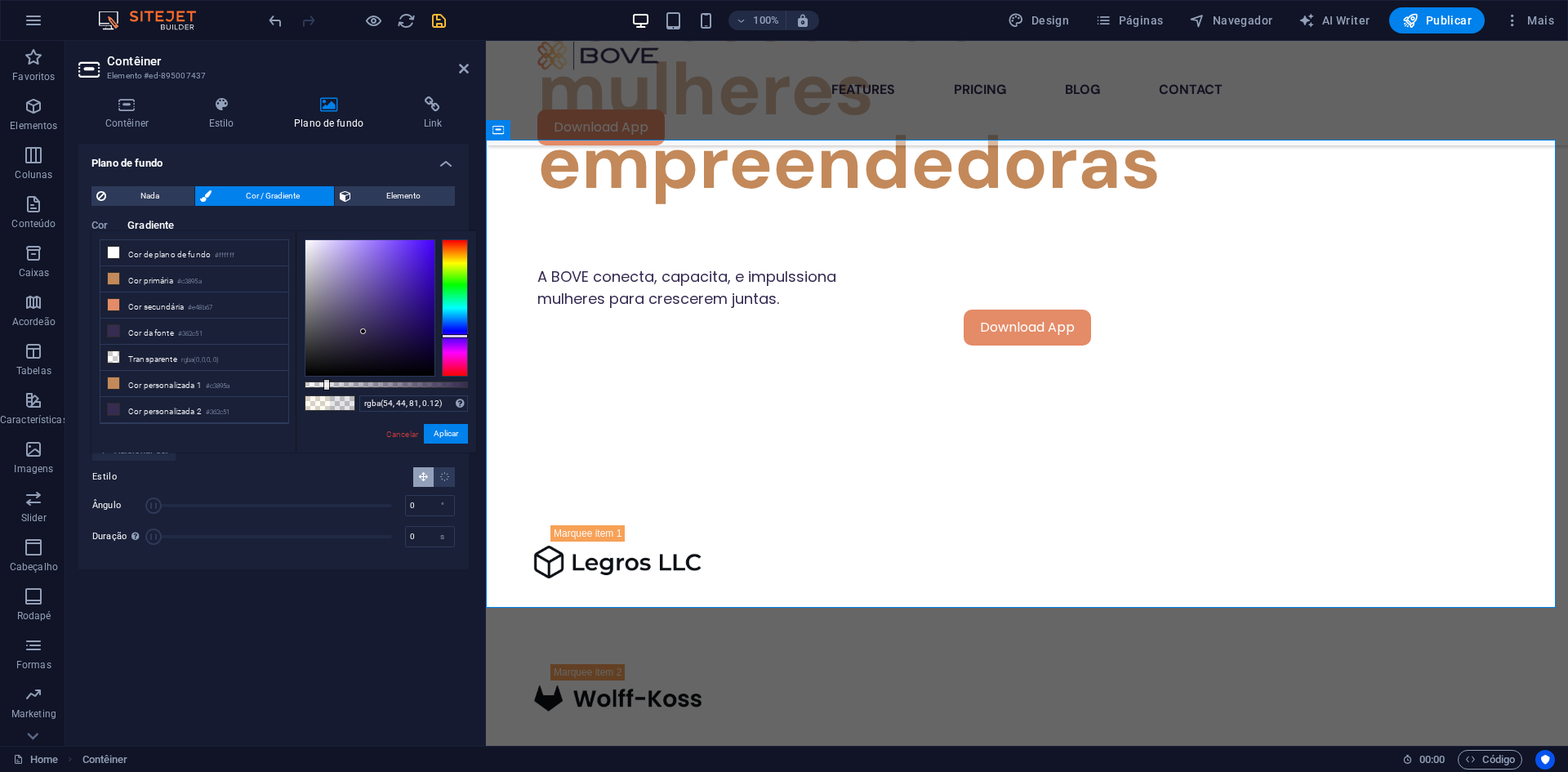
drag, startPoint x: 471, startPoint y: 383, endPoint x: 324, endPoint y: 394, distance: 147.4
click at [324, 394] on div "rgba(54, 44, 81, 0.12) Formatos suportados #0852ed rgb(8, 82, 237) rgba(8, 82, …" at bounding box center [386, 460] width 180 height 458
click at [433, 433] on button "Aplicar" at bounding box center [446, 433] width 44 height 19
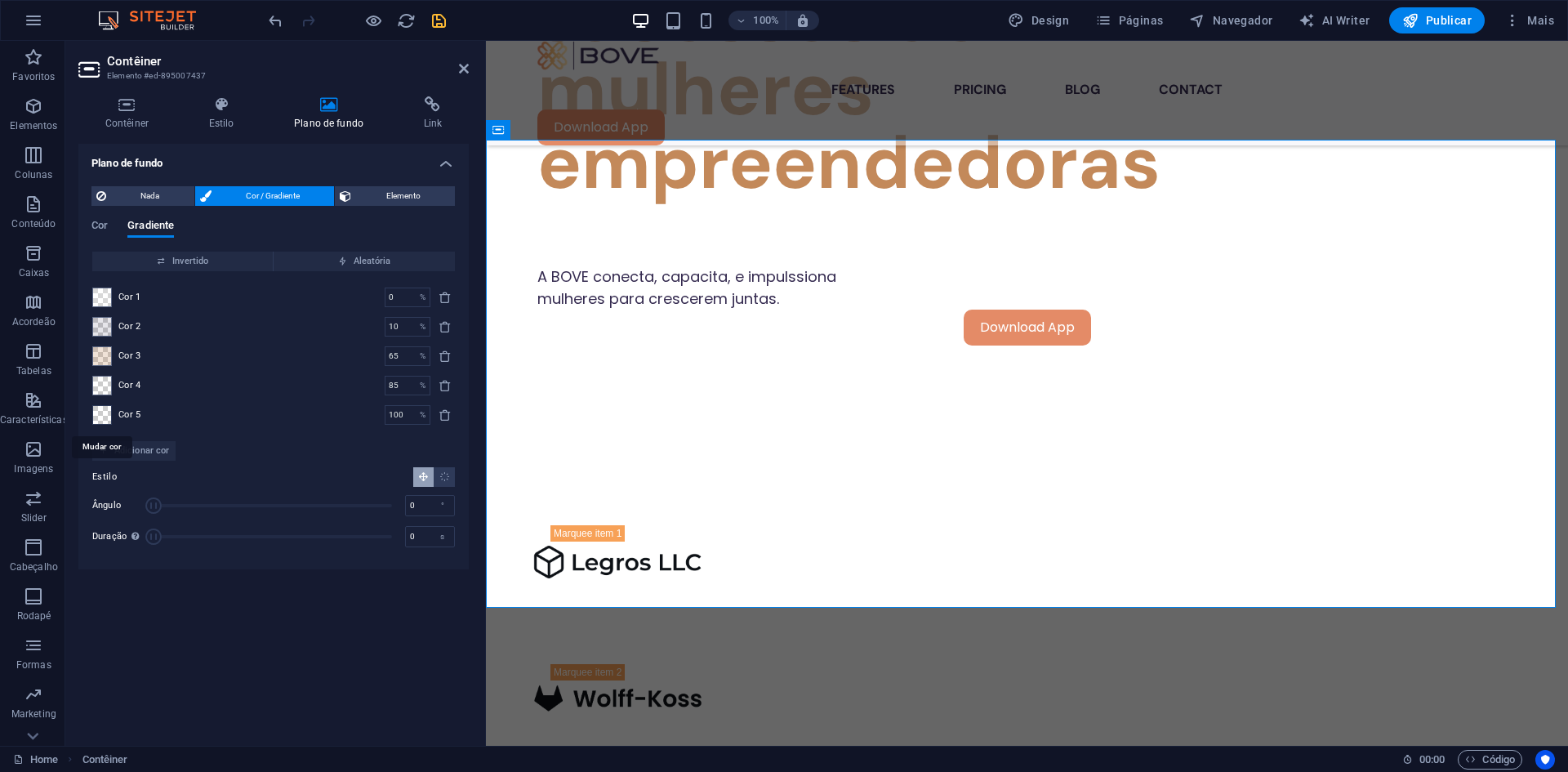
click at [109, 422] on span at bounding box center [102, 414] width 18 height 18
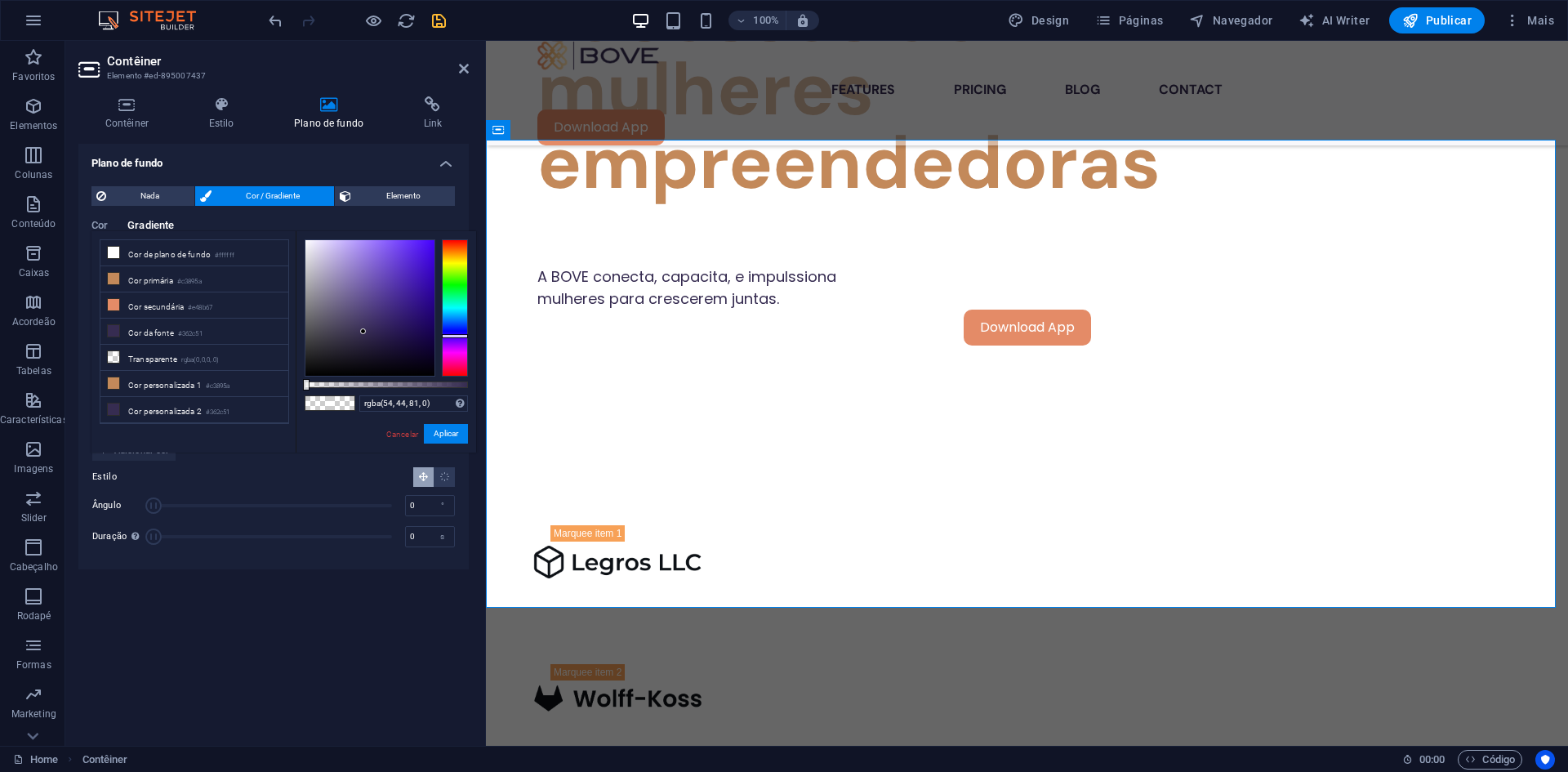
drag, startPoint x: 305, startPoint y: 385, endPoint x: 287, endPoint y: 393, distance: 19.7
click at [288, 393] on div "less Cor de plano de fundo #ffffff Cor primária #c3895a Cor secundária #e48b67 …" at bounding box center [283, 341] width 385 height 222
click at [439, 432] on button "Aplicar" at bounding box center [446, 433] width 44 height 19
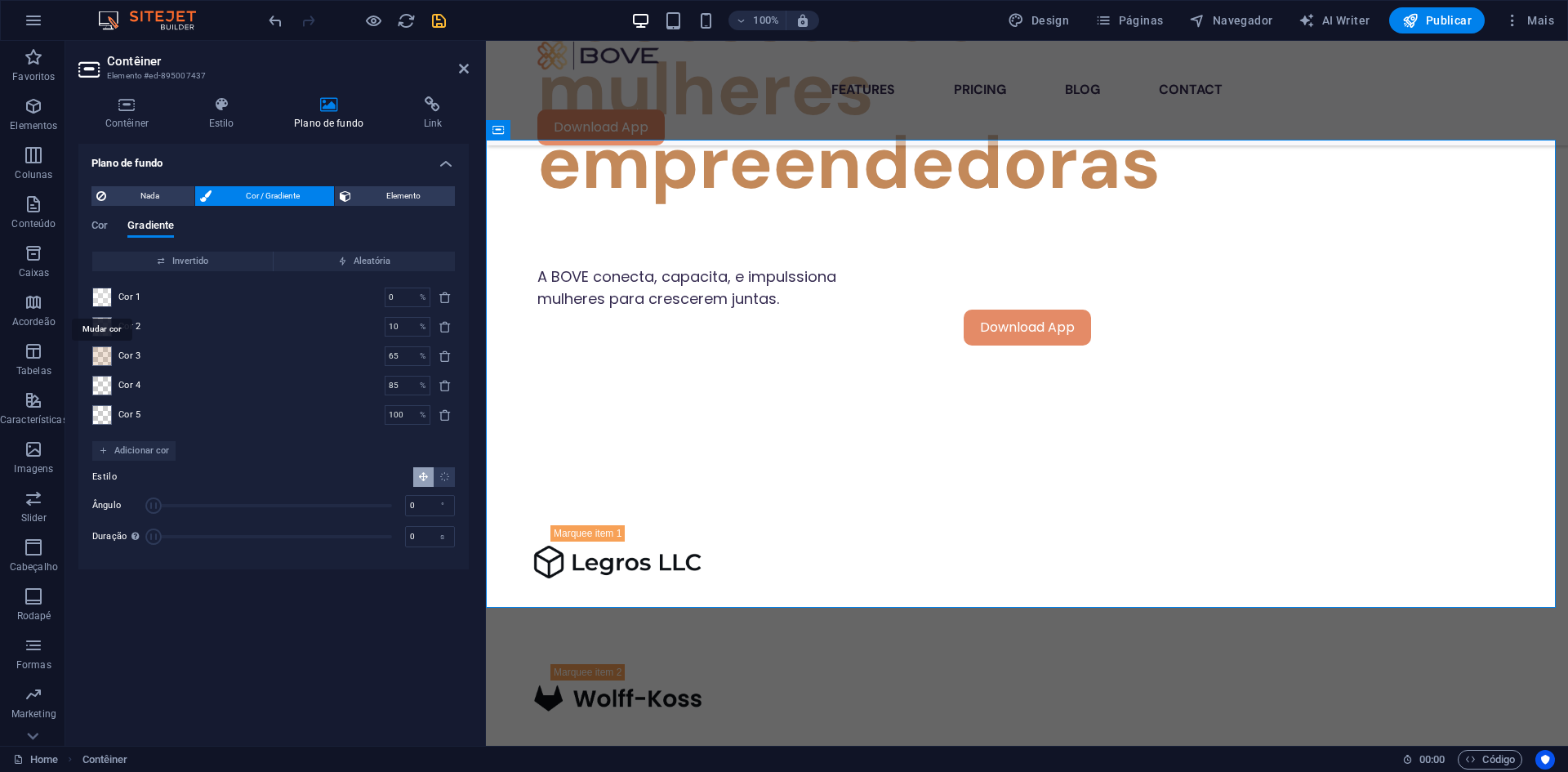
click at [105, 298] on span at bounding box center [102, 297] width 18 height 18
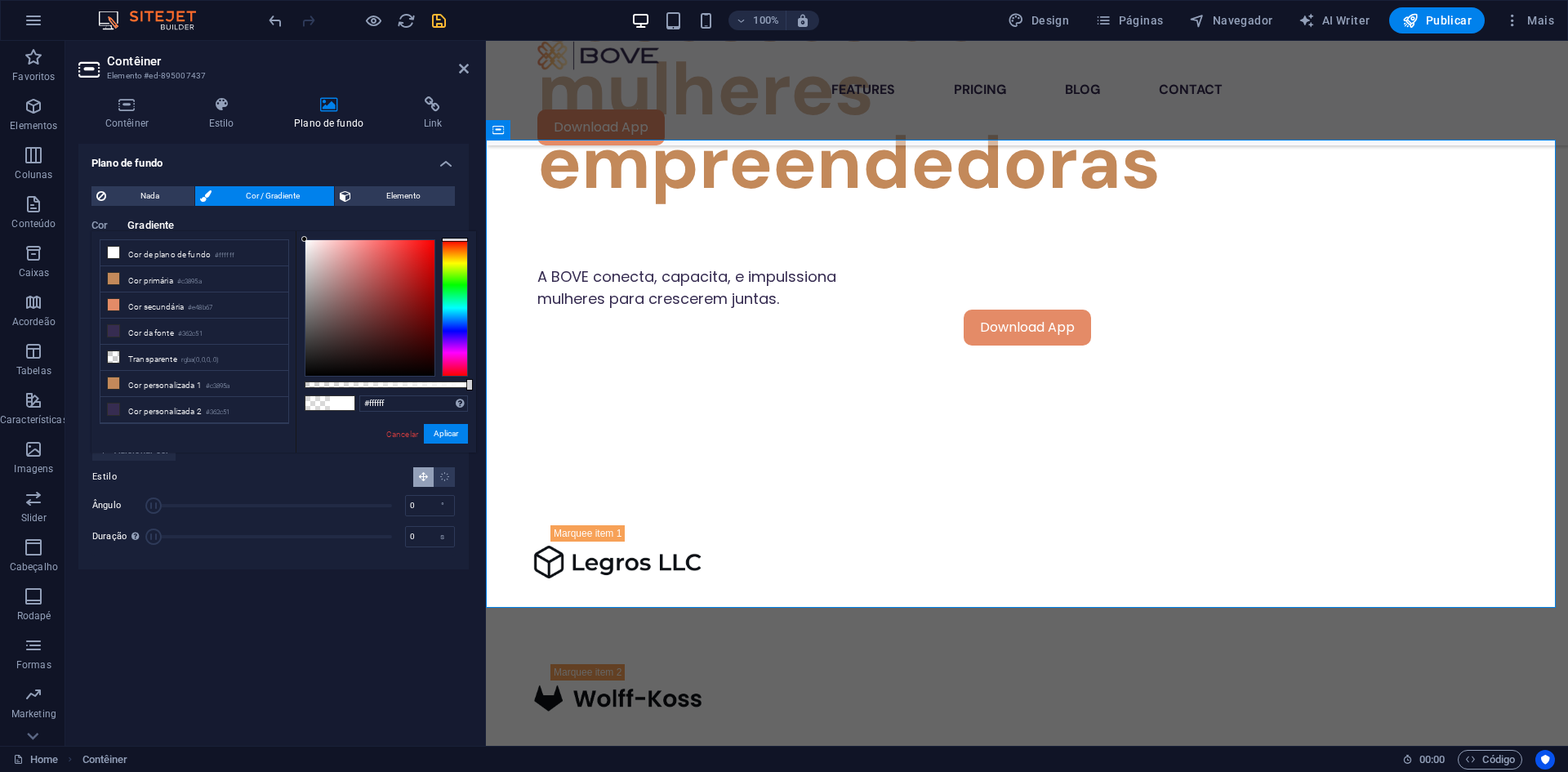
drag, startPoint x: 343, startPoint y: 384, endPoint x: 478, endPoint y: 407, distance: 136.9
click at [478, 407] on body "bove.ao Home Favoritos Elementos Colunas Conteúdo Caixas Acordeão Tabelas Carac…" at bounding box center [784, 386] width 1568 height 772
click at [465, 386] on div at bounding box center [386, 385] width 163 height 7
click at [465, 386] on div at bounding box center [467, 385] width 7 height 12
click at [137, 476] on li "Cor personalizada 5 #e48b67" at bounding box center [195, 488] width 188 height 26
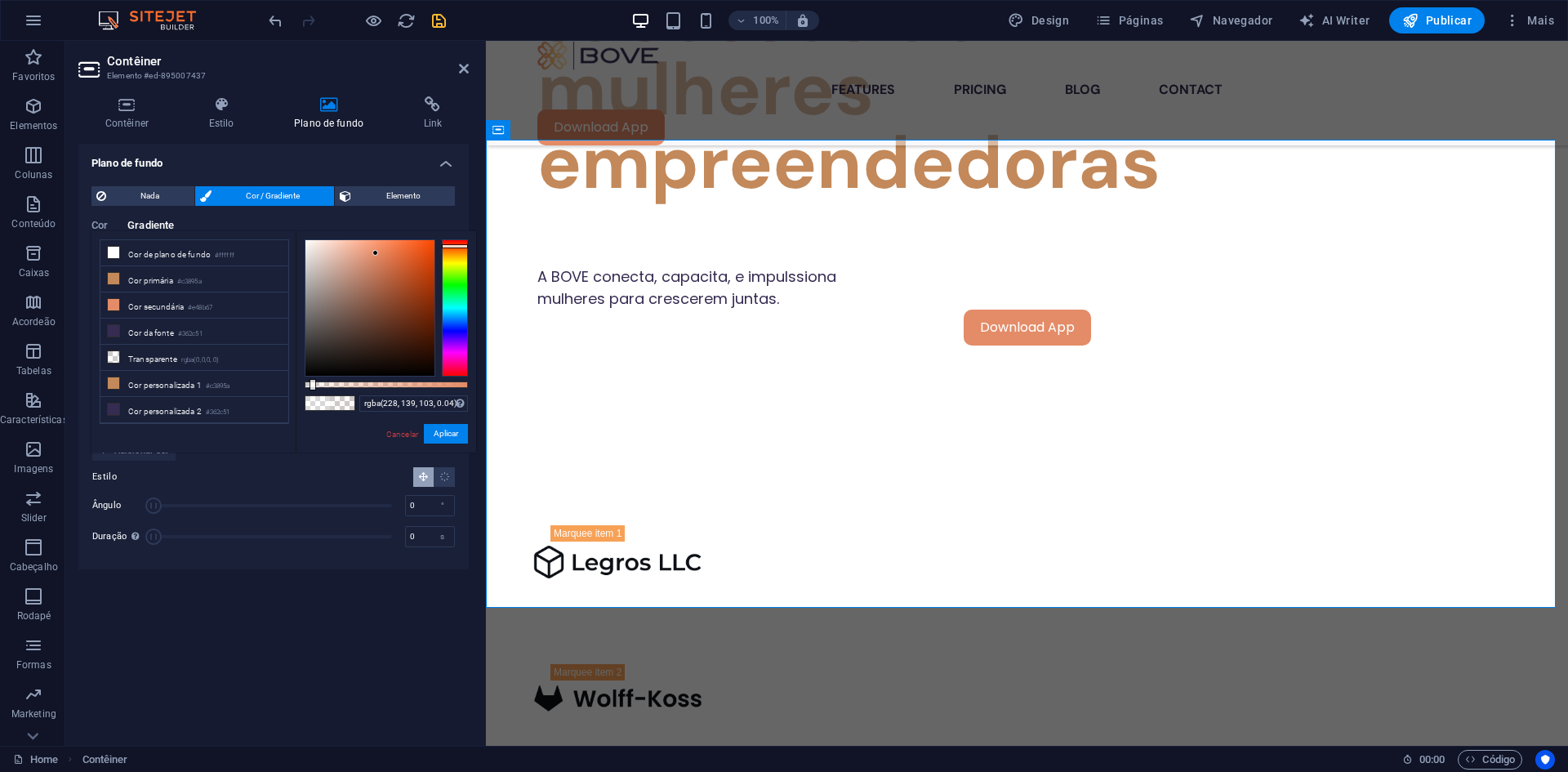
drag, startPoint x: 469, startPoint y: 383, endPoint x: 311, endPoint y: 392, distance: 158.3
click at [311, 392] on div "rgba(228, 139, 103, 0.04) Formatos suportados #0852ed rgb(8, 82, 237) rgba(8, 8…" at bounding box center [386, 460] width 180 height 458
click at [450, 424] on button "Aplicar" at bounding box center [446, 433] width 44 height 19
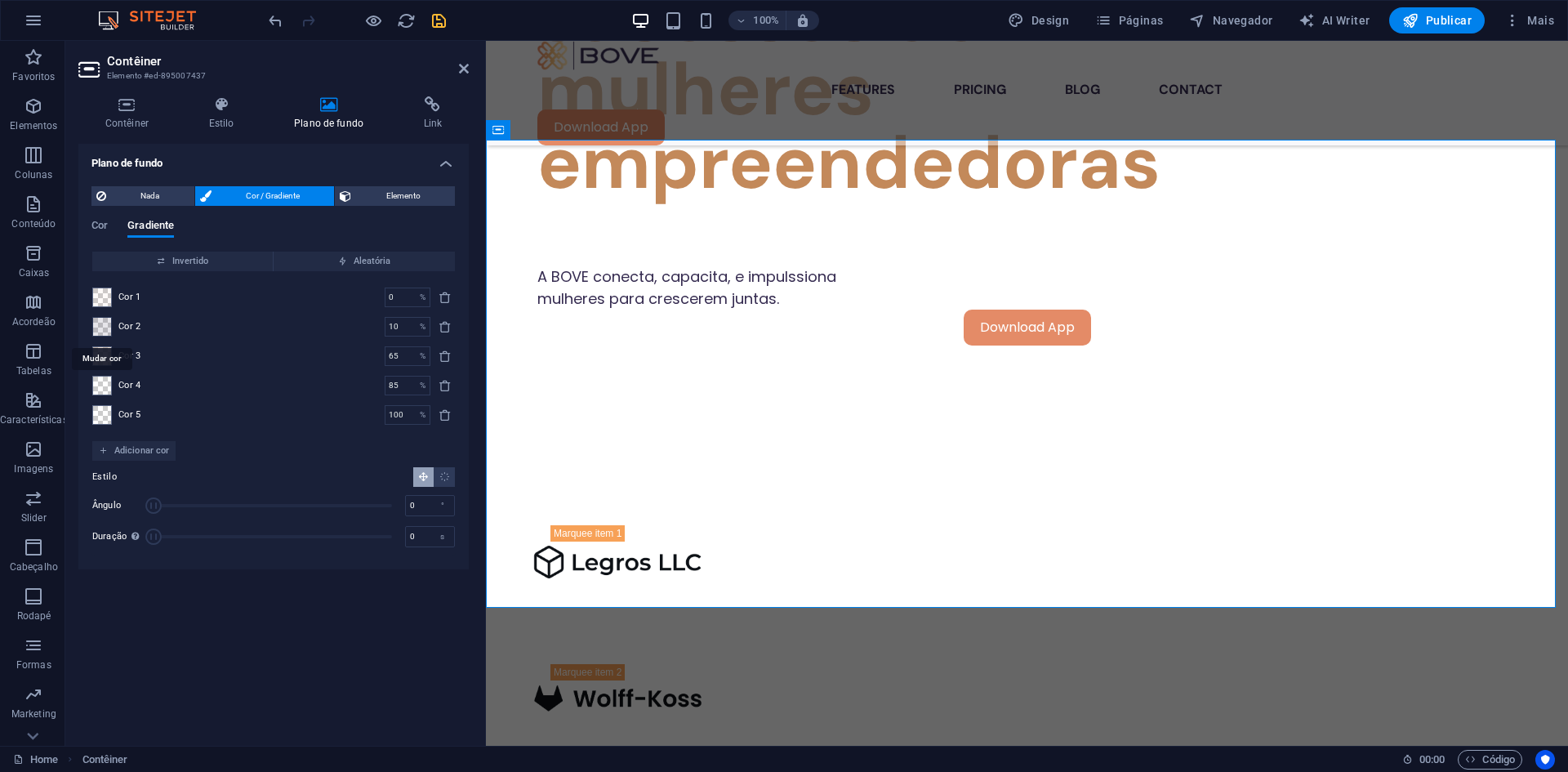
click at [102, 327] on span at bounding box center [102, 326] width 18 height 18
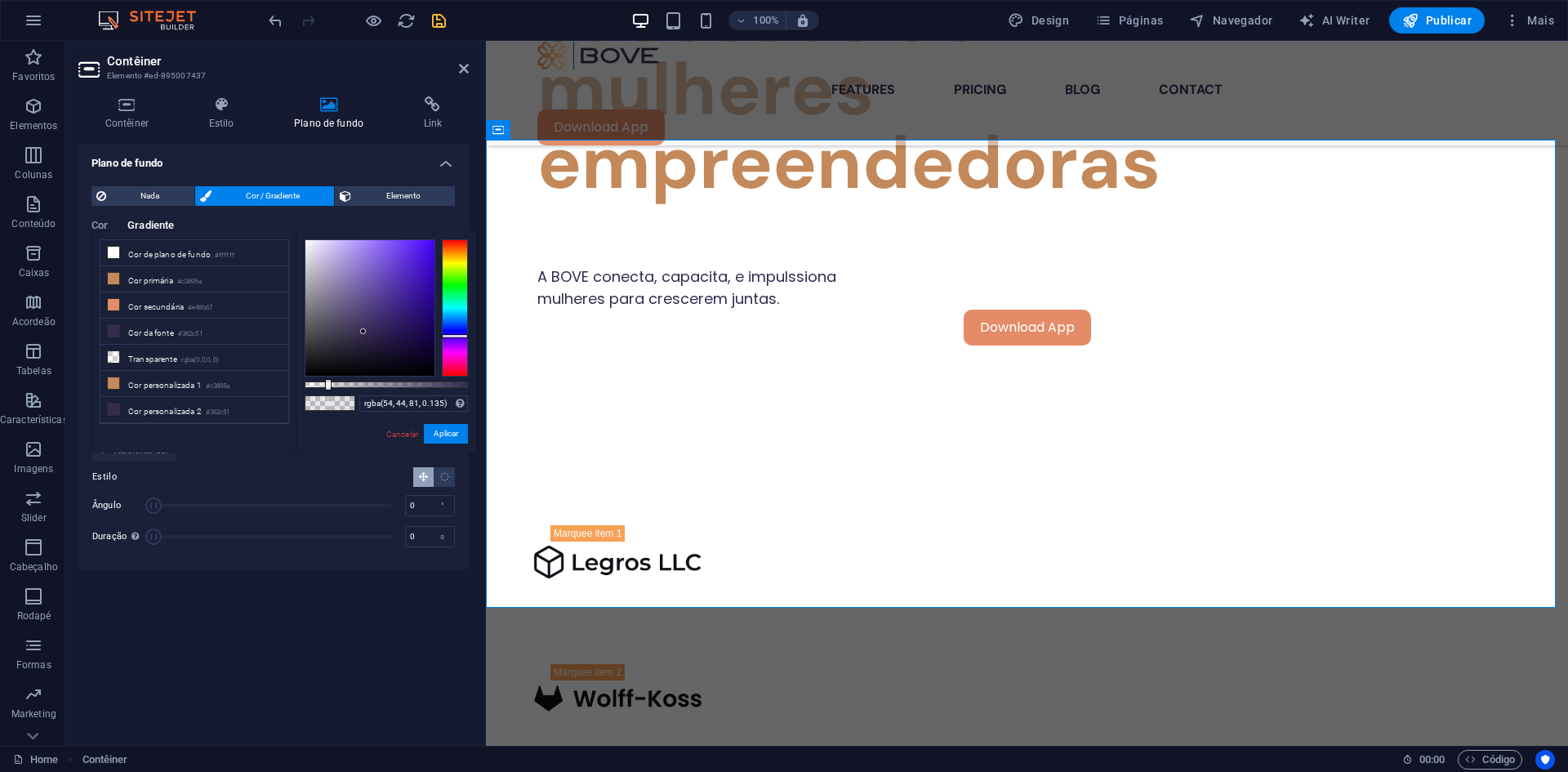
click at [327, 384] on div at bounding box center [328, 385] width 7 height 12
click at [454, 431] on button "Aplicar" at bounding box center [446, 433] width 44 height 19
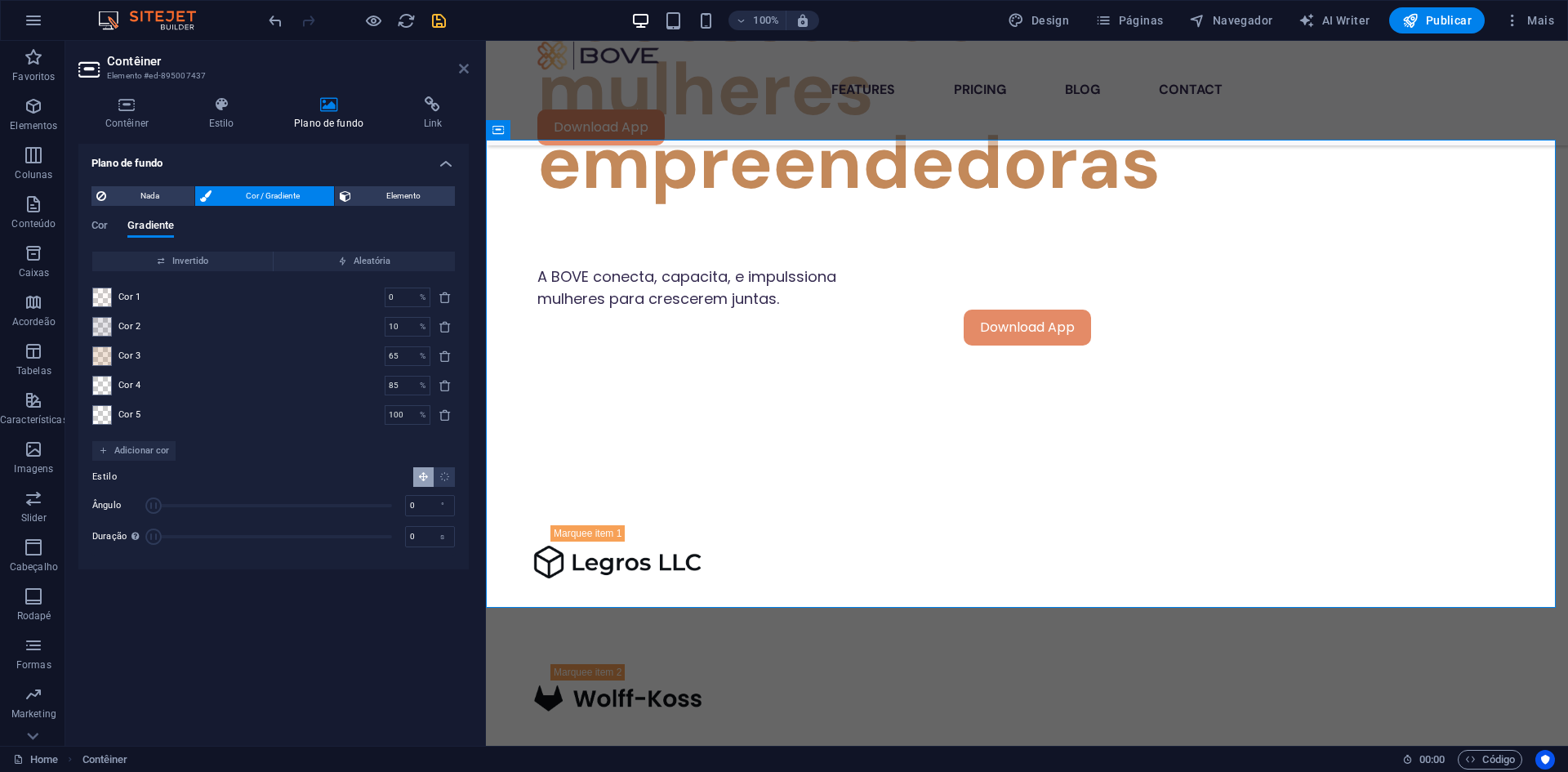
click at [465, 65] on icon at bounding box center [464, 69] width 10 height 13
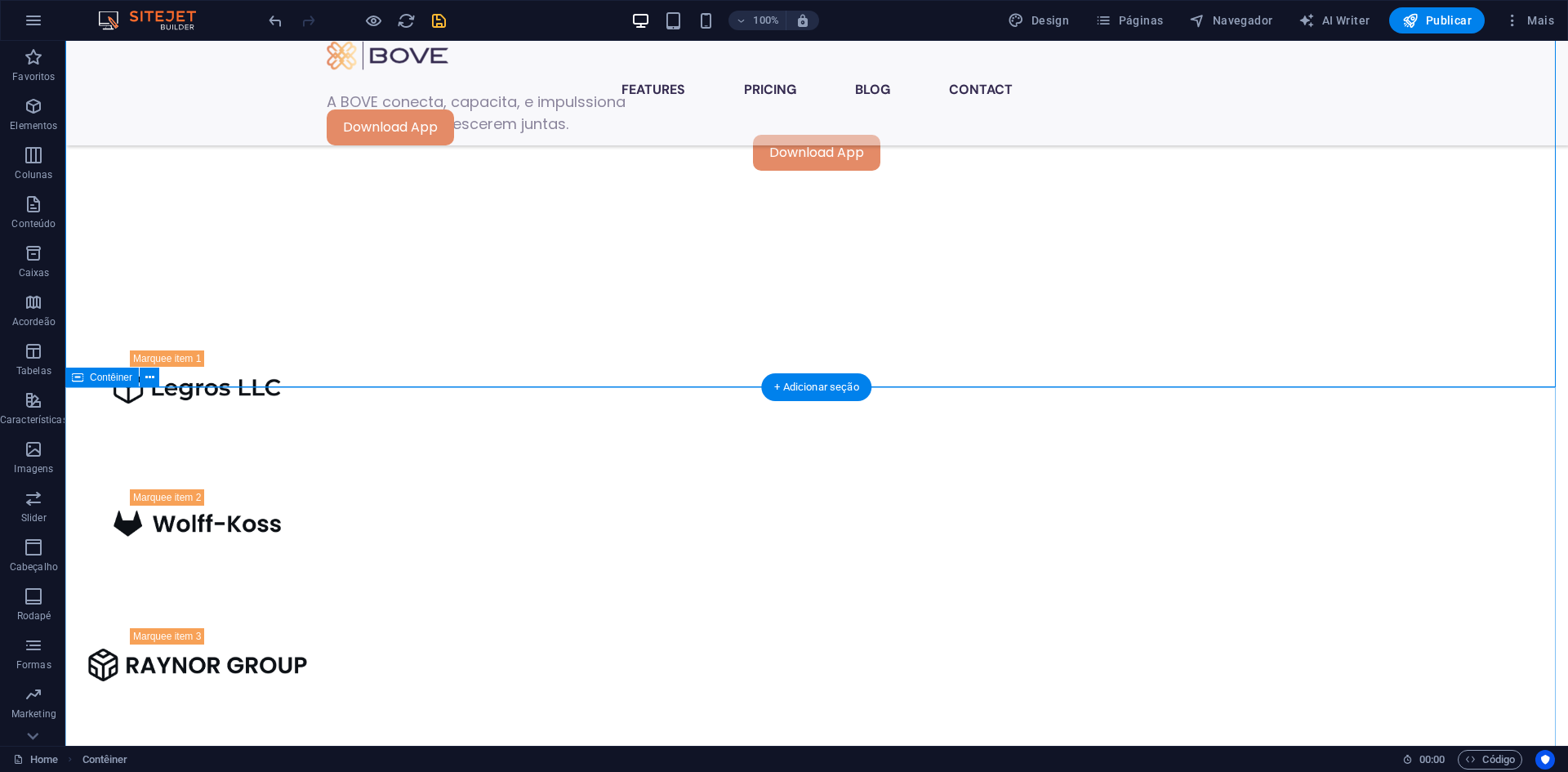
scroll to position [1298, 0]
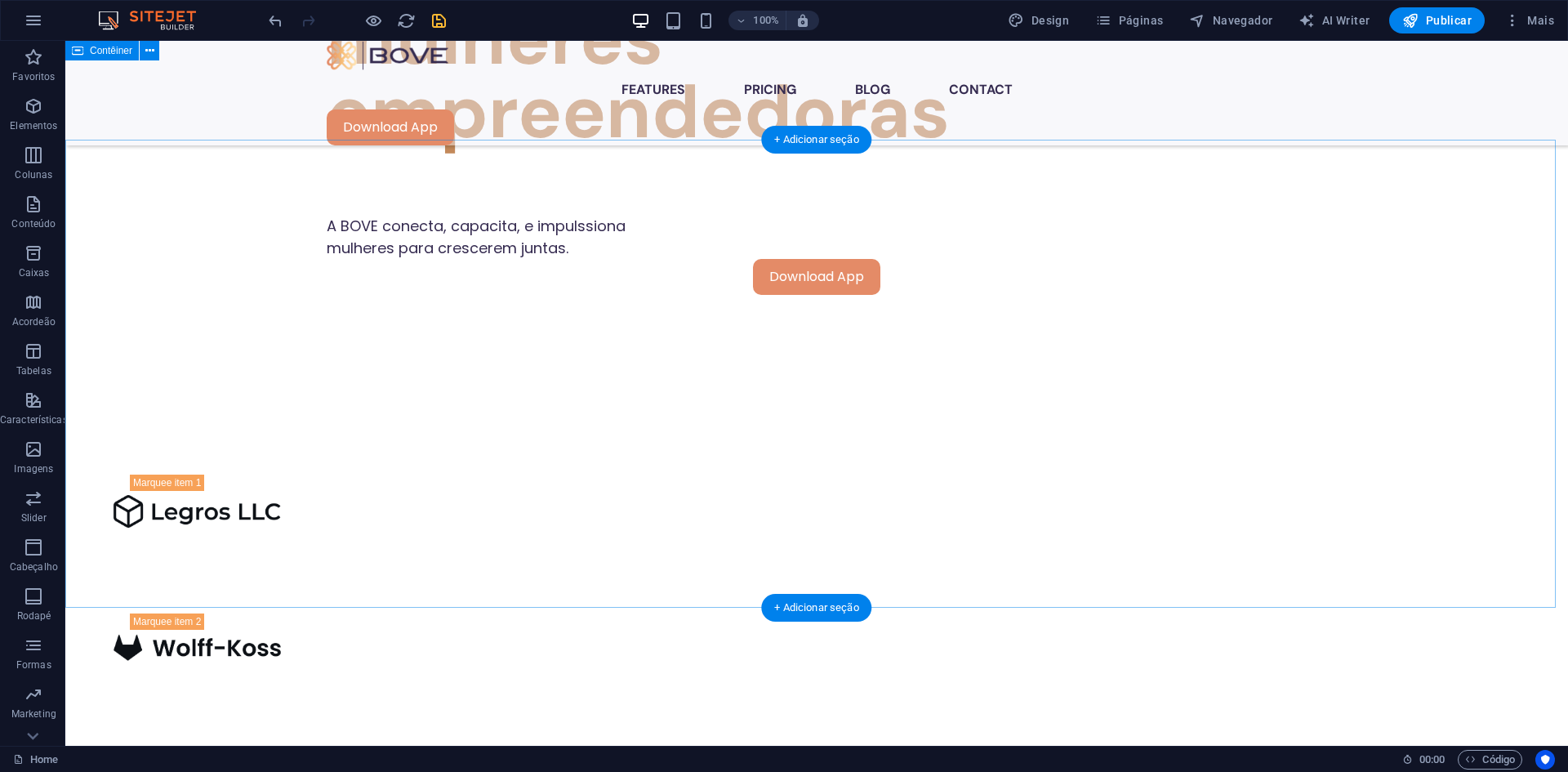
scroll to position [1053, 0]
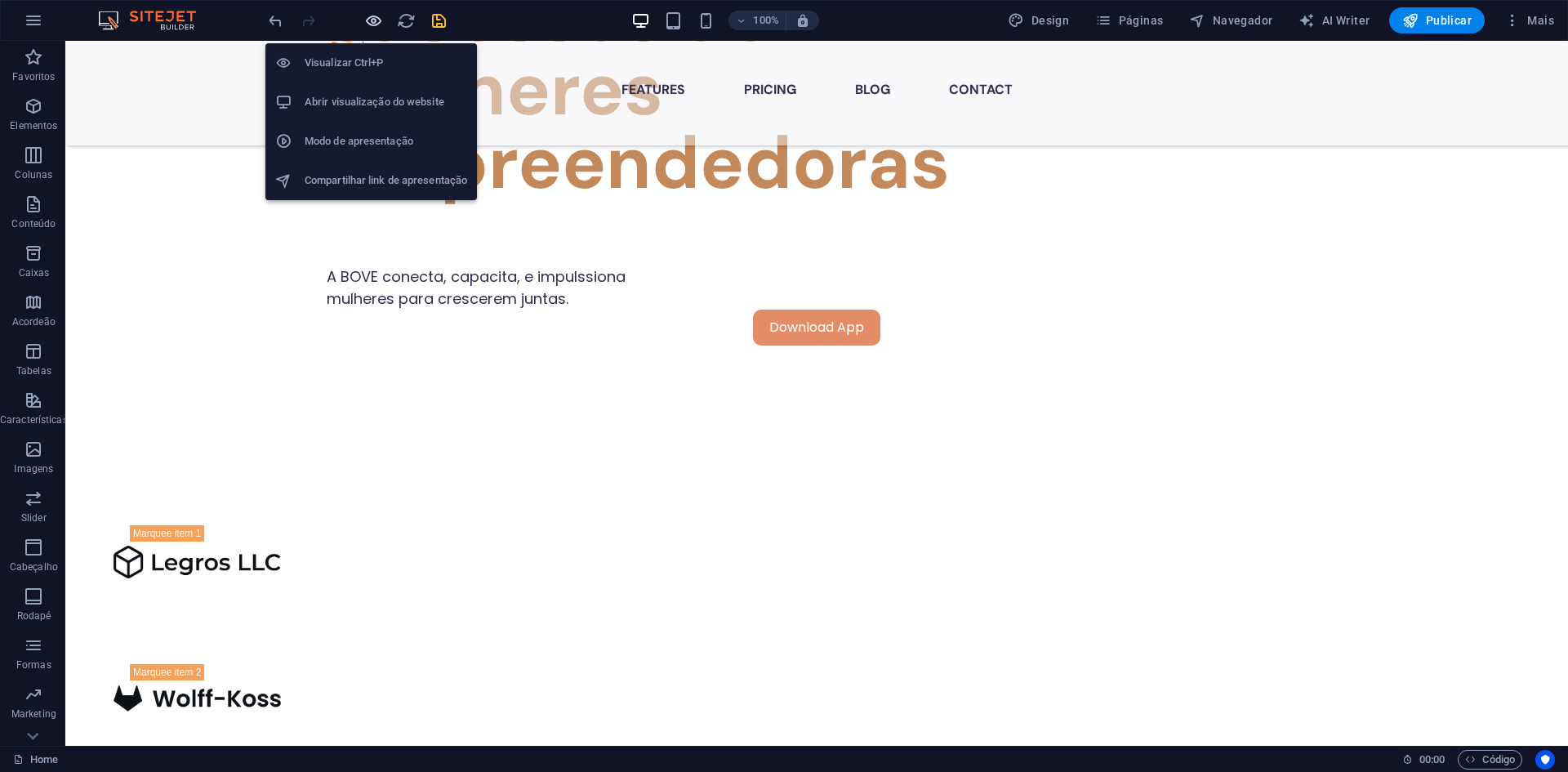
click at [377, 16] on icon "button" at bounding box center [374, 21] width 19 height 19
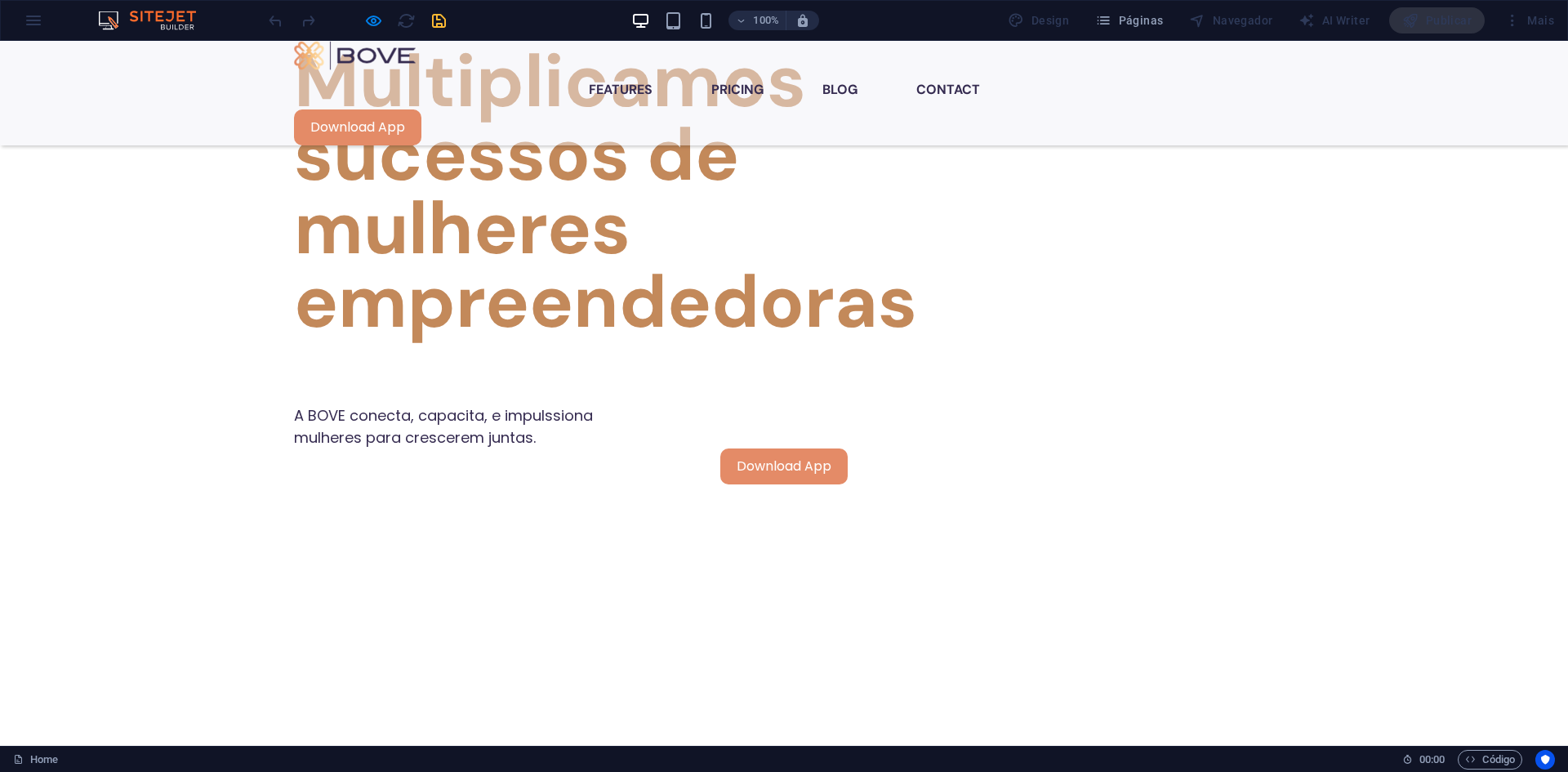
scroll to position [889, 0]
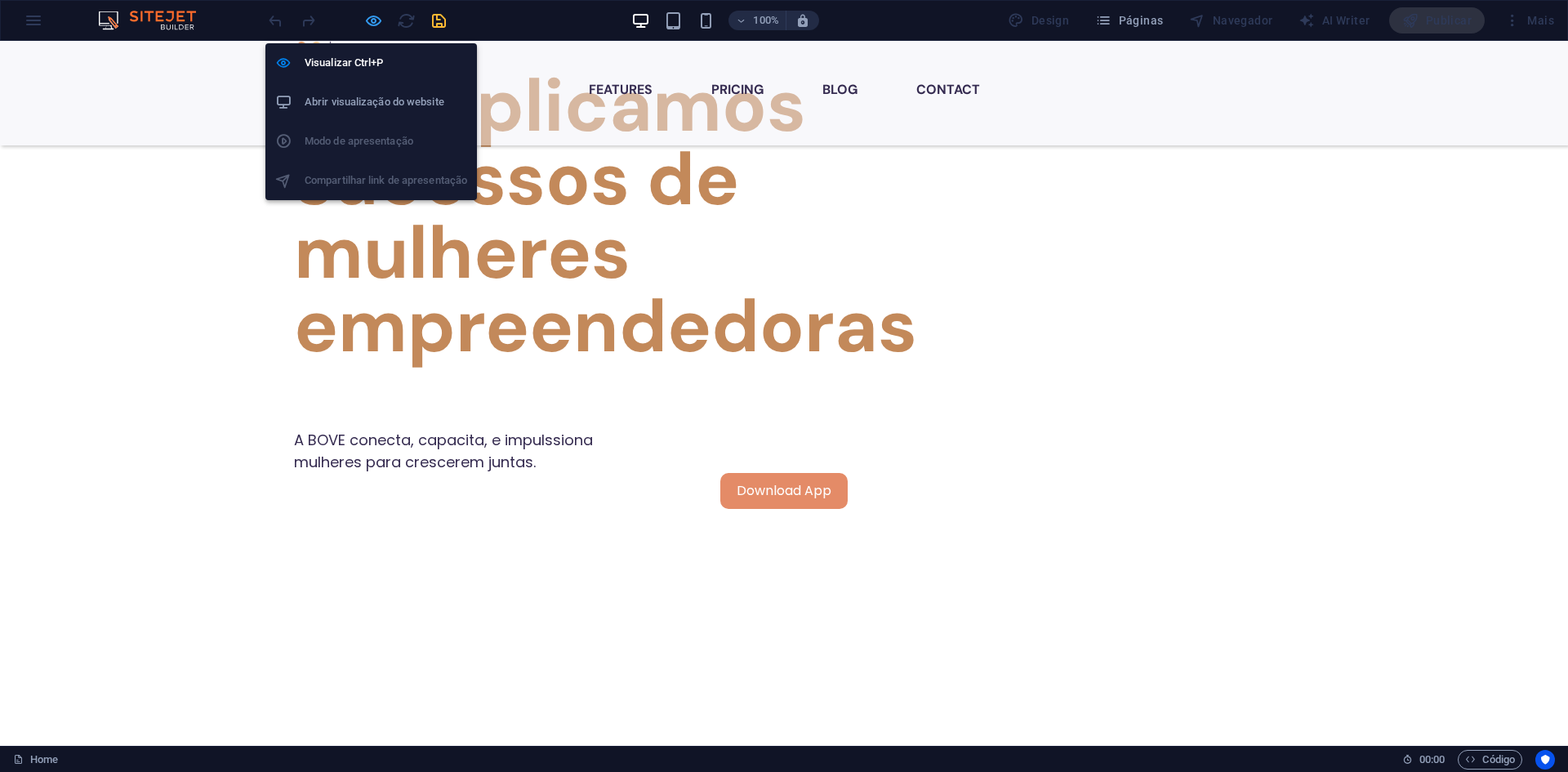
drag, startPoint x: 377, startPoint y: 16, endPoint x: 379, endPoint y: 25, distance: 9.2
click at [377, 18] on icon "button" at bounding box center [374, 21] width 19 height 19
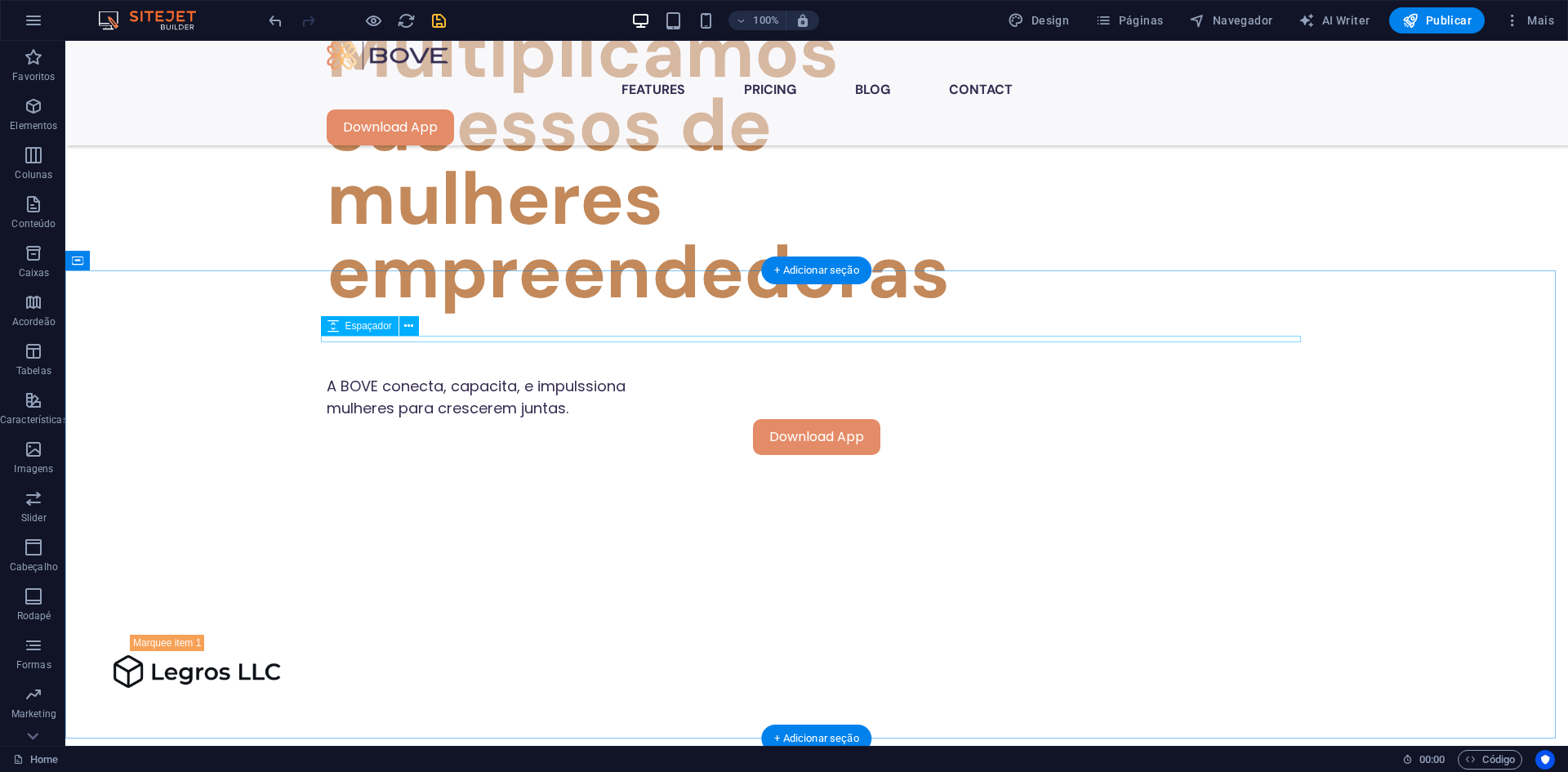
scroll to position [1004, 0]
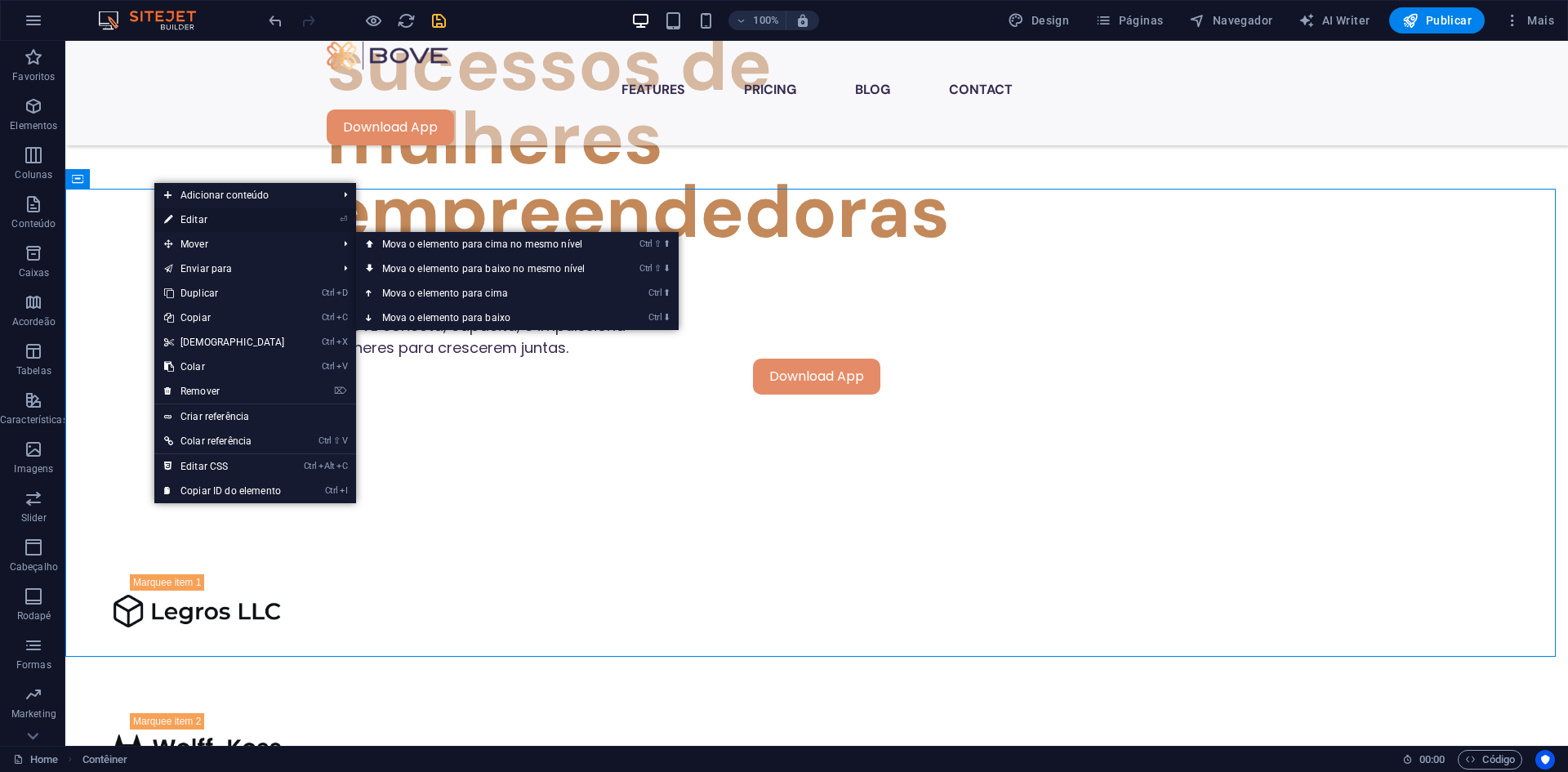
click at [235, 219] on link "⏎ Editar" at bounding box center [224, 220] width 140 height 25
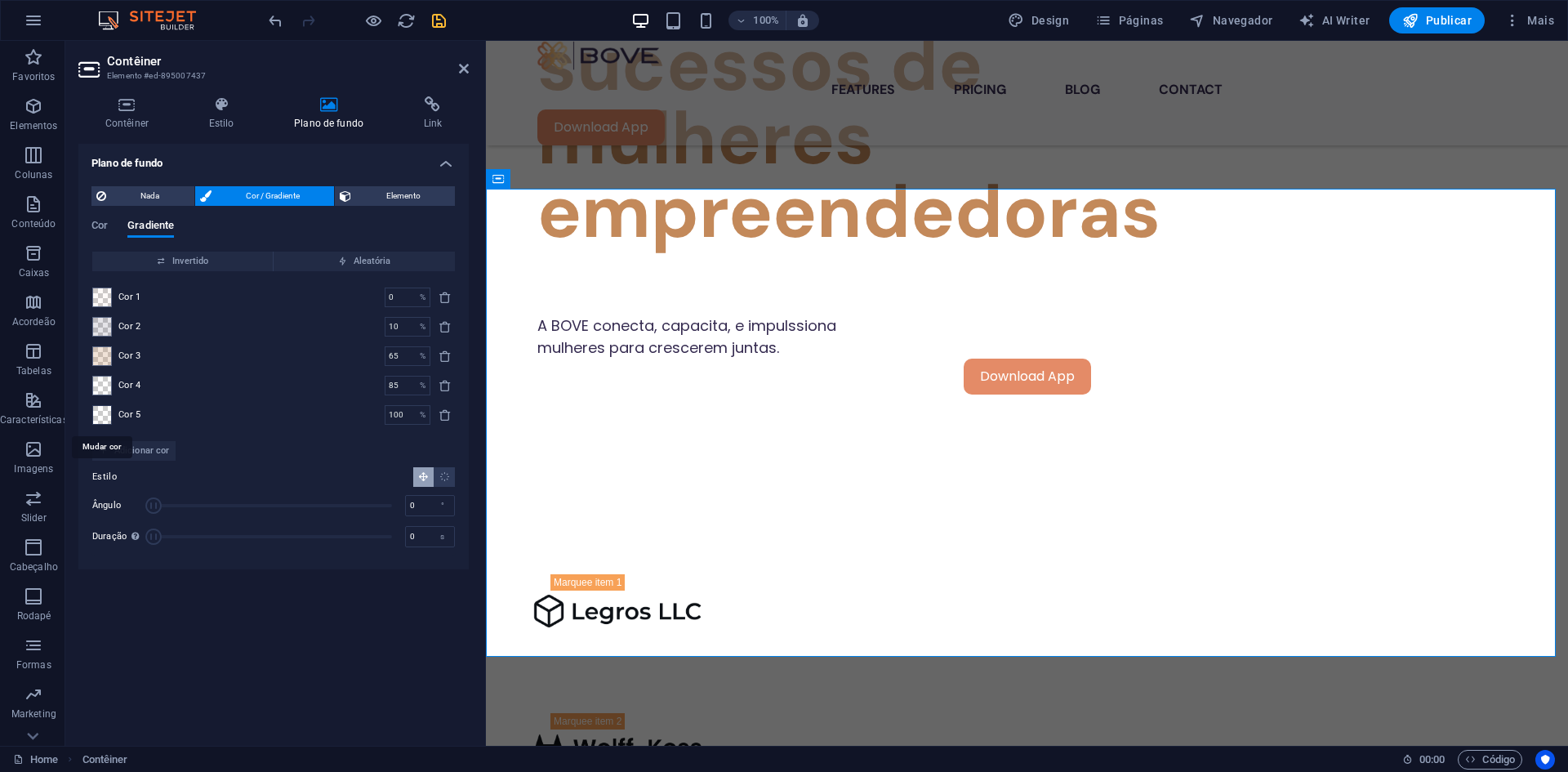
click at [98, 415] on span at bounding box center [102, 414] width 18 height 18
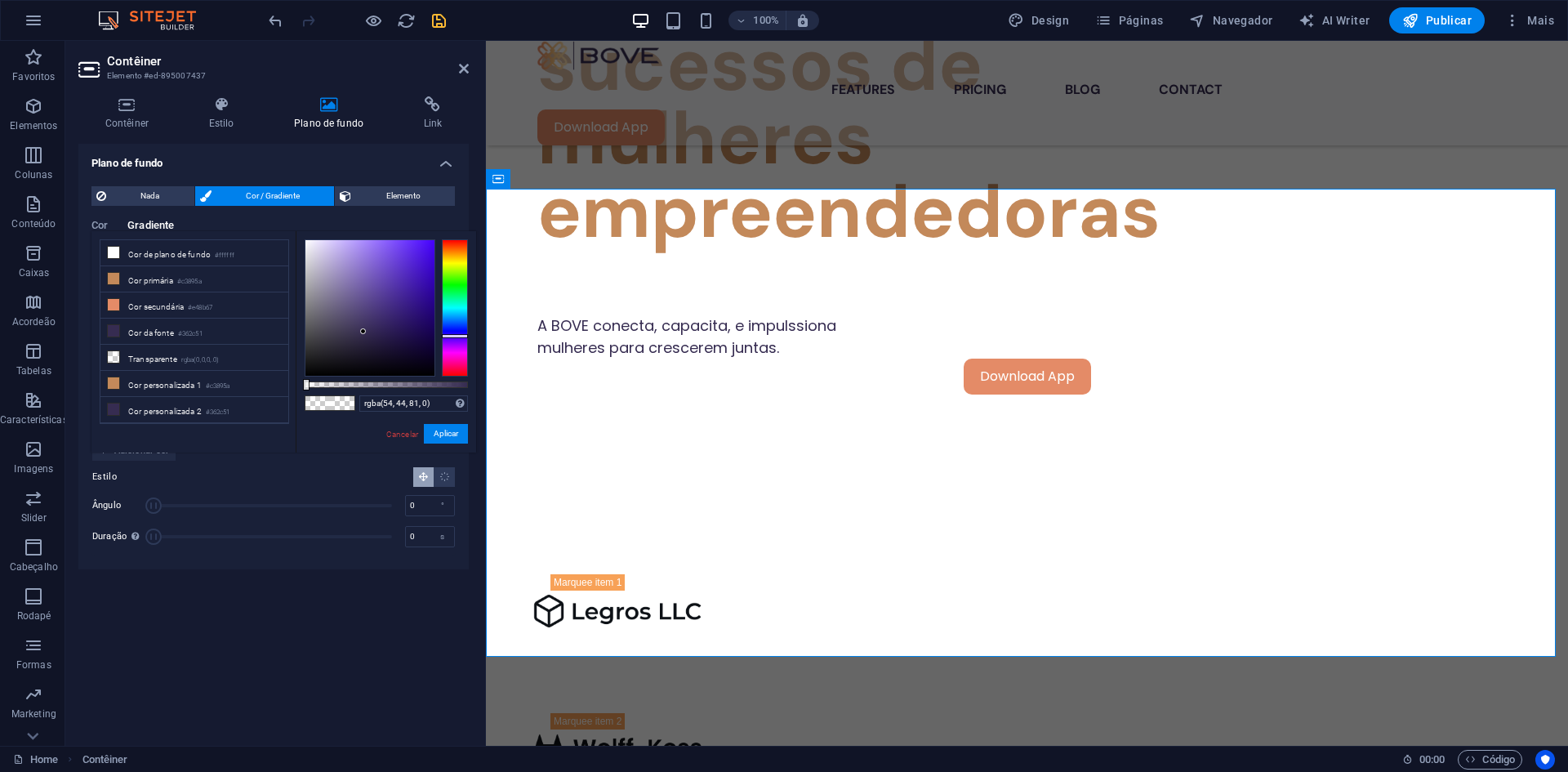
drag, startPoint x: 305, startPoint y: 385, endPoint x: 272, endPoint y: 405, distance: 38.6
click at [272, 405] on div "less Cor de plano de fundo #ffffff Cor primária #c3895a Cor secundária #e48b67 …" at bounding box center [283, 341] width 385 height 222
click at [437, 431] on button "Aplicar" at bounding box center [446, 433] width 44 height 19
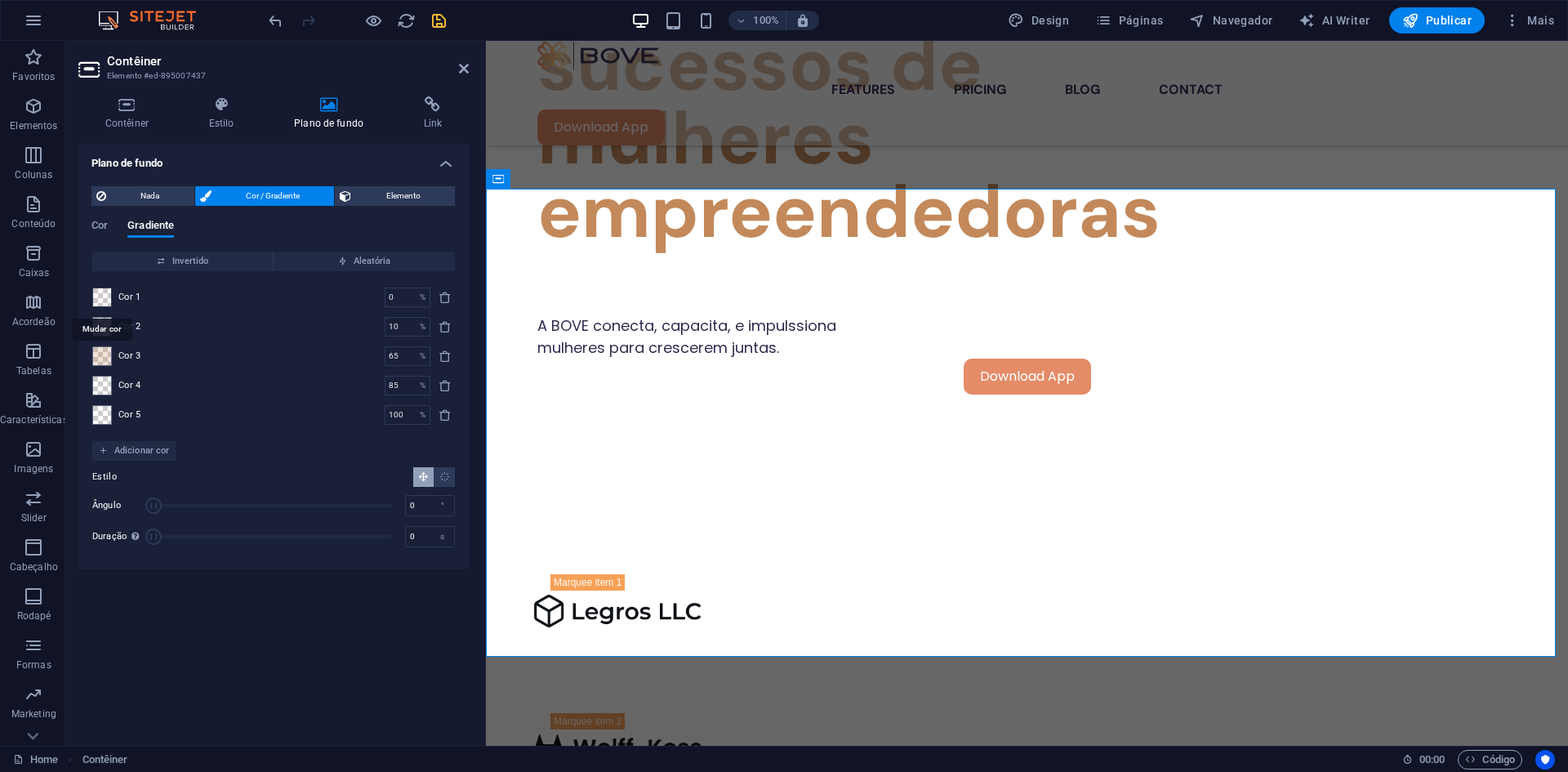
click at [102, 302] on span at bounding box center [102, 297] width 18 height 18
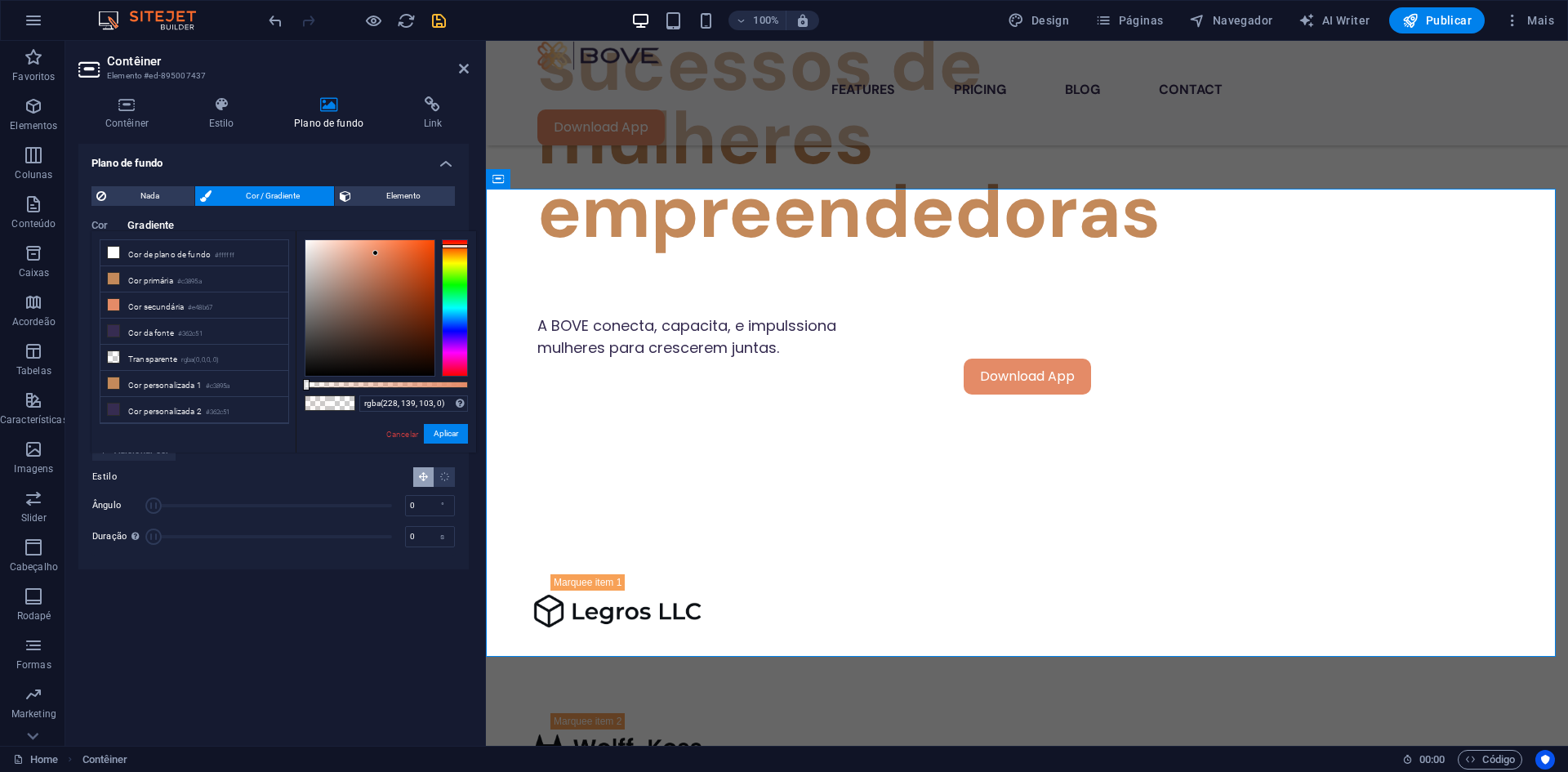
drag, startPoint x: 311, startPoint y: 385, endPoint x: 245, endPoint y: 400, distance: 67.7
click at [245, 400] on div "less Cor de plano de fundo #ffffff Cor primária #c3895a Cor secundária #e48b67 …" at bounding box center [283, 341] width 385 height 222
click at [245, 476] on li "Cor personalizada 5 #e48b67" at bounding box center [195, 488] width 188 height 26
type input "rgba(228, 139, 103, 0)"
drag, startPoint x: 471, startPoint y: 384, endPoint x: 277, endPoint y: 385, distance: 194.0
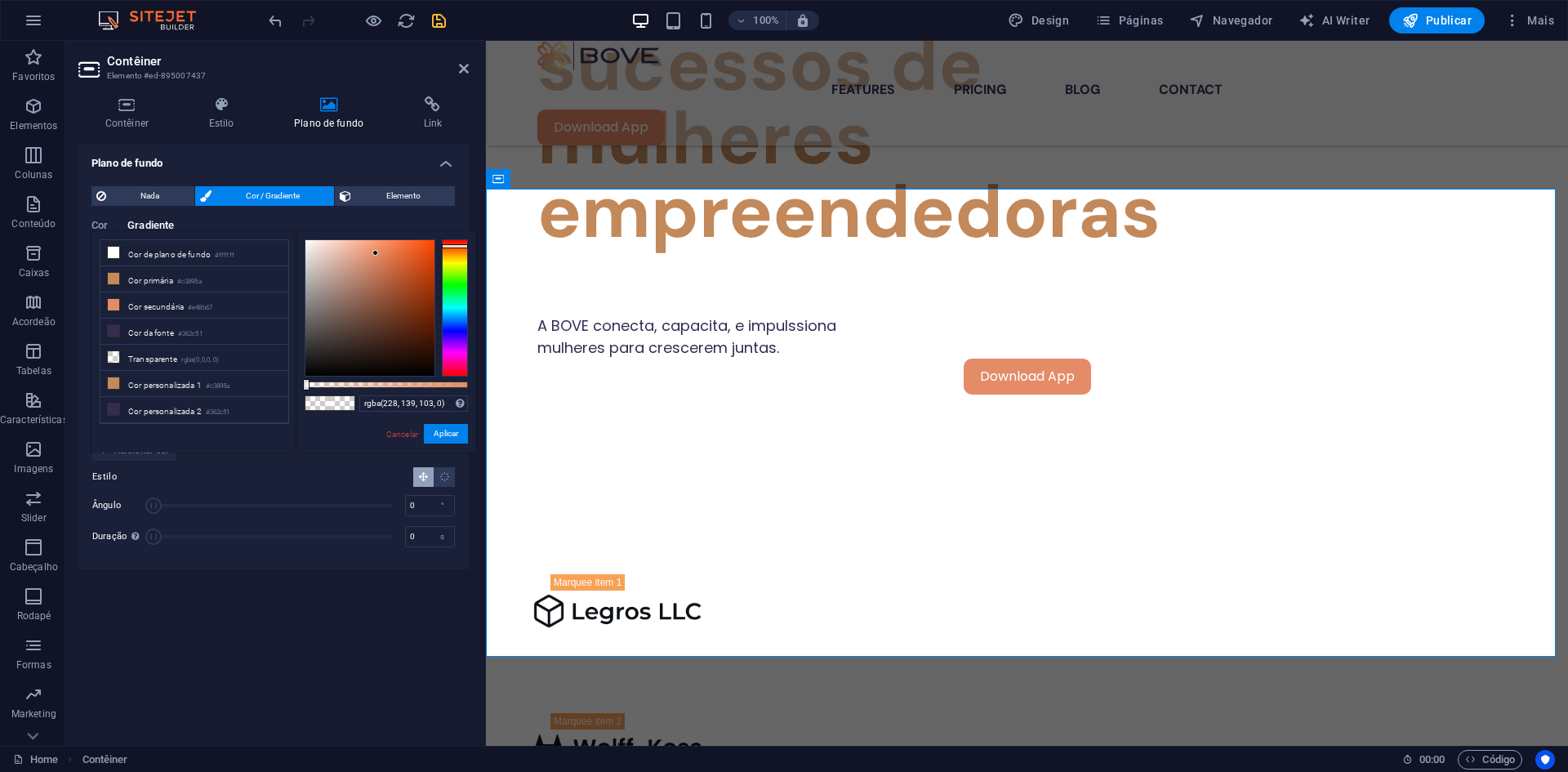
click at [277, 385] on div "less Cor de plano de fundo #ffffff Cor primária #c3895a Cor secundária #e48b67 …" at bounding box center [283, 341] width 385 height 222
click at [459, 433] on button "Aplicar" at bounding box center [446, 433] width 44 height 19
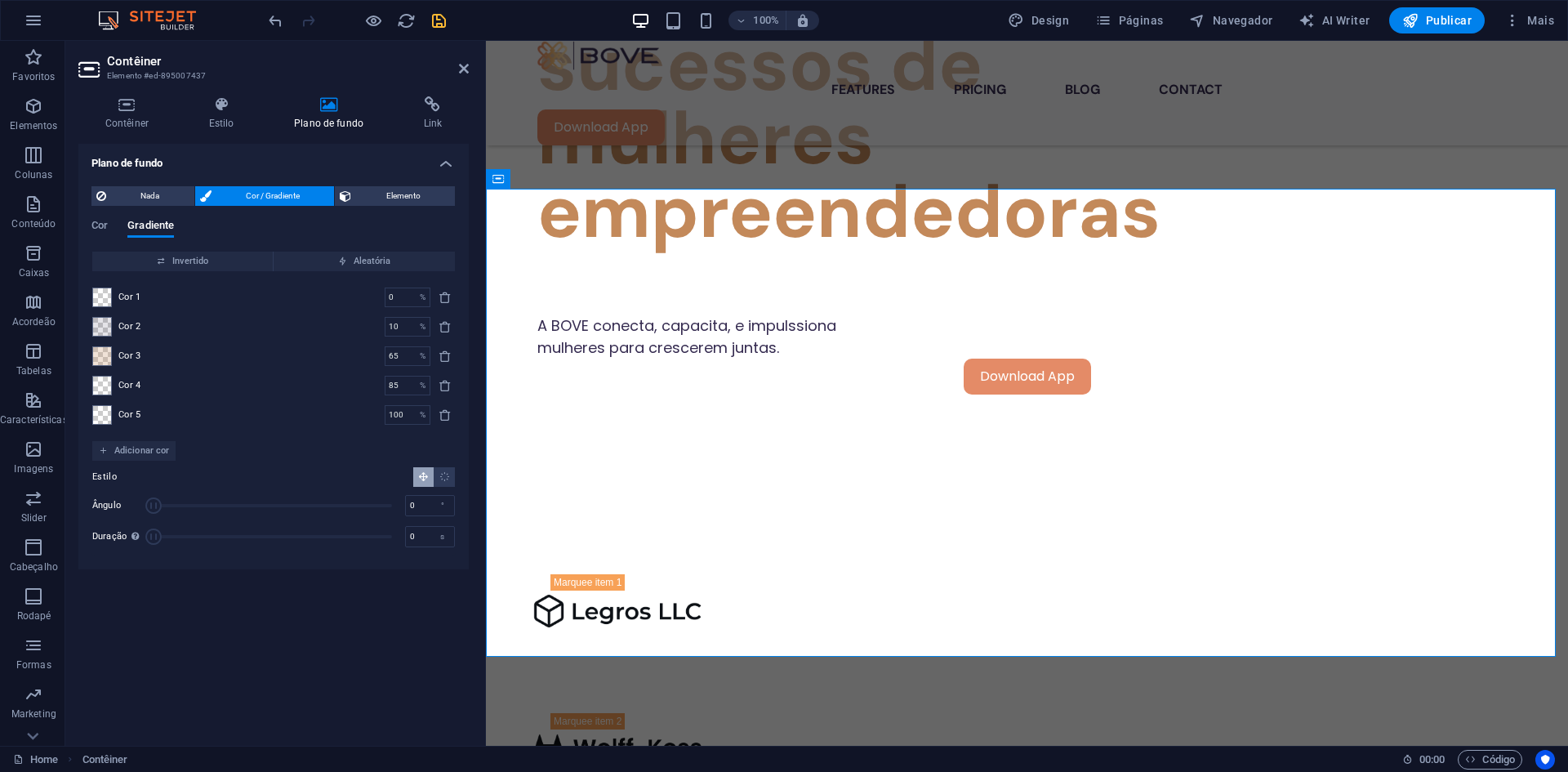
click at [467, 58] on h2 "Contêiner" at bounding box center [288, 60] width 362 height 14
type input "0"
drag, startPoint x: 158, startPoint y: 503, endPoint x: 129, endPoint y: 507, distance: 29.3
click at [129, 507] on div "Ângulo 0 °" at bounding box center [273, 505] width 363 height 25
click at [463, 63] on icon at bounding box center [464, 69] width 10 height 13
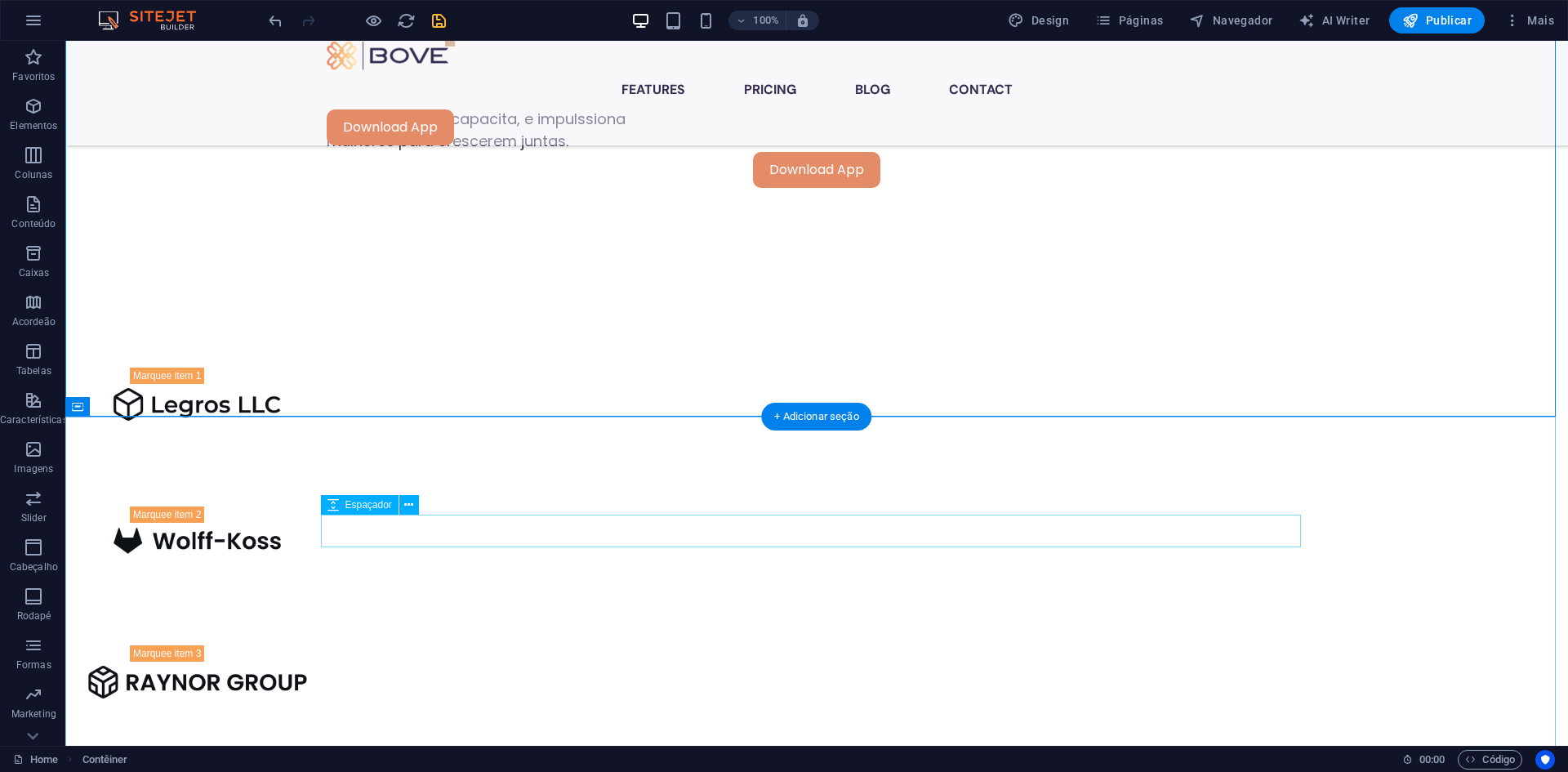
scroll to position [1249, 0]
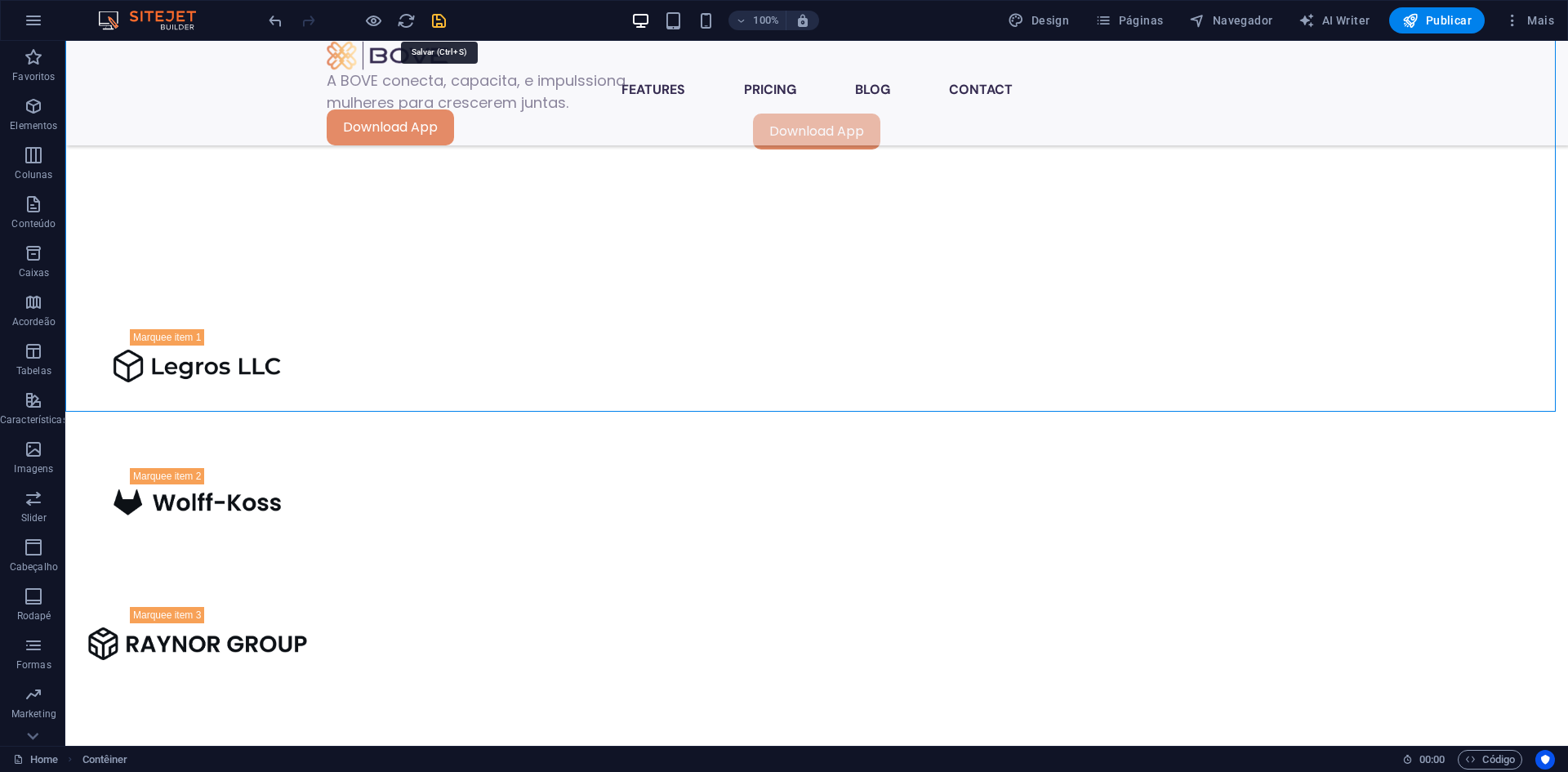
click at [441, 21] on icon "save" at bounding box center [439, 21] width 19 height 19
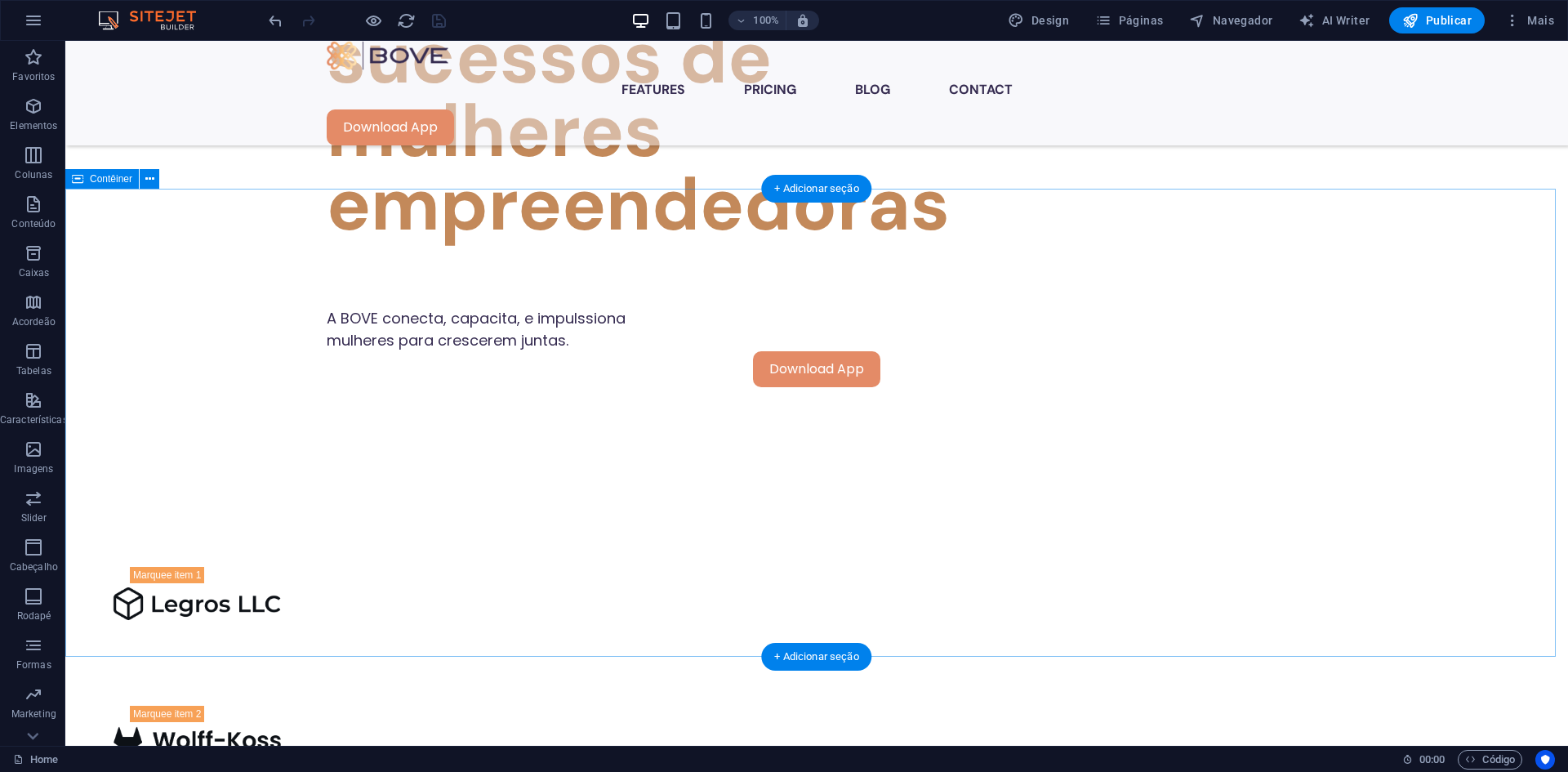
scroll to position [1004, 0]
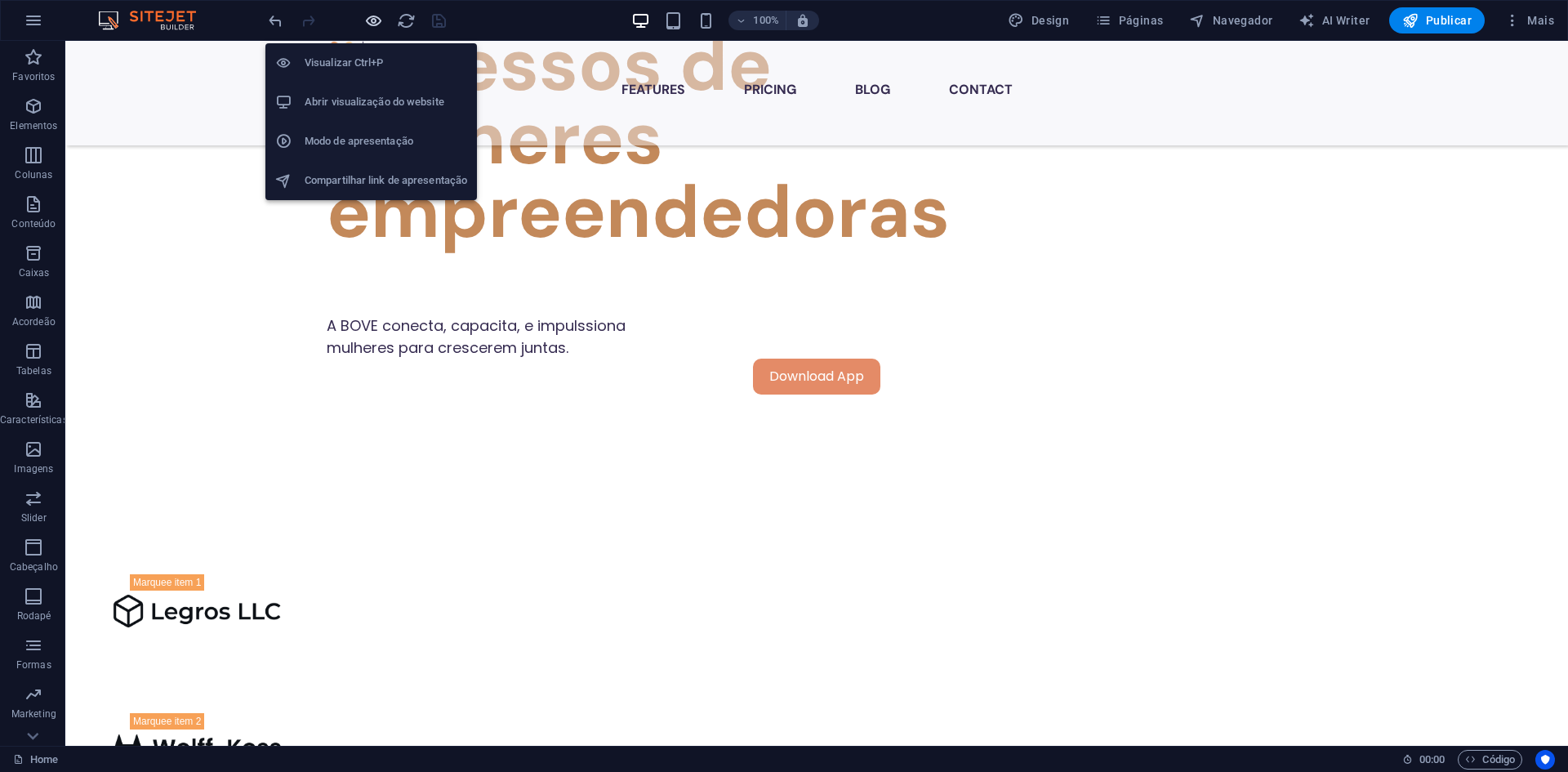
click at [377, 19] on icon "button" at bounding box center [374, 21] width 19 height 19
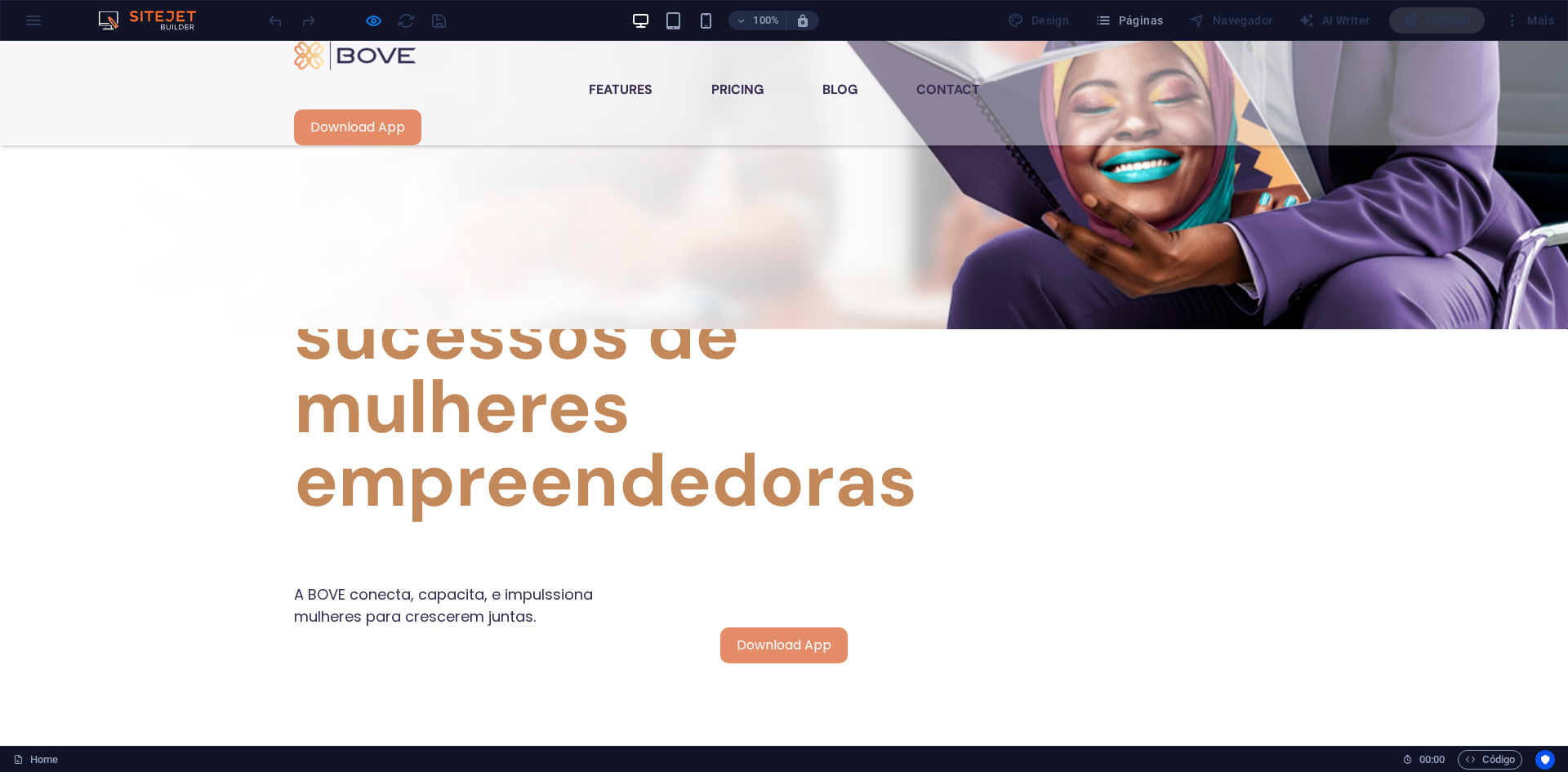
scroll to position [676, 0]
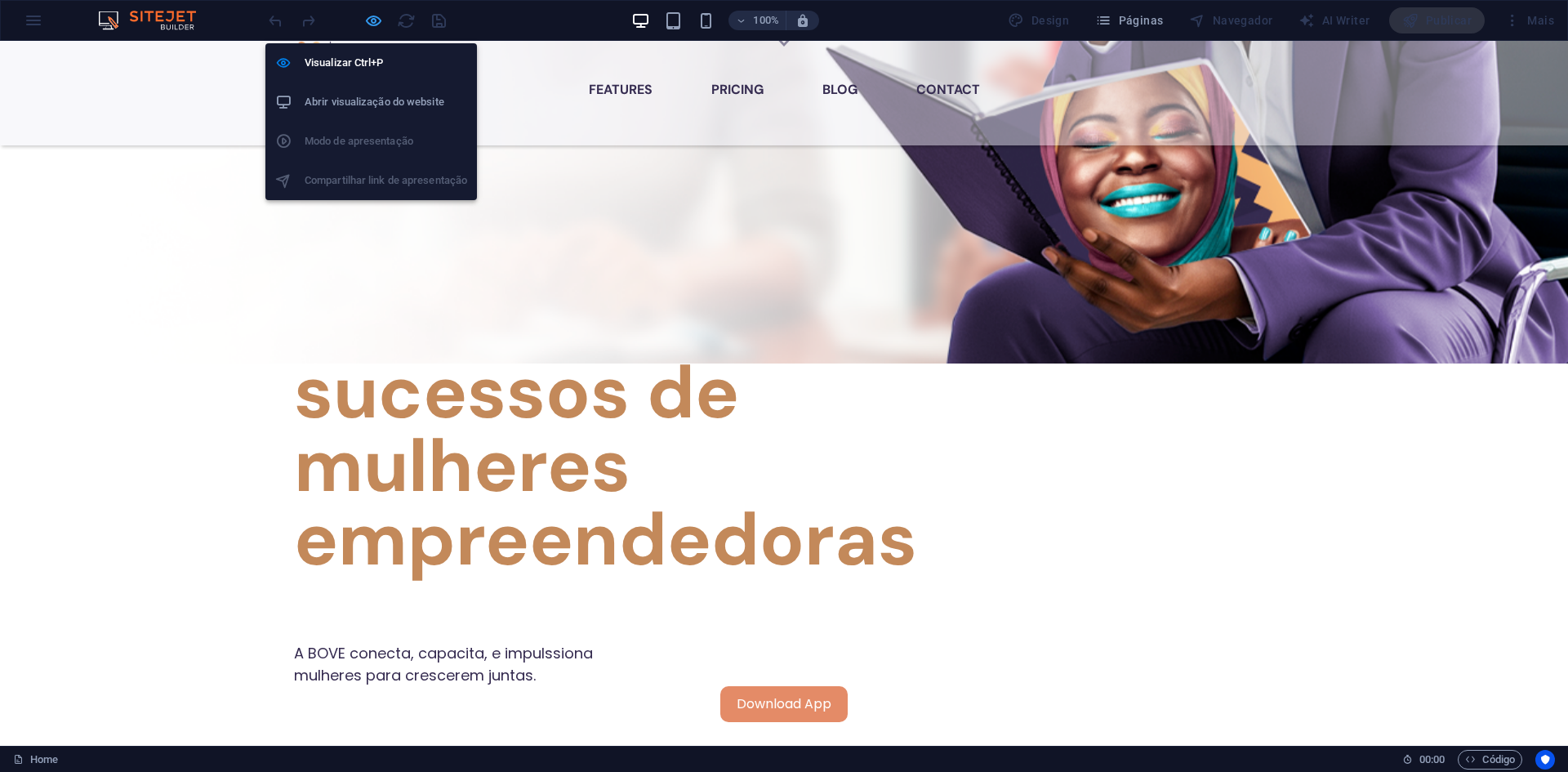
click at [377, 19] on icon "button" at bounding box center [374, 21] width 19 height 19
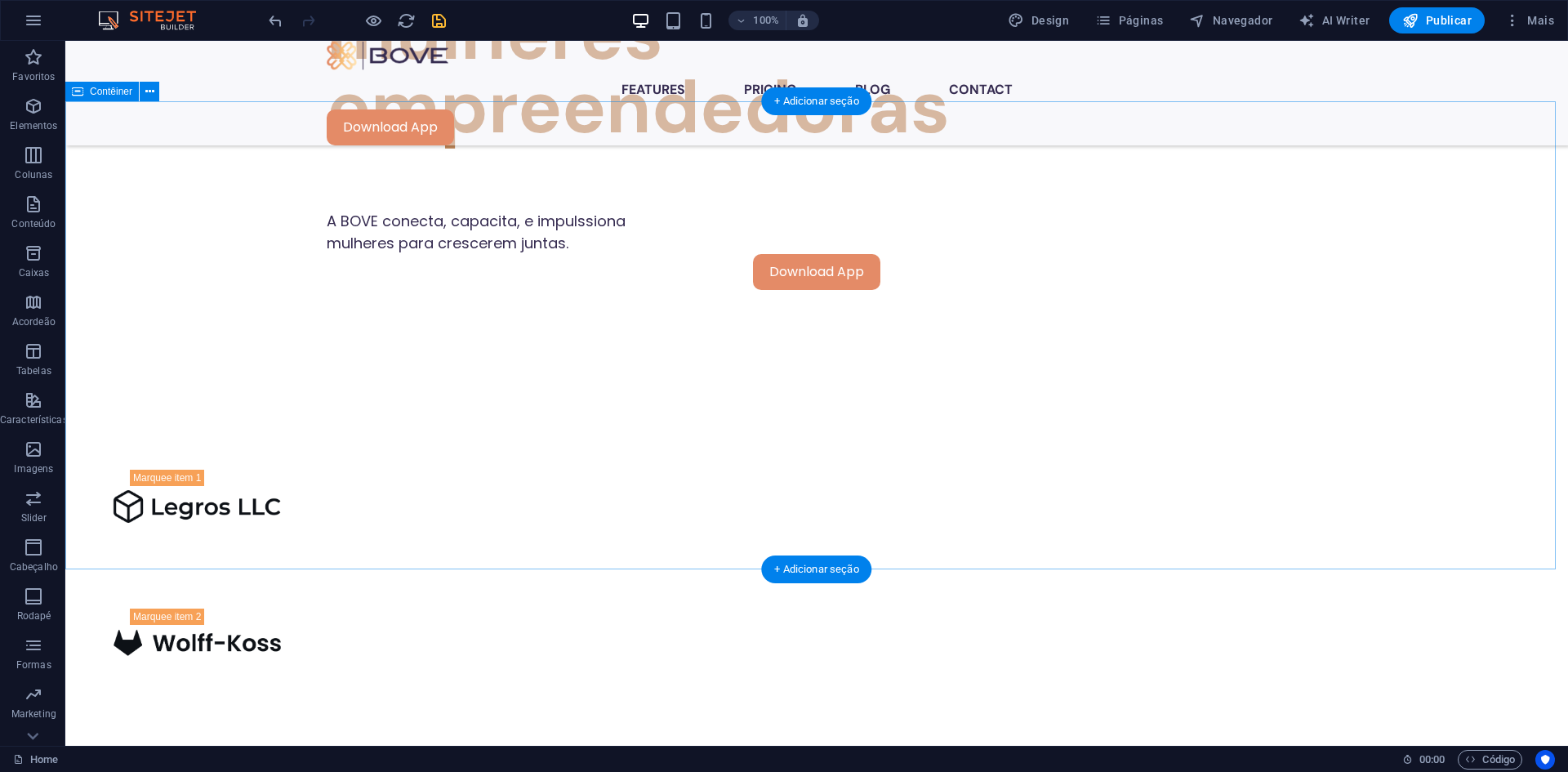
scroll to position [1085, 0]
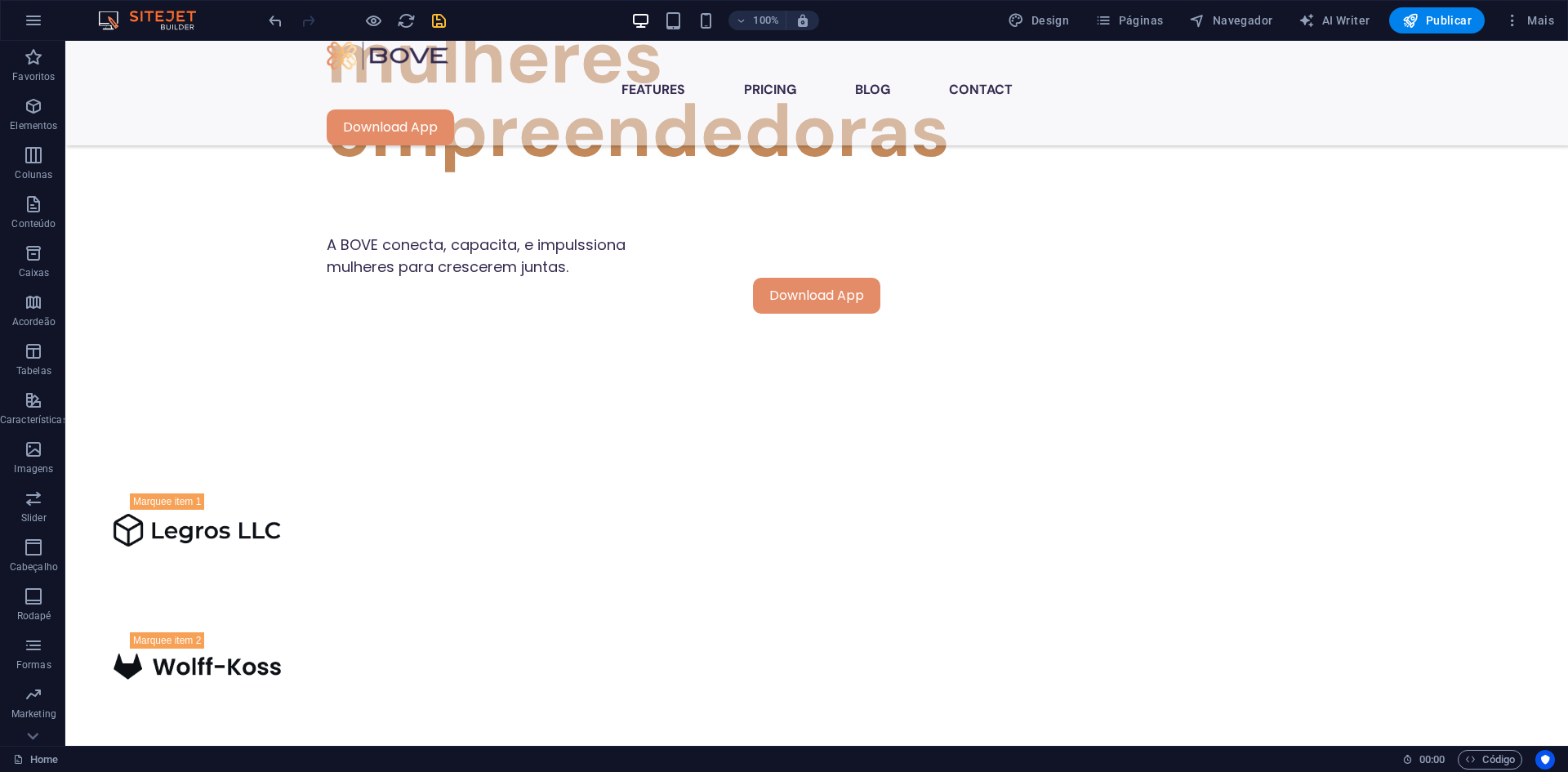
click at [383, 21] on div at bounding box center [357, 20] width 183 height 26
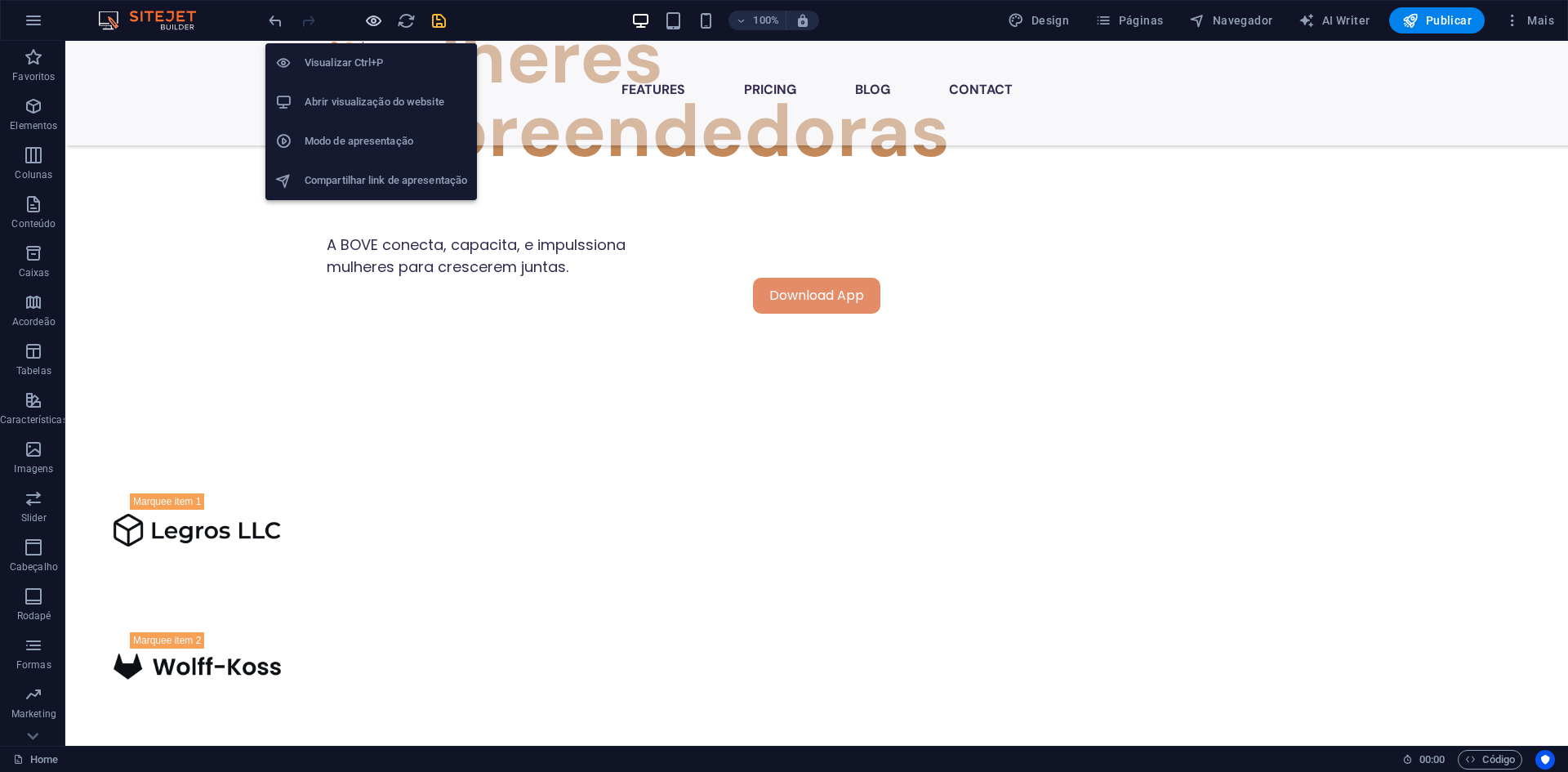
click at [372, 22] on icon "button" at bounding box center [374, 21] width 19 height 19
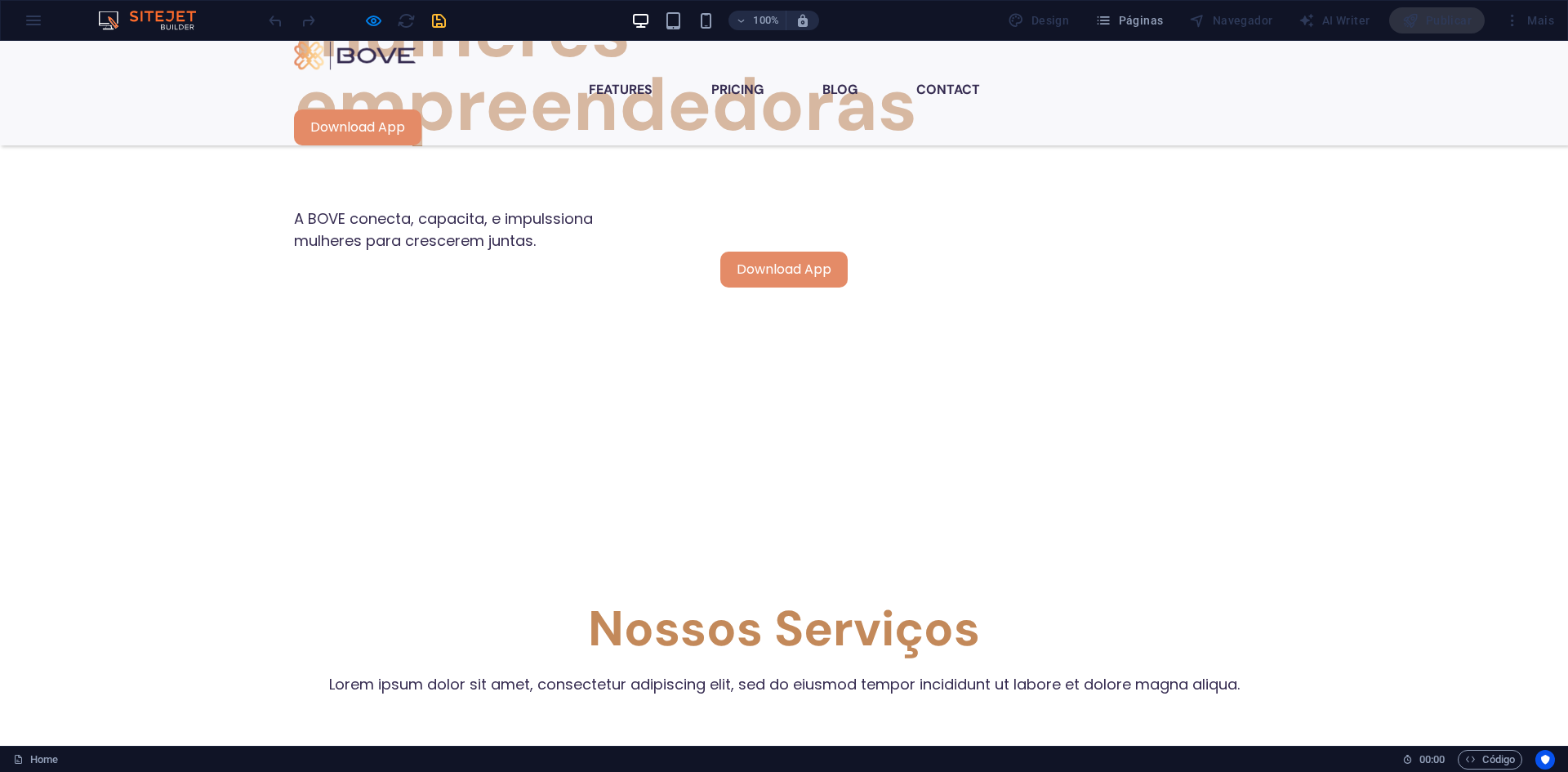
scroll to position [839, 0]
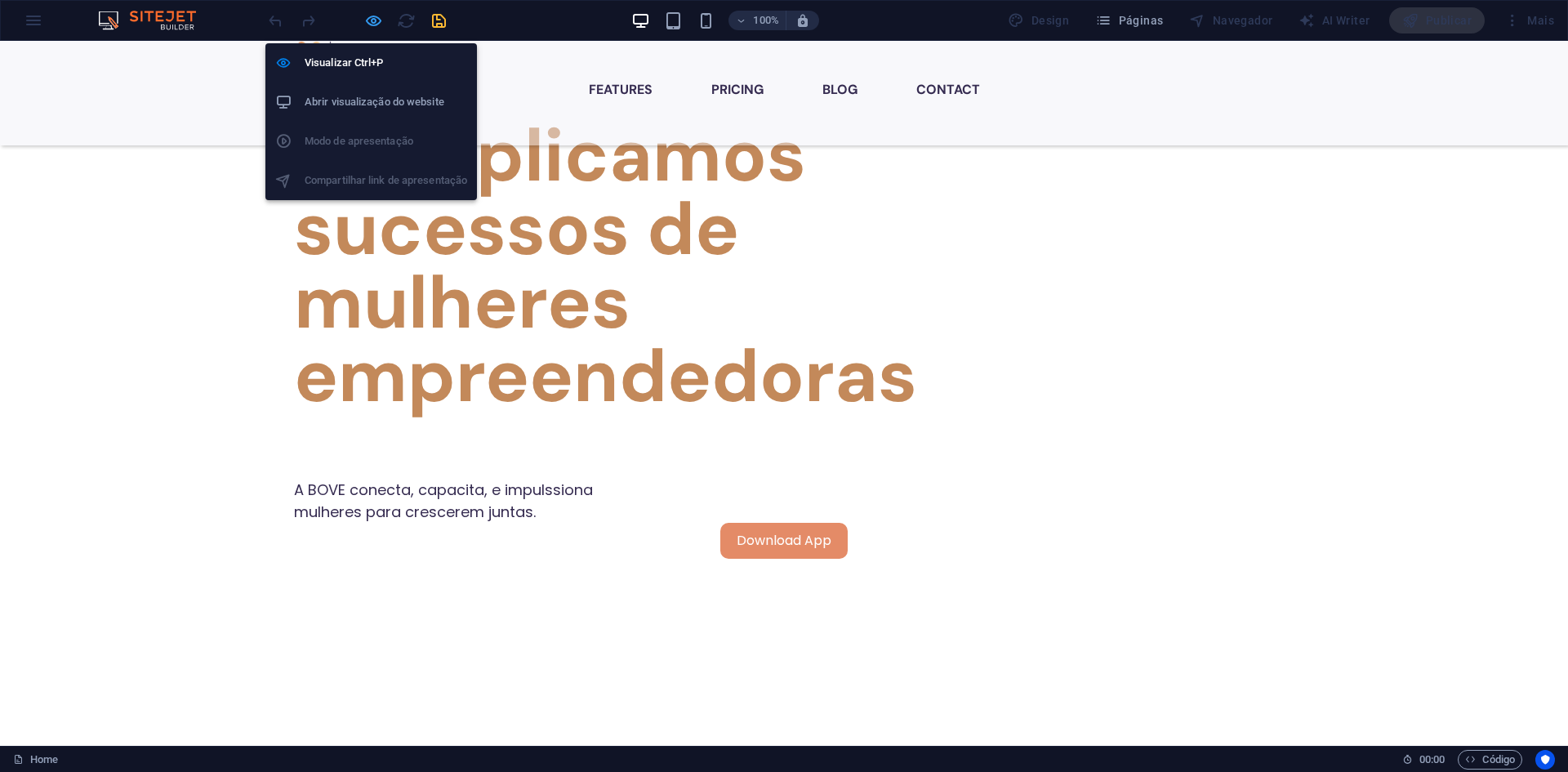
click at [371, 22] on icon "button" at bounding box center [374, 21] width 19 height 19
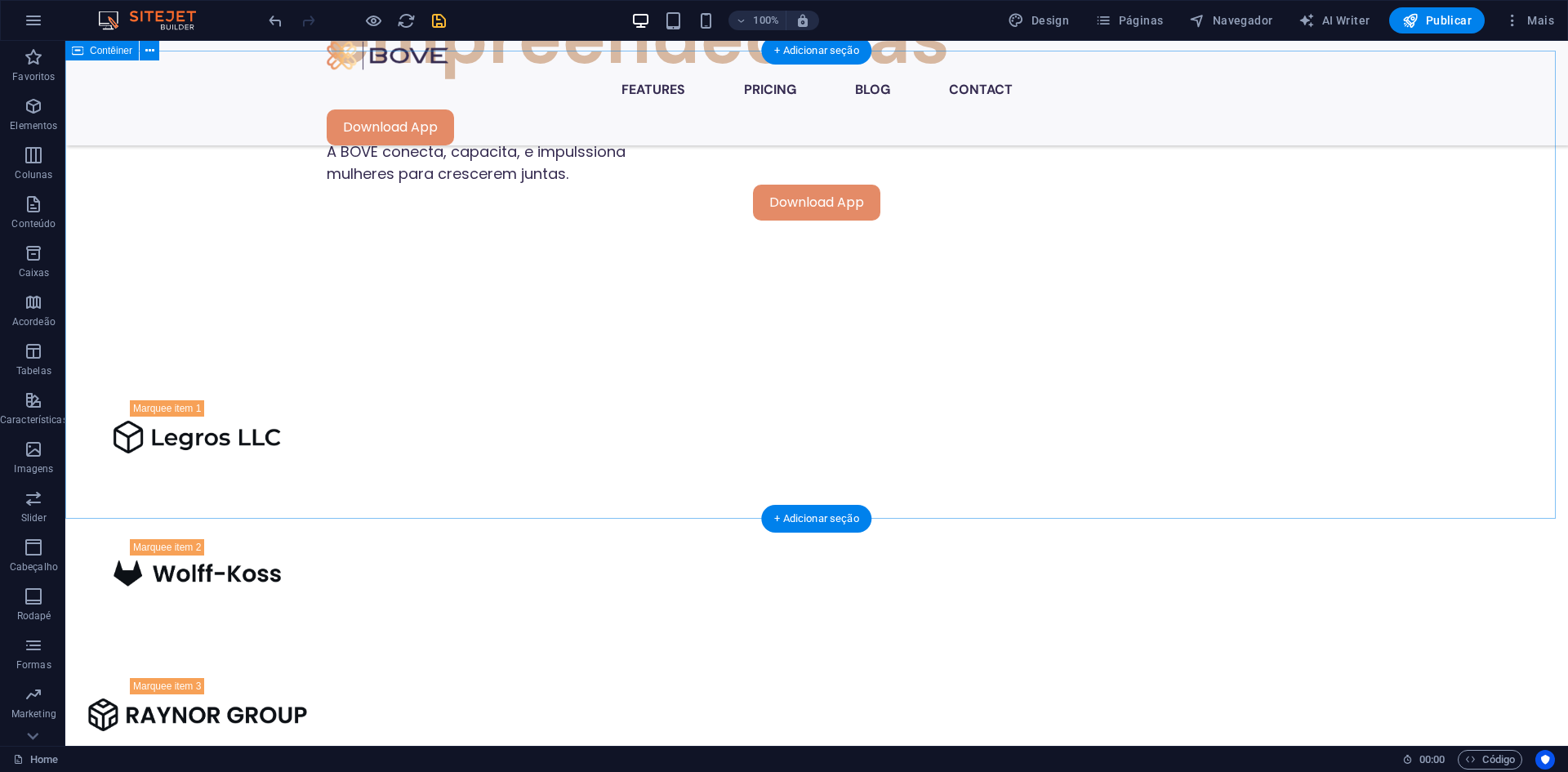
scroll to position [1085, 0]
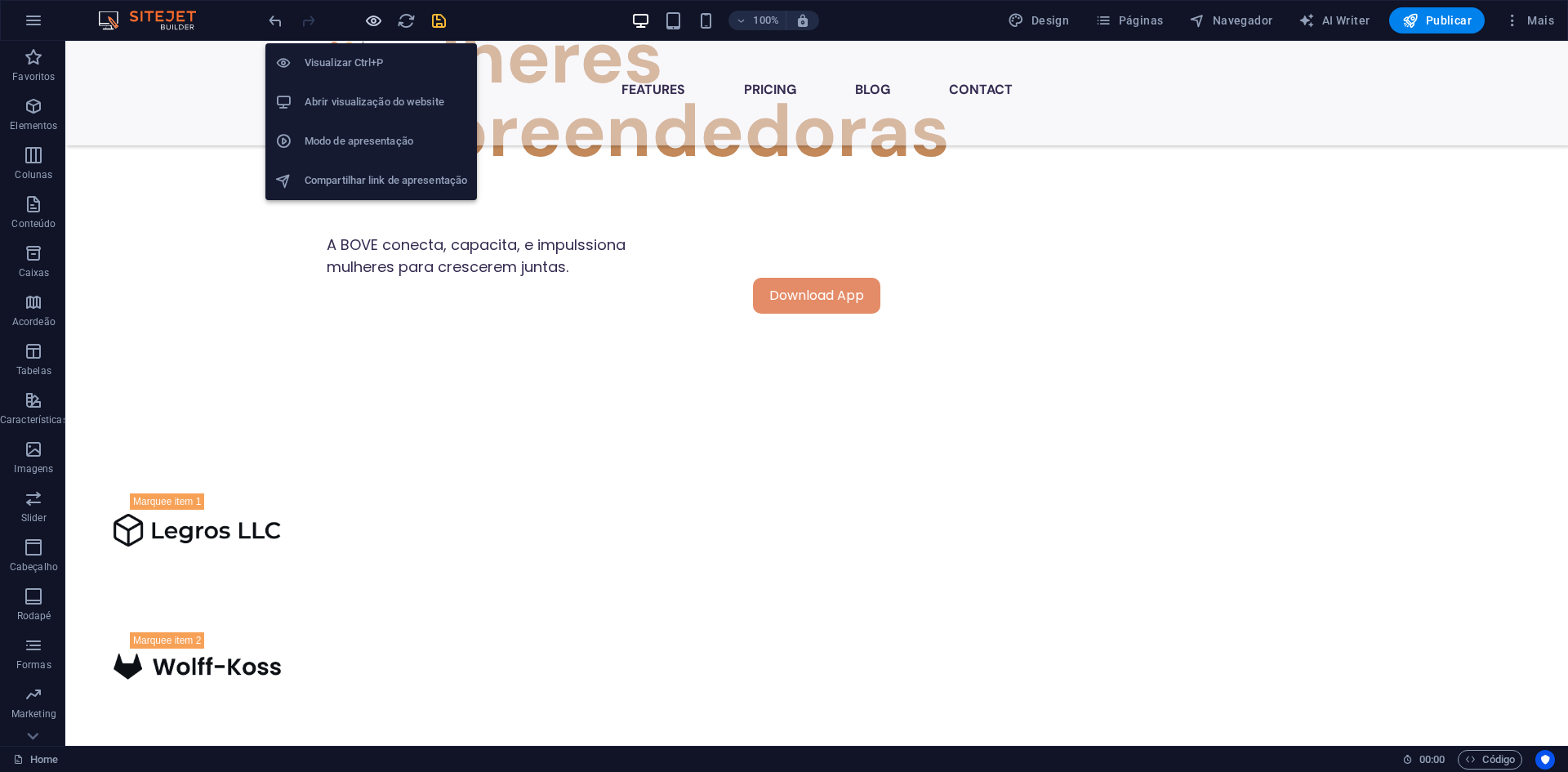
click at [375, 19] on icon "button" at bounding box center [374, 21] width 19 height 19
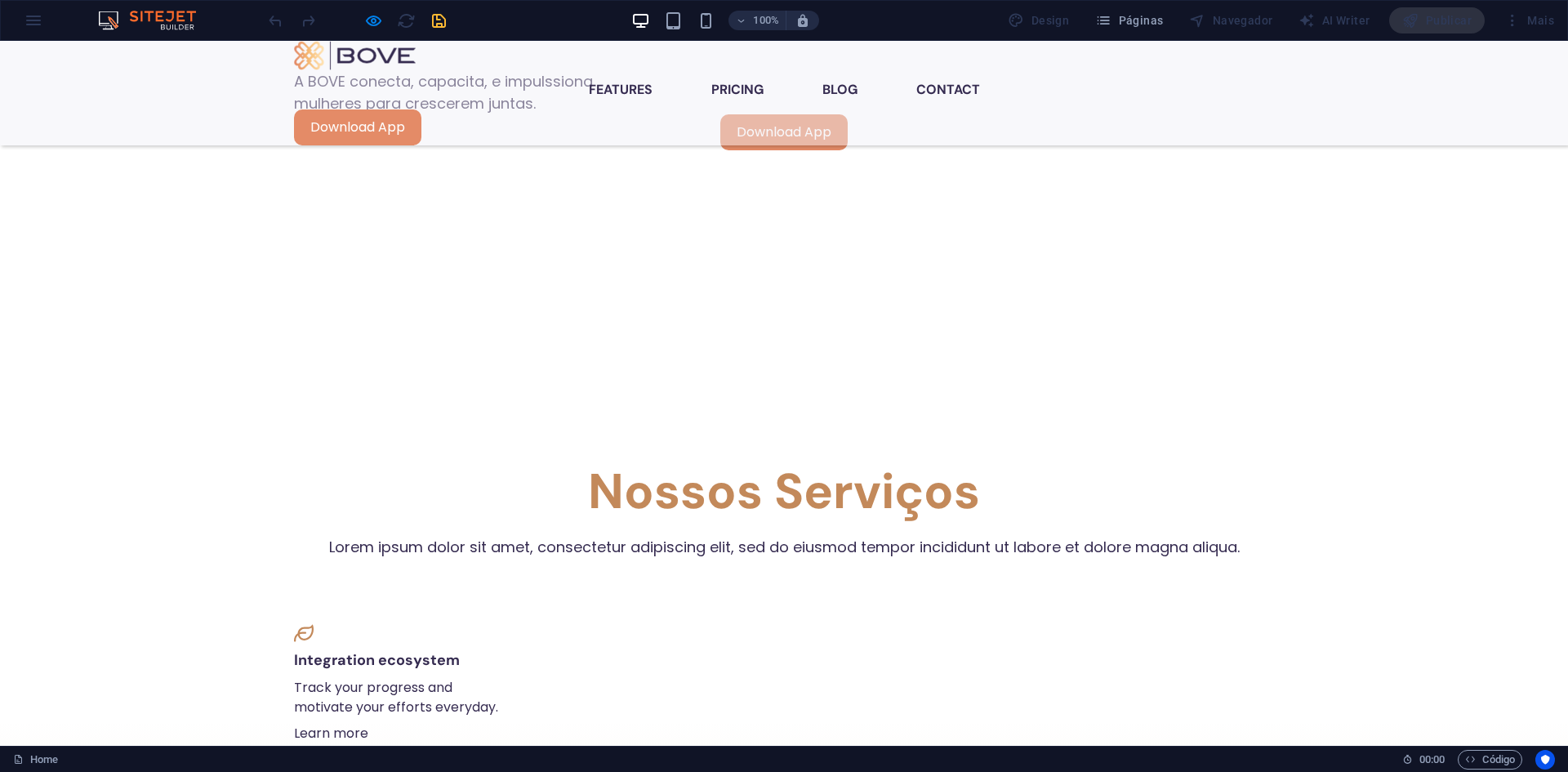
scroll to position [1003, 0]
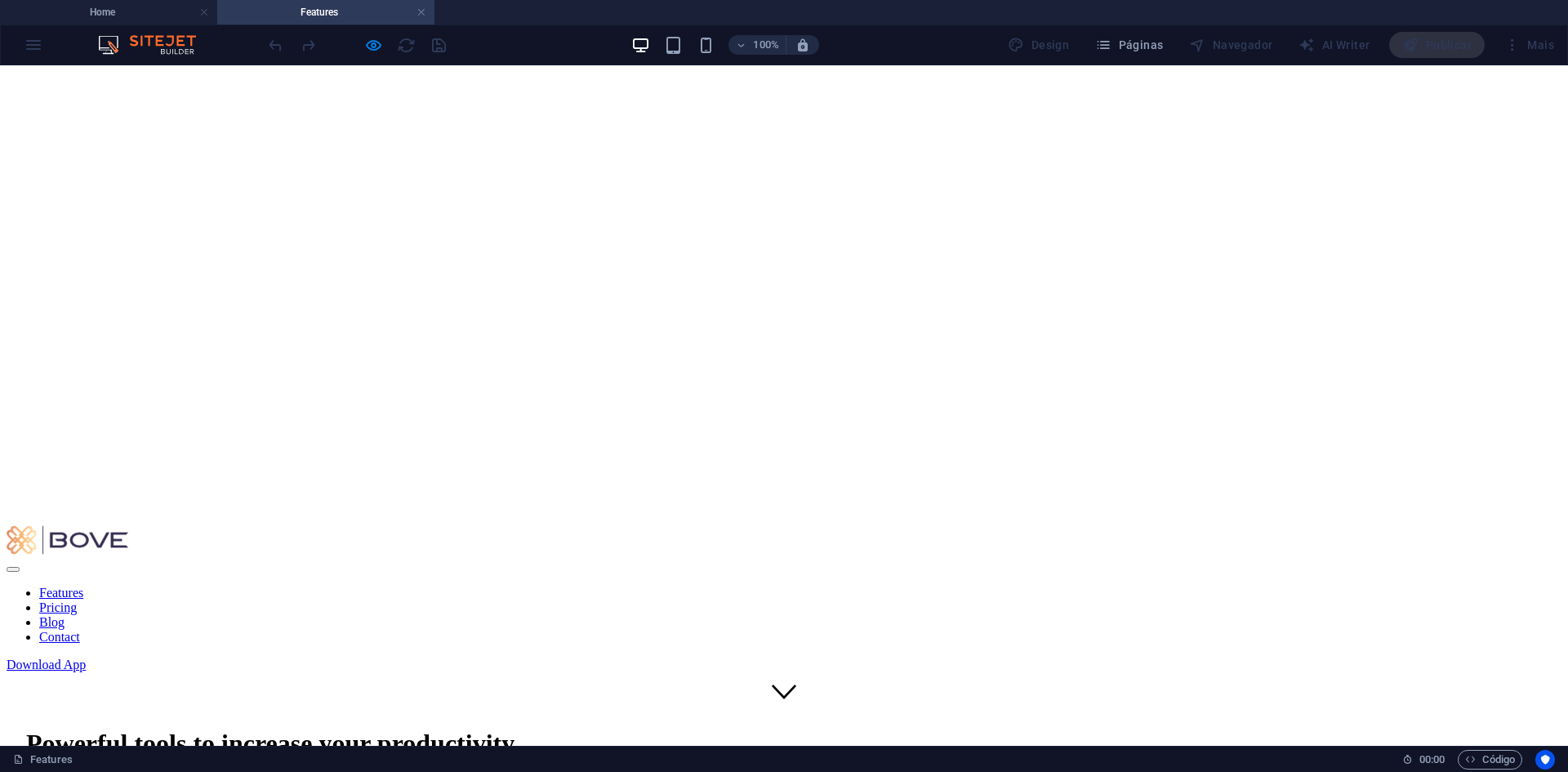
scroll to position [0, 0]
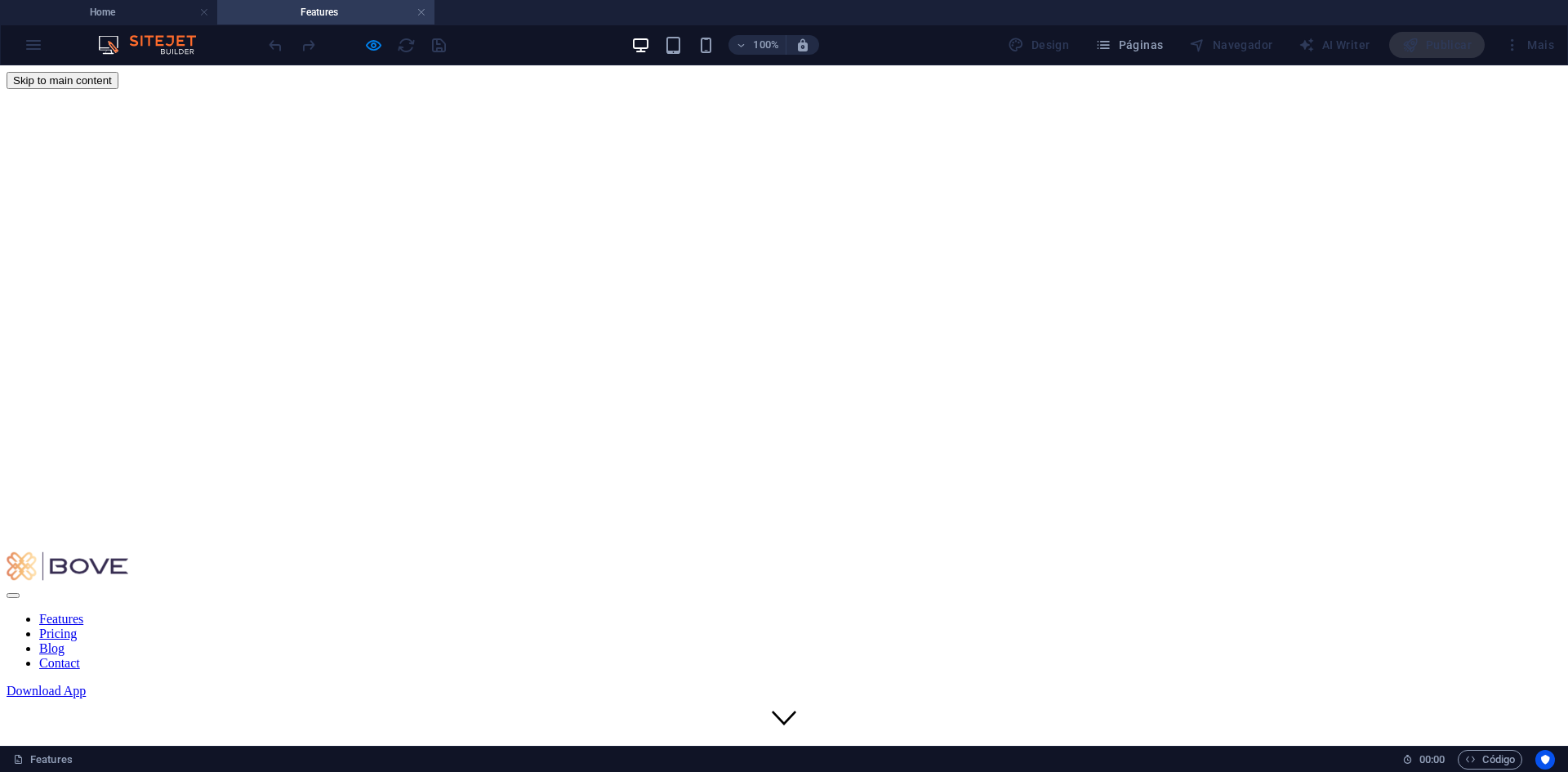
click at [725, 612] on nav "Features Pricing Blog Contact" at bounding box center [784, 641] width 1555 height 58
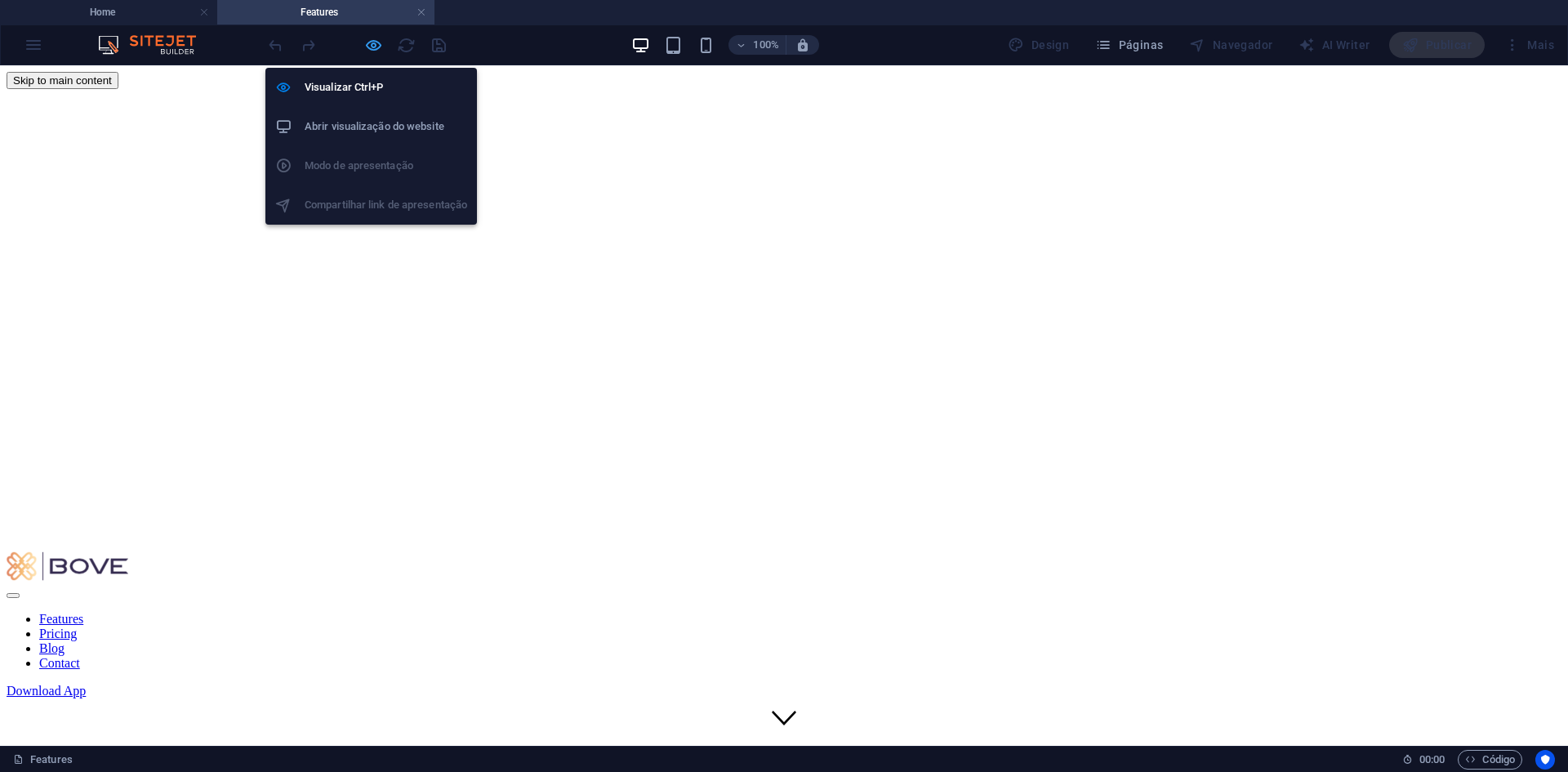
click at [376, 41] on icon "button" at bounding box center [374, 45] width 19 height 19
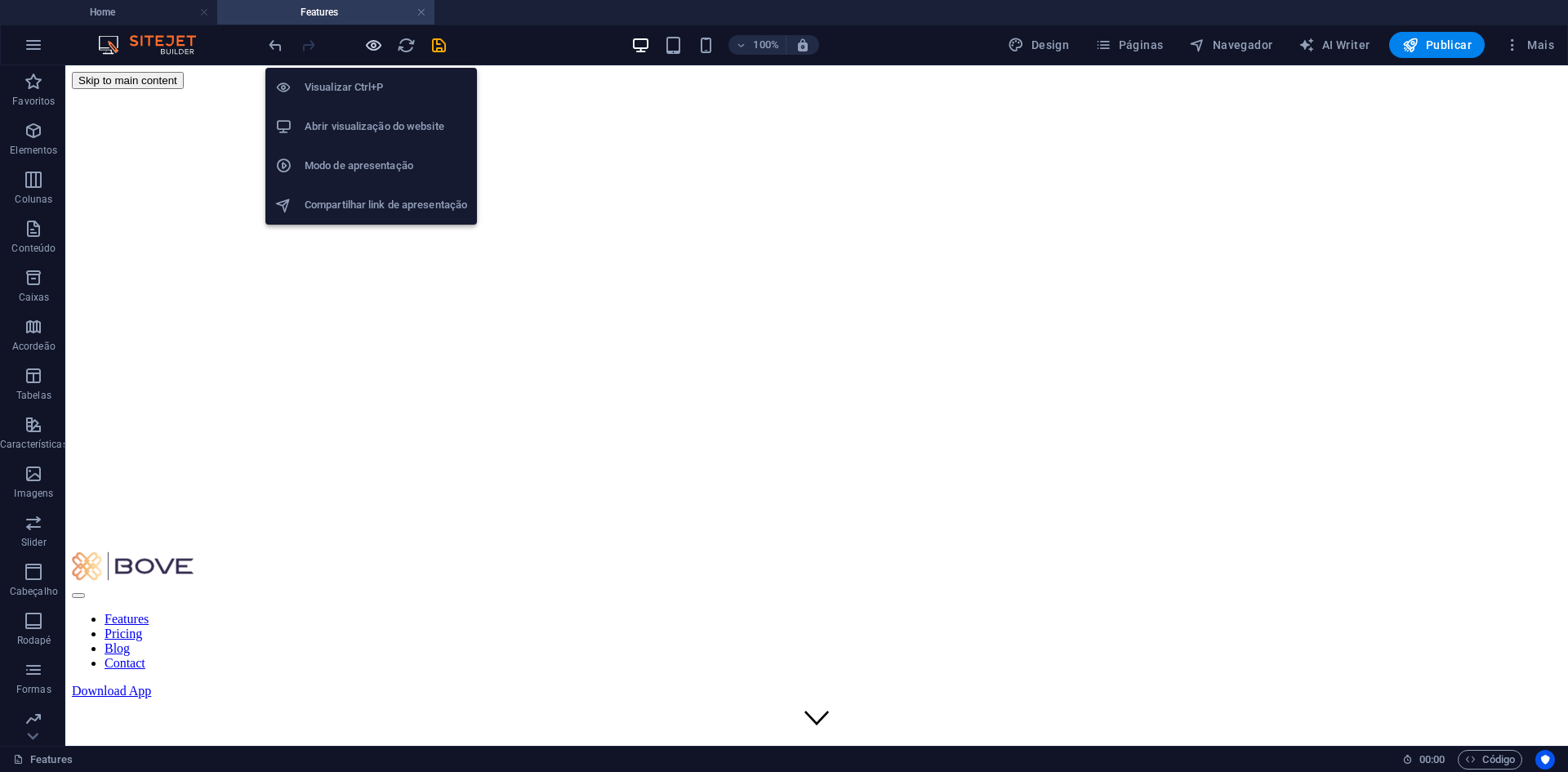
click at [376, 41] on icon "button" at bounding box center [374, 45] width 19 height 19
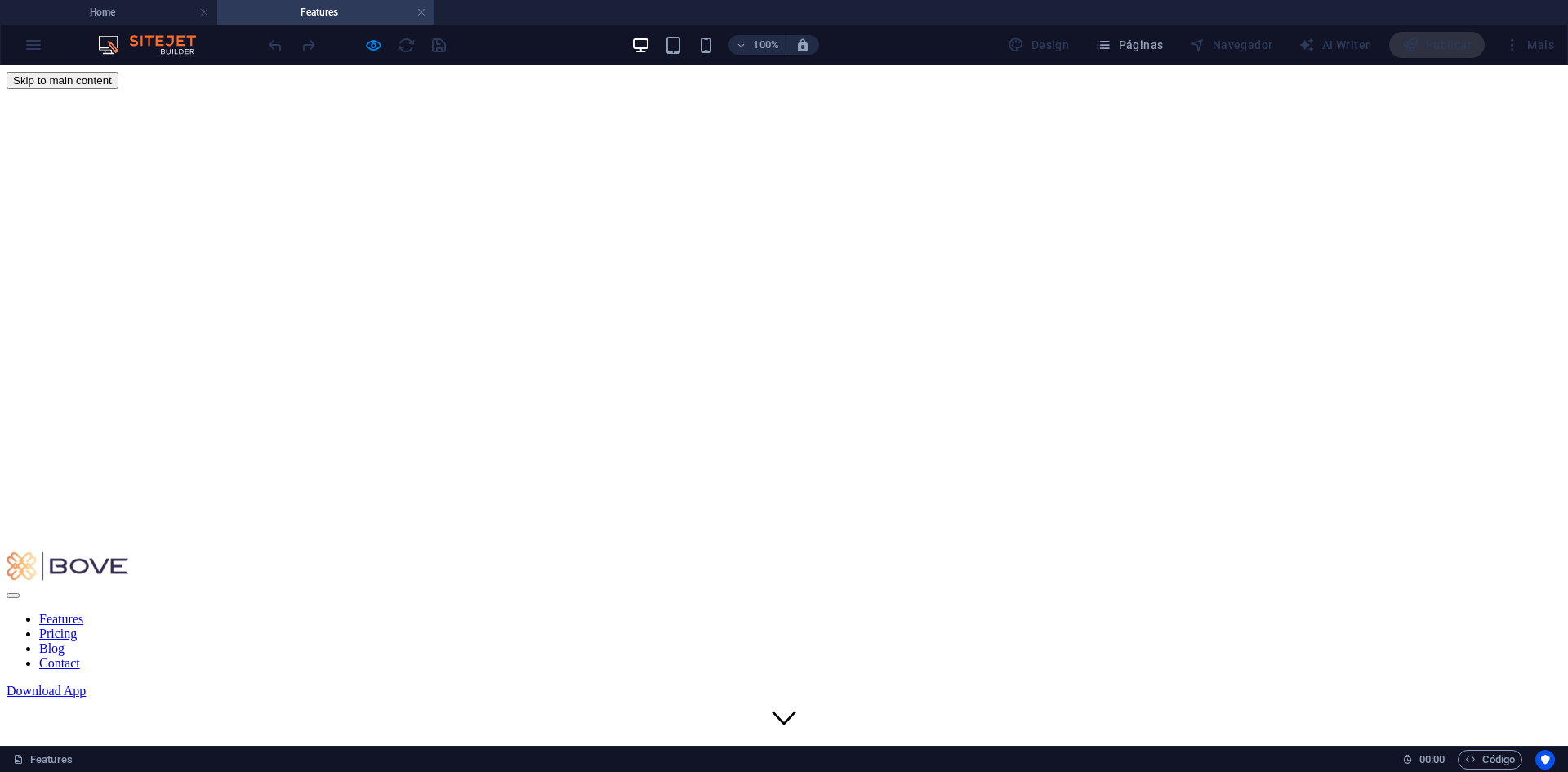
click at [77, 626] on link "Pricing" at bounding box center [58, 633] width 37 height 13
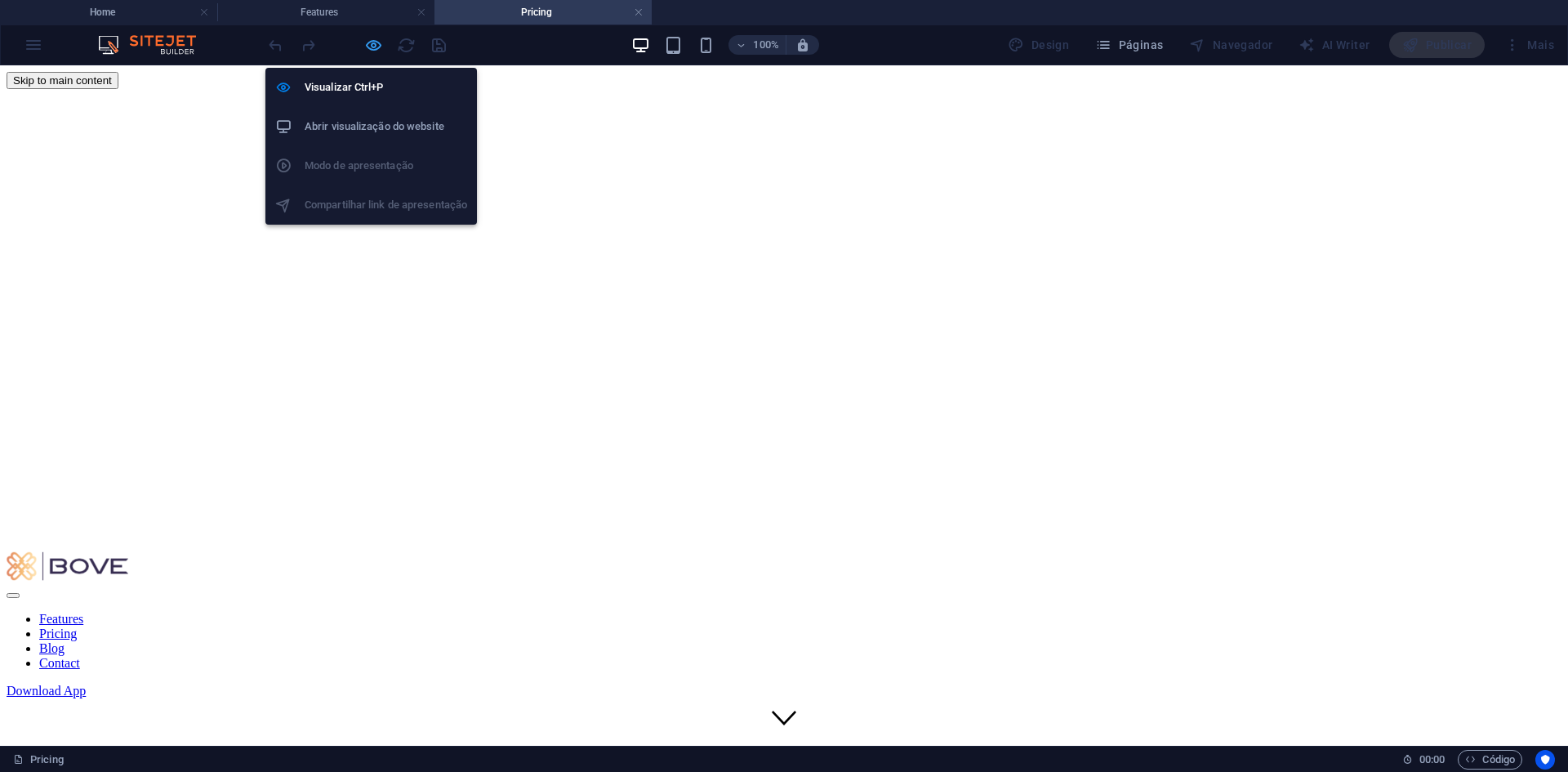
click at [375, 41] on icon "button" at bounding box center [374, 45] width 19 height 19
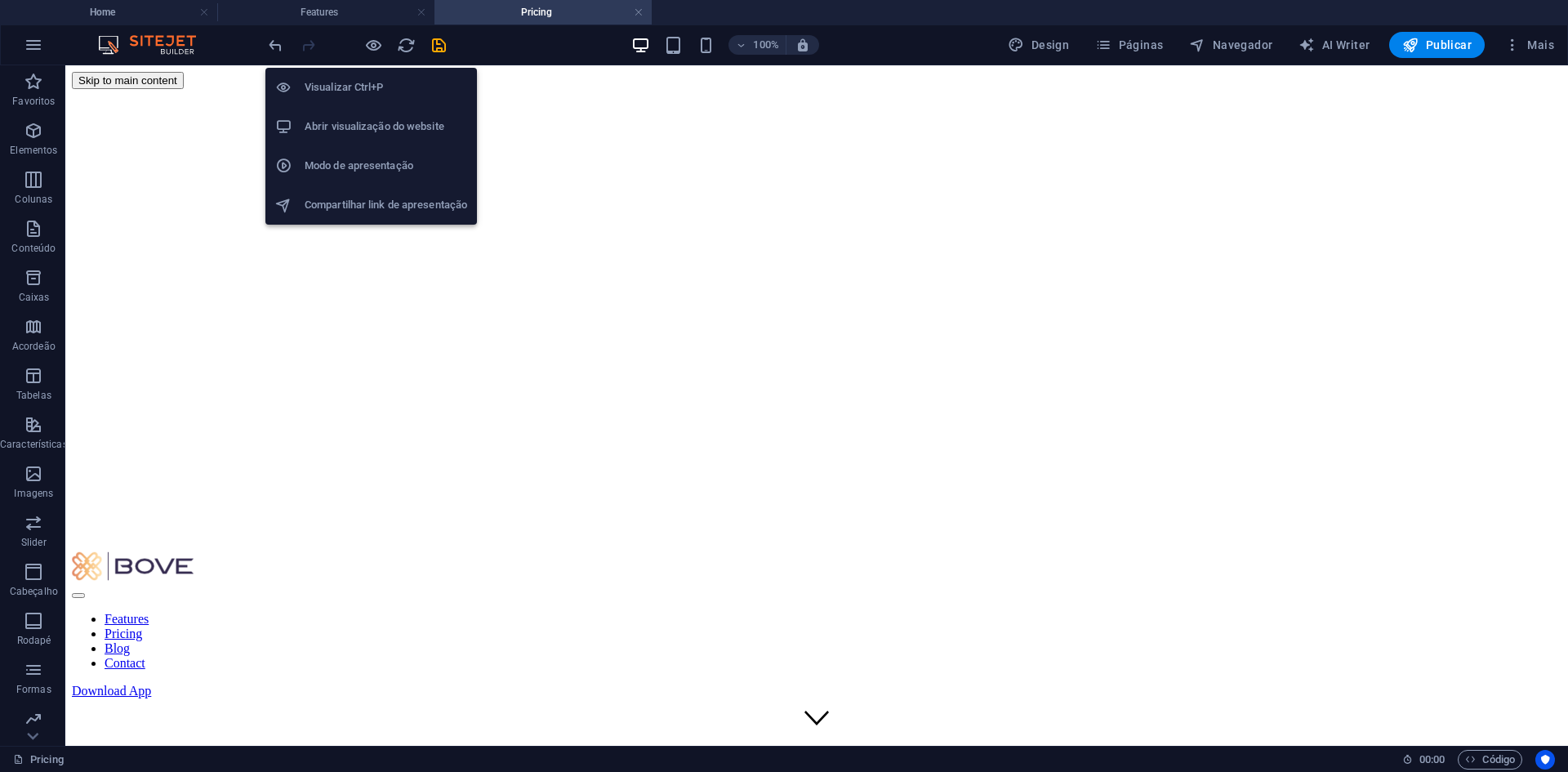
drag, startPoint x: 375, startPoint y: 43, endPoint x: 443, endPoint y: 45, distance: 68.0
click at [375, 44] on icon "button" at bounding box center [374, 45] width 19 height 19
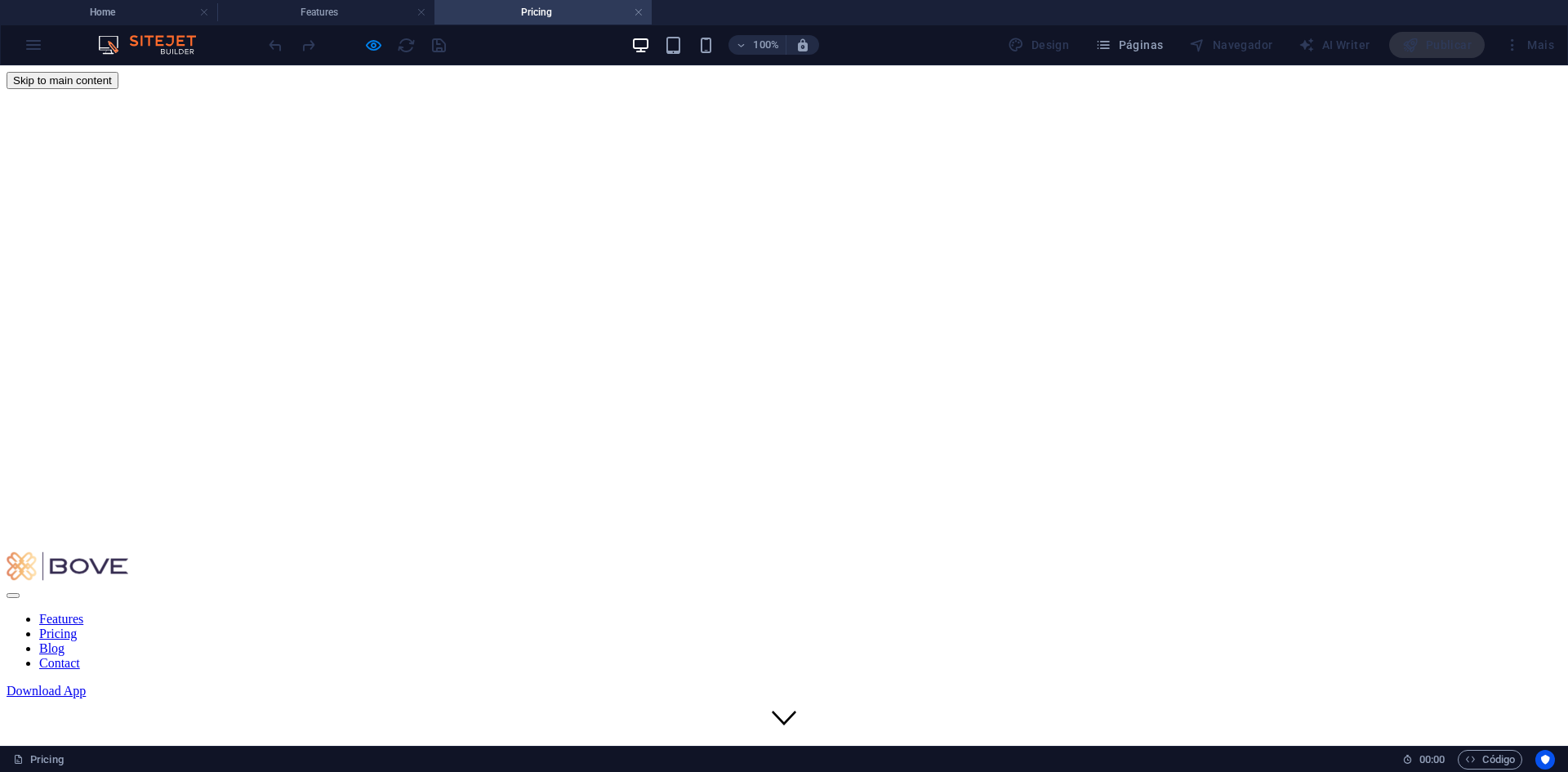
click at [64, 641] on link "Blog" at bounding box center [52, 647] width 25 height 13
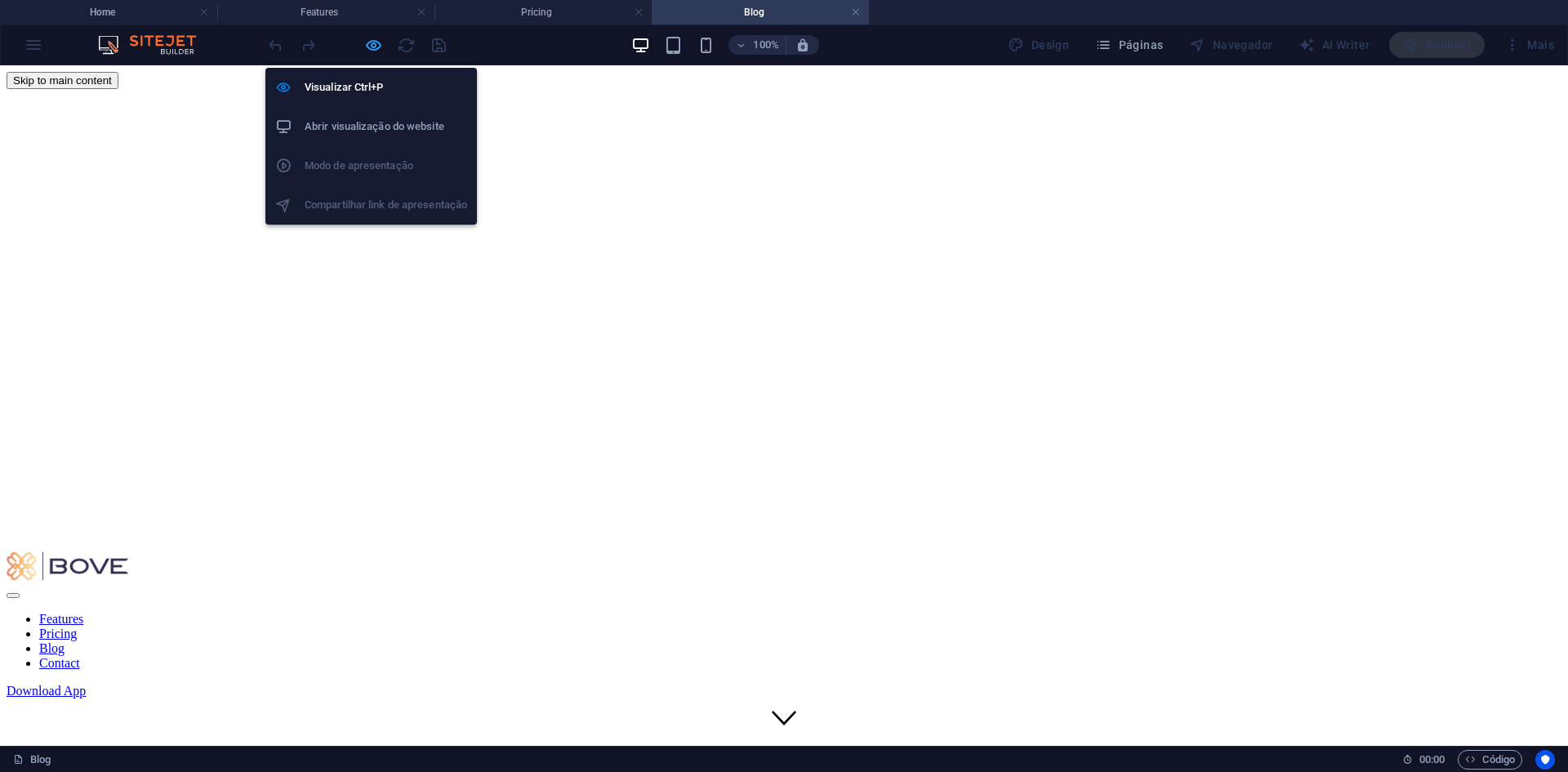
click at [375, 41] on icon "button" at bounding box center [374, 45] width 19 height 19
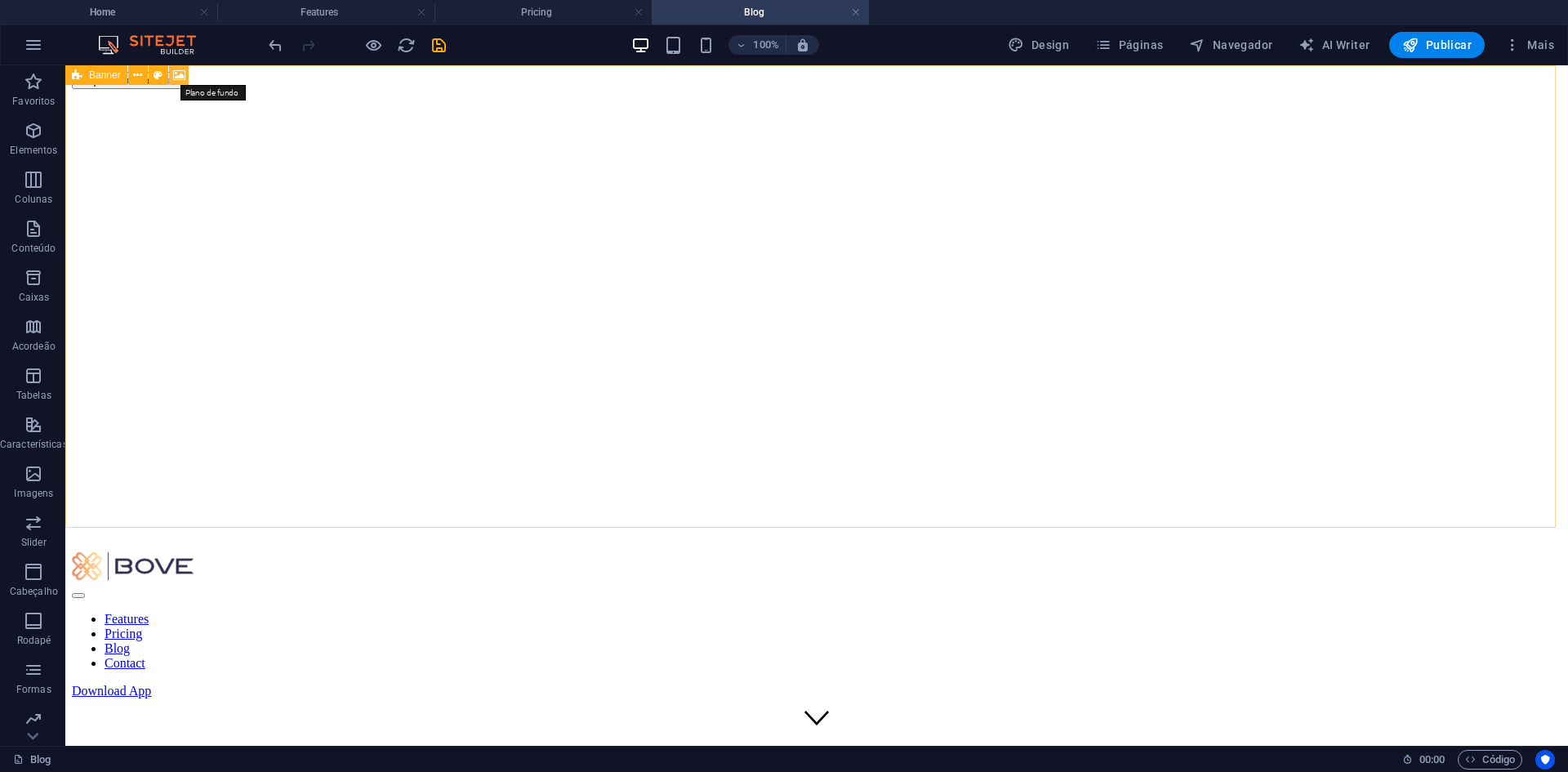
click at [182, 70] on icon at bounding box center [179, 76] width 12 height 17
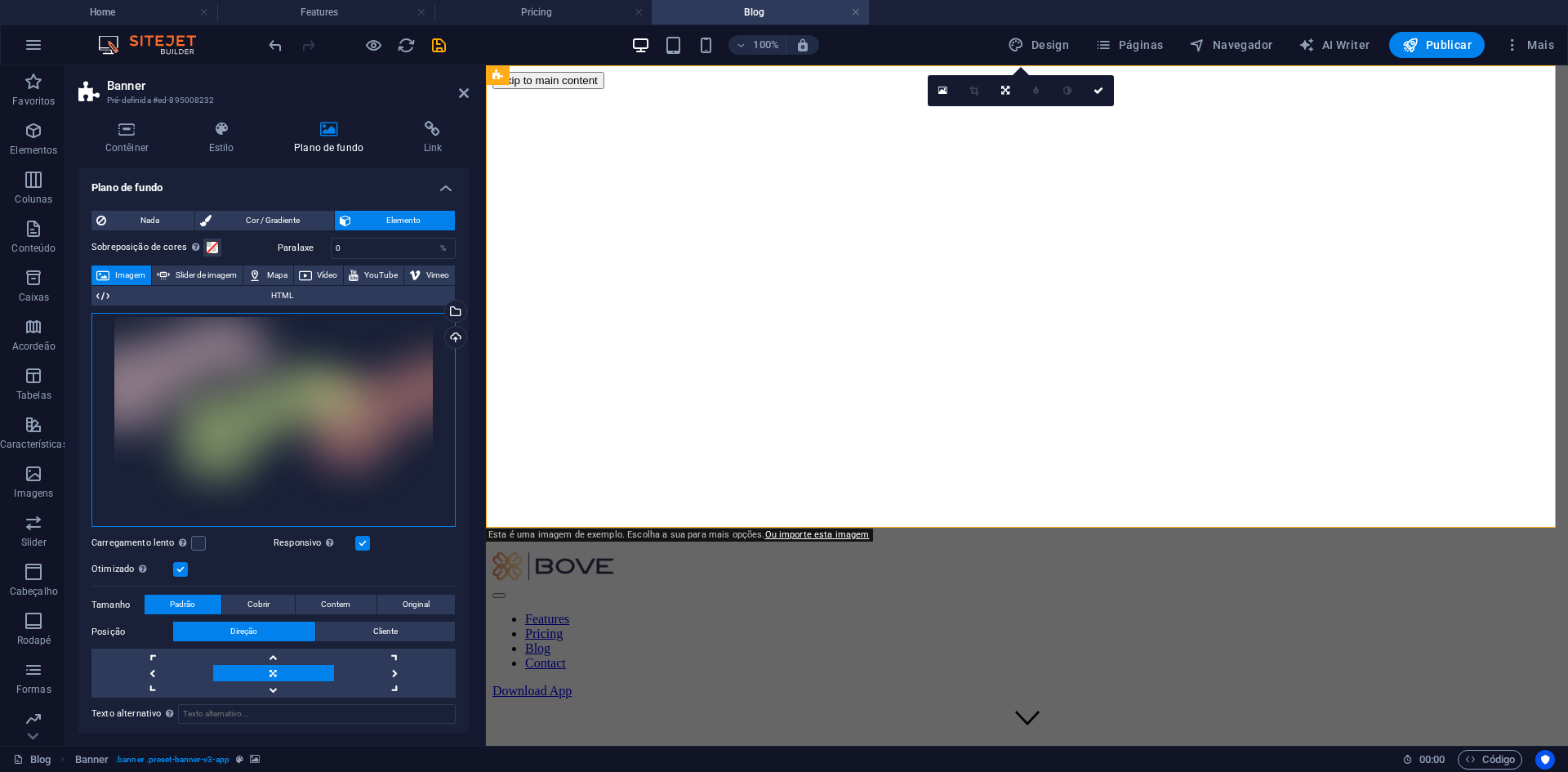
click at [234, 380] on div "Arraste os arquivos aqui, clique para escolher os arquivos ou selecione os arqu…" at bounding box center [273, 420] width 364 height 215
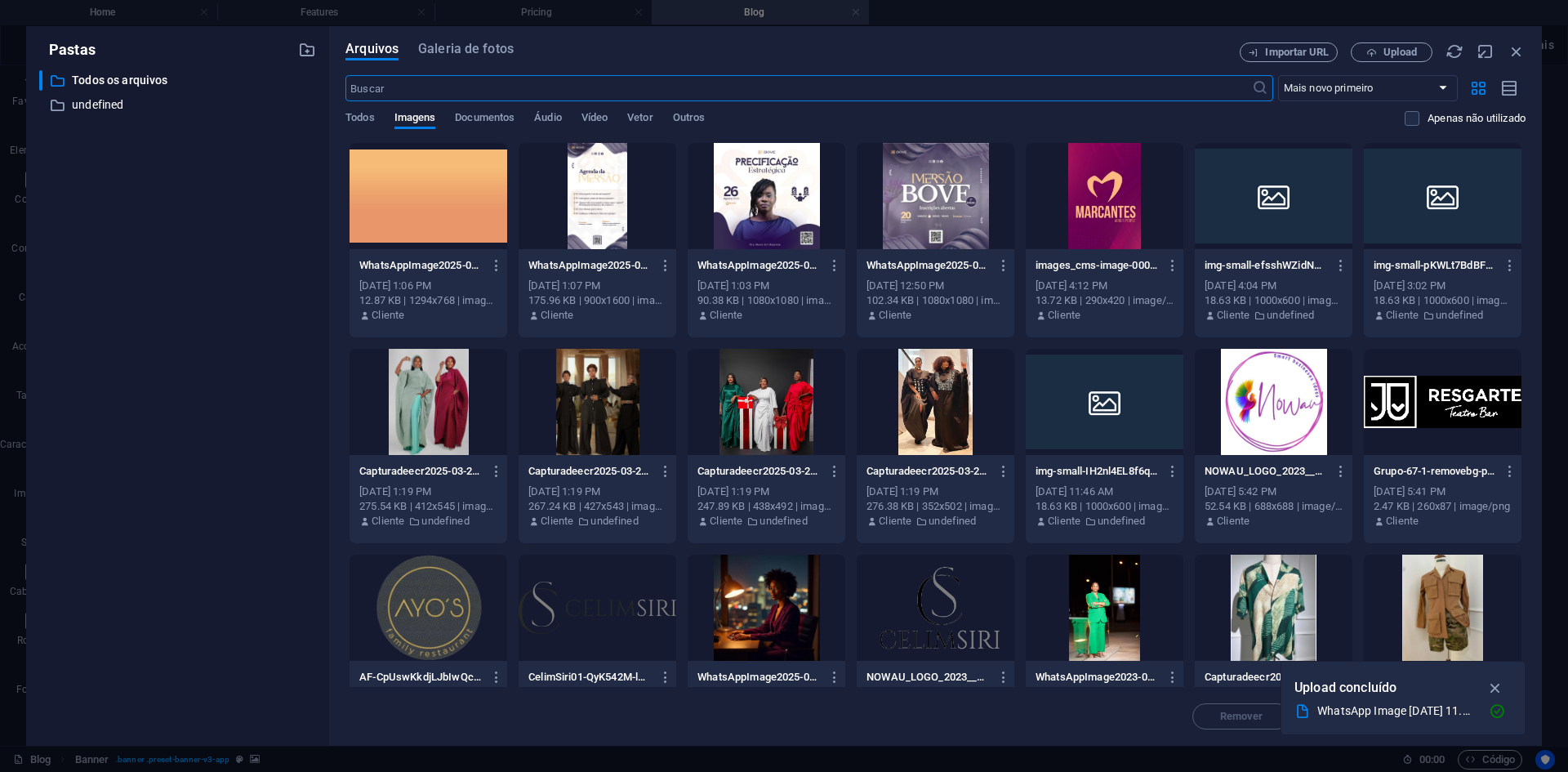
click at [410, 168] on div at bounding box center [428, 196] width 157 height 106
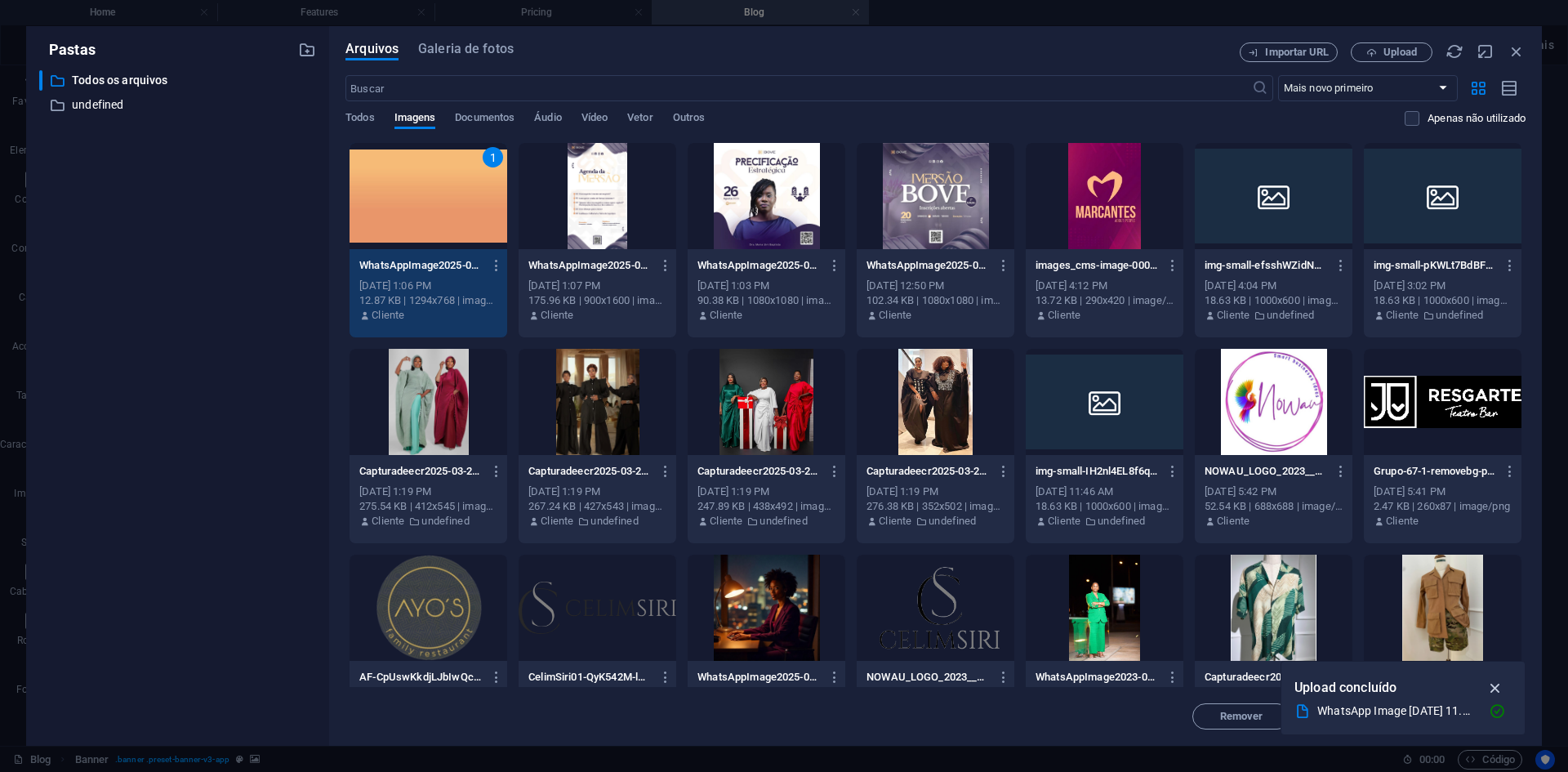
click at [1499, 690] on icon "button" at bounding box center [1496, 688] width 19 height 18
click at [1492, 715] on span "Inserir" at bounding box center [1476, 716] width 32 height 10
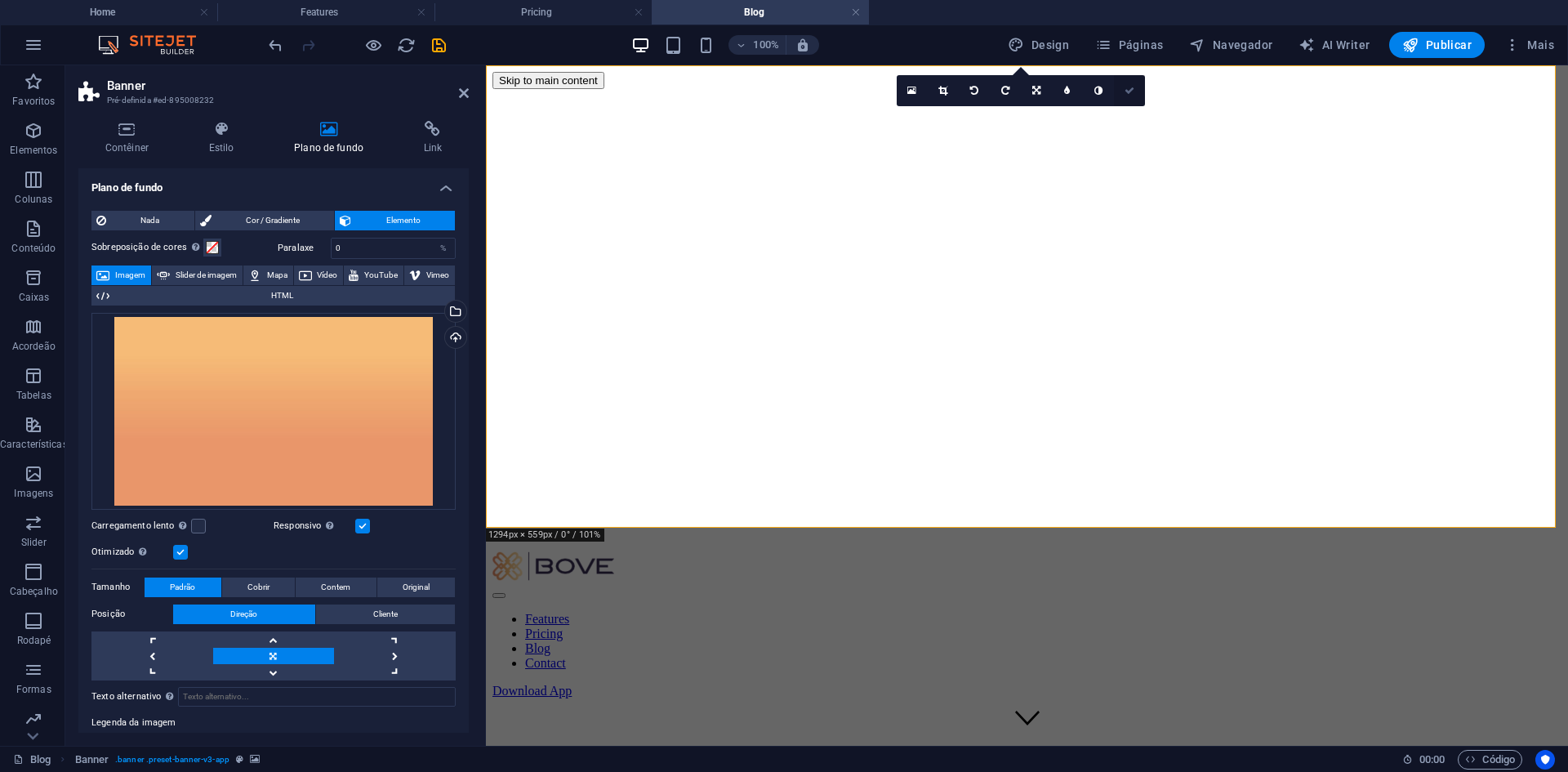
click at [1128, 87] on icon at bounding box center [1130, 90] width 10 height 10
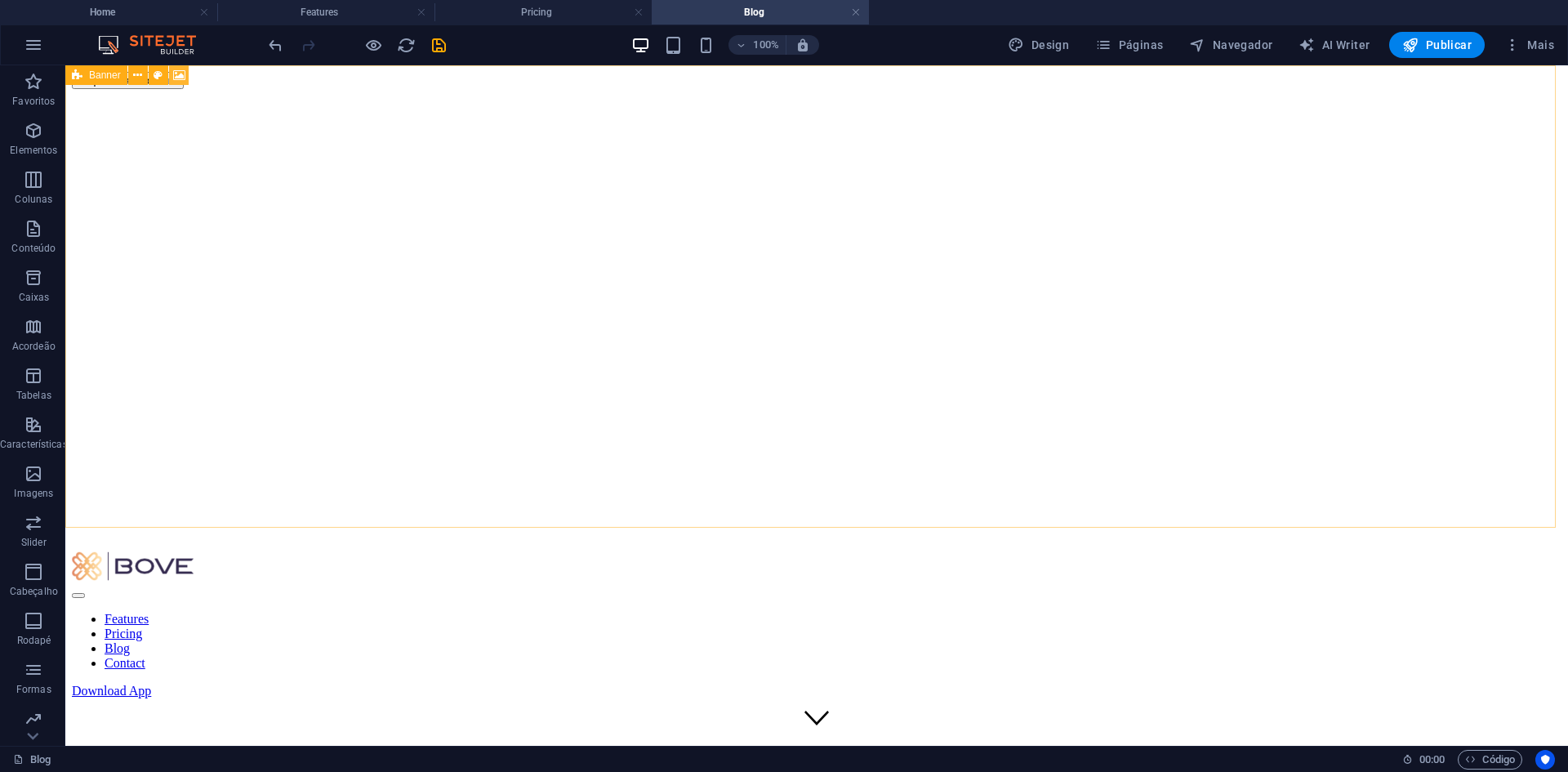
click at [177, 70] on icon at bounding box center [179, 76] width 12 height 17
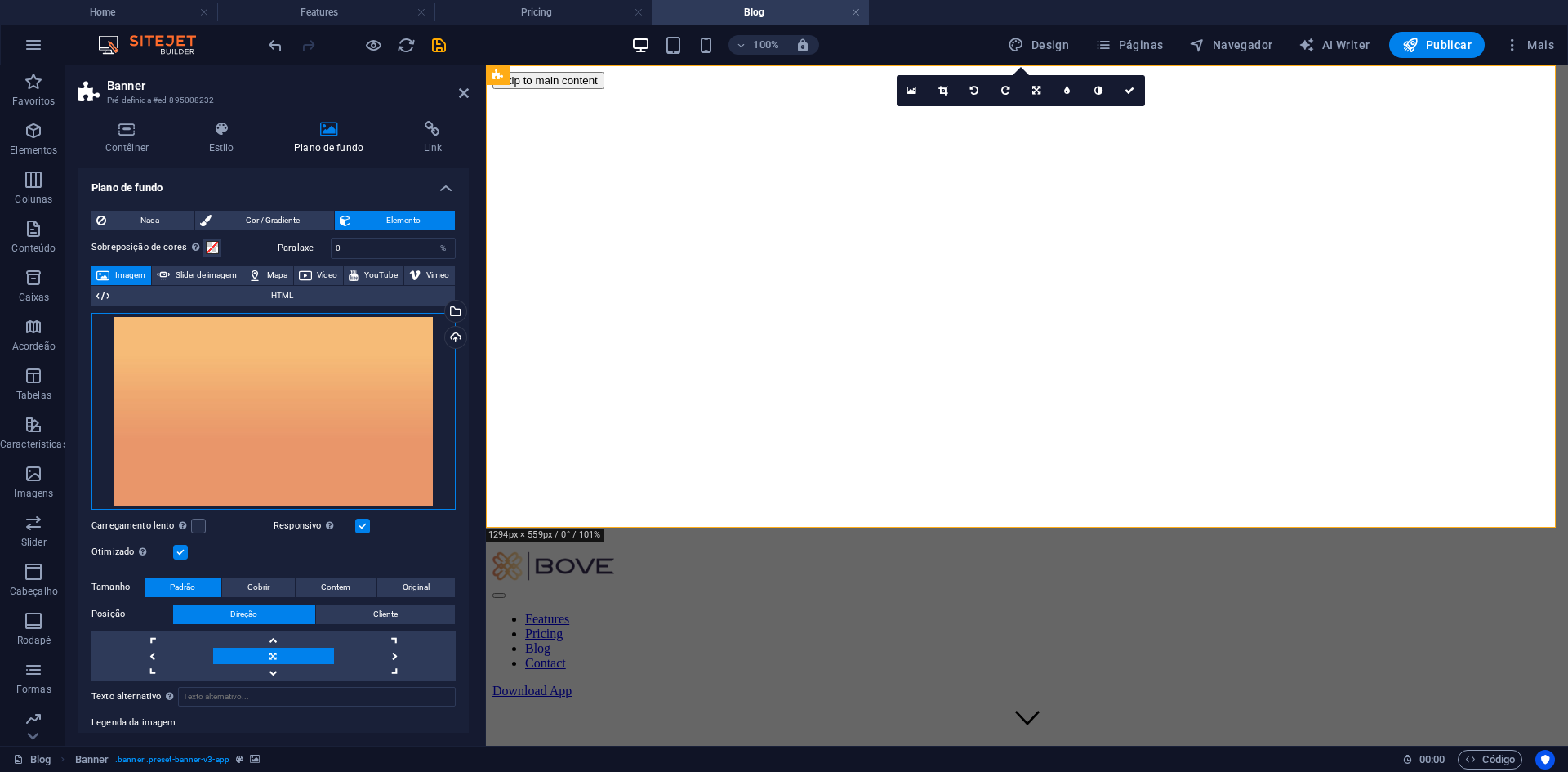
click at [272, 433] on div "Arraste os arquivos aqui, clique para escolher os arquivos ou selecione os arqu…" at bounding box center [273, 410] width 364 height 197
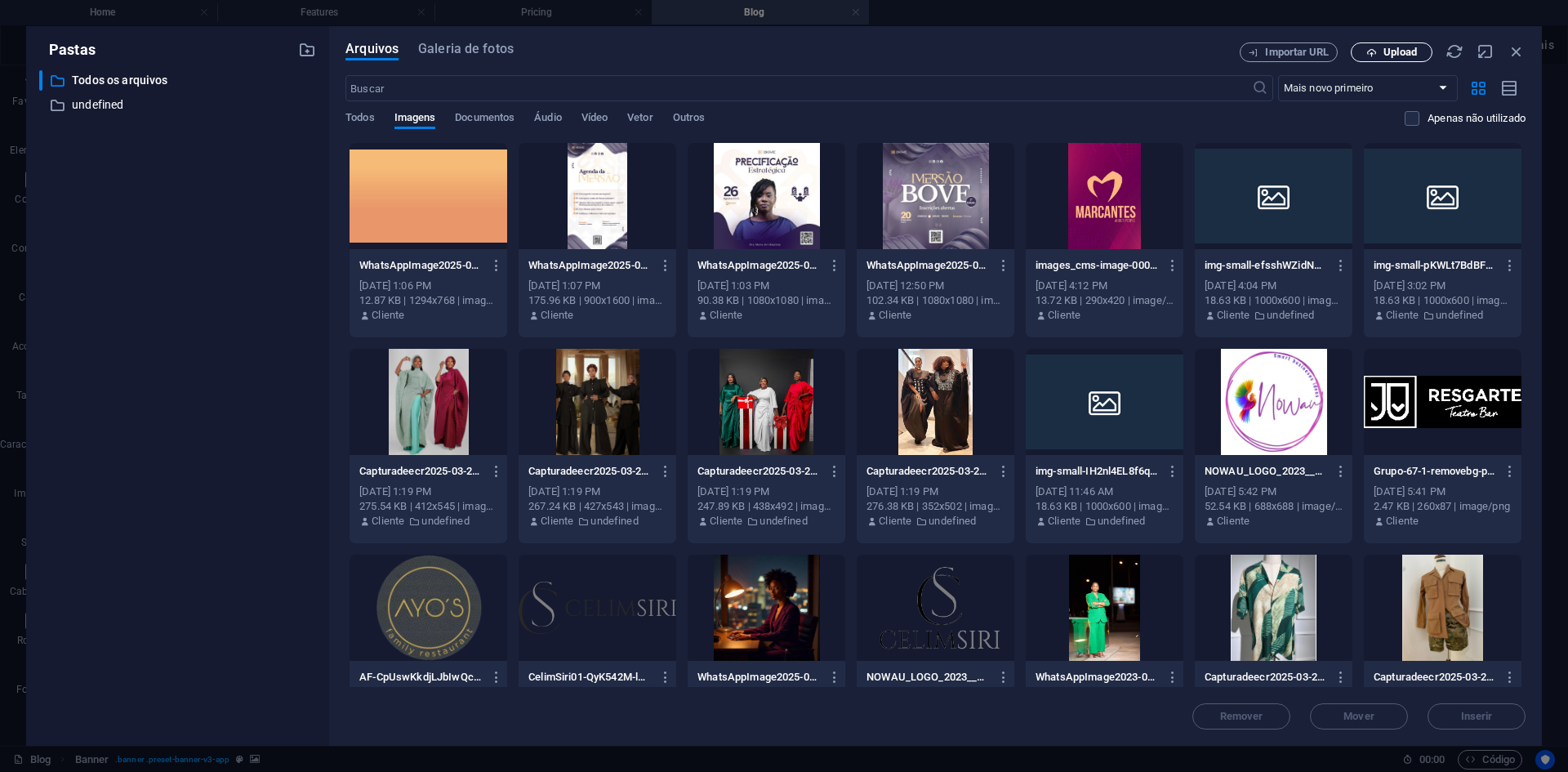
click at [1387, 52] on span "Upload" at bounding box center [1400, 52] width 34 height 10
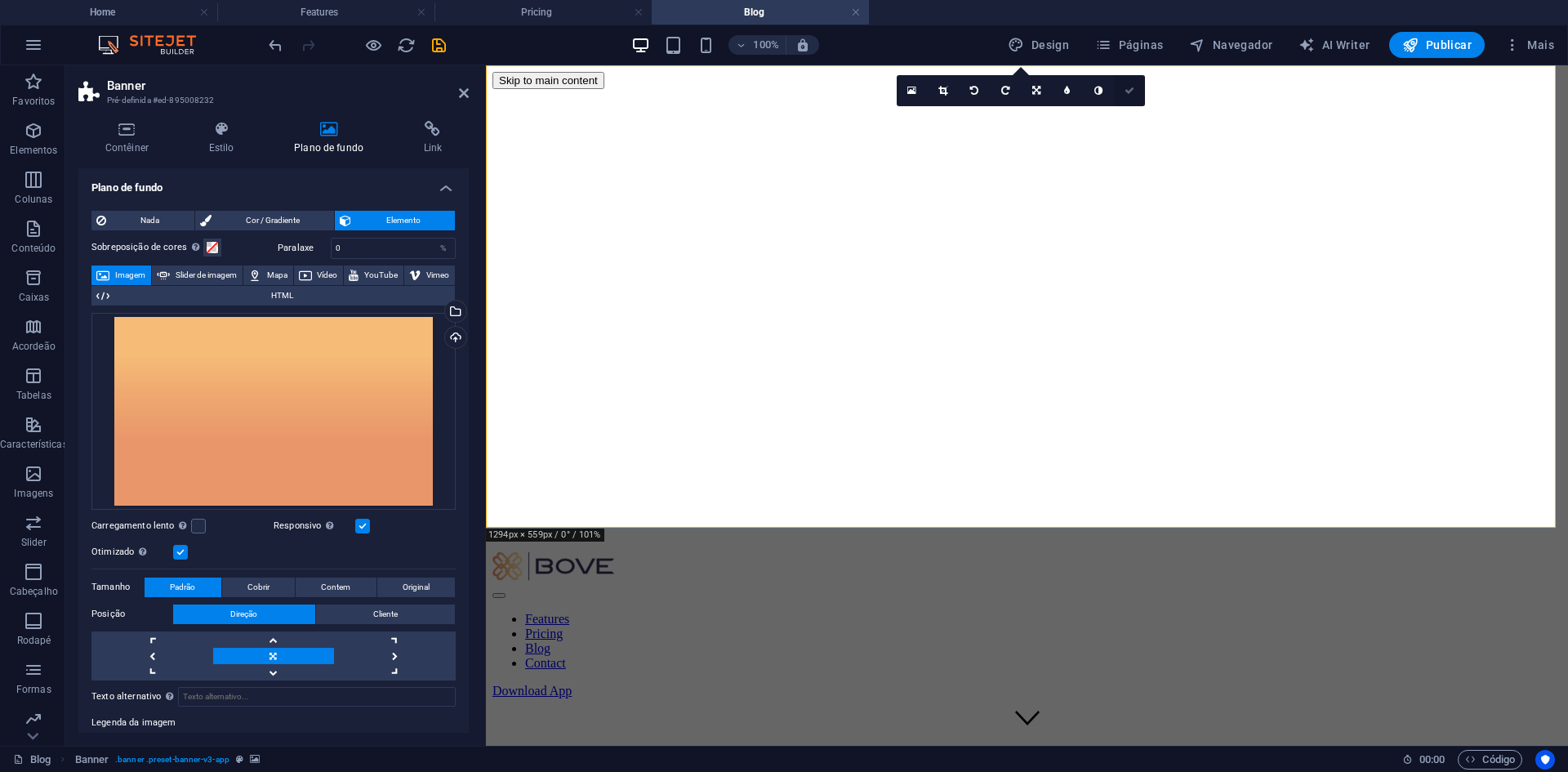
click at [1125, 91] on icon at bounding box center [1130, 90] width 10 height 10
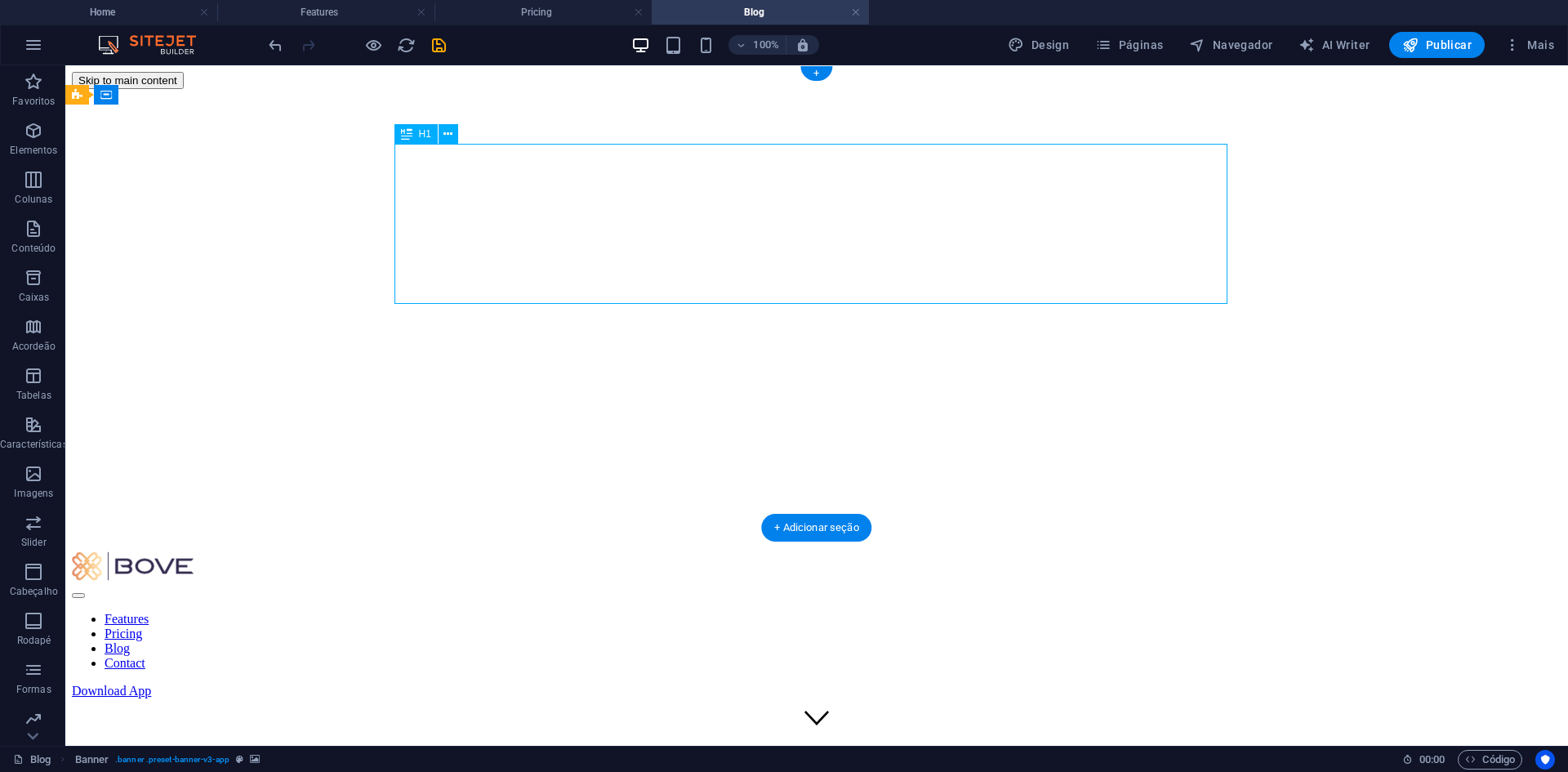
click at [616, 755] on div "Catch up with the latest news" at bounding box center [816, 770] width 1450 height 31
click at [525, 755] on div "Catch up with the latest news" at bounding box center [816, 770] width 1450 height 31
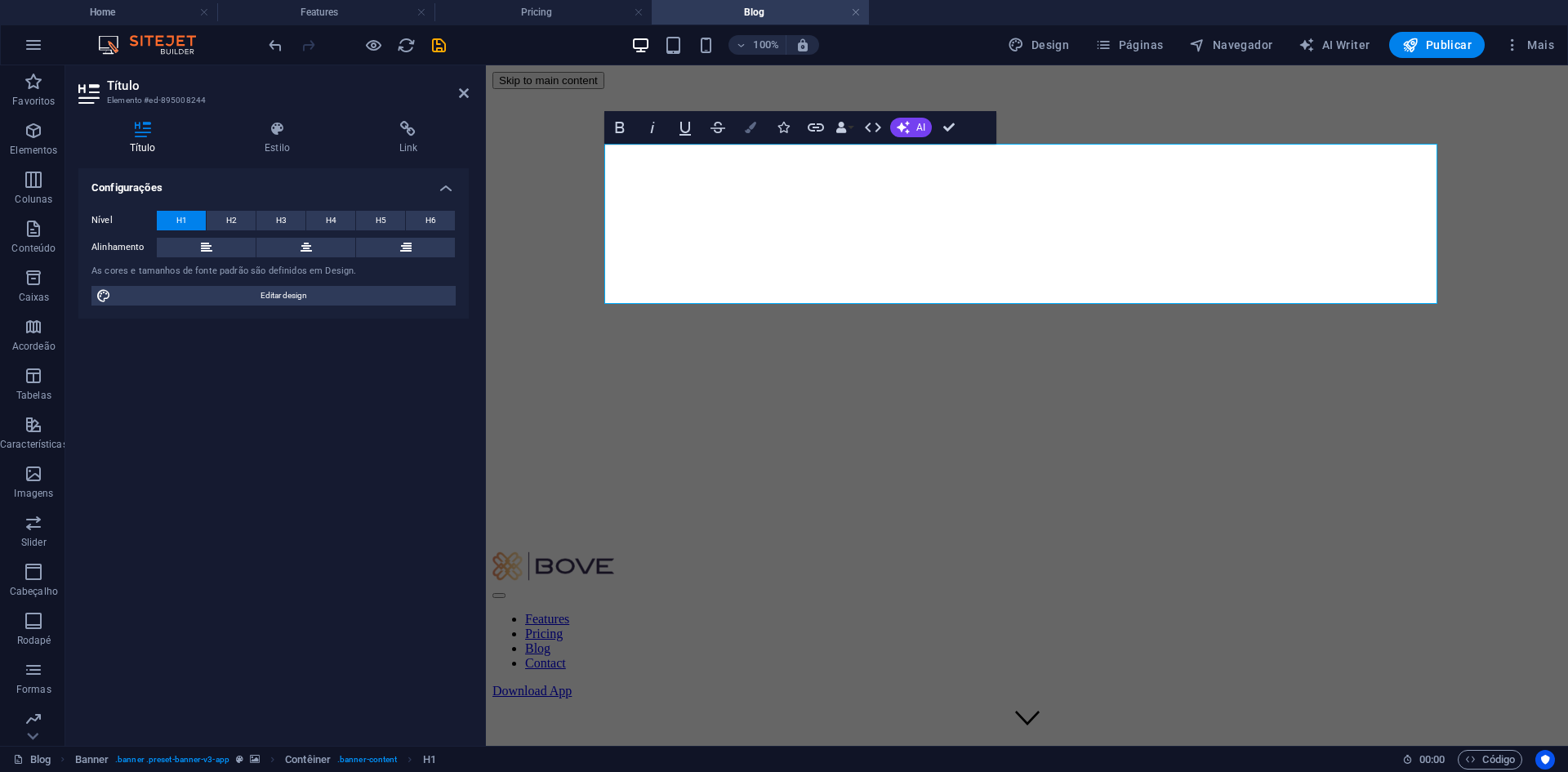
click at [756, 122] on icon "button" at bounding box center [751, 128] width 12 height 12
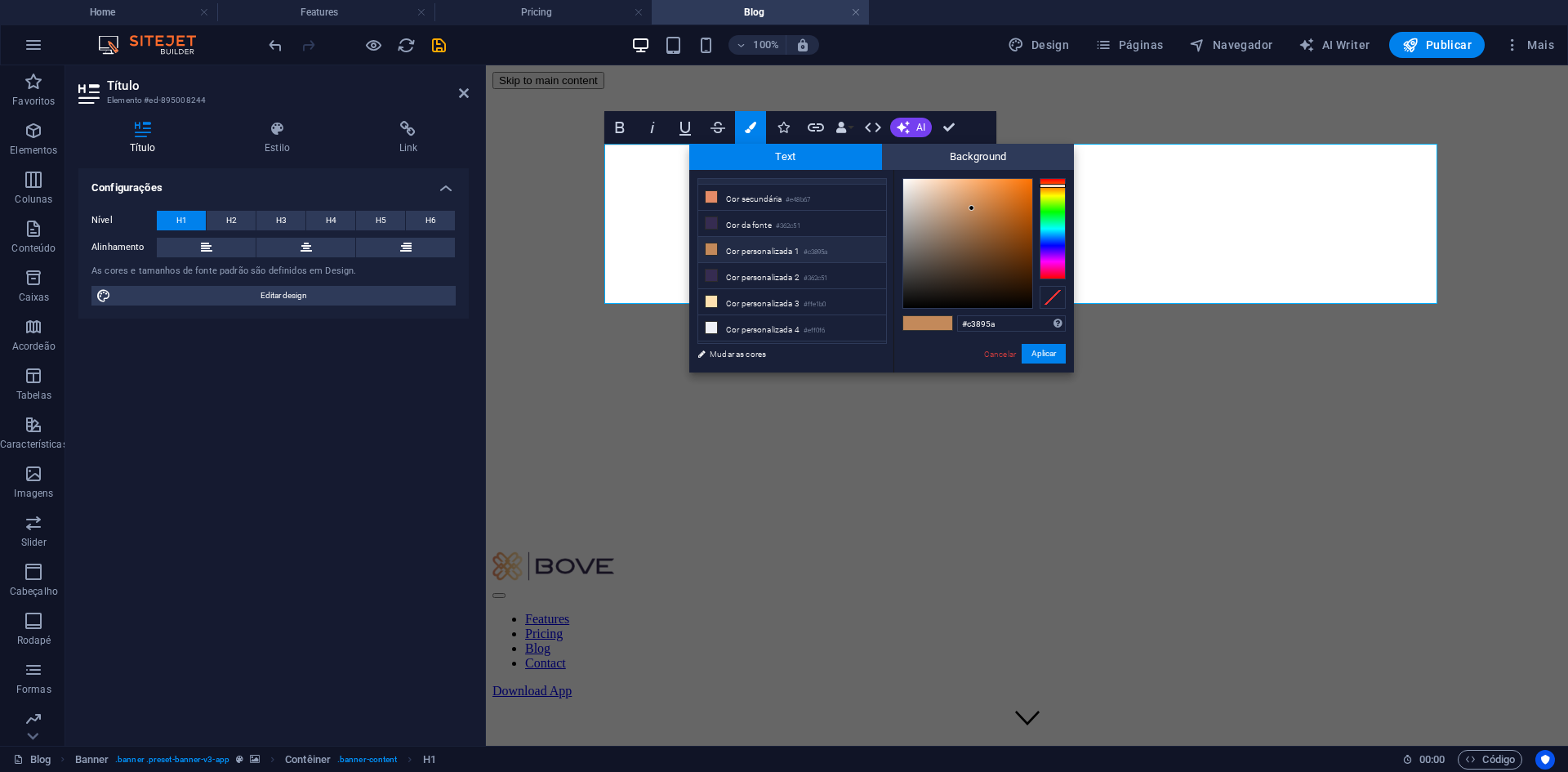
scroll to position [63, 0]
click at [779, 311] on li "Cor personalizada 4 #eff0f6" at bounding box center [792, 311] width 188 height 26
type input "#eff0f6"
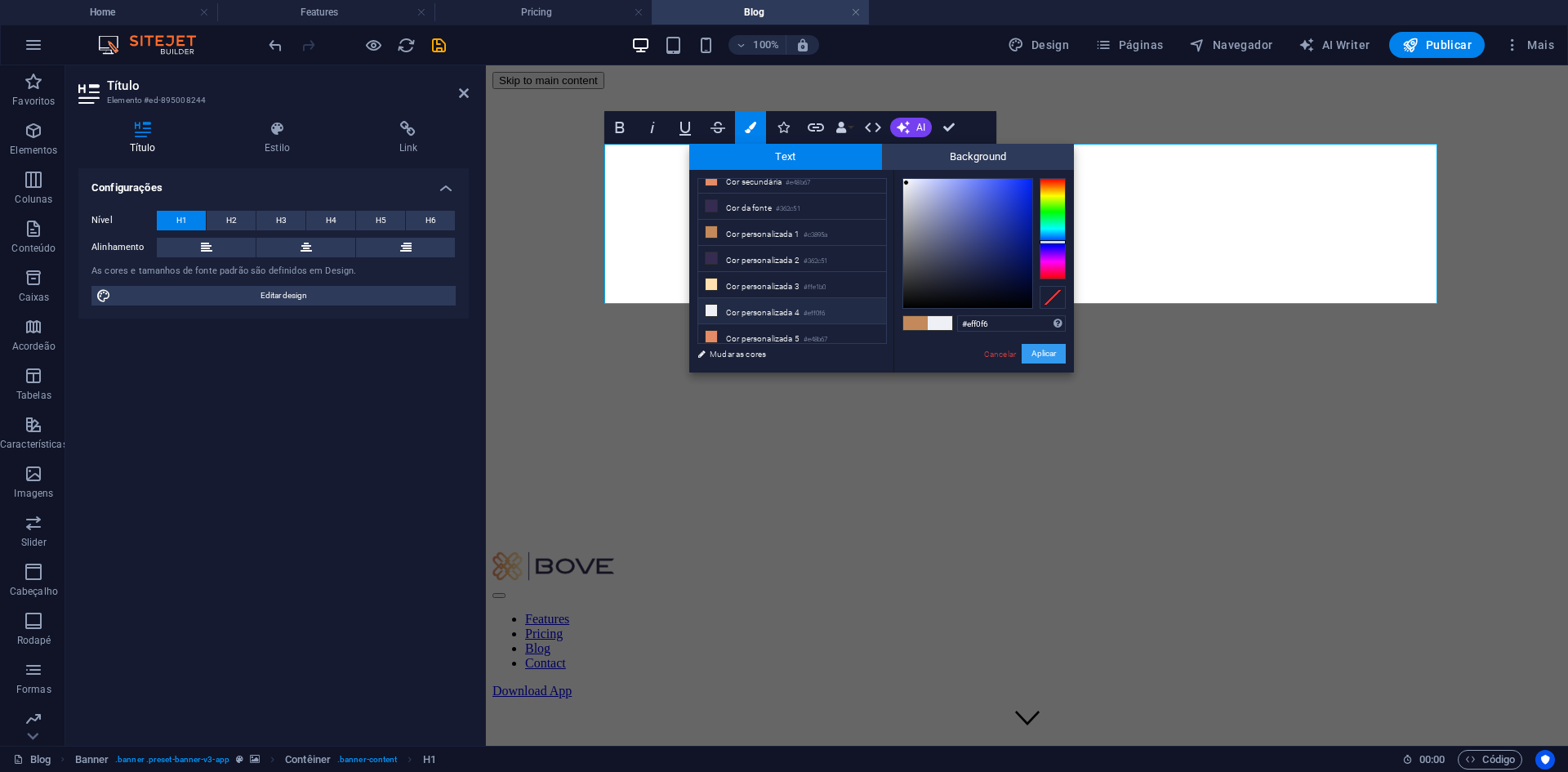
click at [1032, 349] on button "Aplicar" at bounding box center [1043, 354] width 44 height 19
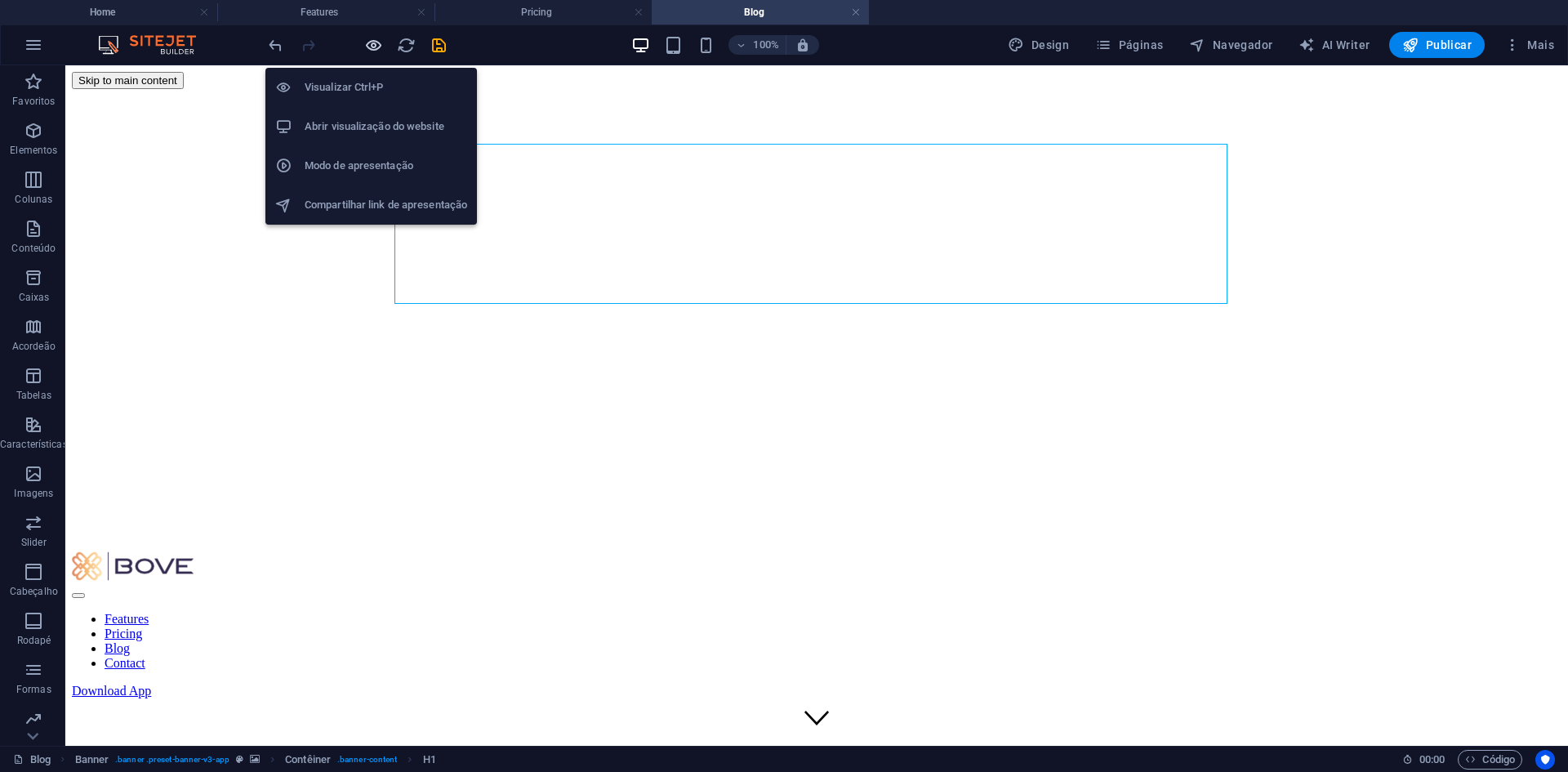
click at [371, 43] on icon "button" at bounding box center [374, 45] width 19 height 19
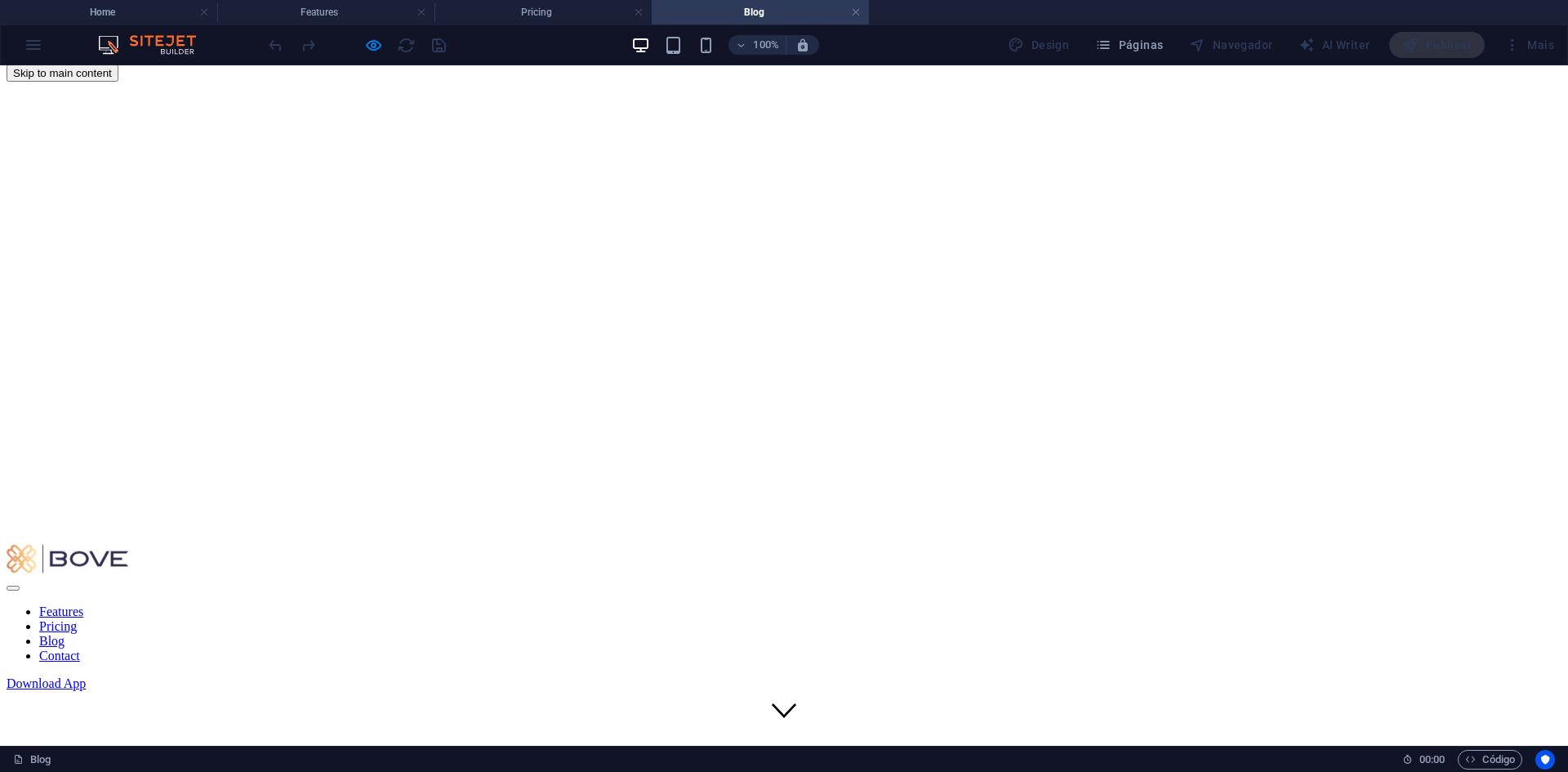
scroll to position [0, 0]
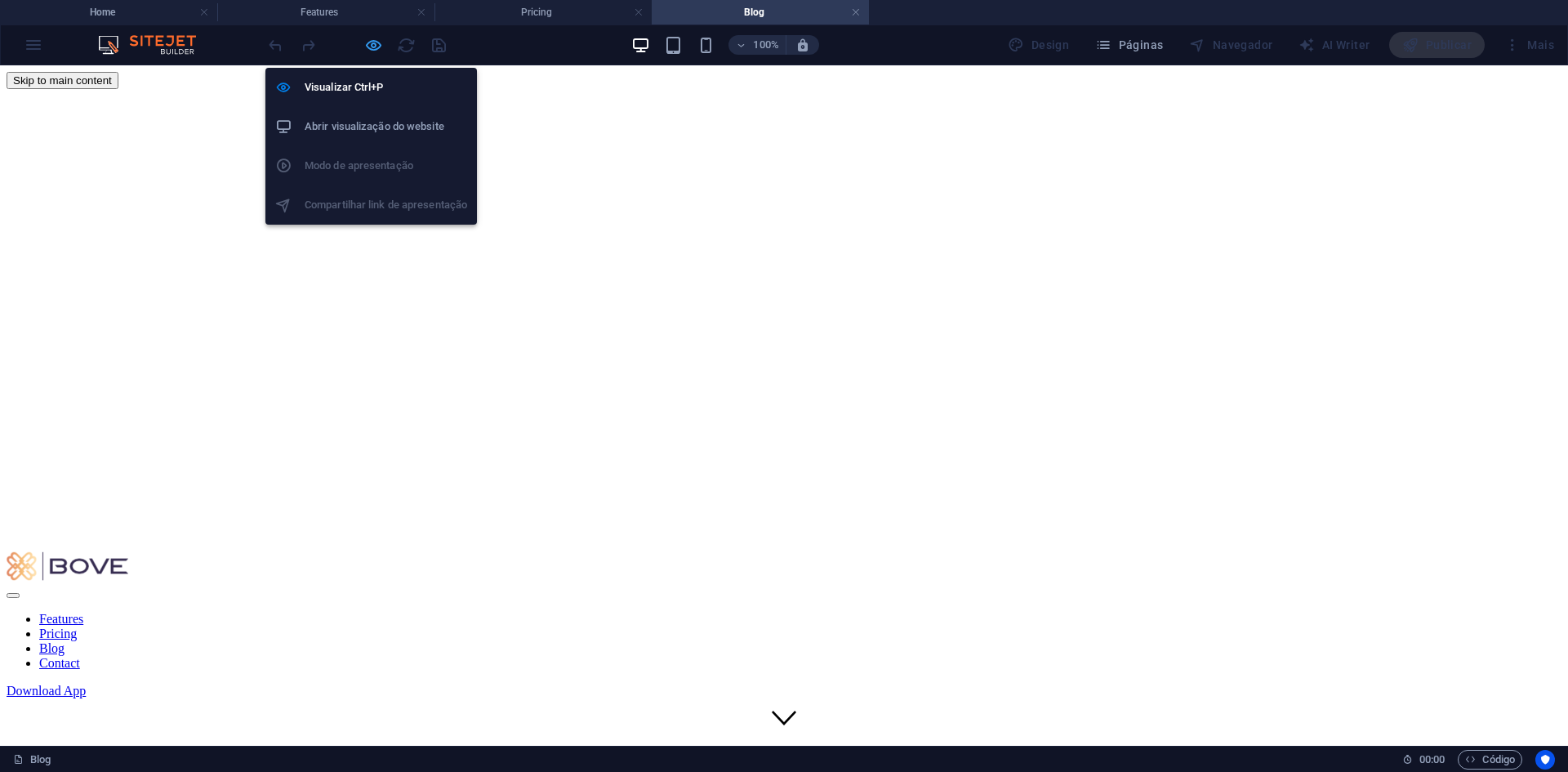
click at [365, 44] on icon "button" at bounding box center [374, 45] width 19 height 19
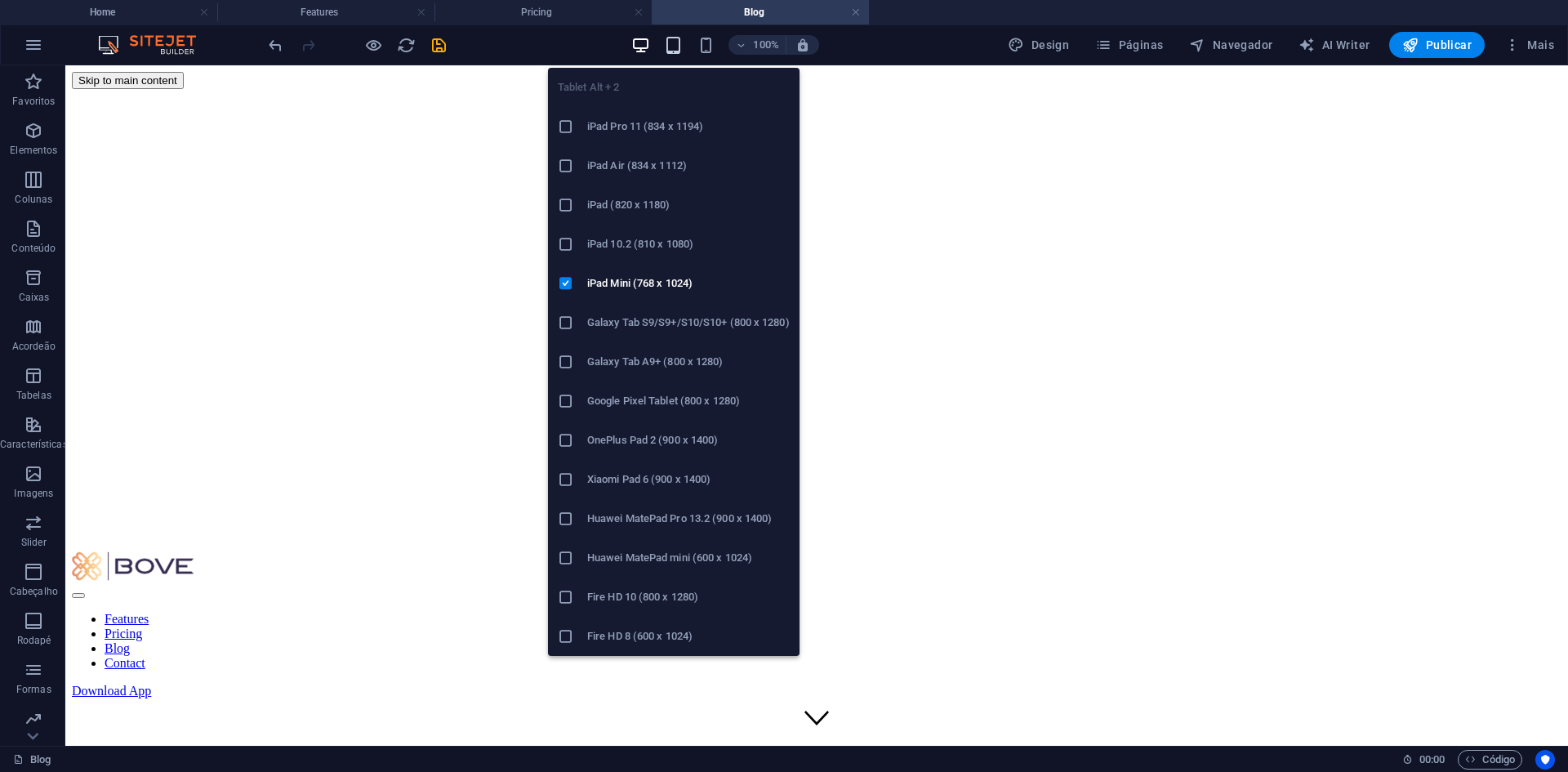
click at [677, 46] on icon "button" at bounding box center [673, 45] width 19 height 19
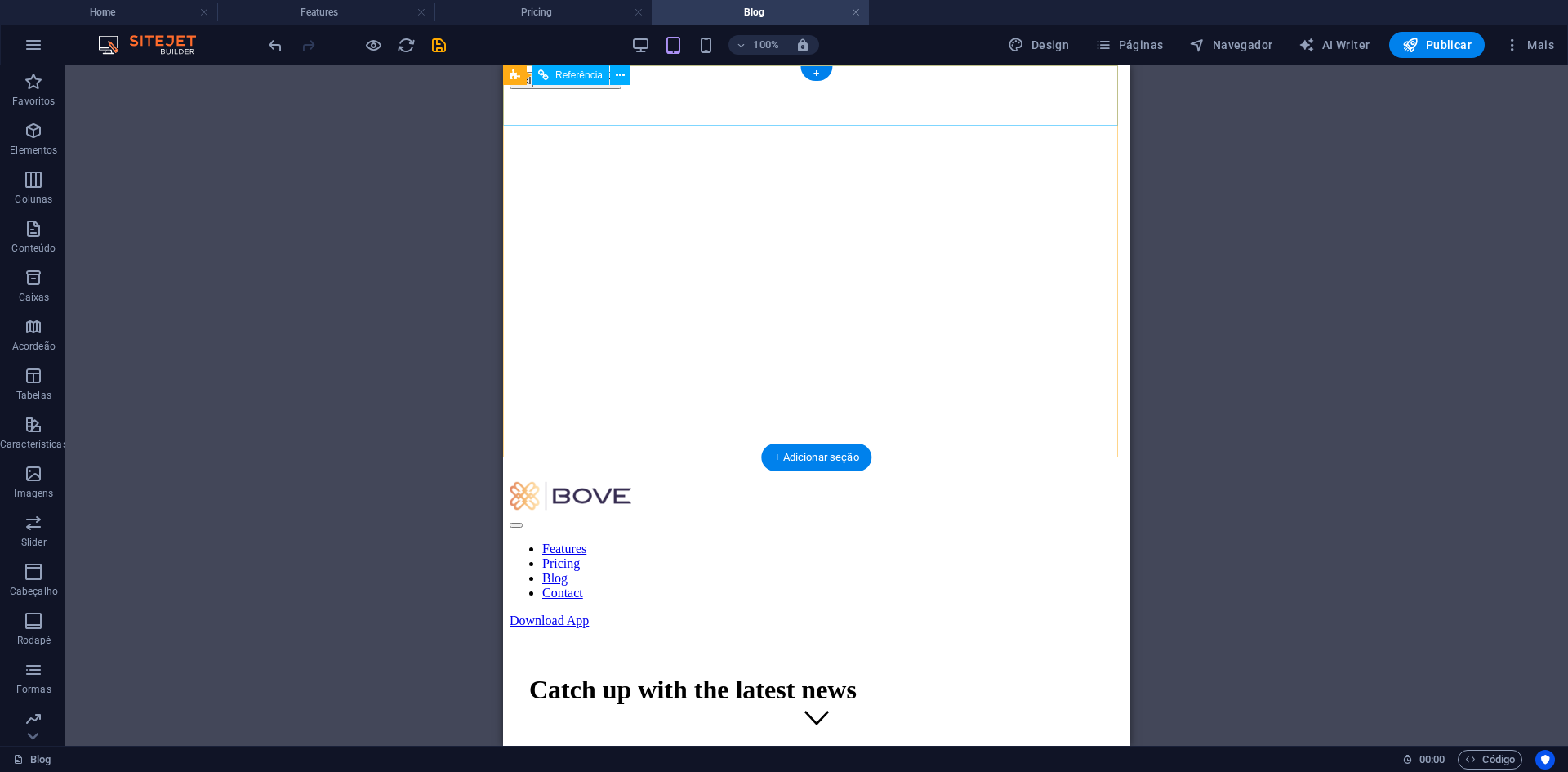
click at [1102, 514] on div at bounding box center [816, 521] width 614 height 14
click at [1081, 514] on div at bounding box center [816, 521] width 614 height 14
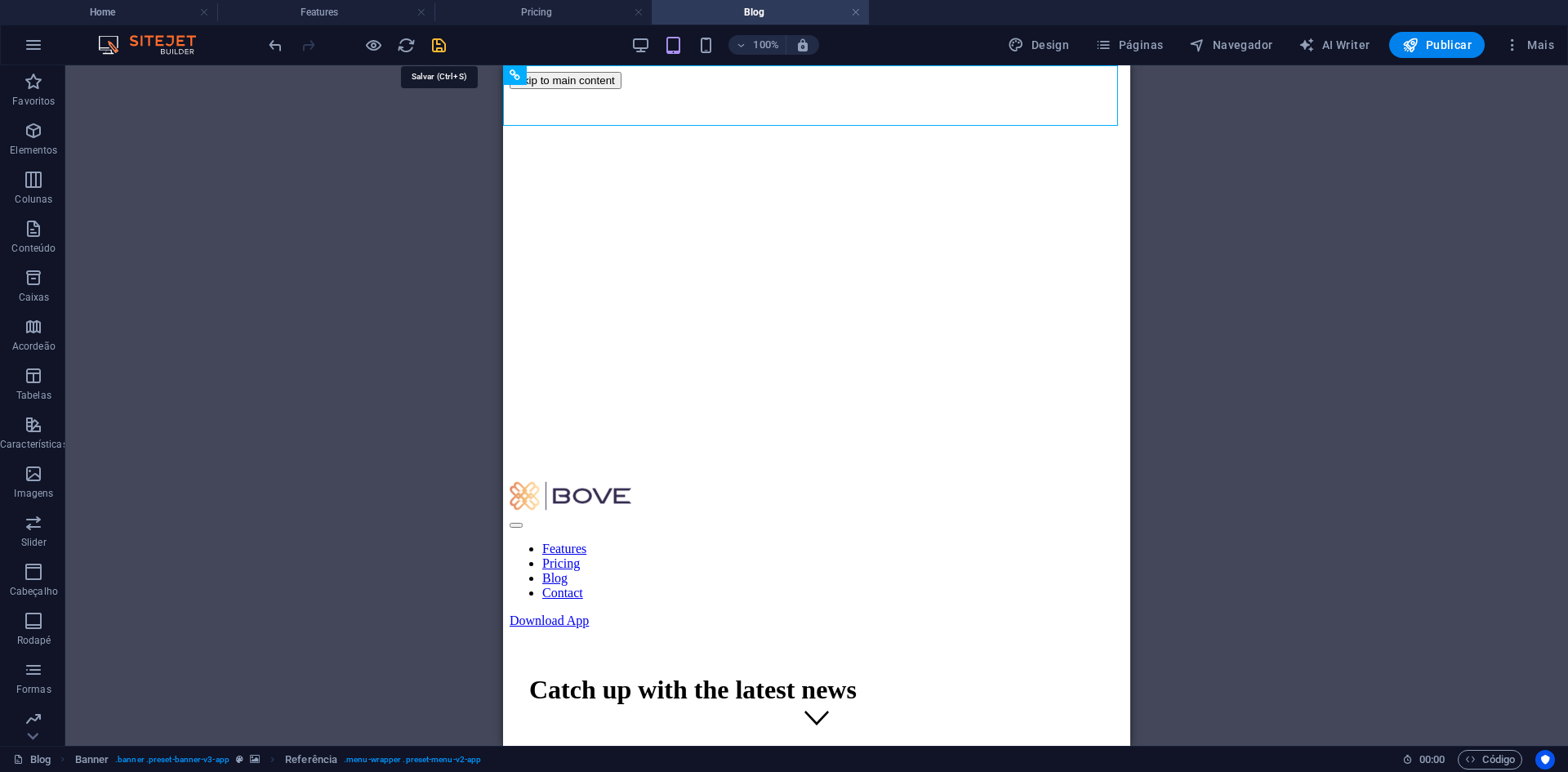
click at [444, 47] on icon "save" at bounding box center [439, 45] width 19 height 19
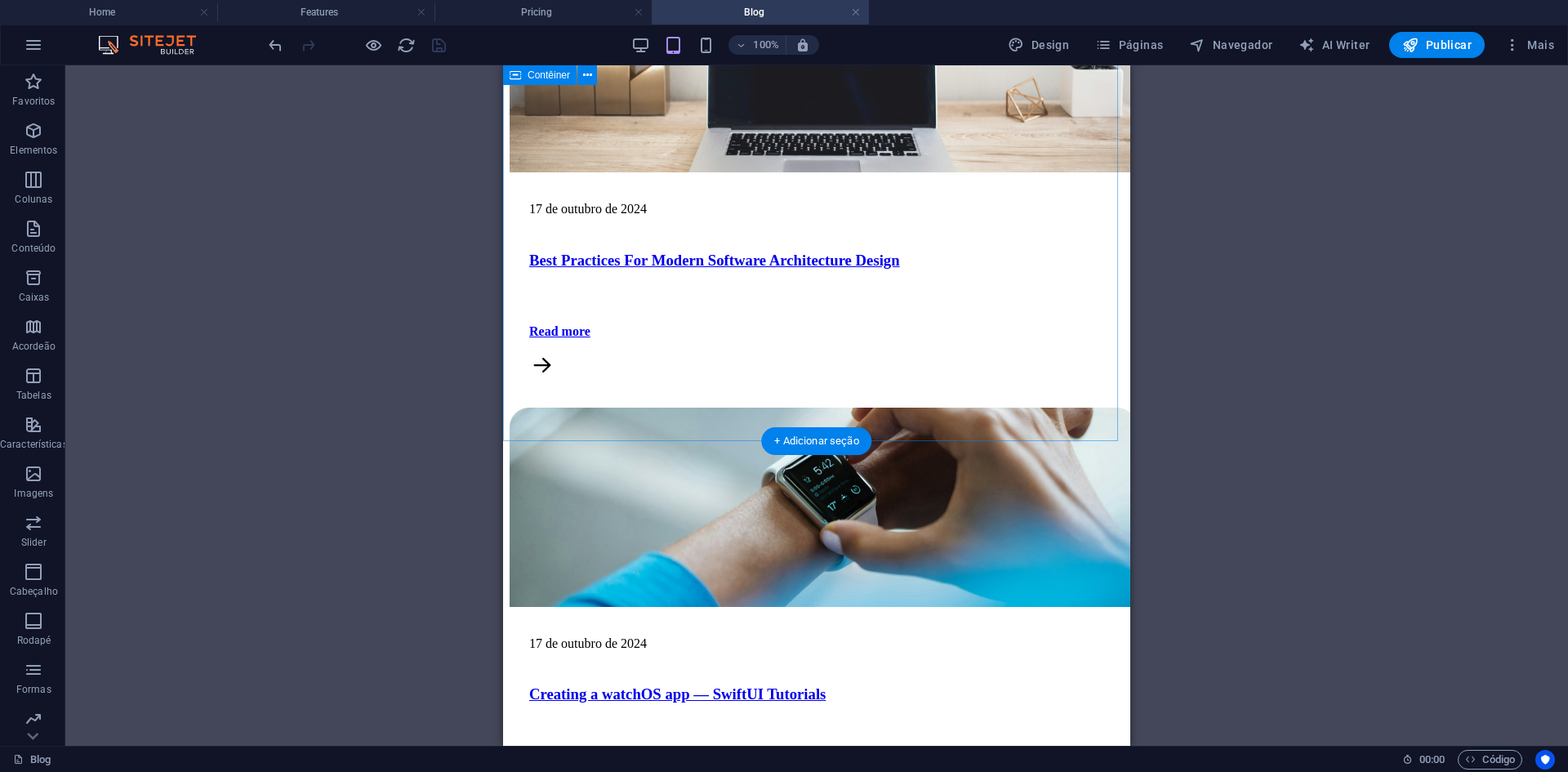
scroll to position [1552, 0]
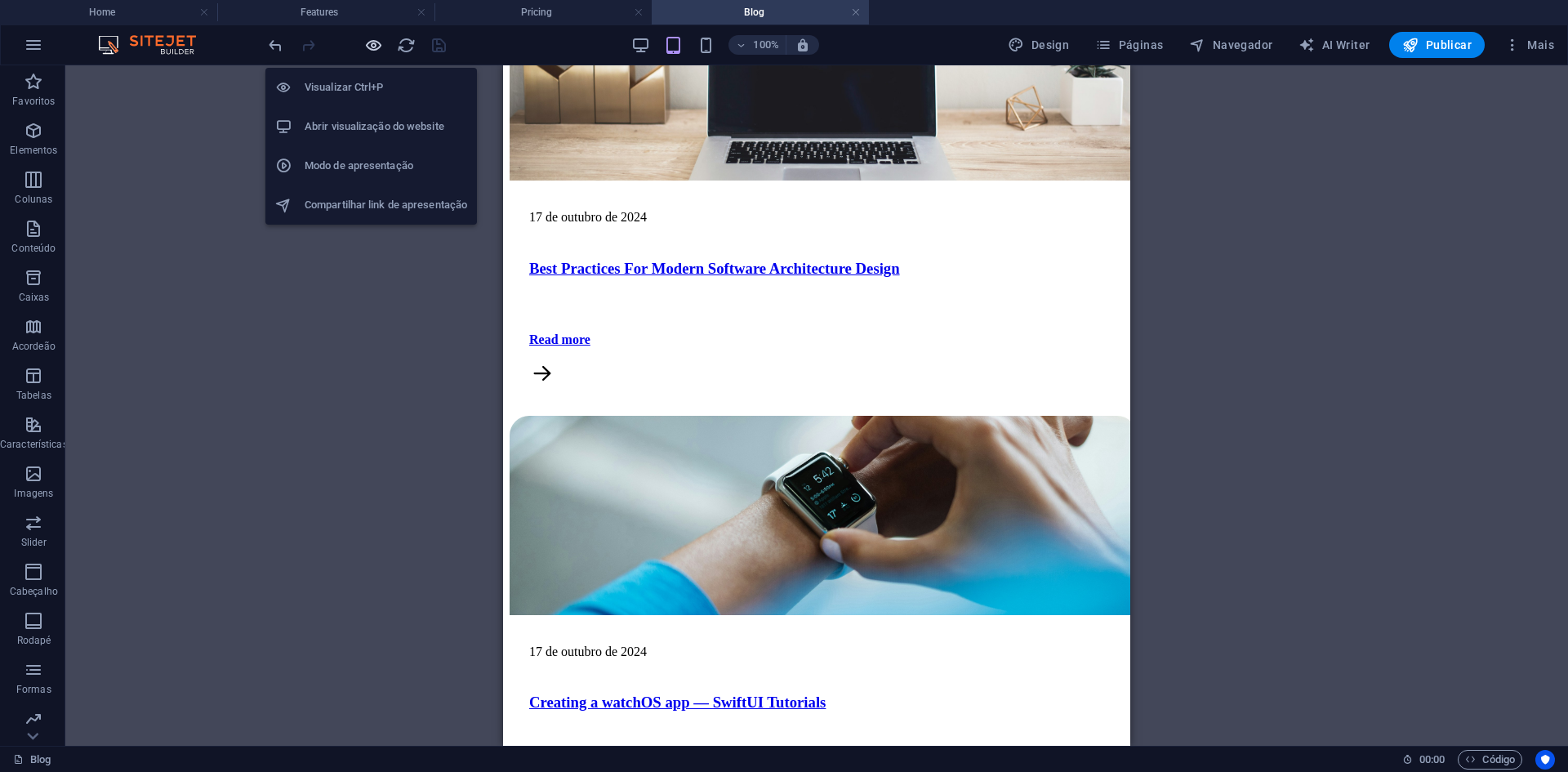
click at [371, 40] on icon "button" at bounding box center [374, 45] width 19 height 19
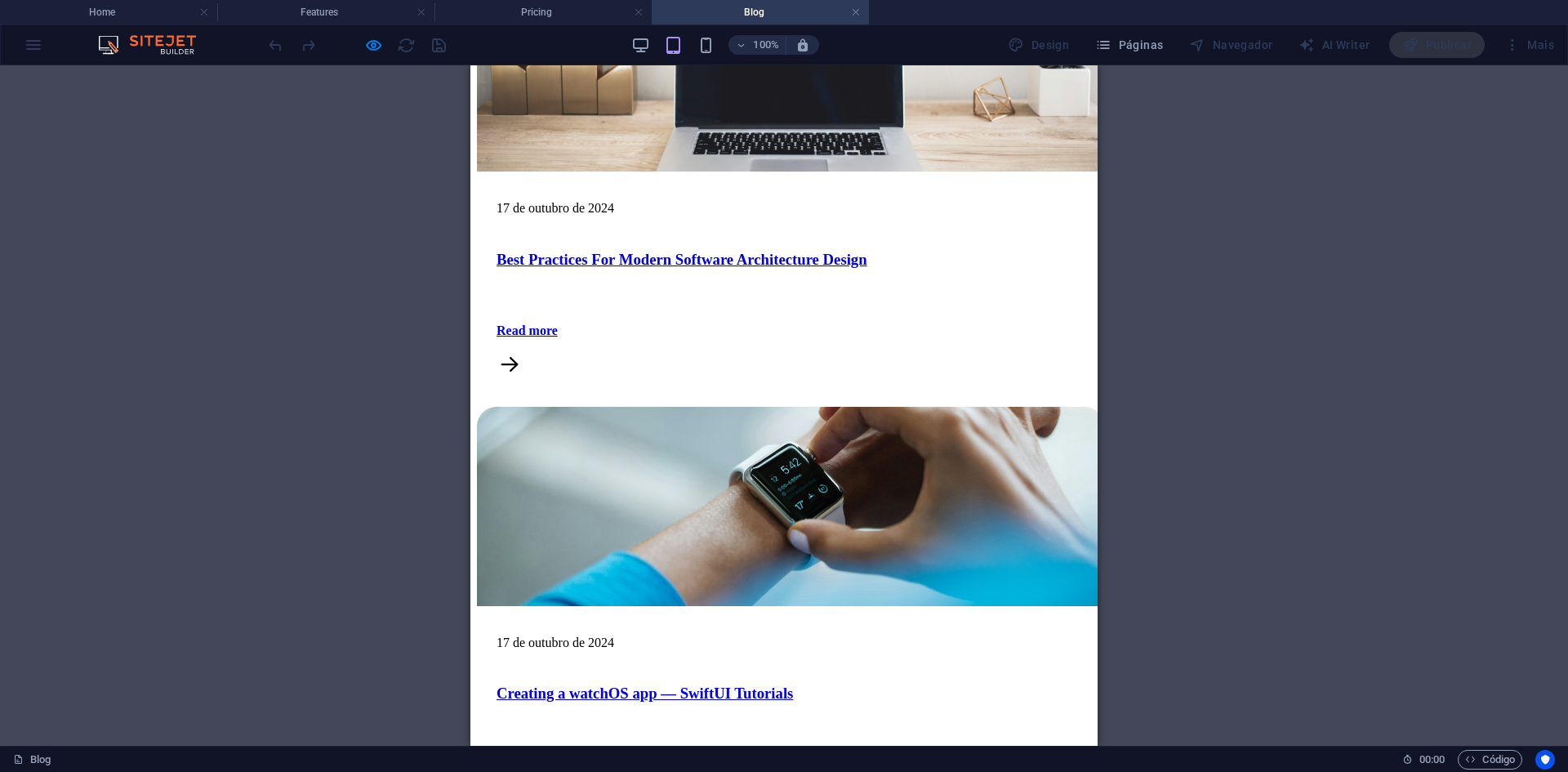
scroll to position [1416, 0]
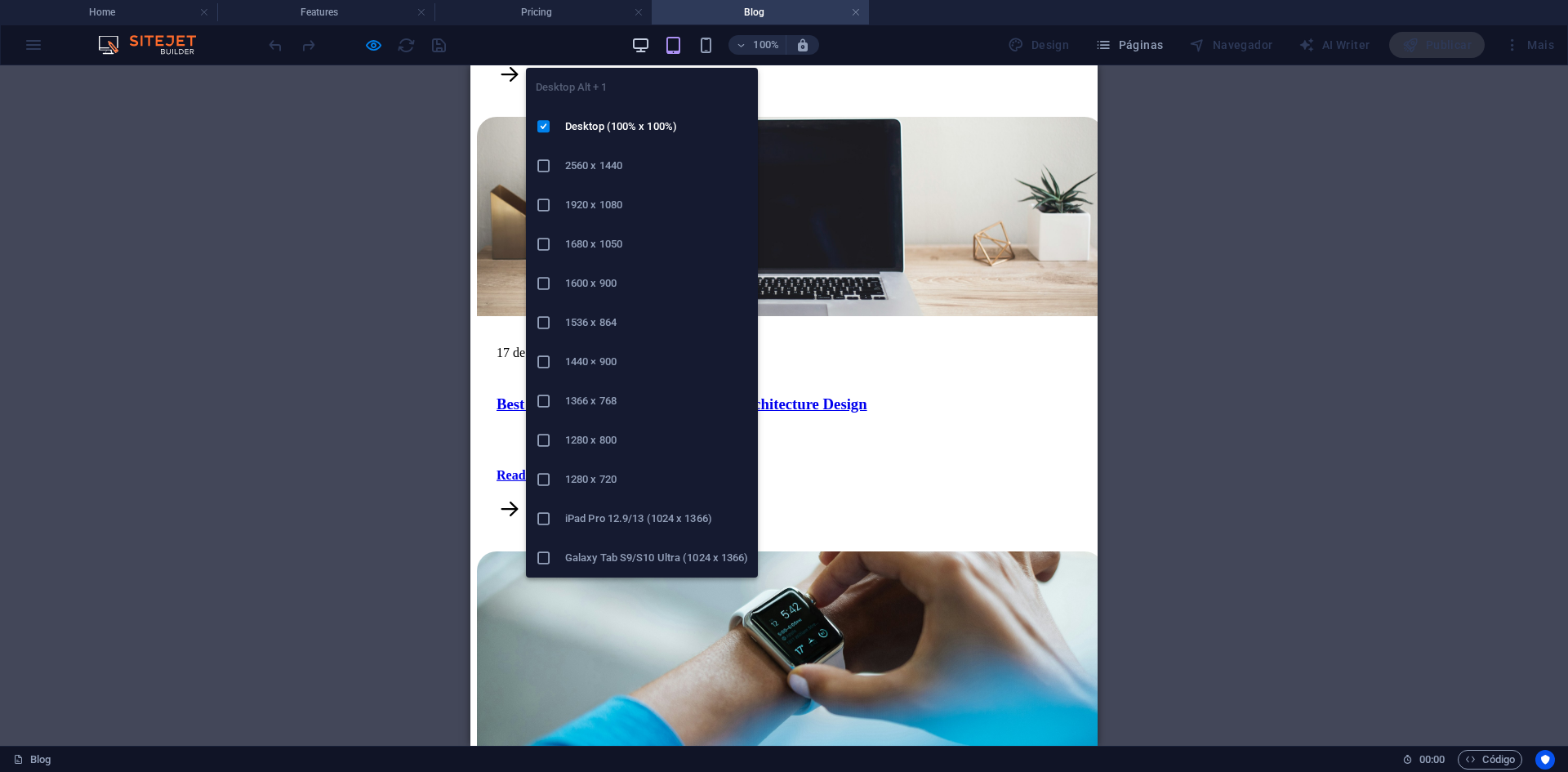
click at [639, 43] on icon "button" at bounding box center [641, 45] width 19 height 19
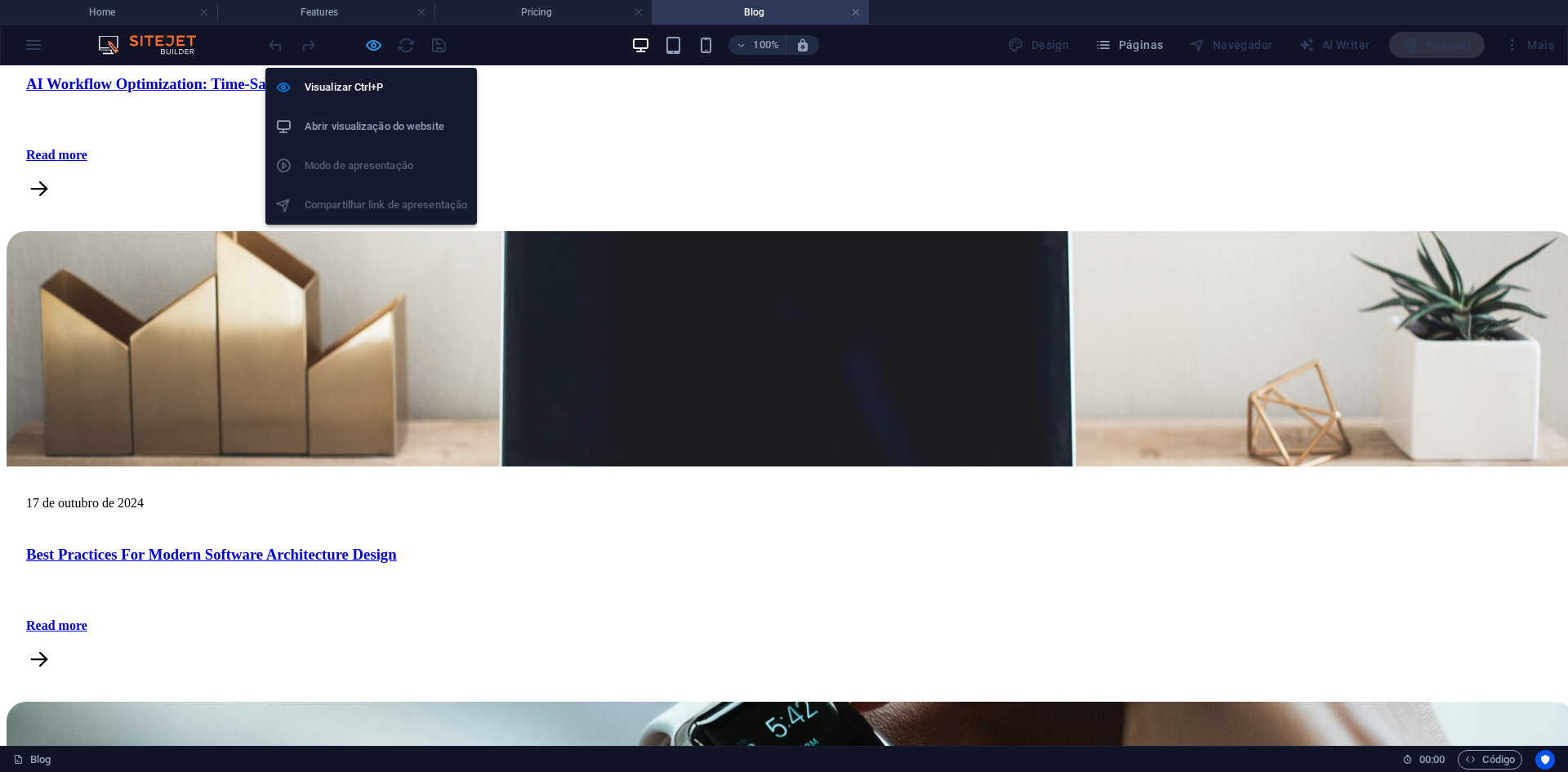
click at [370, 46] on icon "button" at bounding box center [374, 45] width 19 height 19
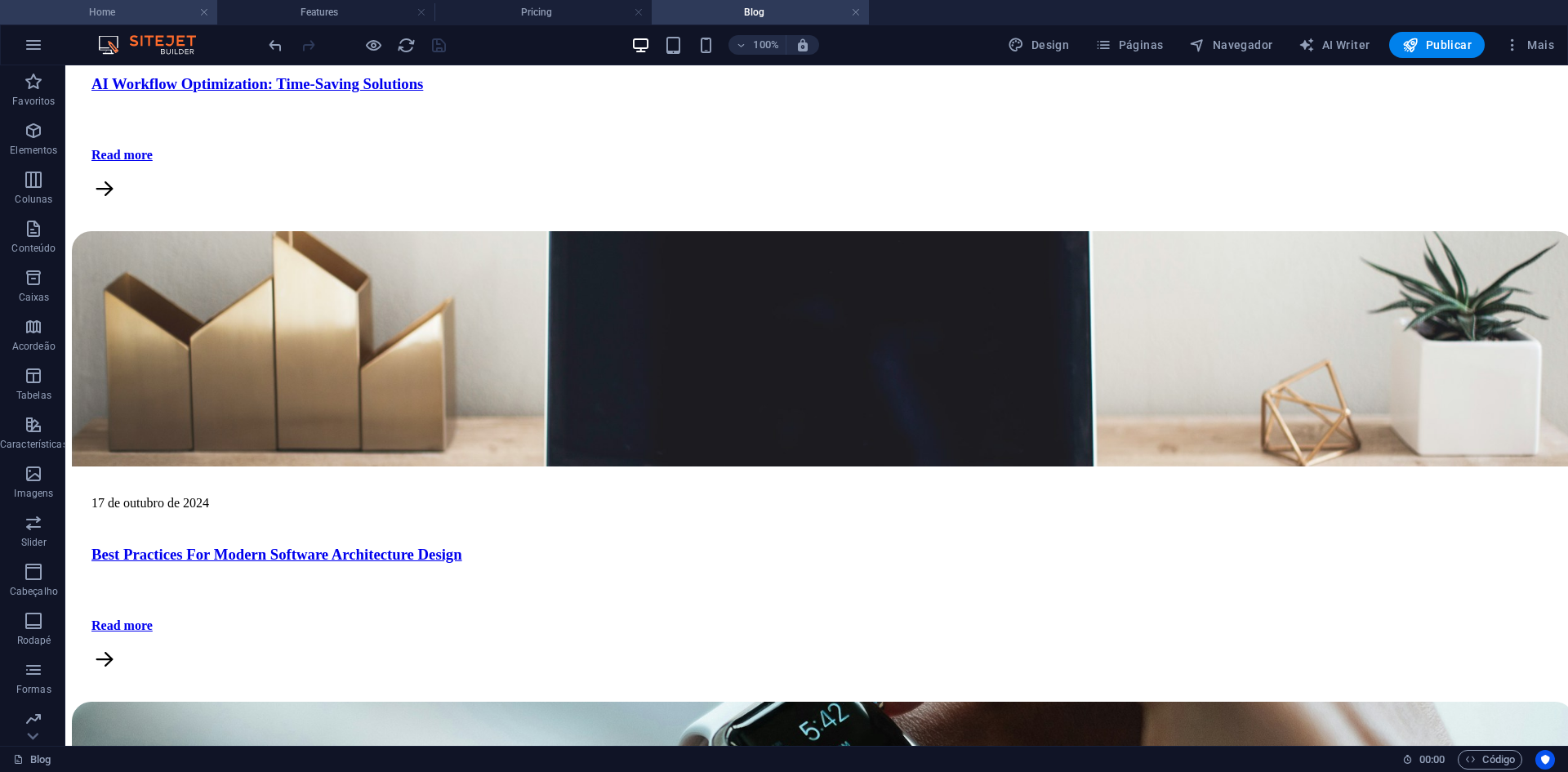
click at [129, 15] on h4 "Home" at bounding box center [108, 12] width 218 height 18
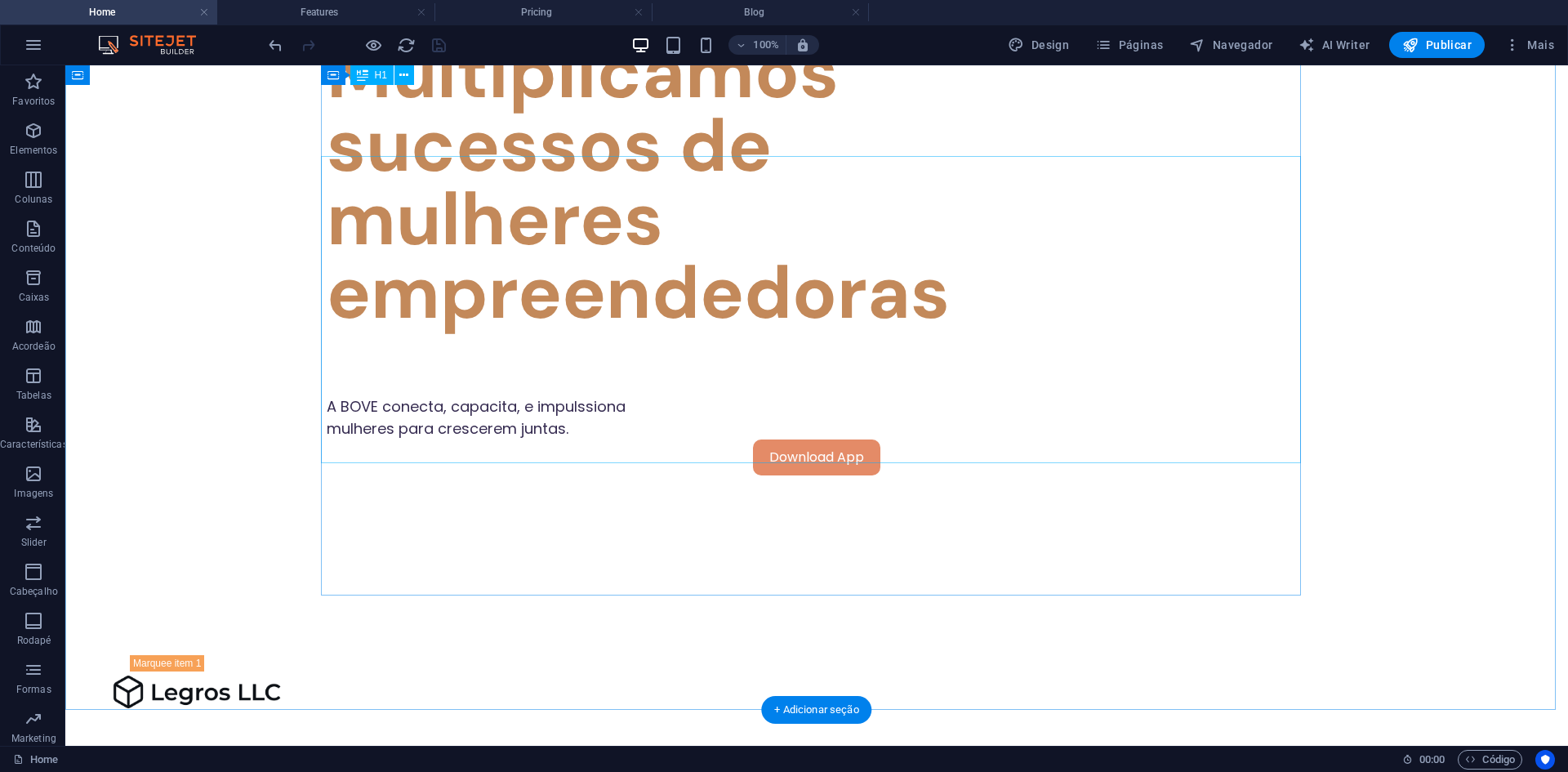
scroll to position [0, 0]
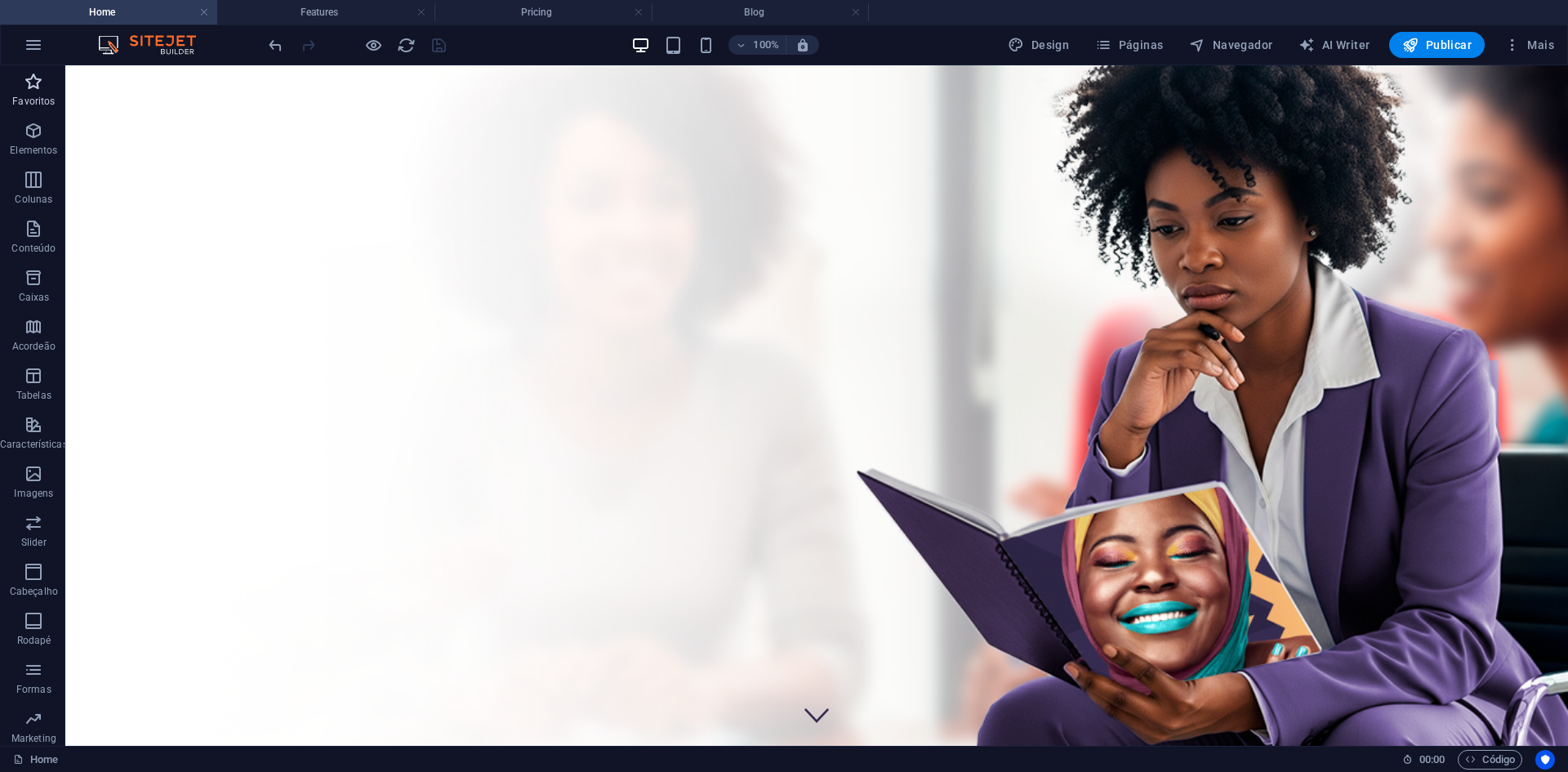
drag, startPoint x: 35, startPoint y: 74, endPoint x: 39, endPoint y: 82, distance: 8.9
click at [39, 82] on icon "button" at bounding box center [34, 82] width 19 height 19
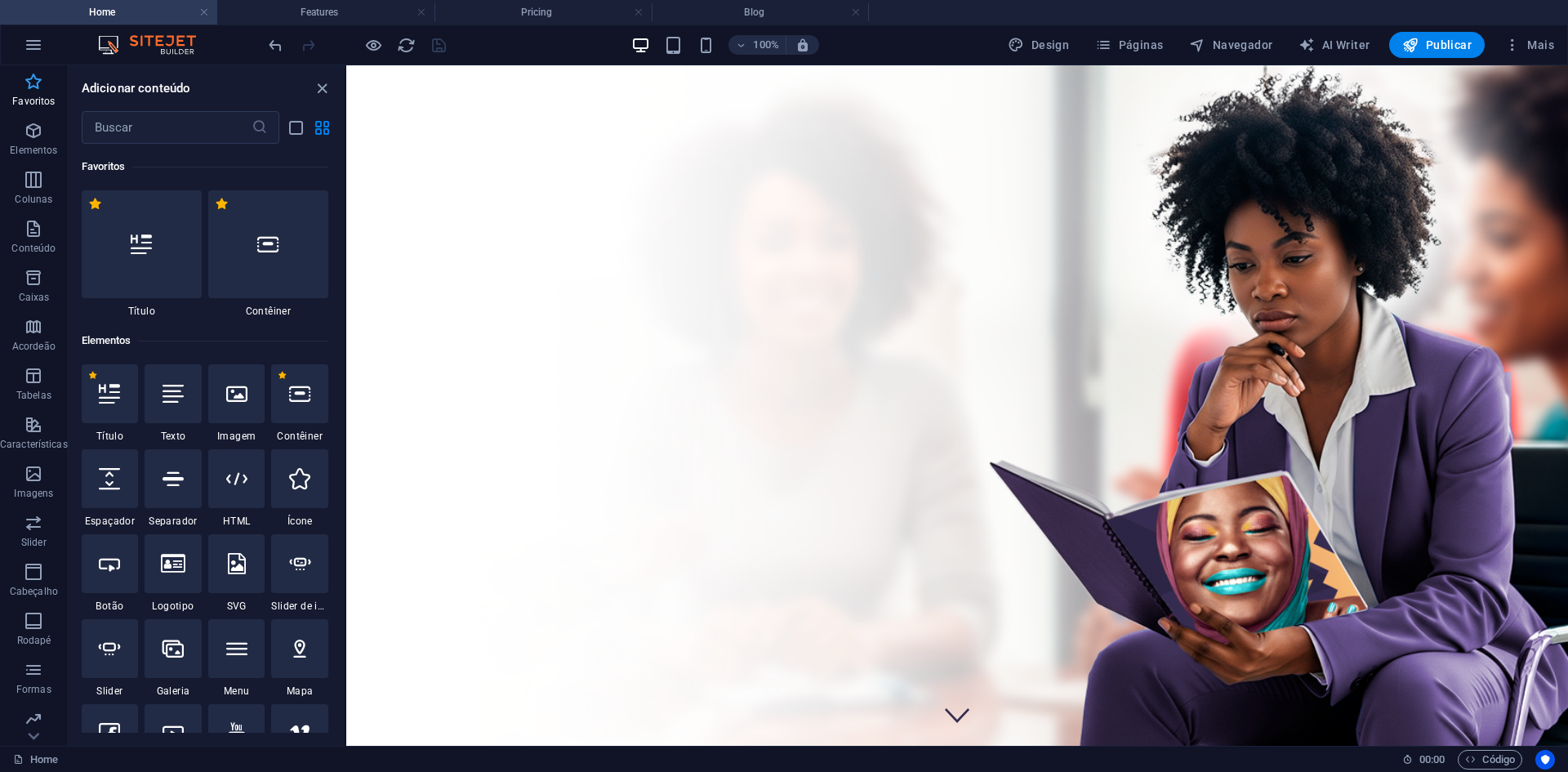
click at [85, 86] on h6 "Adicionar conteúdo" at bounding box center [136, 88] width 109 height 19
click at [315, 89] on icon "close panel" at bounding box center [322, 89] width 19 height 19
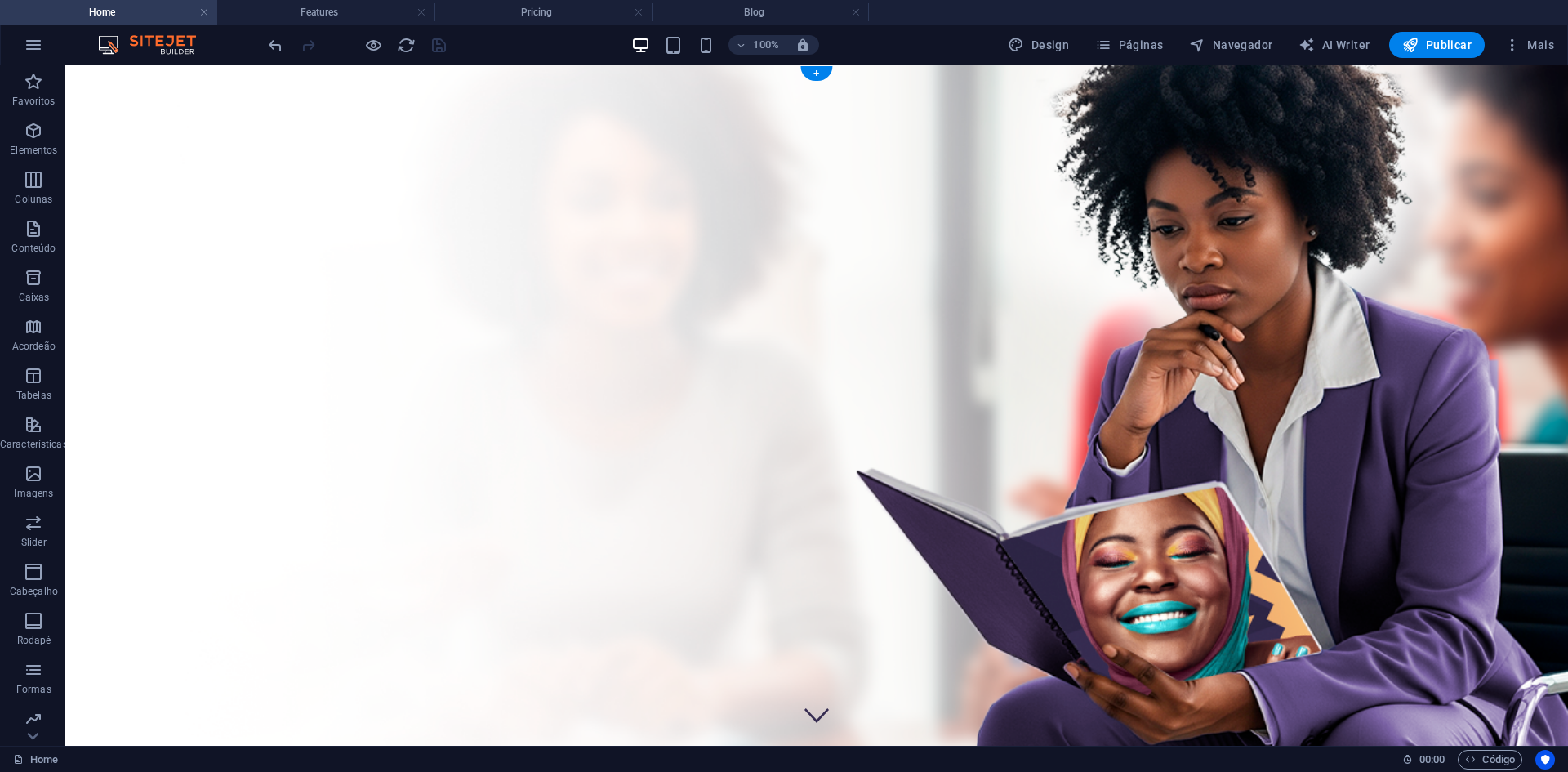
click at [129, 84] on figure at bounding box center [816, 424] width 1503 height 718
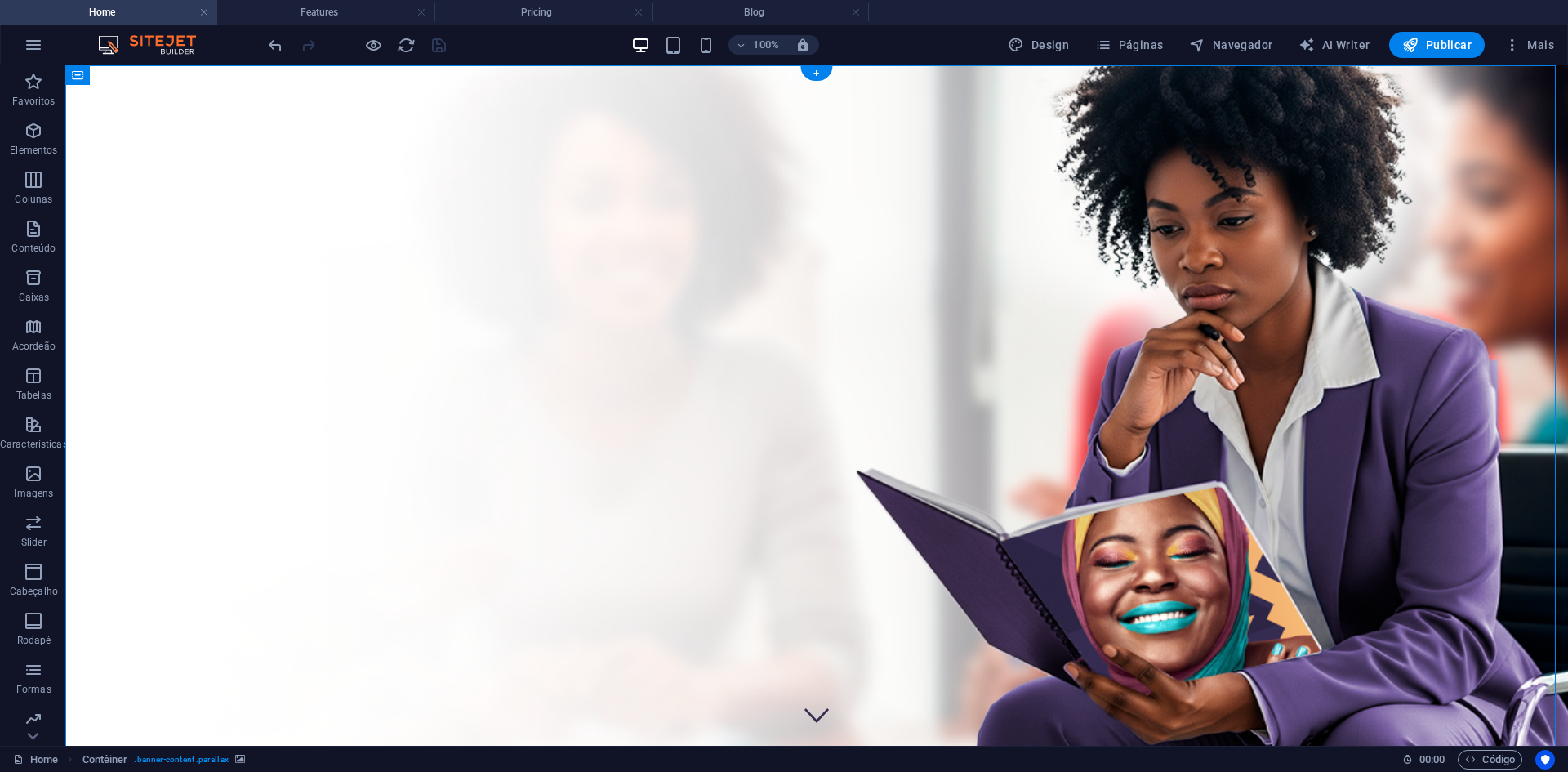
click at [129, 84] on figure at bounding box center [816, 424] width 1503 height 718
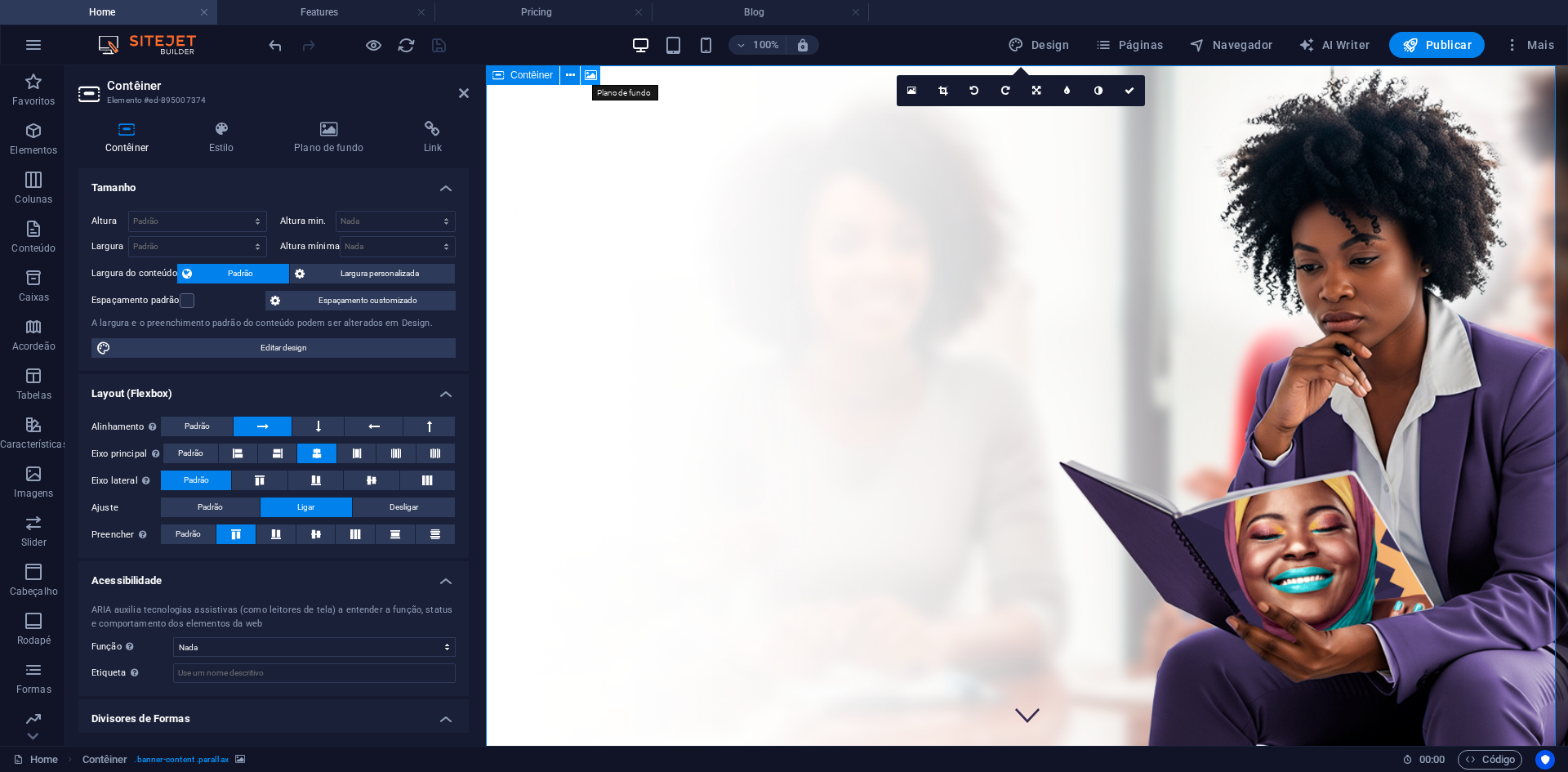
click at [586, 74] on icon at bounding box center [591, 76] width 12 height 17
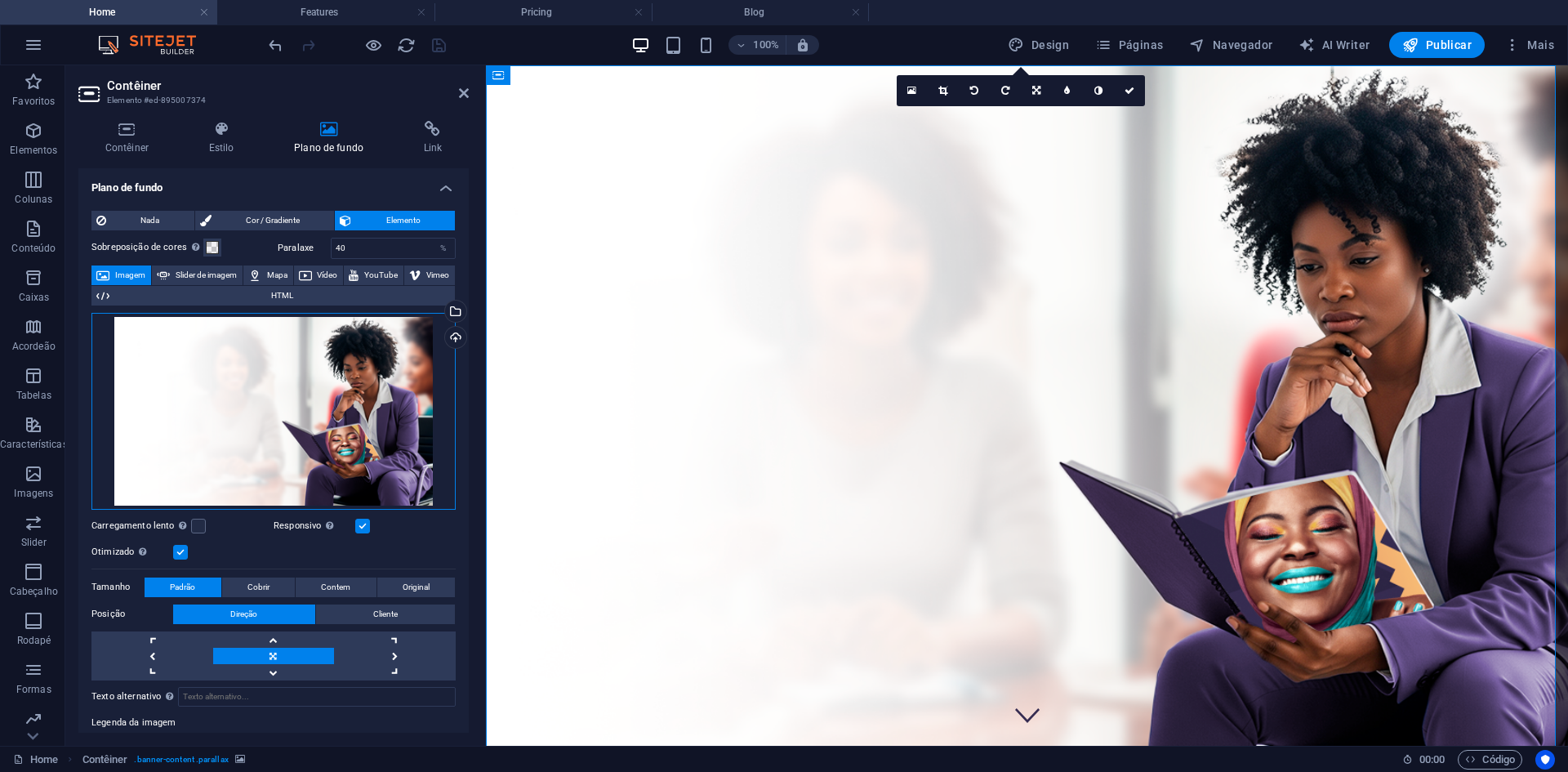
click at [297, 385] on div "Arraste os arquivos aqui, clique para escolher os arquivos ou selecione os arqu…" at bounding box center [273, 410] width 364 height 197
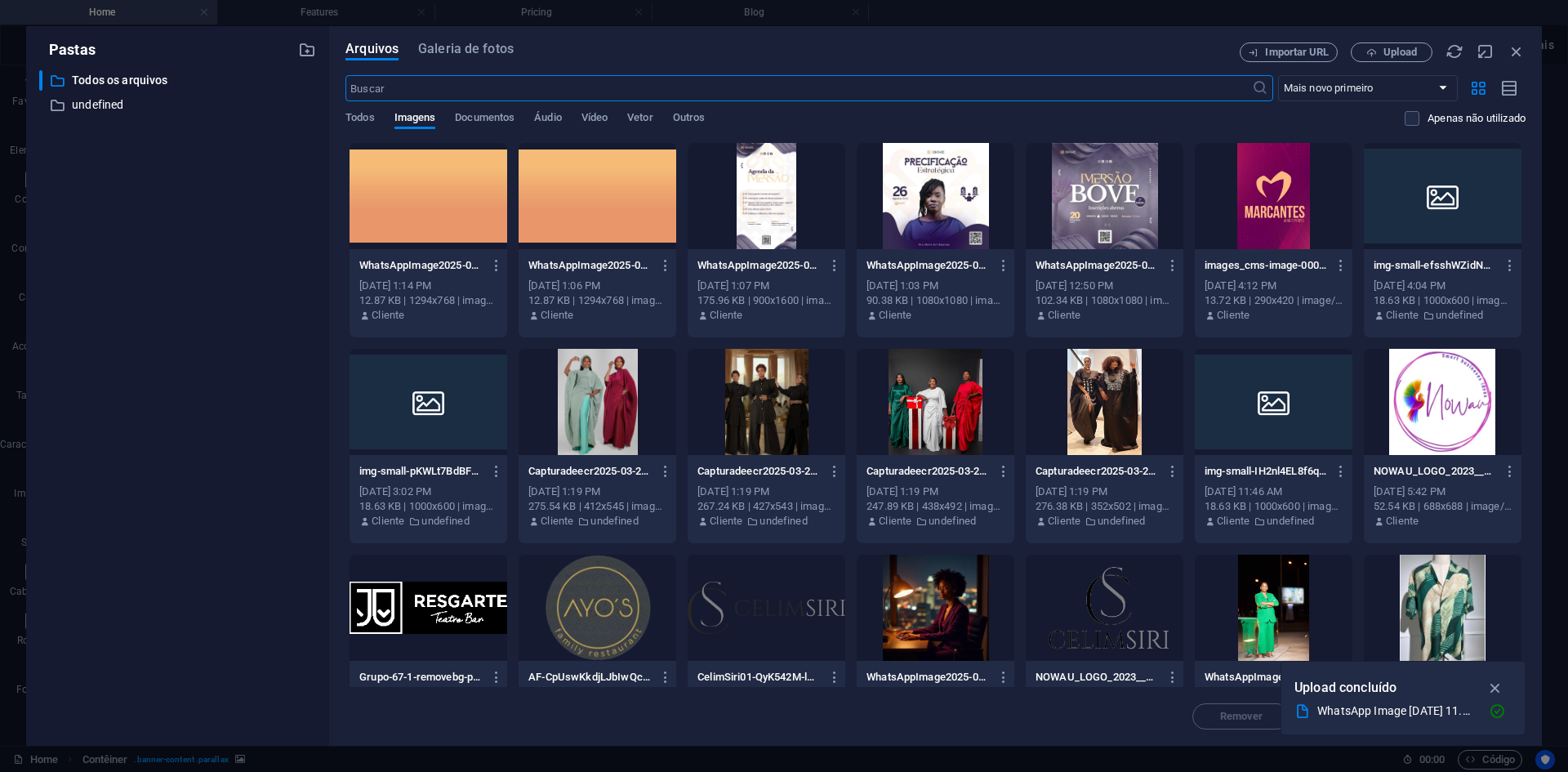
type input "77"
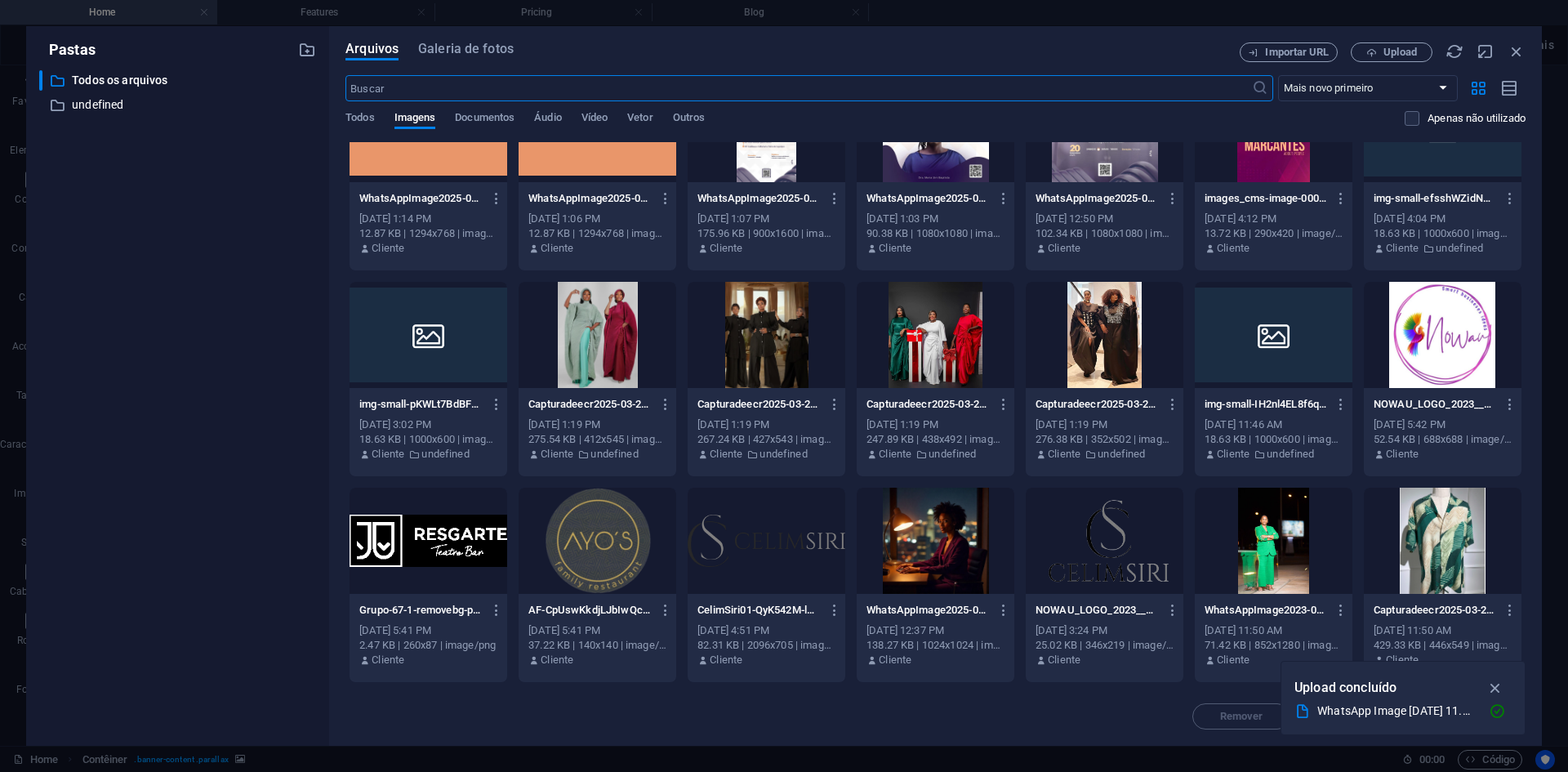
scroll to position [82, 0]
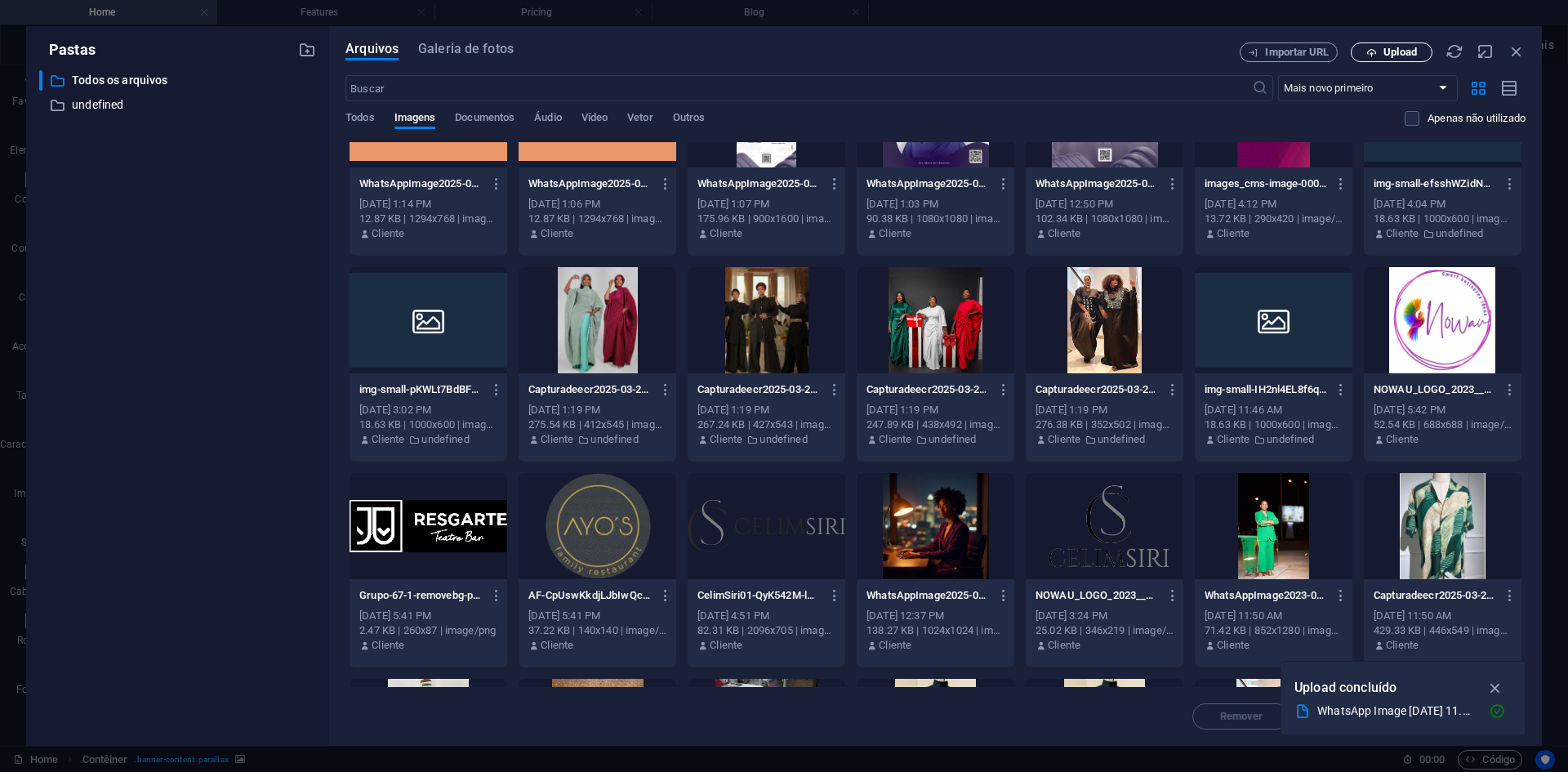
click at [1387, 57] on span "Upload" at bounding box center [1400, 52] width 34 height 10
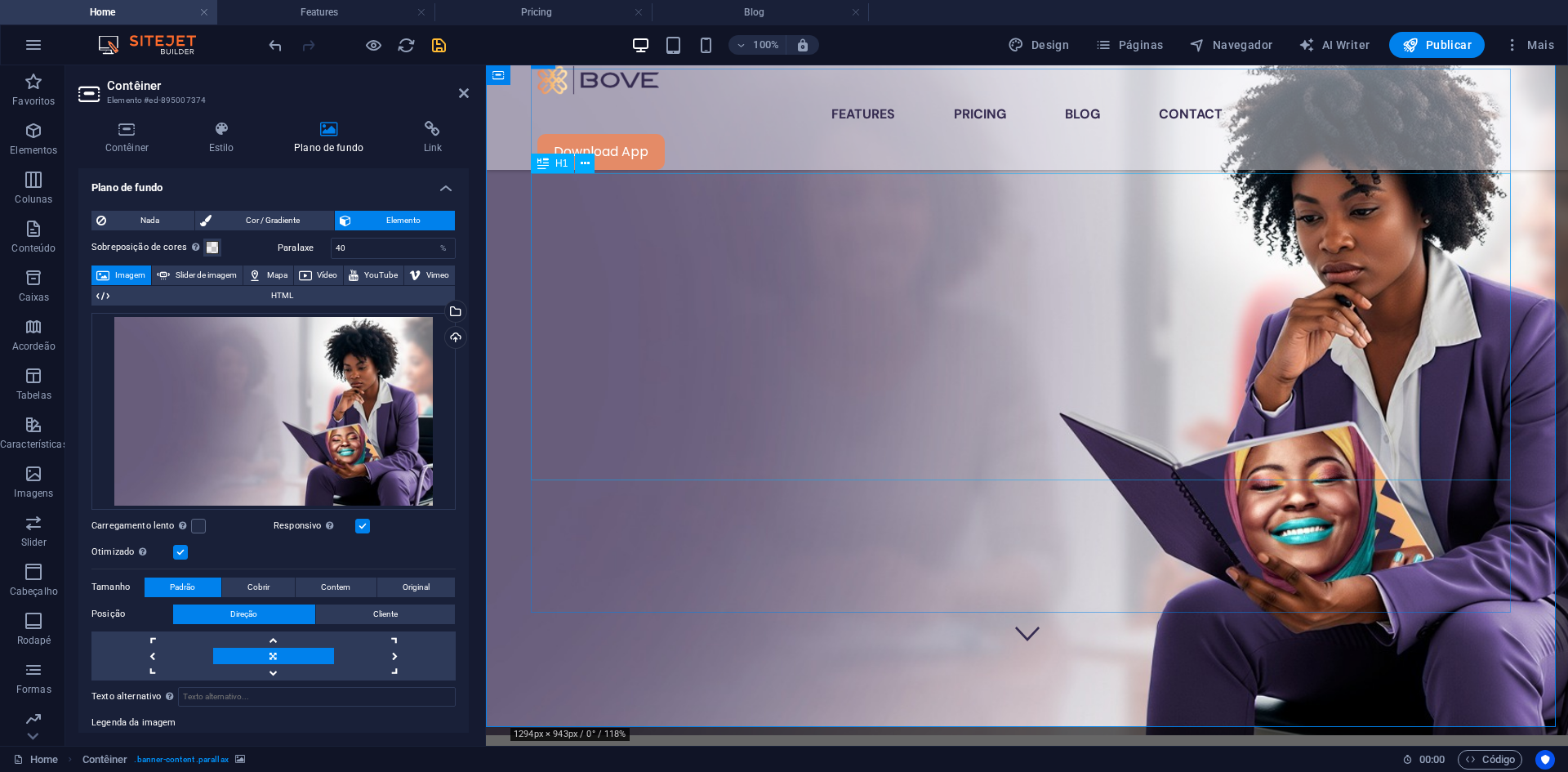
scroll to position [0, 0]
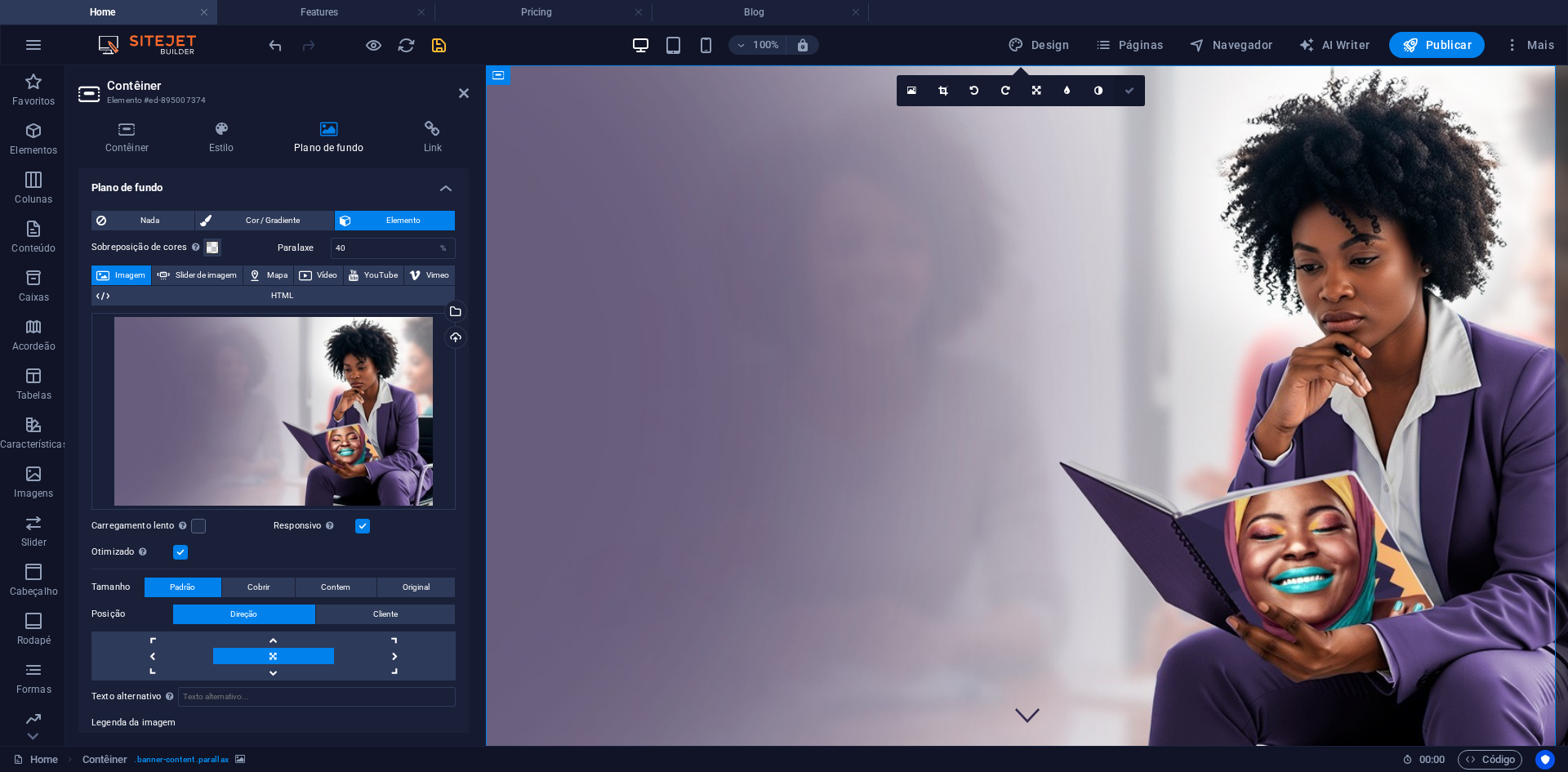
click at [1127, 85] on icon at bounding box center [1130, 90] width 10 height 10
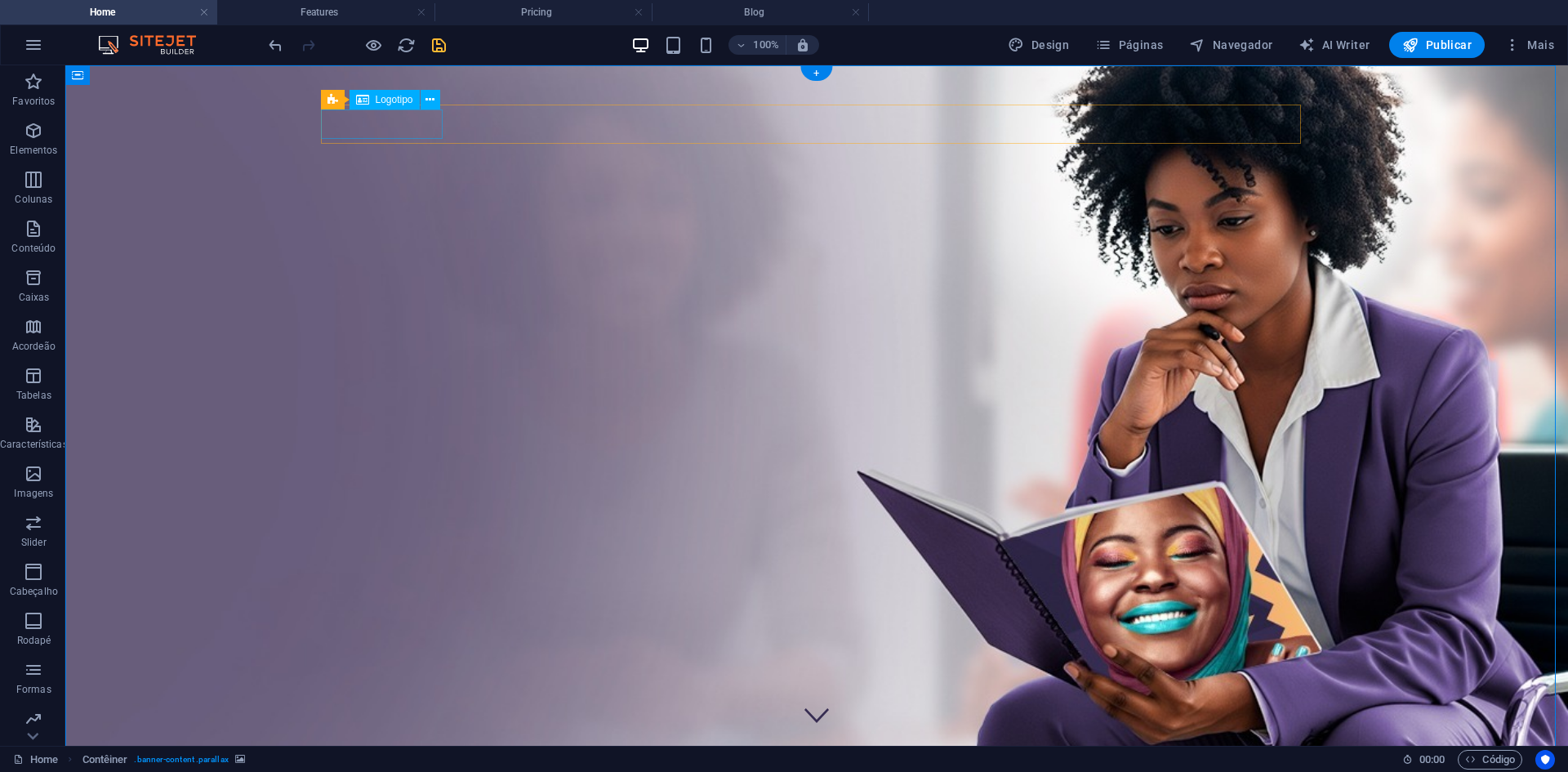
select select "px"
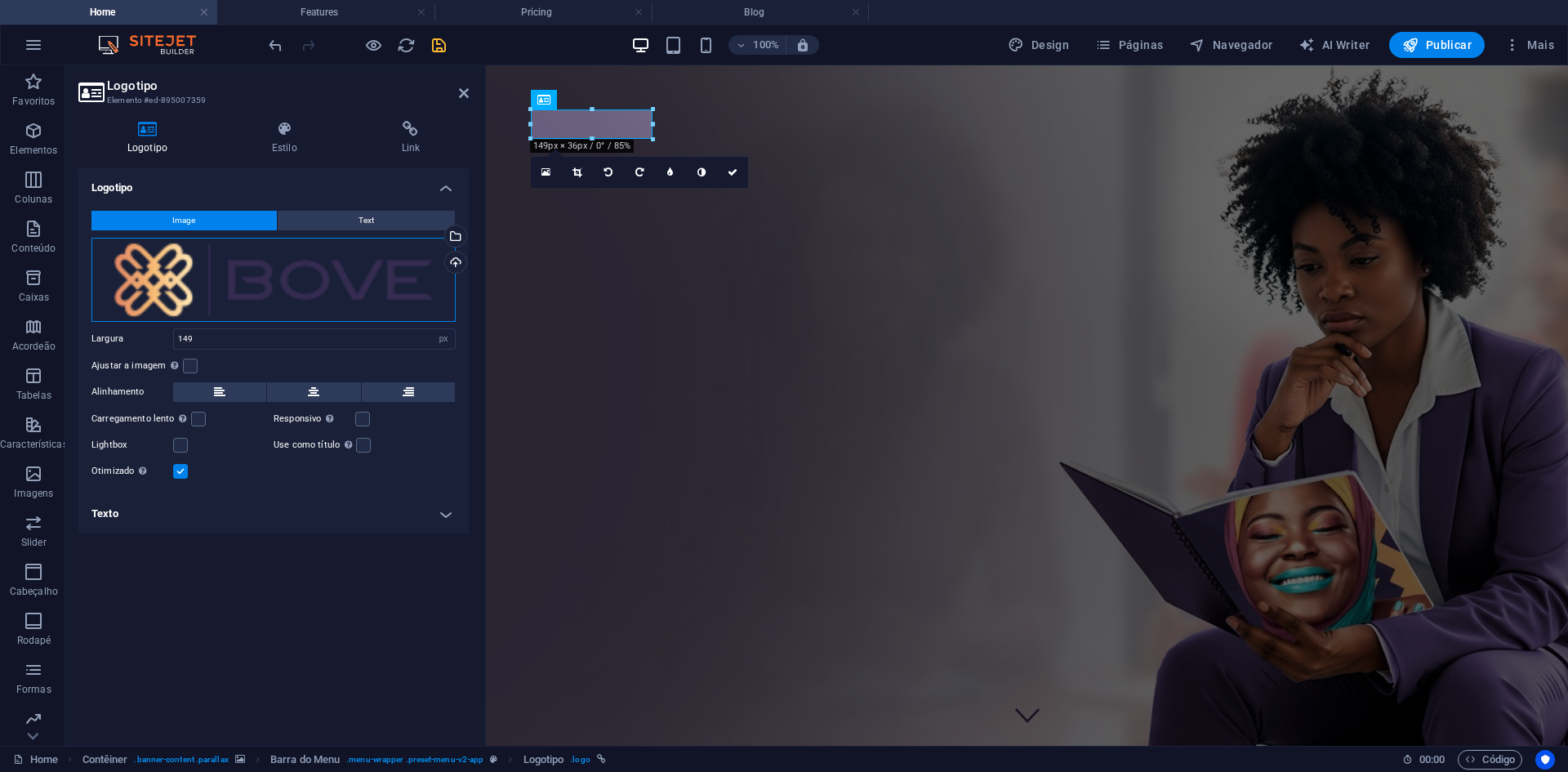
click at [316, 277] on div "Arraste os arquivos aqui, clique para escolher os arquivos ou selecione os arqu…" at bounding box center [273, 280] width 364 height 84
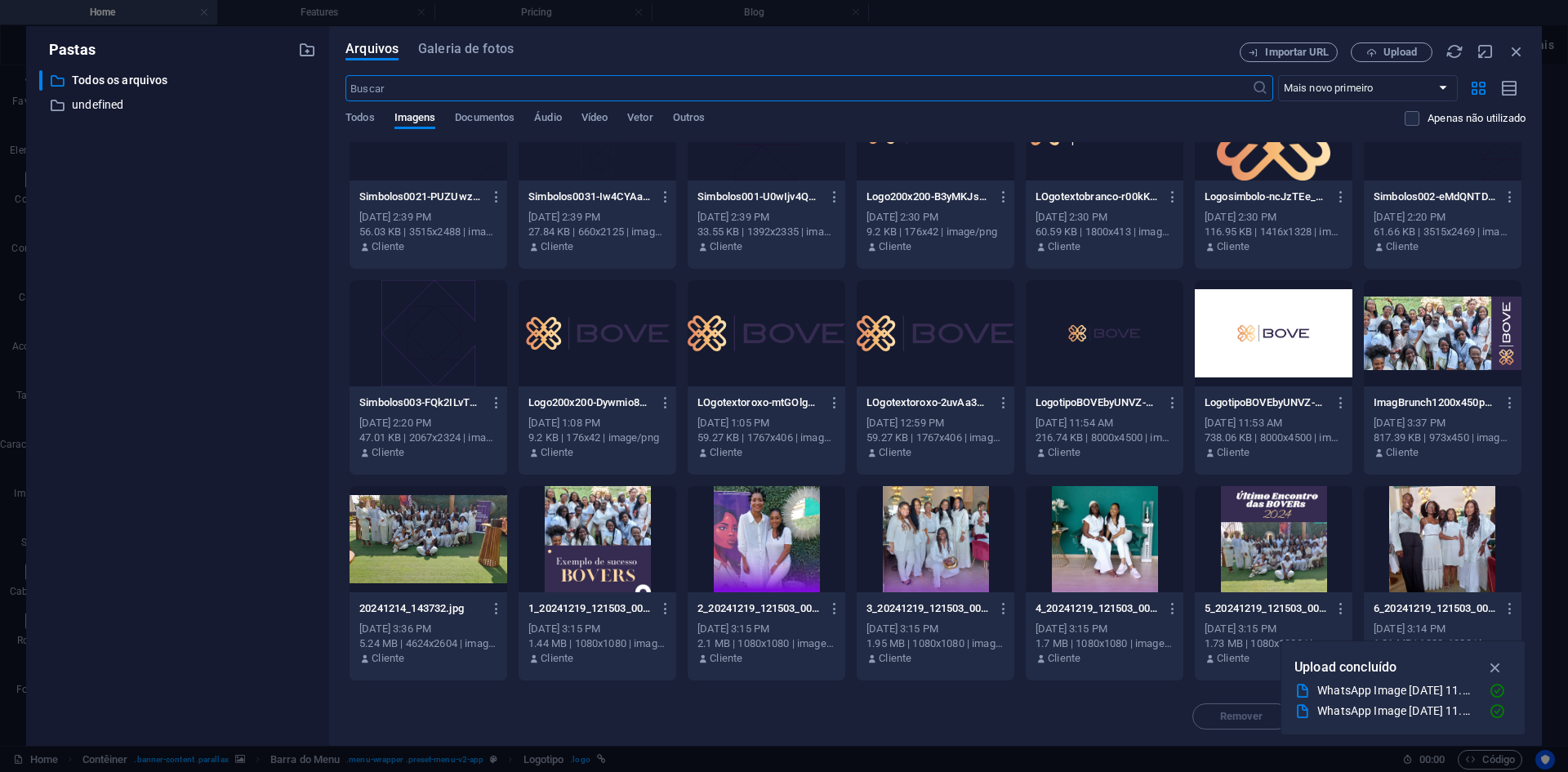
scroll to position [1670, 0]
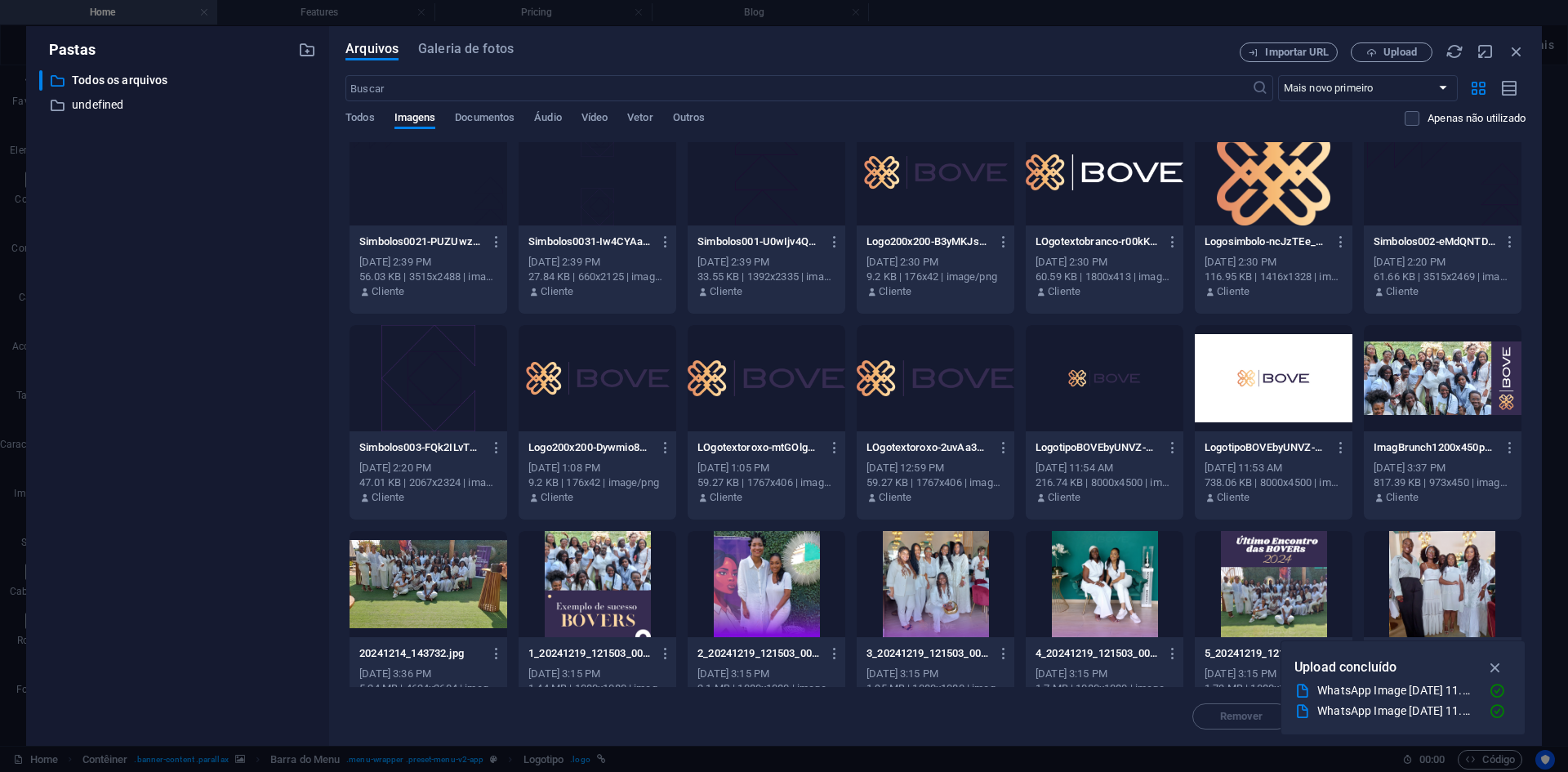
click at [1116, 183] on div at bounding box center [1105, 172] width 157 height 106
click at [1494, 667] on icon "button" at bounding box center [1496, 667] width 19 height 18
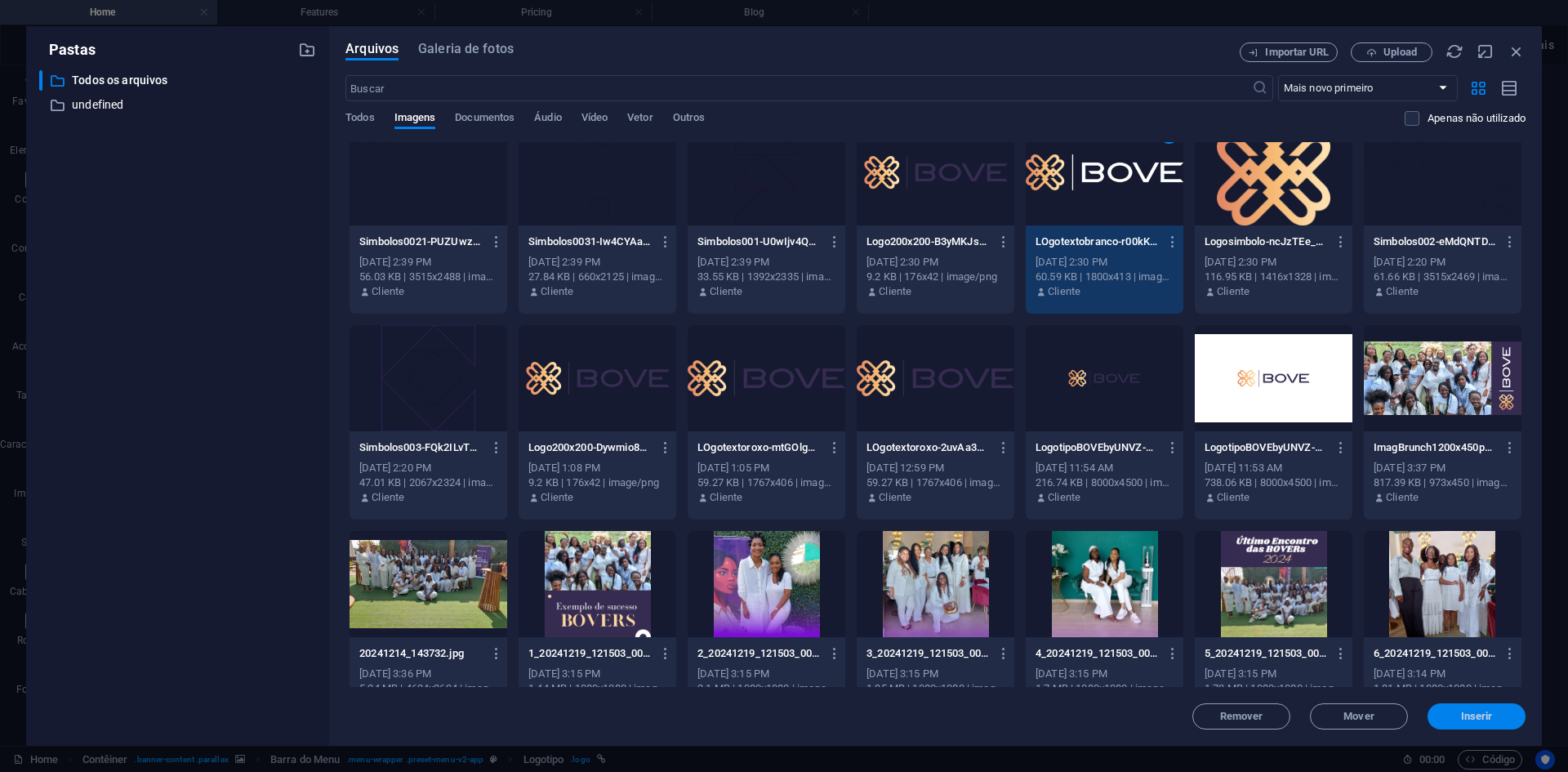
drag, startPoint x: 1494, startPoint y: 718, endPoint x: 883, endPoint y: 622, distance: 618.5
click at [1494, 718] on span "Inserir" at bounding box center [1476, 716] width 85 height 10
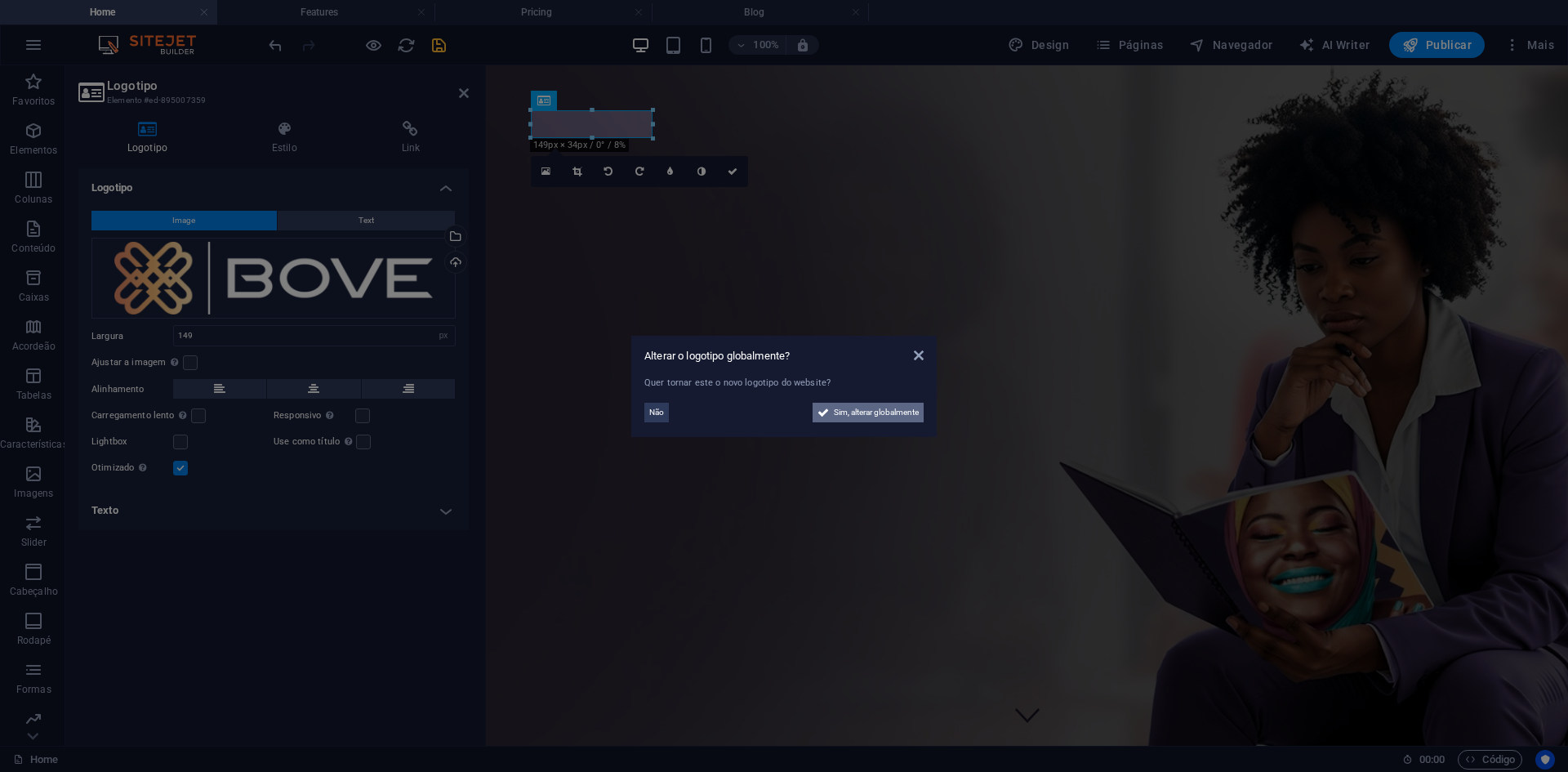
click at [883, 415] on span "Sim, alterar globalmente" at bounding box center [876, 412] width 85 height 19
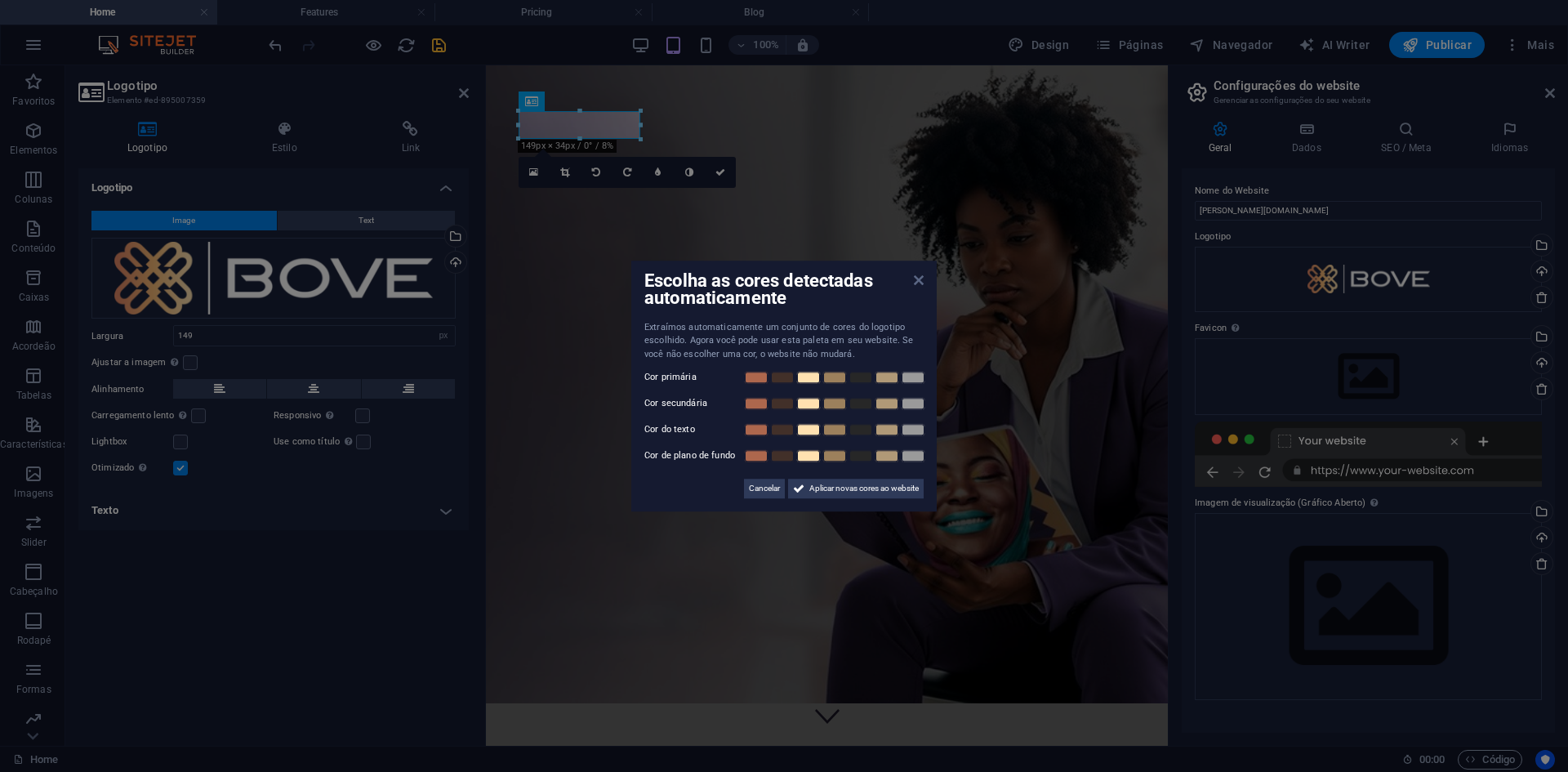
click at [919, 280] on icon at bounding box center [919, 280] width 10 height 13
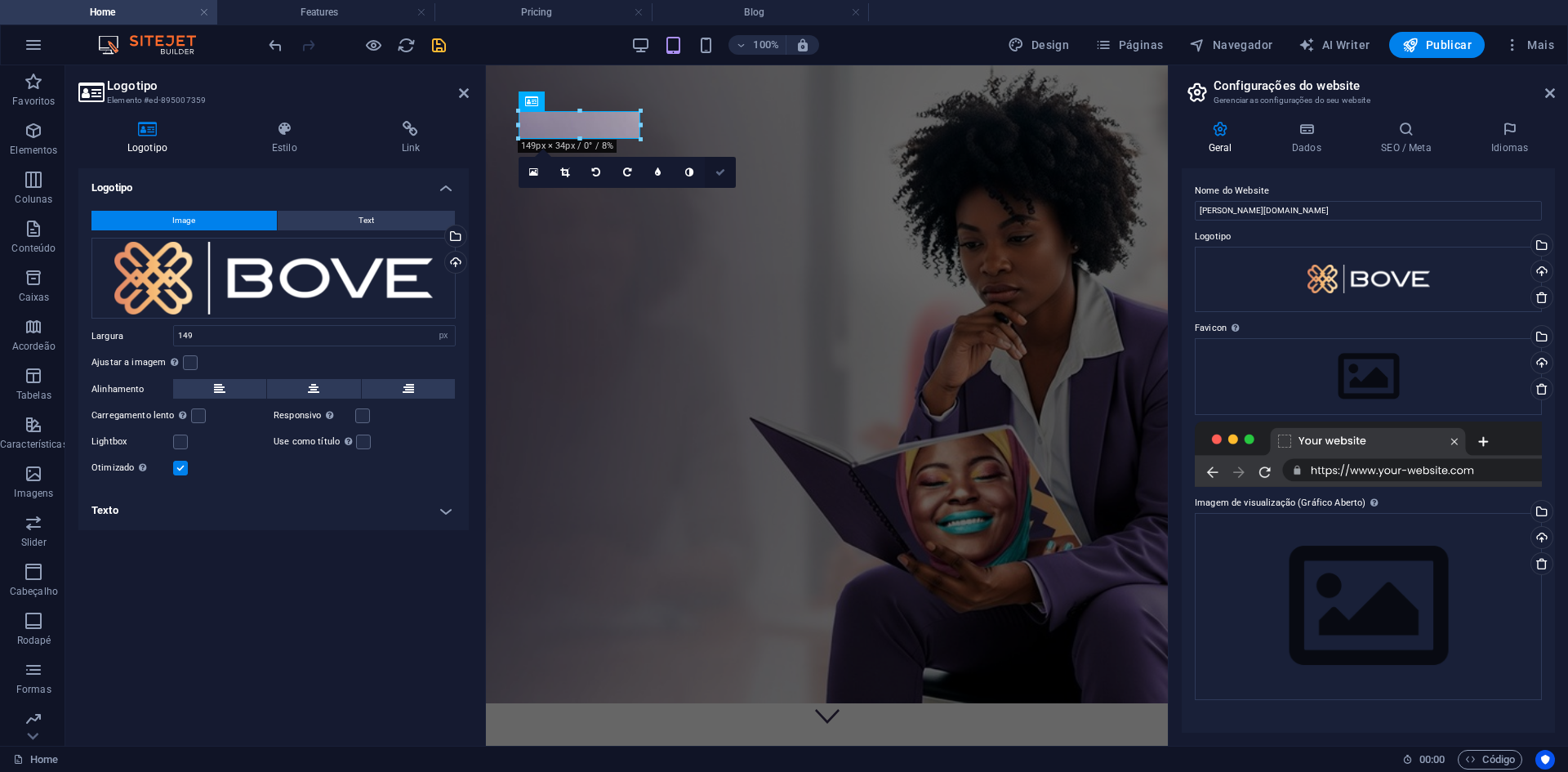
click at [726, 172] on link at bounding box center [720, 173] width 31 height 31
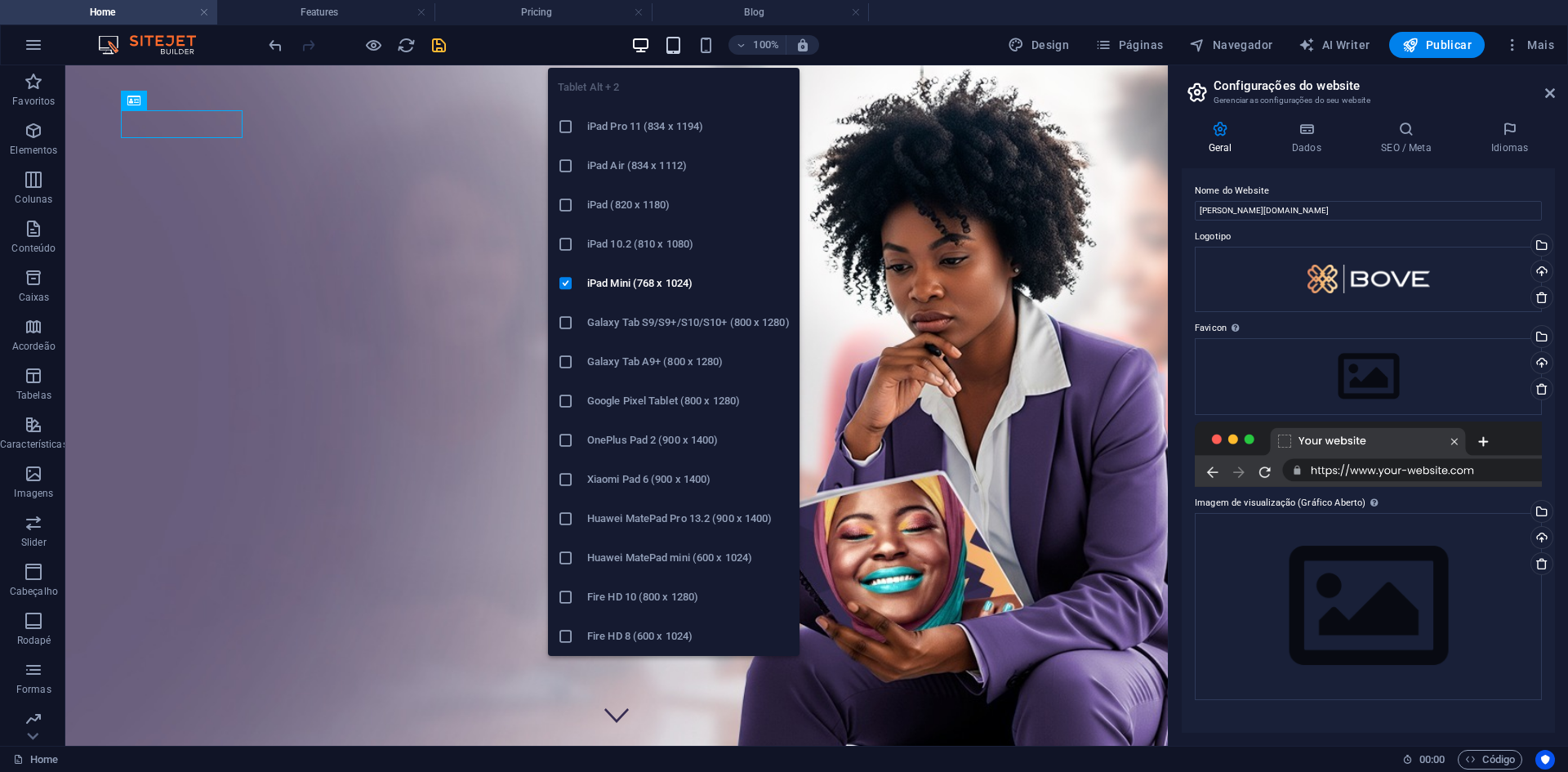
click at [680, 44] on icon "button" at bounding box center [673, 45] width 19 height 19
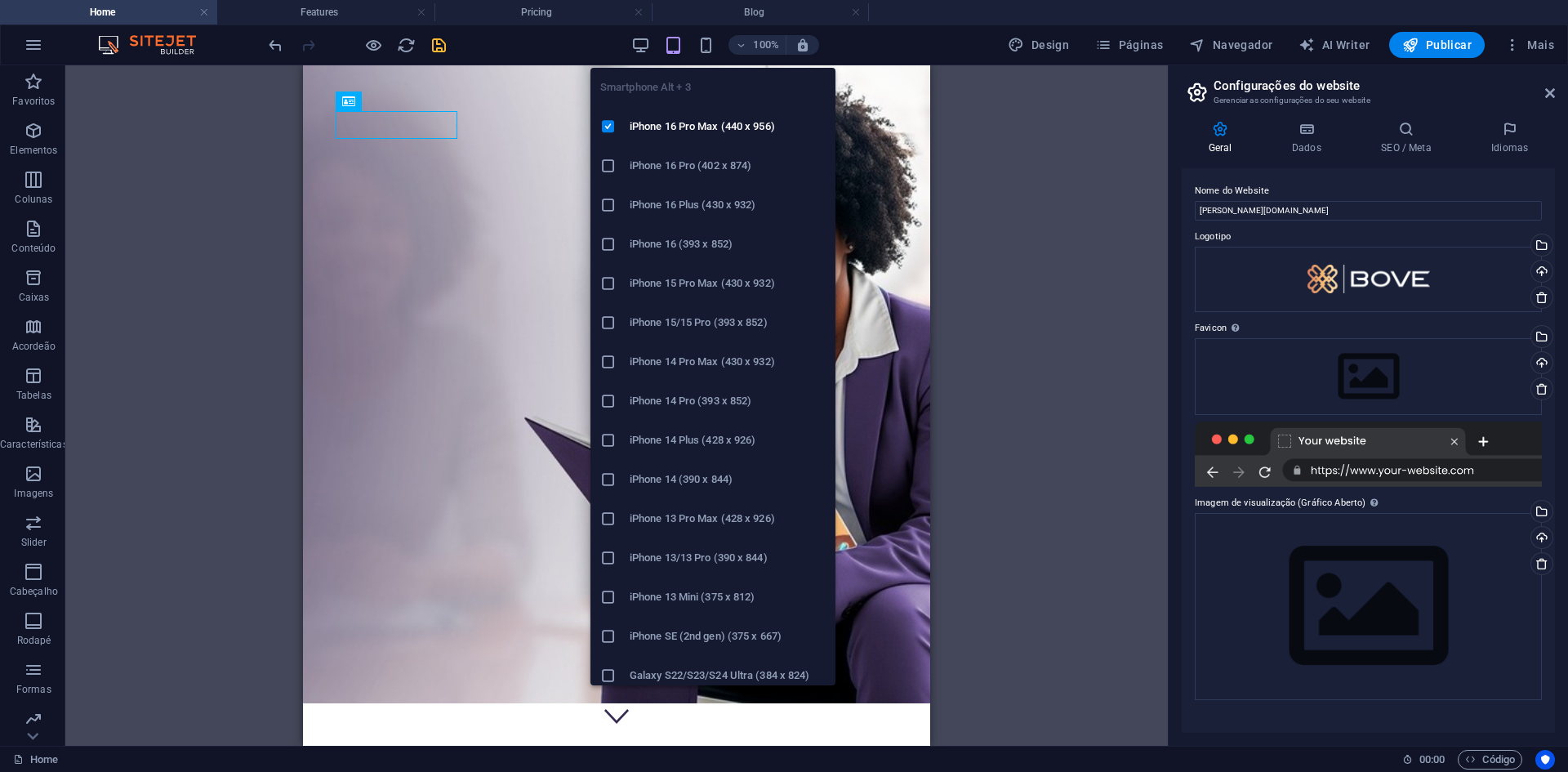
drag, startPoint x: 712, startPoint y: 41, endPoint x: 652, endPoint y: 289, distance: 255.2
click at [713, 41] on icon "button" at bounding box center [706, 45] width 19 height 19
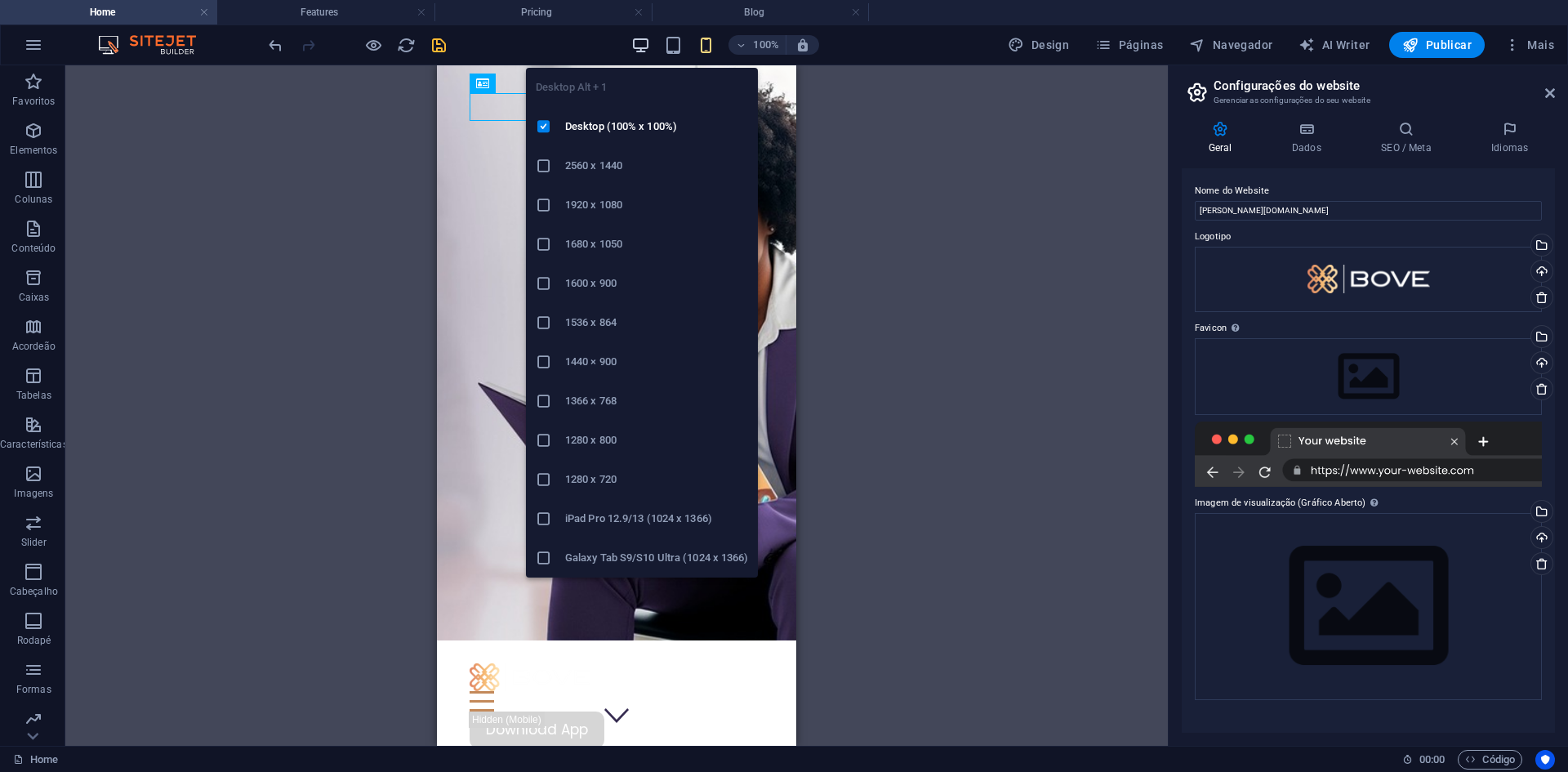
click at [642, 41] on icon "button" at bounding box center [641, 45] width 19 height 19
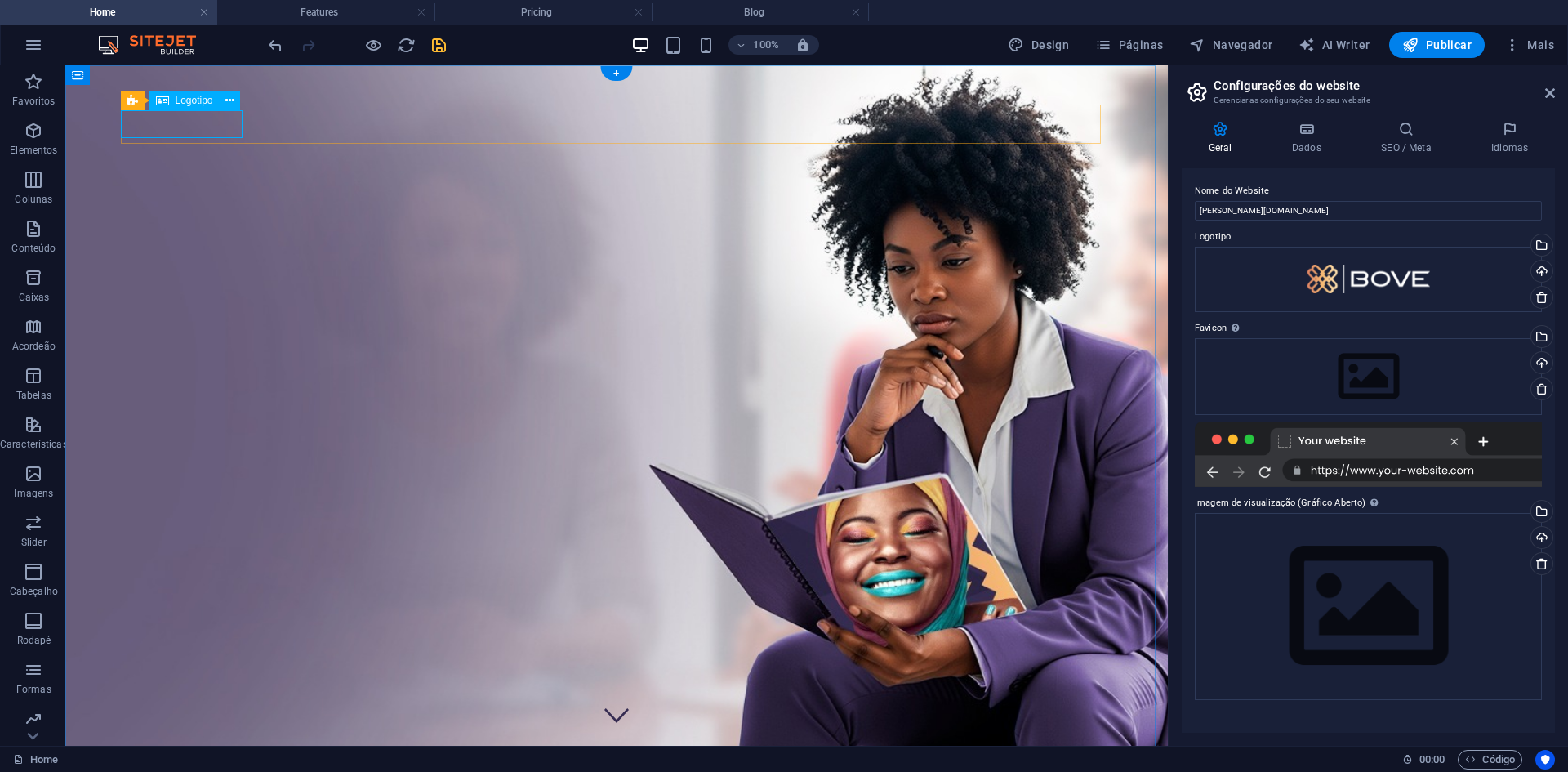
select select "px"
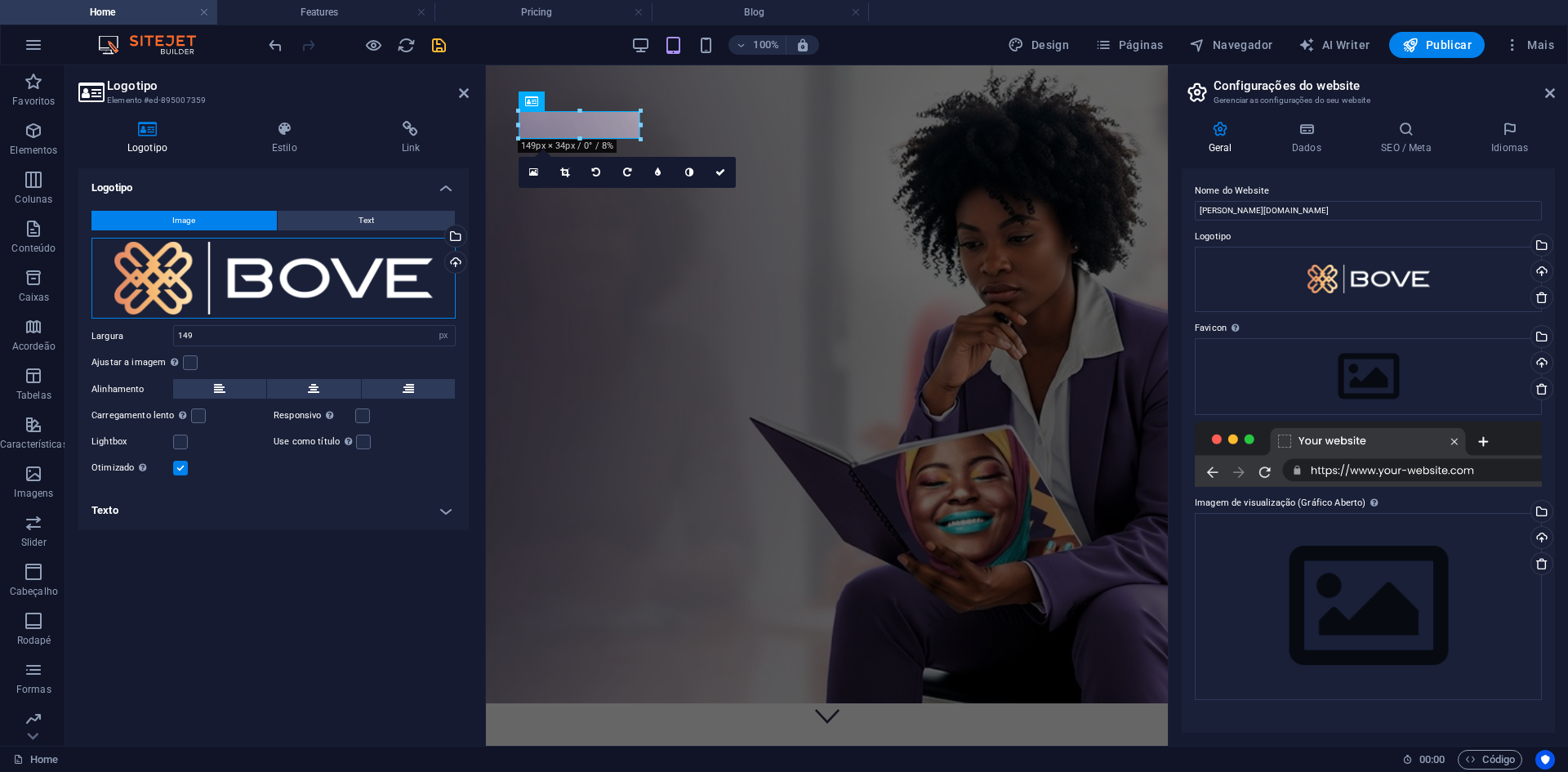
click at [252, 255] on div "Arraste os arquivos aqui, clique para escolher os arquivos ou selecione os arqu…" at bounding box center [273, 278] width 364 height 82
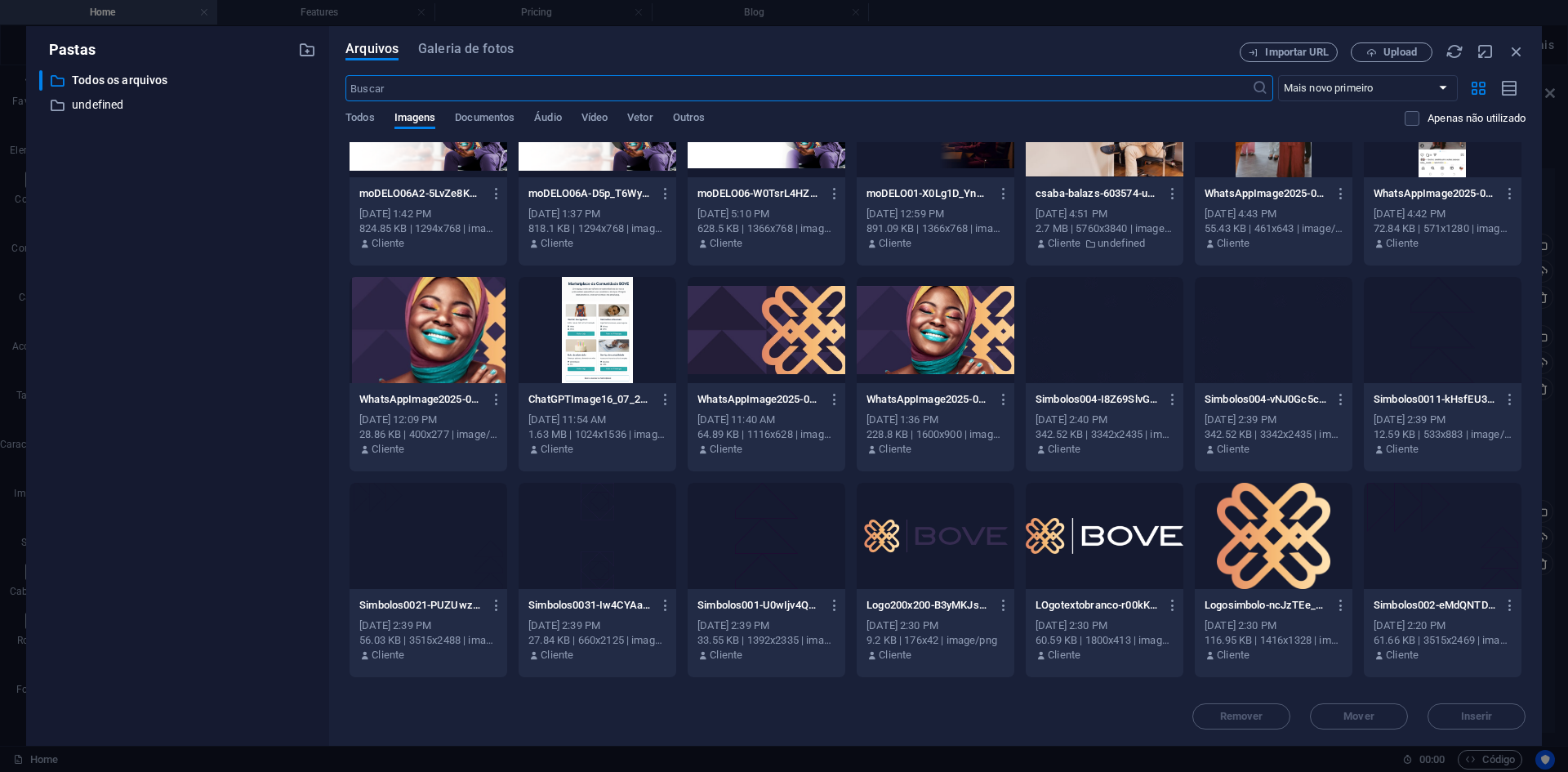
scroll to position [1470, 0]
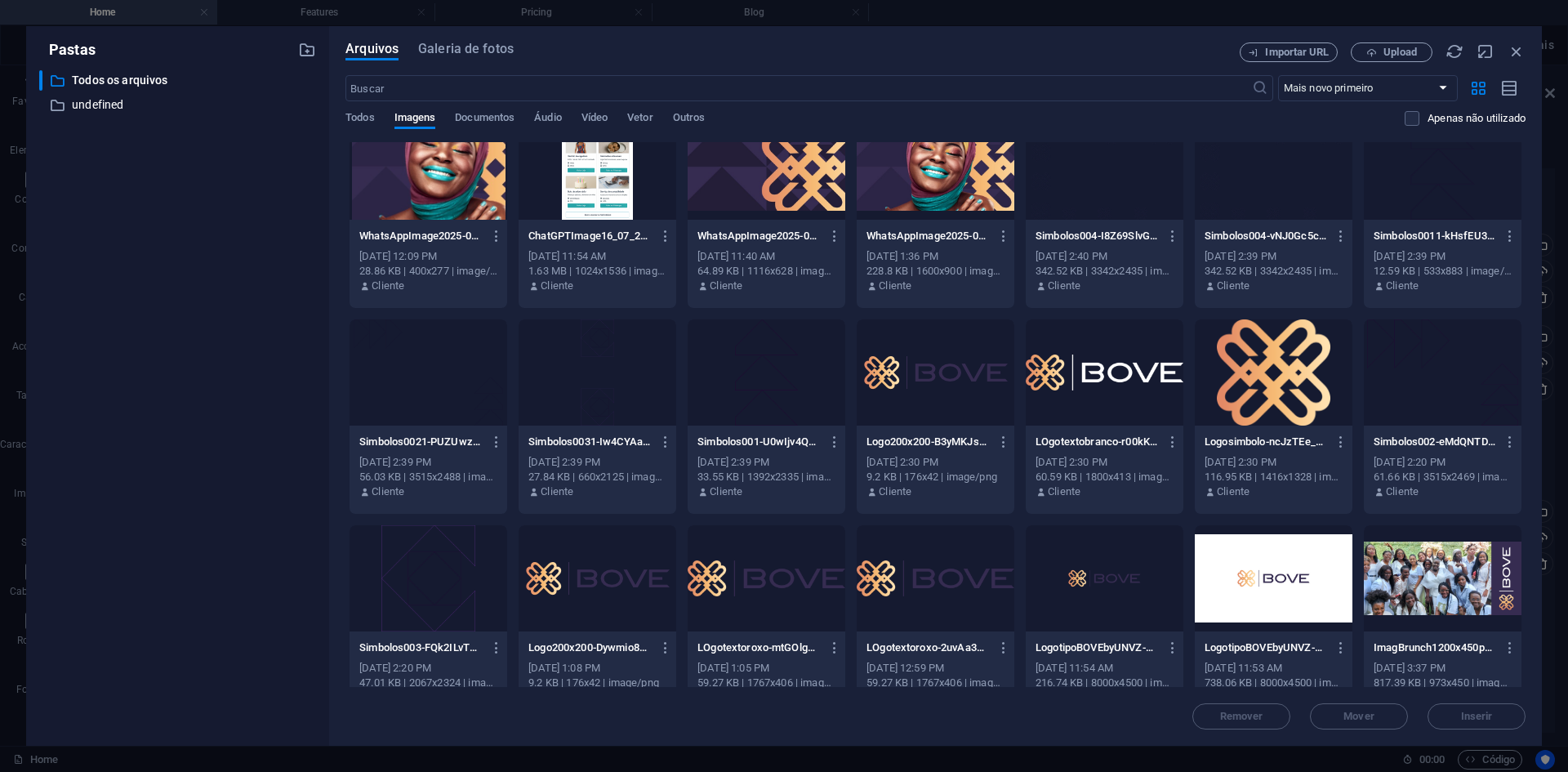
click at [933, 381] on div at bounding box center [935, 372] width 157 height 106
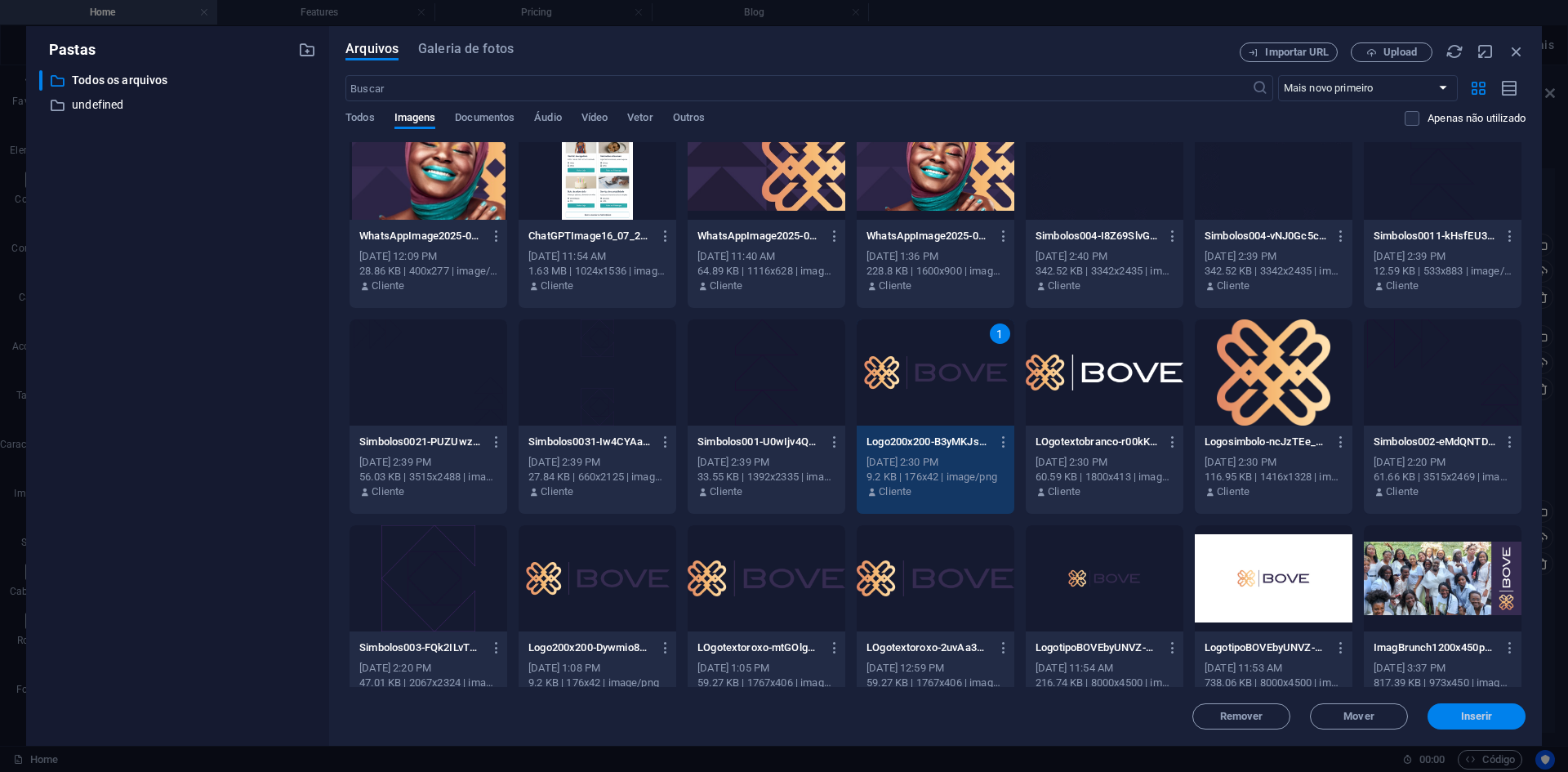
click at [1473, 714] on span "Inserir" at bounding box center [1476, 716] width 32 height 10
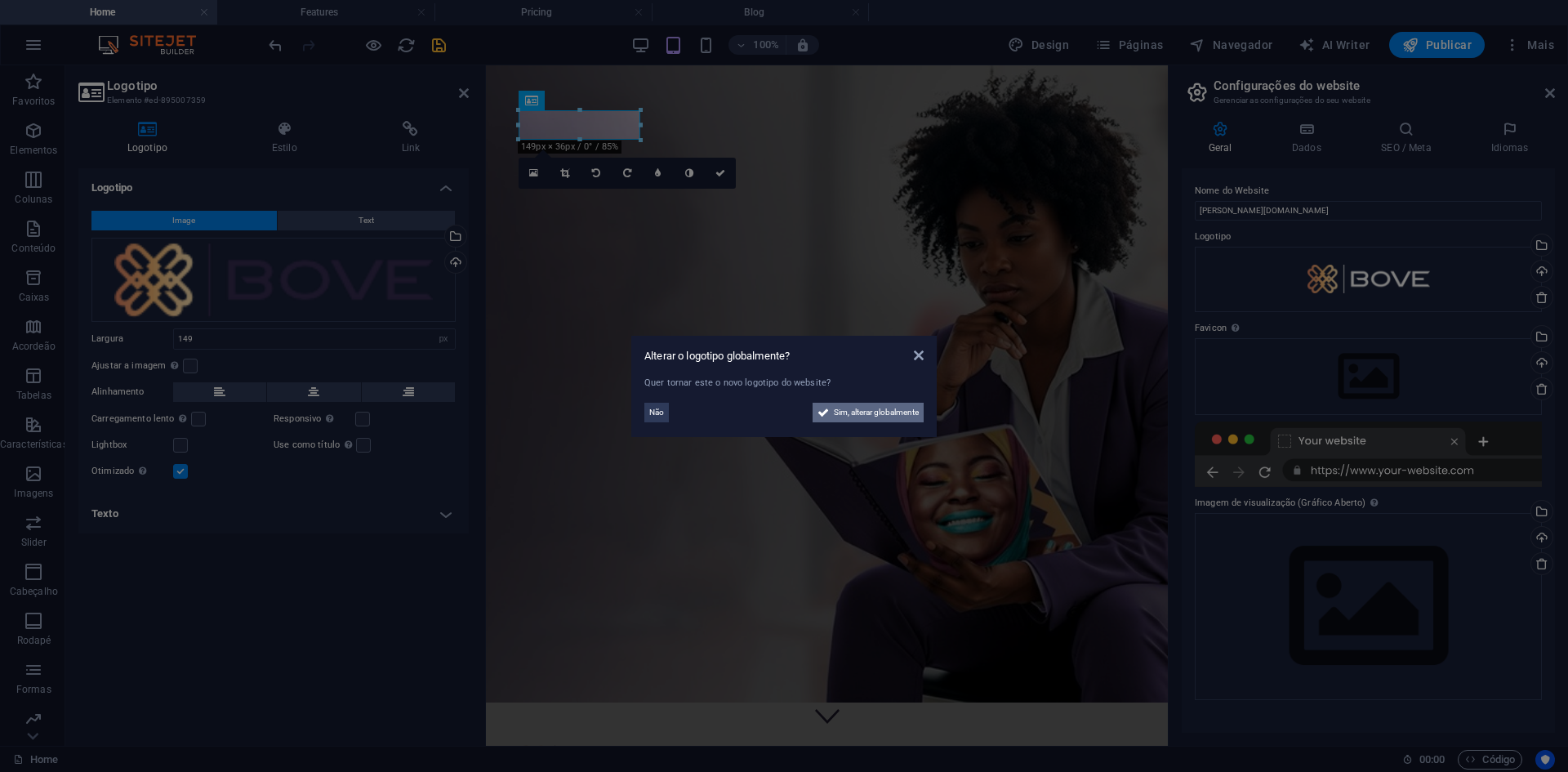
click at [861, 413] on span "Sim, alterar globalmente" at bounding box center [876, 412] width 85 height 19
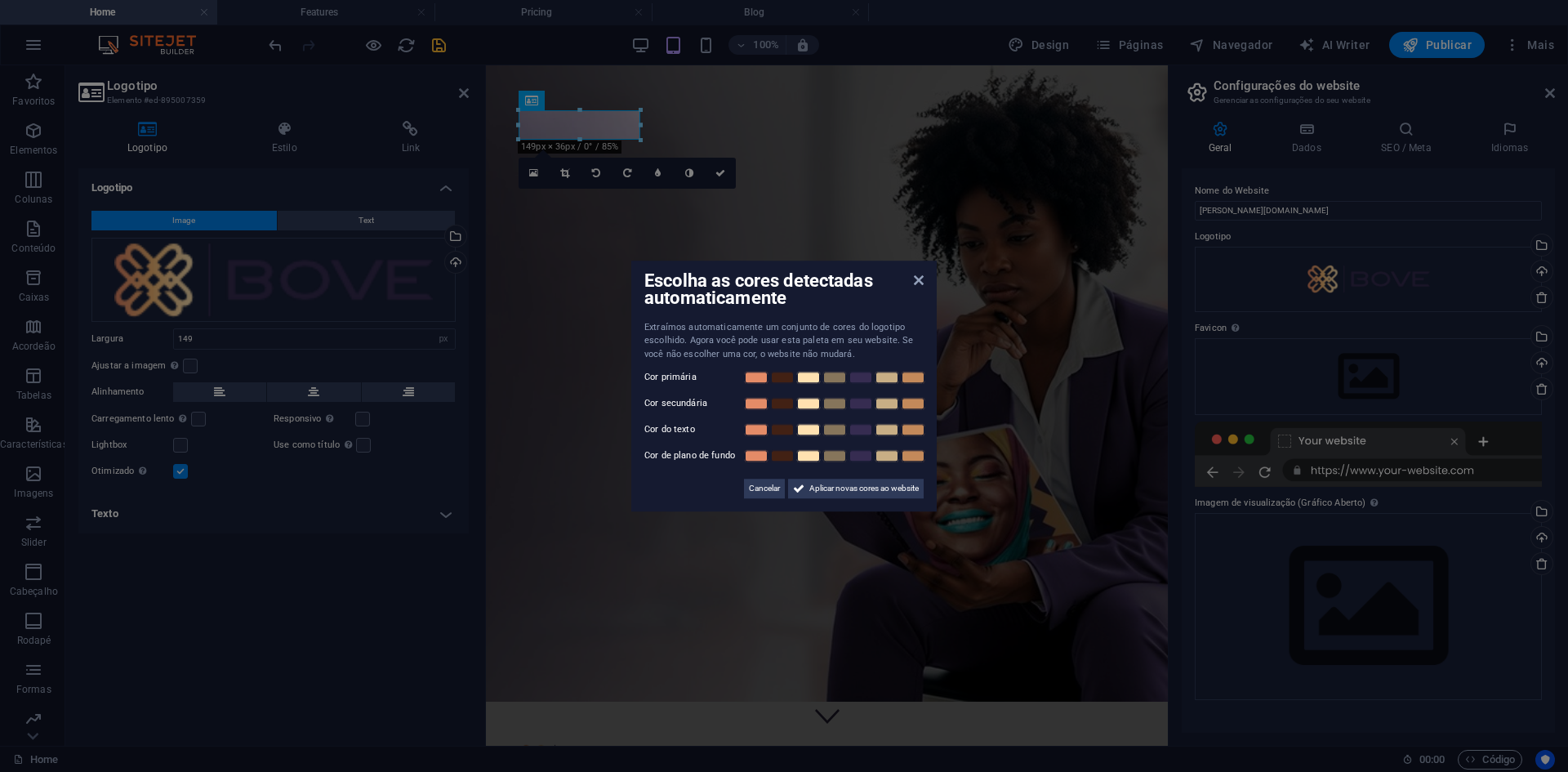
click at [924, 279] on div "Escolha as cores detectadas automaticamente Extraímos automaticamente um conjun…" at bounding box center [784, 386] width 305 height 251
click at [916, 282] on div "Escolha as cores detectadas automaticamente Extraímos automaticamente um conjun…" at bounding box center [784, 386] width 305 height 251
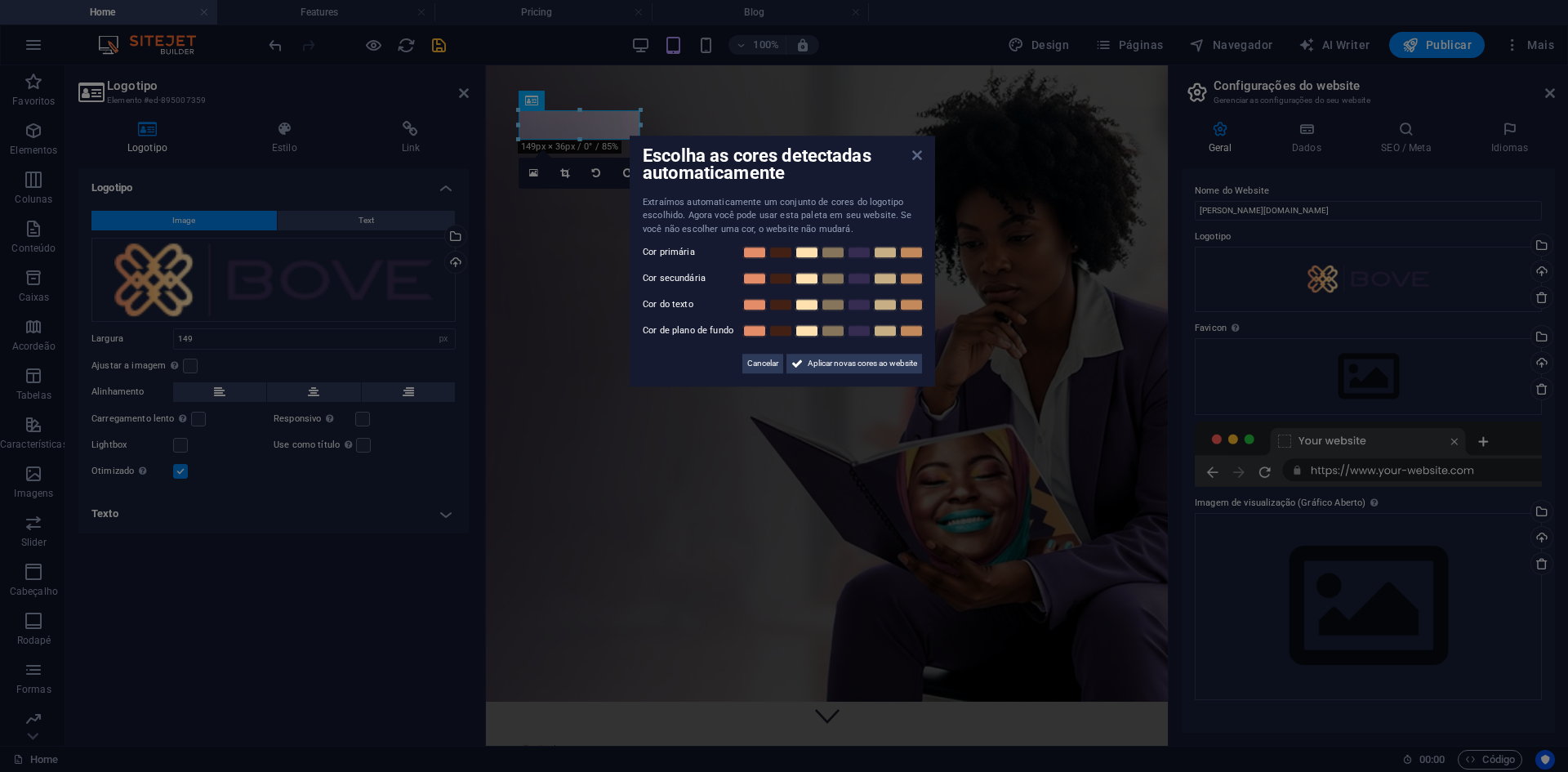
click at [917, 154] on icon at bounding box center [917, 155] width 10 height 13
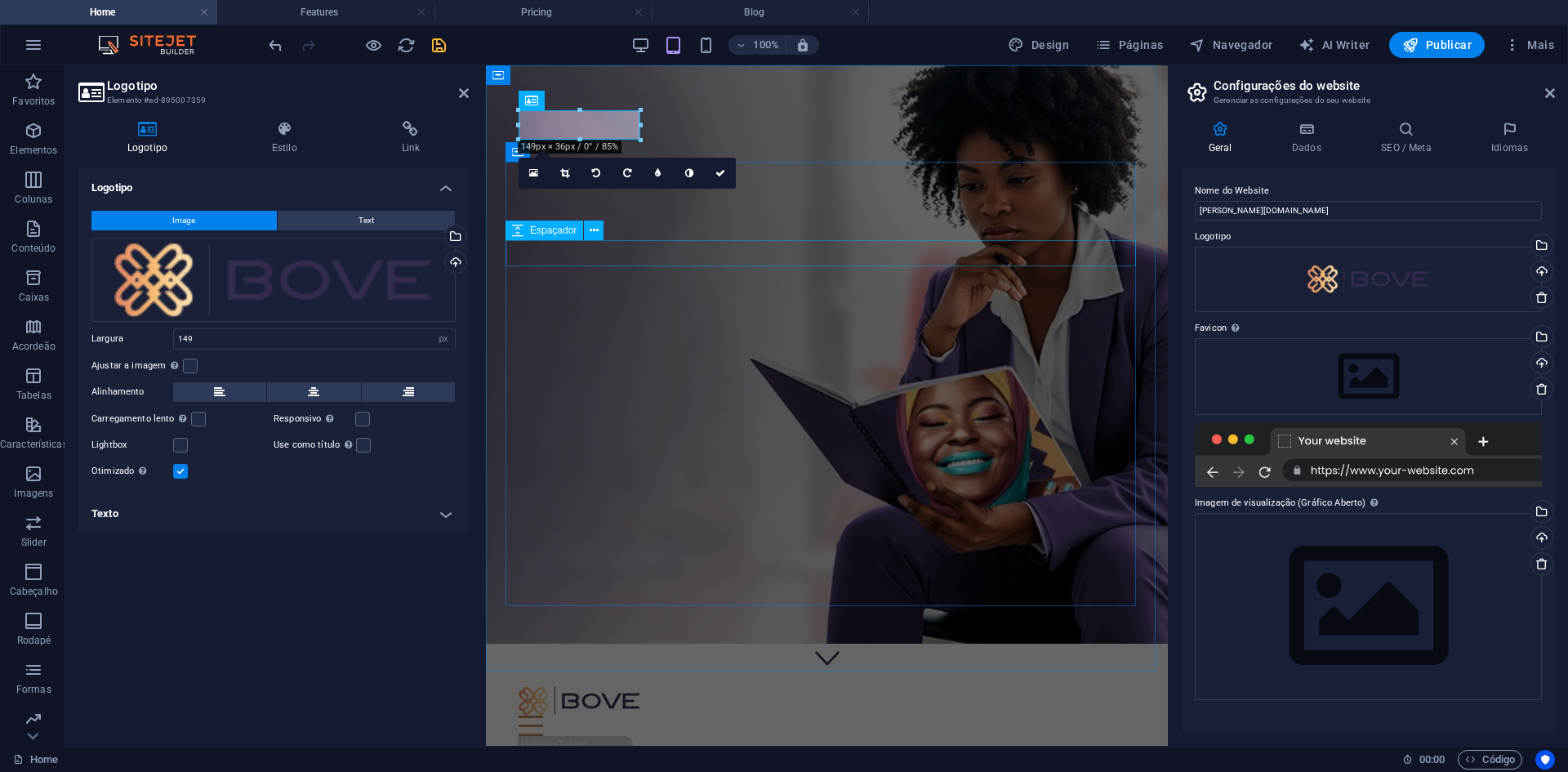
scroll to position [0, 0]
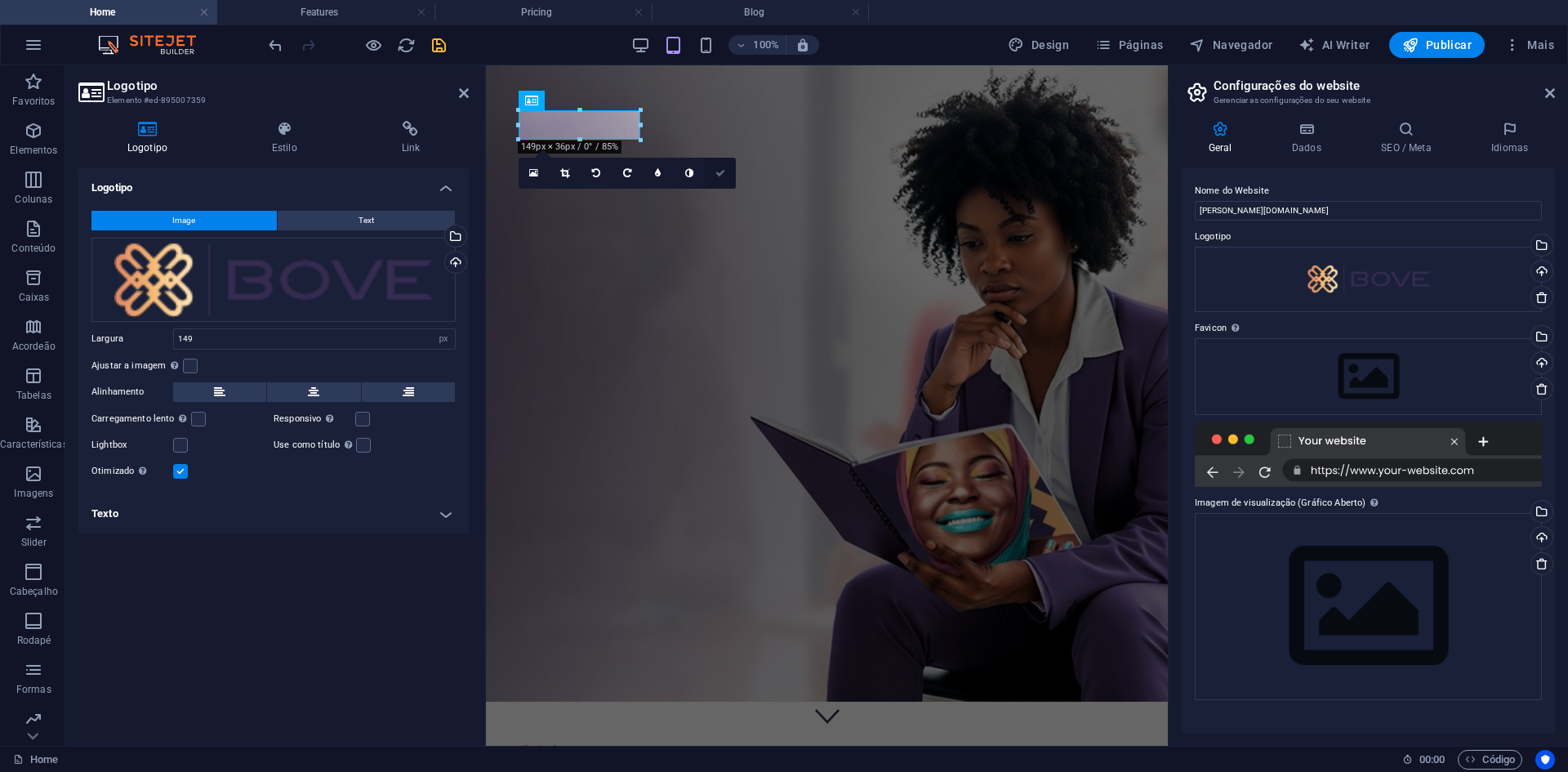
click at [724, 168] on icon at bounding box center [720, 173] width 10 height 10
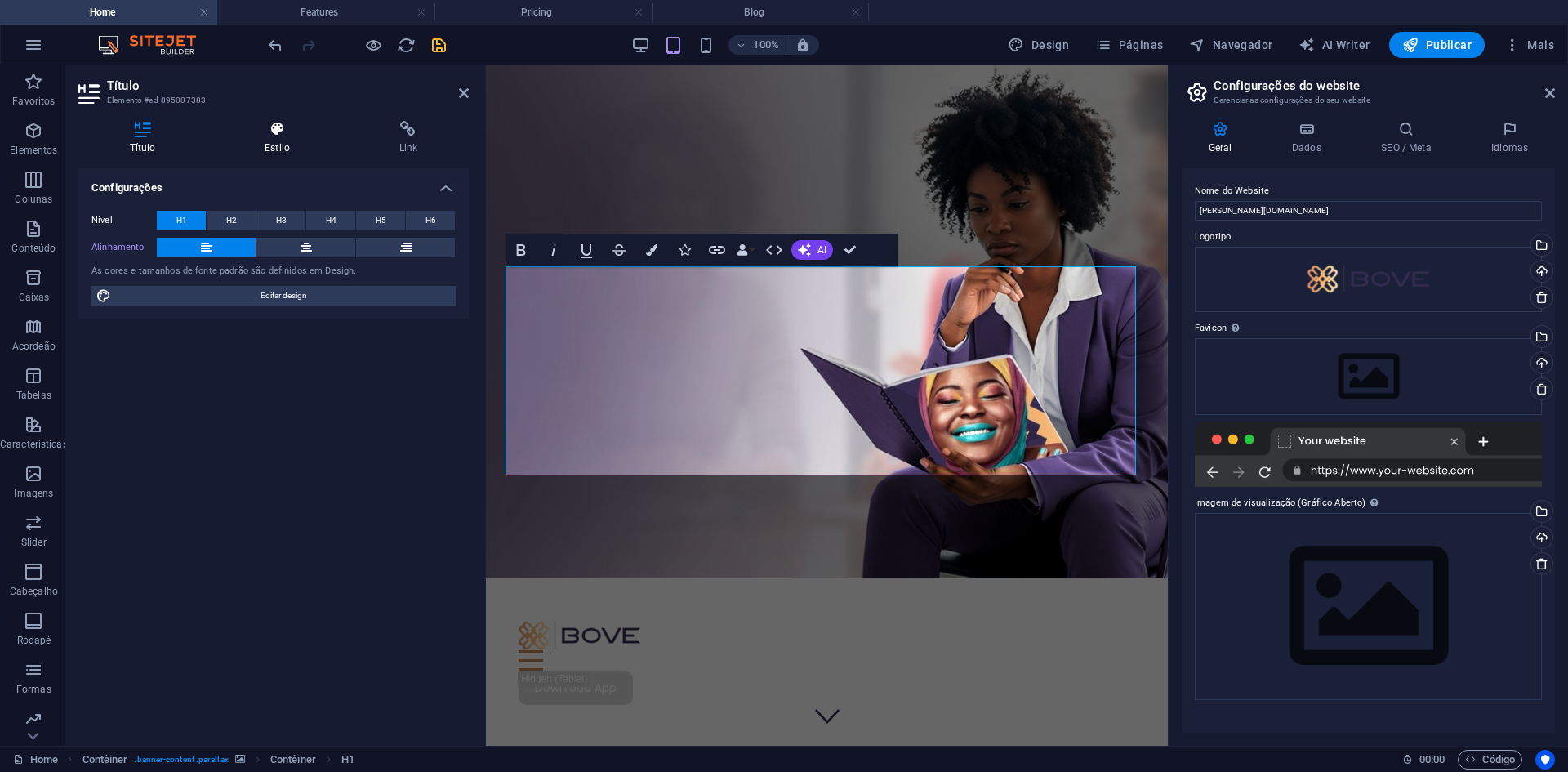
click at [279, 150] on h4 "Estilo" at bounding box center [280, 138] width 134 height 35
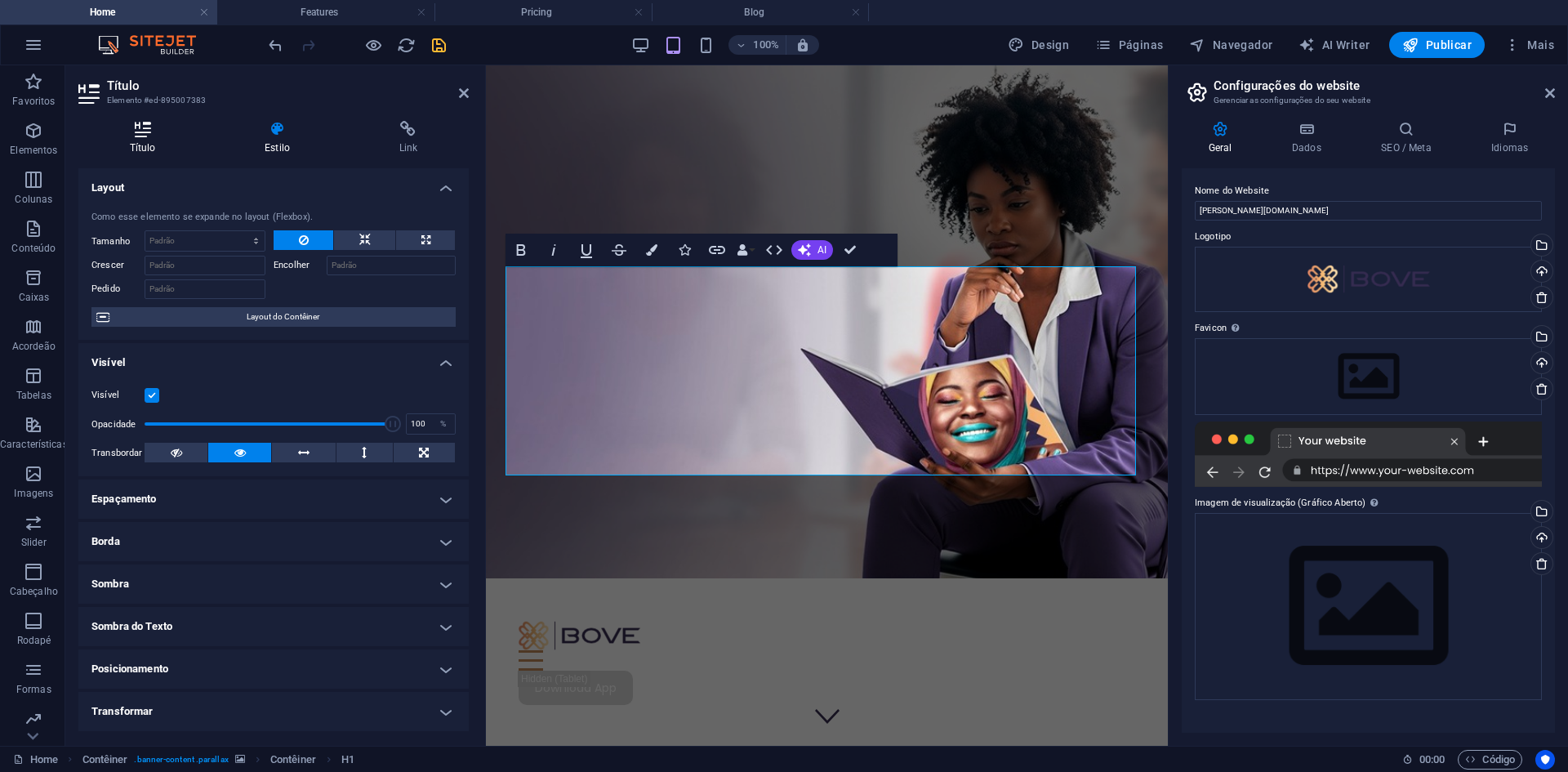
click at [141, 121] on div "Título Estilo Link Configurações Nível H1 H2 H3 H4 H5 H6 Alinhamento As cores e…" at bounding box center [273, 426] width 416 height 638
click at [146, 136] on icon at bounding box center [143, 129] width 129 height 16
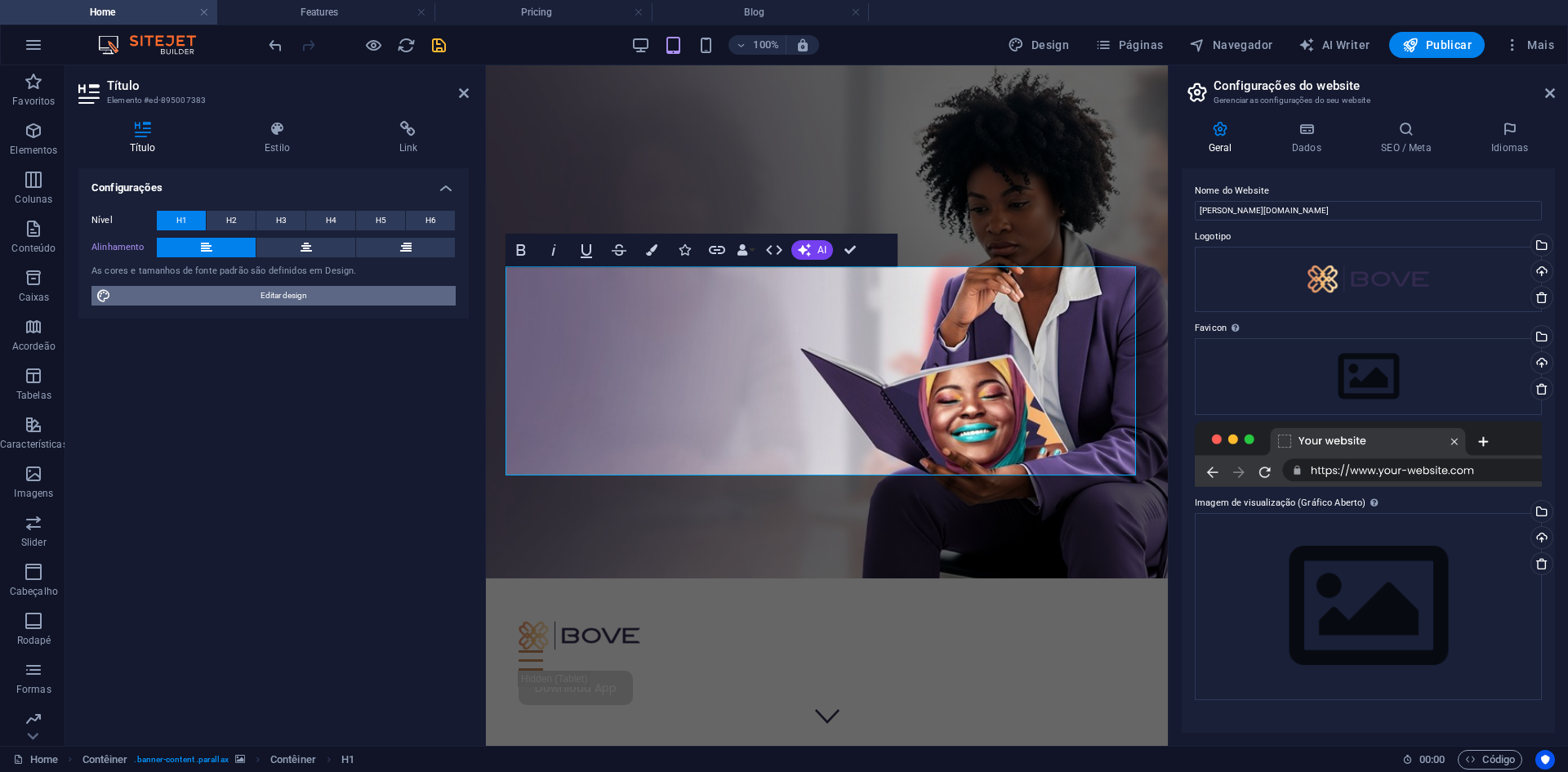
click at [293, 298] on span "Editar design" at bounding box center [283, 295] width 335 height 19
select select "px"
select select "400"
select select "px"
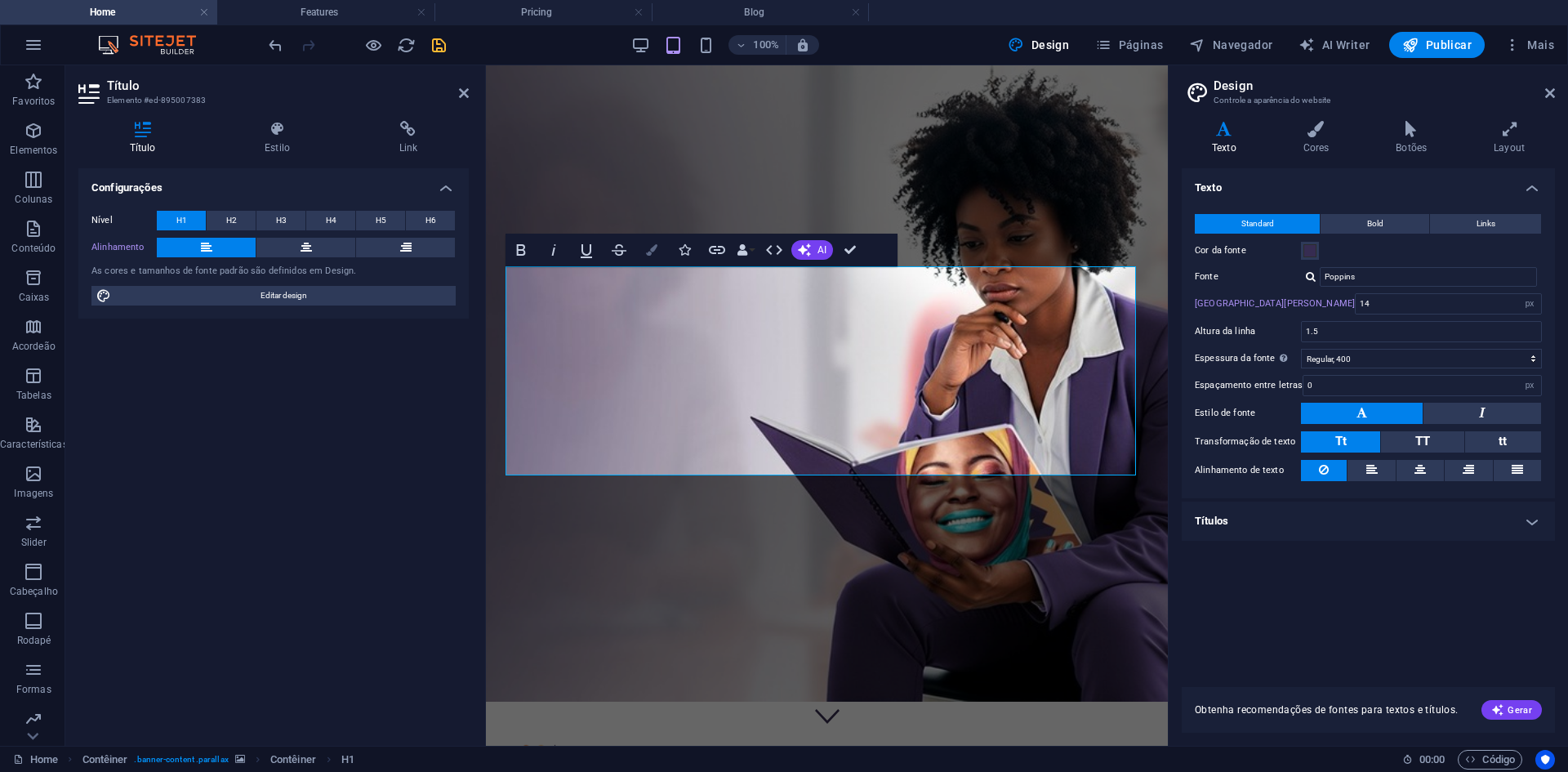
click at [653, 246] on icon "button" at bounding box center [652, 250] width 12 height 12
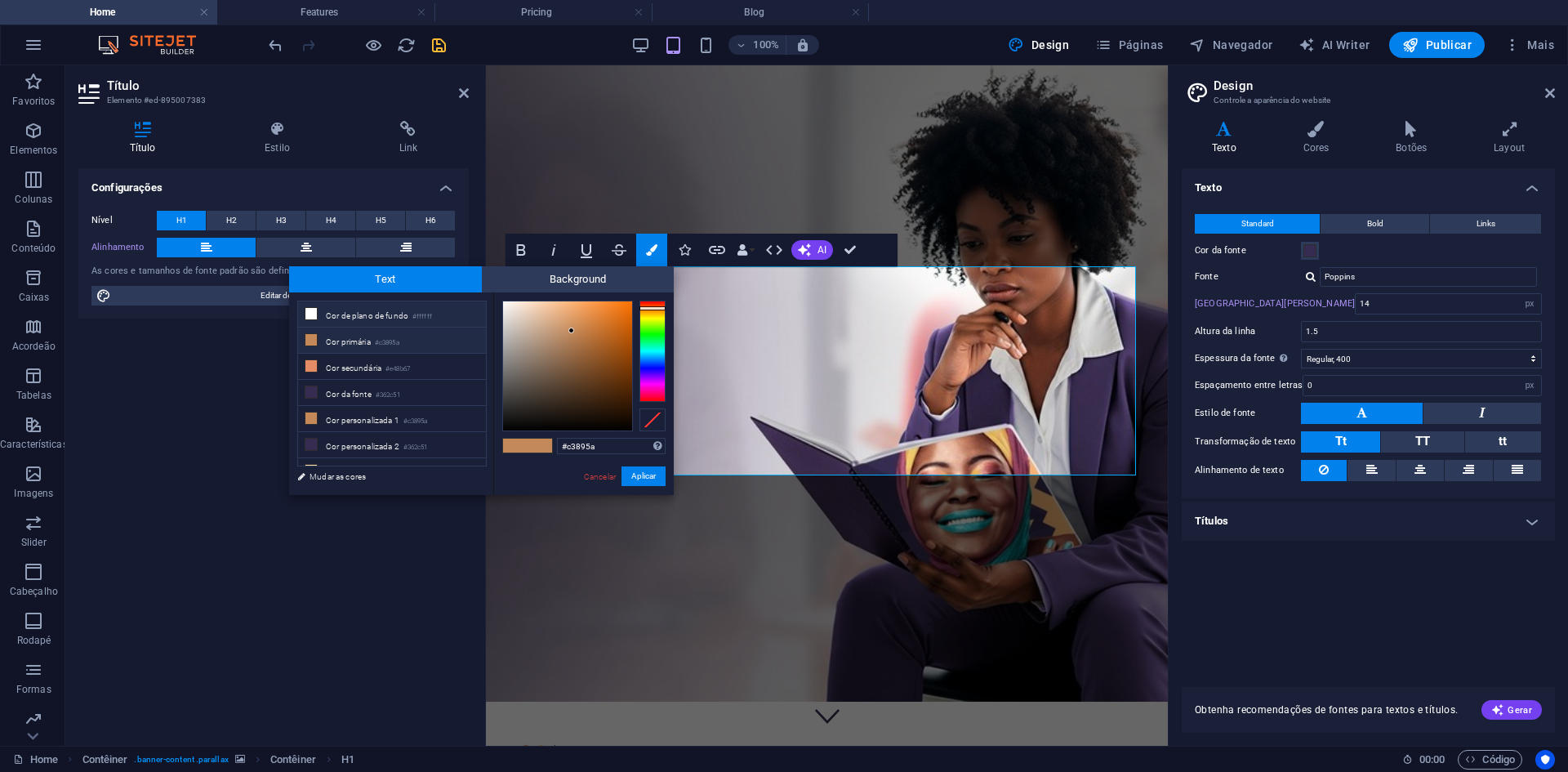
click at [353, 316] on li "Cor de plano de fundo #ffffff" at bounding box center [392, 314] width 188 height 26
type input "#ffffff"
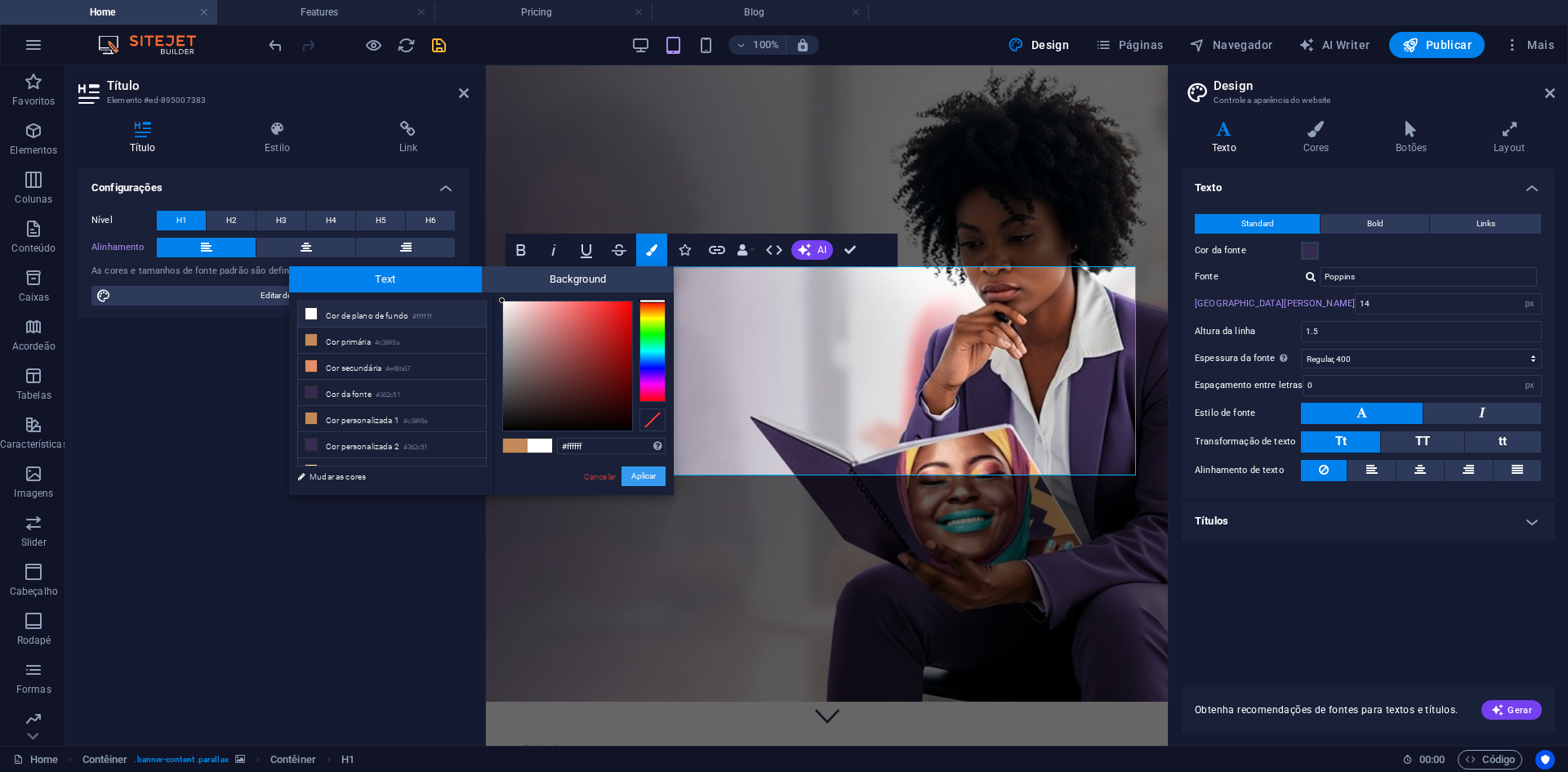
click at [653, 478] on button "Aplicar" at bounding box center [644, 476] width 44 height 19
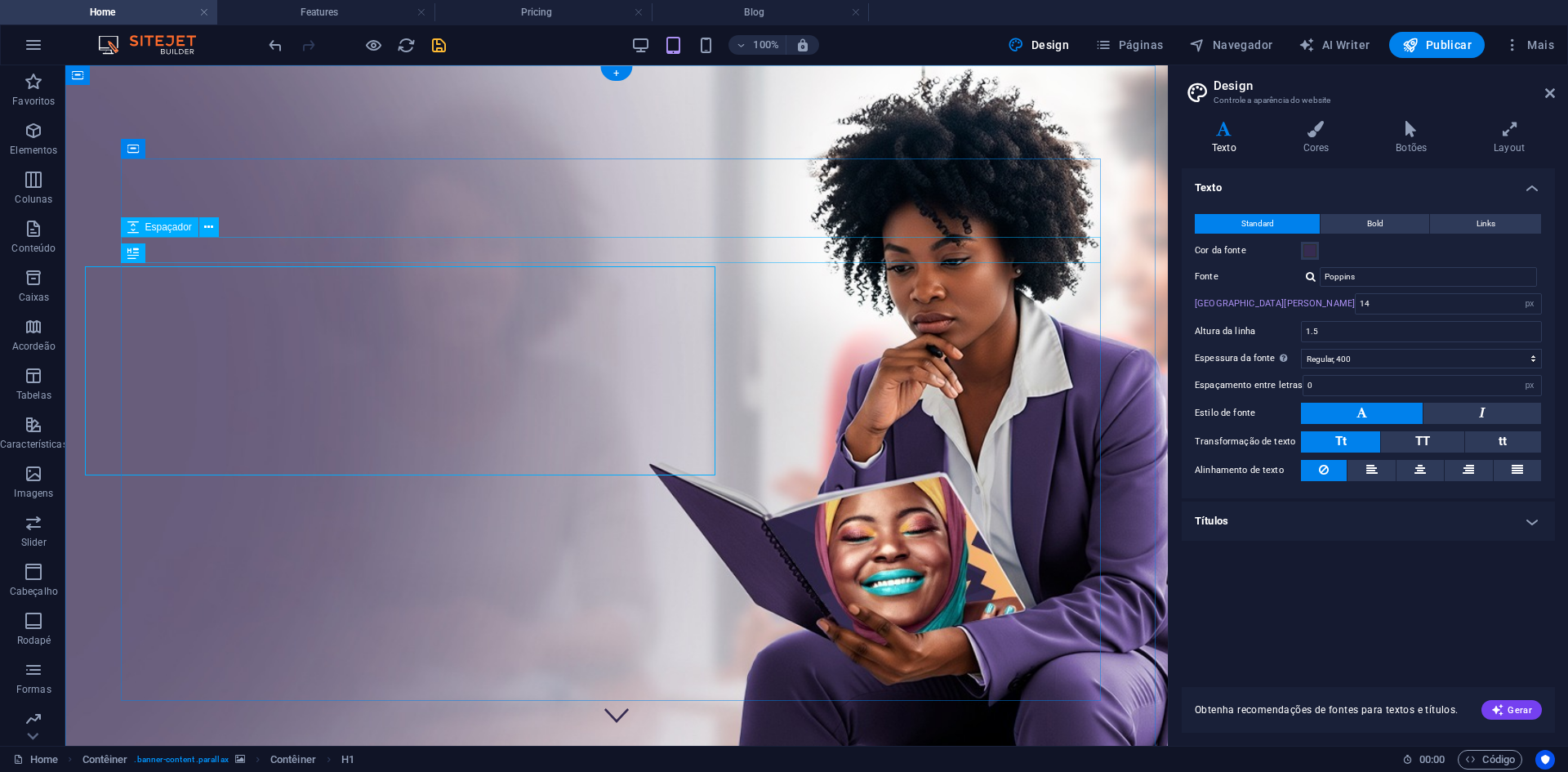
type input "16"
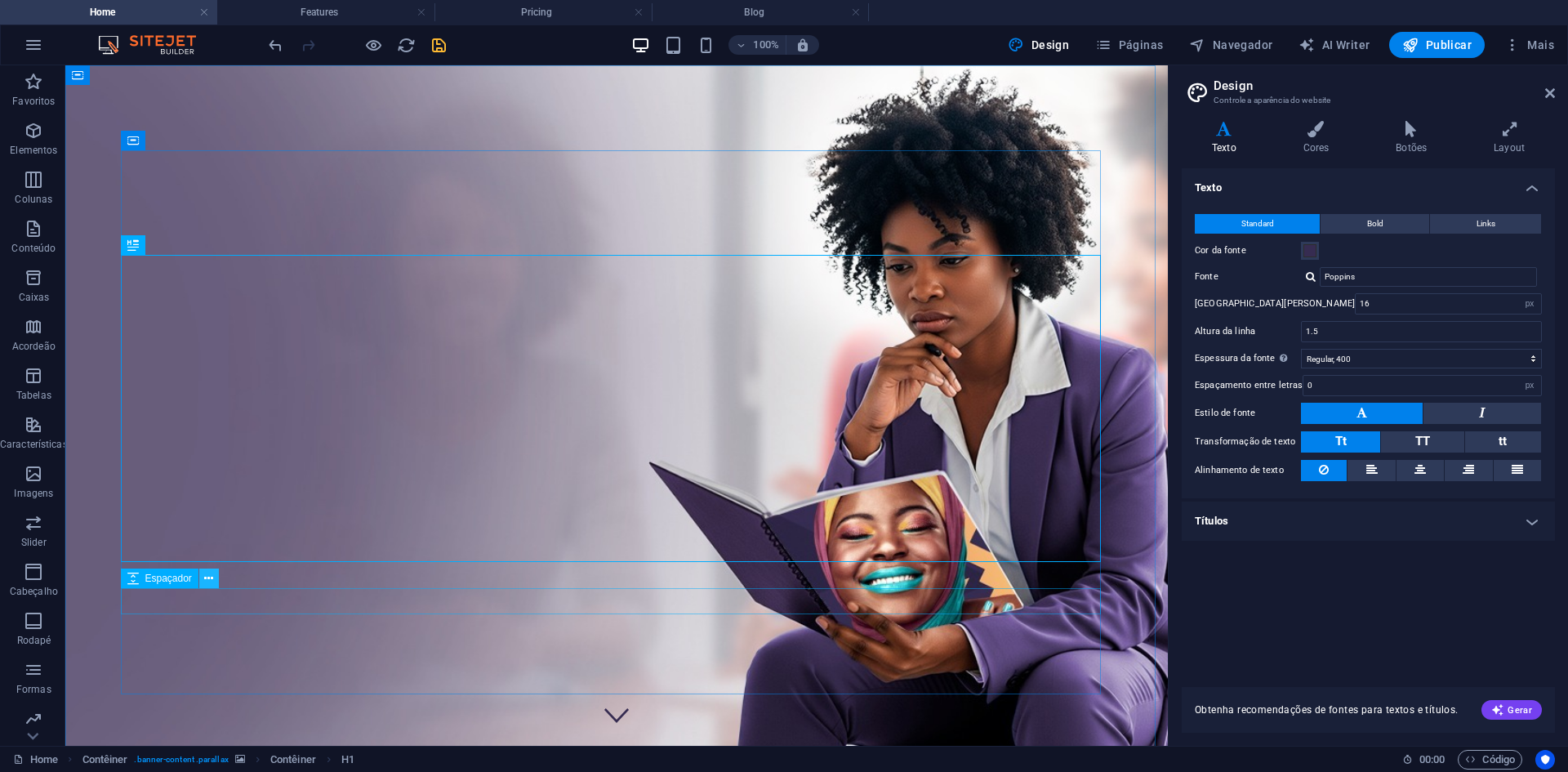
click at [213, 577] on icon at bounding box center [208, 578] width 9 height 17
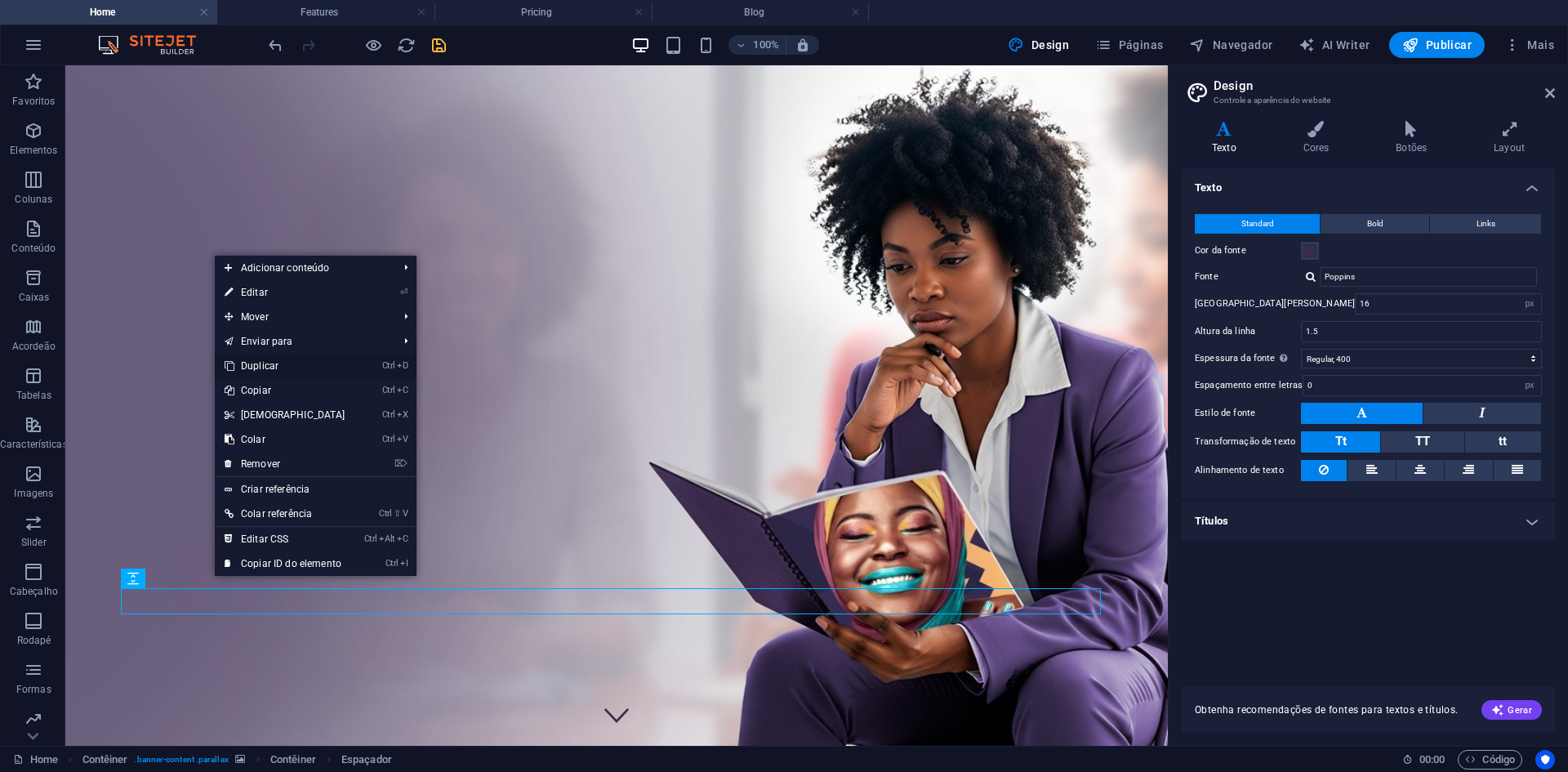
click at [264, 369] on link "Ctrl D Duplicar" at bounding box center [285, 366] width 140 height 25
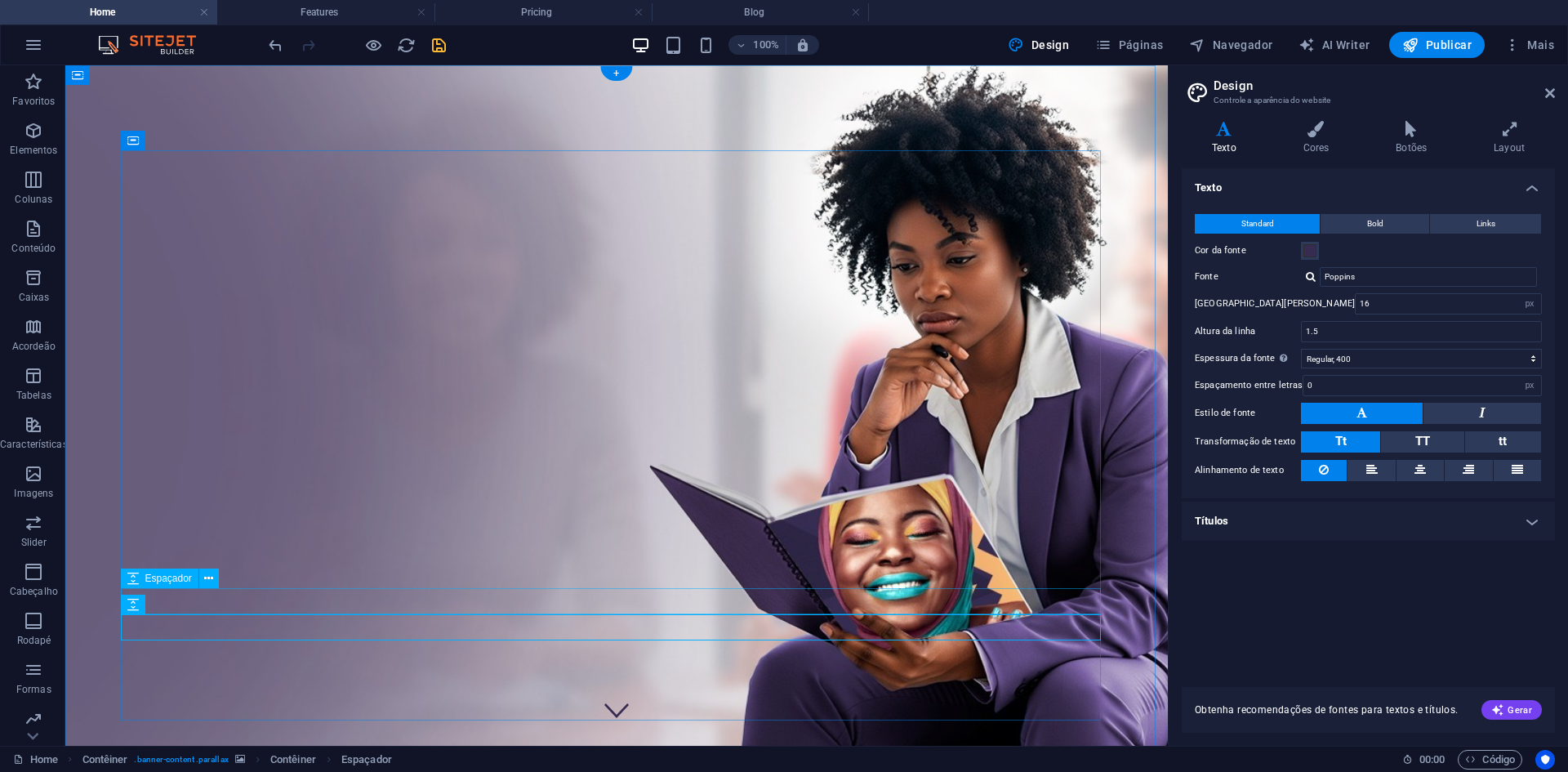
scroll to position [82, 0]
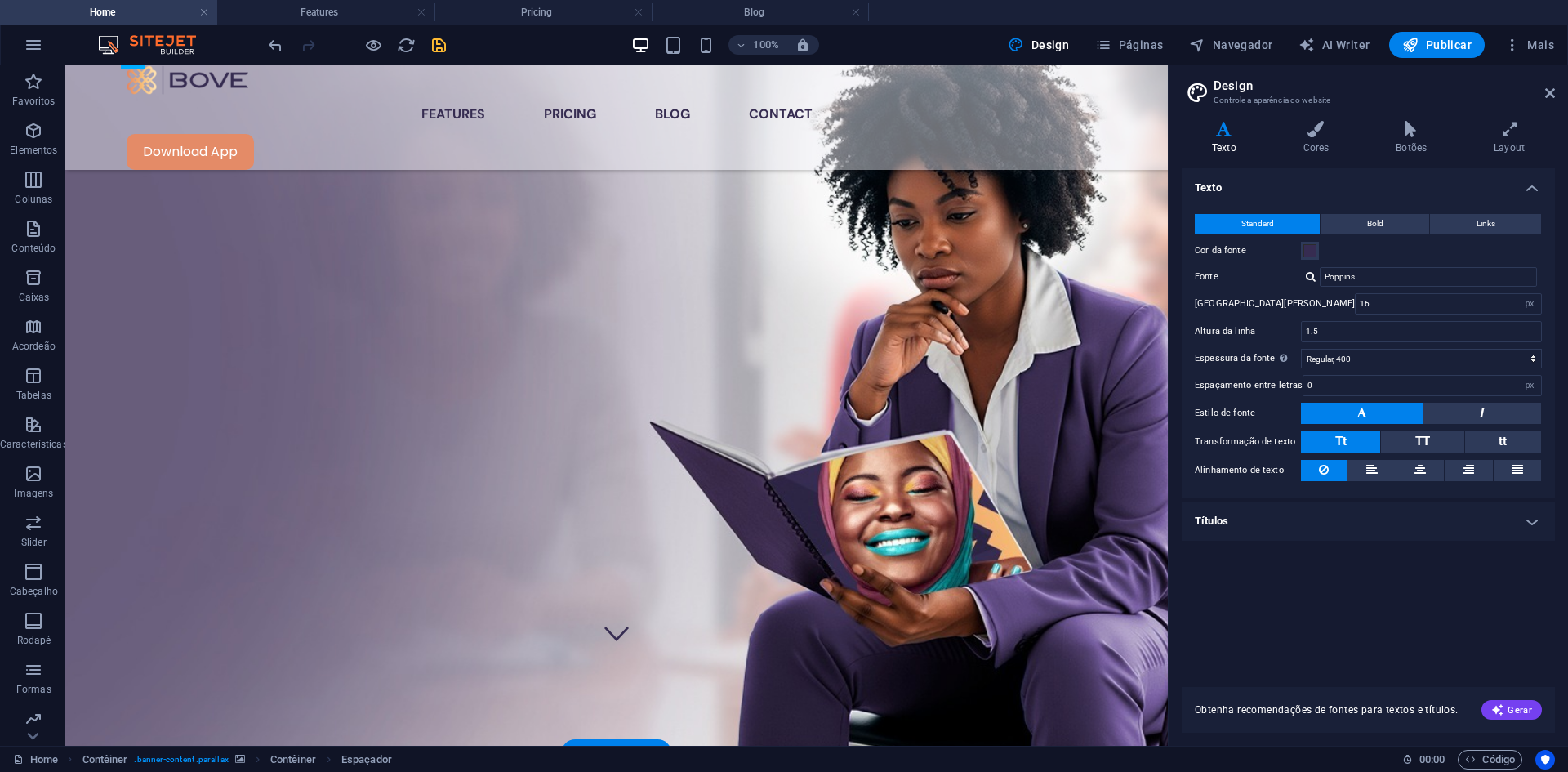
drag, startPoint x: 196, startPoint y: 590, endPoint x: 192, endPoint y: 635, distance: 45.2
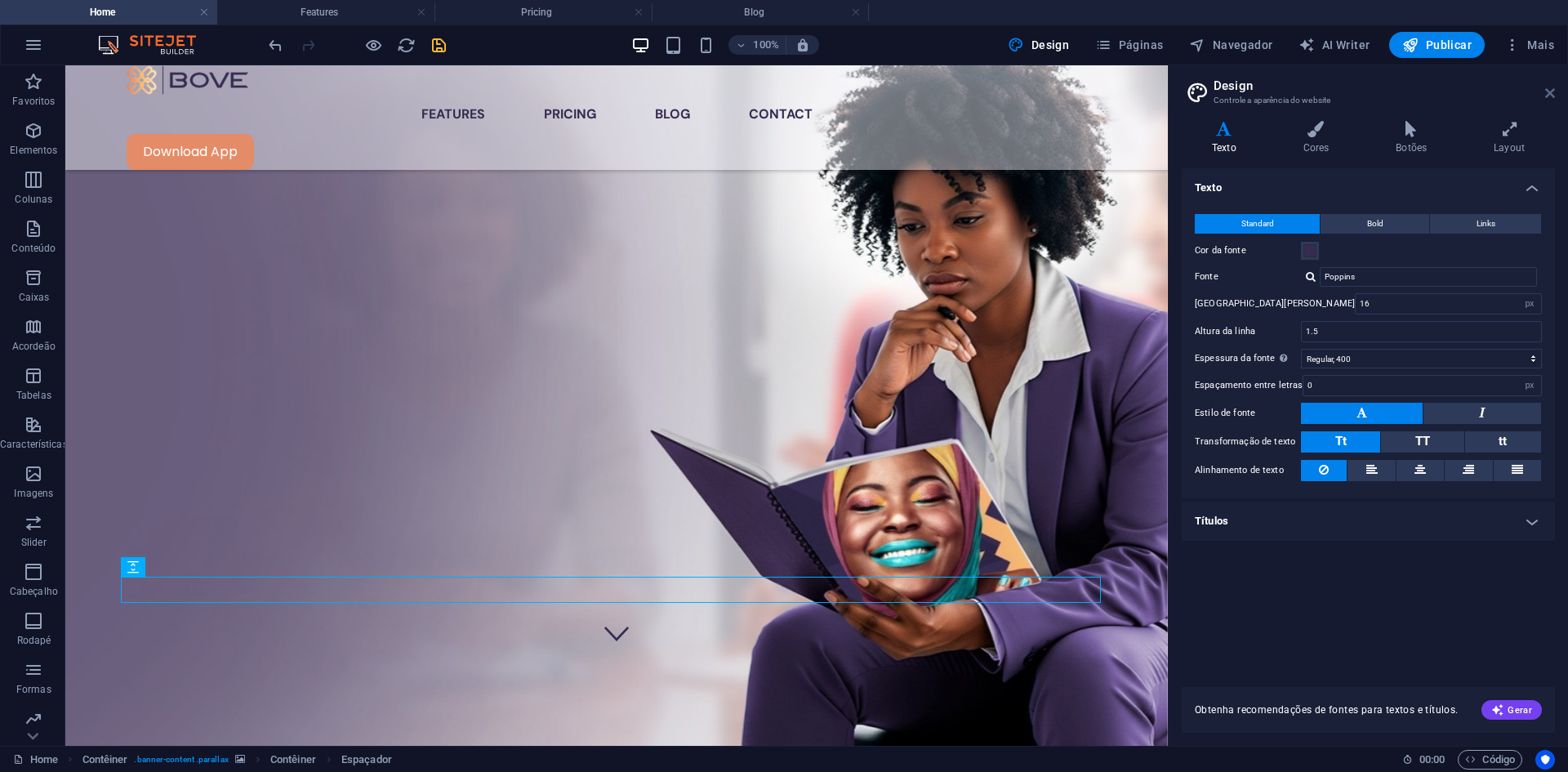
click at [1547, 96] on icon at bounding box center [1550, 93] width 10 height 13
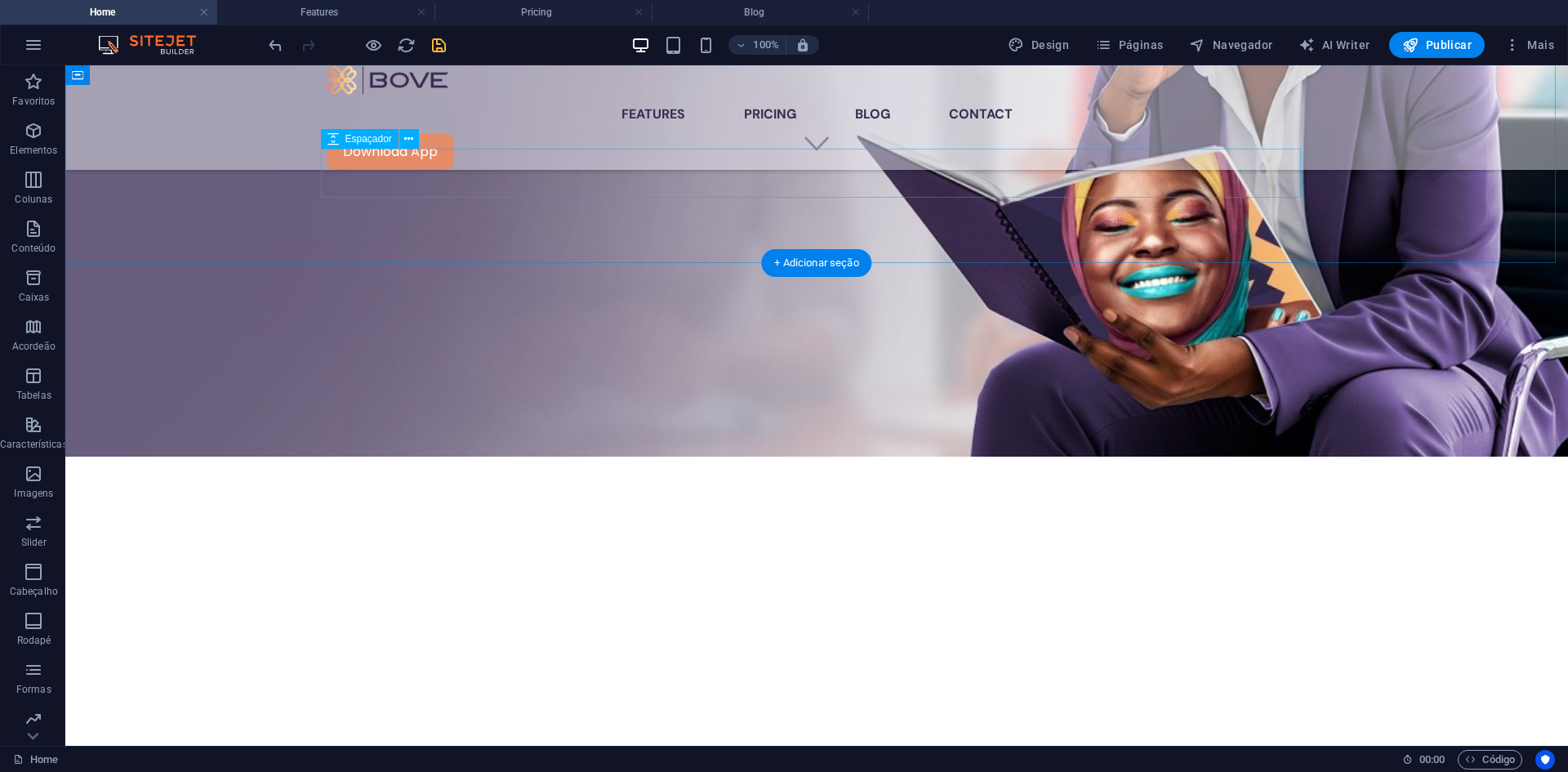
scroll to position [0, 0]
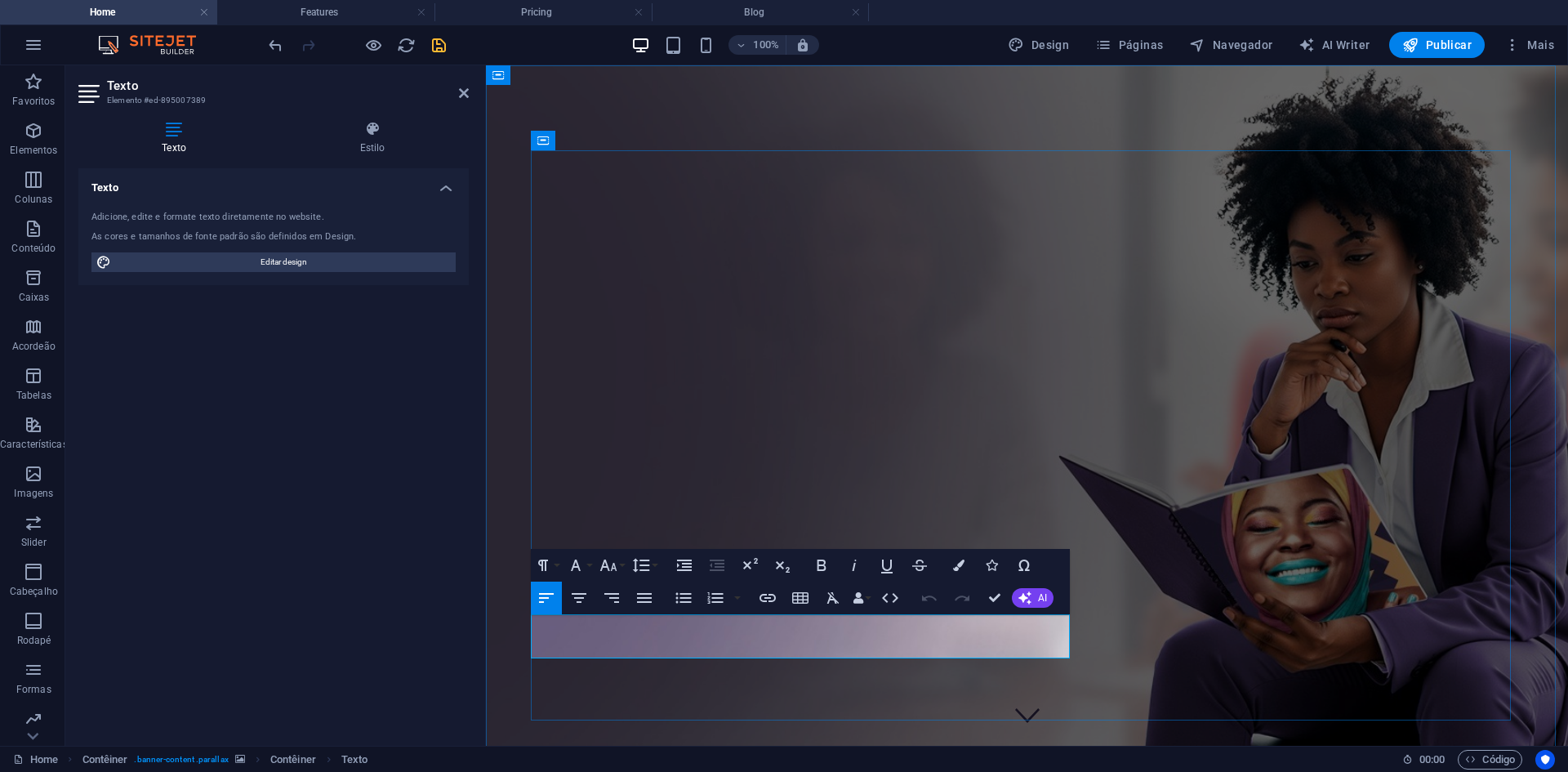
drag, startPoint x: 794, startPoint y: 641, endPoint x: 532, endPoint y: 625, distance: 262.5
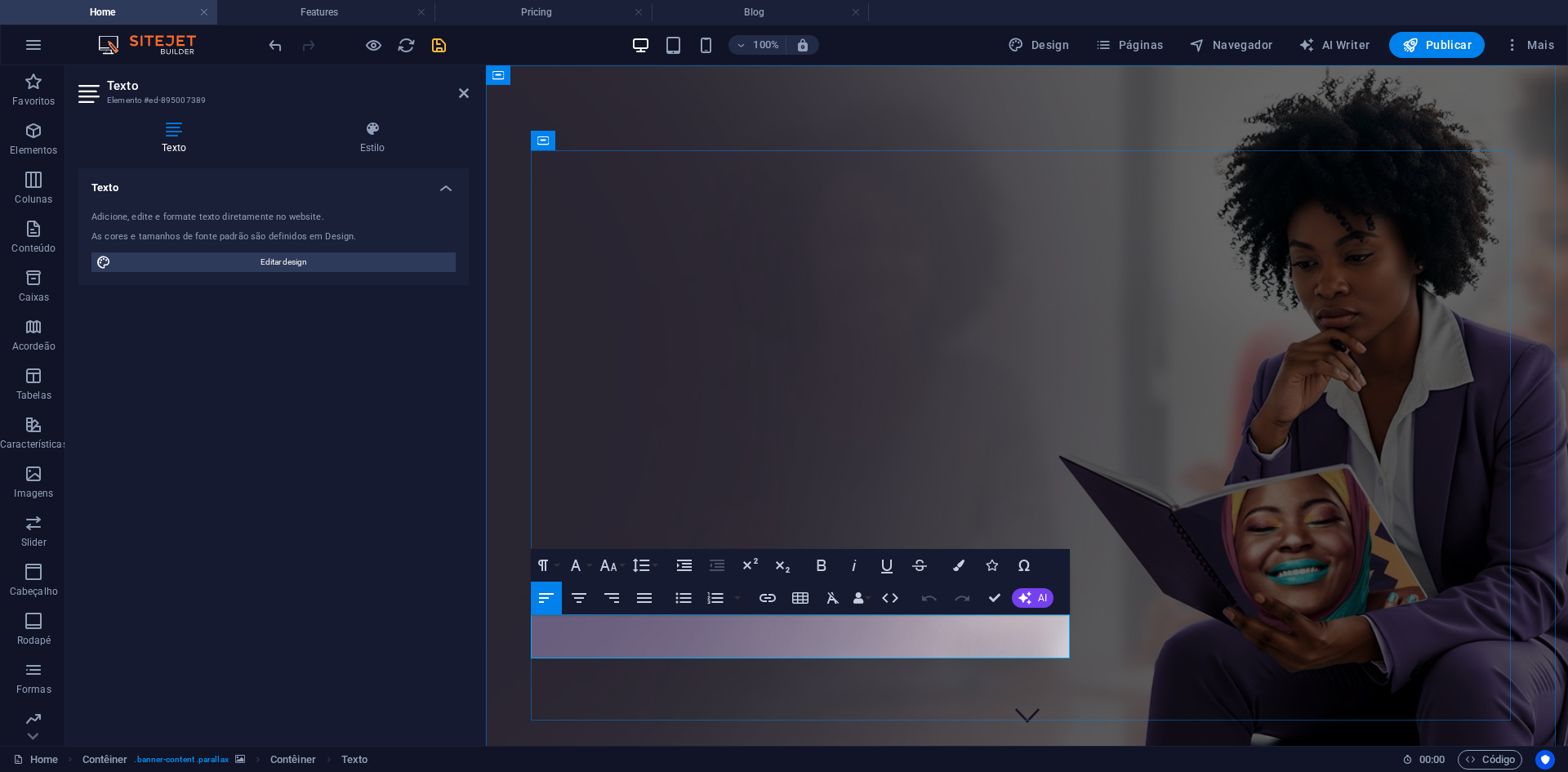
drag, startPoint x: 784, startPoint y: 646, endPoint x: 590, endPoint y: 612, distance: 197.0
click at [530, 609] on figure at bounding box center [1027, 418] width 1082 height 707
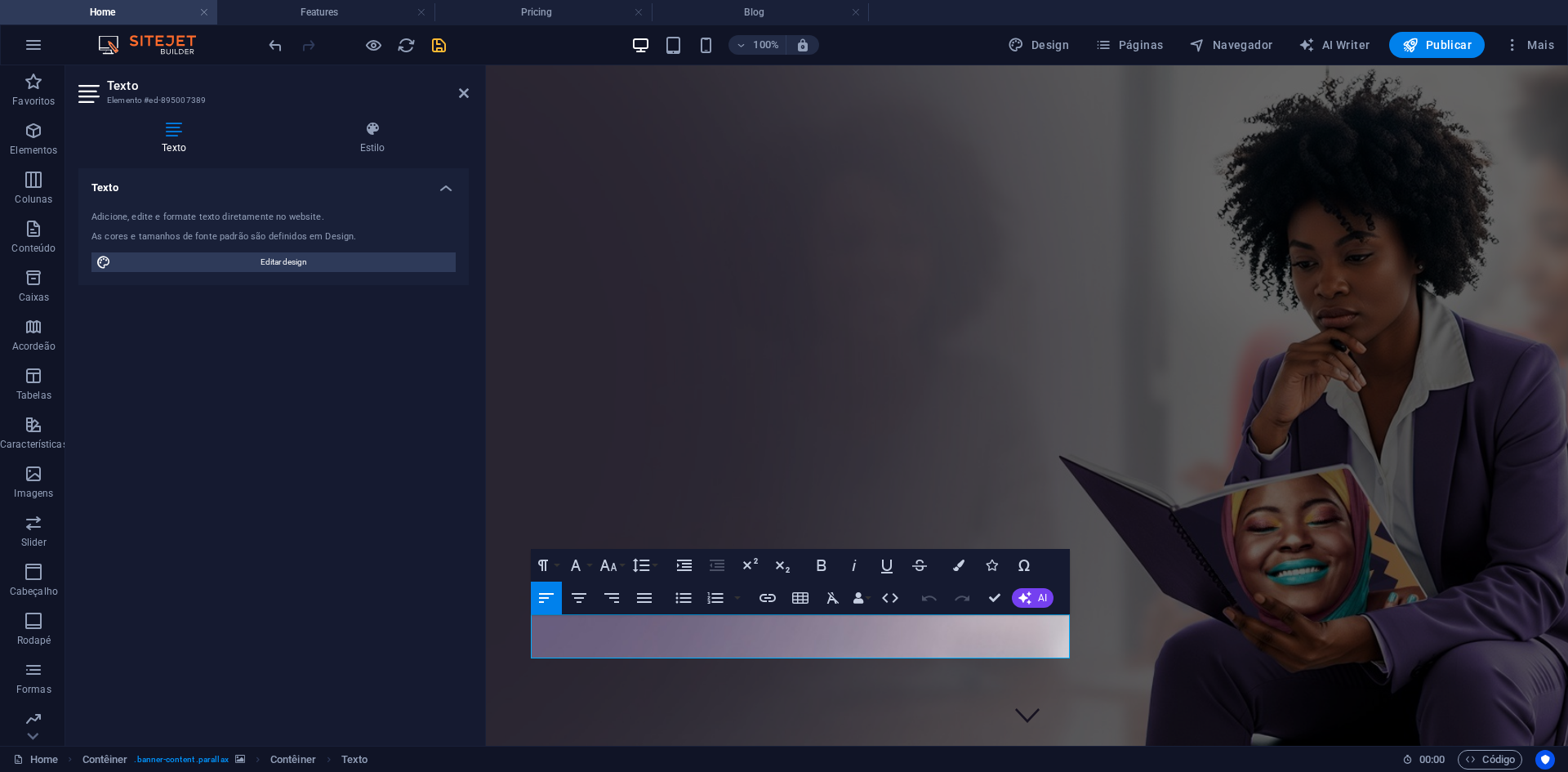
drag, startPoint x: 784, startPoint y: 649, endPoint x: 527, endPoint y: 630, distance: 257.7
click at [947, 567] on button "Colors" at bounding box center [959, 565] width 31 height 33
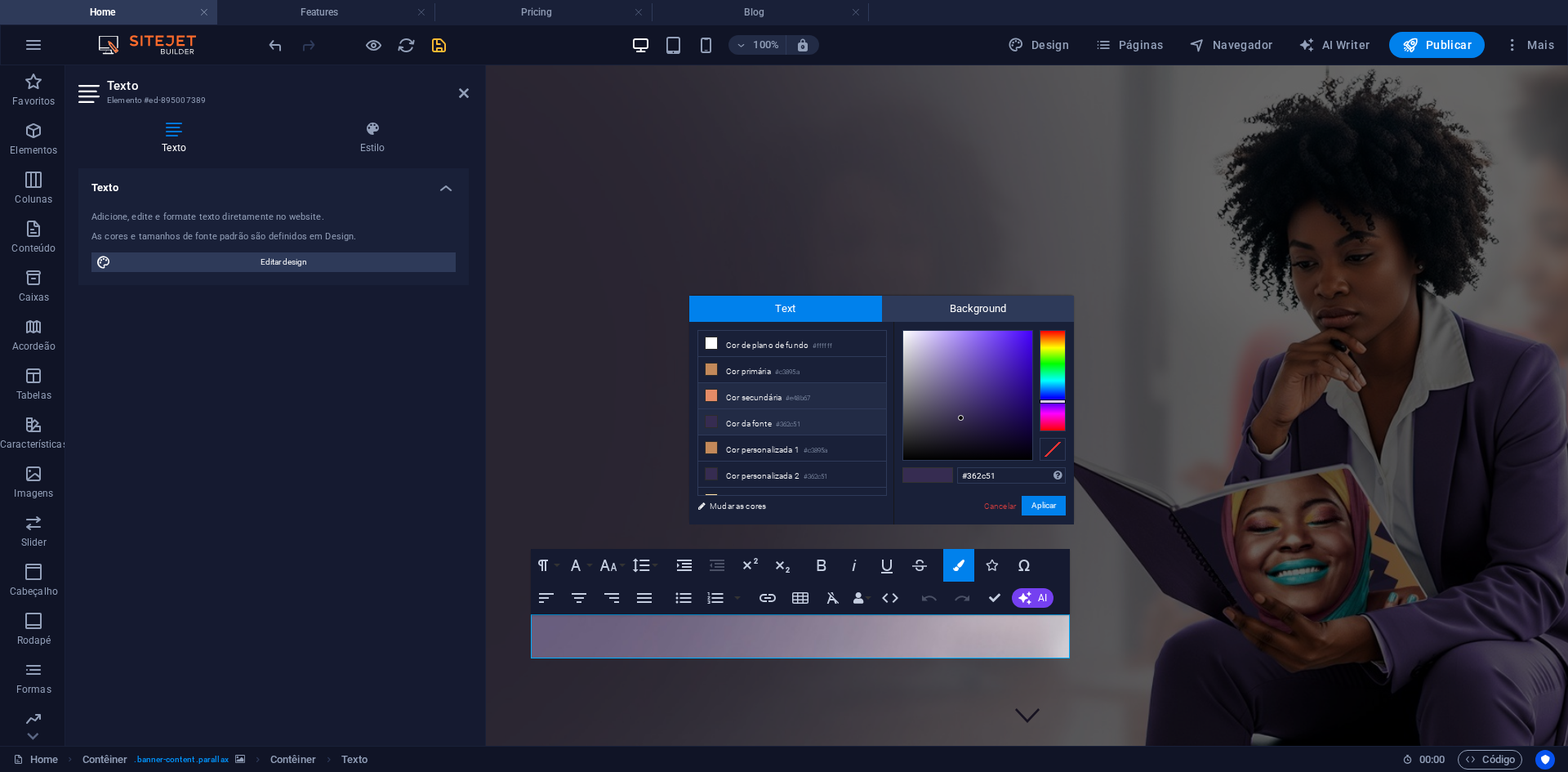
click at [782, 390] on li "Cor secundária #e48b67" at bounding box center [792, 395] width 188 height 26
type input "#e48b67"
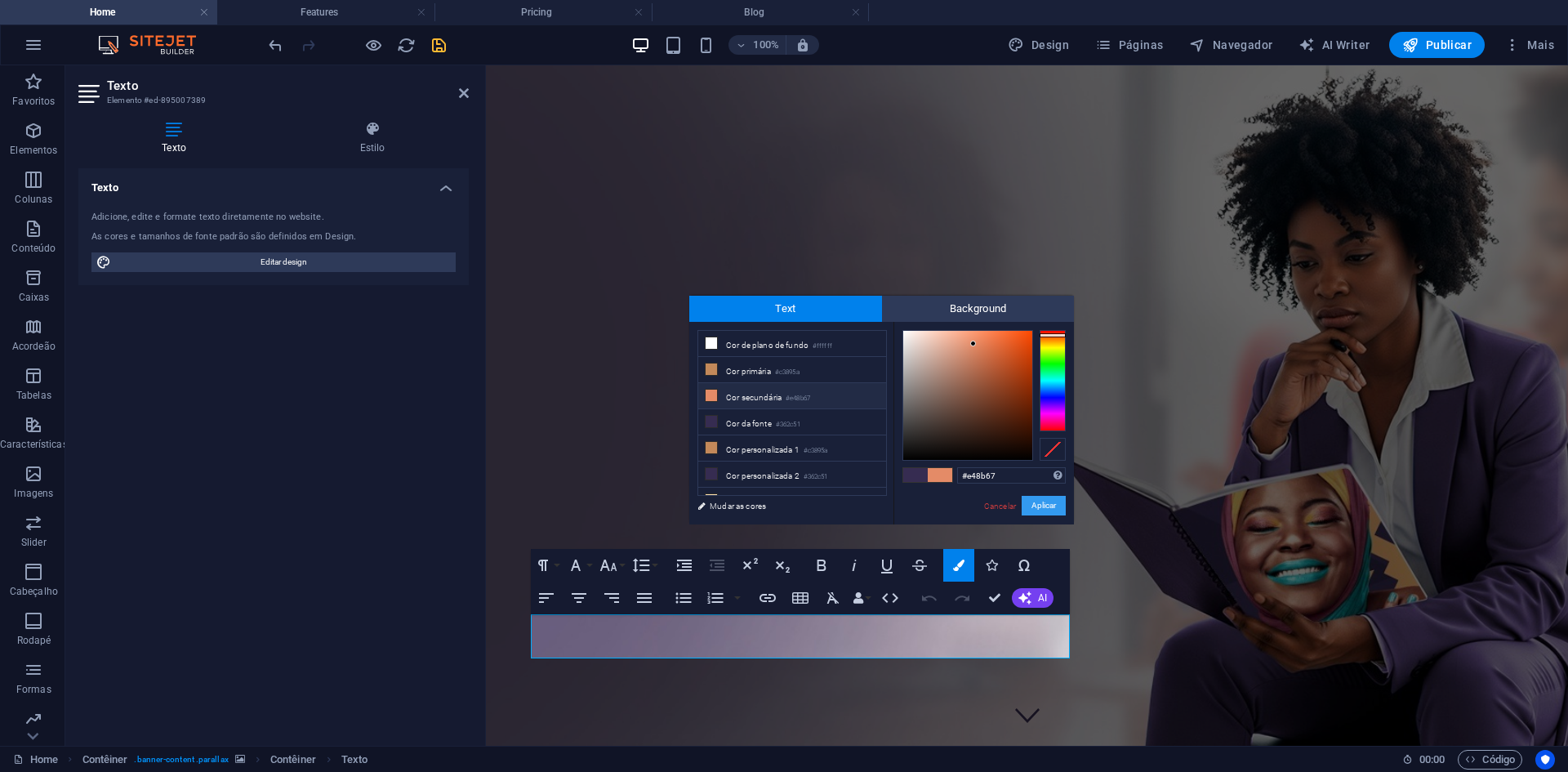
click at [1032, 501] on button "Aplicar" at bounding box center [1043, 505] width 44 height 19
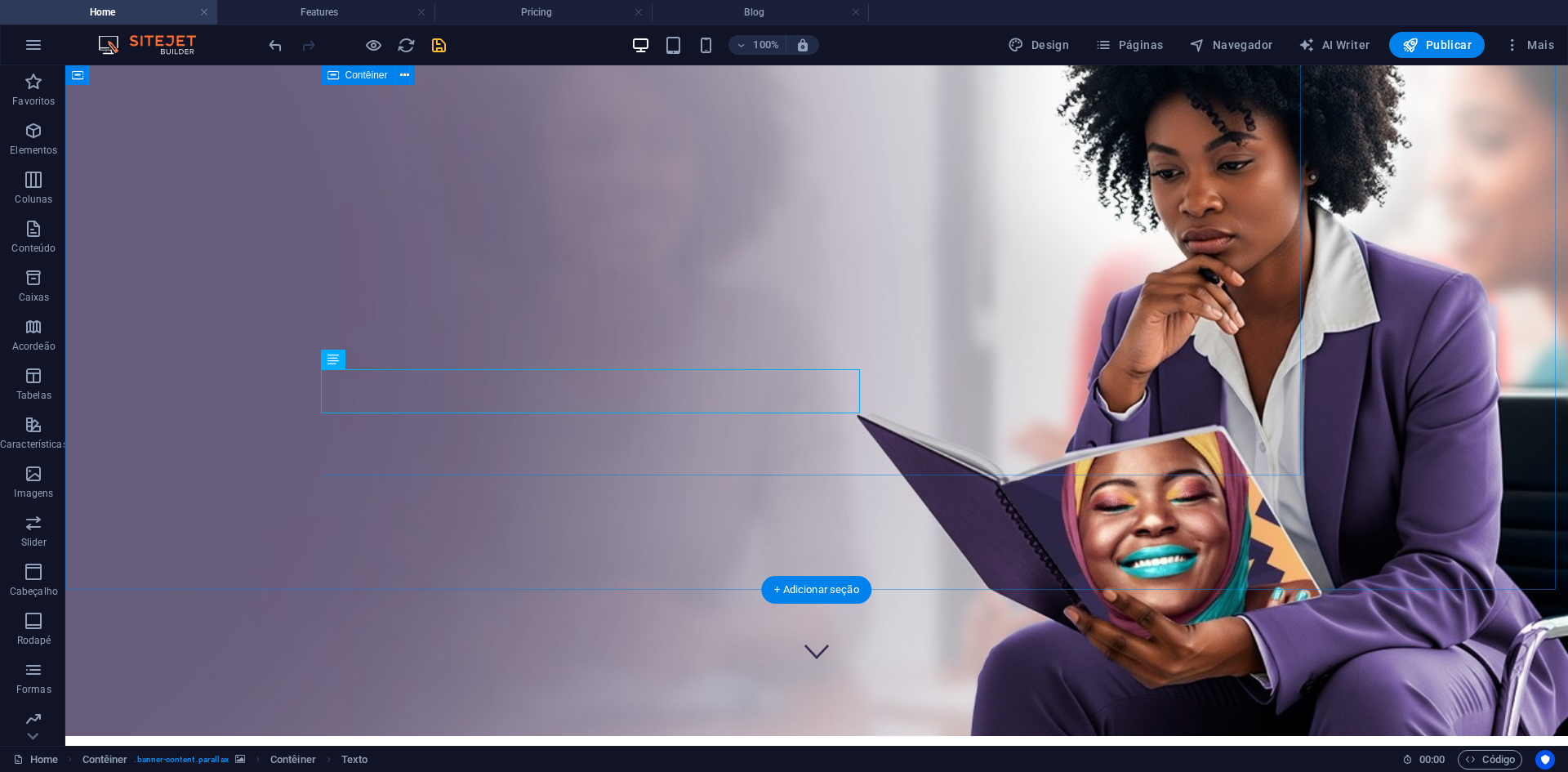
scroll to position [245, 0]
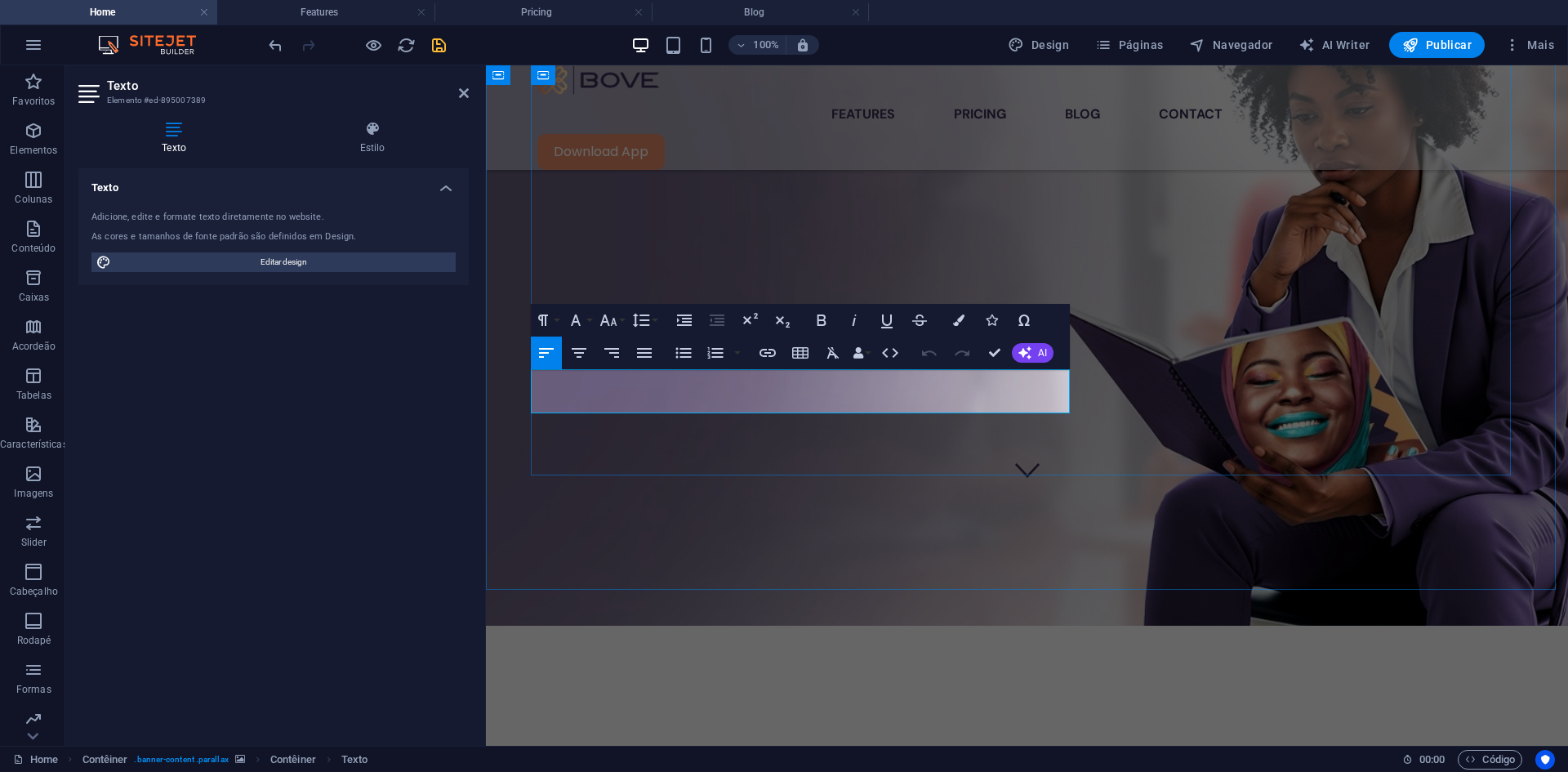
drag, startPoint x: 784, startPoint y: 406, endPoint x: 531, endPoint y: 386, distance: 253.8
click at [958, 322] on icon "button" at bounding box center [959, 320] width 12 height 12
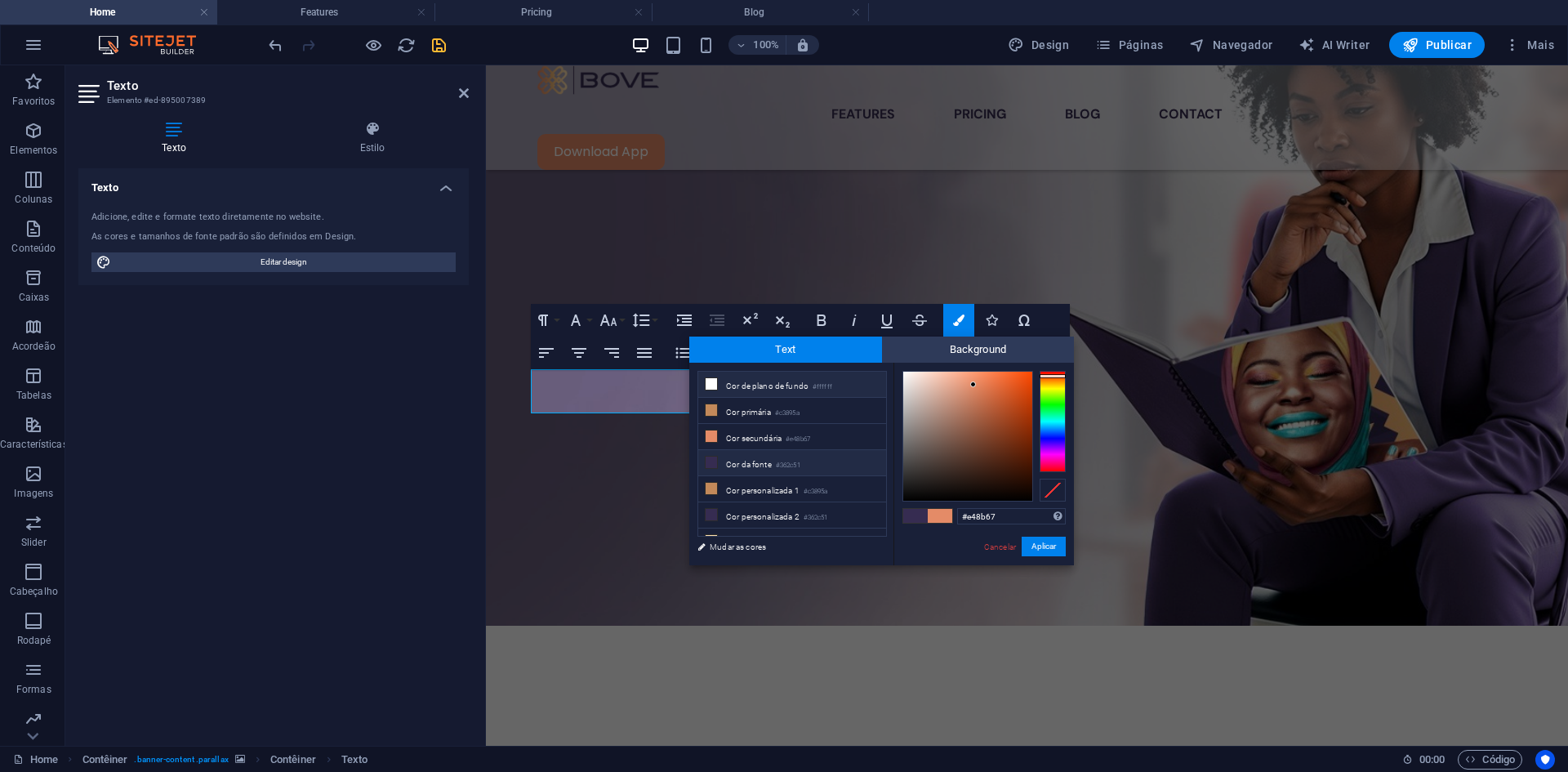
click at [767, 387] on li "Cor de plano de fundo #ffffff" at bounding box center [792, 384] width 188 height 26
type input "#ffffff"
click at [1032, 536] on button "Aplicar" at bounding box center [1043, 546] width 44 height 19
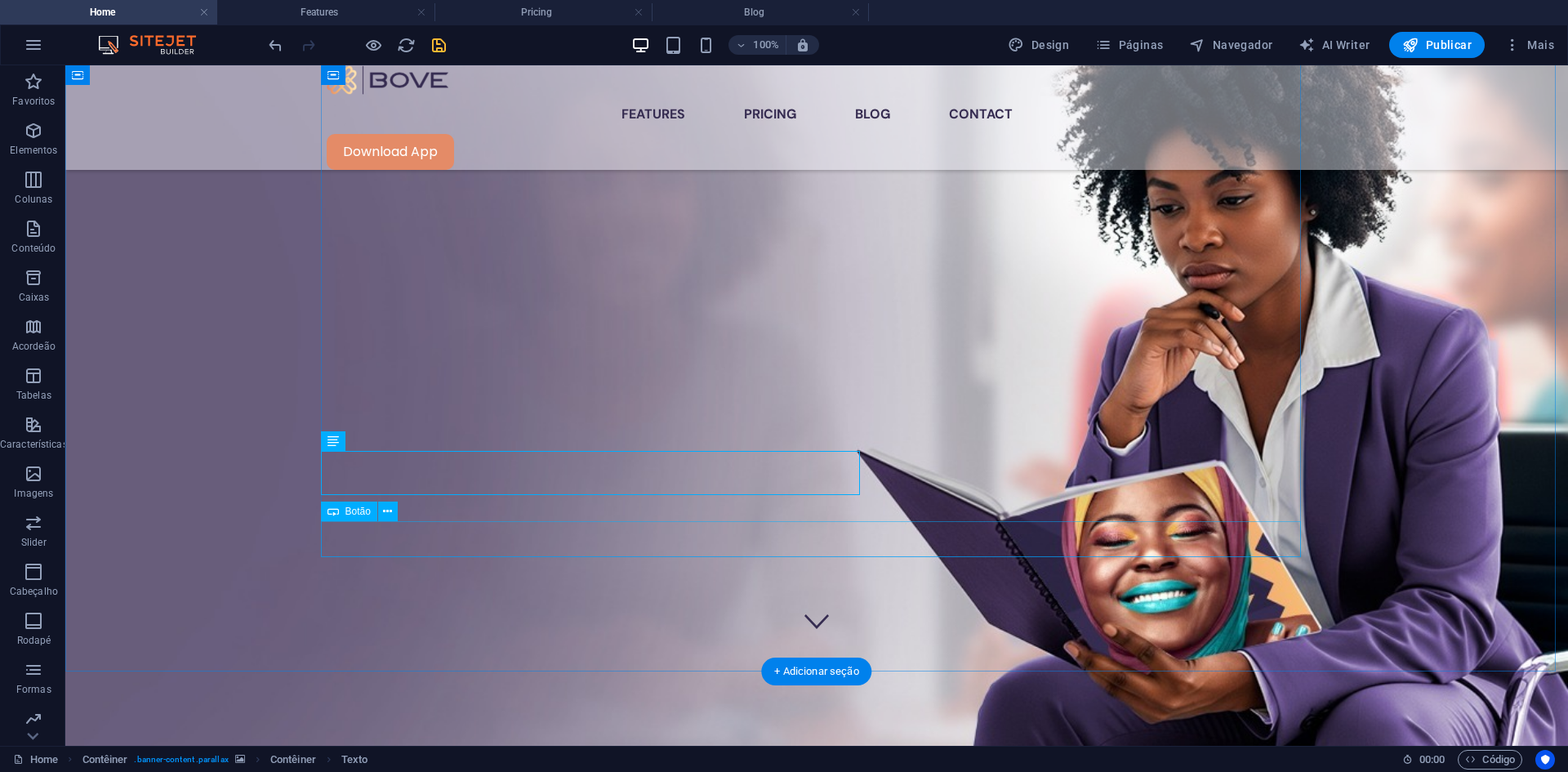
scroll to position [163, 0]
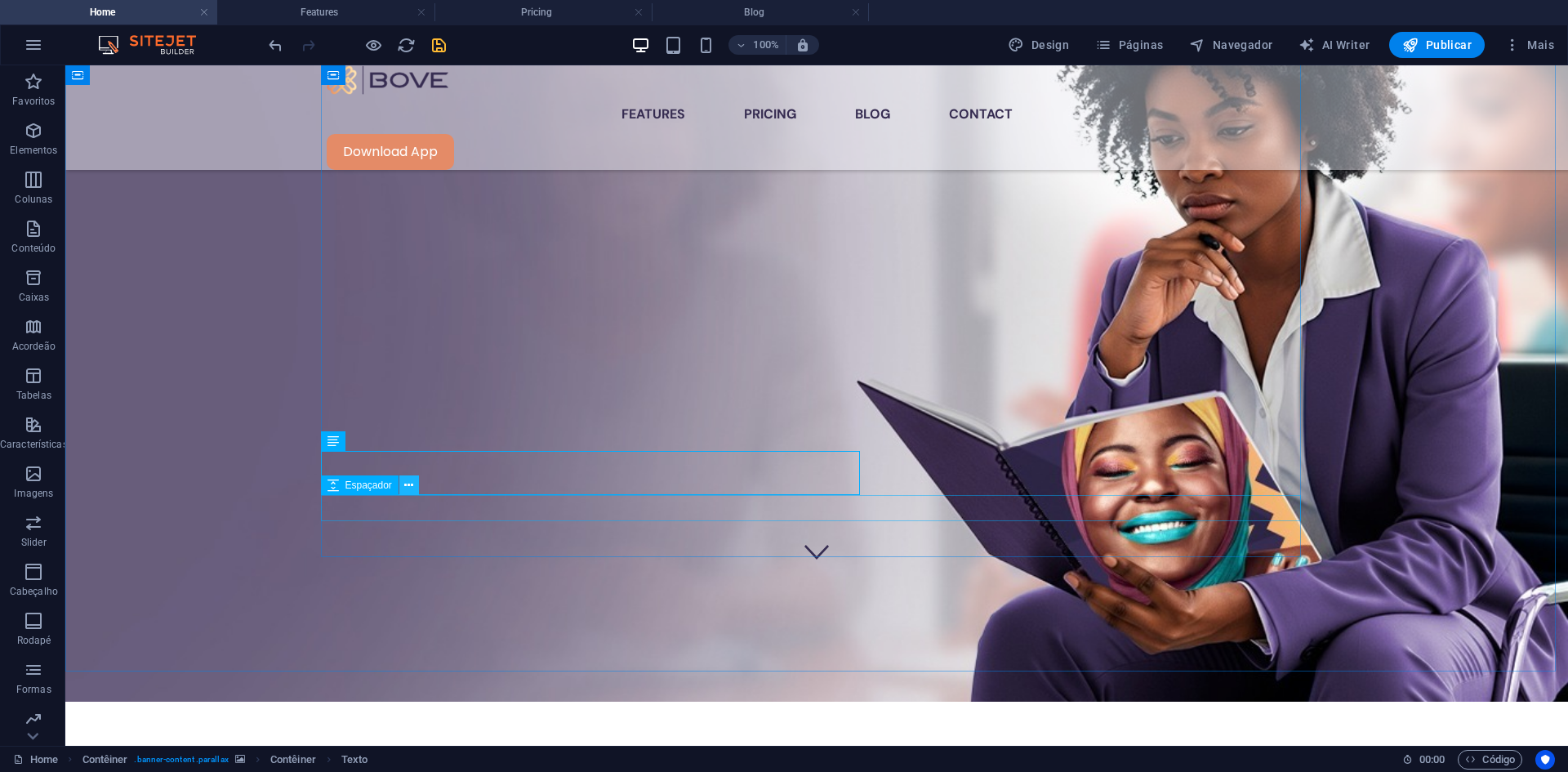
click at [404, 485] on button at bounding box center [409, 485] width 19 height 19
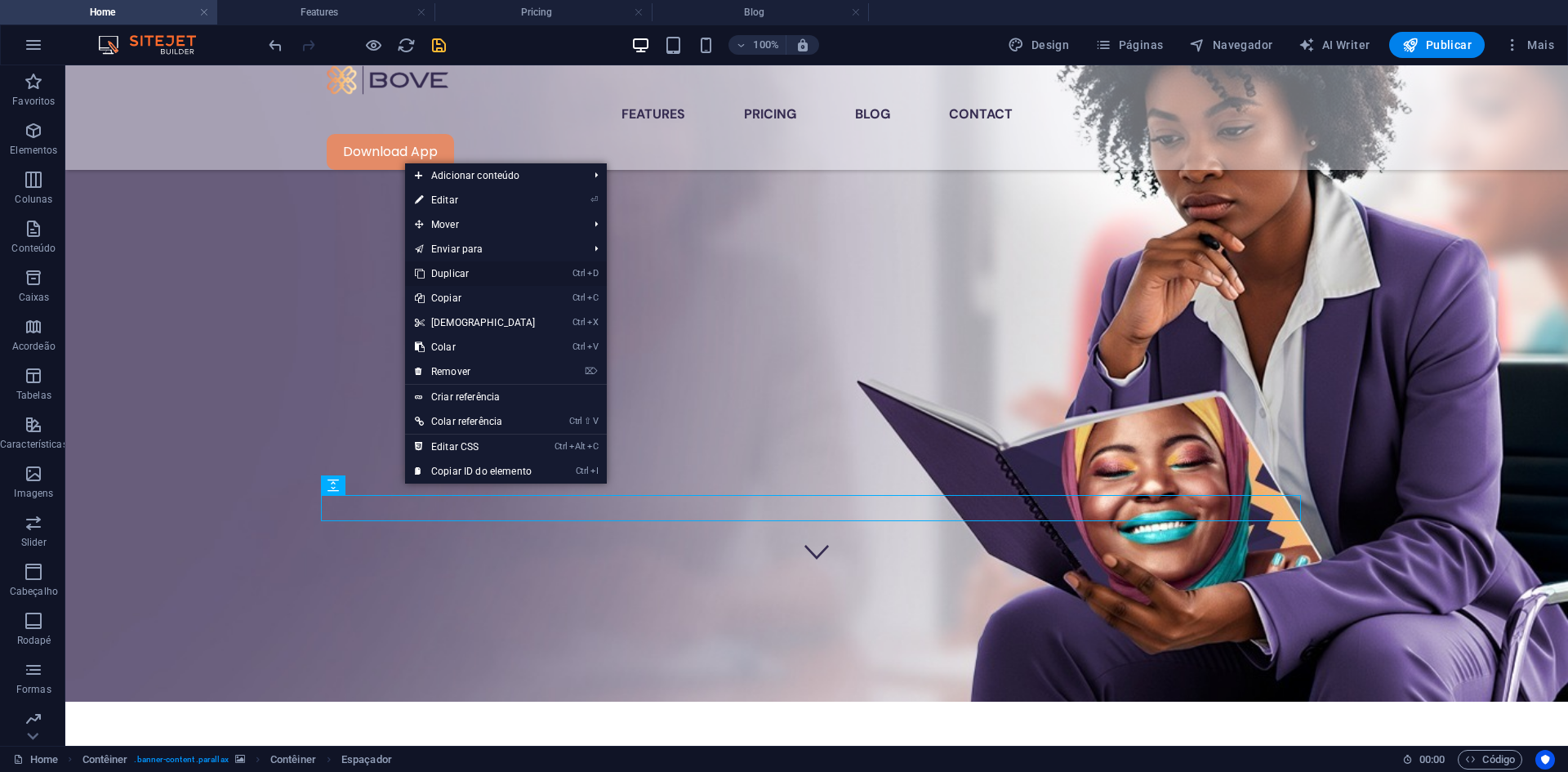
click at [458, 271] on link "Ctrl D Duplicar" at bounding box center [475, 274] width 140 height 25
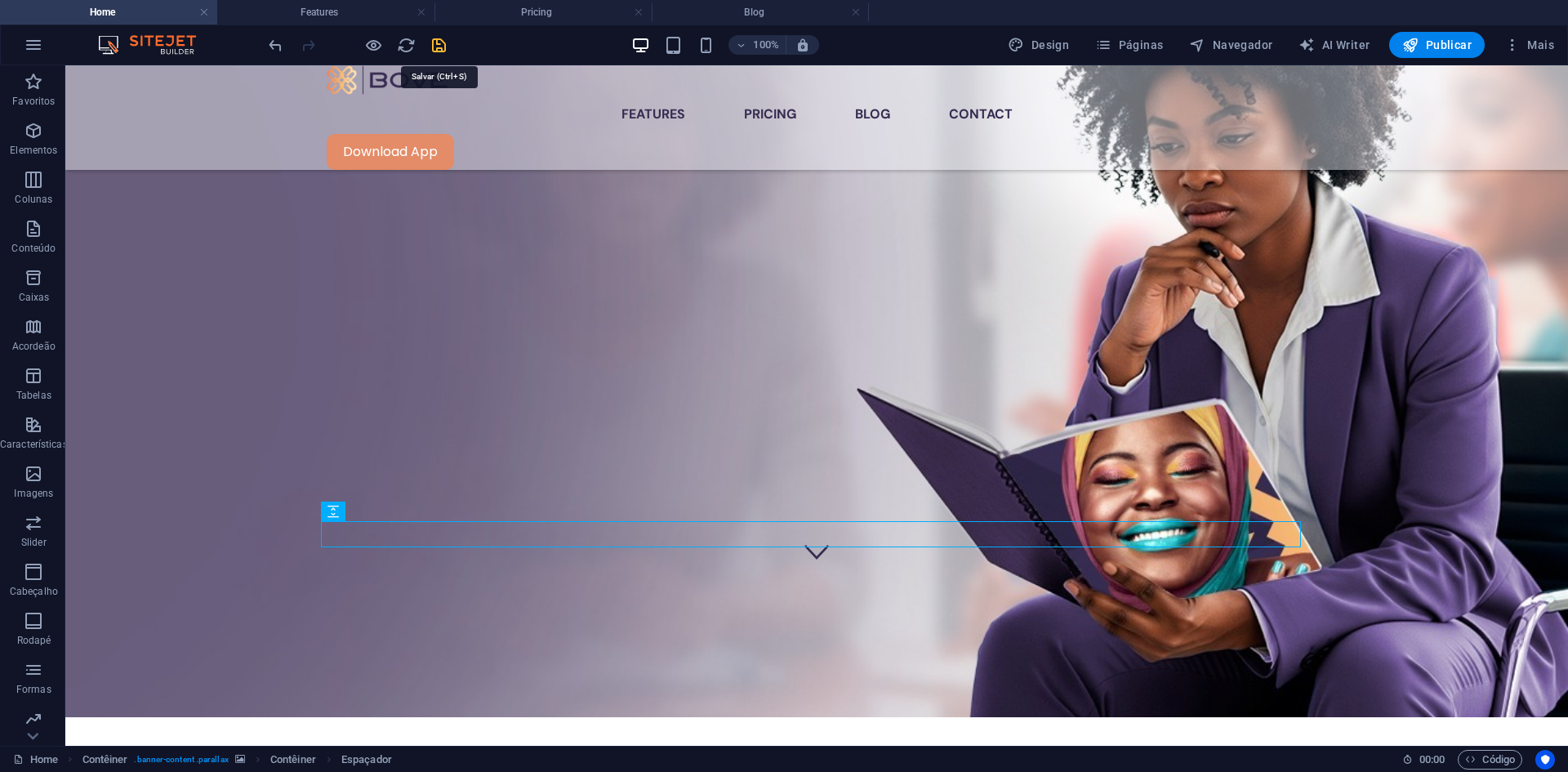
click at [438, 47] on icon "save" at bounding box center [439, 45] width 19 height 19
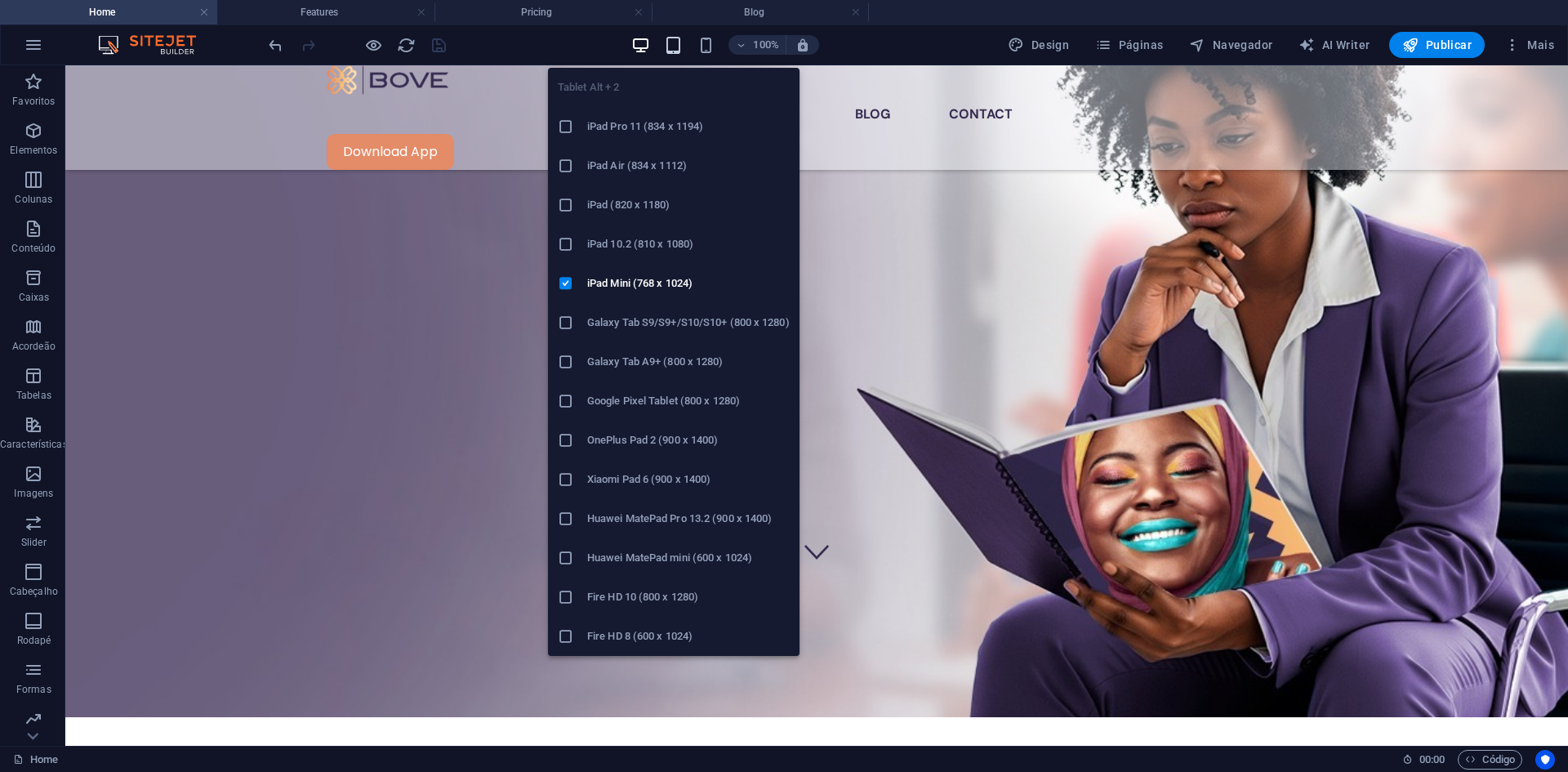
click at [675, 45] on icon "button" at bounding box center [673, 45] width 19 height 19
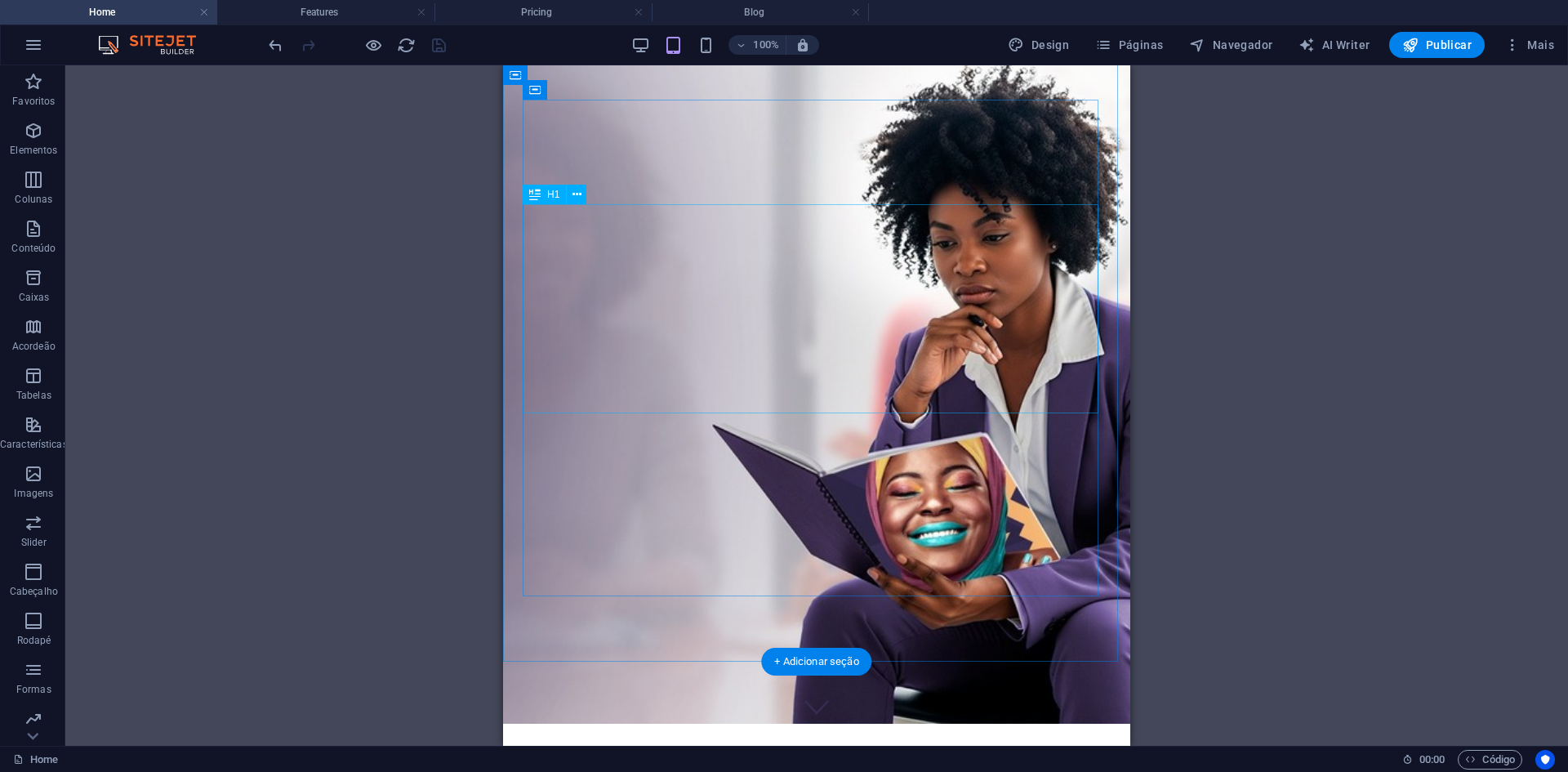
scroll to position [0, 0]
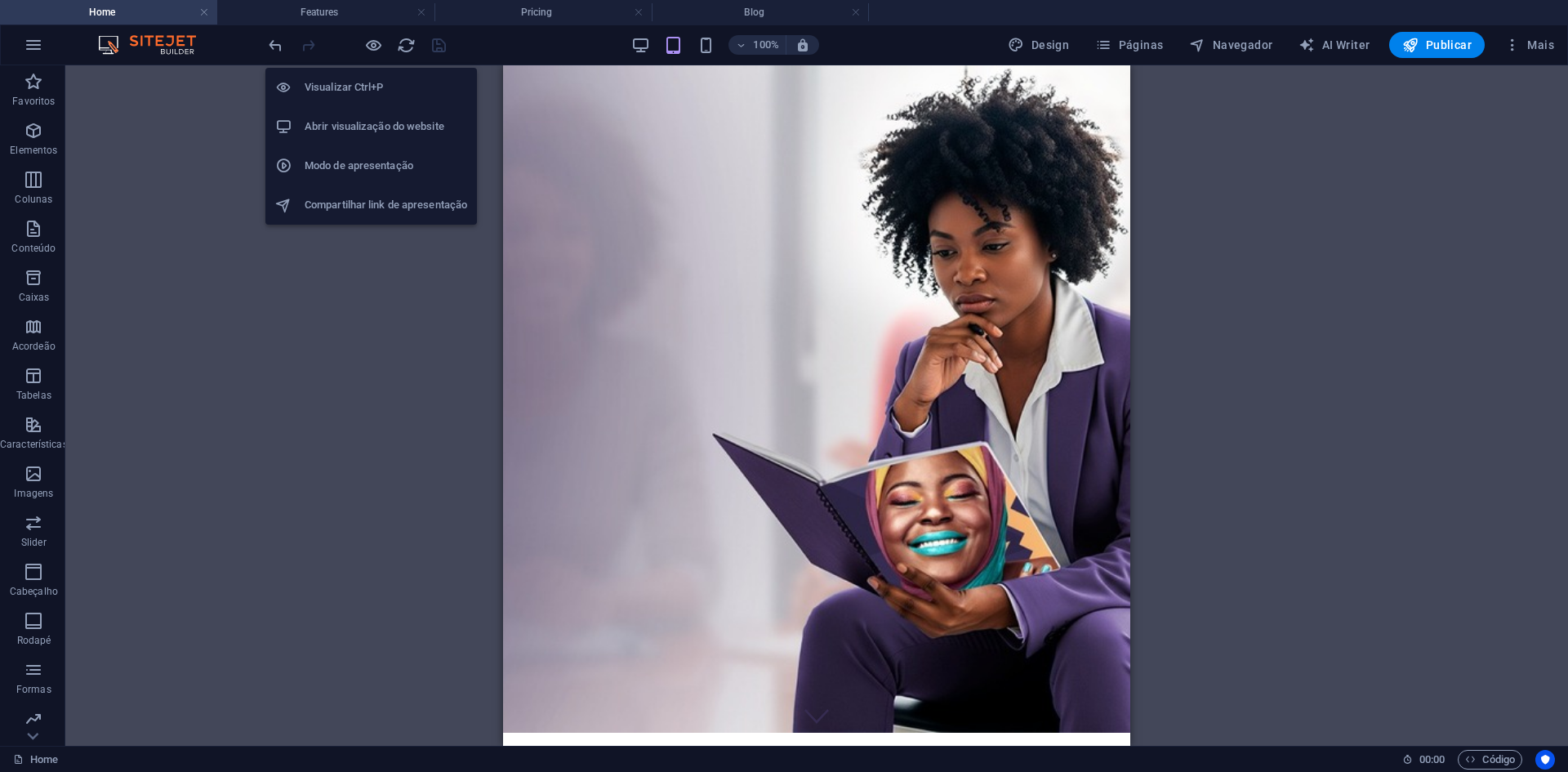
drag, startPoint x: 378, startPoint y: 47, endPoint x: 391, endPoint y: 57, distance: 16.4
click at [386, 53] on div at bounding box center [357, 44] width 183 height 26
drag, startPoint x: 376, startPoint y: 39, endPoint x: 378, endPoint y: 49, distance: 10.2
click at [377, 43] on icon "button" at bounding box center [374, 45] width 19 height 19
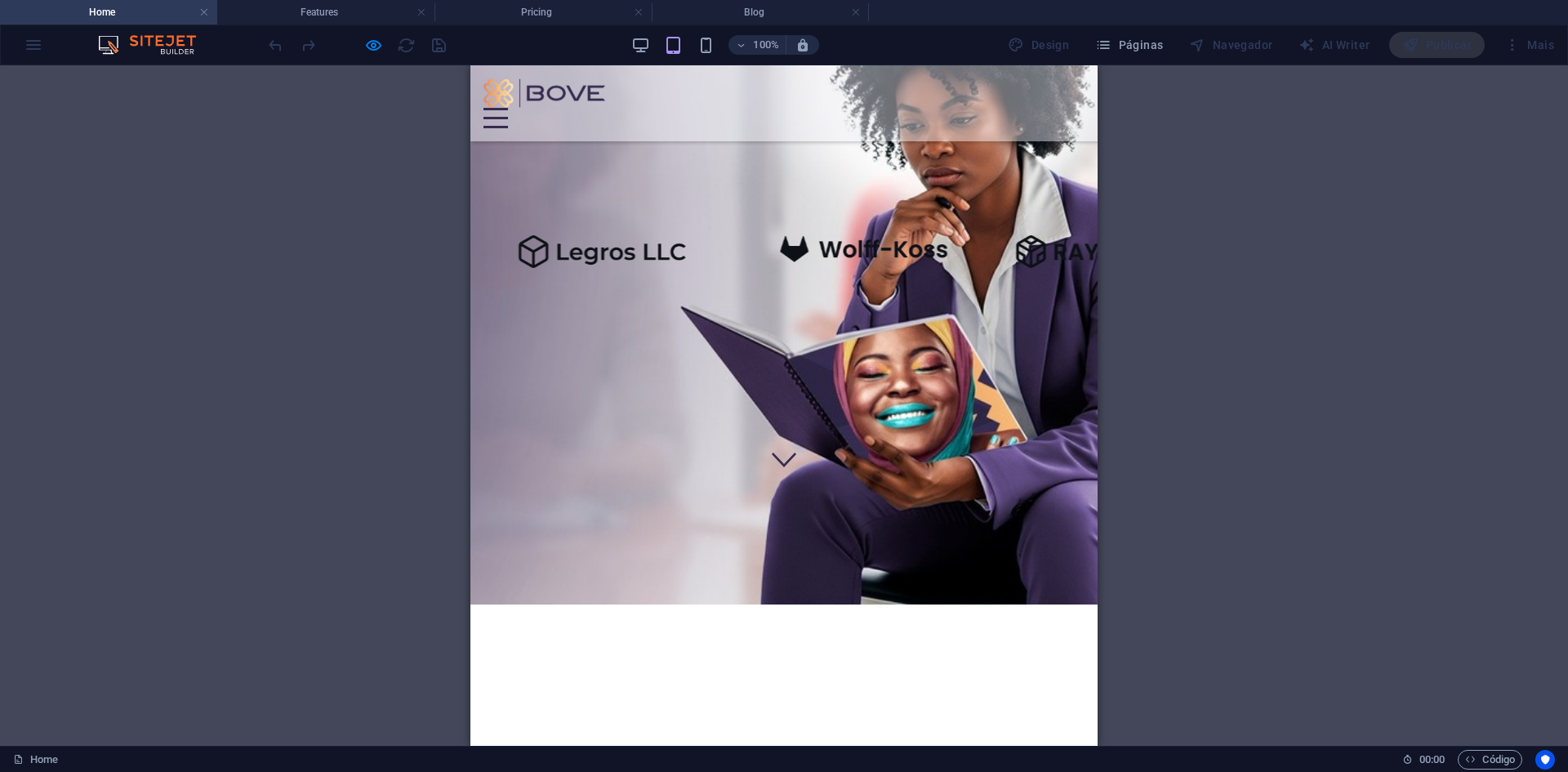
scroll to position [163, 0]
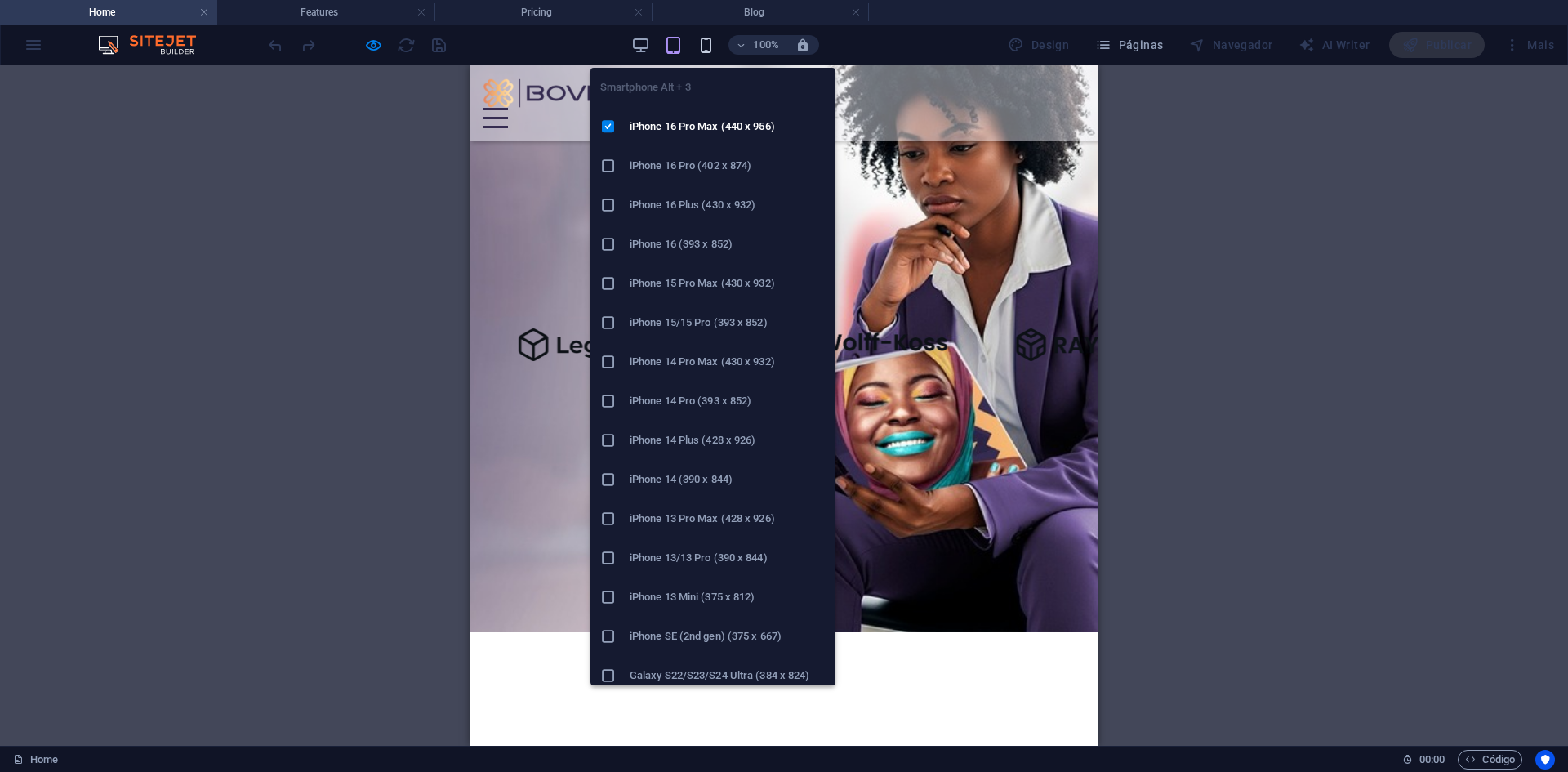
click at [713, 46] on icon "button" at bounding box center [706, 45] width 19 height 19
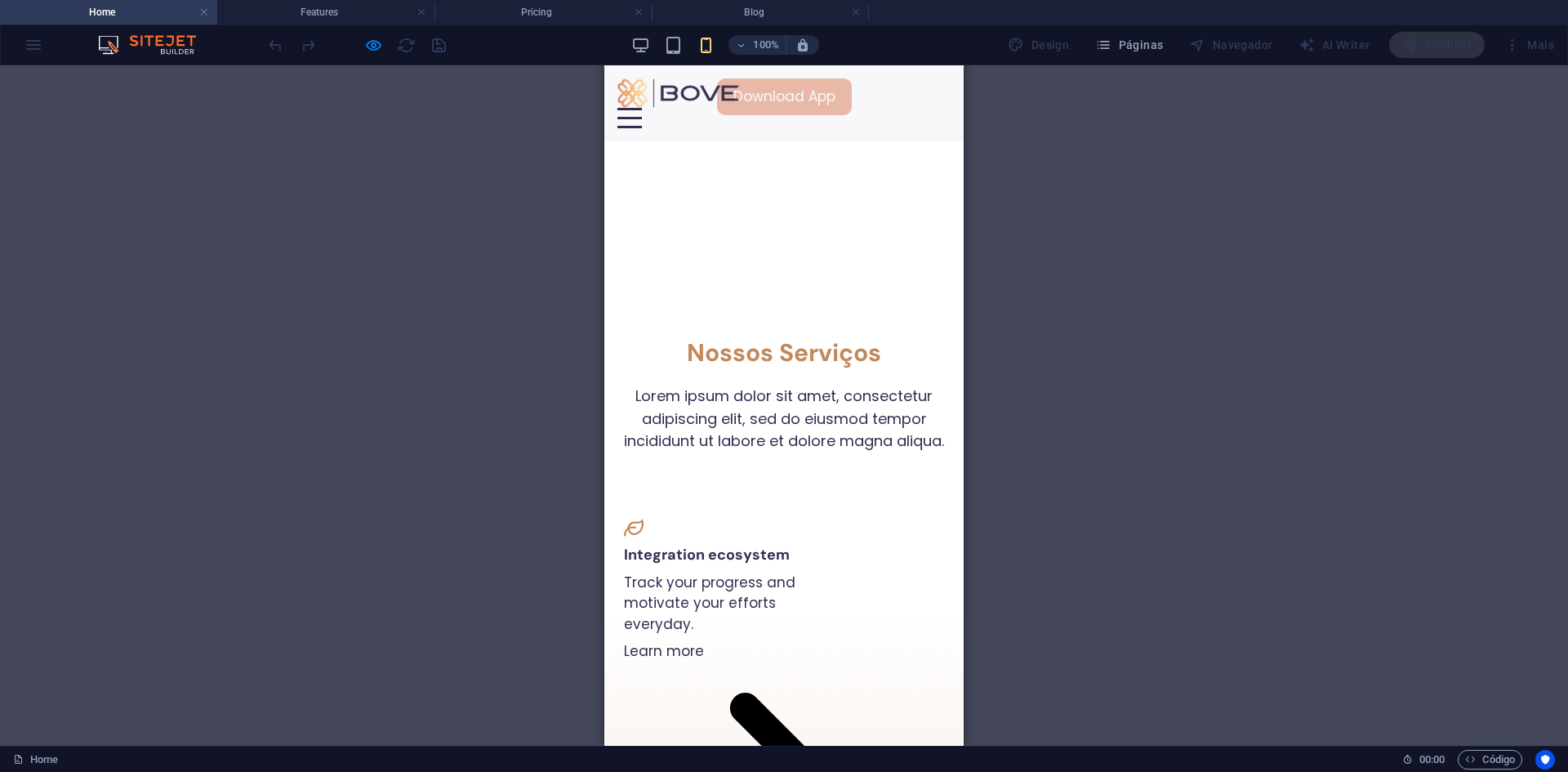
scroll to position [1143, 0]
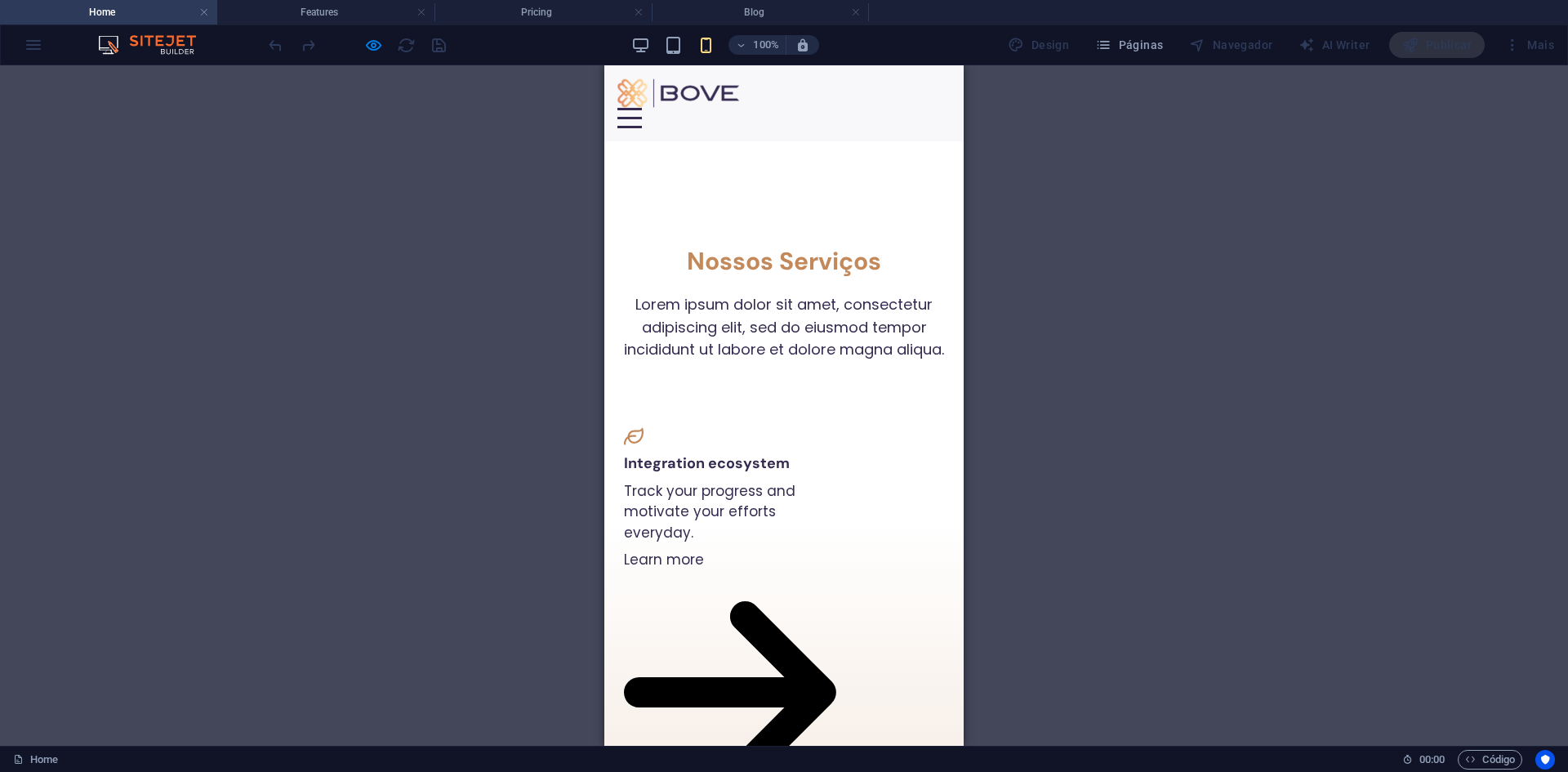
scroll to position [1143, 0]
